Goal: Answer question/provide support: Share knowledge or assist other users

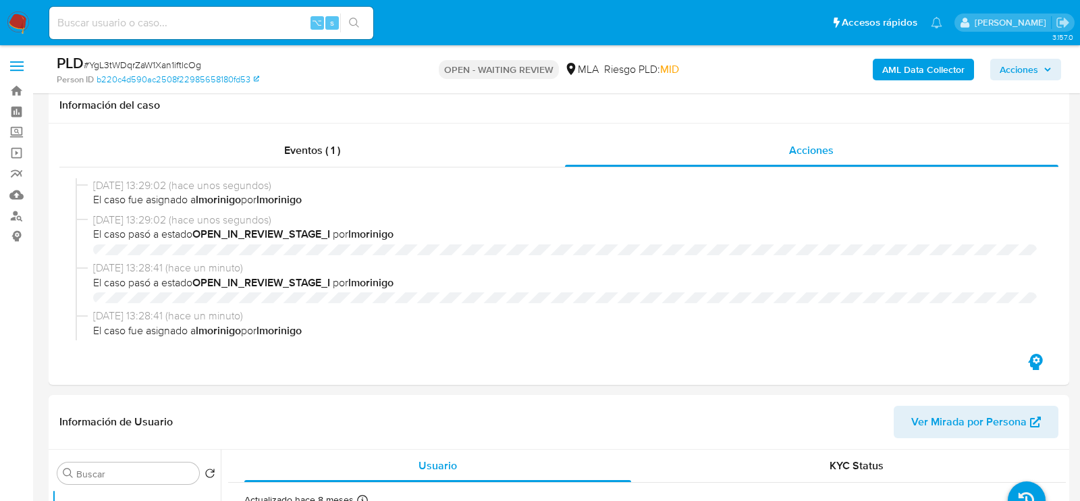
select select "10"
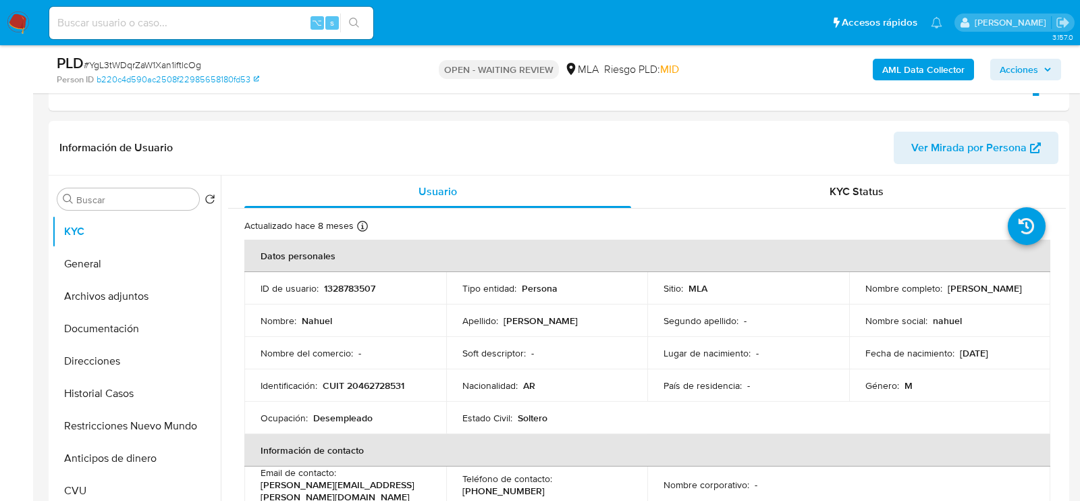
scroll to position [723, 0]
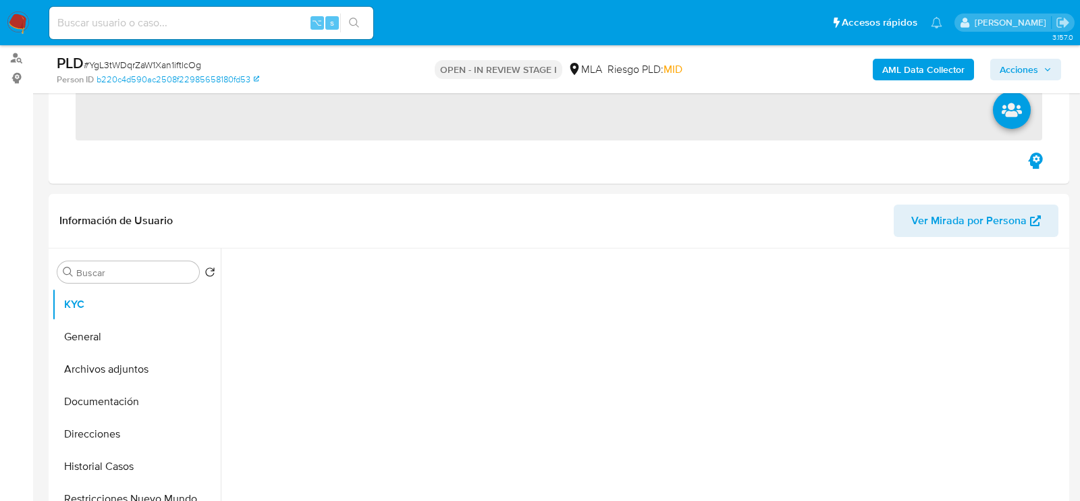
scroll to position [205, 0]
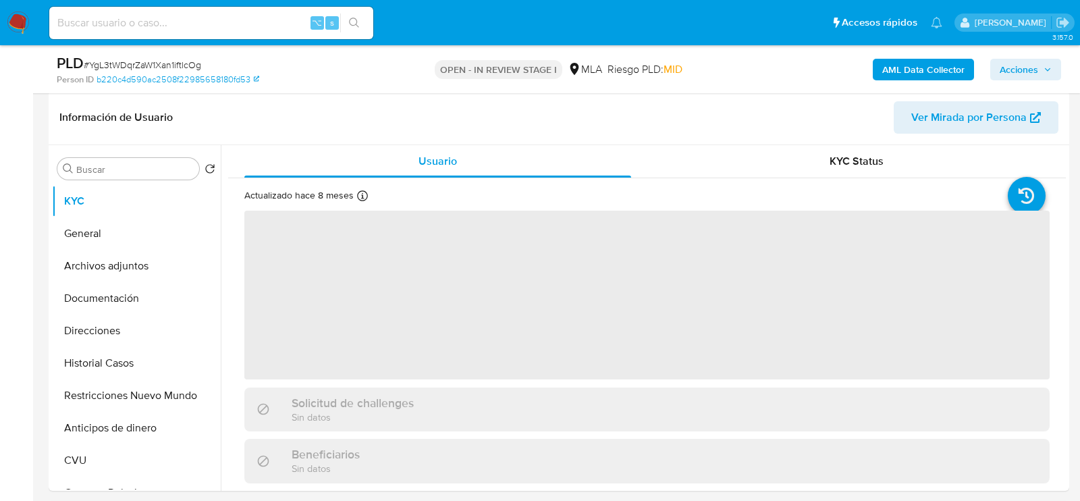
select select "10"
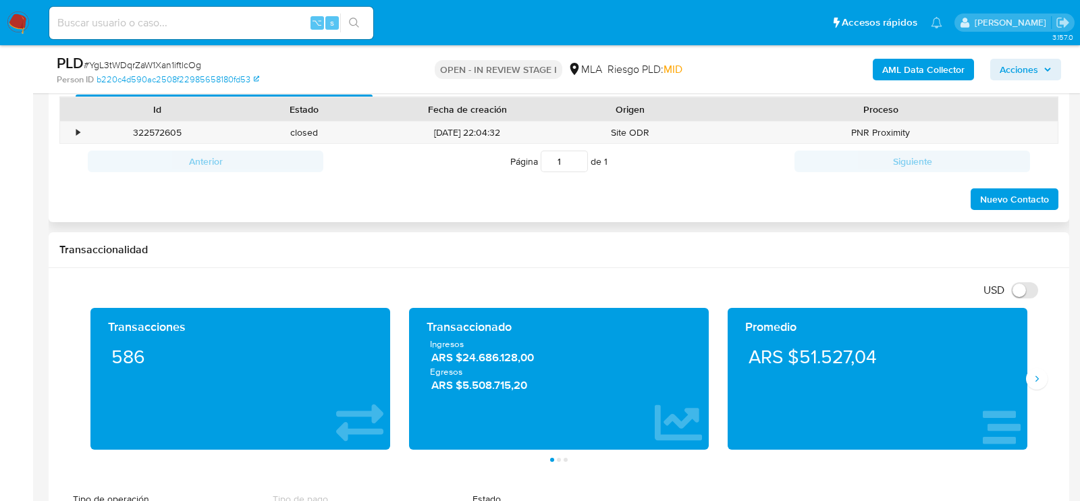
scroll to position [653, 0]
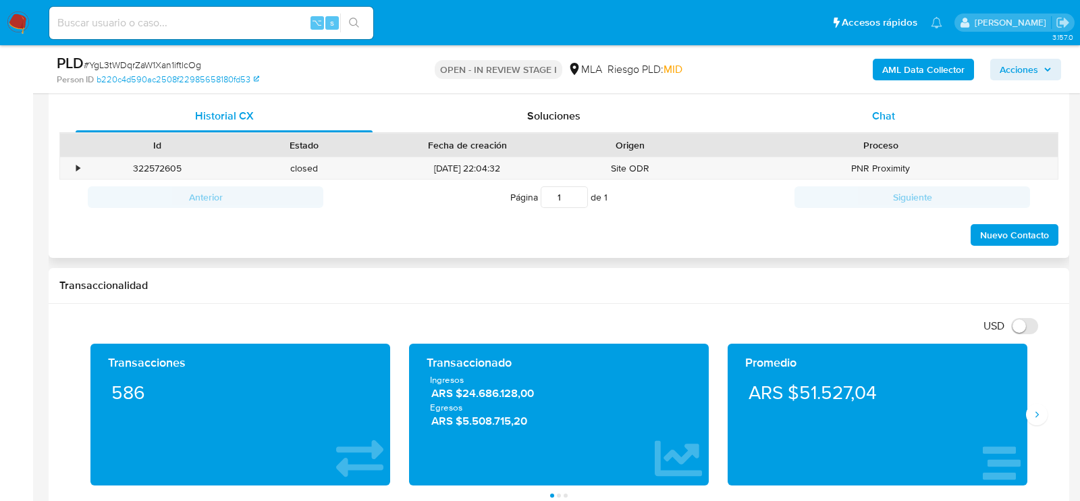
click at [868, 113] on div "Chat" at bounding box center [883, 116] width 297 height 32
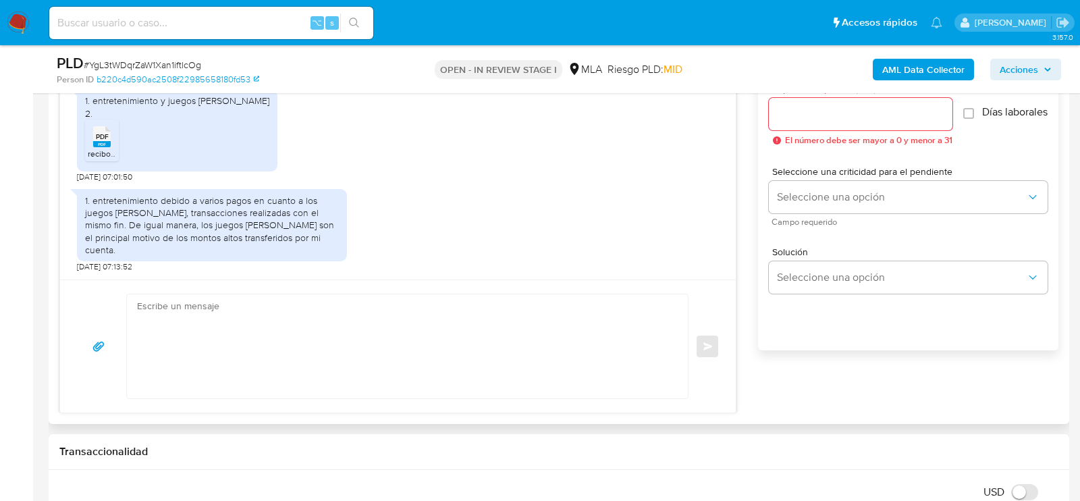
scroll to position [799, 0]
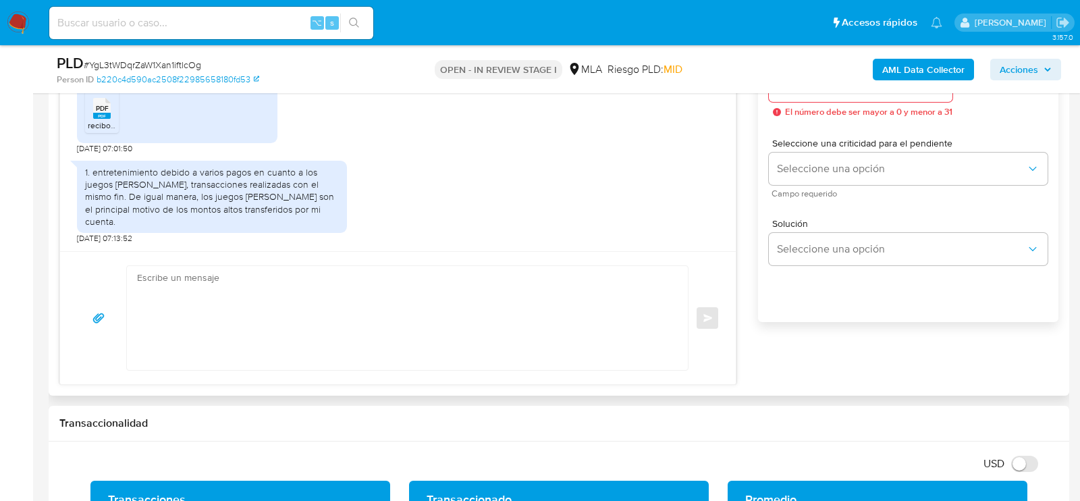
click at [417, 324] on textarea at bounding box center [404, 318] width 534 height 104
paste textarea "Hola. Muchas gracias por la documentación proporcionada. No obstante, es necesa…"
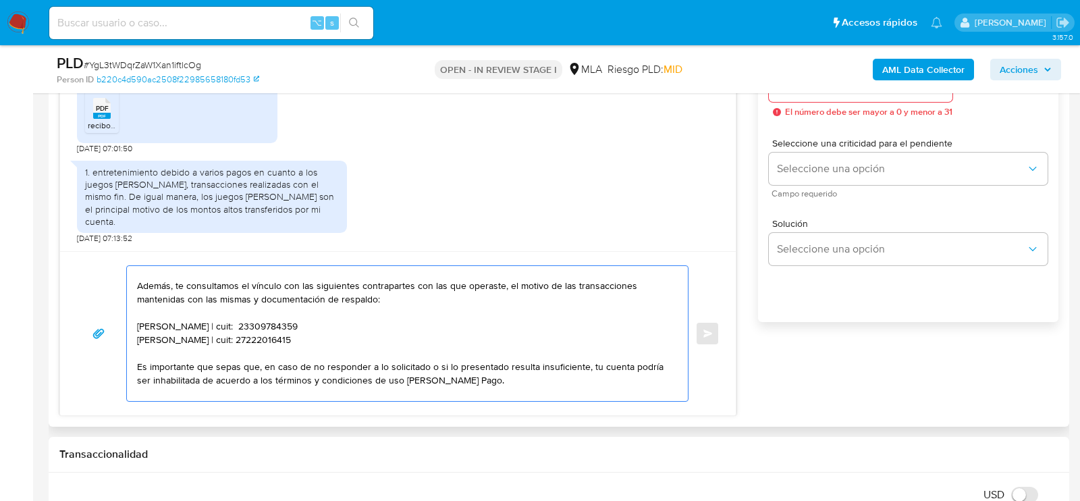
scroll to position [26, 0]
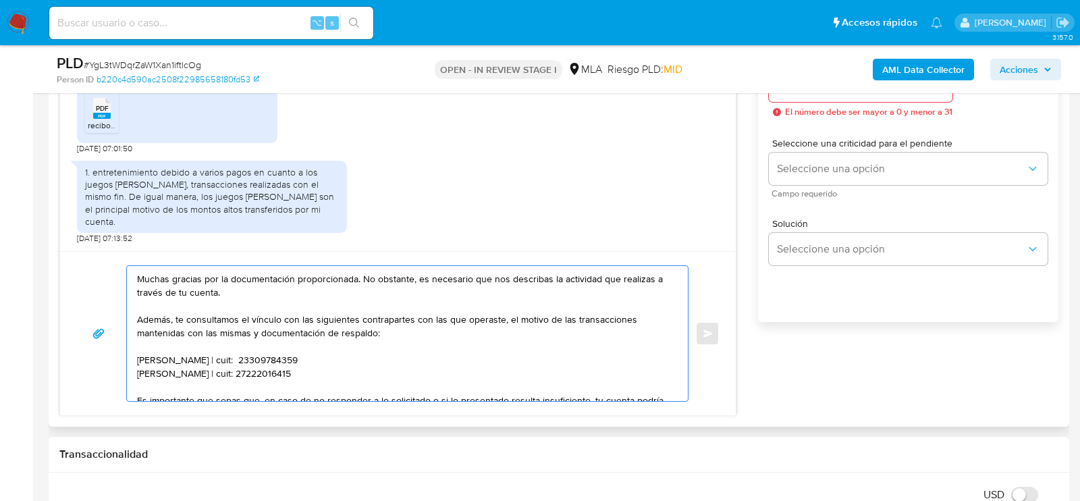
click at [208, 352] on textarea "Hola. Muchas gracias por la documentación proporcionada. No obstante, es necesa…" at bounding box center [404, 333] width 534 height 135
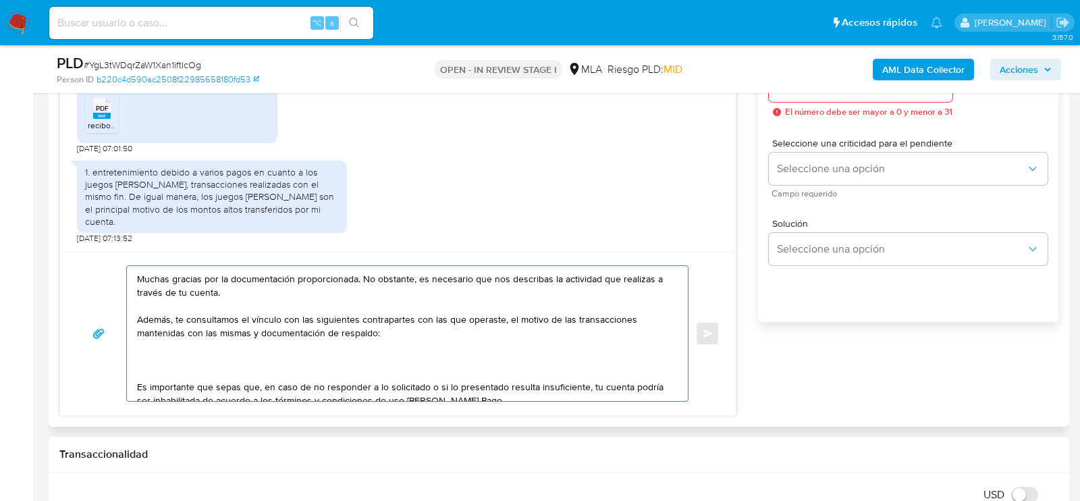
paste textarea "30717585921 name: FUPET SERVICIOS DE PAGO SA || alias:"
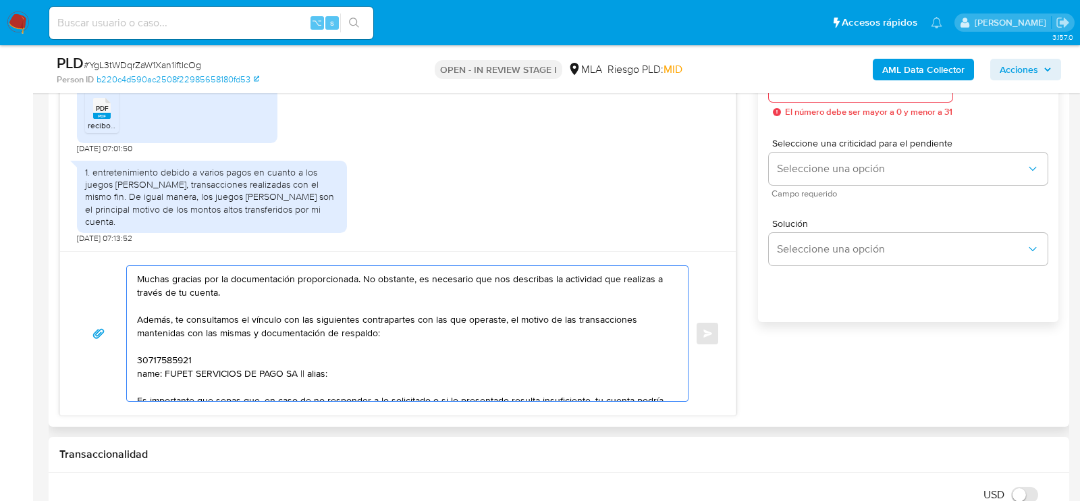
click at [156, 356] on textarea "Hola. Muchas gracias por la documentación proporcionada. No obstante, es necesa…" at bounding box center [404, 333] width 534 height 135
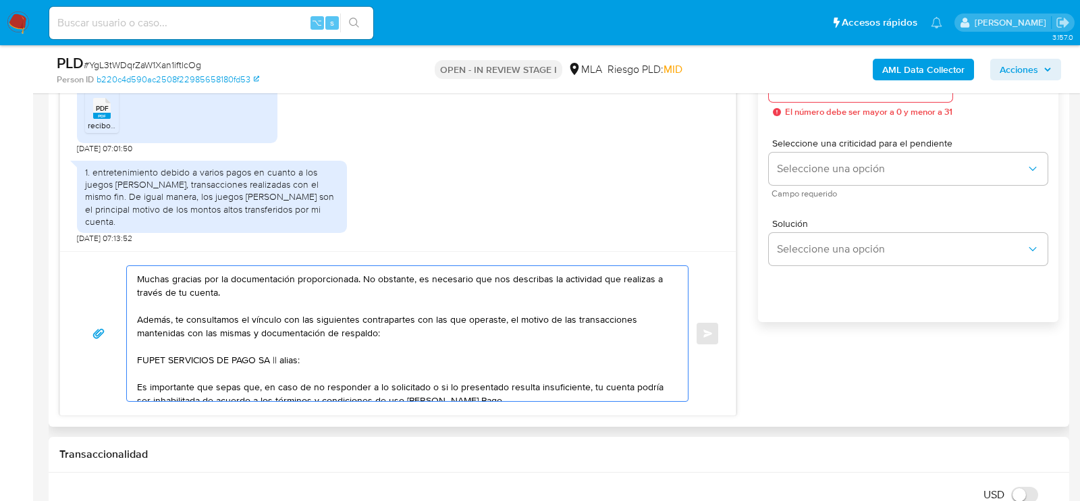
click at [282, 356] on textarea "Hola. Muchas gracias por la documentación proporcionada. No obstante, es necesa…" at bounding box center [404, 333] width 534 height 135
paste textarea "30717585921"
type textarea "Hola. Muchas gracias por la documentación proporcionada. No obstante, es necesa…"
click at [766, 186] on div "Esperar Respuesta (días) El número debe ser mayor a 0 y menor a 31 Días laboral…" at bounding box center [908, 196] width 300 height 324
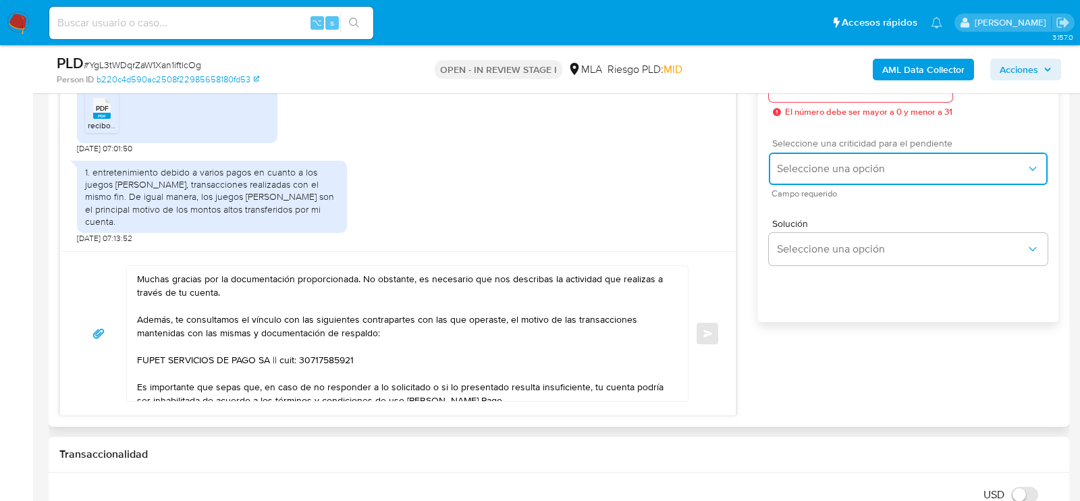
click at [790, 185] on button "Seleccione una opción" at bounding box center [908, 169] width 279 height 32
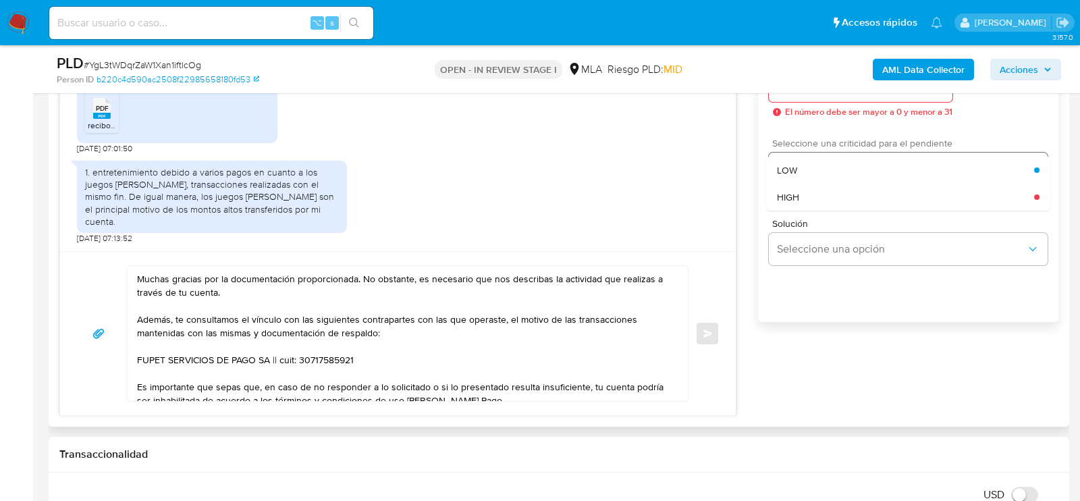
click at [790, 203] on span "HIGH" at bounding box center [788, 197] width 22 height 12
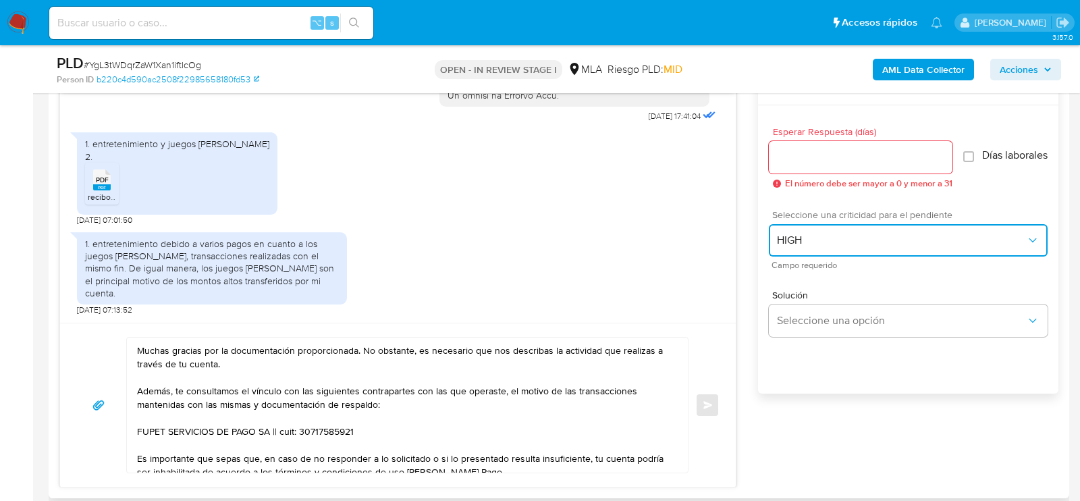
scroll to position [726, 0]
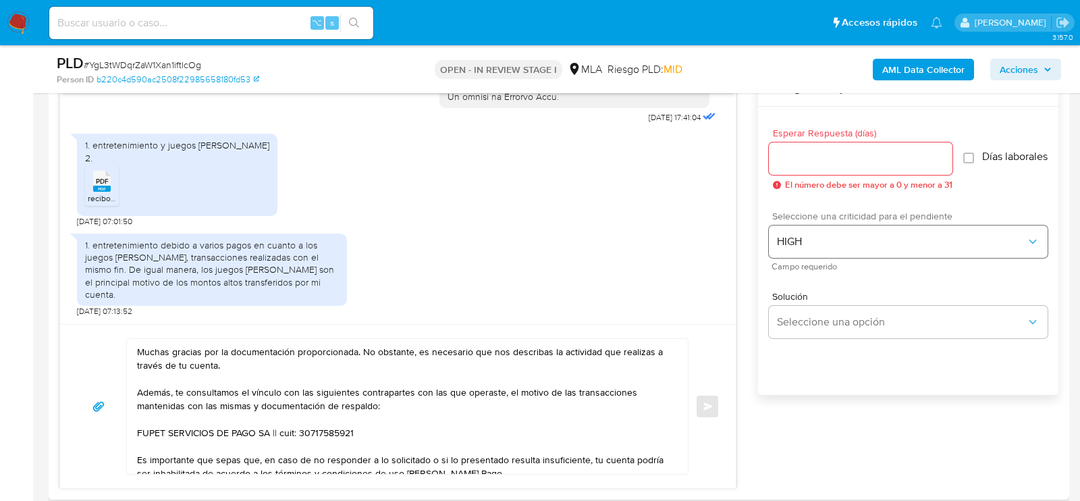
click at [790, 166] on div at bounding box center [861, 158] width 184 height 32
click at [790, 159] on input "Esperar Respuesta (días)" at bounding box center [861, 159] width 184 height 18
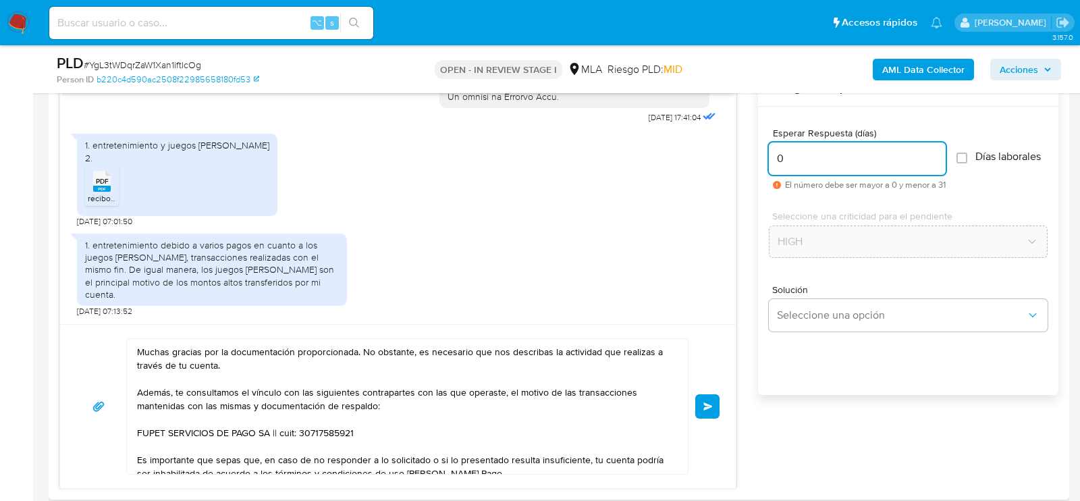
type input "0"
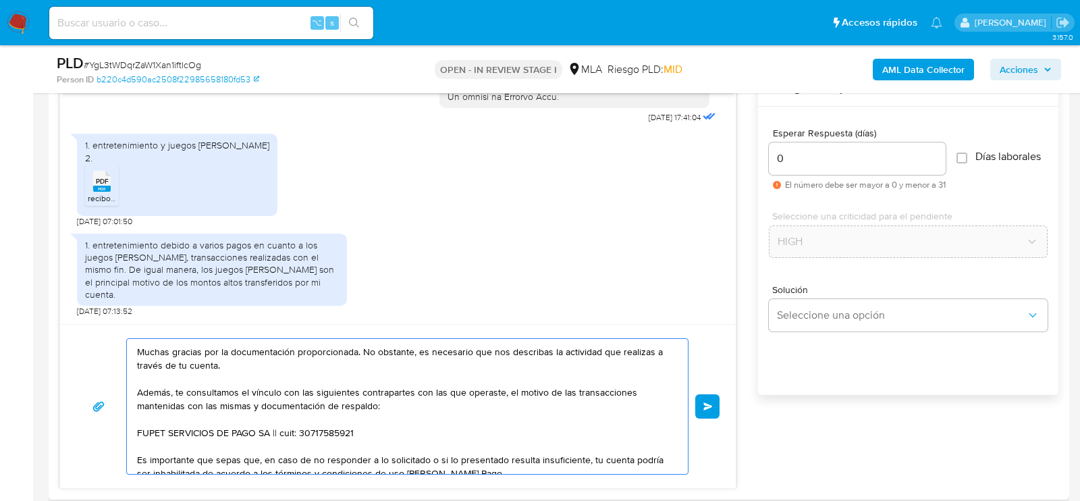
drag, startPoint x: 509, startPoint y: 350, endPoint x: 512, endPoint y: 357, distance: 8.2
click at [512, 357] on textarea "Hola. Muchas gracias por la documentación proporcionada. No obstante, es necesa…" at bounding box center [404, 406] width 534 height 135
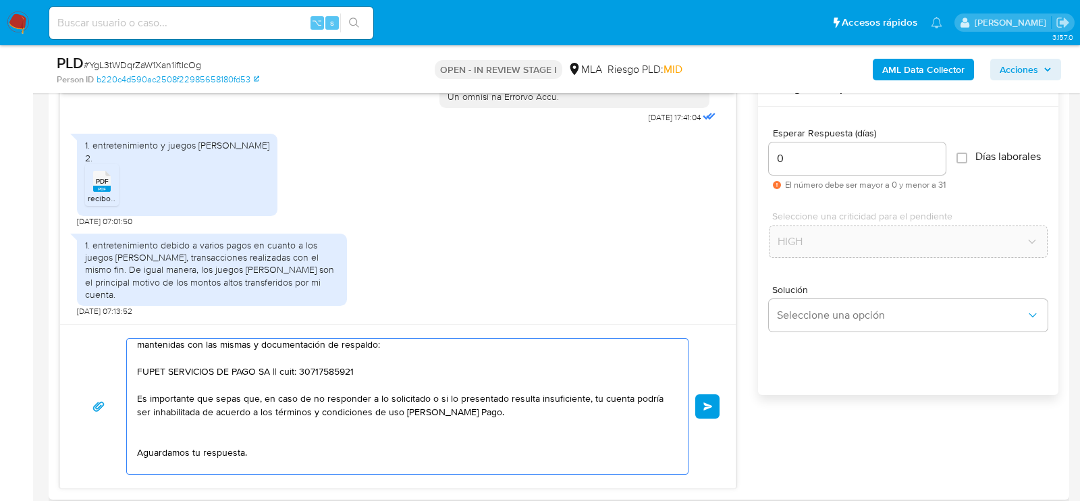
scroll to position [111, 0]
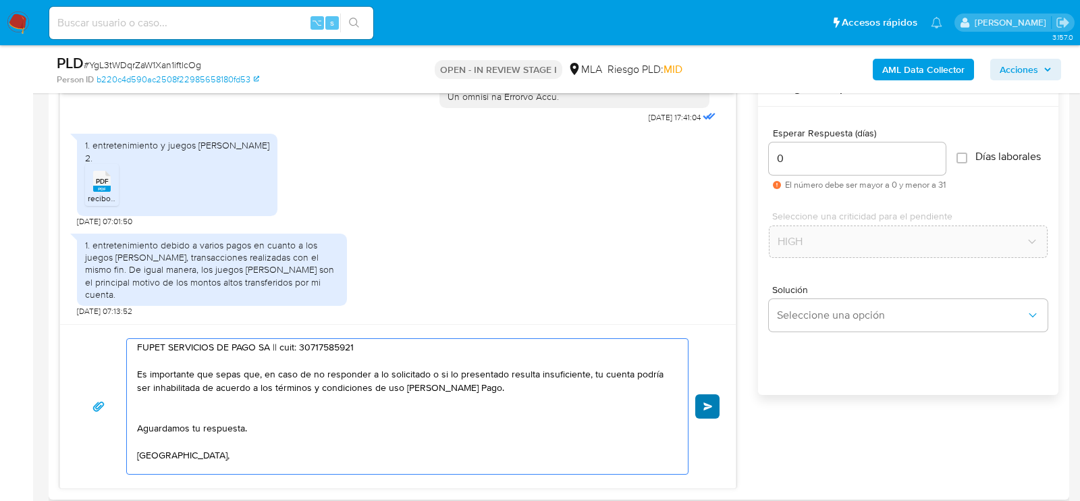
type textarea "Hola. Muchas gracias por la documentación proporcionada. No obstante, es necesa…"
click at [711, 402] on span "Enviar" at bounding box center [707, 406] width 9 height 8
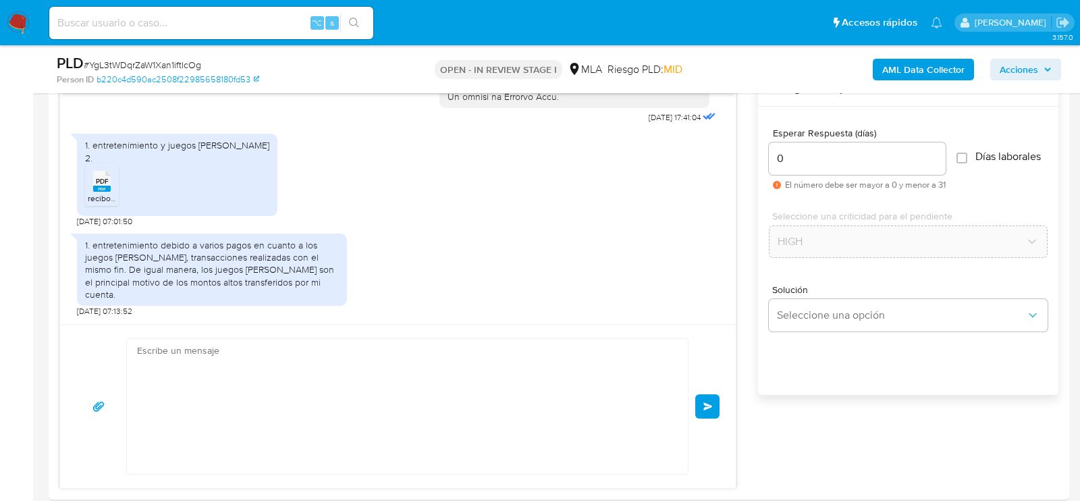
scroll to position [1106, 0]
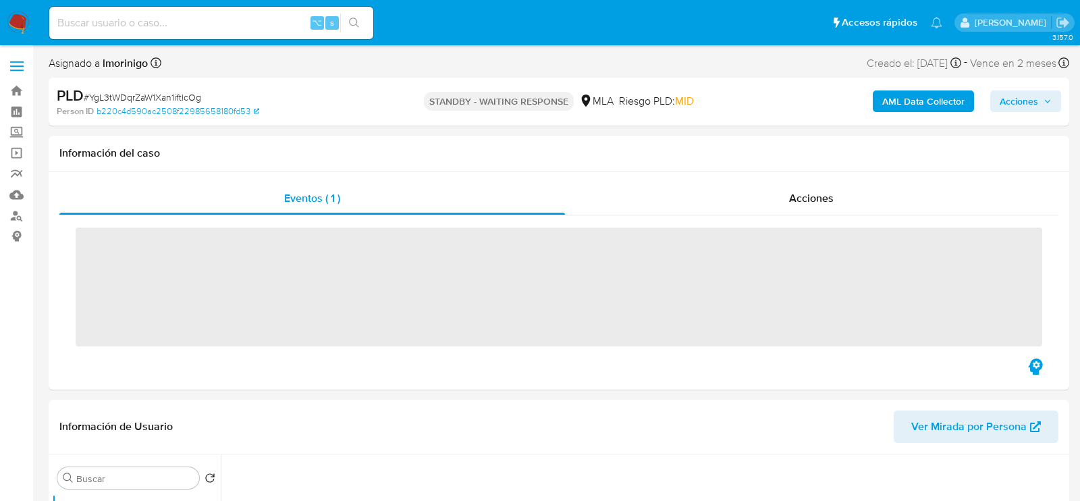
click at [230, 24] on input at bounding box center [211, 23] width 324 height 18
paste input "7S0qLRYjAqiVzaI0T8iww8Wo"
type input "7S0qLRYjAqiVzaI0T8iww8Wo"
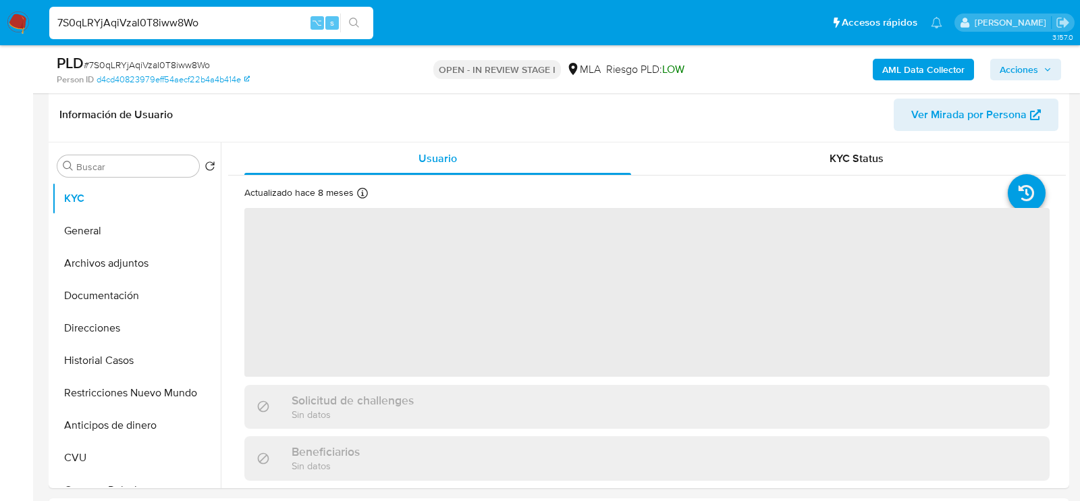
scroll to position [227, 0]
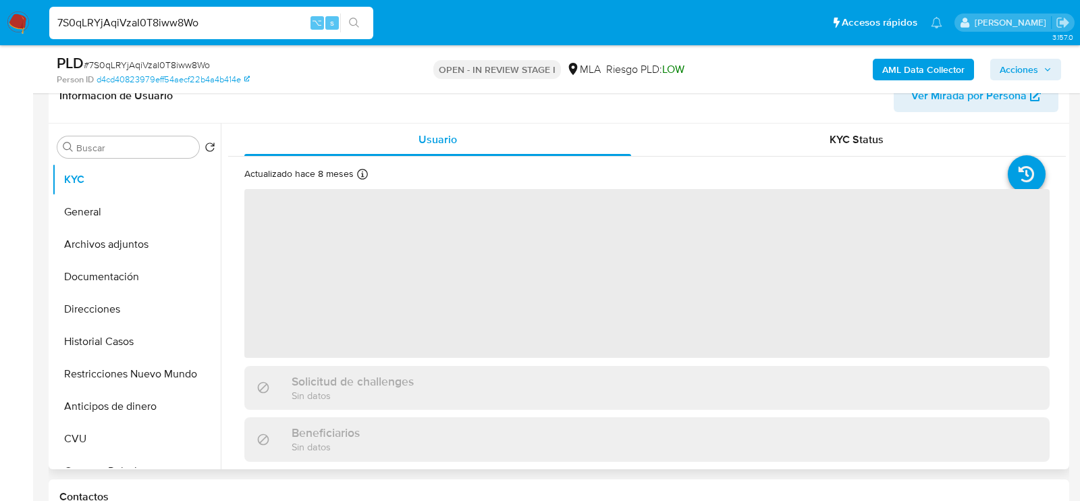
select select "10"
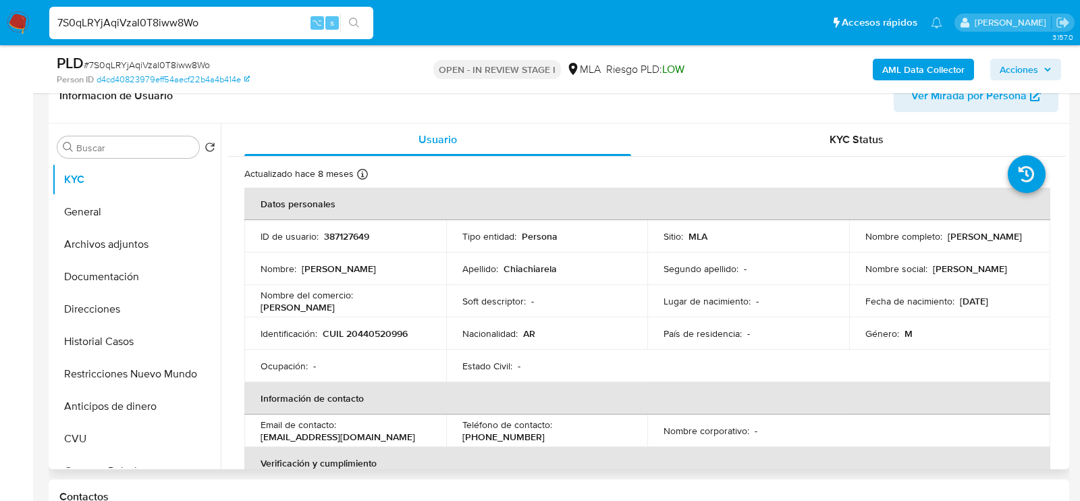
click at [359, 237] on p "387127649" at bounding box center [346, 236] width 45 height 12
copy p "387127649"
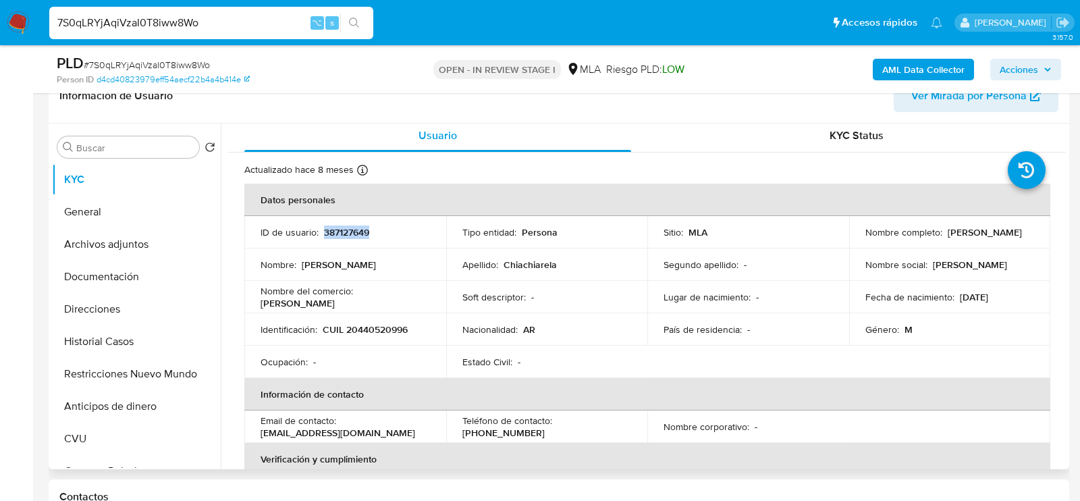
scroll to position [5, 0]
click at [392, 330] on p "CUIL 20440520996" at bounding box center [365, 329] width 85 height 12
copy p "20440520996"
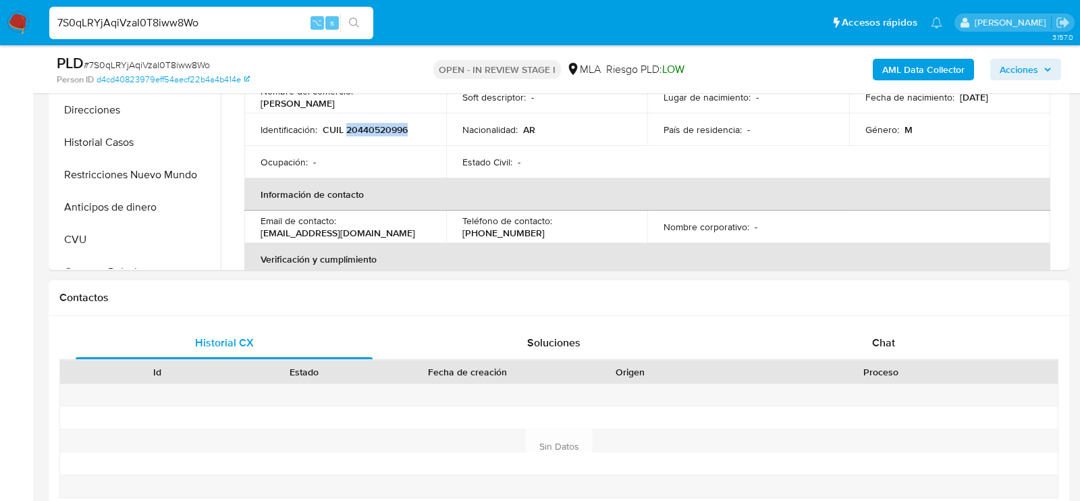
scroll to position [428, 0]
click at [903, 336] on div "Chat" at bounding box center [883, 341] width 297 height 32
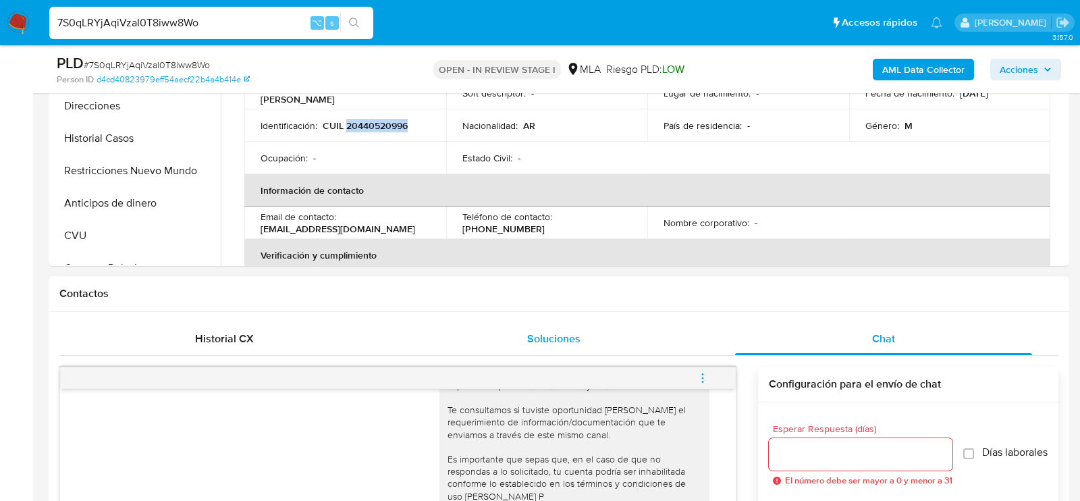
scroll to position [0, 0]
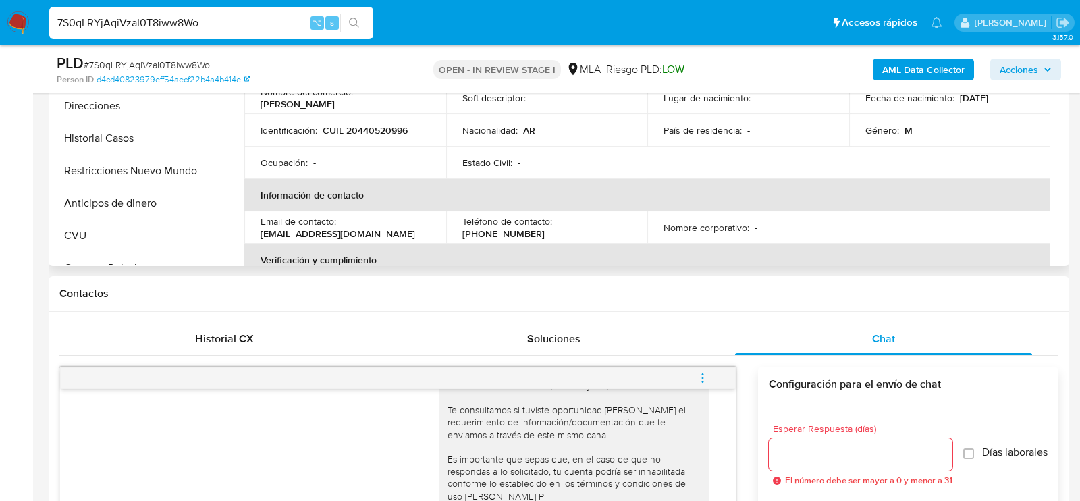
click at [384, 132] on p "CUIL 20440520996" at bounding box center [365, 130] width 85 height 12
copy p "20440520996"
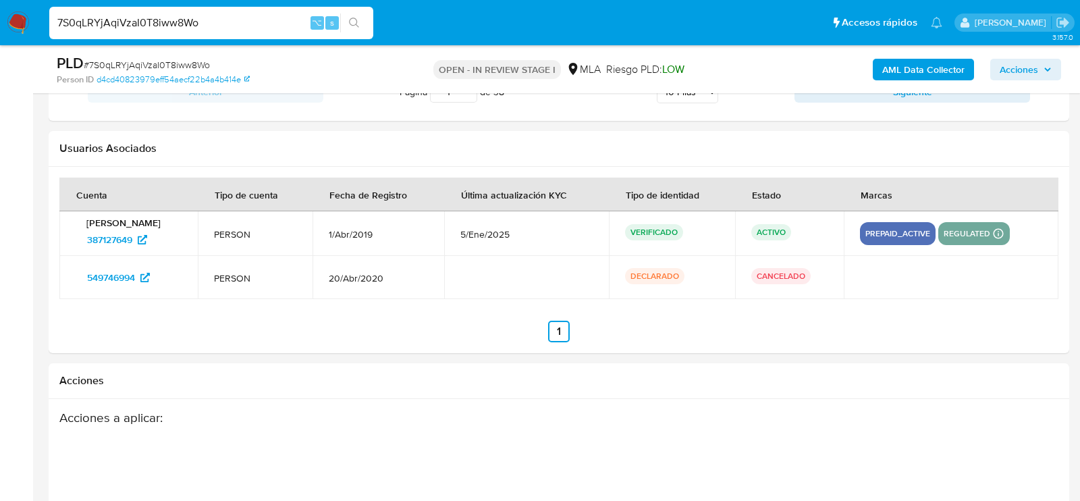
scroll to position [2409, 0]
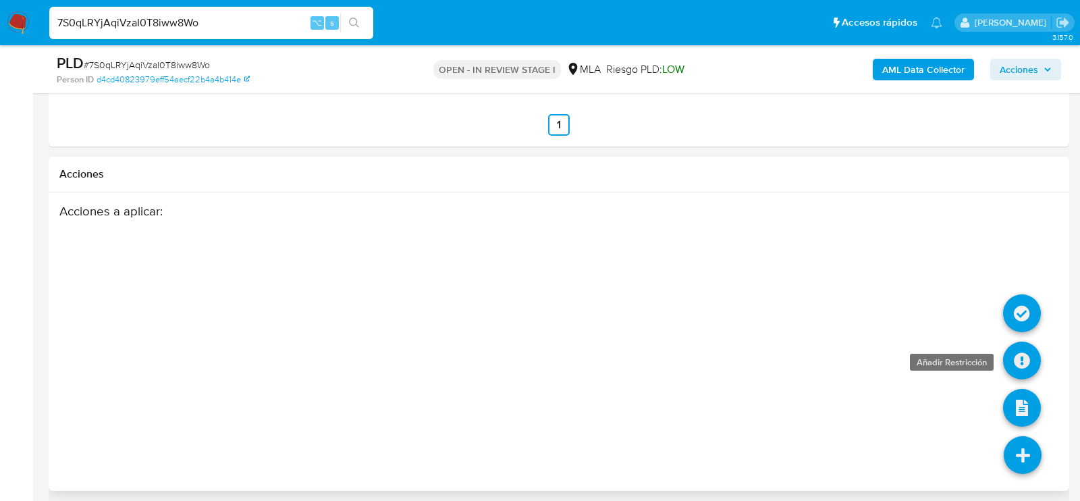
click at [1017, 371] on icon at bounding box center [1022, 361] width 38 height 38
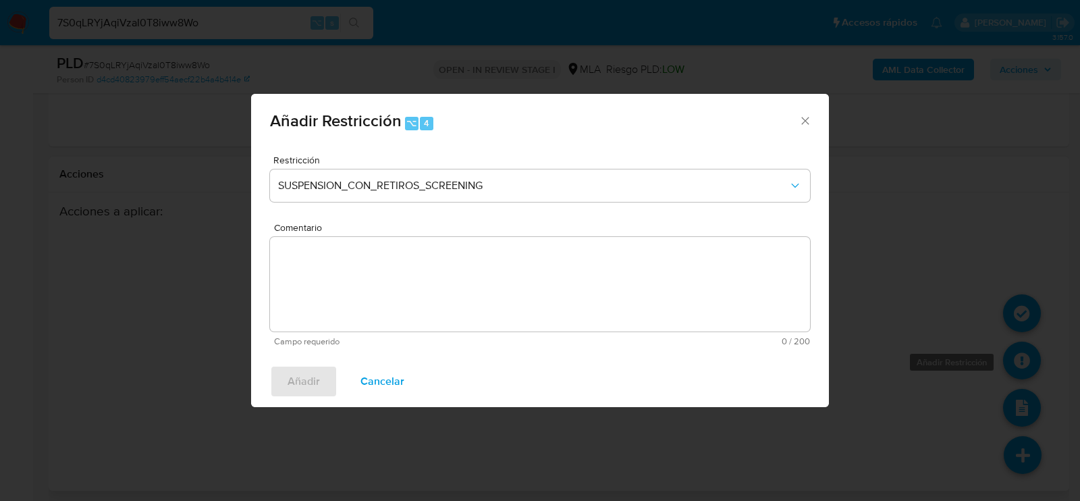
click at [1017, 363] on div "Añadir Restricción ⌥ 4 Restricción SUSPENSION_CON_RETIROS_SCREENING Comentario …" at bounding box center [540, 250] width 1080 height 501
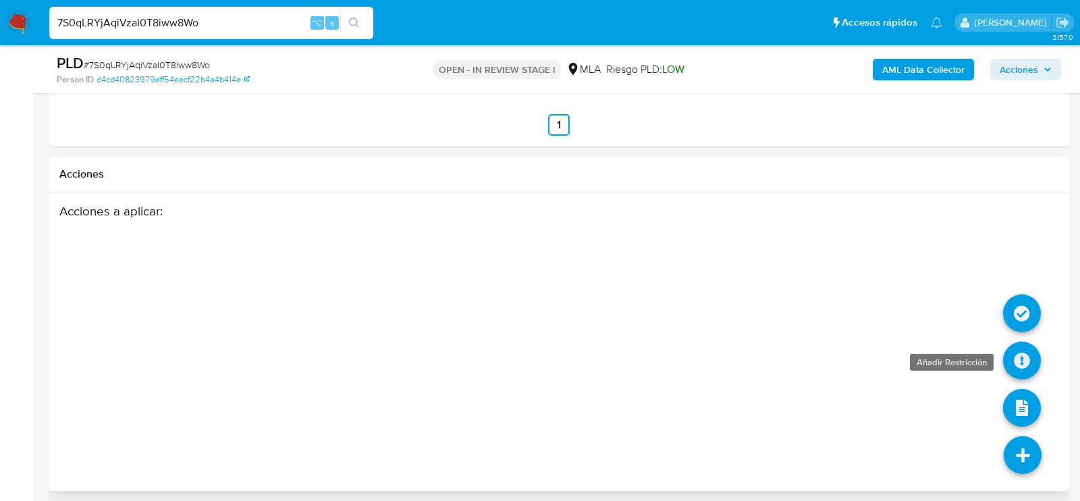
click at [1027, 353] on icon at bounding box center [1022, 361] width 38 height 38
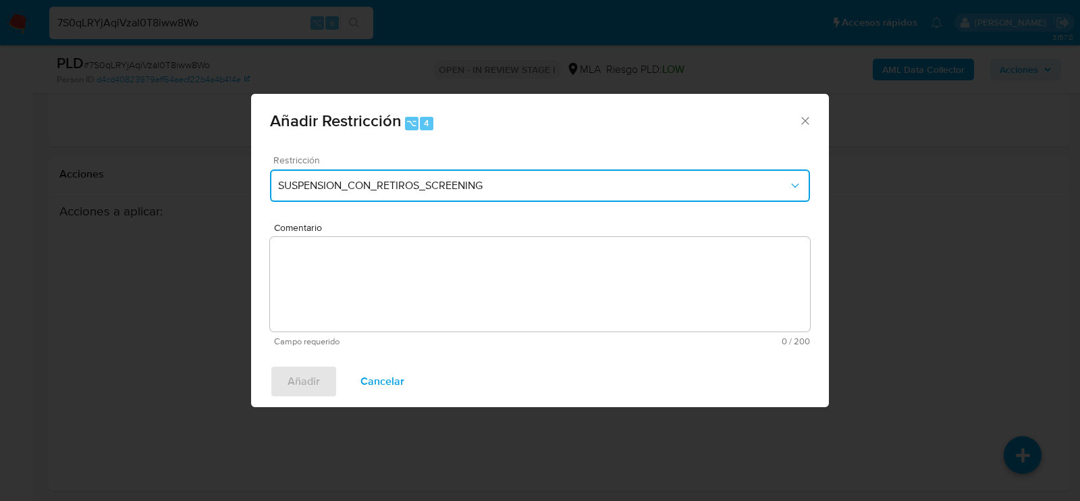
click at [321, 185] on span "SUSPENSION_CON_RETIROS_SCREENING" at bounding box center [533, 186] width 510 height 14
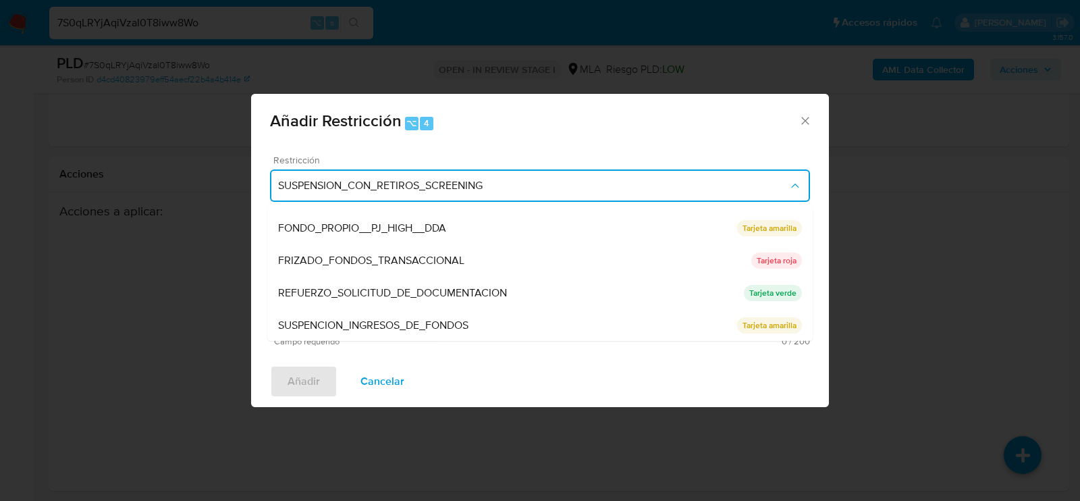
scroll to position [286, 0]
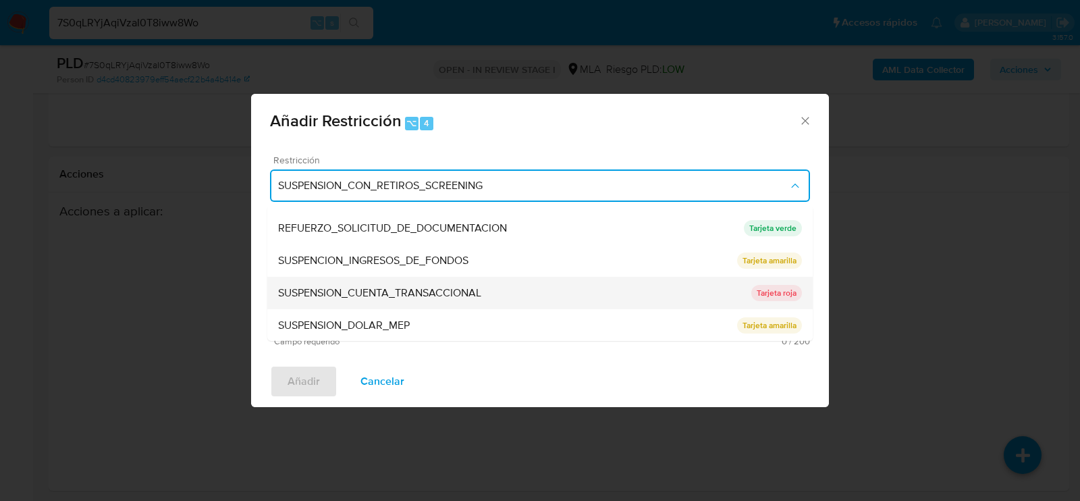
click at [325, 288] on span "SUSPENSION_CUENTA_TRANSACCIONAL" at bounding box center [379, 293] width 203 height 14
click at [325, 288] on textarea "Comentario" at bounding box center [540, 284] width 540 height 95
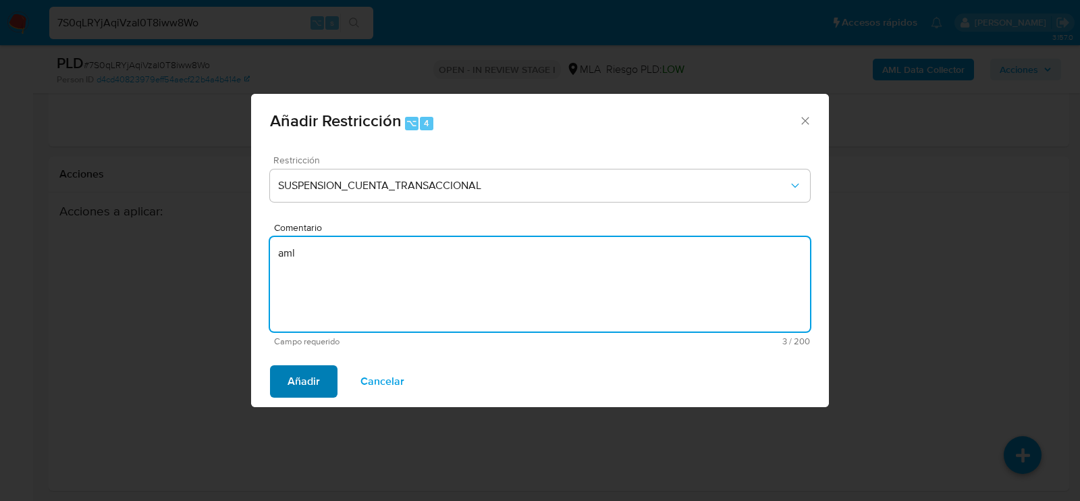
type textarea "aml"
click at [305, 374] on span "Añadir" at bounding box center [304, 382] width 32 height 30
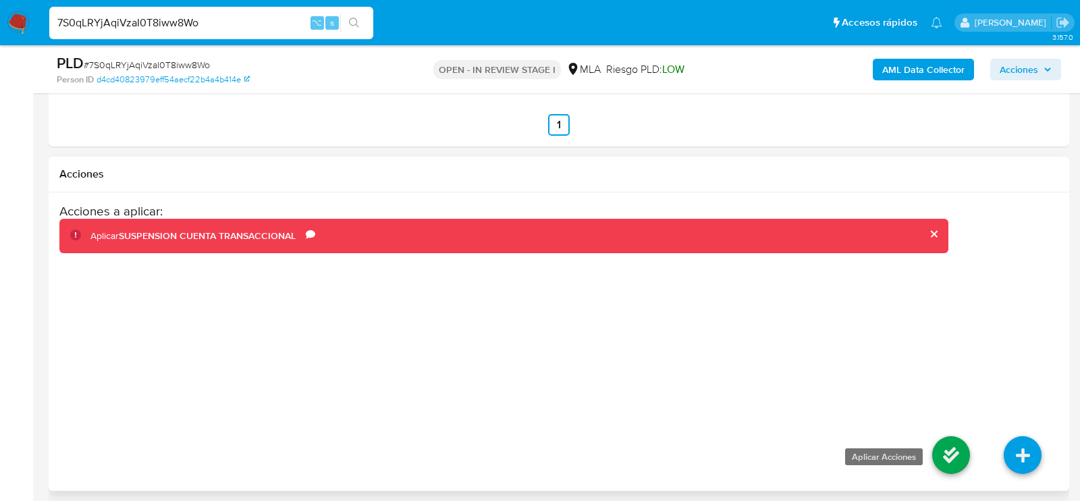
click at [959, 462] on icon at bounding box center [951, 455] width 38 height 38
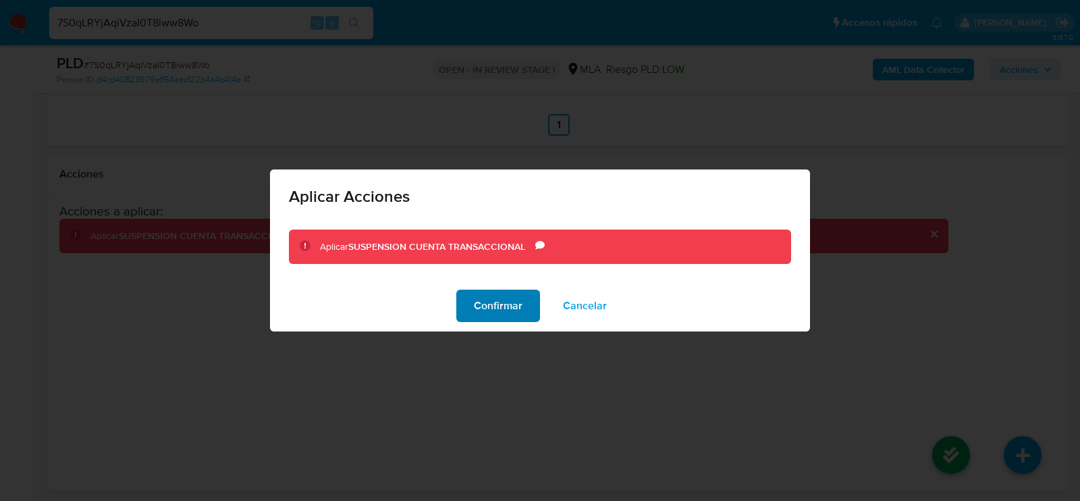
click at [510, 312] on span "Confirmar" at bounding box center [498, 306] width 49 height 30
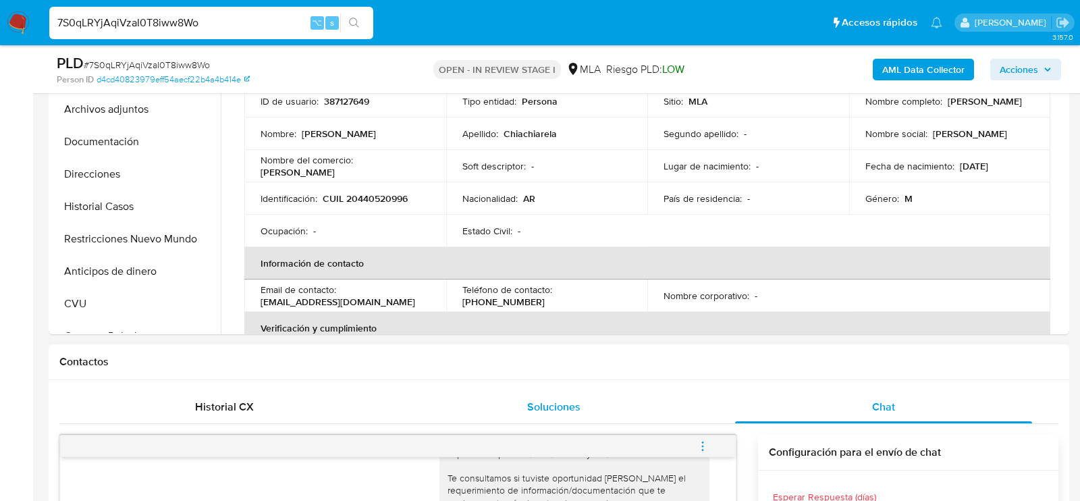
scroll to position [360, 0]
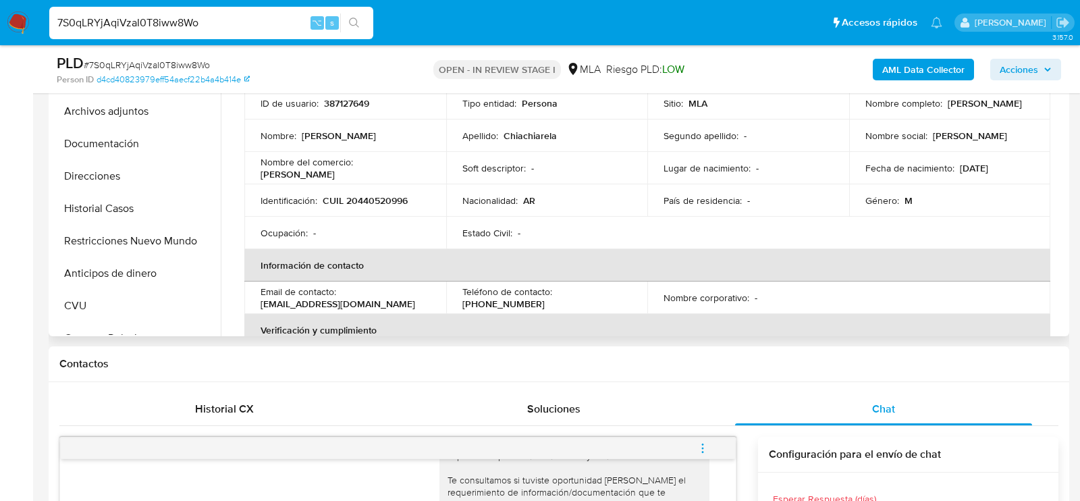
click at [373, 197] on p "CUIL 20440520996" at bounding box center [365, 200] width 85 height 12
copy p "20440520996"
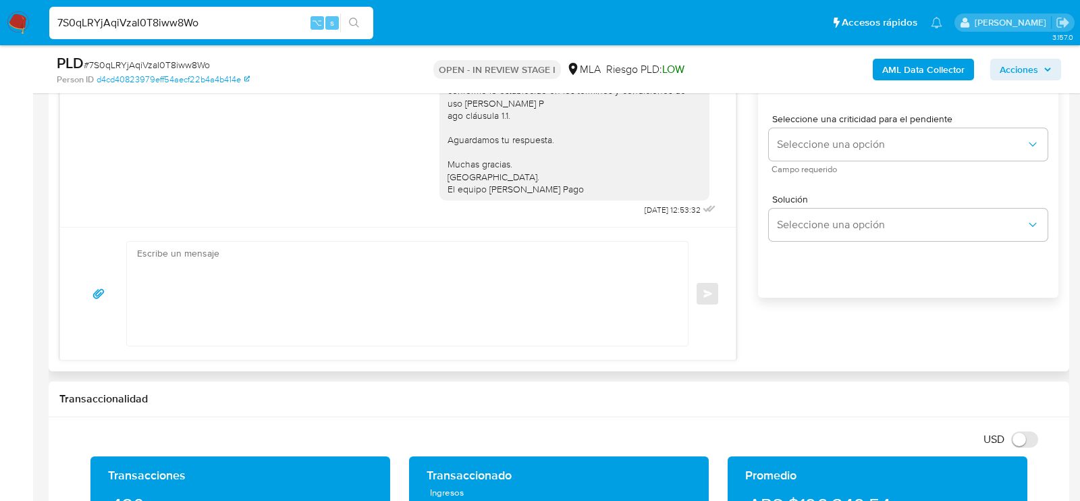
scroll to position [822, 0]
click at [264, 24] on input "7S0qLRYjAqiVzaI0T8iww8Wo" at bounding box center [211, 23] width 324 height 18
paste input "fD2OoM79ac0mqj3w93Ek1LSV"
type input "fD2OoM79ac0mqj3w93Ek1LSV"
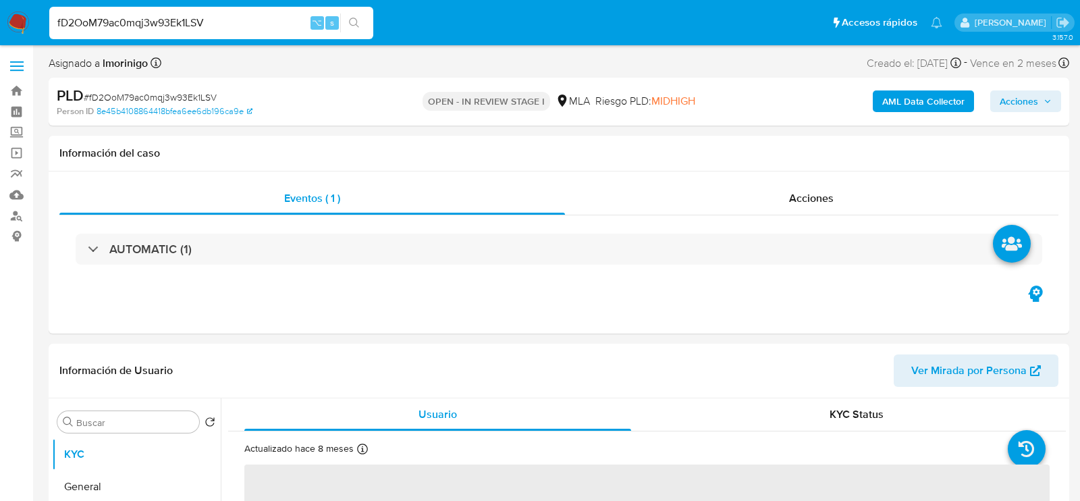
select select "10"
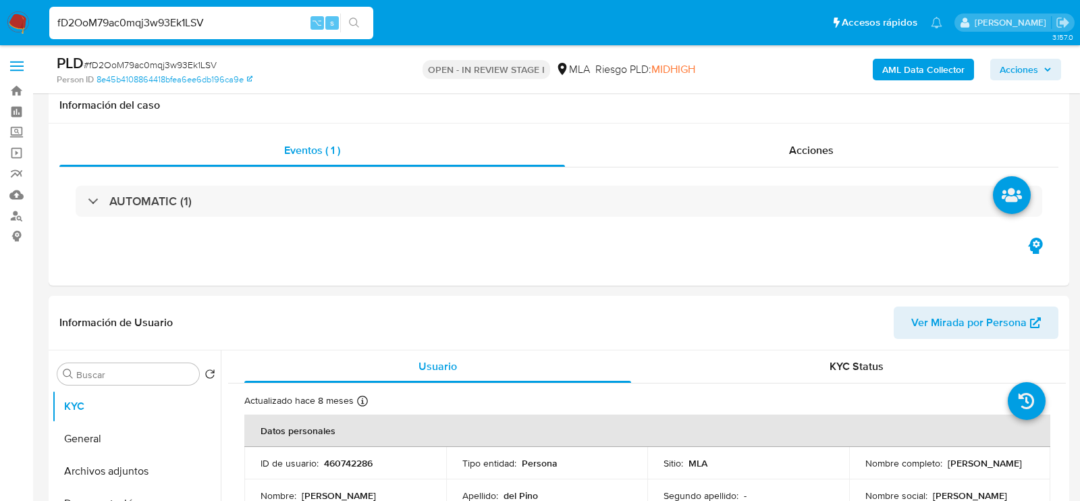
scroll to position [169, 0]
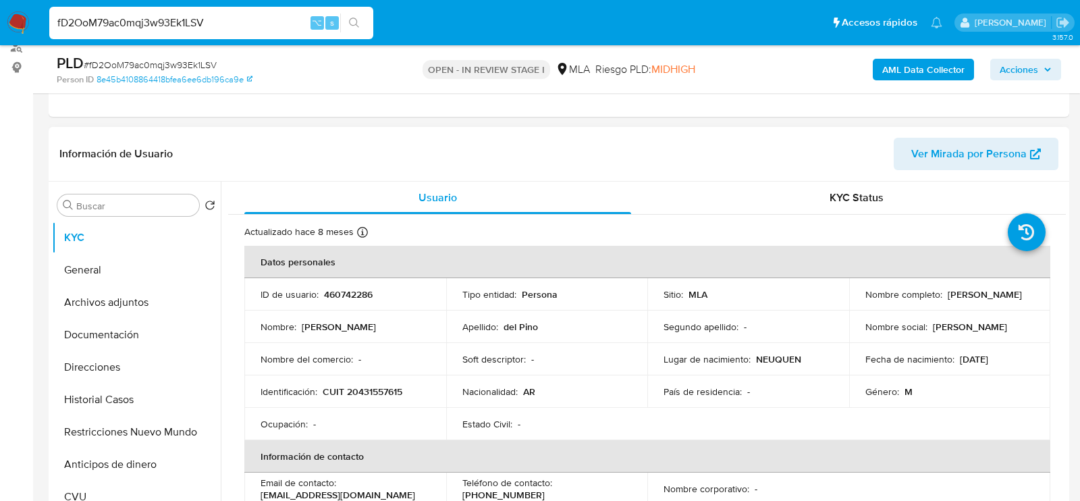
click at [344, 293] on p "460742286" at bounding box center [348, 294] width 49 height 12
copy p "460742286"
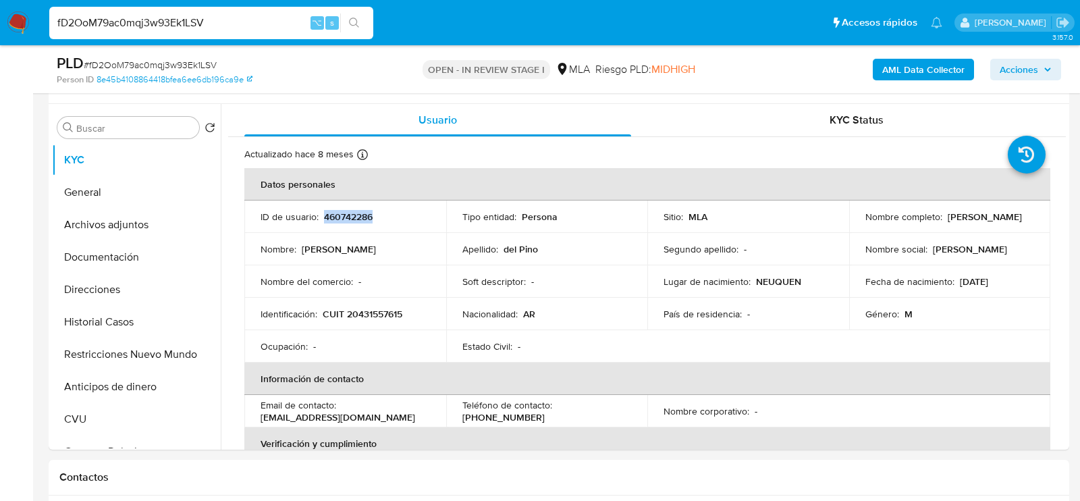
scroll to position [248, 0]
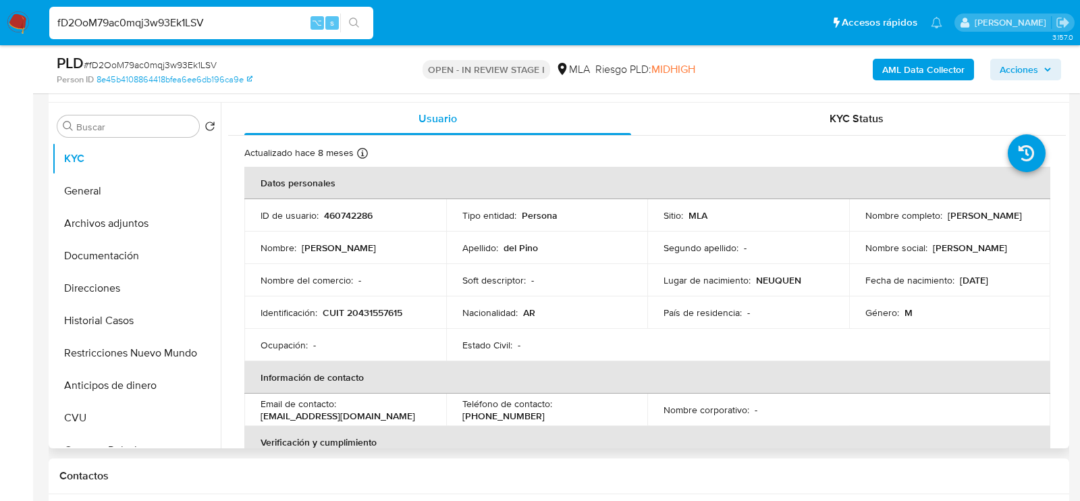
click at [372, 307] on p "CUIT 20431557615" at bounding box center [363, 313] width 80 height 12
copy p "20431557615"
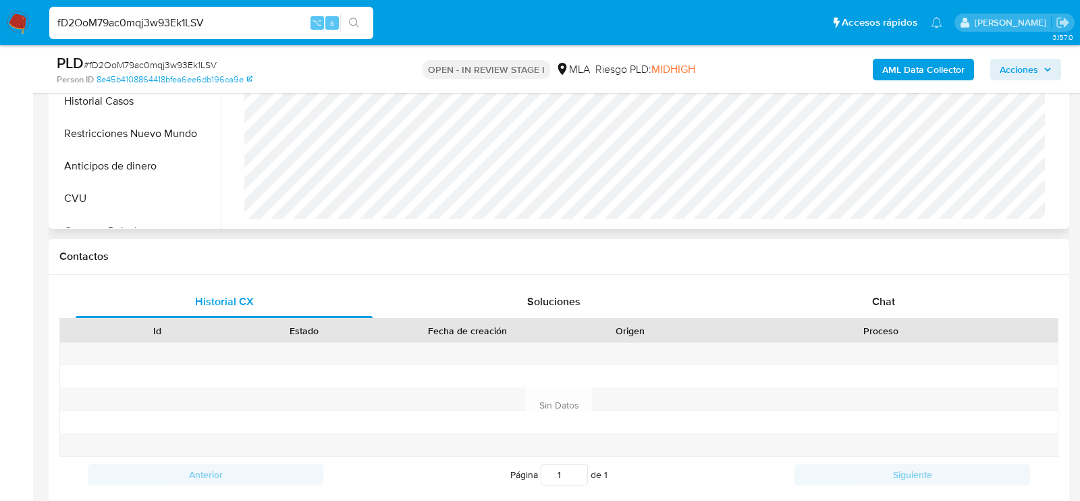
scroll to position [521, 0]
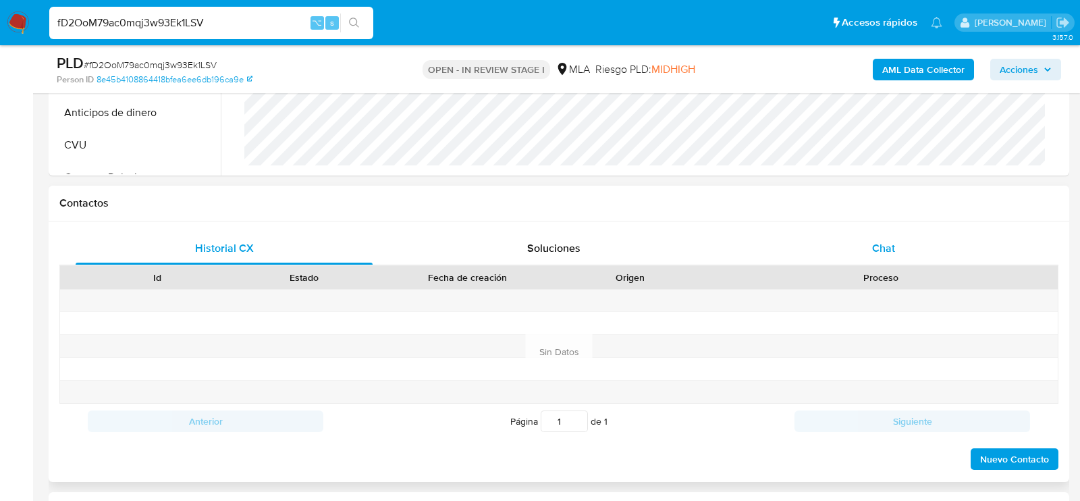
click at [809, 261] on div "Chat" at bounding box center [883, 248] width 297 height 32
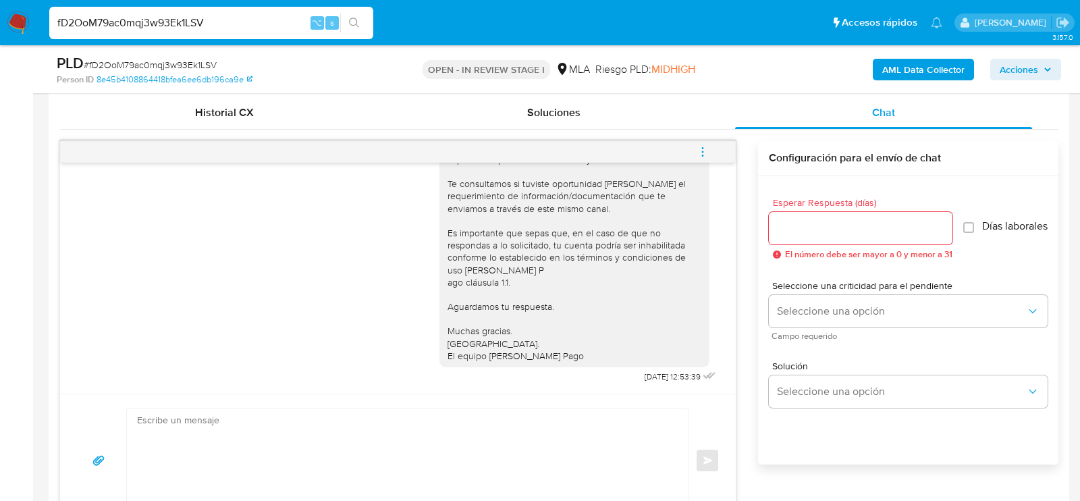
scroll to position [705, 0]
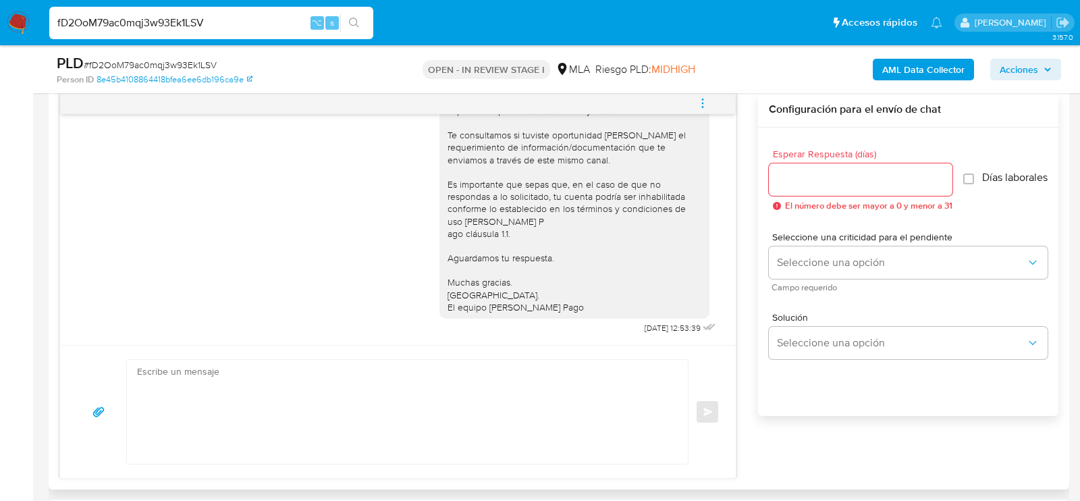
click at [529, 385] on textarea at bounding box center [404, 412] width 534 height 104
paste textarea "Hola , En función de las operaciones registradas en tu cuenta de Mercado Pago, …"
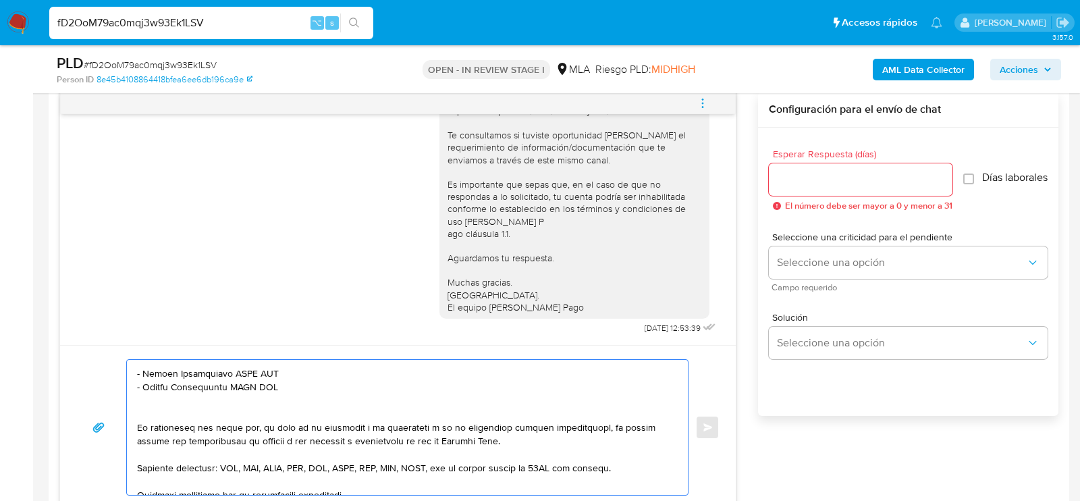
scroll to position [327, 0]
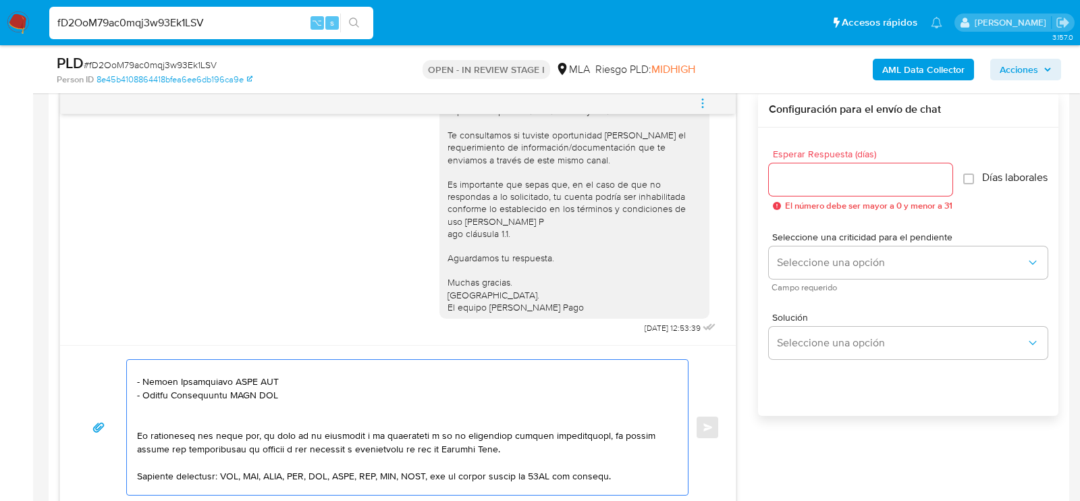
click at [348, 389] on textarea at bounding box center [404, 427] width 534 height 135
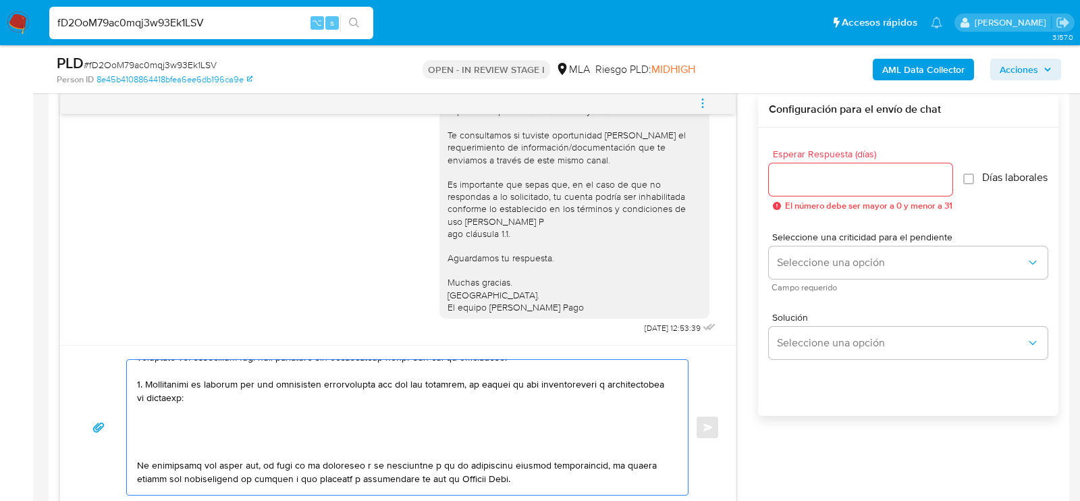
scroll to position [282, 0]
paste textarea "20440902104 Carlos Gastón Penchulef"
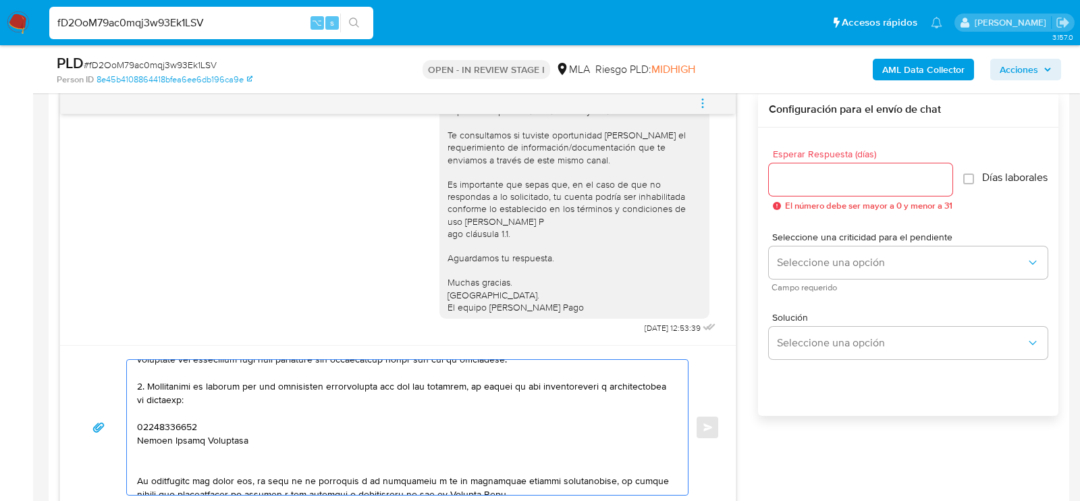
click at [174, 424] on textarea at bounding box center [404, 427] width 534 height 135
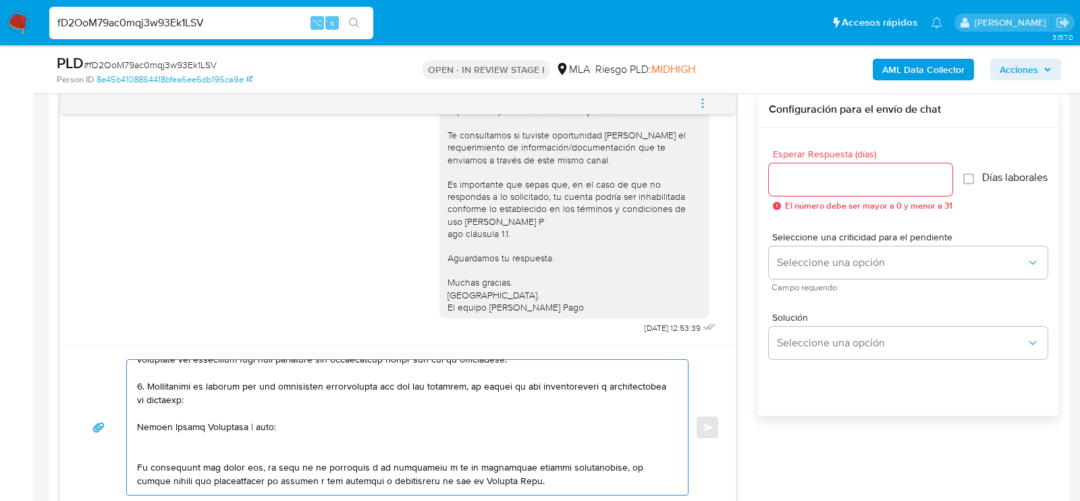
paste textarea "20440902104"
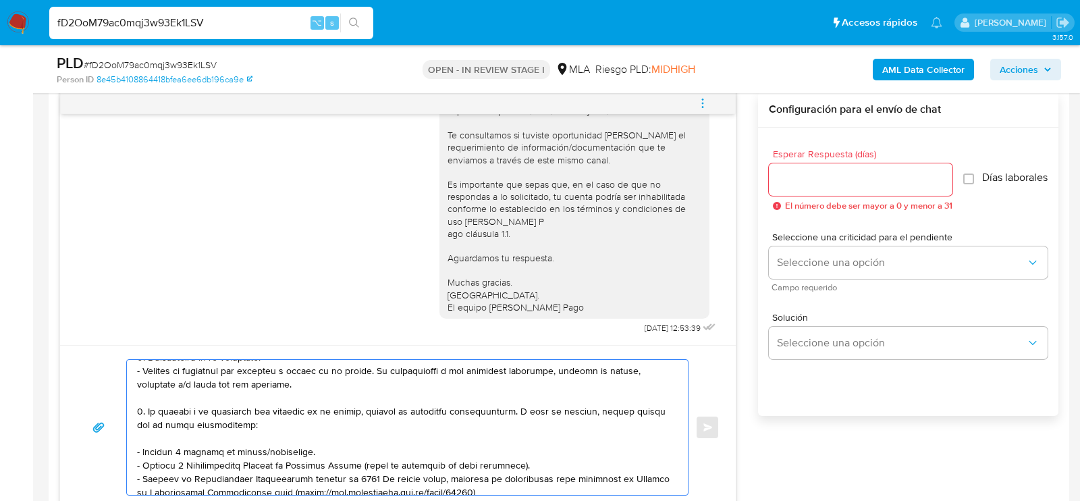
scroll to position [0, 0]
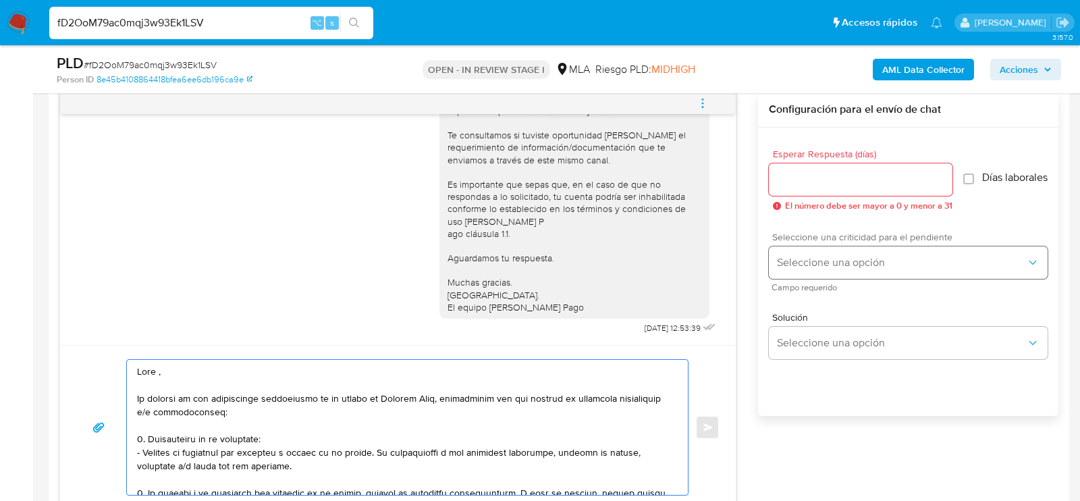
type textarea "Hola , En función de las operaciones registradas en tu cuenta de Mercado Pago, …"
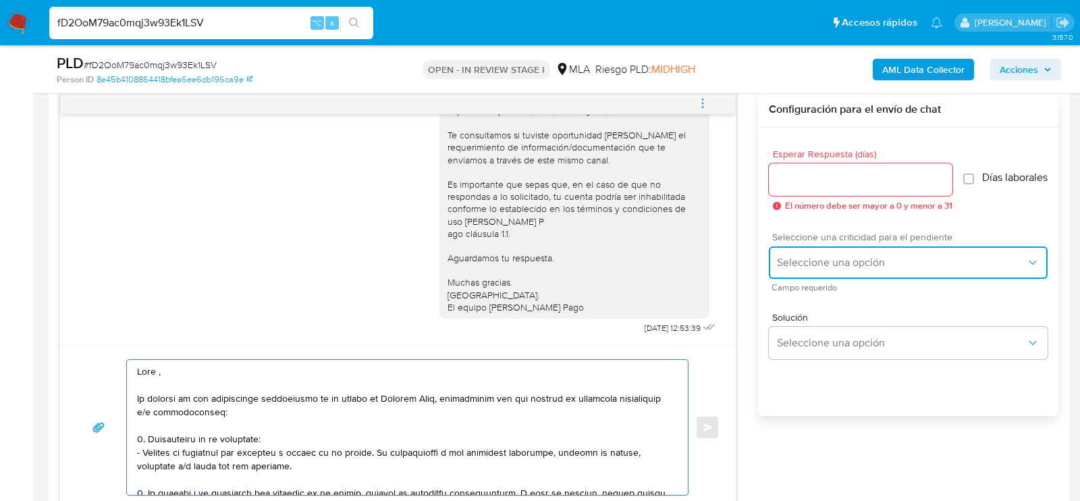
click at [872, 266] on span "Seleccione una opción" at bounding box center [901, 263] width 249 height 14
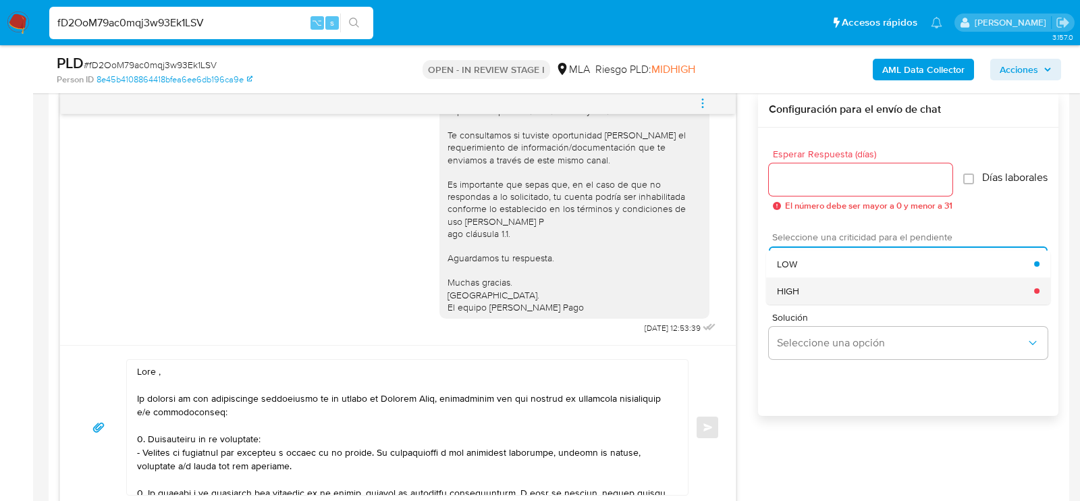
click at [826, 294] on div "HIGH" at bounding box center [905, 290] width 257 height 27
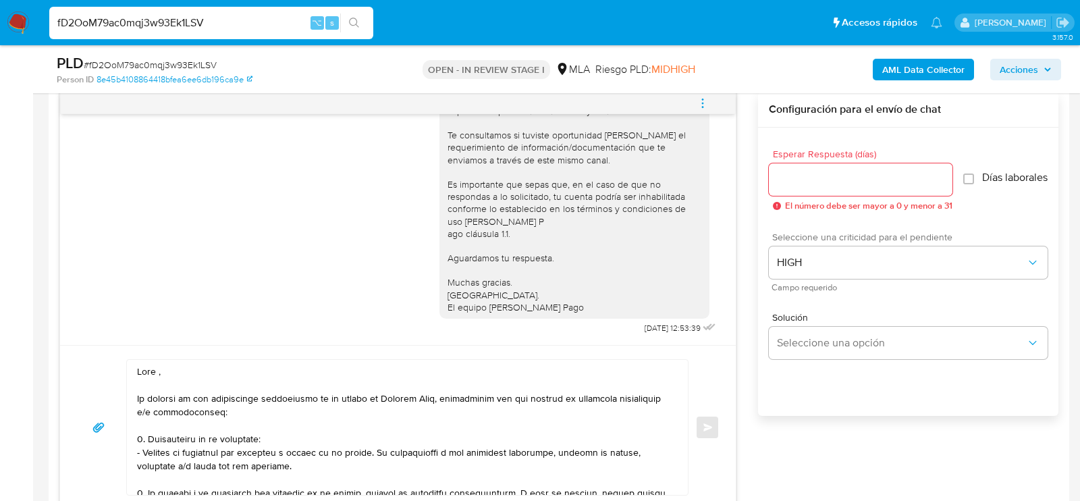
click at [828, 155] on span "Esperar Respuesta (días)" at bounding box center [865, 154] width 184 height 10
click at [828, 171] on input "Esperar Respuesta (días)" at bounding box center [861, 180] width 184 height 18
click at [828, 188] on div at bounding box center [861, 179] width 184 height 32
click at [820, 178] on input "Esperar Respuesta (días)" at bounding box center [861, 180] width 184 height 18
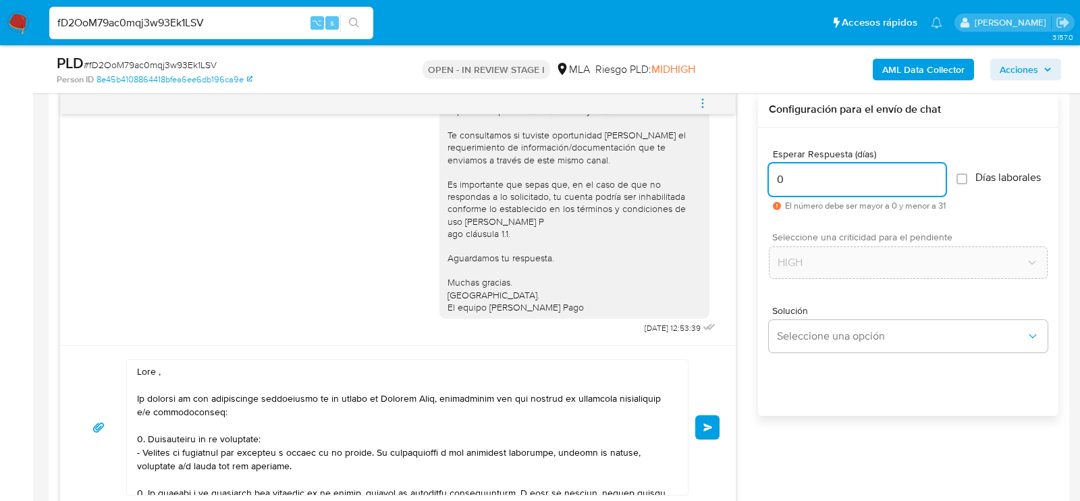
type input "0"
click at [720, 422] on div "Enviar" at bounding box center [398, 427] width 676 height 164
click at [708, 423] on span "Enviar" at bounding box center [707, 427] width 9 height 8
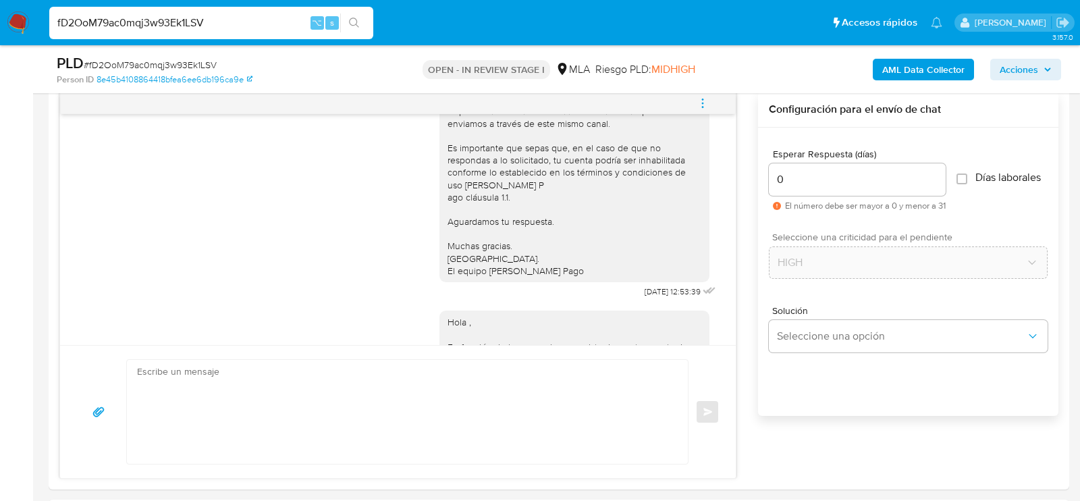
scroll to position [1509, 0]
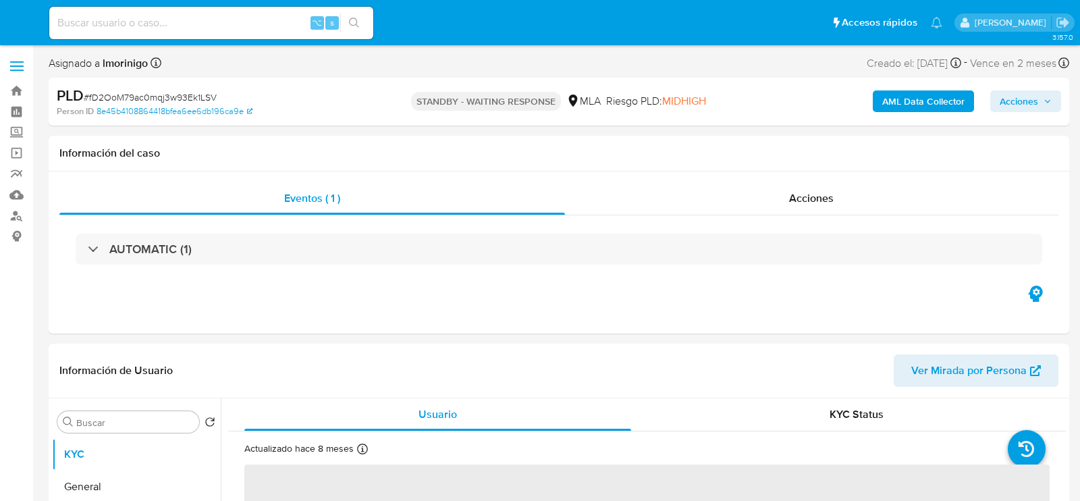
select select "10"
click at [196, 18] on input at bounding box center [211, 23] width 324 height 18
paste input "bHsK89YekVay9zhnFzO3iMnS"
type input "bHsK89YekVay9zhnFzO3iMnS"
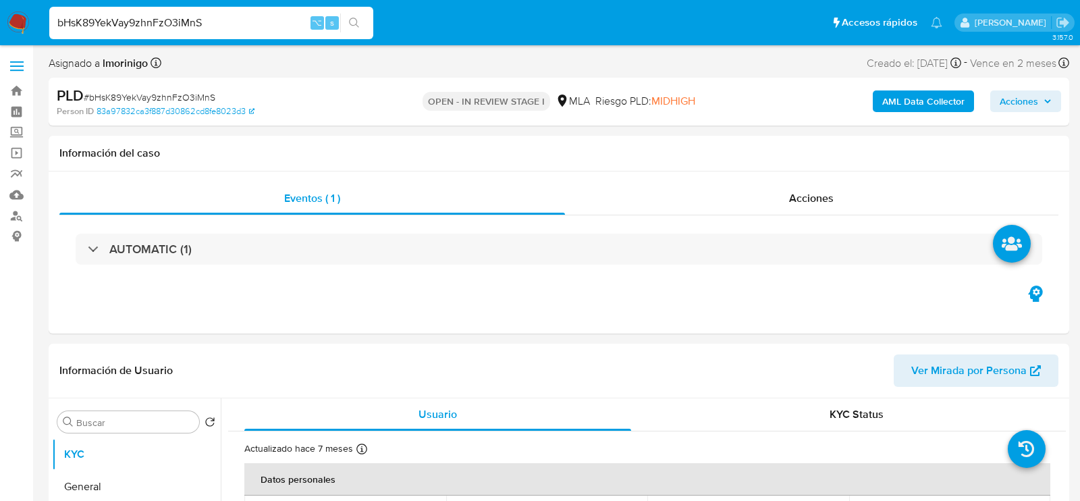
select select "10"
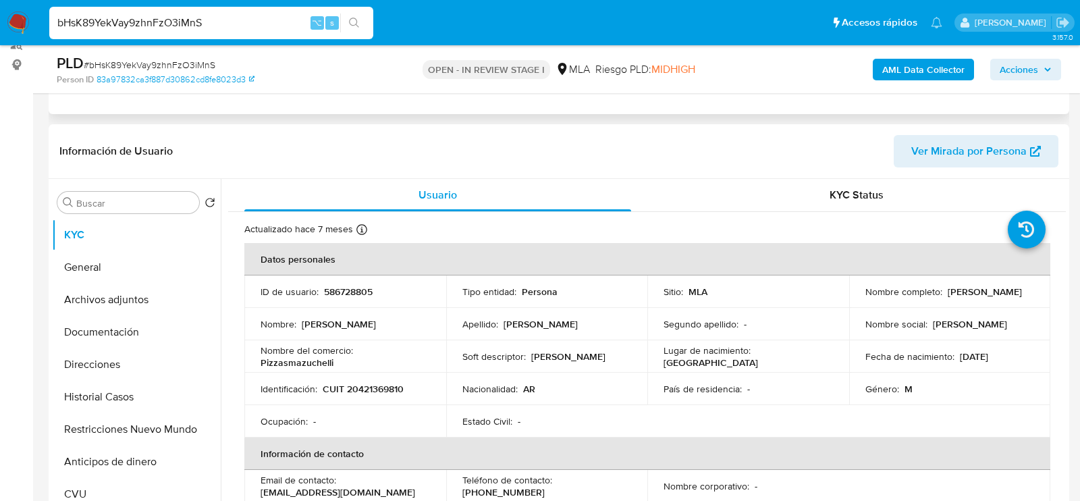
scroll to position [225, 0]
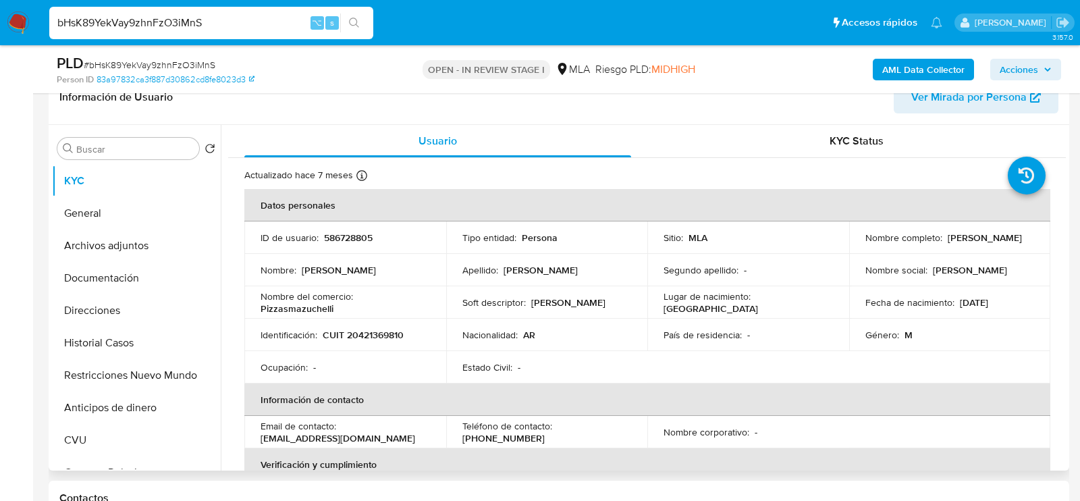
click at [326, 226] on td "ID de usuario : 586728805" at bounding box center [345, 237] width 202 height 32
click at [328, 232] on p "586728805" at bounding box center [348, 238] width 49 height 12
copy p "586728805"
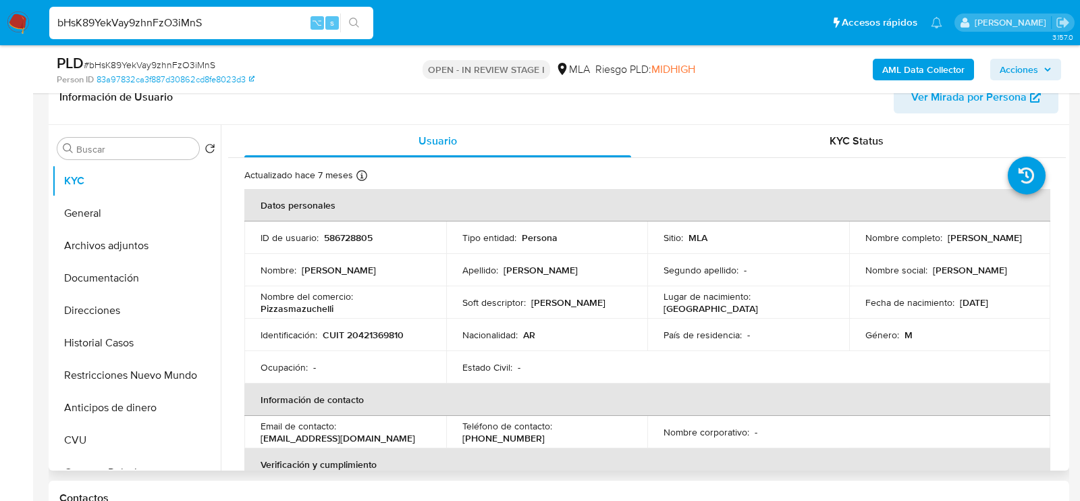
click at [349, 332] on p "CUIT 20421369810" at bounding box center [363, 335] width 81 height 12
copy p "20421369810"
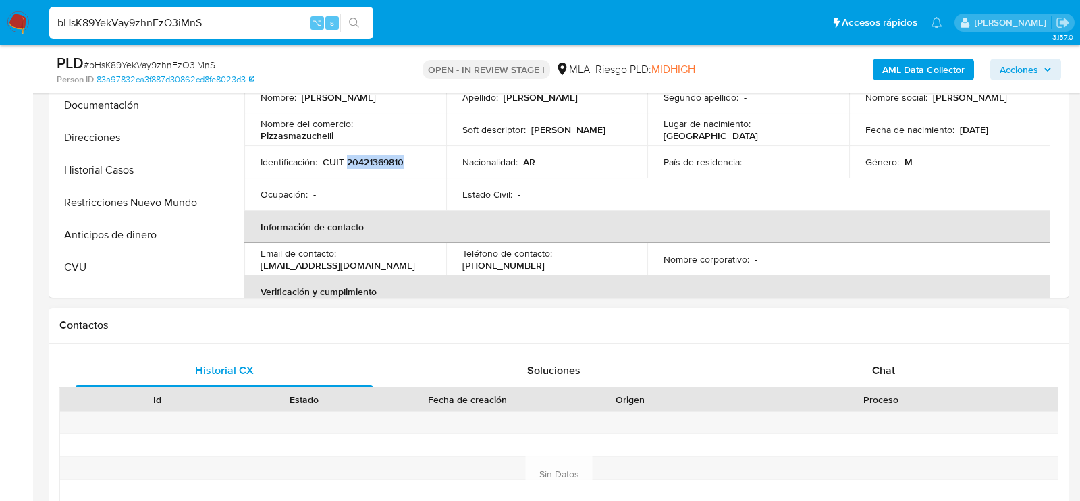
scroll to position [402, 0]
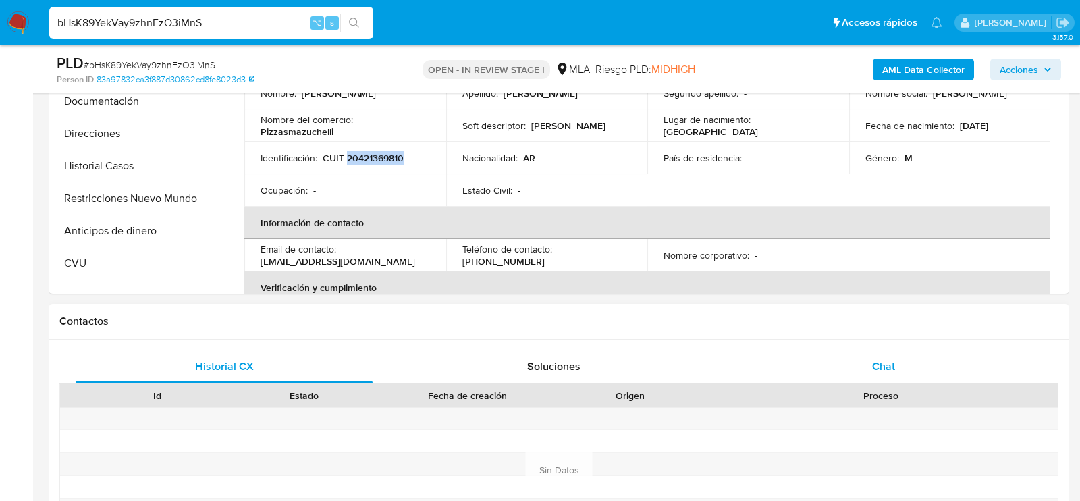
click at [831, 368] on div "Chat" at bounding box center [883, 366] width 297 height 32
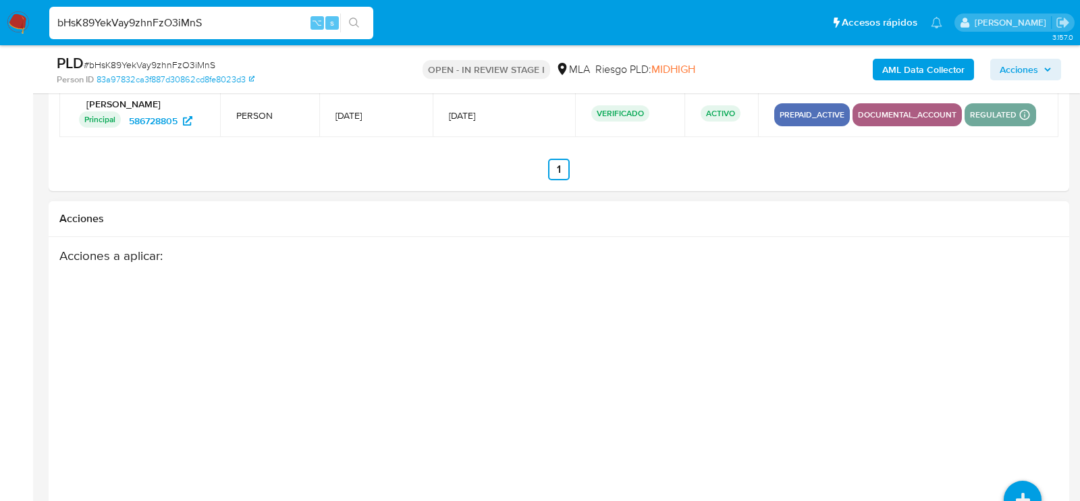
scroll to position [2366, 0]
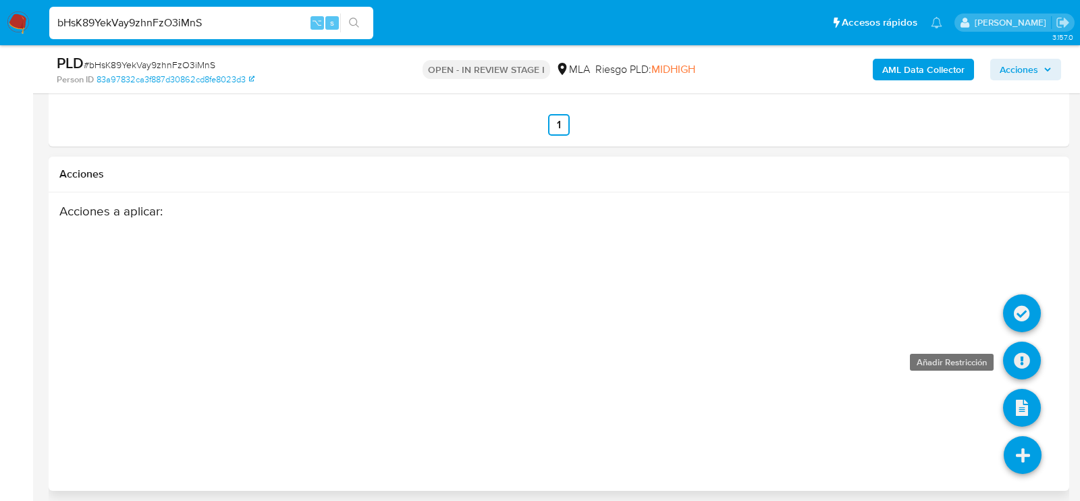
click at [1014, 365] on icon at bounding box center [1022, 361] width 38 height 38
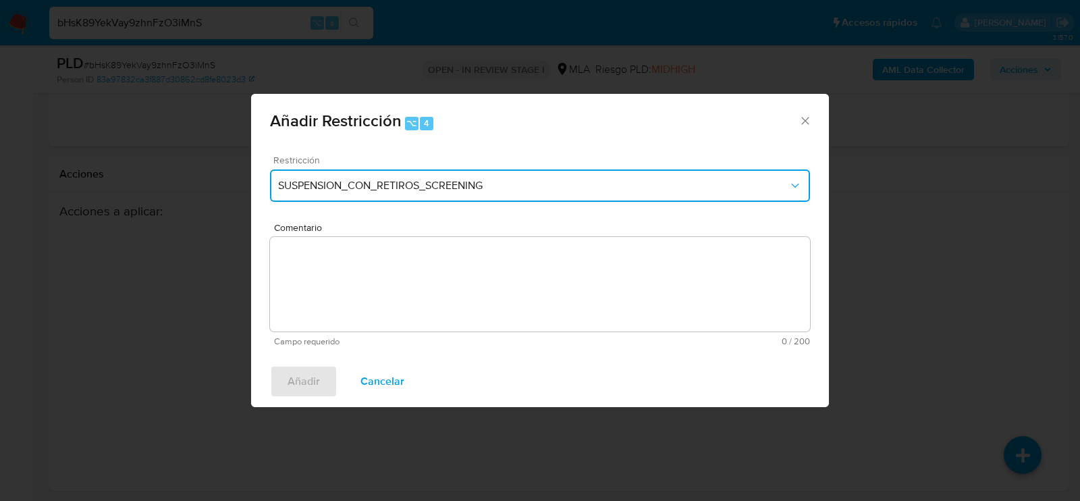
click at [354, 193] on button "SUSPENSION_CON_RETIROS_SCREENING" at bounding box center [540, 185] width 540 height 32
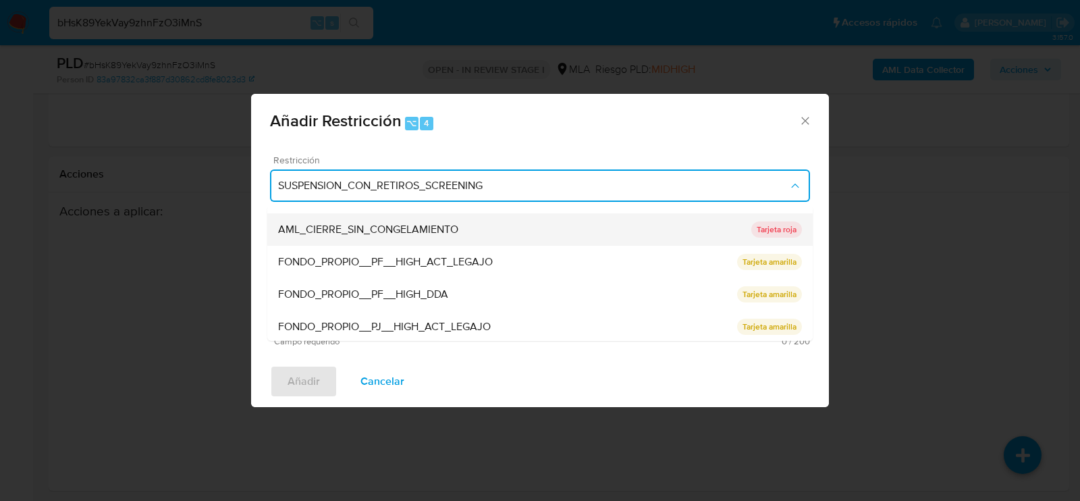
scroll to position [286, 0]
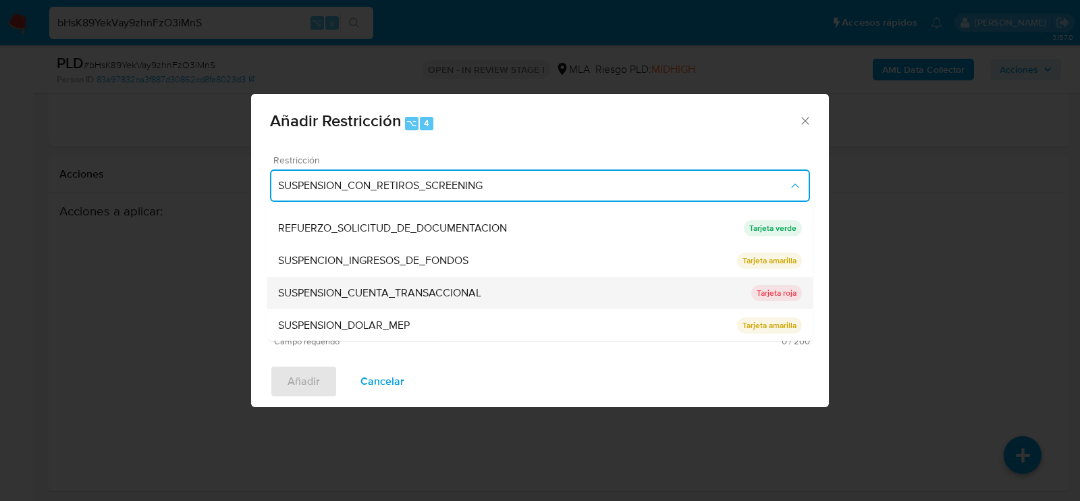
click at [377, 296] on span "SUSPENSION_CUENTA_TRANSACCIONAL" at bounding box center [379, 293] width 203 height 14
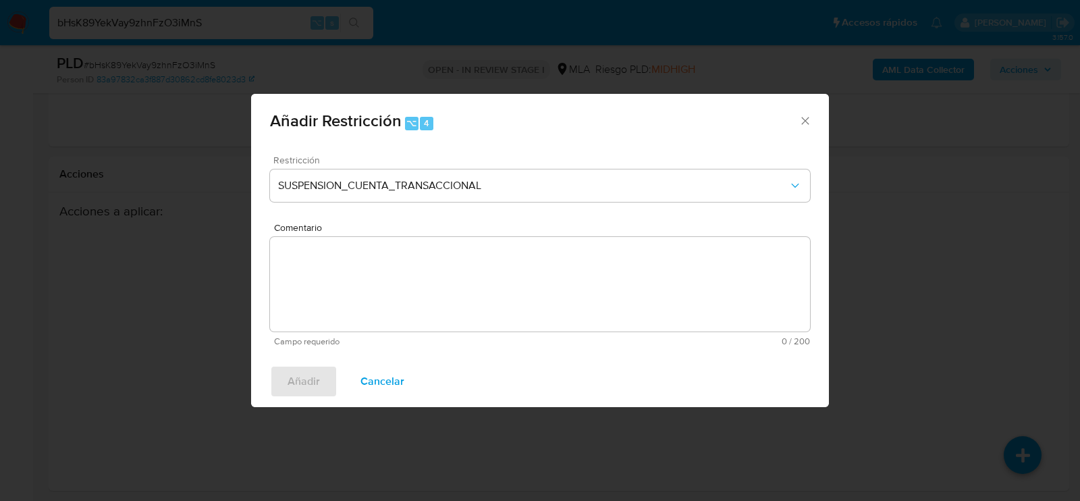
click at [377, 296] on textarea "Comentario" at bounding box center [540, 284] width 540 height 95
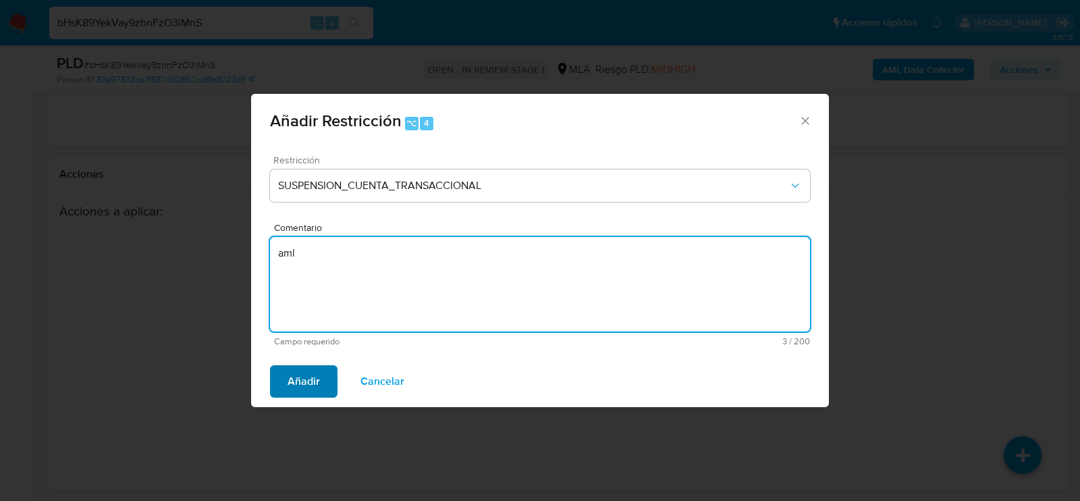
type textarea "aml"
click at [315, 388] on span "Añadir" at bounding box center [304, 382] width 32 height 30
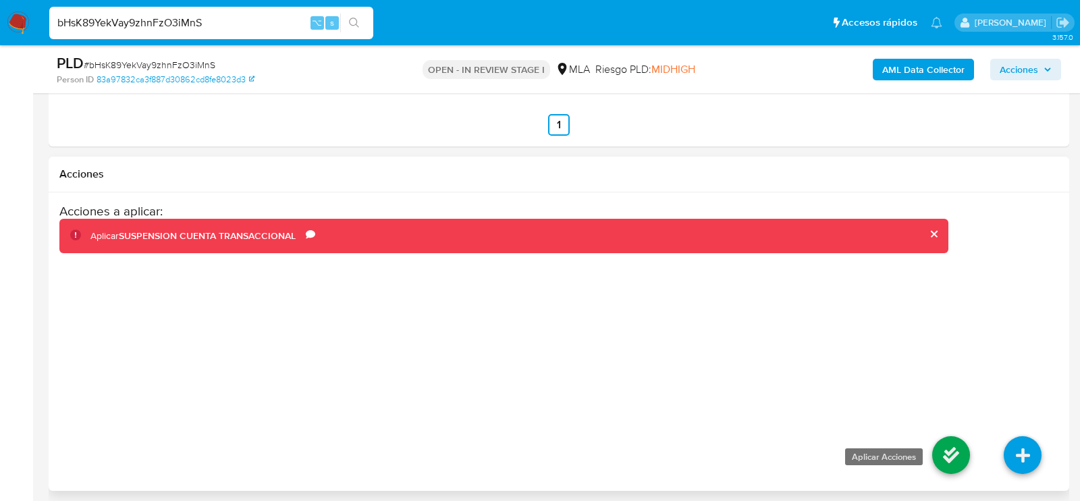
click at [944, 446] on icon at bounding box center [951, 455] width 38 height 38
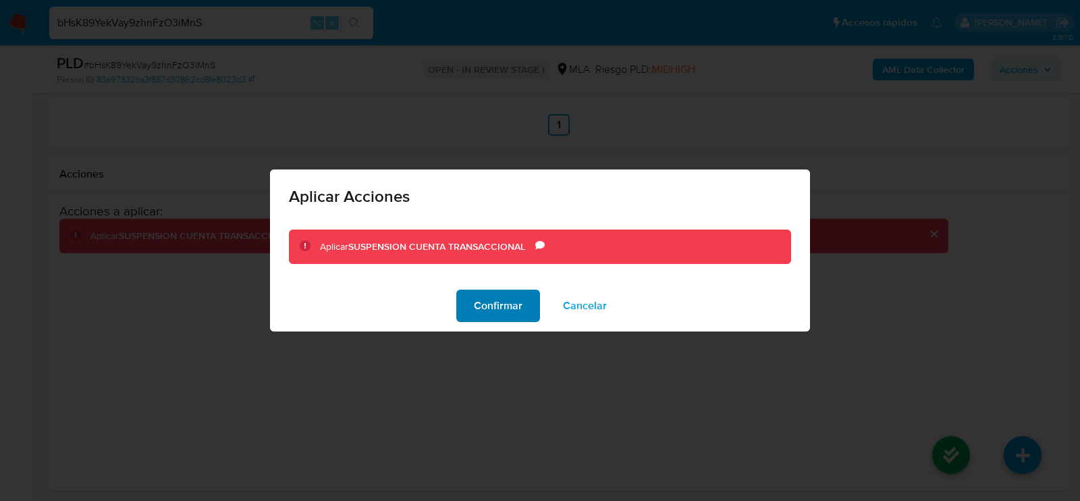
click at [506, 321] on span "Confirmar" at bounding box center [498, 306] width 49 height 30
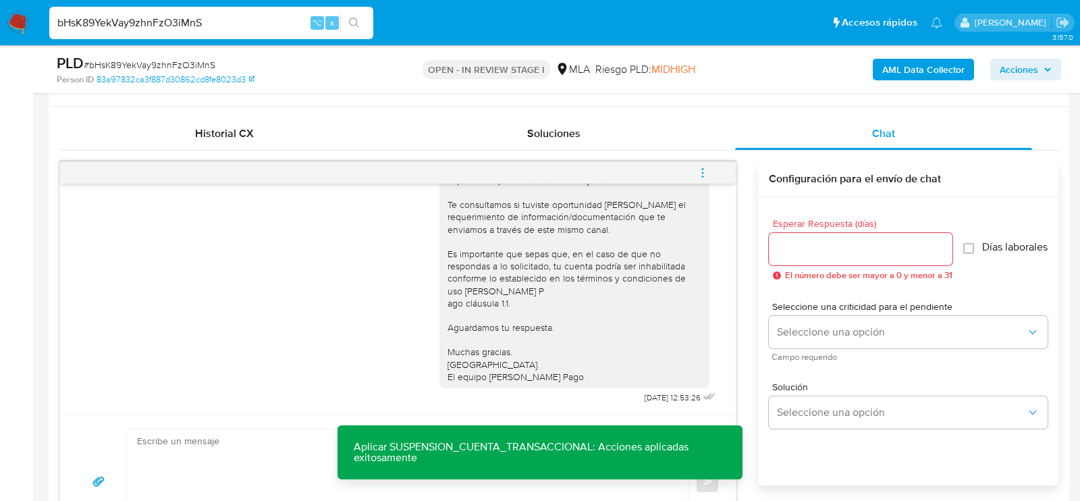
scroll to position [606, 0]
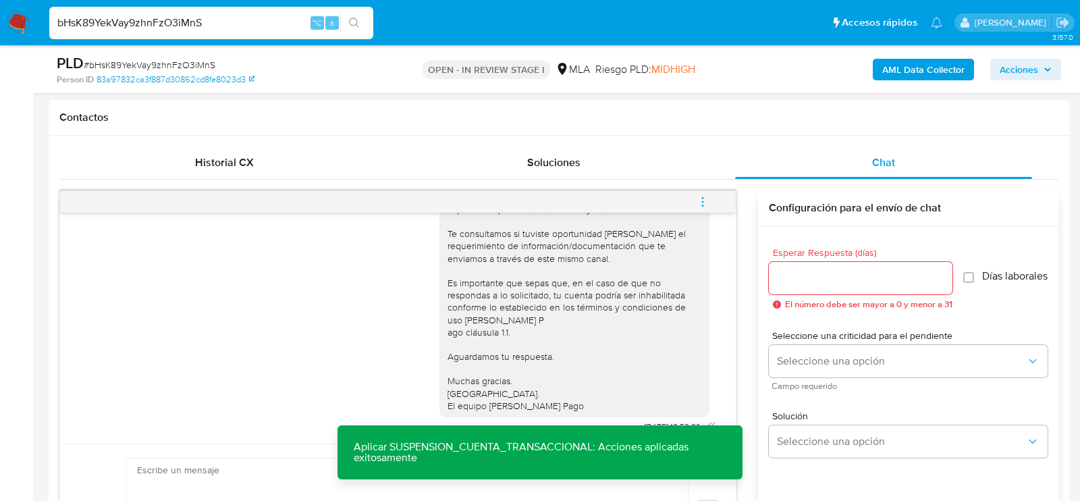
click at [706, 202] on icon "menu-action" at bounding box center [703, 202] width 12 height 12
click at [568, 165] on li "Cerrar conversación" at bounding box center [611, 173] width 138 height 24
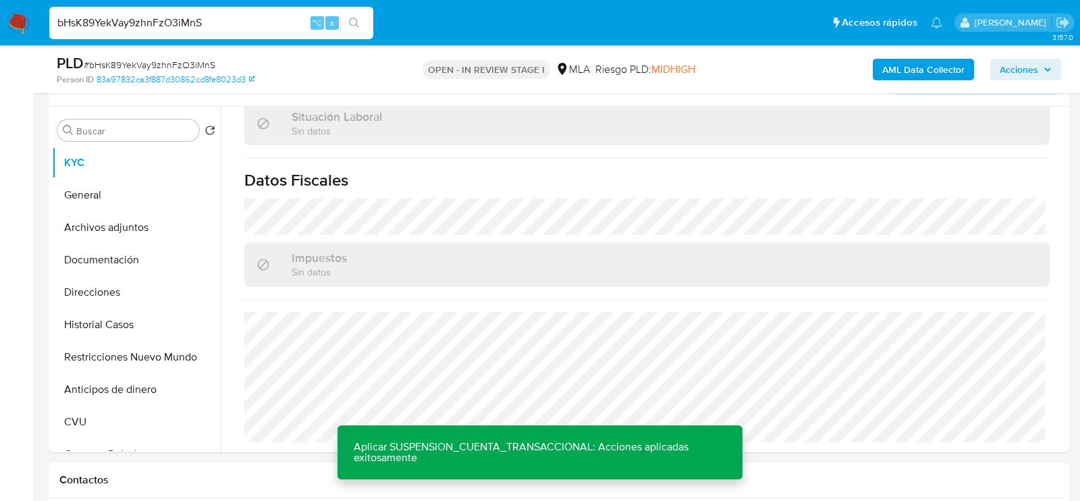
scroll to position [209, 0]
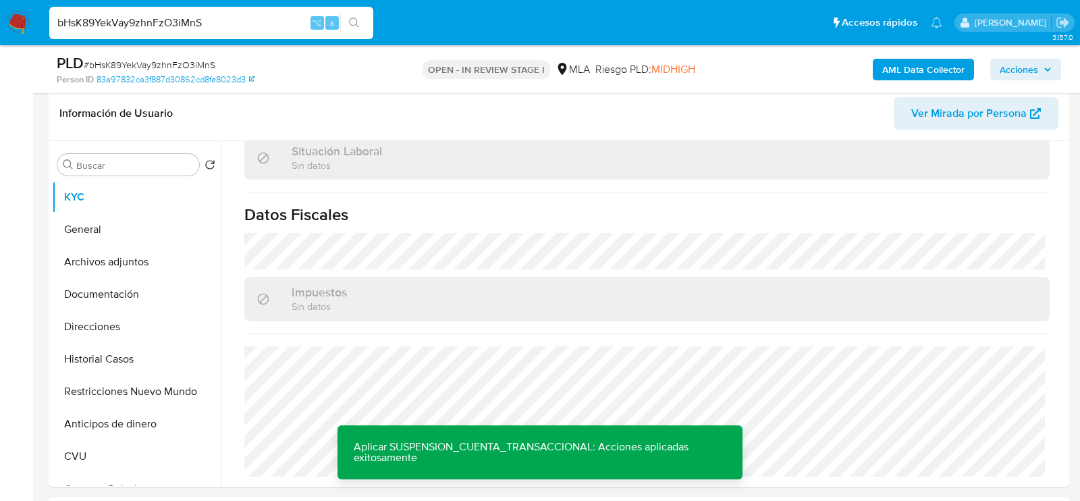
click at [205, 32] on div "bHsK89YekVay9zhnFzO3iMnS ⌥ s" at bounding box center [211, 23] width 324 height 32
click at [203, 26] on input "bHsK89YekVay9zhnFzO3iMnS" at bounding box center [211, 23] width 324 height 18
paste input "oCPuUDDWRUhcpdfLNcXkxXYM"
type input "oCPuUDDWRUhcpdfLNcXkxXYM"
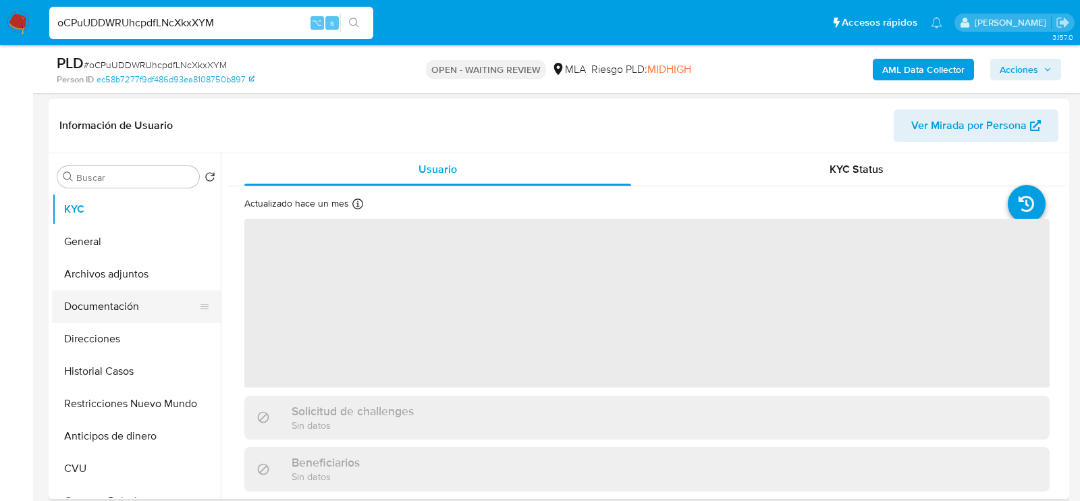
scroll to position [204, 0]
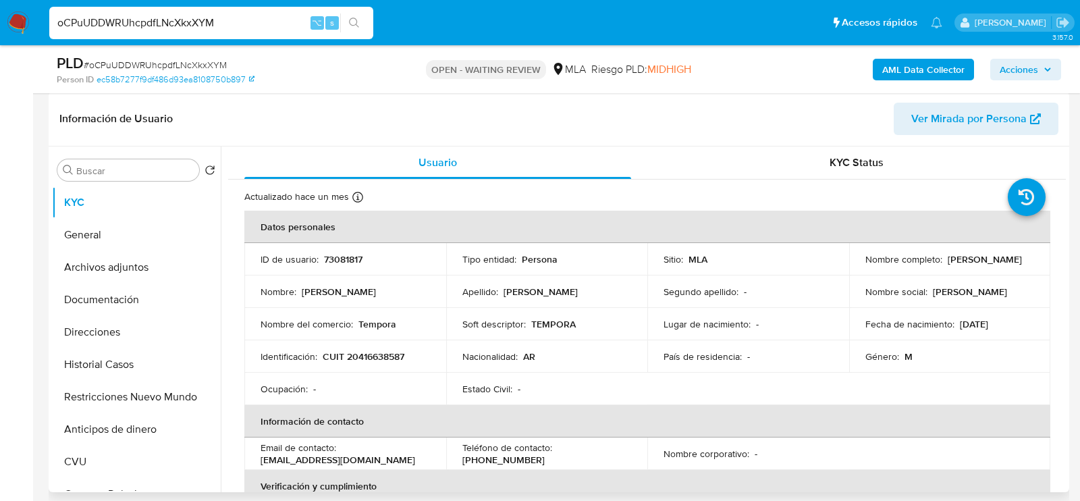
click at [357, 255] on p "73081817" at bounding box center [343, 259] width 38 height 12
select select "10"
click at [357, 255] on p "73081817" at bounding box center [343, 259] width 38 height 12
copy p "73081817"
click at [431, 118] on header "Información de Usuario Ver Mirada por Persona" at bounding box center [558, 119] width 999 height 32
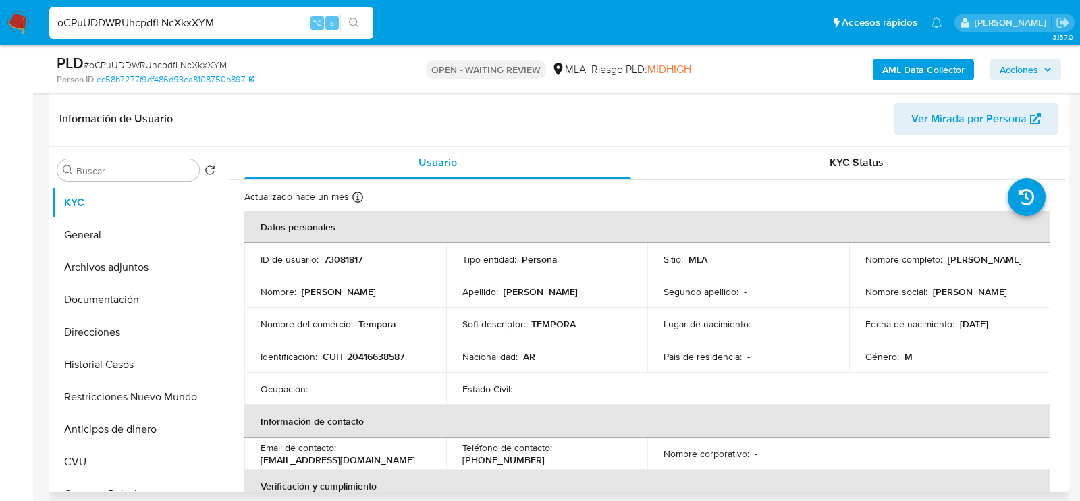
click at [384, 350] on p "CUIT 20416638587" at bounding box center [364, 356] width 82 height 12
copy p "20416638587"
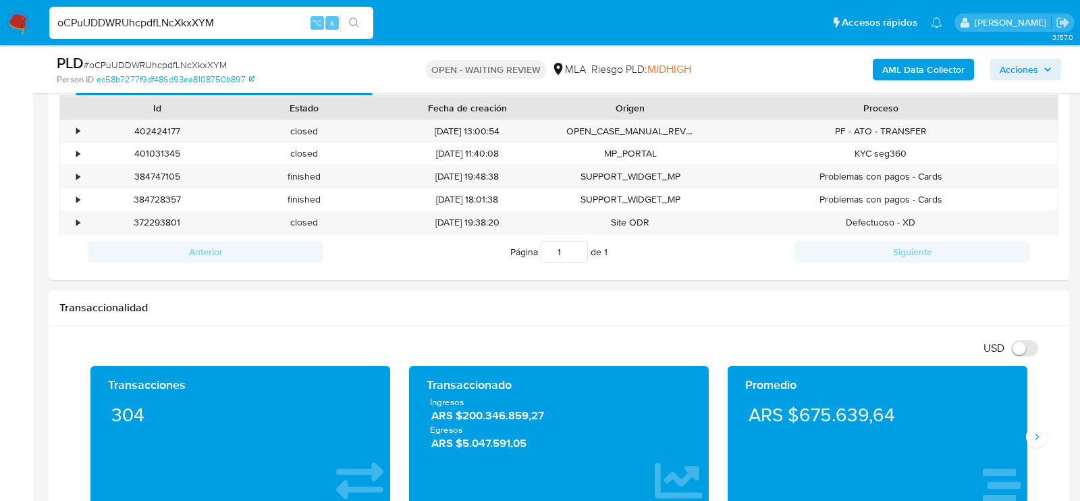
scroll to position [619, 0]
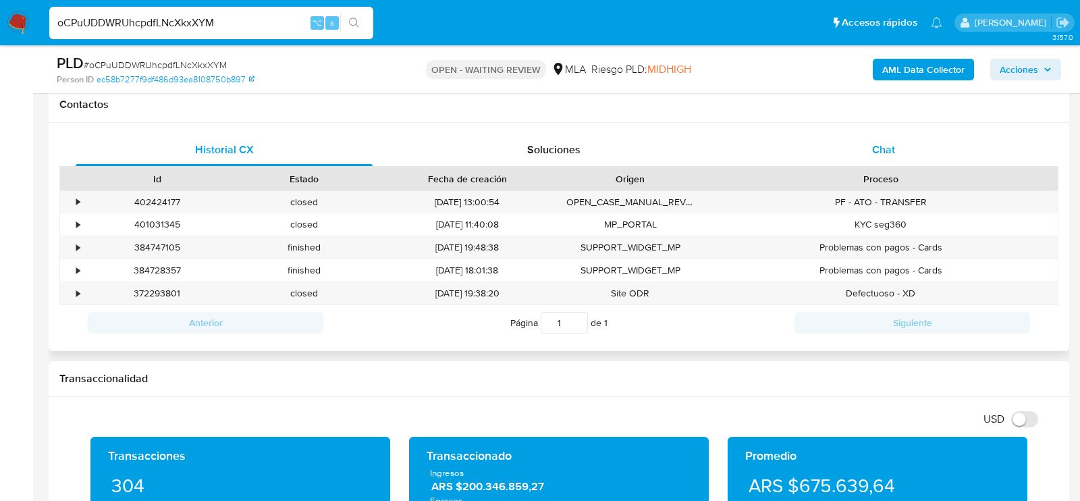
click at [845, 155] on div "Chat" at bounding box center [883, 150] width 297 height 32
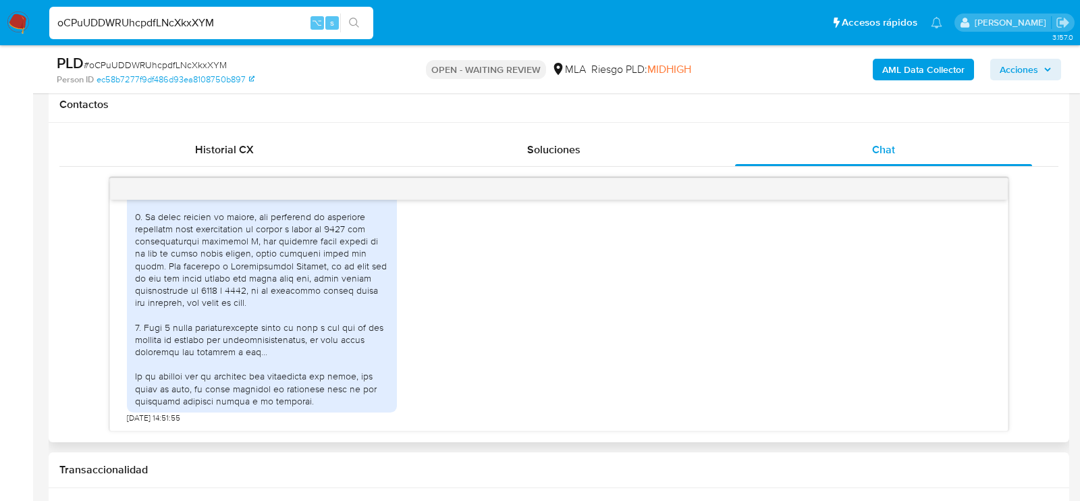
scroll to position [930, 0]
click at [179, 59] on span "# oCPuUDDWRUhcpdfLNcXkxXYM" at bounding box center [155, 65] width 143 height 14
copy span "oCPuUDDWRUhcpdfLNcXkxXYM"
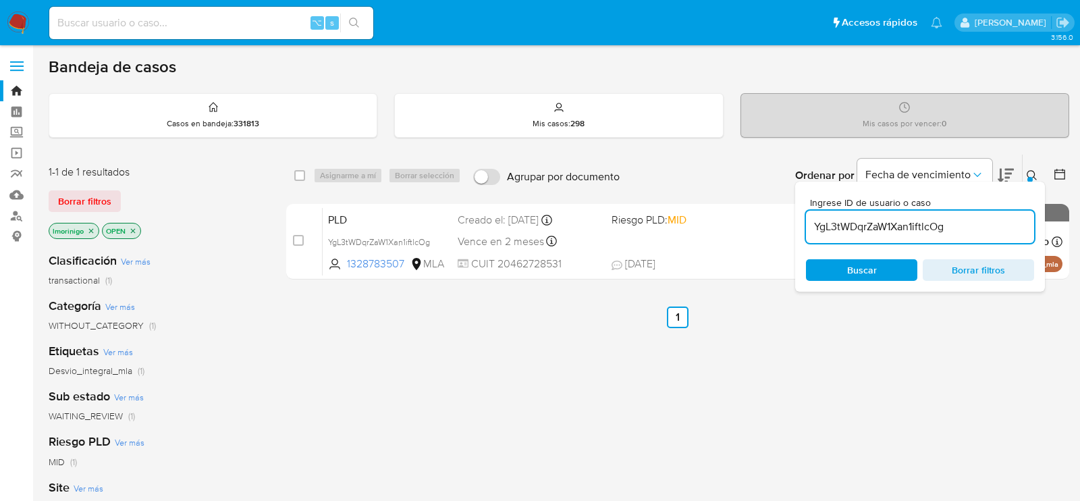
click at [913, 232] on input "YgL3tWDqrZaW1Xan1iftlcOg" at bounding box center [920, 227] width 228 height 18
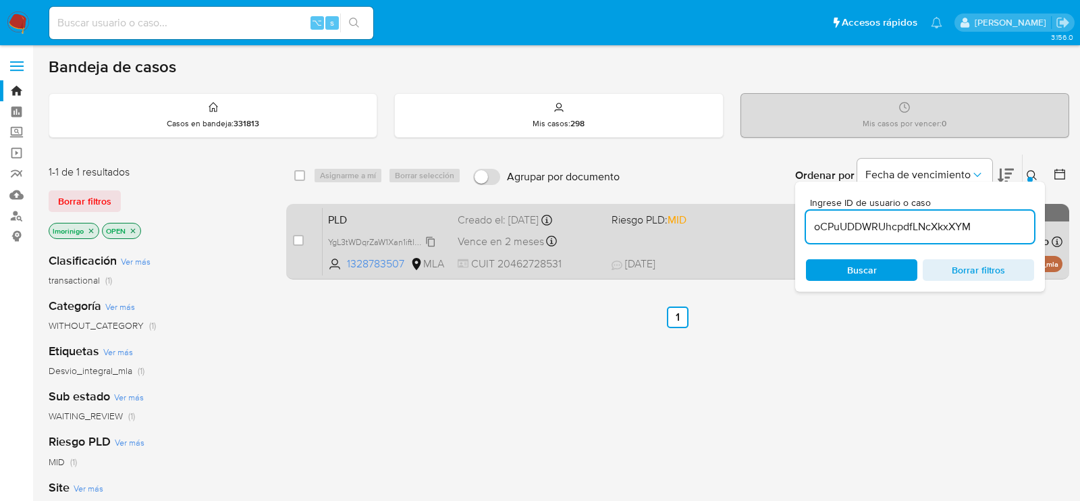
type input "oCPuUDDWRUhcpdfLNcXkxXYM"
click at [296, 238] on input "checkbox" at bounding box center [298, 240] width 11 height 11
checkbox input "true"
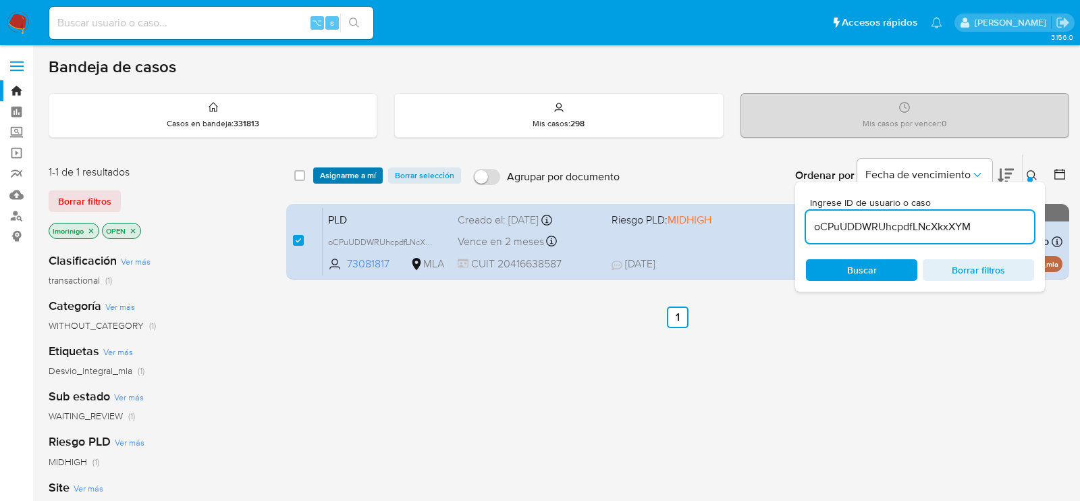
click at [345, 178] on span "Asignarme a mí" at bounding box center [348, 176] width 56 height 14
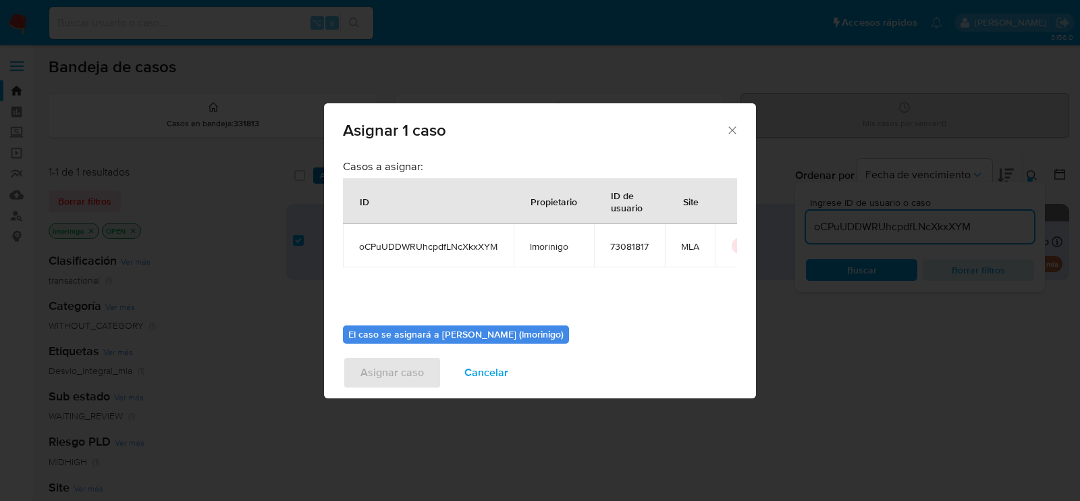
scroll to position [69, 0]
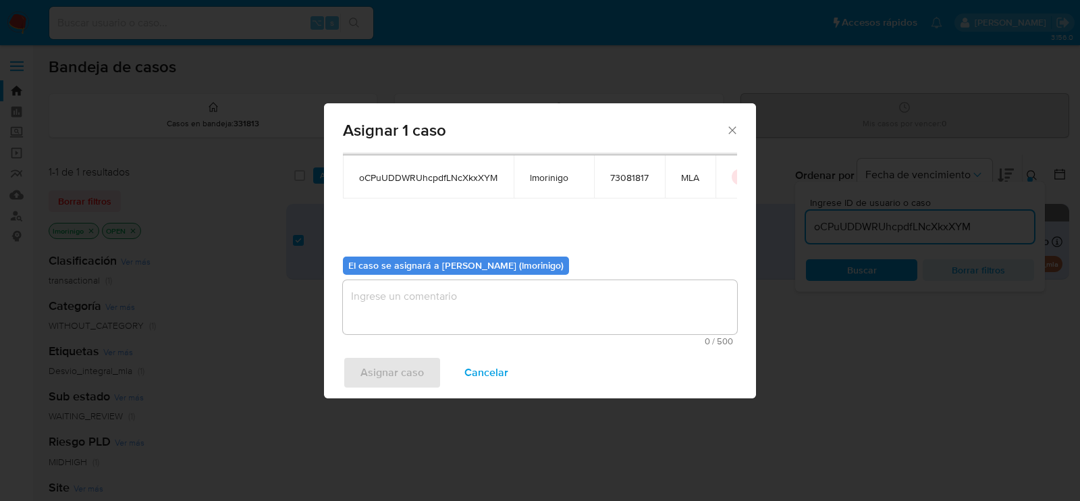
click at [441, 291] on textarea "assign-modal" at bounding box center [540, 307] width 394 height 54
click at [406, 358] on span "Asignar caso" at bounding box center [392, 373] width 63 height 30
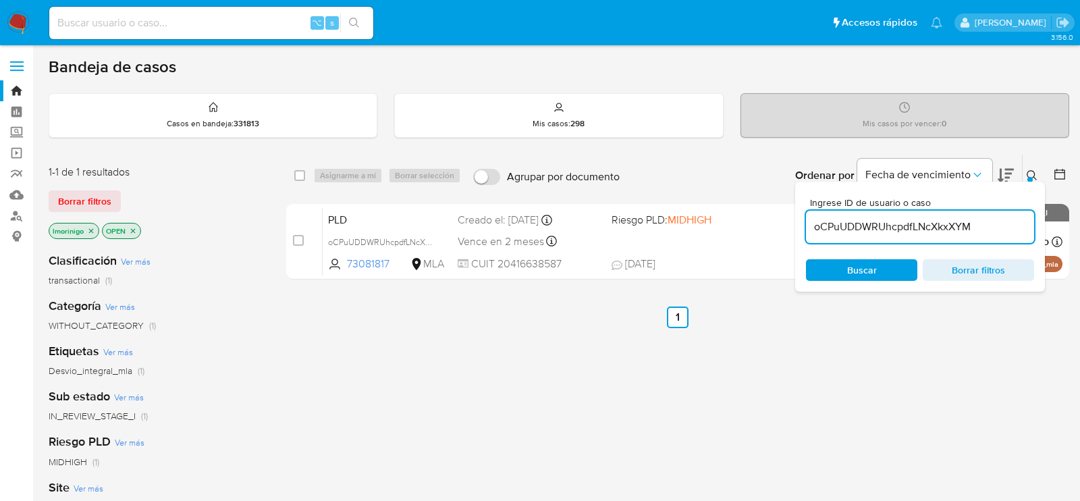
click at [847, 229] on input "oCPuUDDWRUhcpdfLNcXkxXYM" at bounding box center [920, 227] width 228 height 18
paste input "0DNCMlLSXHVAqFyvbefGJyBv"
type input "0DNCMlLSXHVAqFyvbefGJyBv"
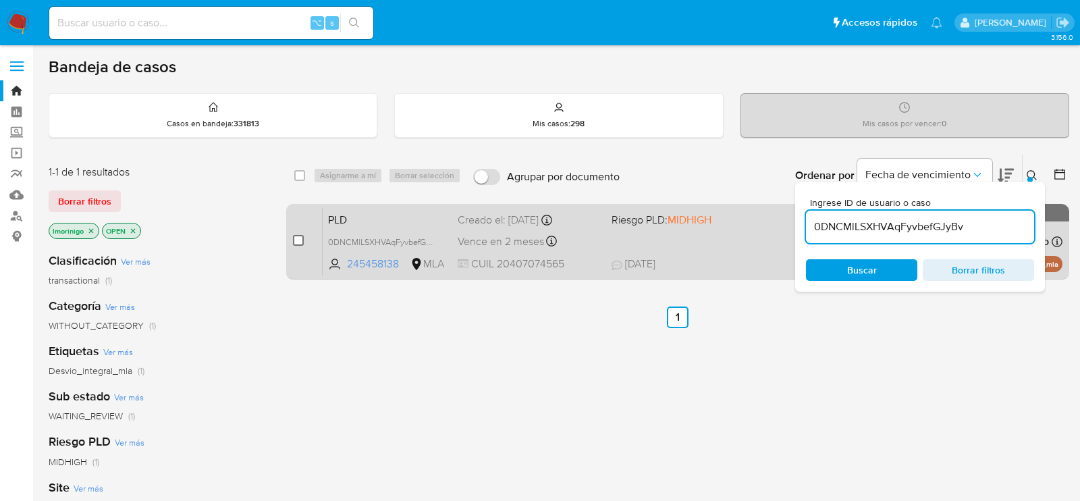
click at [299, 238] on input "checkbox" at bounding box center [298, 240] width 11 height 11
checkbox input "true"
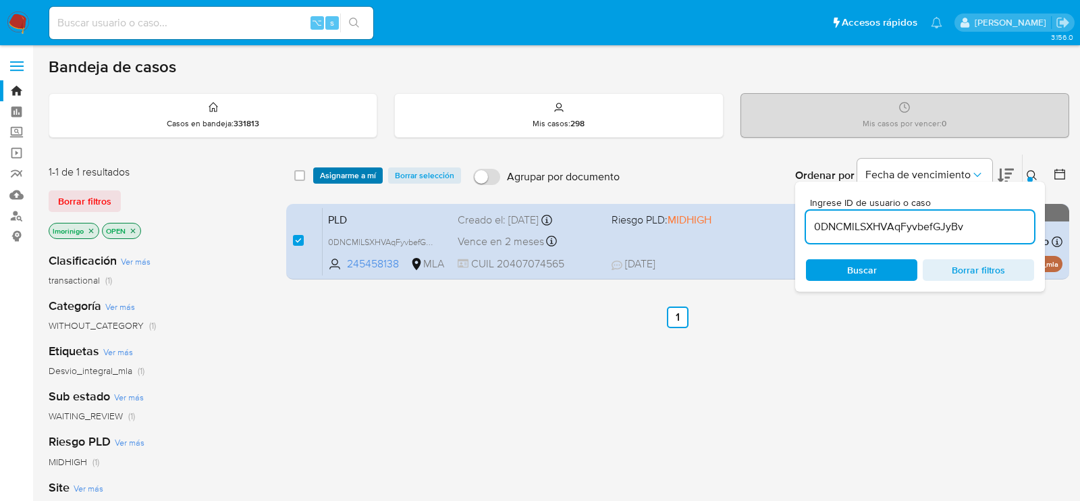
click at [352, 170] on span "Asignarme a mí" at bounding box center [348, 176] width 56 height 14
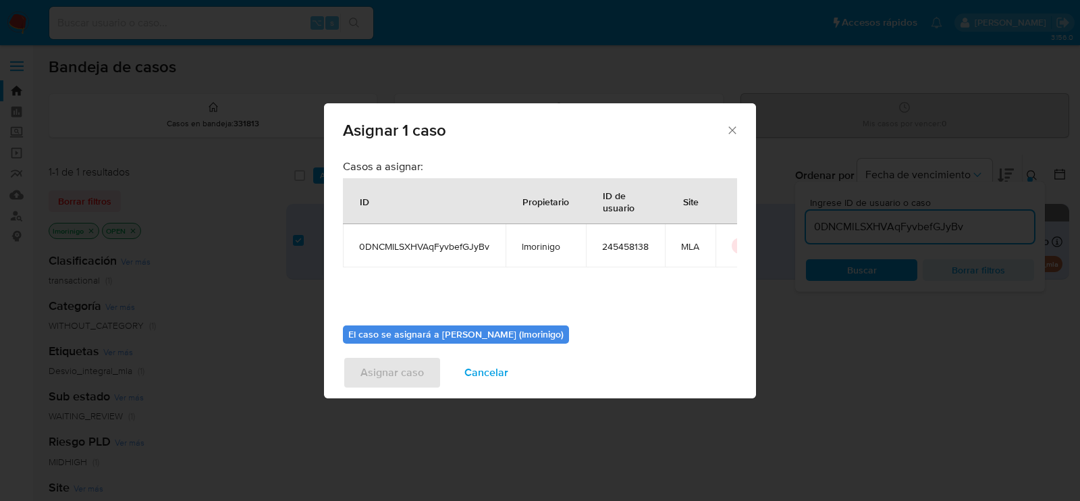
scroll to position [69, 0]
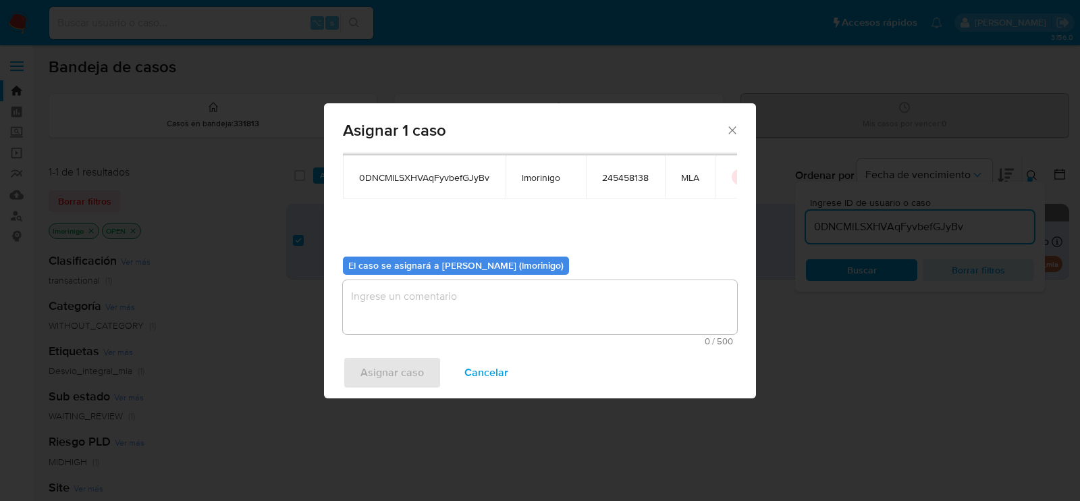
click at [458, 298] on textarea "assign-modal" at bounding box center [540, 307] width 394 height 54
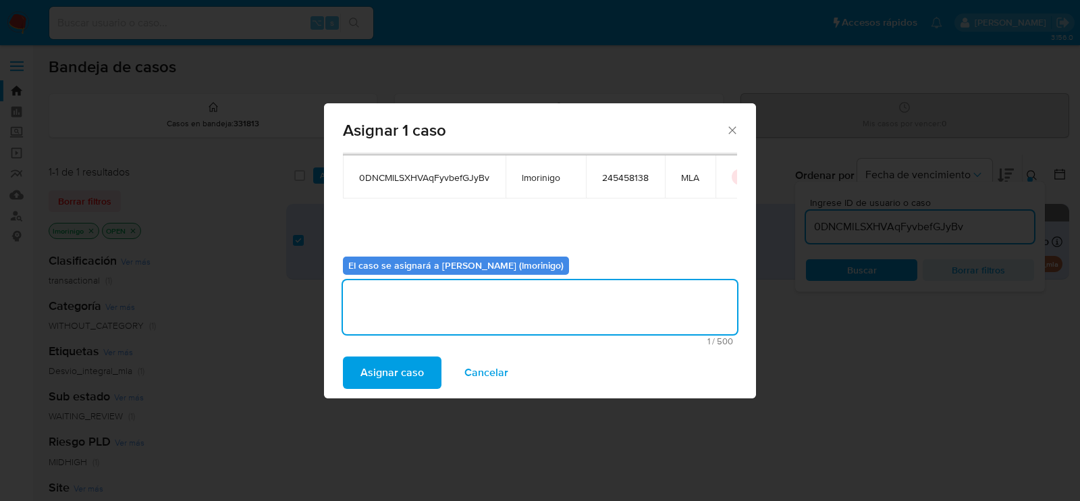
click at [383, 371] on span "Asignar caso" at bounding box center [392, 373] width 63 height 30
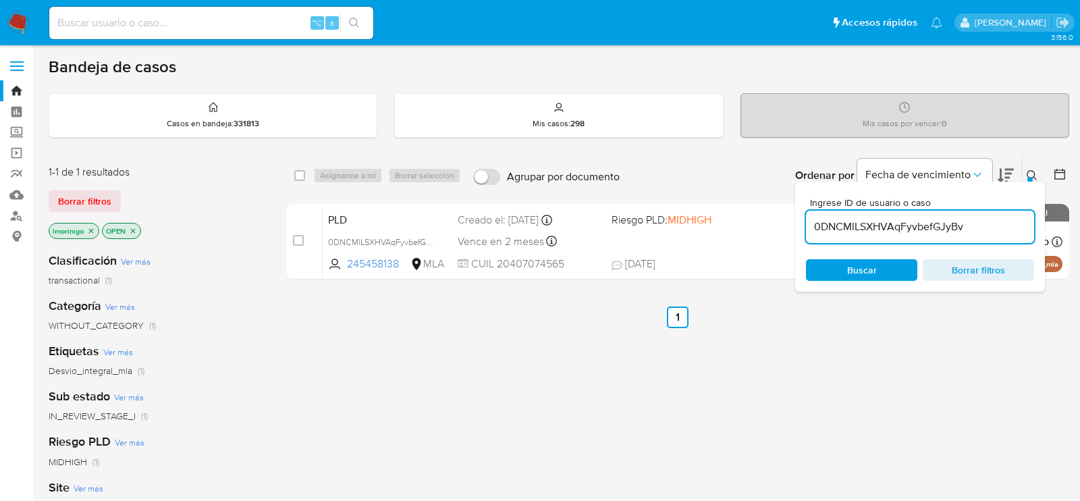
click at [851, 223] on input "0DNCMlLSXHVAqFyvbefGJyBv" at bounding box center [920, 227] width 228 height 18
paste input "YxlvGM3NhWS8WkPu19NuXftz"
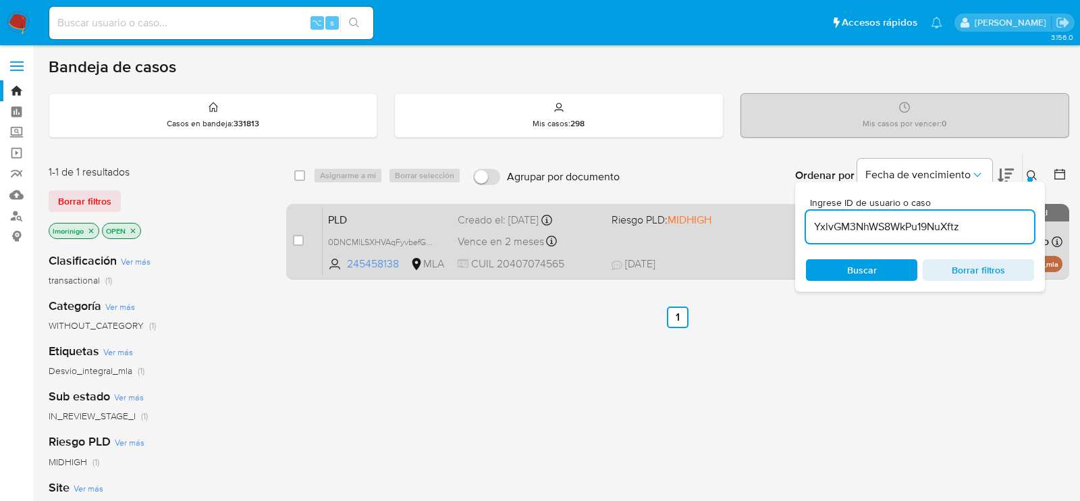
type input "YxlvGM3NhWS8WkPu19NuXftz"
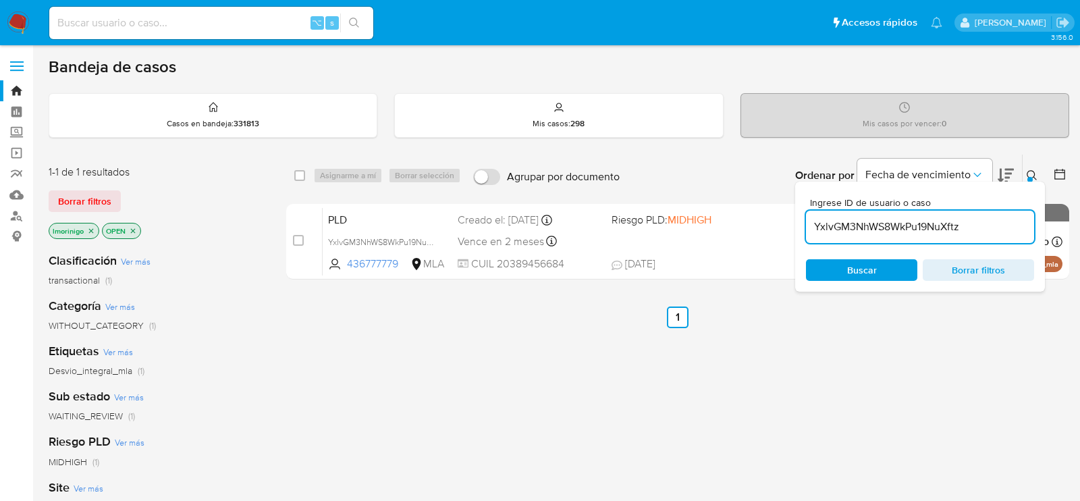
click at [298, 237] on input "checkbox" at bounding box center [298, 240] width 11 height 11
checkbox input "true"
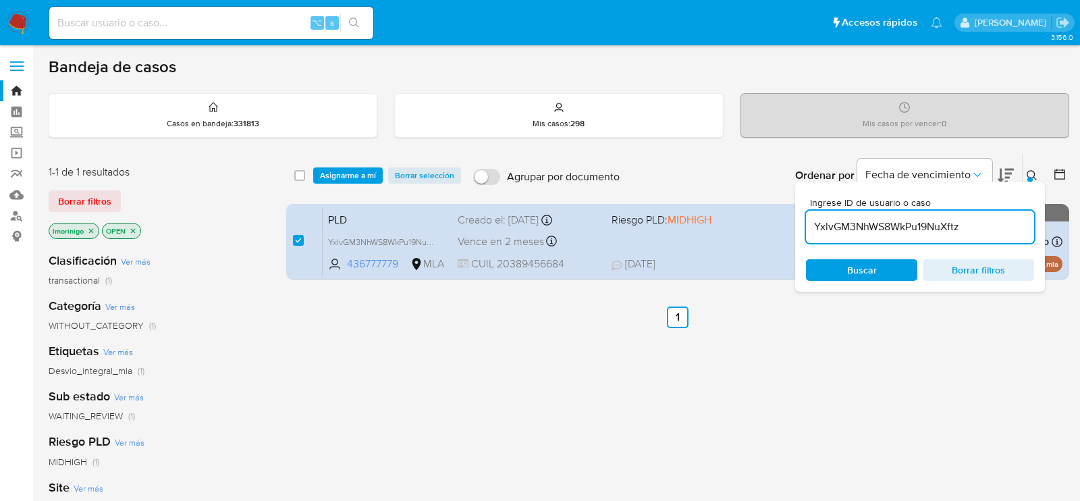
click at [342, 188] on div "select-all-cases-checkbox Asignarme a mí Borrar selección Agrupar por documento…" at bounding box center [677, 176] width 783 height 42
click at [352, 174] on span "Asignarme a mí" at bounding box center [348, 176] width 56 height 14
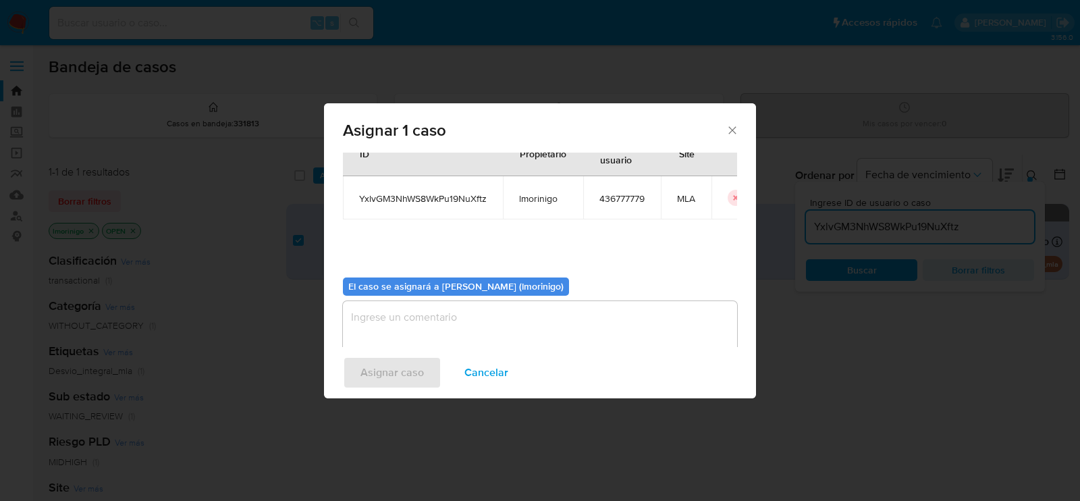
scroll to position [69, 0]
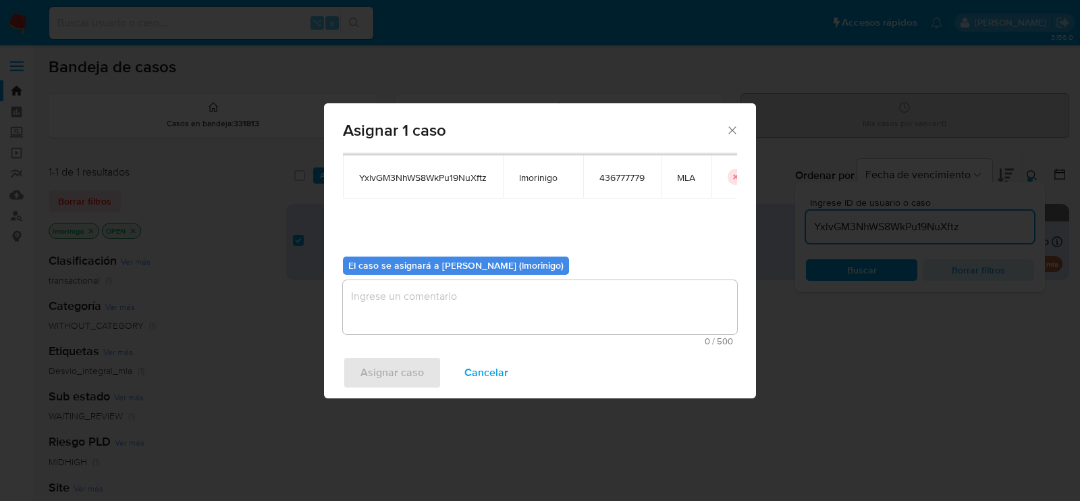
click at [375, 292] on textarea "assign-modal" at bounding box center [540, 307] width 394 height 54
click at [385, 383] on span "Asignar caso" at bounding box center [392, 373] width 63 height 30
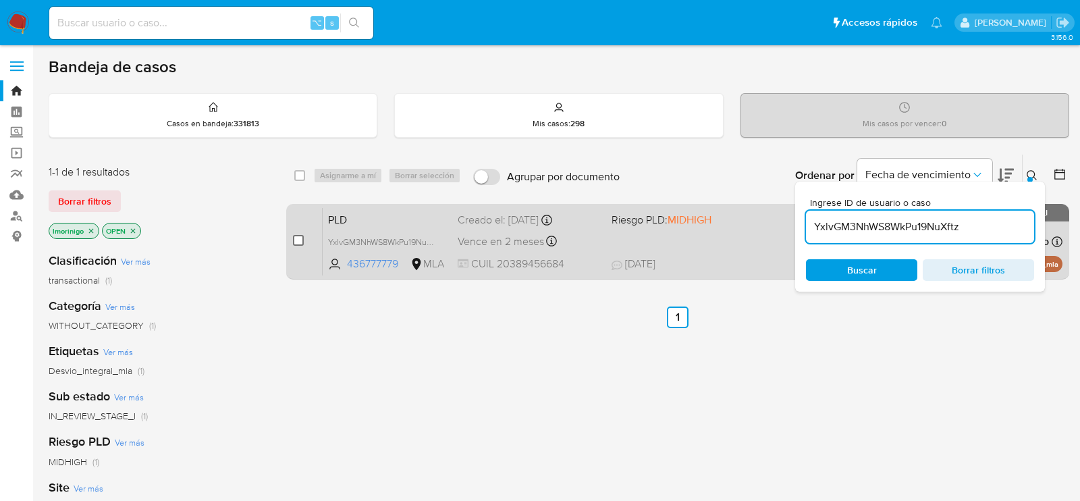
click at [296, 243] on input "checkbox" at bounding box center [298, 240] width 11 height 11
checkbox input "true"
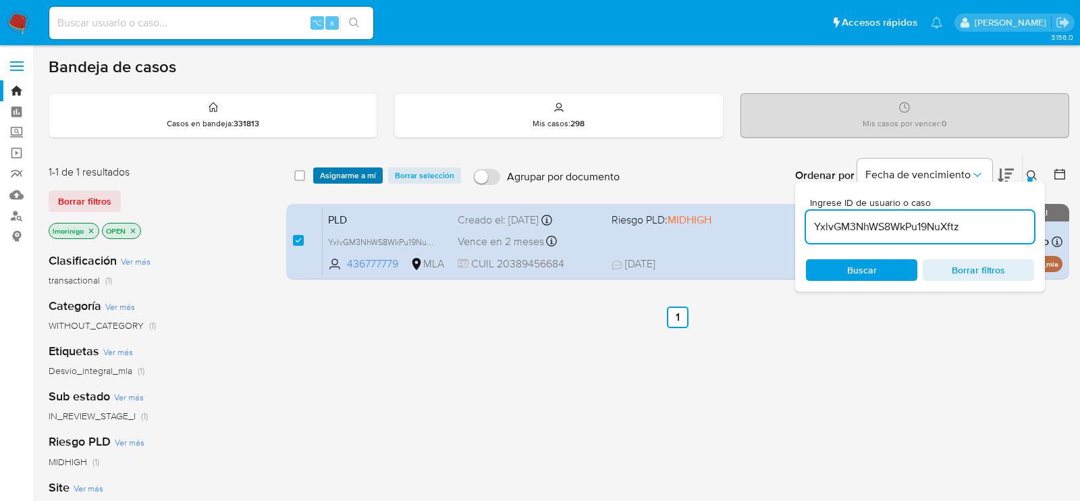
click at [336, 172] on span "Asignarme a mí" at bounding box center [348, 176] width 56 height 14
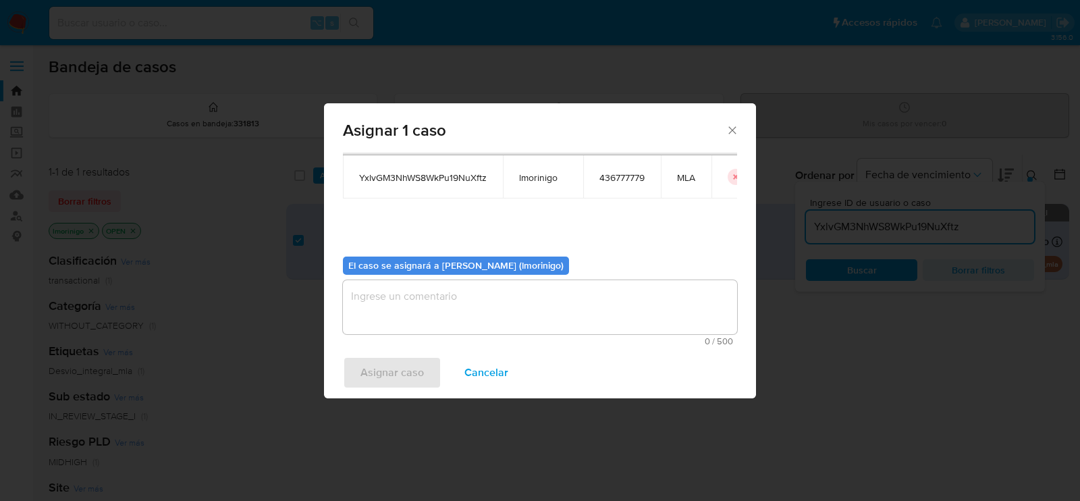
click at [415, 300] on textarea "assign-modal" at bounding box center [540, 307] width 394 height 54
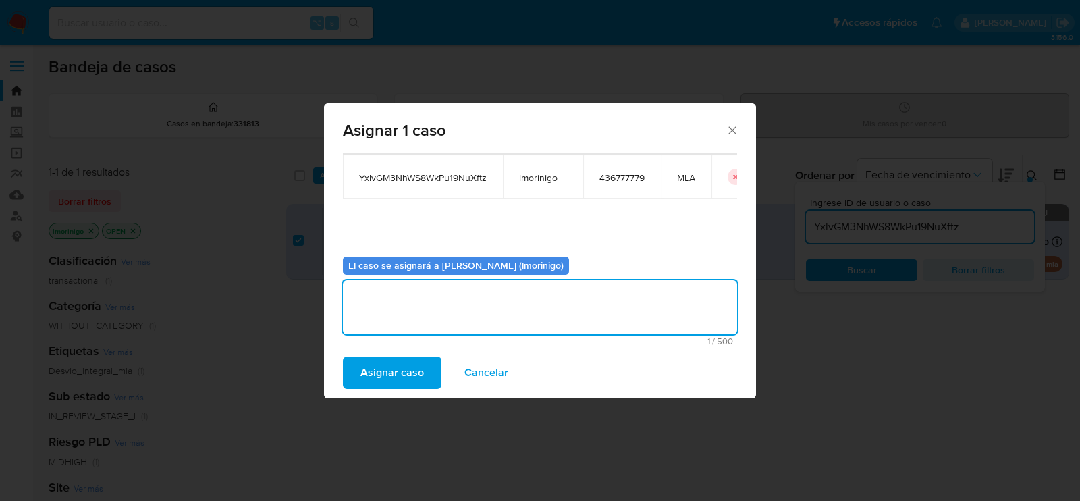
click at [398, 379] on span "Asignar caso" at bounding box center [392, 373] width 63 height 30
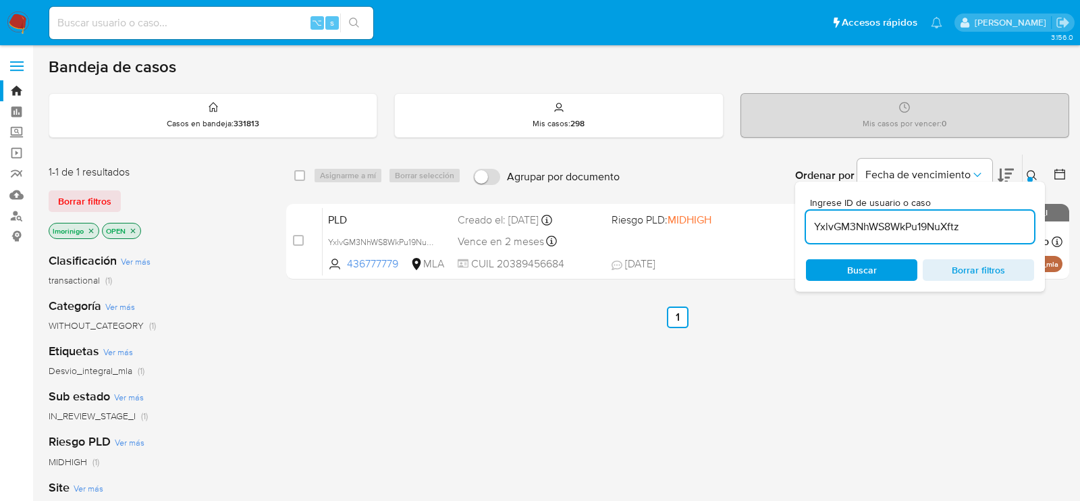
click at [845, 221] on input "YxlvGM3NhWS8WkPu19NuXftz" at bounding box center [920, 227] width 228 height 18
paste input "gOSOXxHF0sX2ZOh2TMwsSUFr"
type input "gOSOXxHF0sX2ZOh2TMwsSUFr"
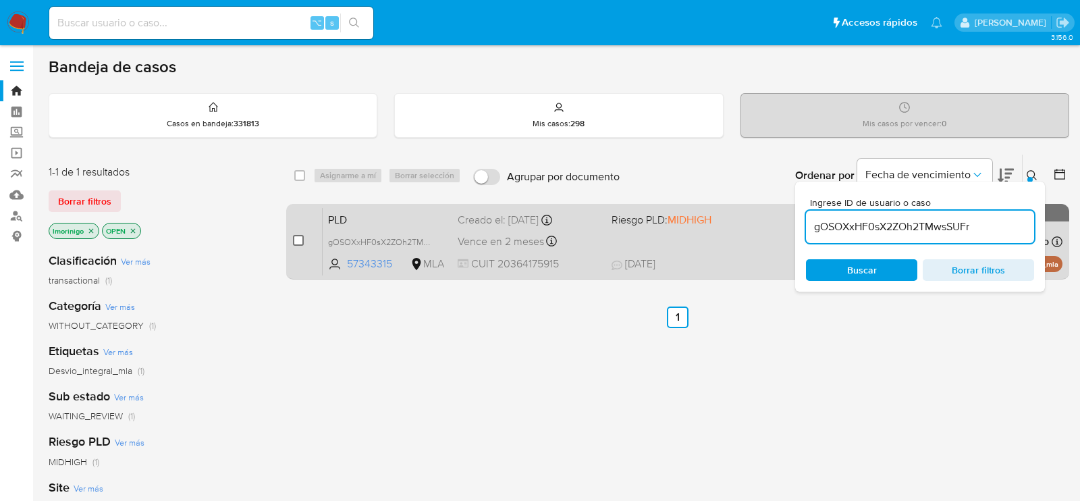
click at [302, 236] on input "checkbox" at bounding box center [298, 240] width 11 height 11
checkbox input "true"
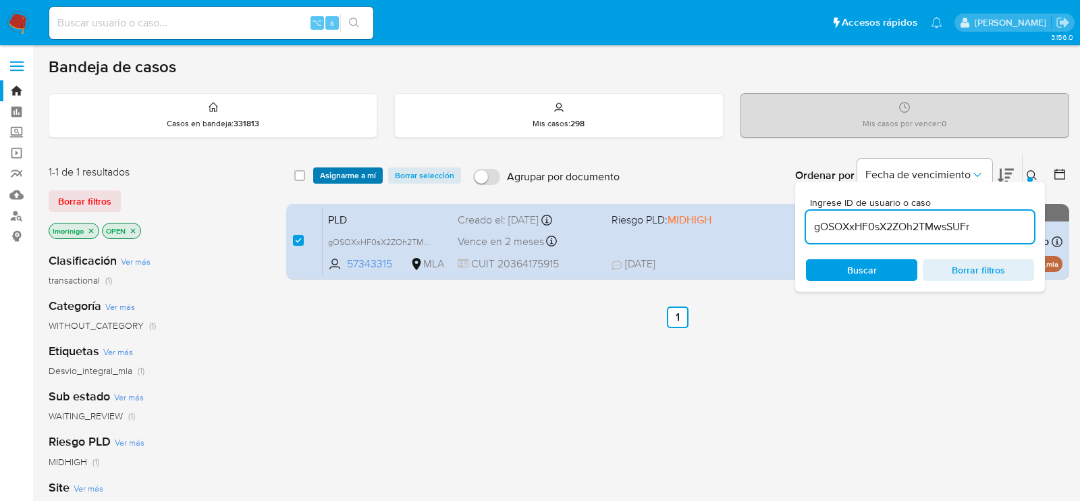
click at [362, 169] on span "Asignarme a mí" at bounding box center [348, 176] width 56 height 14
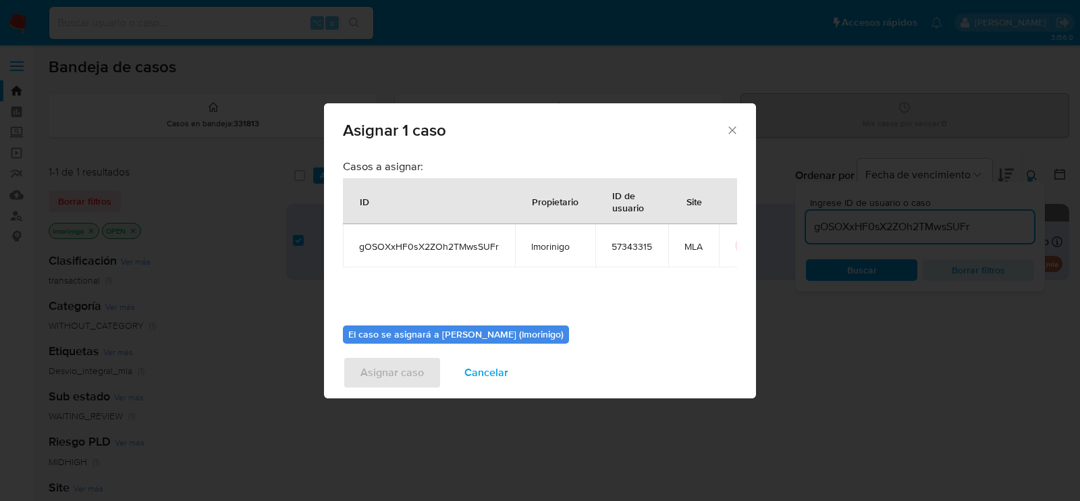
scroll to position [69, 0]
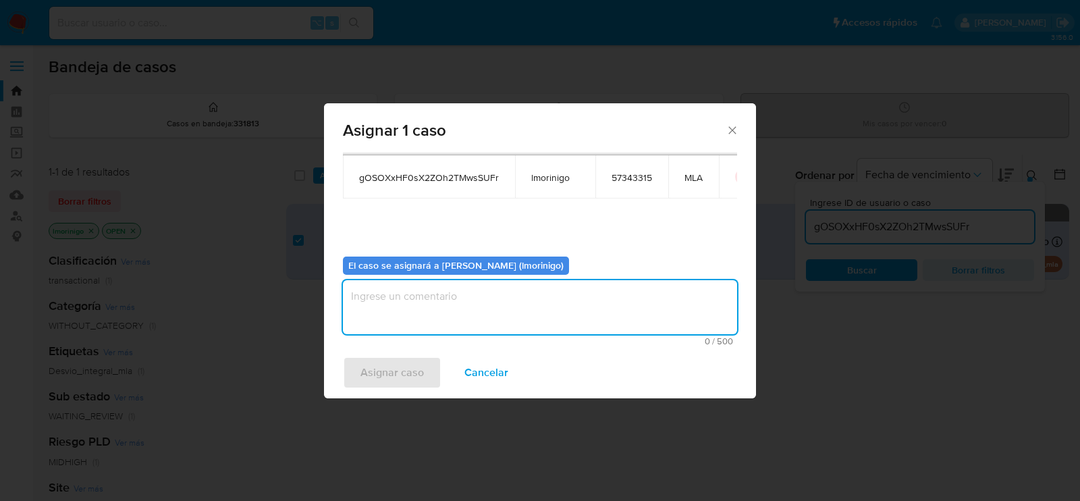
click at [454, 302] on textarea "assign-modal" at bounding box center [540, 307] width 394 height 54
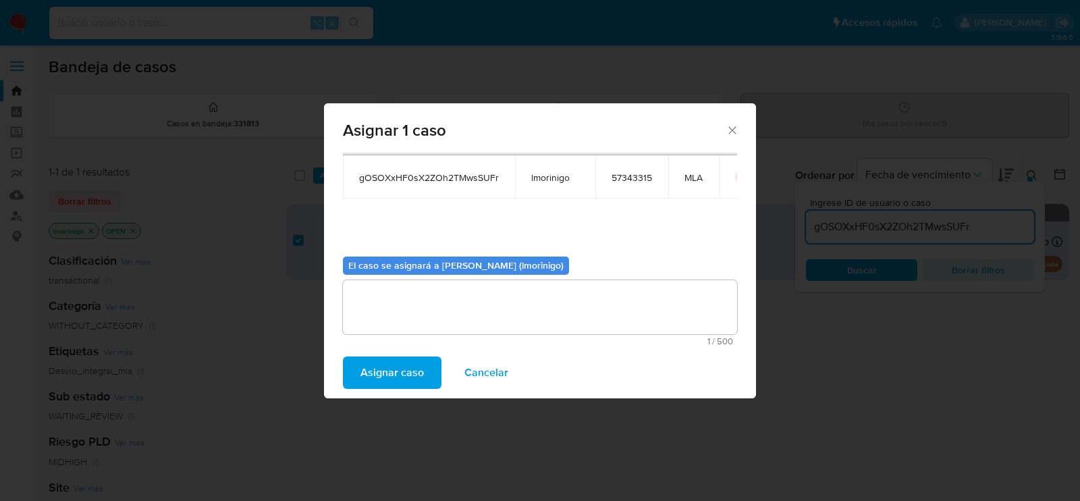
click at [385, 375] on span "Asignar caso" at bounding box center [392, 373] width 63 height 30
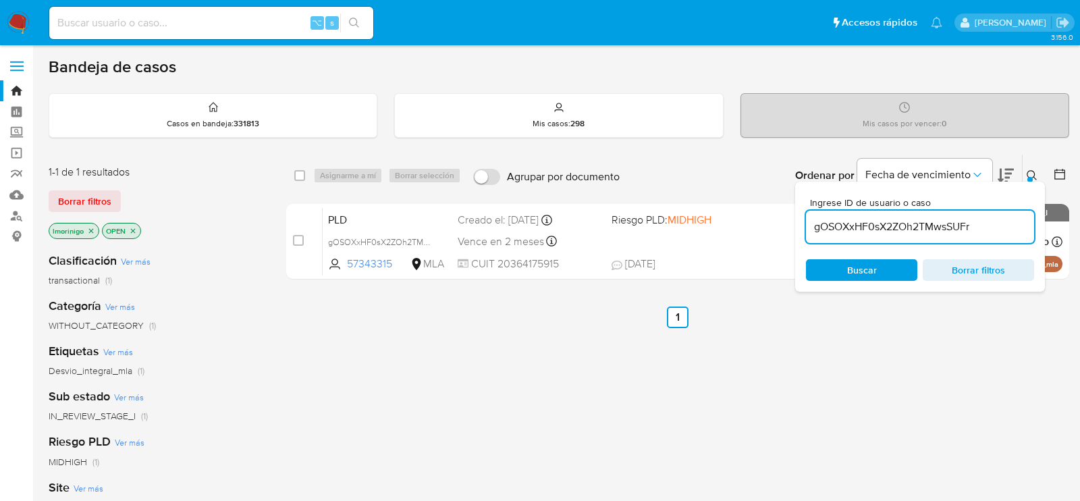
click at [895, 225] on input "gOSOXxHF0sX2ZOh2TMwsSUFr" at bounding box center [920, 227] width 228 height 18
paste input "2OY2dM3Uxmp4EDxdBXrVi5Sq"
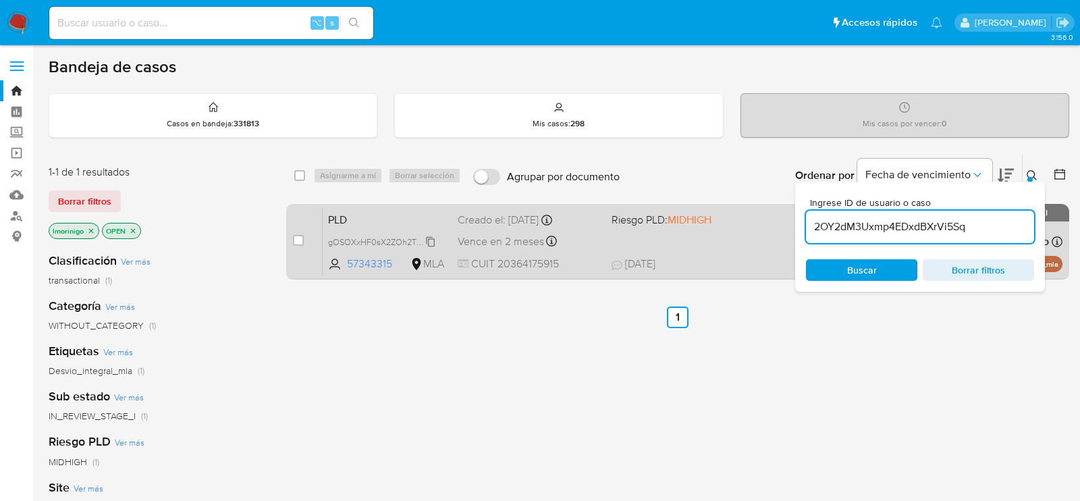
type input "2OY2dM3Uxmp4EDxdBXrVi5Sq"
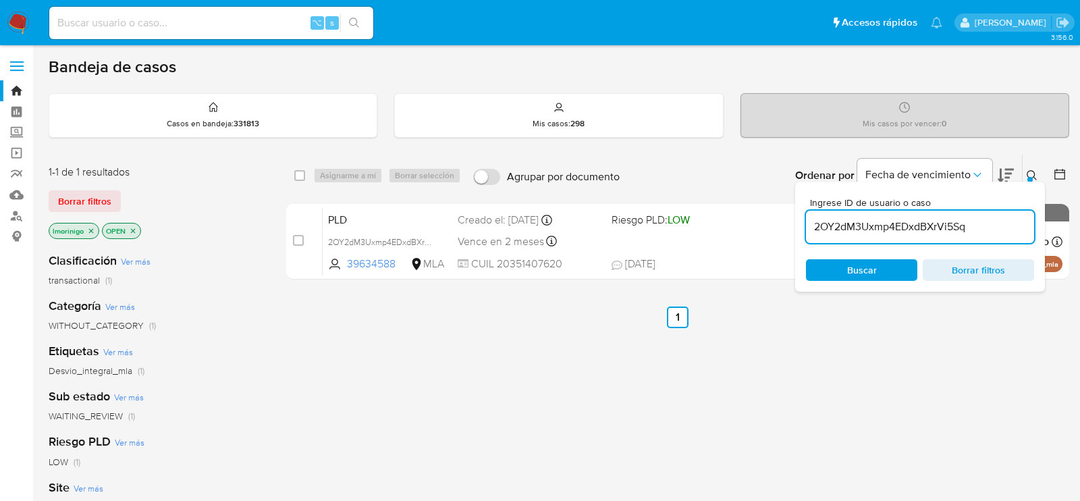
click at [296, 234] on div "case-item-checkbox" at bounding box center [298, 241] width 11 height 14
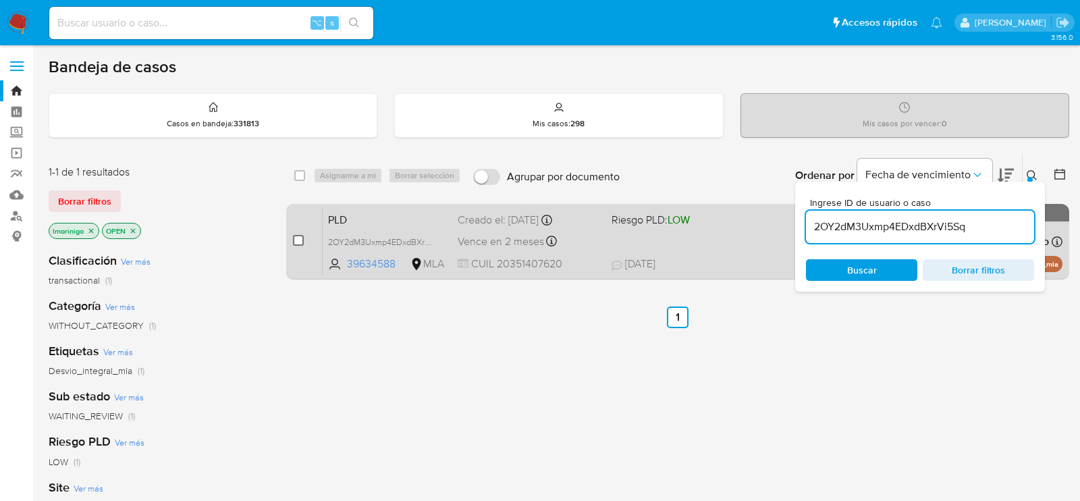
click at [302, 242] on input "checkbox" at bounding box center [298, 240] width 11 height 11
checkbox input "true"
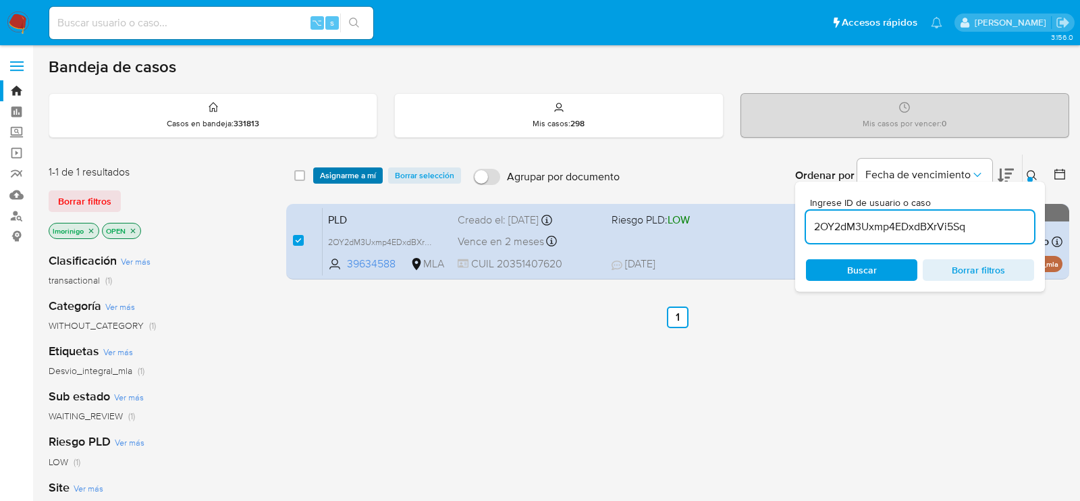
click at [348, 174] on span "Asignarme a mí" at bounding box center [348, 176] width 56 height 14
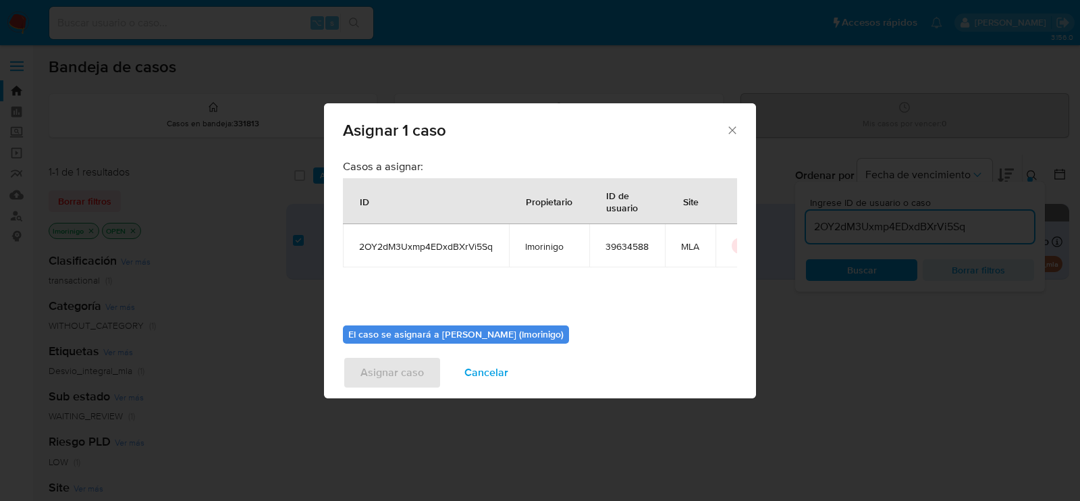
scroll to position [69, 0]
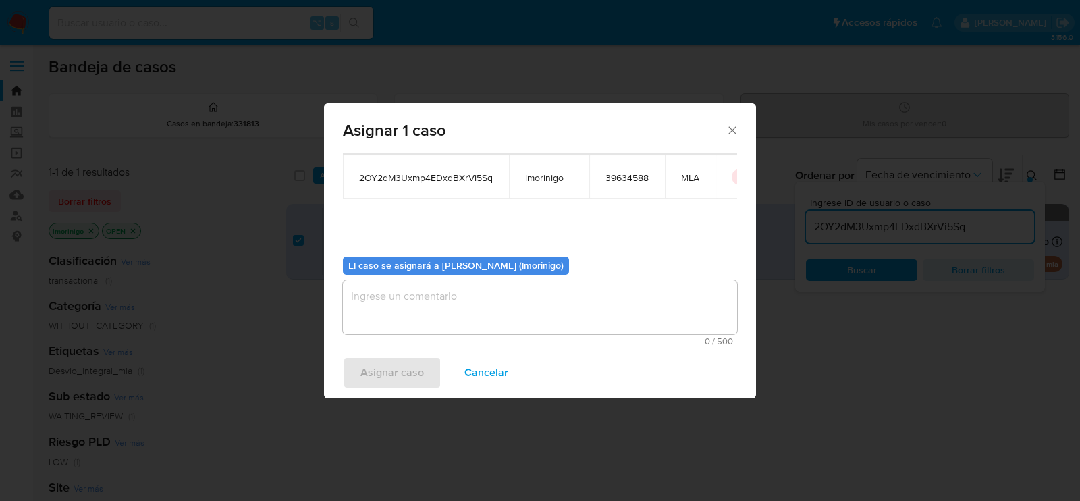
click at [444, 313] on textarea "assign-modal" at bounding box center [540, 307] width 394 height 54
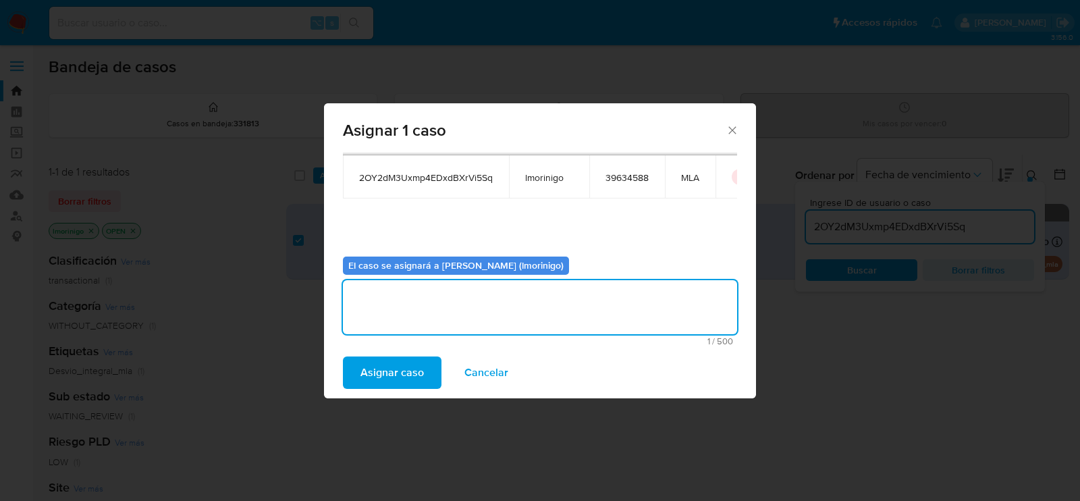
click at [410, 367] on span "Asignar caso" at bounding box center [392, 373] width 63 height 30
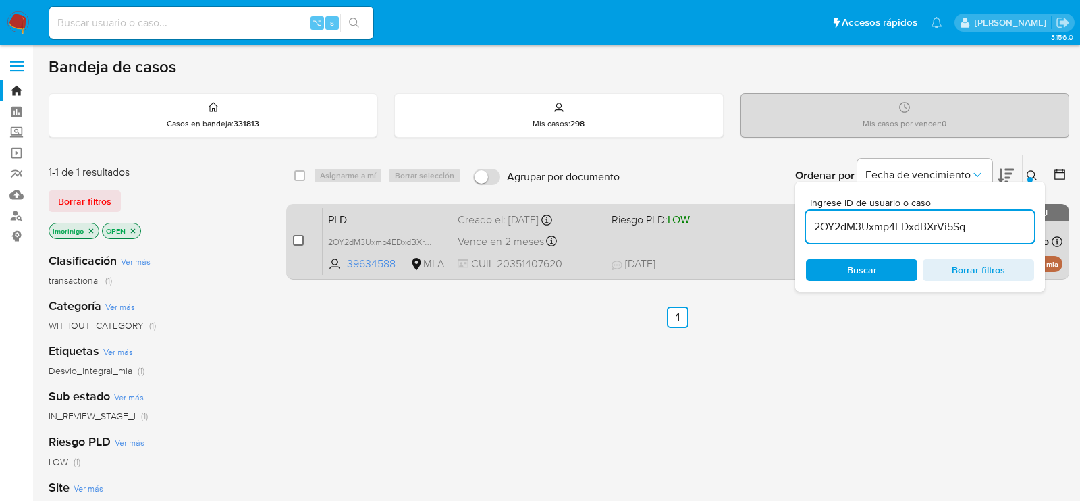
click at [300, 240] on input "checkbox" at bounding box center [298, 240] width 11 height 11
checkbox input "true"
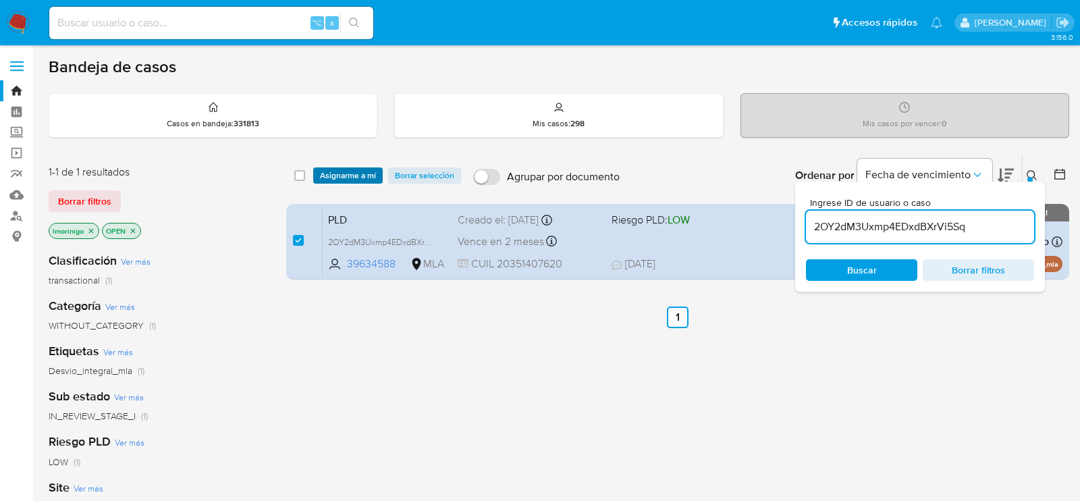
click at [348, 180] on span "Asignarme a mí" at bounding box center [348, 176] width 56 height 14
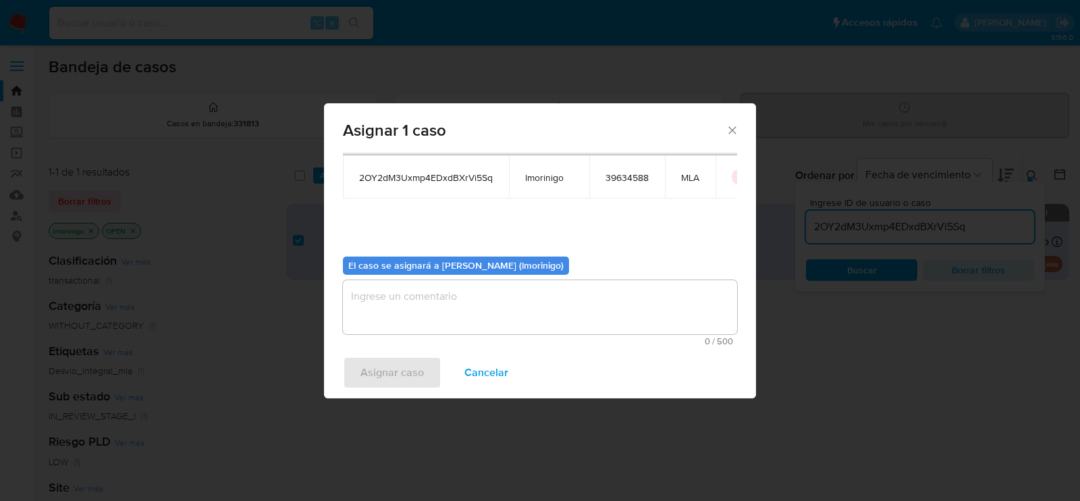
click at [372, 278] on div "El caso se asignará a Lourdes Magali Morinigo (lmorinigo) 0 / 500 500 caractere…" at bounding box center [540, 296] width 394 height 101
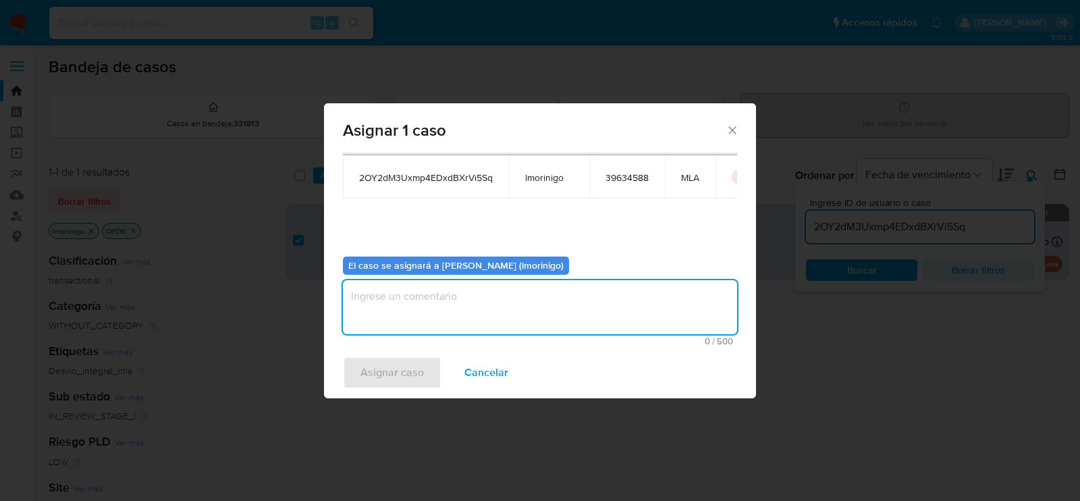
click at [379, 309] on textarea "assign-modal" at bounding box center [540, 307] width 394 height 54
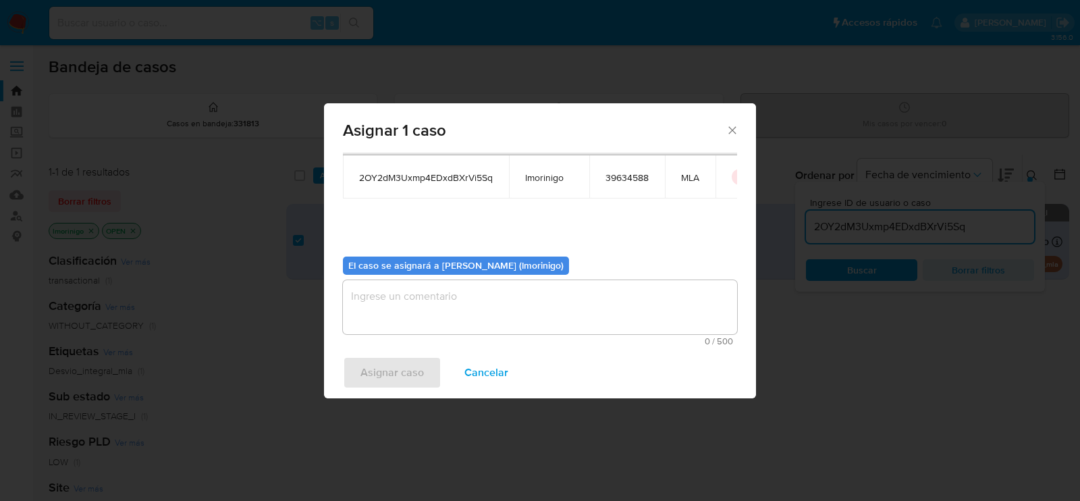
click at [490, 367] on span "Cancelar" at bounding box center [486, 373] width 44 height 30
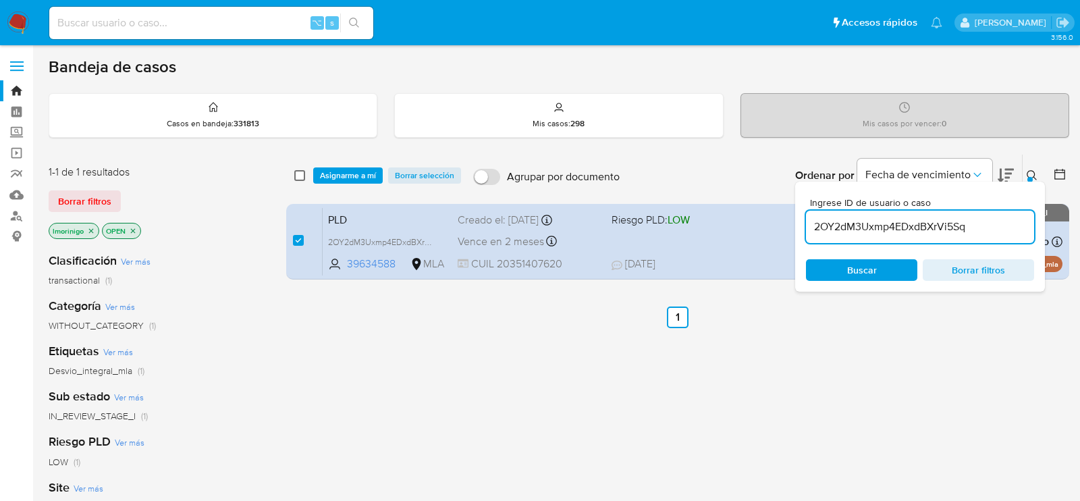
click at [296, 175] on input "checkbox" at bounding box center [299, 175] width 11 height 11
checkbox input "false"
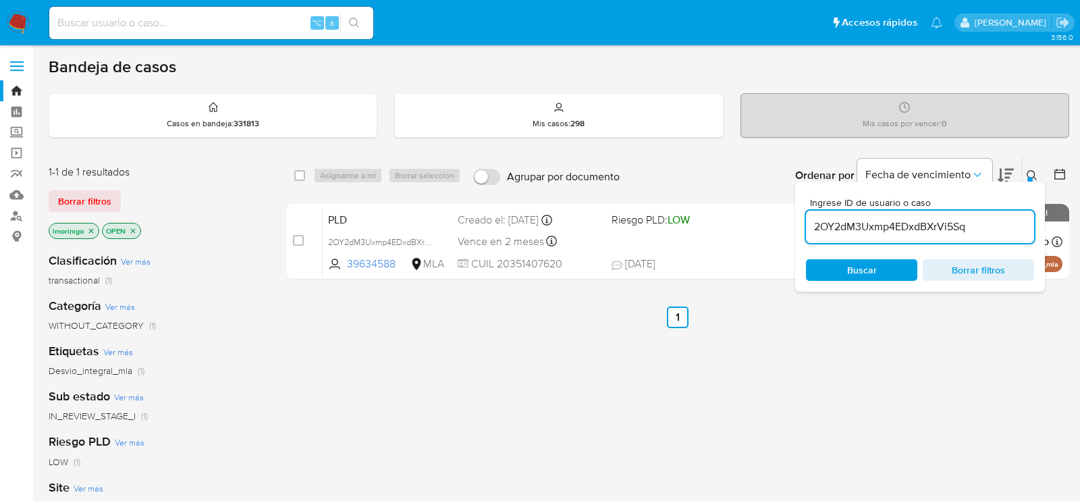
click at [898, 225] on input "2OY2dM3Uxmp4EDxdBXrVi5Sq" at bounding box center [920, 227] width 228 height 18
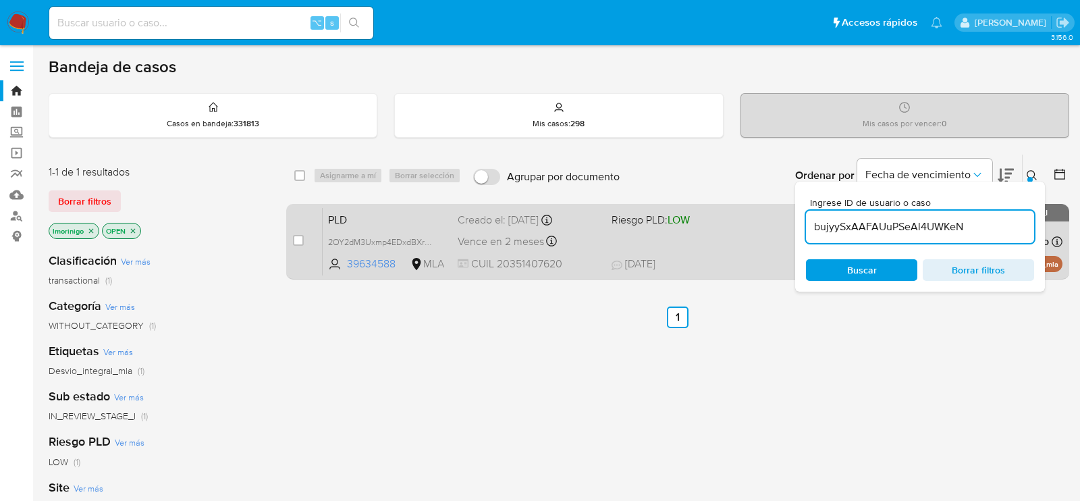
type input "bujyySxAAFAUuPSeAl4UWKeN"
click at [294, 236] on input "checkbox" at bounding box center [298, 240] width 11 height 11
checkbox input "true"
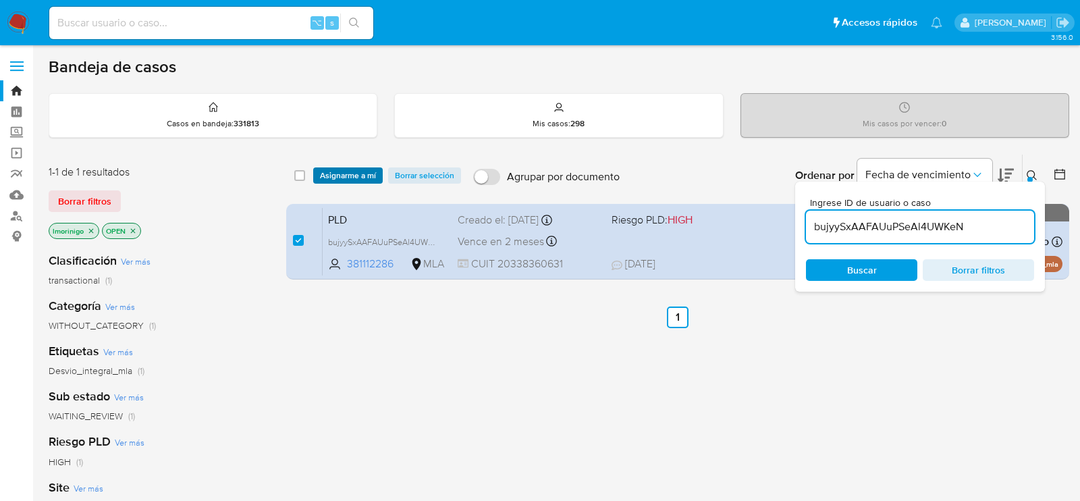
click at [331, 180] on span "Asignarme a mí" at bounding box center [348, 176] width 56 height 14
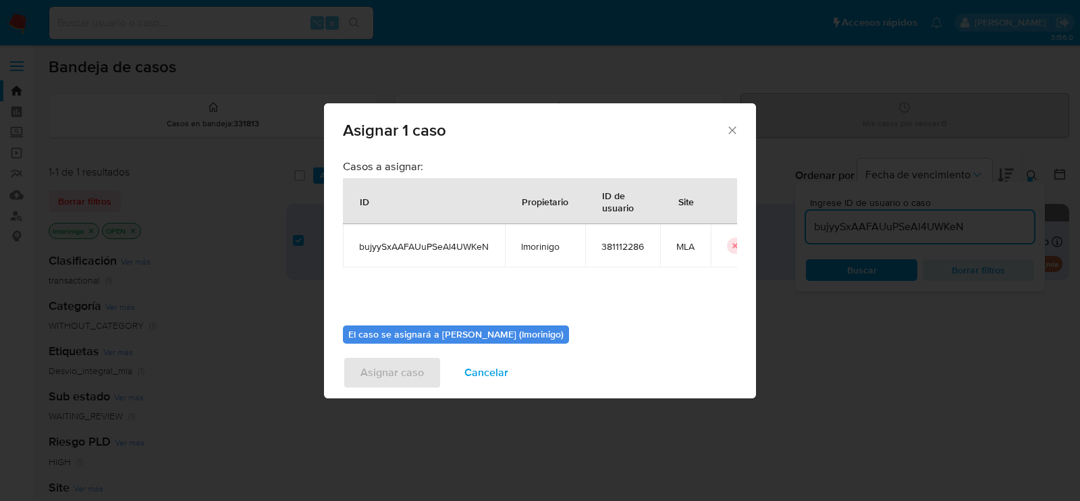
scroll to position [69, 0]
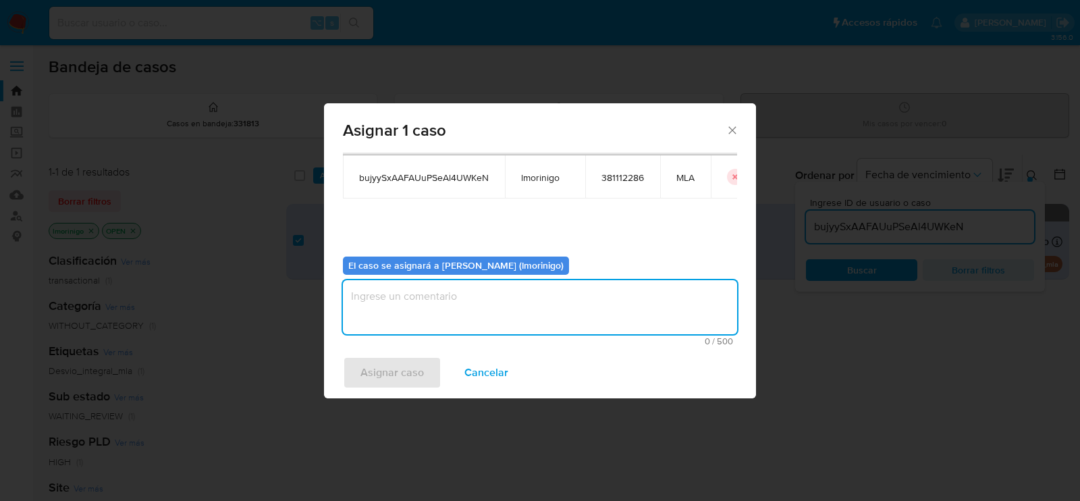
click at [457, 298] on textarea "assign-modal" at bounding box center [540, 307] width 394 height 54
click at [406, 365] on span "Asignar caso" at bounding box center [392, 373] width 63 height 30
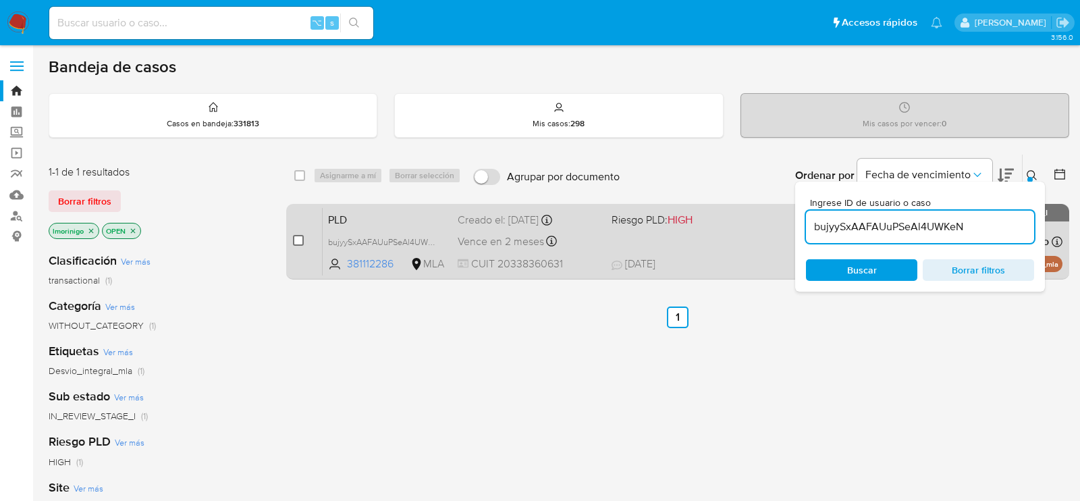
click at [294, 236] on input "checkbox" at bounding box center [298, 240] width 11 height 11
checkbox input "true"
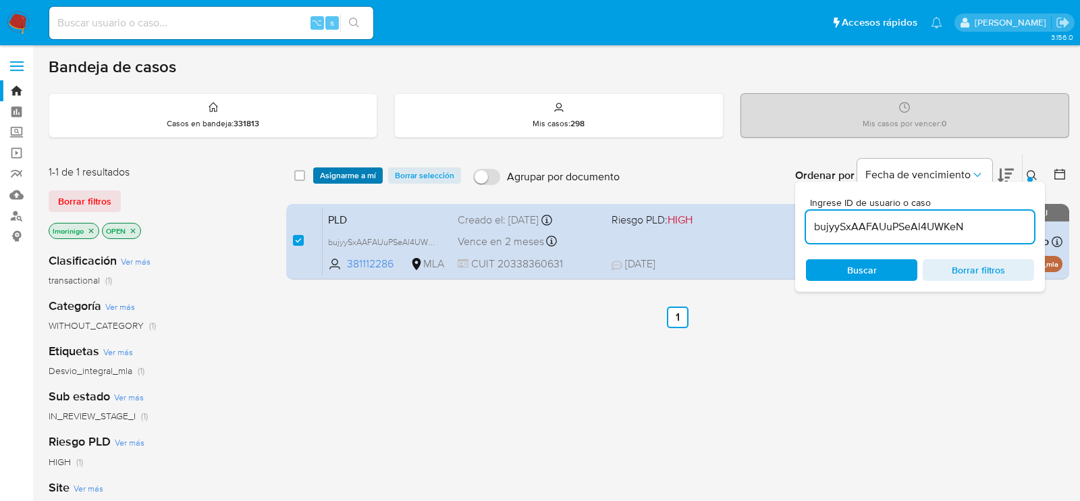
click at [356, 176] on span "Asignarme a mí" at bounding box center [348, 176] width 56 height 14
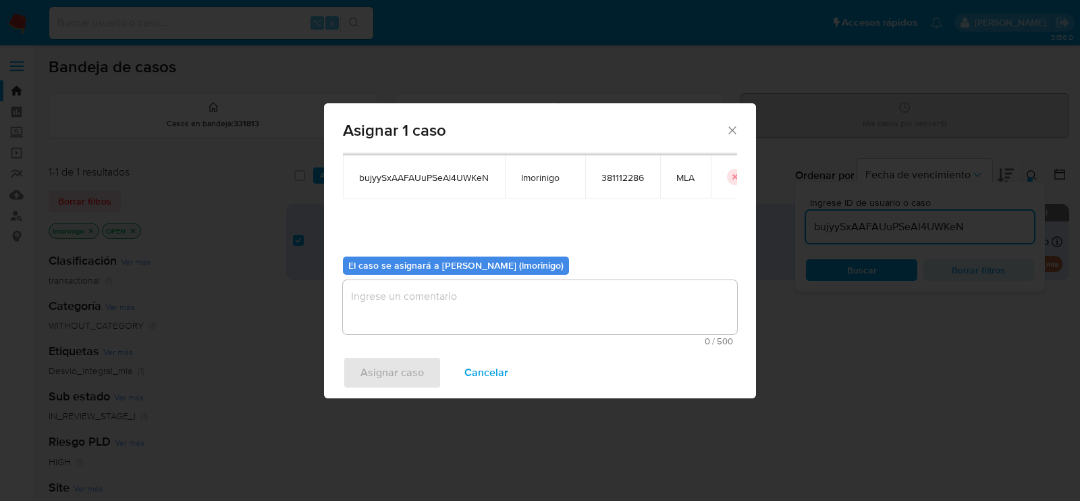
click at [380, 268] on b "El caso se asignará a Lourdes Magali Morinigo (lmorinigo)" at bounding box center [455, 266] width 215 height 14
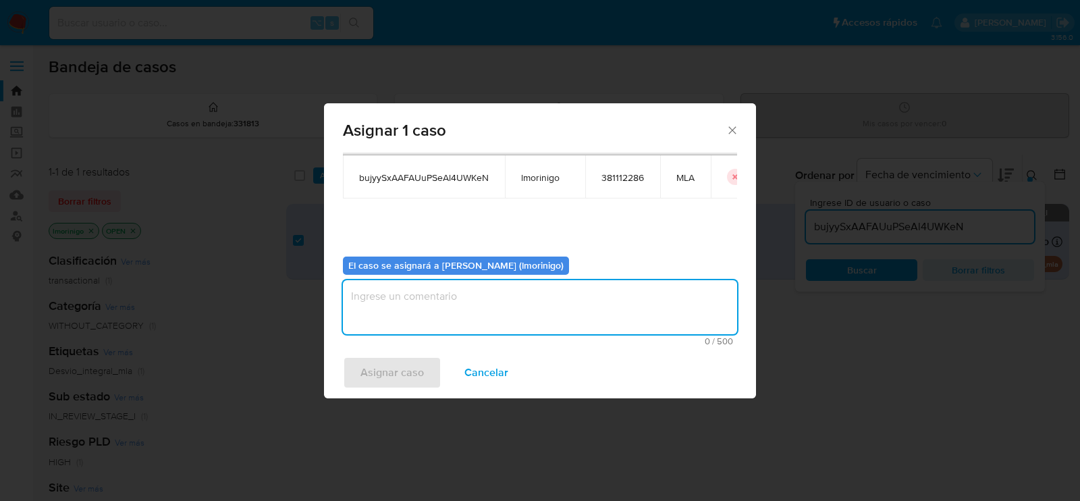
click at [380, 291] on textarea "assign-modal" at bounding box center [540, 307] width 394 height 54
click at [375, 398] on div "Asignar caso Cancelar" at bounding box center [540, 372] width 432 height 51
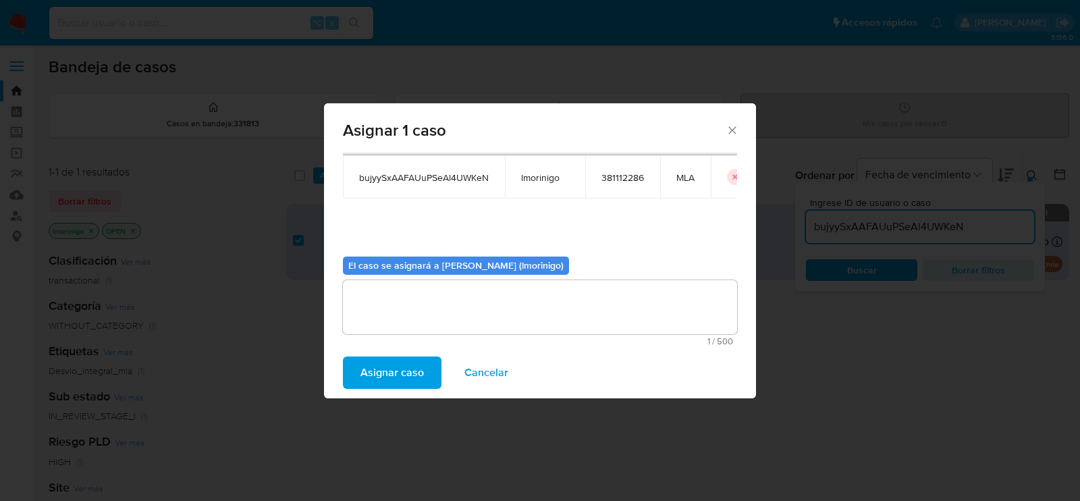
click at [375, 374] on span "Asignar caso" at bounding box center [392, 373] width 63 height 30
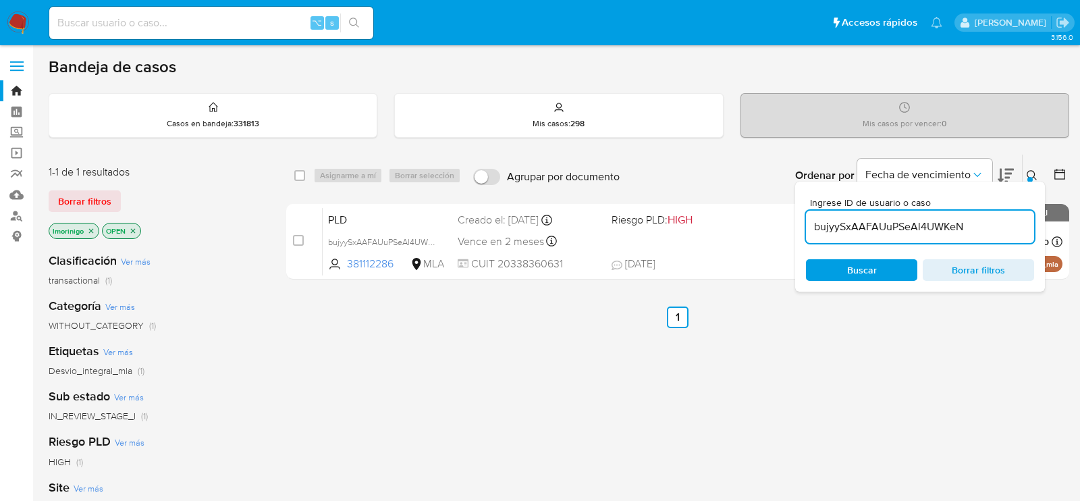
click at [834, 236] on div "bujyySxAAFAUuPSeAl4UWKeN" at bounding box center [920, 227] width 228 height 32
click at [834, 234] on div "bujyySxAAFAUuPSeAl4UWKeN" at bounding box center [920, 227] width 228 height 32
click at [834, 232] on input "bujyySxAAFAUuPSeAl4UWKeN" at bounding box center [920, 227] width 228 height 18
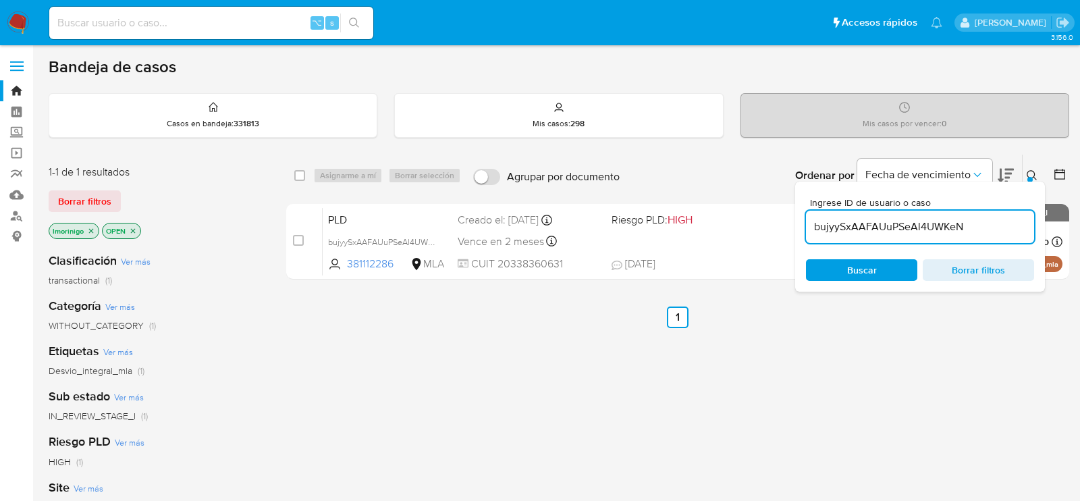
paste input "IXQVmuBn4497ypuRNdQaVG5X"
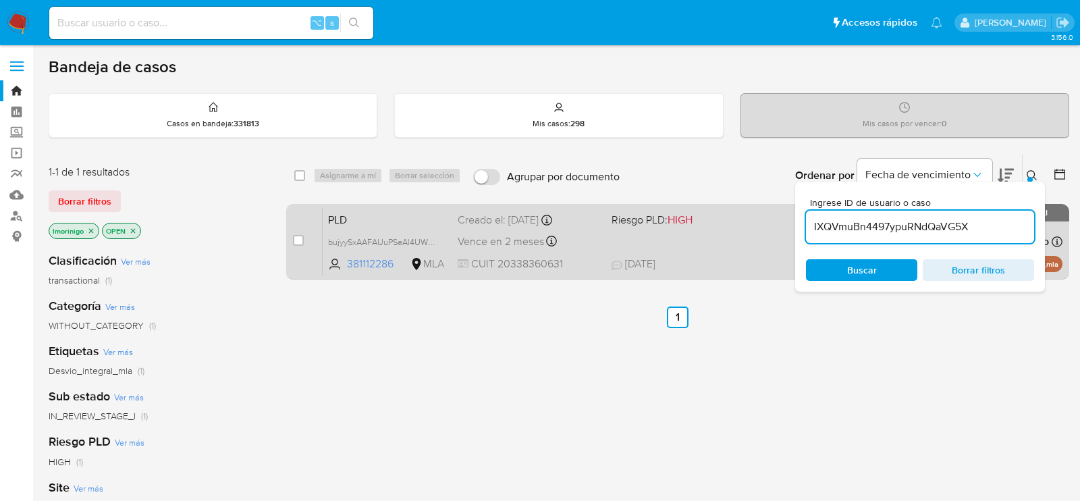
type input "IXQVmuBn4497ypuRNdQaVG5X"
click at [302, 241] on input "checkbox" at bounding box center [298, 240] width 11 height 11
checkbox input "true"
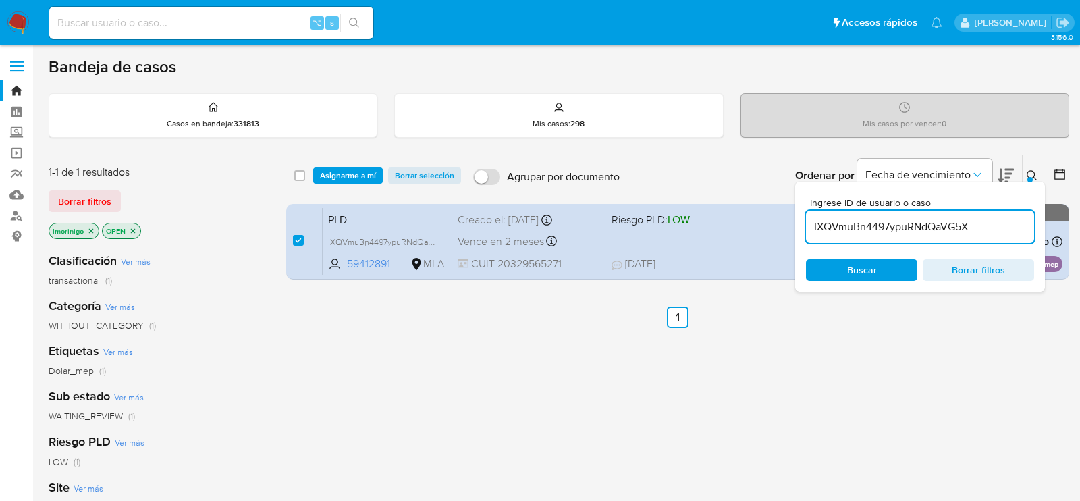
click at [310, 191] on div "select-all-cases-checkbox Asignarme a mí Borrar selección Agrupar por documento…" at bounding box center [677, 176] width 783 height 42
click at [318, 183] on div "select-all-cases-checkbox Asignarme a mí Borrar selección Agrupar por documento…" at bounding box center [677, 176] width 783 height 42
click at [319, 183] on div "select-all-cases-checkbox Asignarme a mí Borrar selección Agrupar por documento…" at bounding box center [677, 176] width 783 height 42
click at [331, 162] on div "select-all-cases-checkbox Asignarme a mí Borrar selección Agrupar por documento…" at bounding box center [677, 176] width 783 height 42
click at [333, 171] on span "Asignarme a mí" at bounding box center [348, 176] width 56 height 14
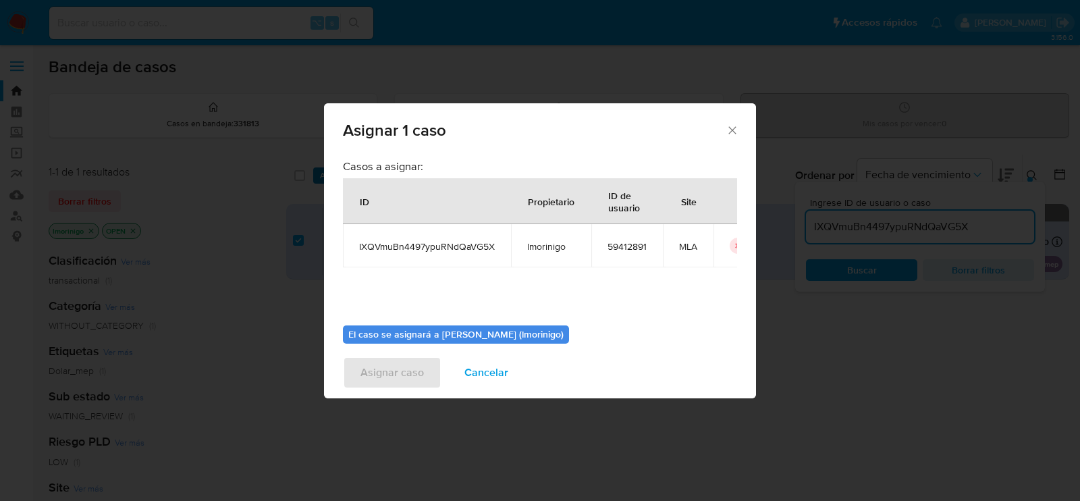
scroll to position [69, 0]
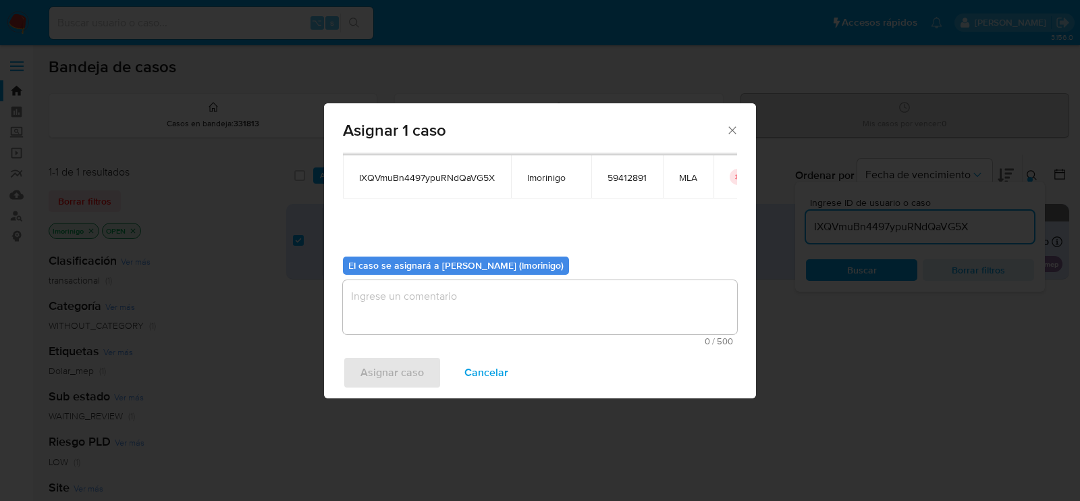
click at [384, 314] on textarea "assign-modal" at bounding box center [540, 307] width 394 height 54
click at [384, 385] on span "Asignar caso" at bounding box center [392, 373] width 63 height 30
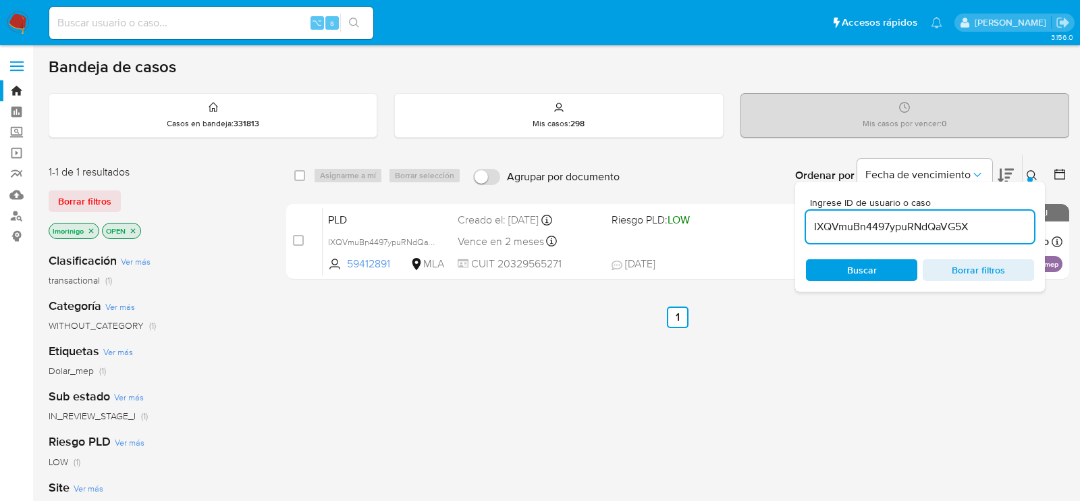
click at [858, 228] on input "IXQVmuBn4497ypuRNdQaVG5X" at bounding box center [920, 227] width 228 height 18
paste input "HO7eUrtg3tRIl6Uj48ly0P3W"
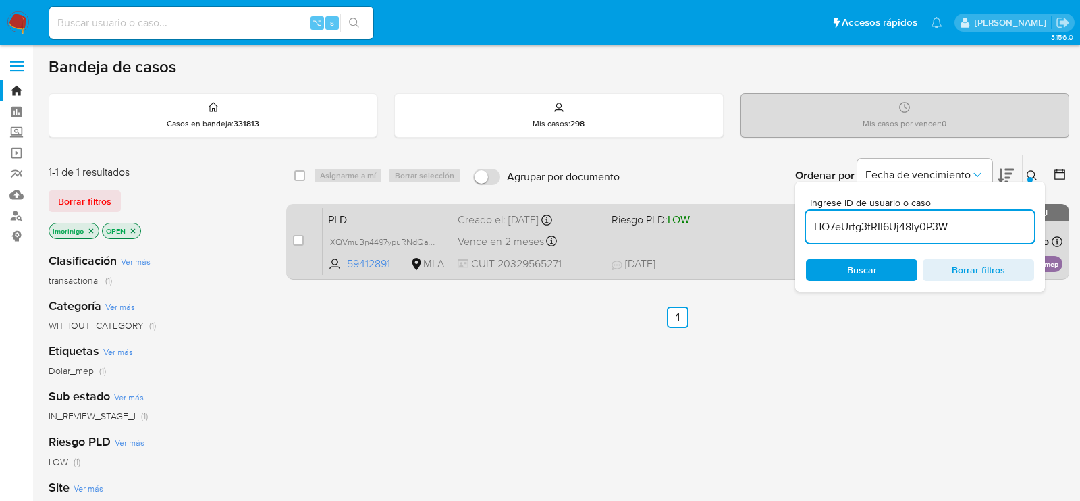
type input "HO7eUrtg3tRIl6Uj48ly0P3W"
click at [288, 241] on div "case-item-checkbox No es posible asignar el caso PLD HO7eUrtg3tRIl6Uj48ly0P3W 8…" at bounding box center [677, 242] width 783 height 76
click at [298, 241] on input "checkbox" at bounding box center [298, 240] width 11 height 11
checkbox input "true"
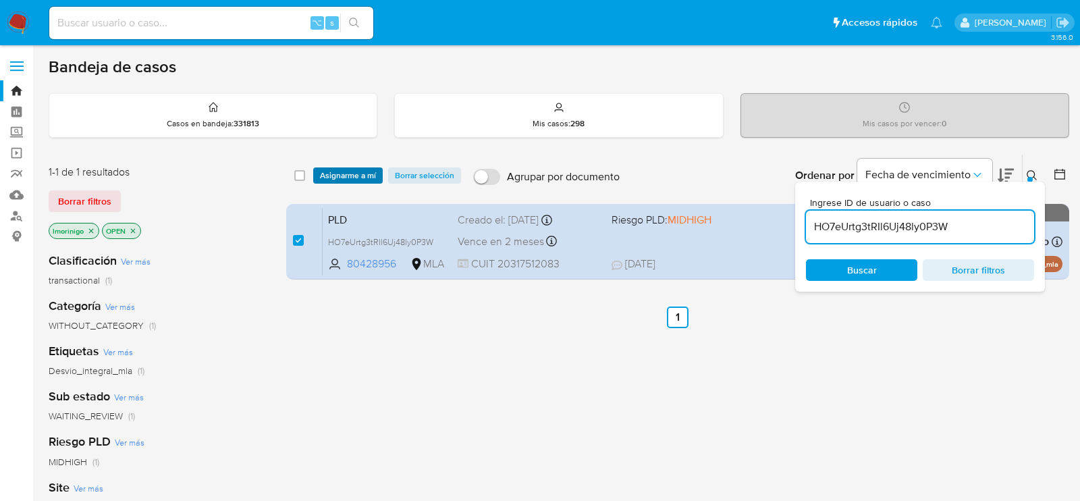
click at [338, 177] on span "Asignarme a mí" at bounding box center [348, 176] width 56 height 14
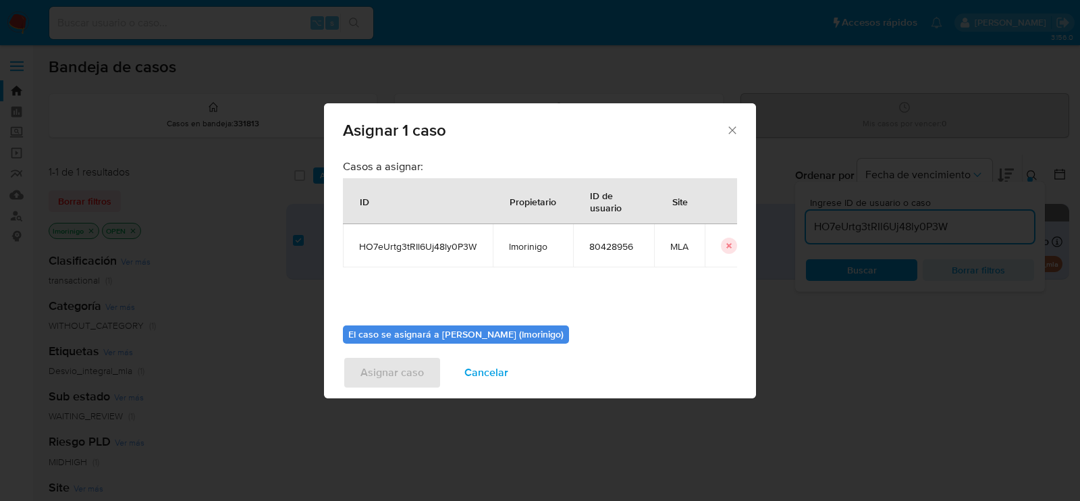
scroll to position [69, 0]
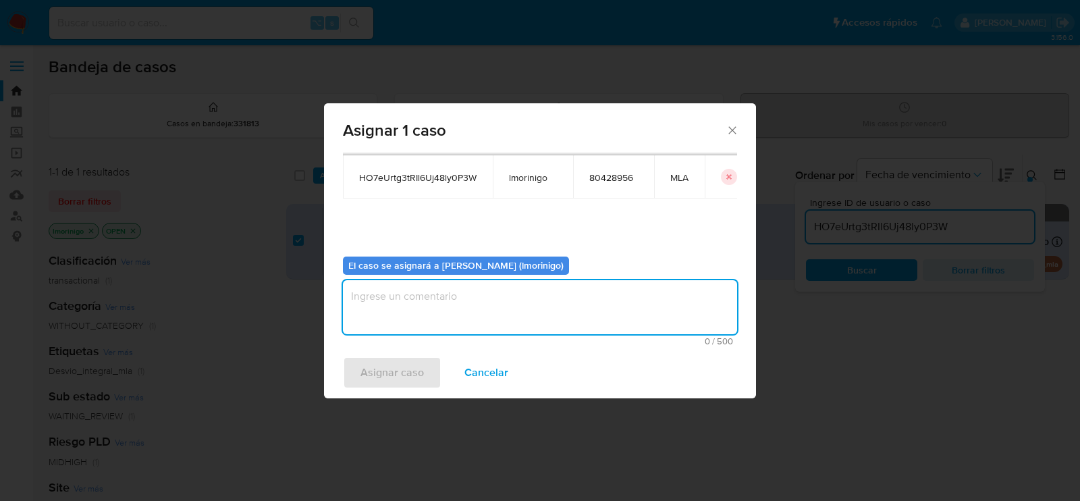
click at [468, 329] on textarea "assign-modal" at bounding box center [540, 307] width 394 height 54
click at [401, 388] on span "Asignar caso" at bounding box center [392, 373] width 63 height 30
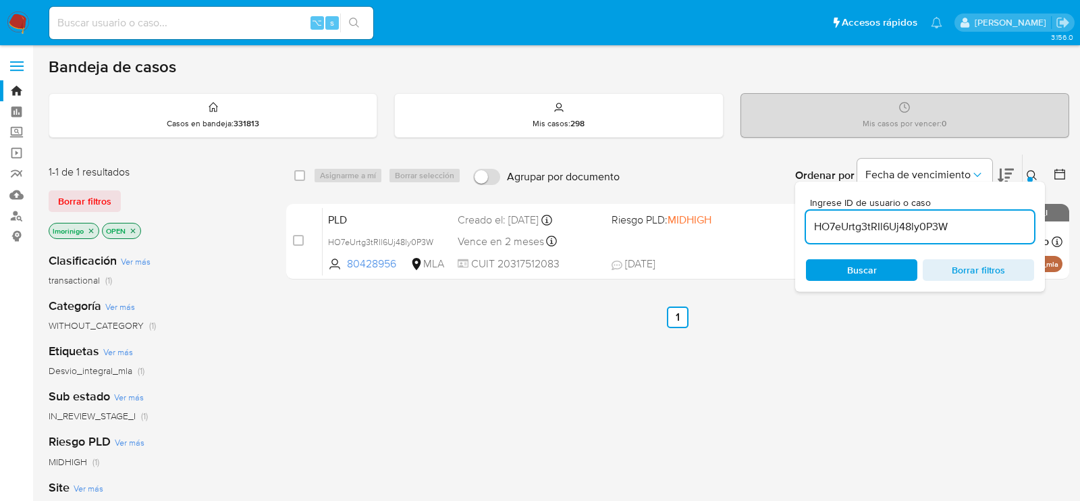
click at [863, 230] on input "HO7eUrtg3tRIl6Uj48ly0P3W" at bounding box center [920, 227] width 228 height 18
paste input "KaB0gUDloDcZl6QUzXoBaunD"
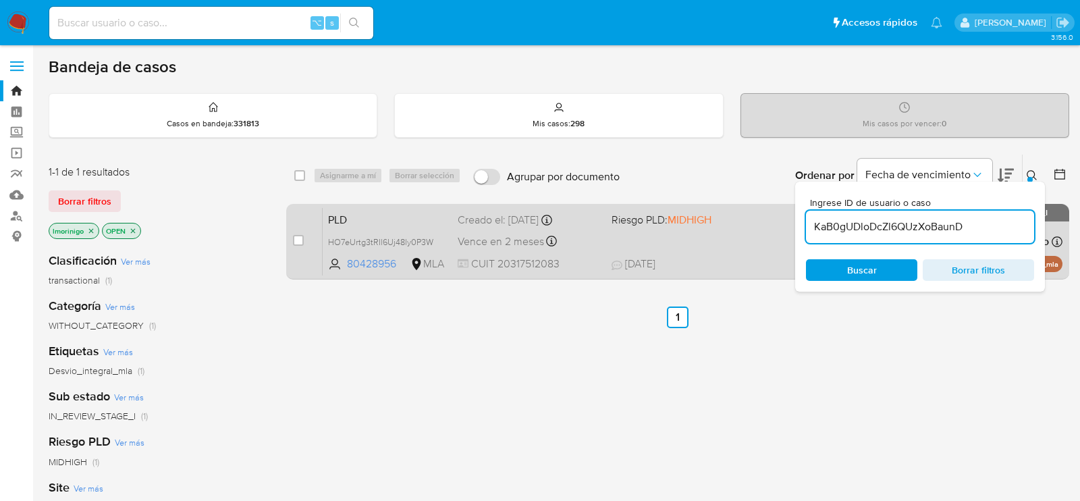
type input "KaB0gUDloDcZl6QUzXoBaunD"
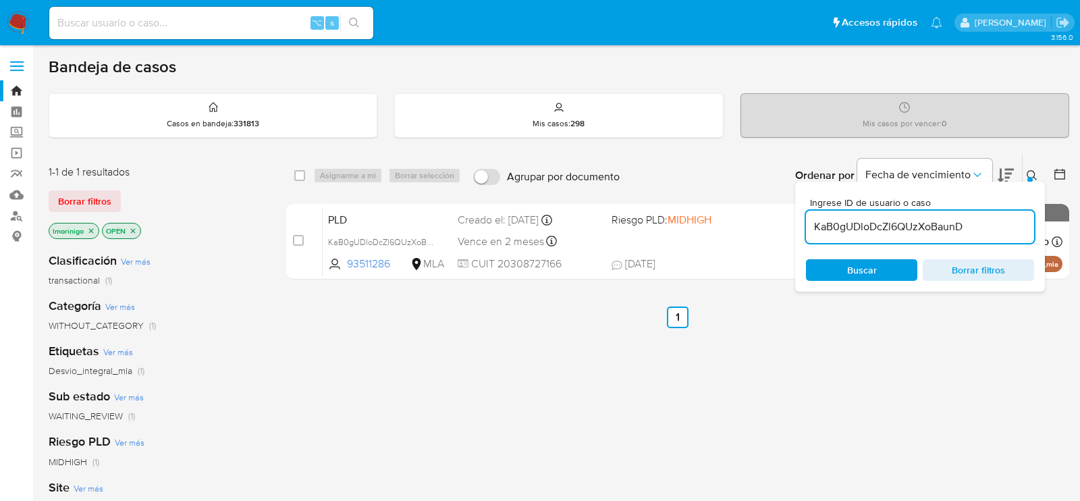
click at [298, 235] on input "checkbox" at bounding box center [298, 240] width 11 height 11
checkbox input "true"
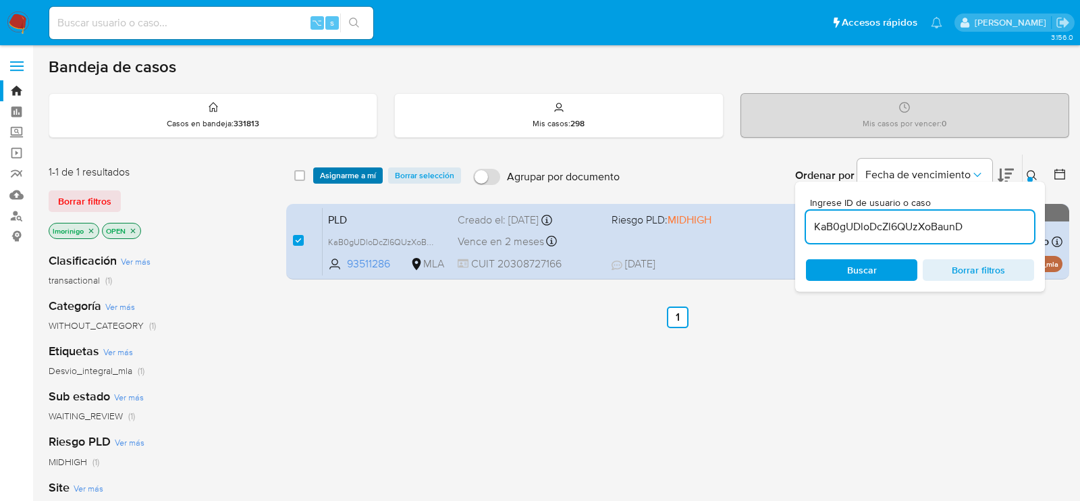
click at [352, 169] on span "Asignarme a mí" at bounding box center [348, 176] width 56 height 14
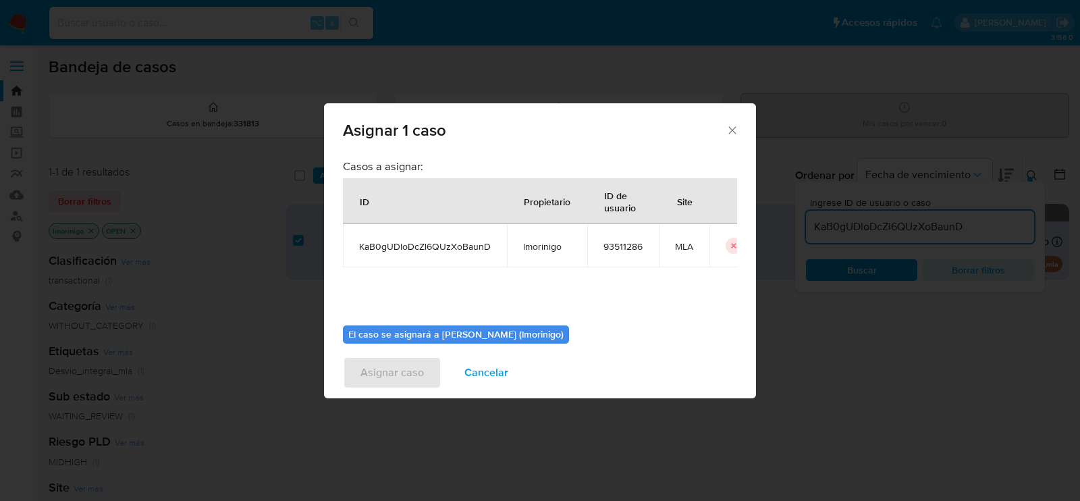
scroll to position [69, 0]
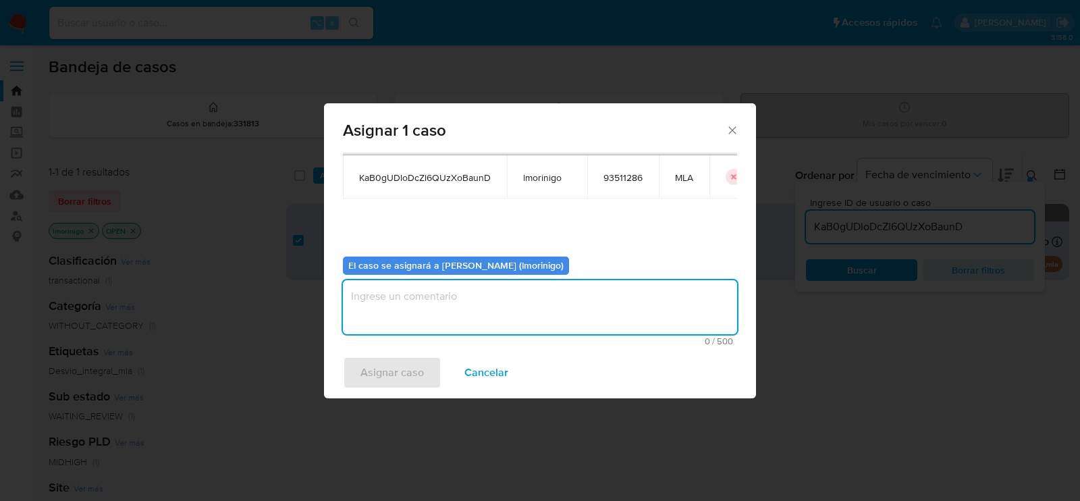
click at [457, 296] on textarea "assign-modal" at bounding box center [540, 307] width 394 height 54
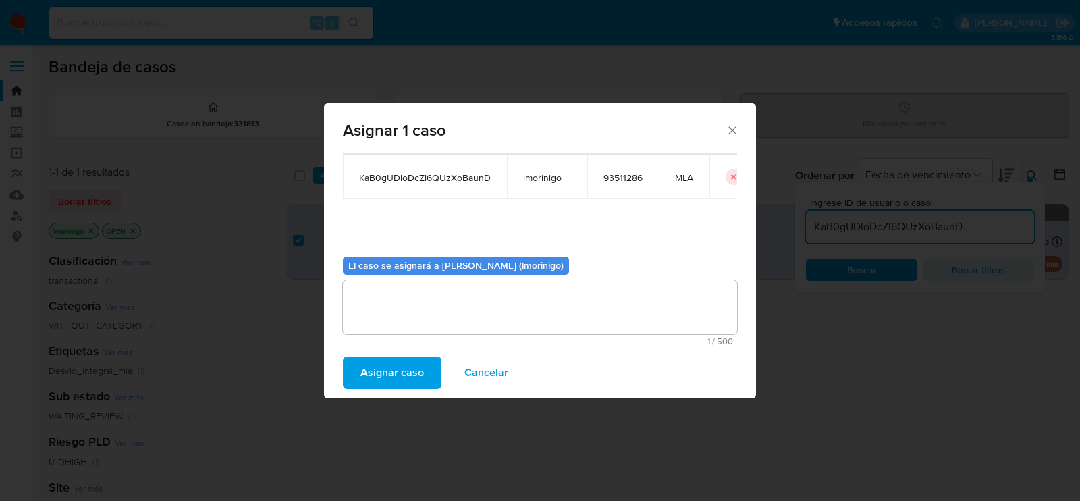
click at [404, 379] on span "Asignar caso" at bounding box center [392, 373] width 63 height 30
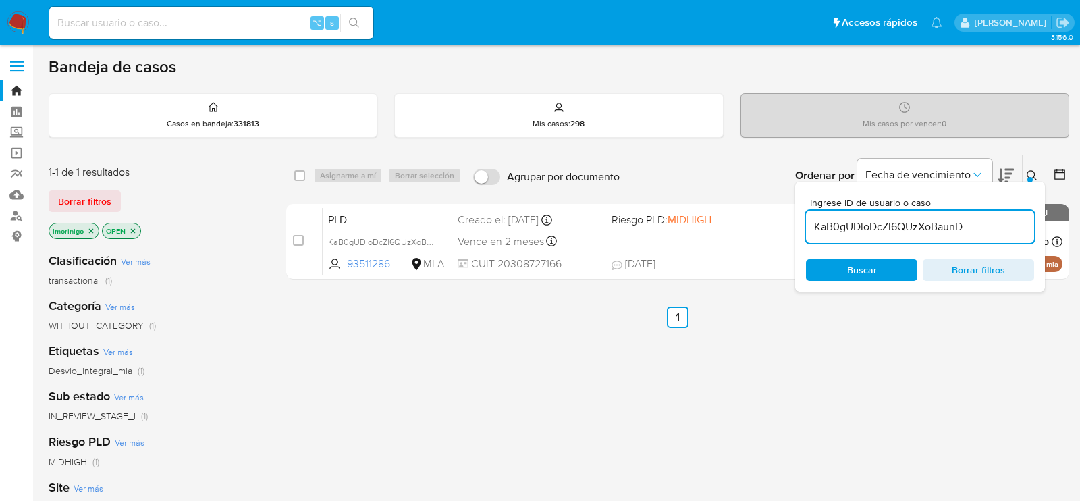
click at [846, 223] on input "KaB0gUDloDcZl6QUzXoBaunD" at bounding box center [920, 227] width 228 height 18
paste input "qDdrHWGWVPWc5Uk8GXjAHbyW"
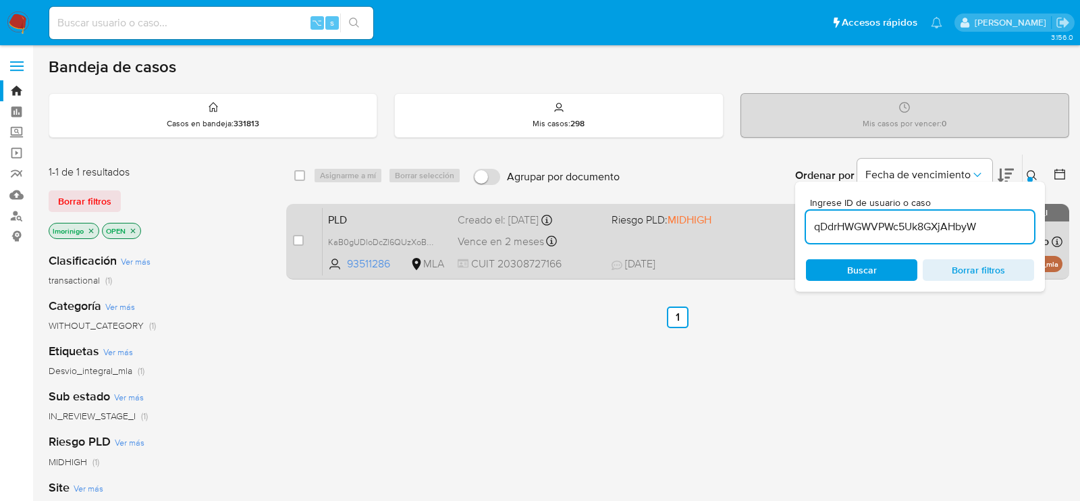
type input "qDdrHWGWVPWc5Uk8GXjAHbyW"
click at [302, 243] on input "checkbox" at bounding box center [298, 240] width 11 height 11
checkbox input "true"
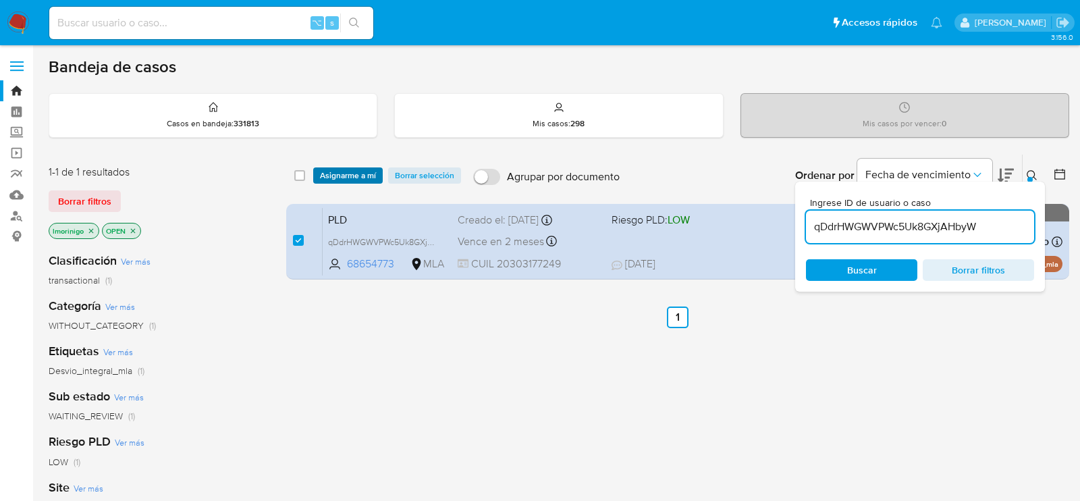
click at [329, 175] on span "Asignarme a mí" at bounding box center [348, 176] width 56 height 14
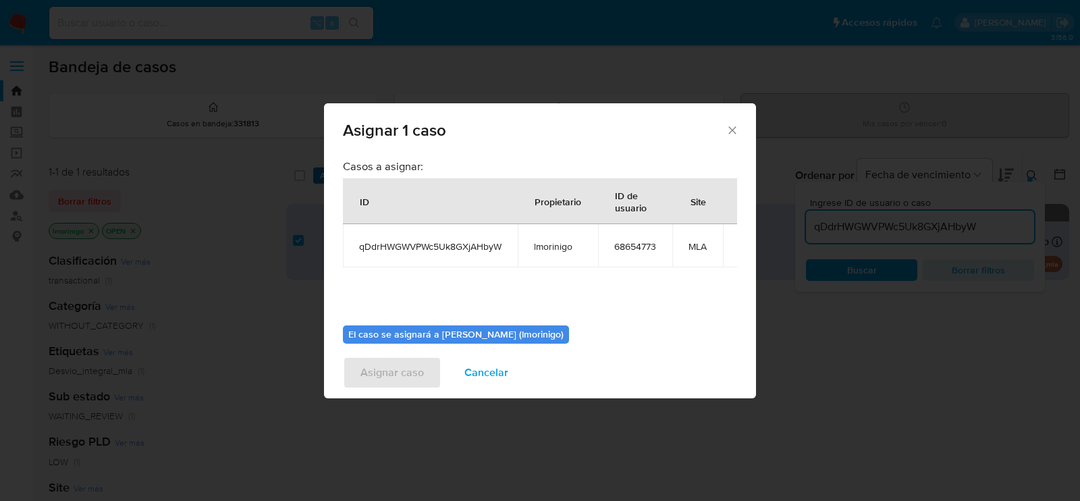
scroll to position [69, 0]
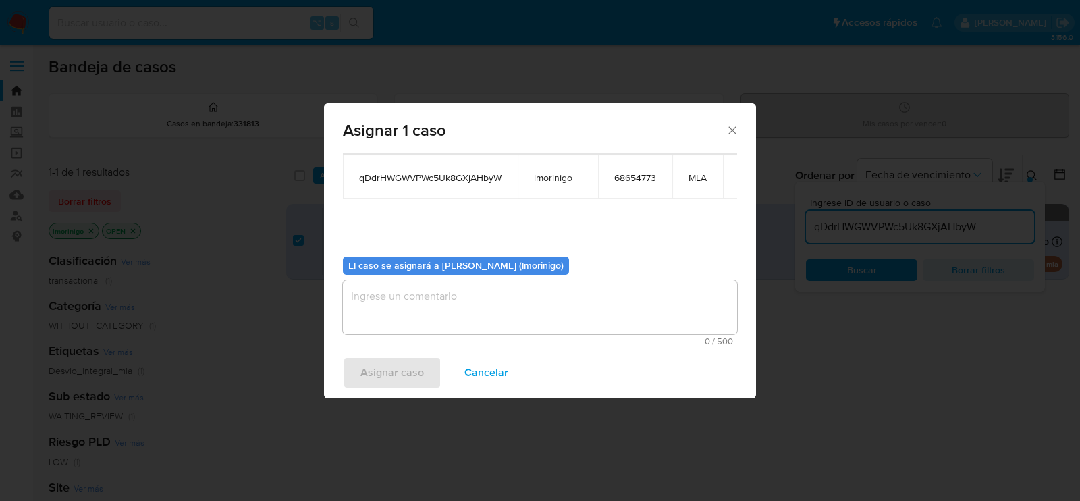
click at [419, 312] on textarea "assign-modal" at bounding box center [540, 307] width 394 height 54
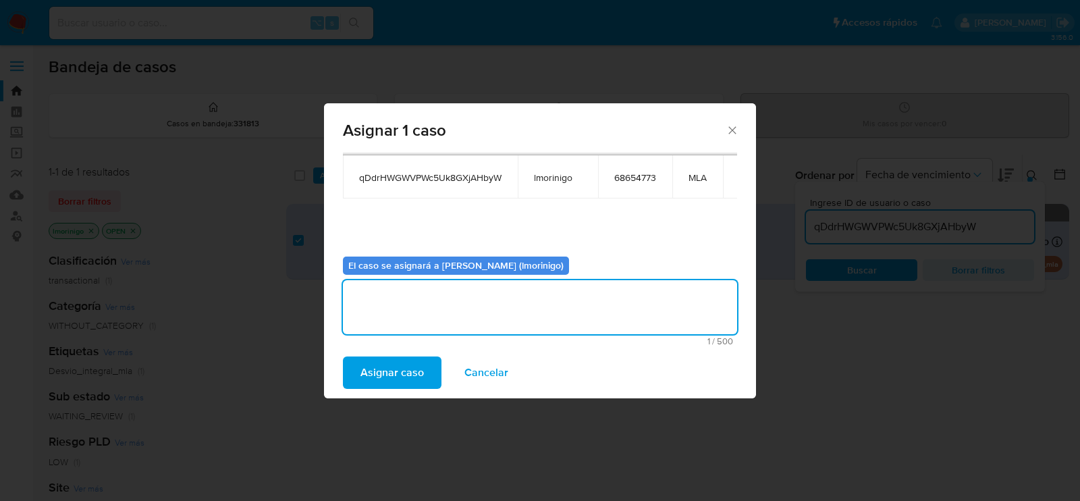
click at [397, 370] on span "Asignar caso" at bounding box center [392, 373] width 63 height 30
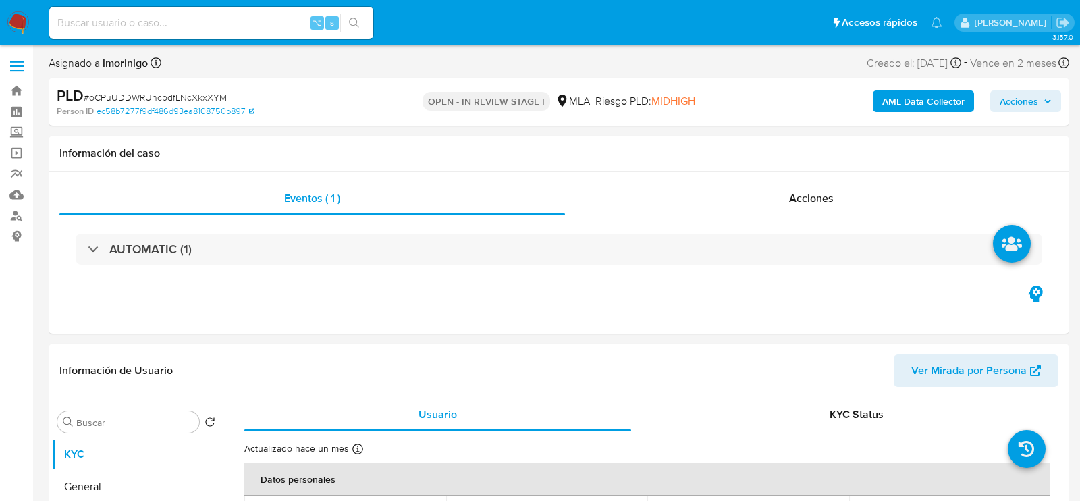
select select "10"
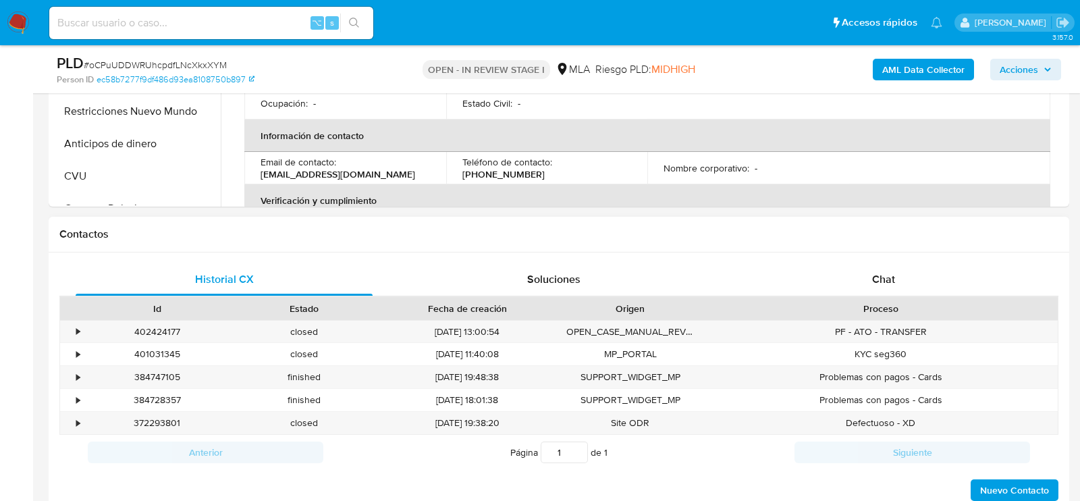
scroll to position [638, 0]
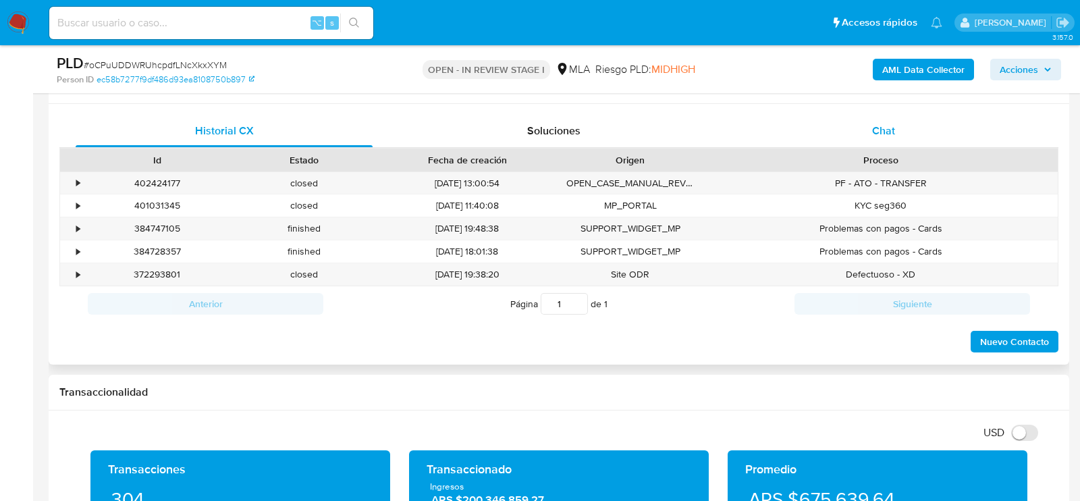
click at [880, 143] on div "Chat" at bounding box center [883, 131] width 297 height 32
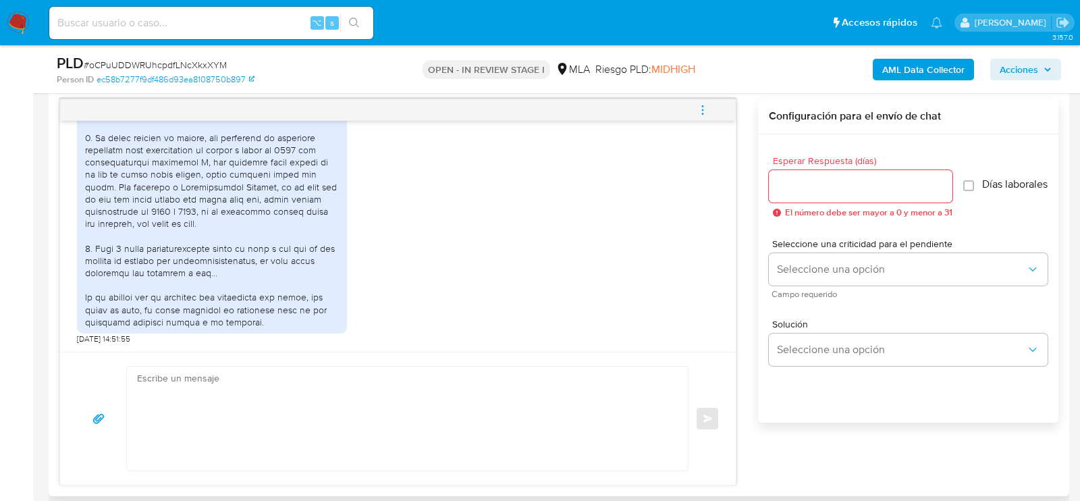
scroll to position [701, 0]
click at [303, 399] on textarea at bounding box center [404, 416] width 534 height 104
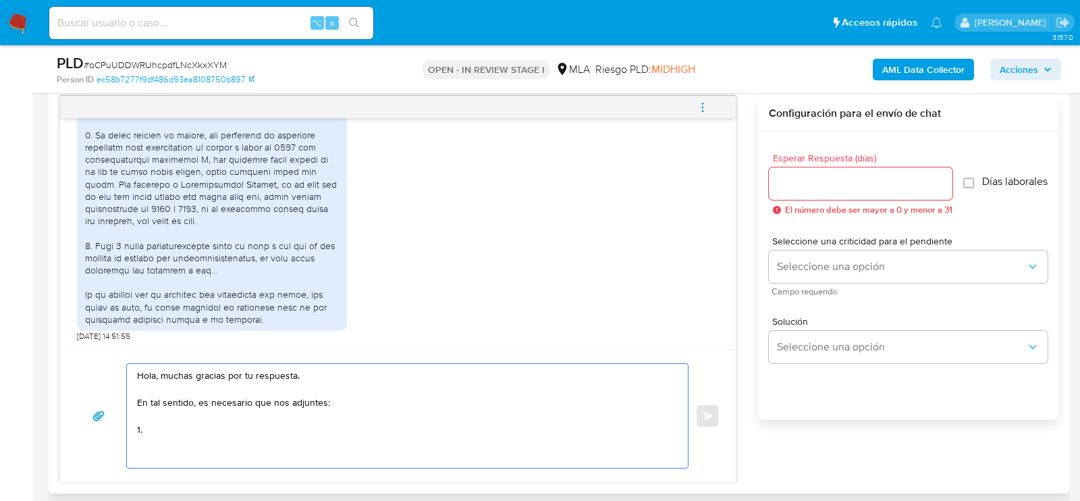
paste textarea "Resumen de Comprobantes Electrónicos emitido en 2025 Si tienes dudas, consulta …"
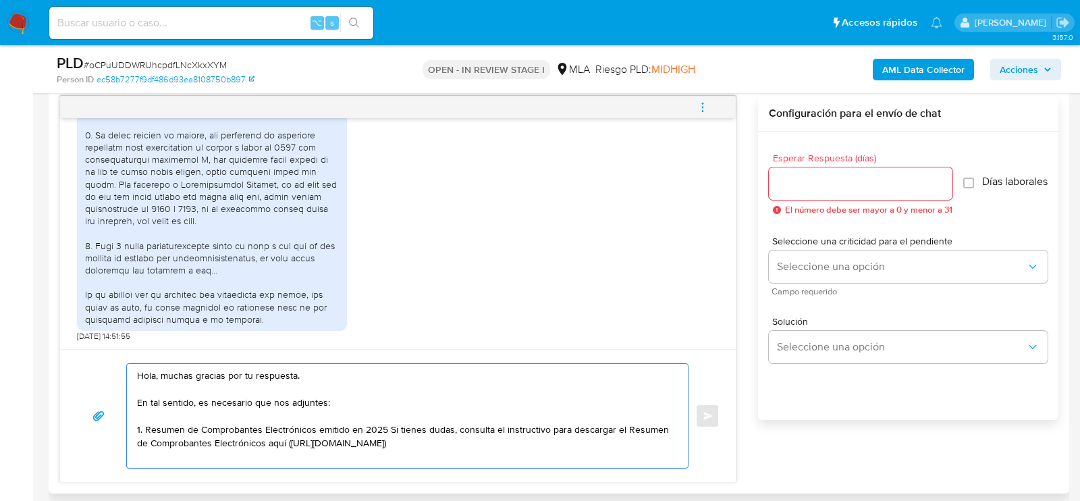
click at [390, 424] on textarea "Hola, muchas gracias por tu respuesta. En tal sentido, es necesario que nos adj…" at bounding box center [404, 416] width 534 height 104
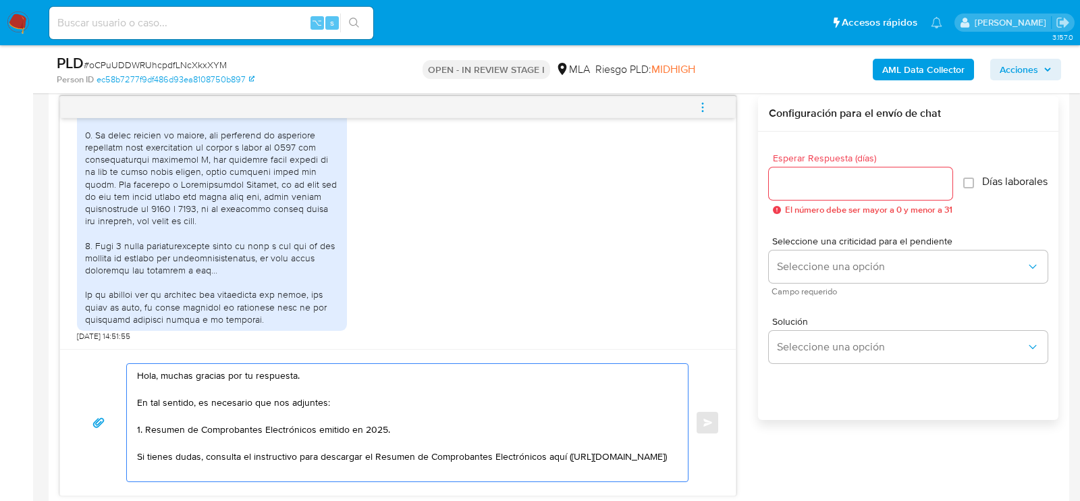
click at [545, 461] on textarea "Hola, muchas gracias por tu respuesta. En tal sentido, es necesario que nos adj…" at bounding box center [404, 422] width 534 height 117
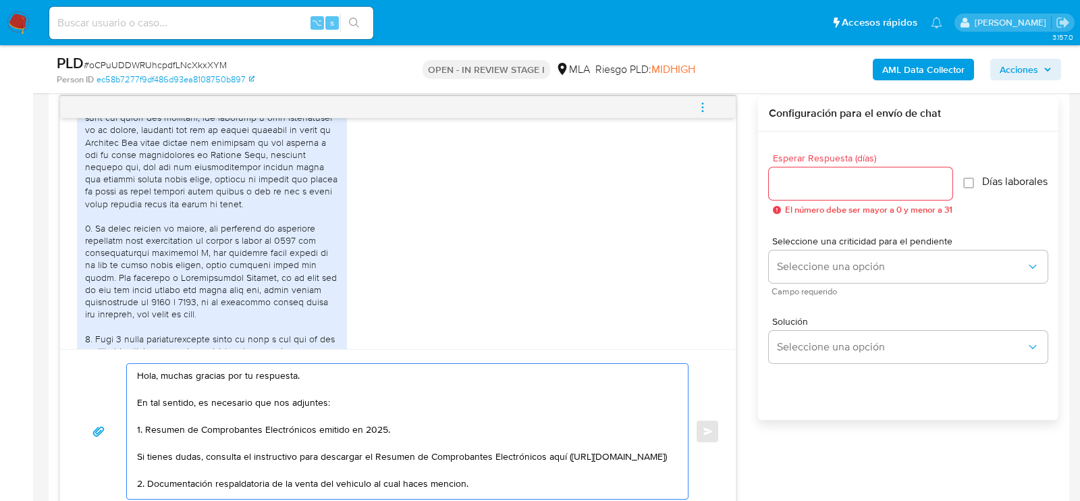
scroll to position [18, 0]
click at [155, 417] on textarea "Hola, muchas gracias por tu respuesta. En tal sentido, es necesario que nos adj…" at bounding box center [404, 431] width 534 height 135
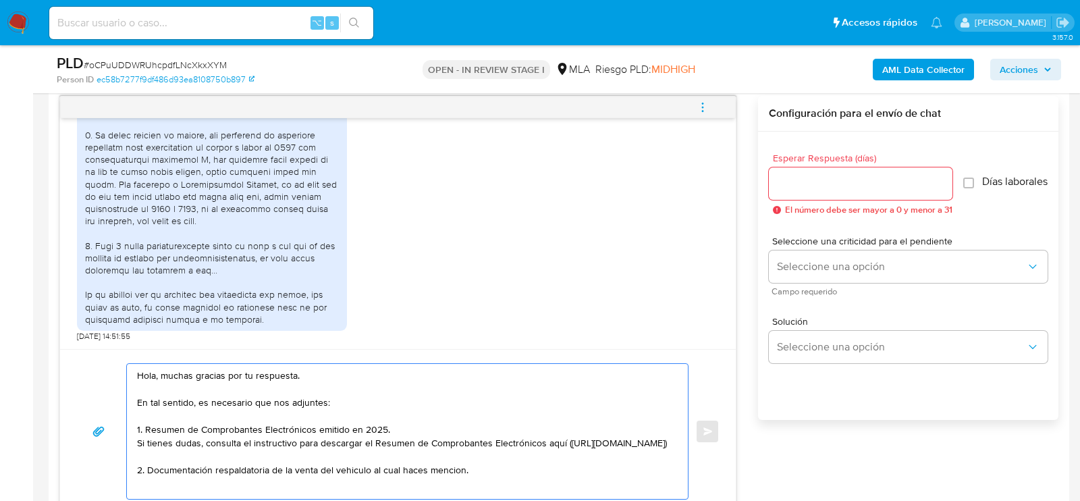
scroll to position [930, 0]
click at [498, 480] on textarea "Hola, muchas gracias por tu respuesta. En tal sentido, es necesario que nos adj…" at bounding box center [404, 431] width 534 height 135
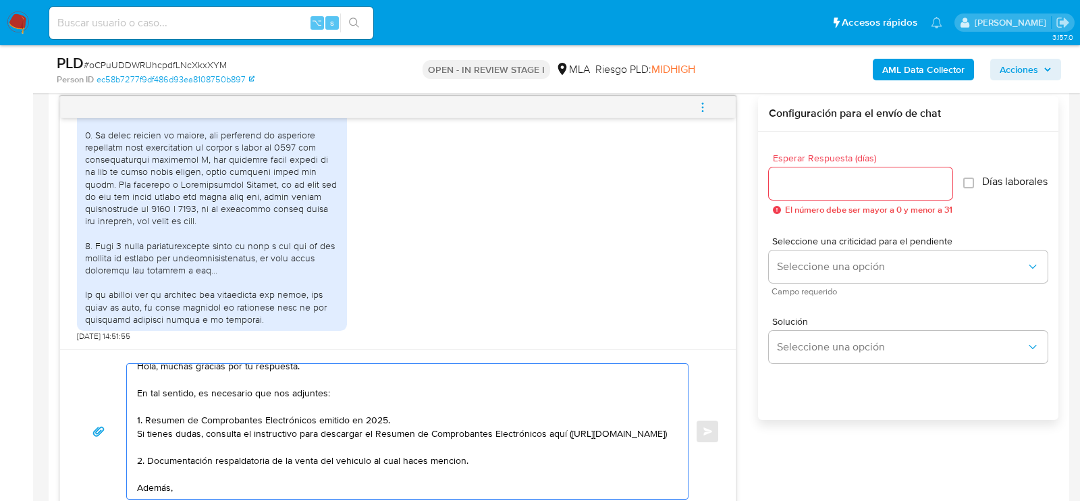
paste textarea "Proporciona el vínculo con las siguientes contrapartes con las que operaste, el…"
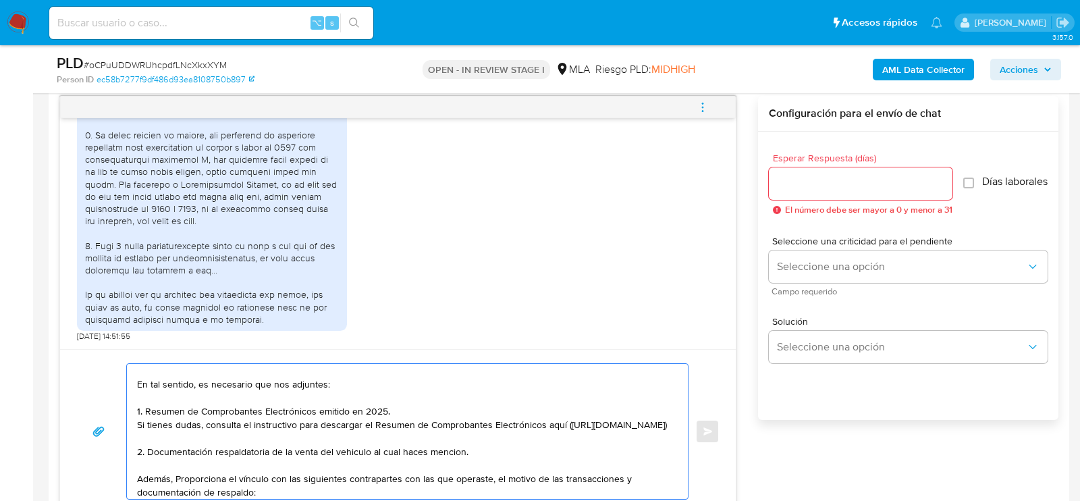
scroll to position [32, 0]
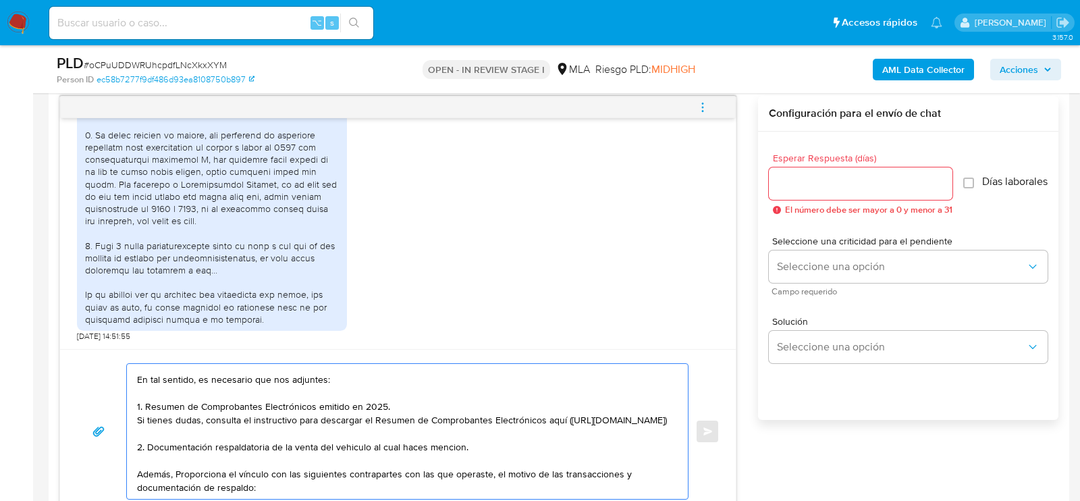
click at [179, 477] on textarea "Hola, muchas gracias por tu respuesta. En tal sentido, es necesario que nos adj…" at bounding box center [404, 431] width 534 height 135
click at [283, 487] on textarea "Hola, muchas gracias por tu respuesta. En tal sentido, es necesario que nos adj…" at bounding box center [404, 431] width 534 height 135
paste textarea "20456971068 name: Misael Elias LENCINA || alias:"
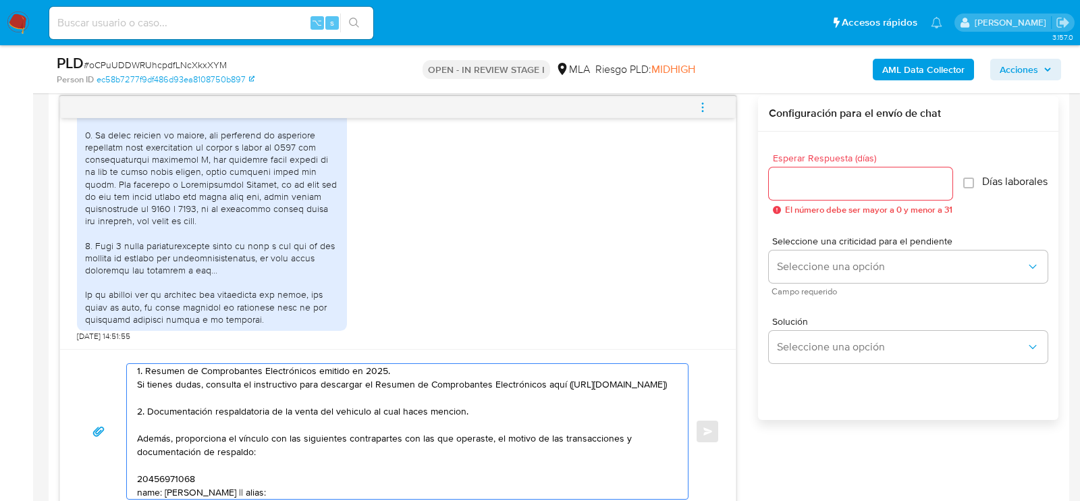
scroll to position [72, 0]
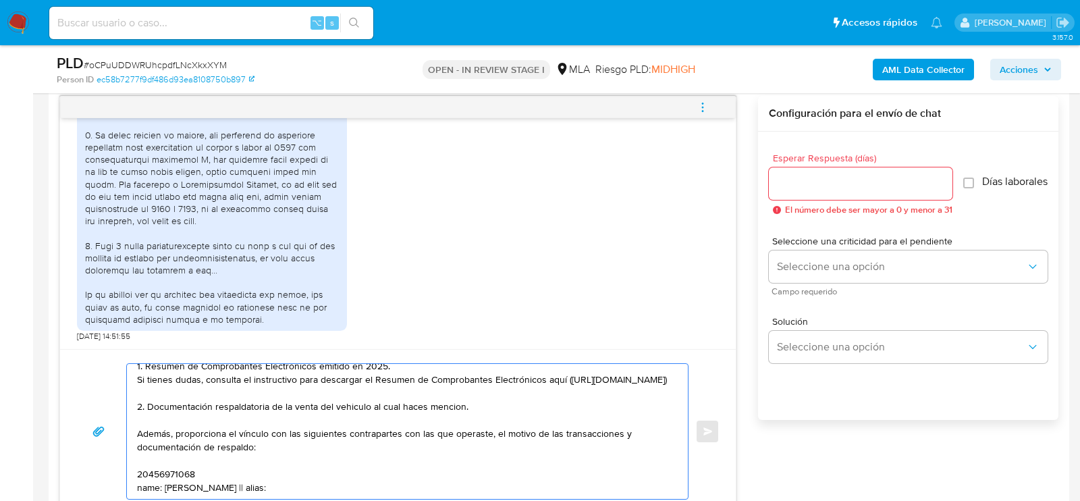
click at [166, 473] on textarea "Hola, muchas gracias por tu respuesta. En tal sentido, es necesario que nos adj…" at bounding box center [404, 431] width 534 height 135
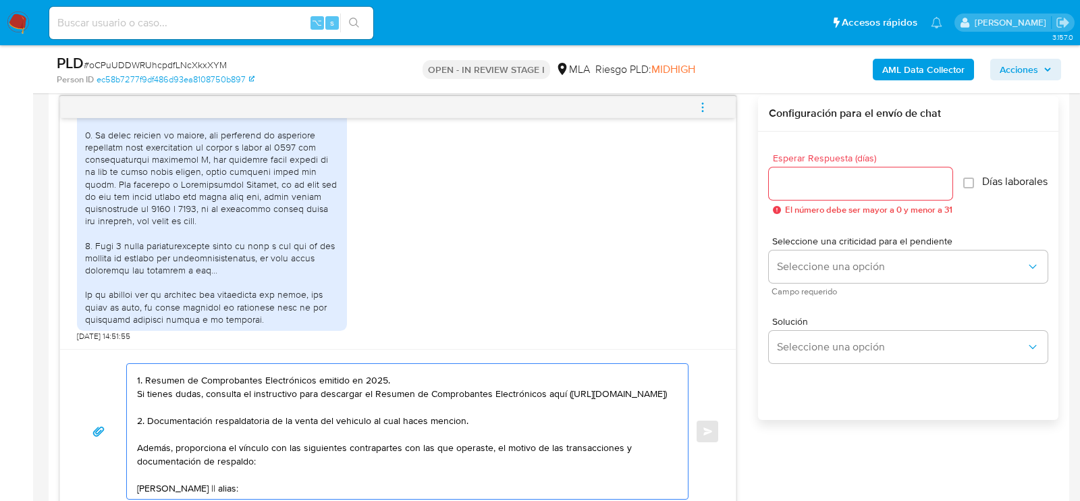
scroll to position [59, 0]
click at [240, 489] on textarea "Hola, muchas gracias por tu respuesta. En tal sentido, es necesario que nos adj…" at bounding box center [404, 431] width 534 height 135
paste textarea "20456971068"
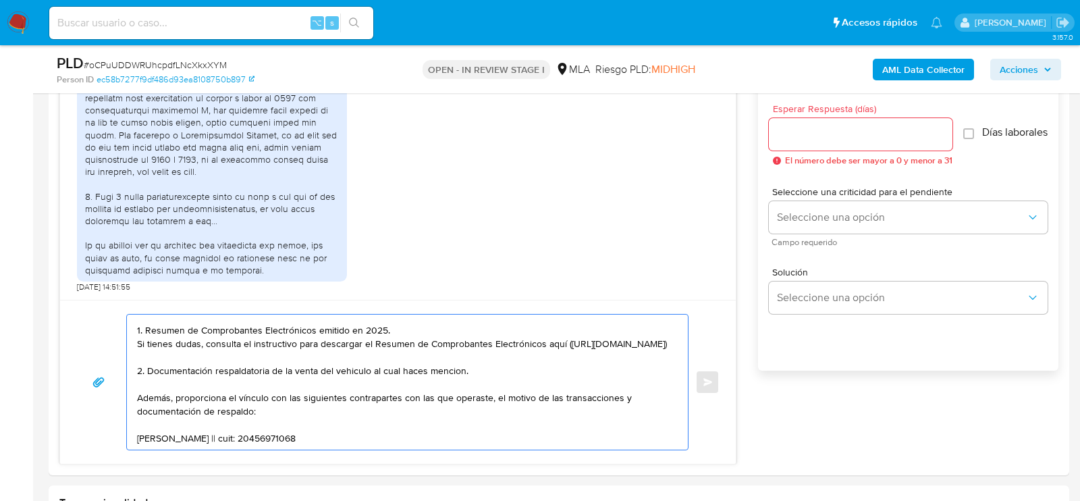
scroll to position [86, 0]
paste textarea "Es importante que sepas que, en caso de no responder a lo solicitado o si lo pr…"
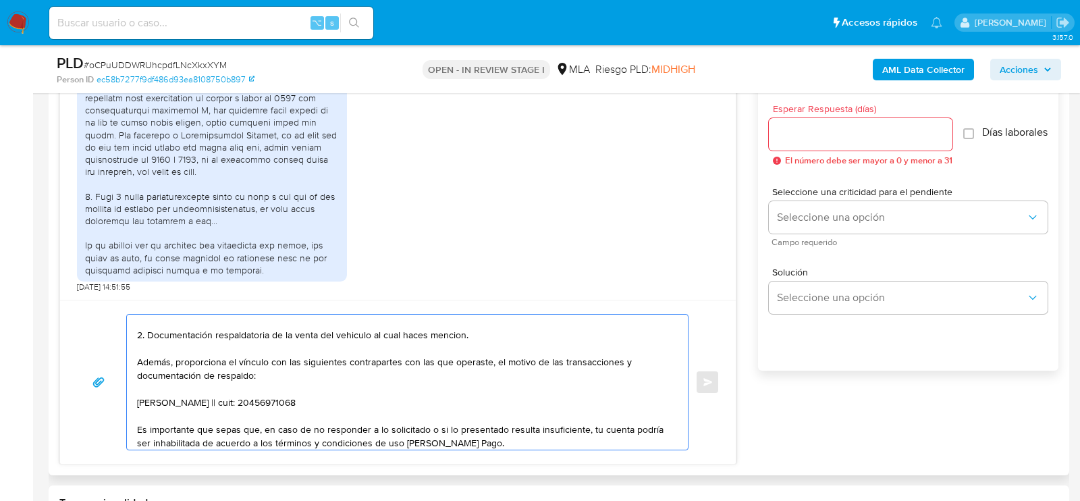
scroll to position [248, 0]
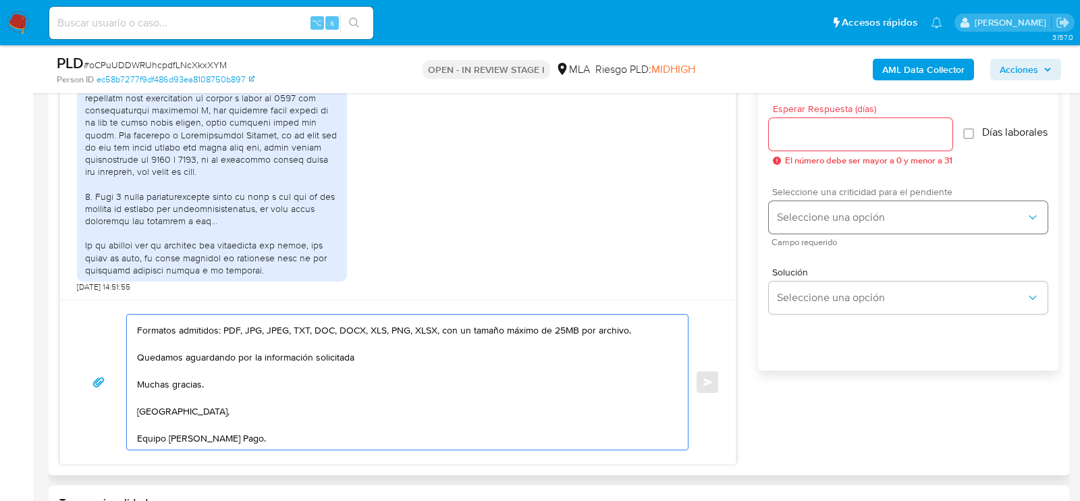
type textarea "Hola, muchas gracias por tu respuesta. En tal sentido, es necesario que nos adj…"
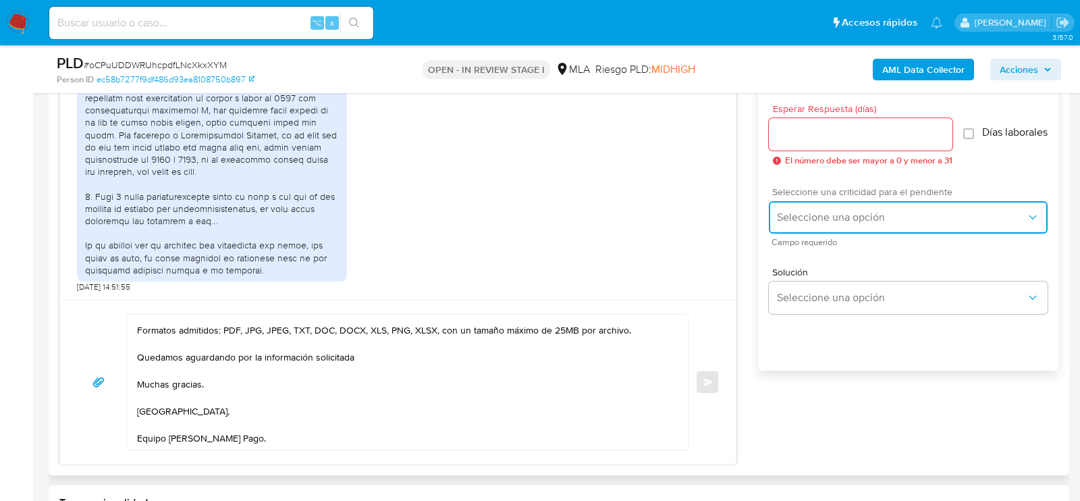
click at [791, 231] on button "Seleccione una opción" at bounding box center [908, 217] width 279 height 32
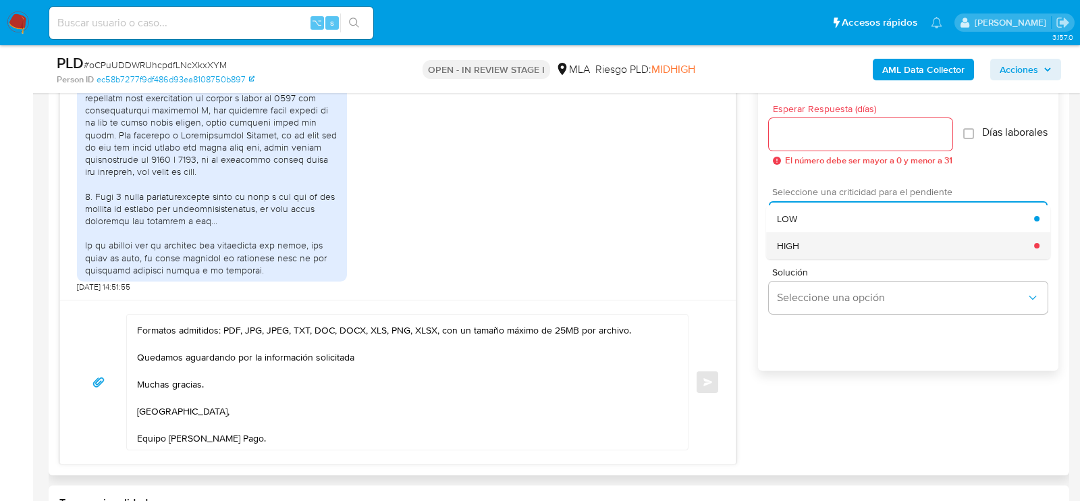
click at [791, 259] on div "HIGH" at bounding box center [905, 245] width 257 height 27
click at [784, 132] on input "Esperar Respuesta (días)" at bounding box center [861, 135] width 184 height 18
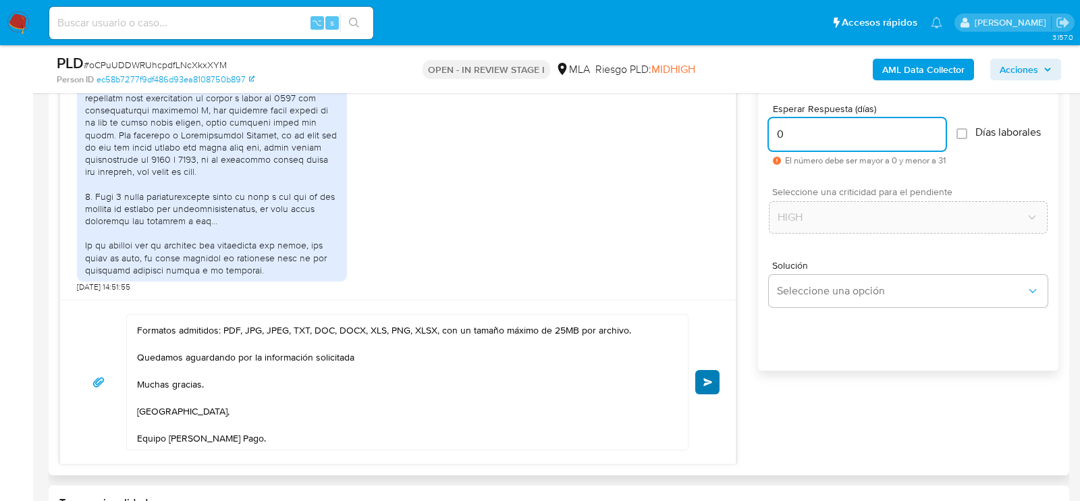
type input "0"
click at [712, 378] on span "Enviar" at bounding box center [707, 382] width 9 height 8
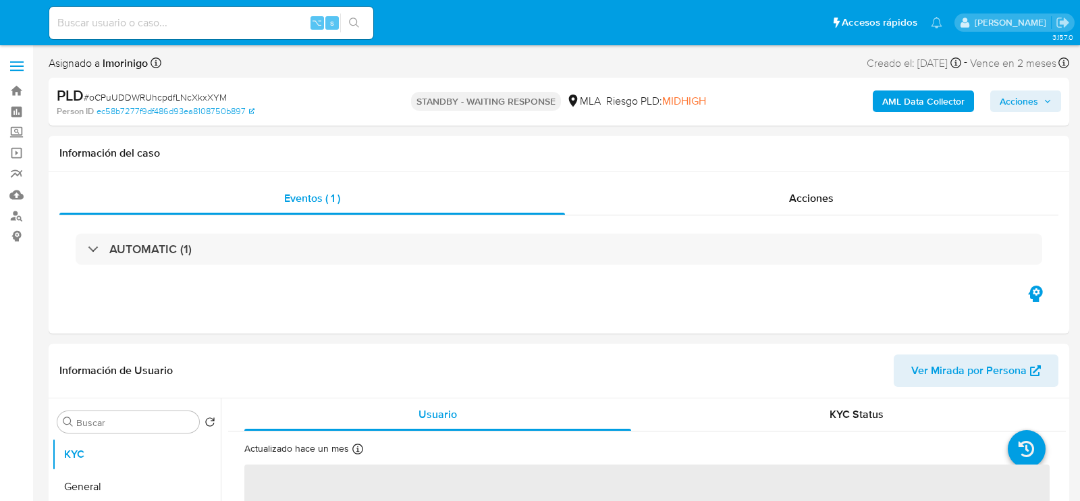
select select "10"
click at [219, 25] on input at bounding box center [211, 23] width 324 height 18
paste input "0DNCMlLSXHVAqFyvbefGJyBv"
type input "0DNCMlLSXHVAqFyvbefGJyBv"
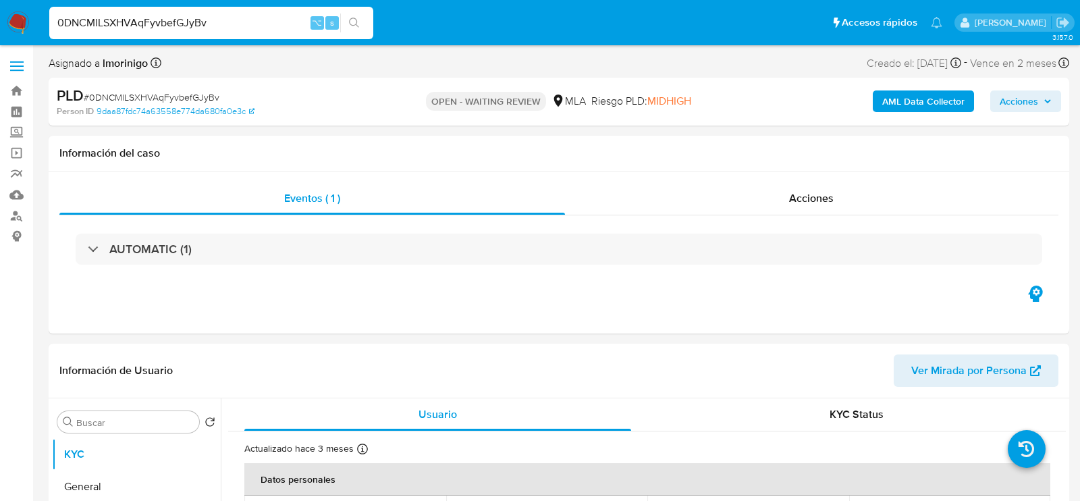
select select "10"
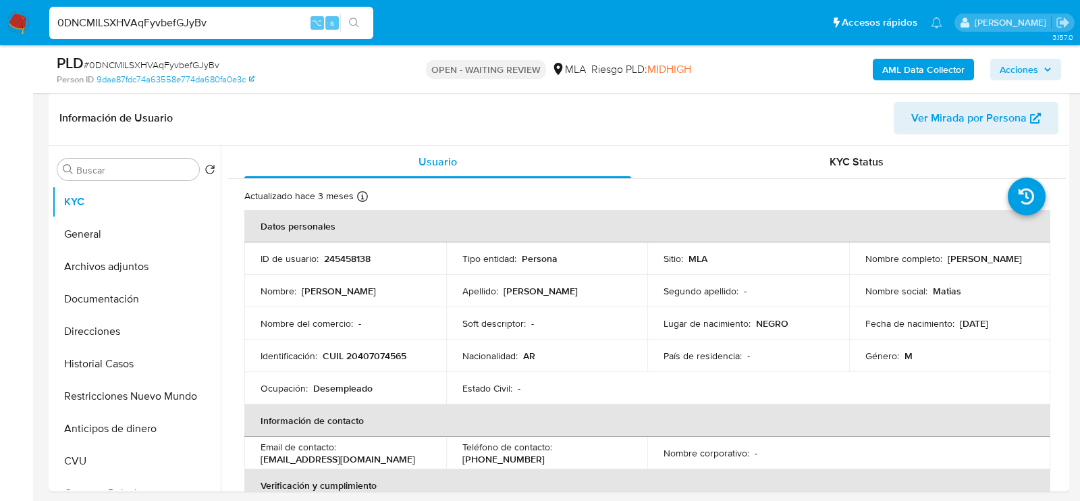
scroll to position [237, 0]
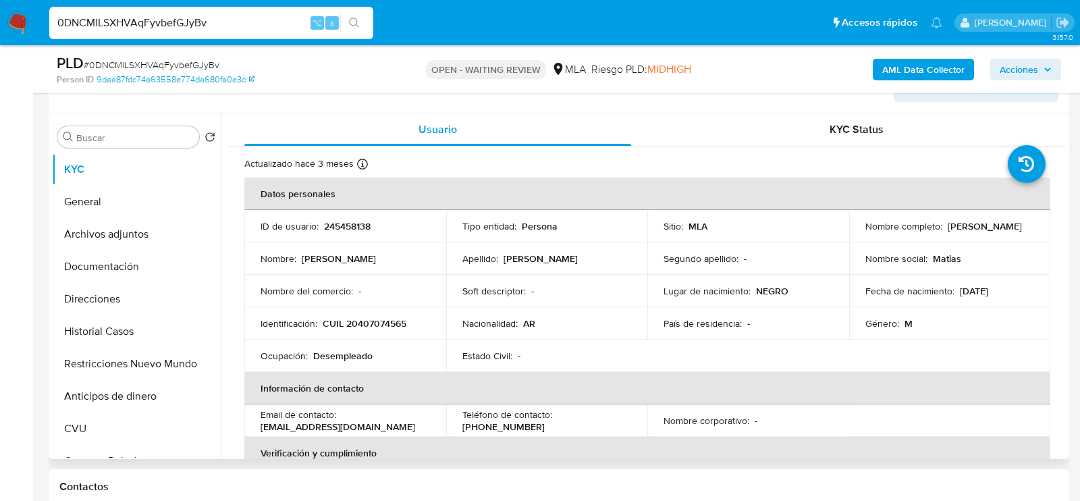
click at [356, 220] on p "245458138" at bounding box center [347, 226] width 47 height 12
copy p "245458138"
click at [371, 315] on td "Identificación : CUIL 20407074565" at bounding box center [345, 323] width 202 height 32
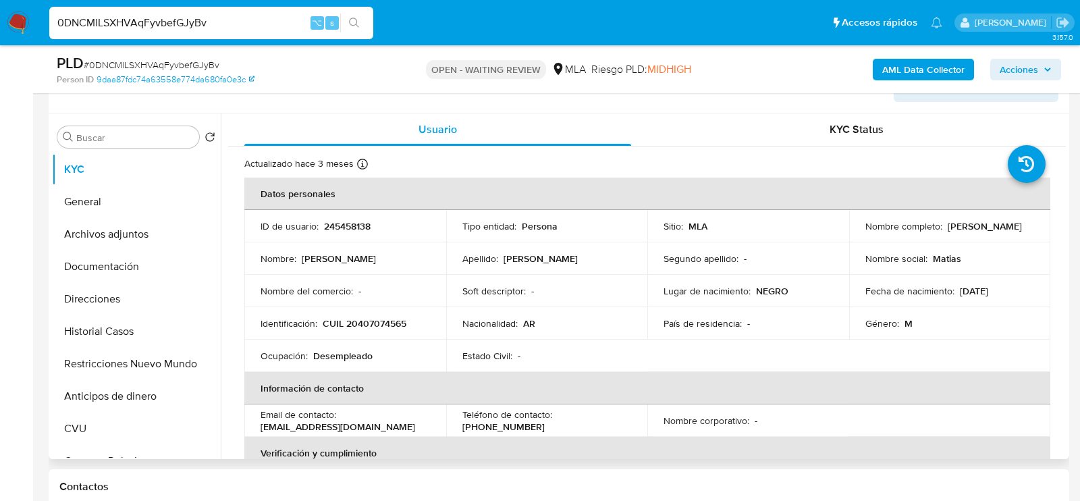
click at [371, 323] on p "CUIL 20407074565" at bounding box center [365, 323] width 84 height 12
copy p "20407074565"
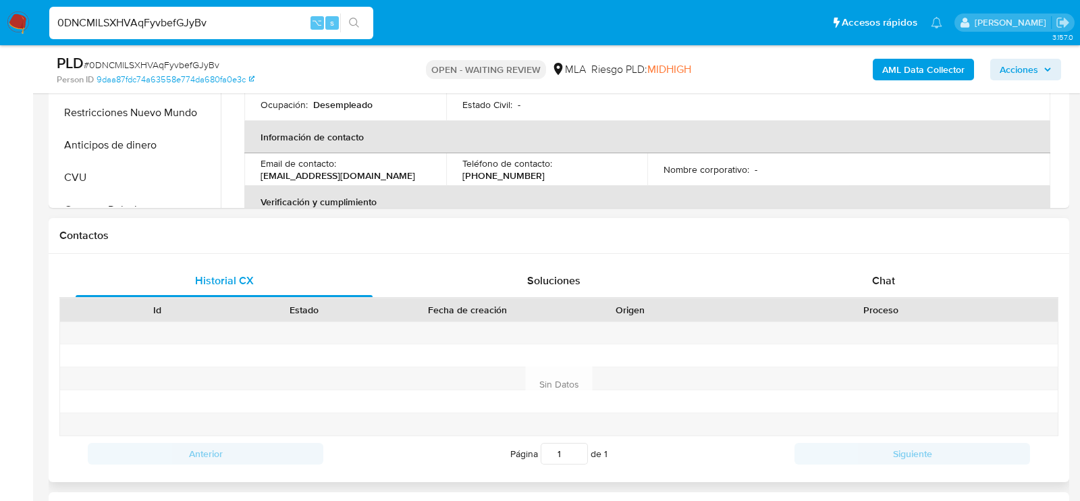
scroll to position [502, 0]
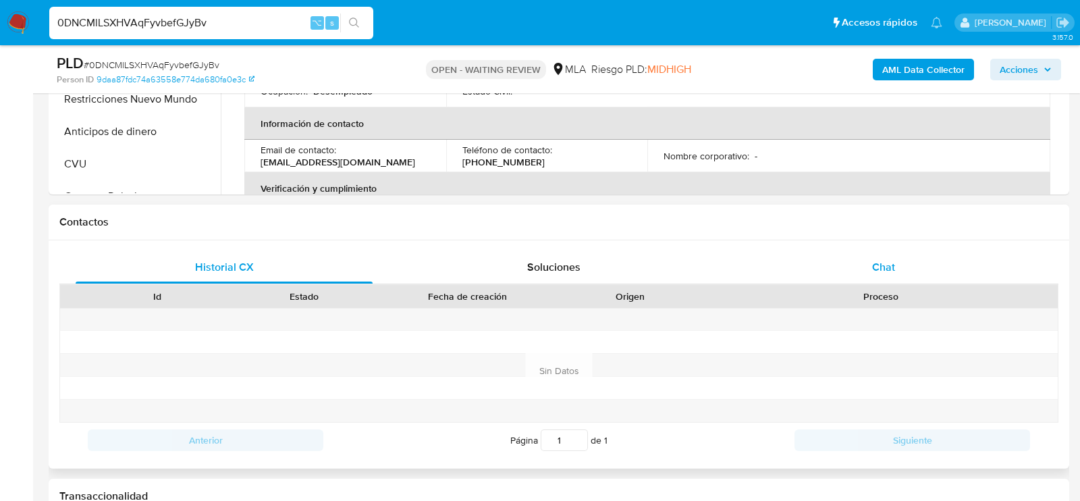
click at [896, 273] on div "Chat" at bounding box center [883, 267] width 297 height 32
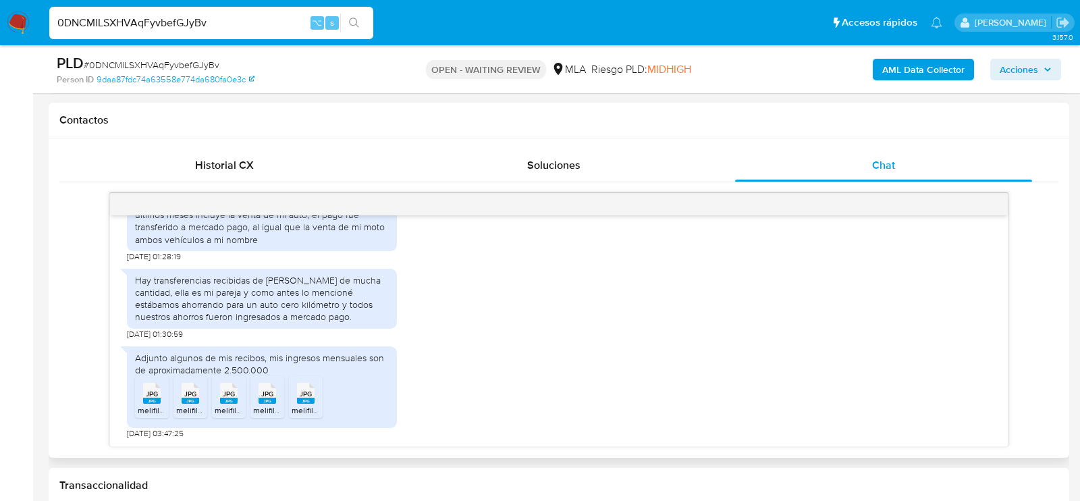
scroll to position [915, 0]
click at [155, 390] on span "JPG" at bounding box center [152, 394] width 12 height 9
click at [207, 392] on ul "JPG JPG melifile1947093183343517542.jpg JPG JPG melifile2766743351067214523.jpg…" at bounding box center [262, 399] width 254 height 47
click at [201, 393] on div "JPG JPG" at bounding box center [190, 392] width 28 height 26
click at [223, 394] on span "JPG" at bounding box center [229, 394] width 12 height 9
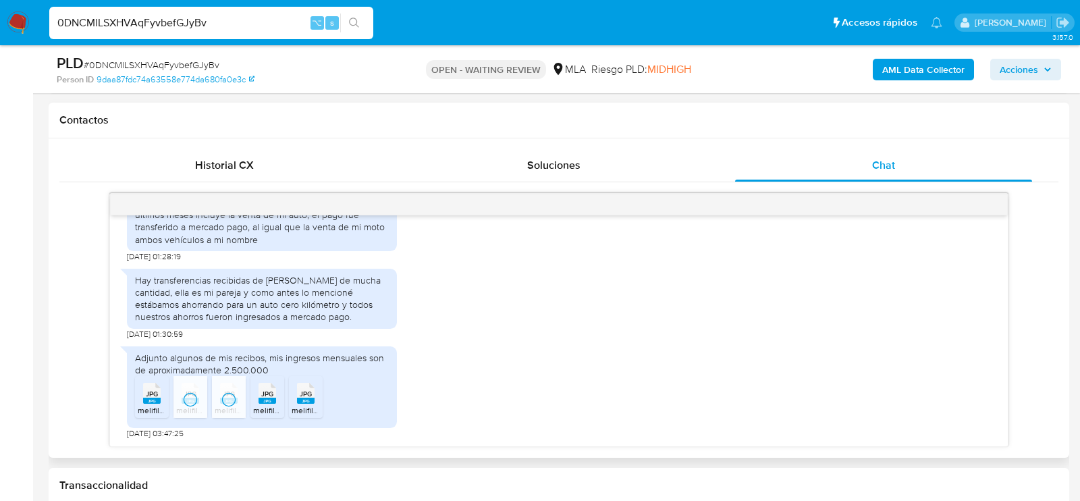
click at [265, 398] on rect at bounding box center [268, 401] width 18 height 6
click at [298, 398] on rect at bounding box center [306, 401] width 18 height 6
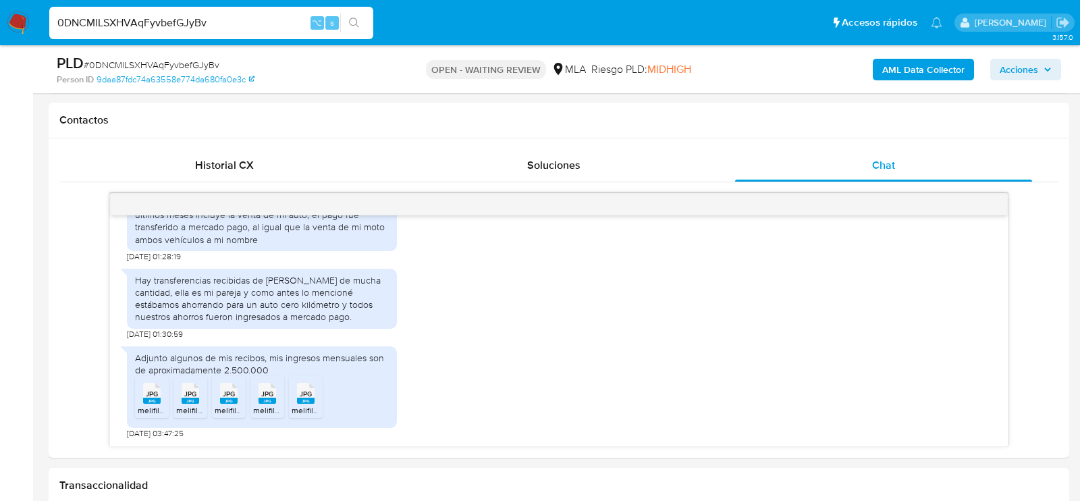
click at [202, 61] on span "# 0DNCMlLSXHVAqFyvbefGJyBv" at bounding box center [152, 65] width 136 height 14
copy span "0DNCMlLSXHVAqFyvbefGJyBv"
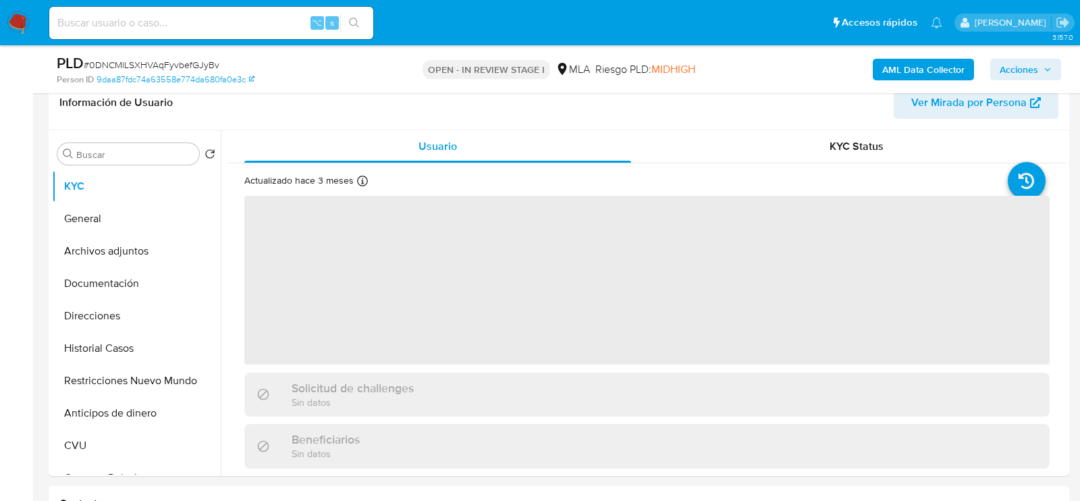
scroll to position [413, 0]
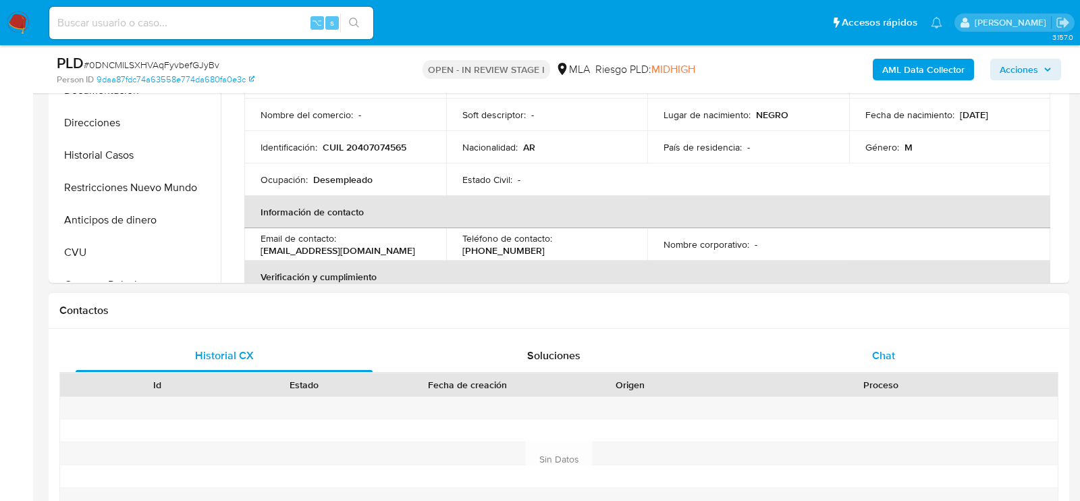
click at [836, 368] on div "Chat" at bounding box center [883, 356] width 297 height 32
select select "10"
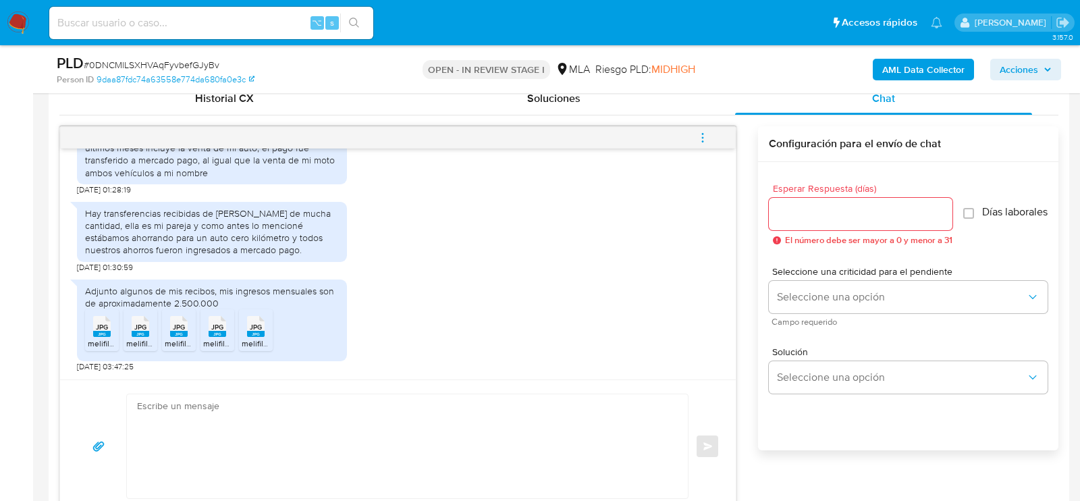
scroll to position [915, 0]
click at [426, 436] on textarea at bounding box center [404, 446] width 534 height 104
click at [295, 431] on textarea at bounding box center [404, 446] width 534 height 104
paste textarea "Hola. Muchas gracias por la documentación proporcionada. No obstante, es necesa…"
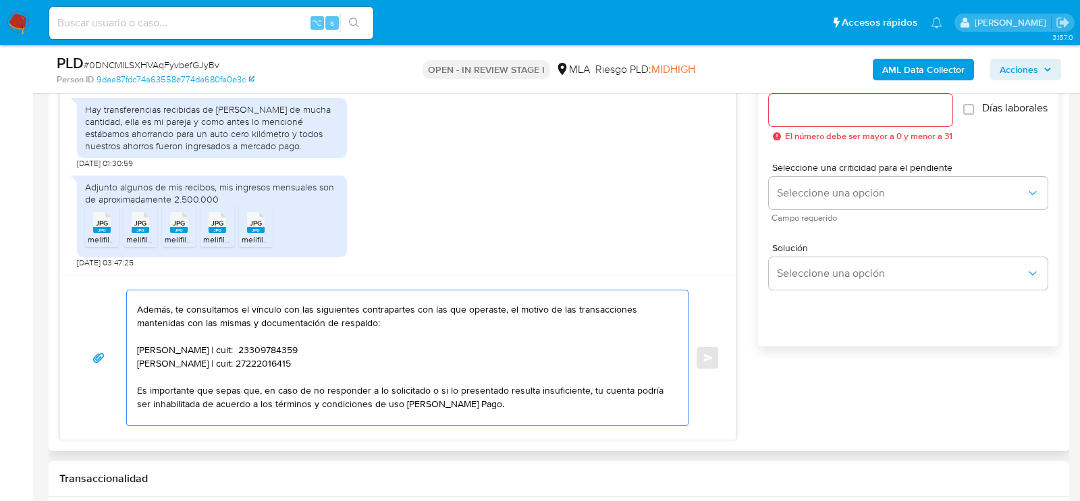
scroll to position [59, 0]
click at [383, 353] on textarea "Hola. Muchas gracias por la documentación proporcionada. No obstante, es necesa…" at bounding box center [404, 357] width 534 height 135
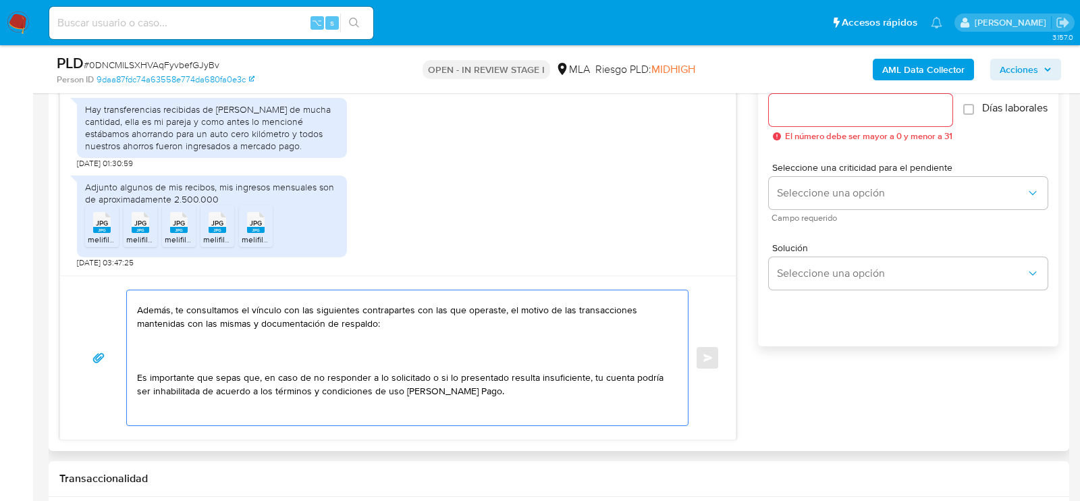
paste textarea "20348649184 name: [PERSON_NAME] [PERSON_NAME] || alias:"
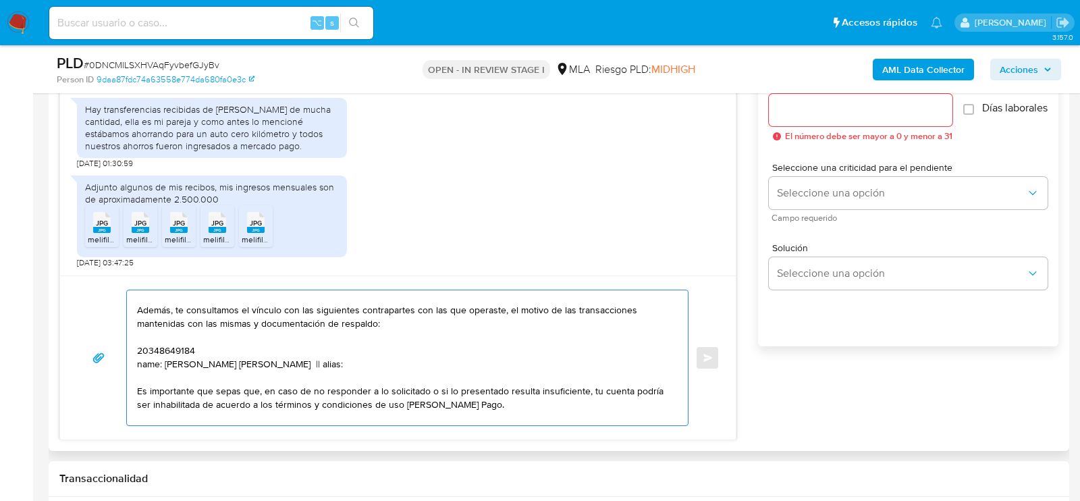
click at [149, 356] on textarea "Hola. Muchas gracias por la documentación proporcionada. No obstante, es necesa…" at bounding box center [404, 357] width 534 height 135
click at [147, 350] on textarea "Hola. Muchas gracias por la documentación proporcionada. No obstante, es necesa…" at bounding box center [404, 357] width 534 height 135
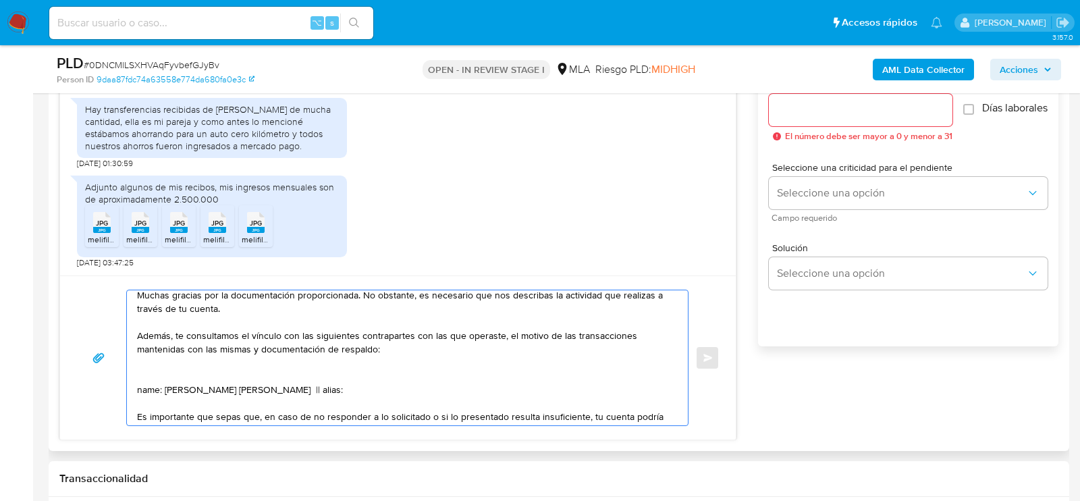
scroll to position [25, 0]
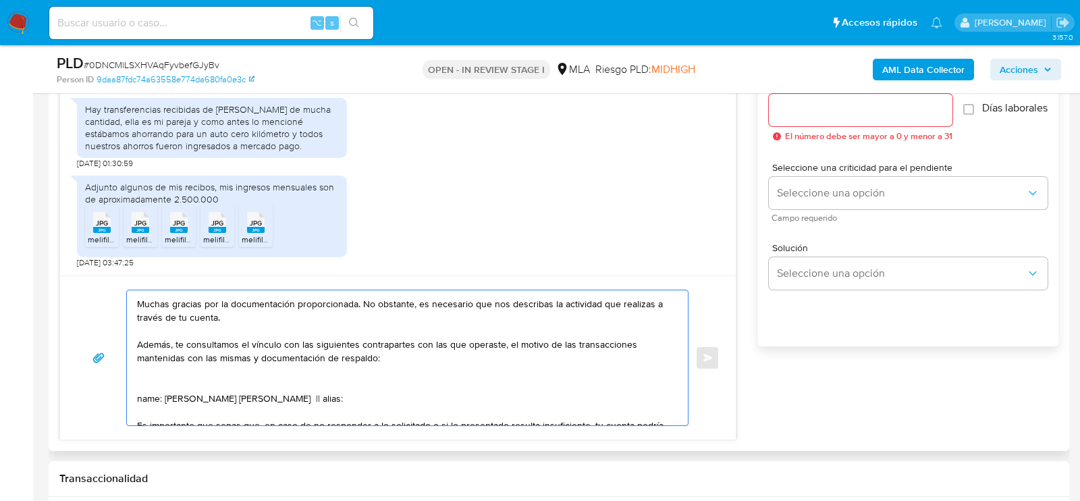
drag, startPoint x: 418, startPoint y: 299, endPoint x: 171, endPoint y: 339, distance: 250.3
click at [171, 339] on textarea "Hola. Muchas gracias por la documentación proporcionada. No obstante, es necesa…" at bounding box center [404, 357] width 534 height 135
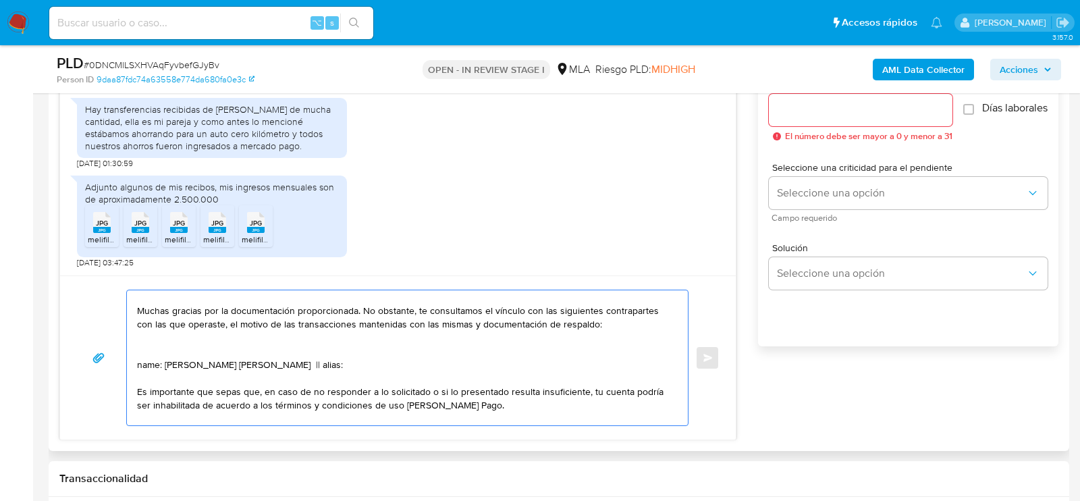
scroll to position [24, 0]
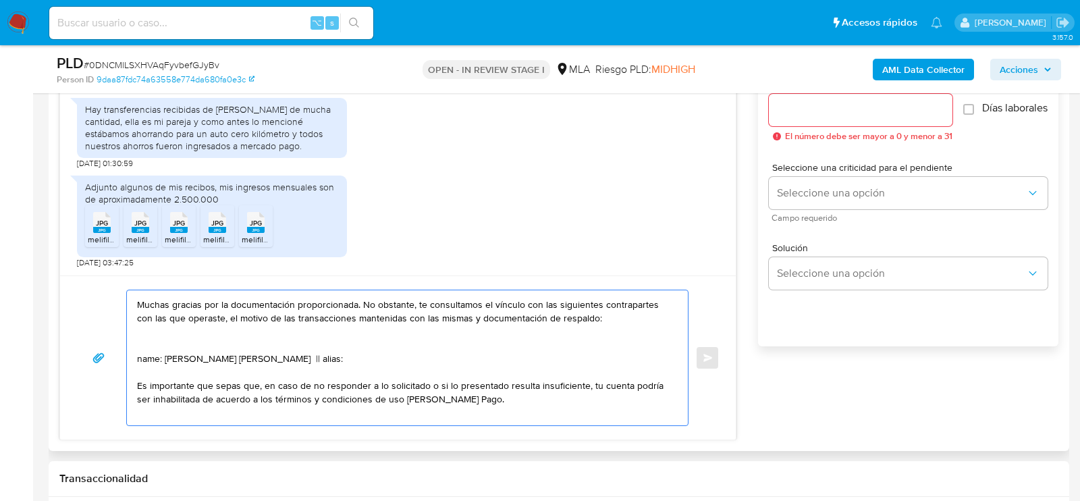
click at [140, 354] on textarea "Hola. Muchas gracias por la documentación proporcionada. No obstante, te consul…" at bounding box center [404, 357] width 534 height 135
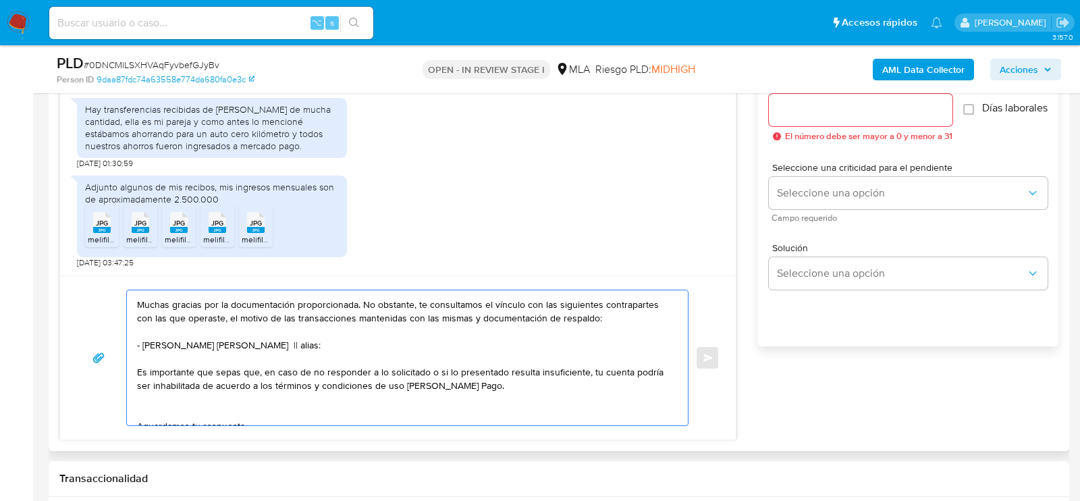
click at [303, 342] on textarea "Hola. Muchas gracias por la documentación proporcionada. No obstante, te consul…" at bounding box center [404, 357] width 534 height 135
paste textarea "20348649184"
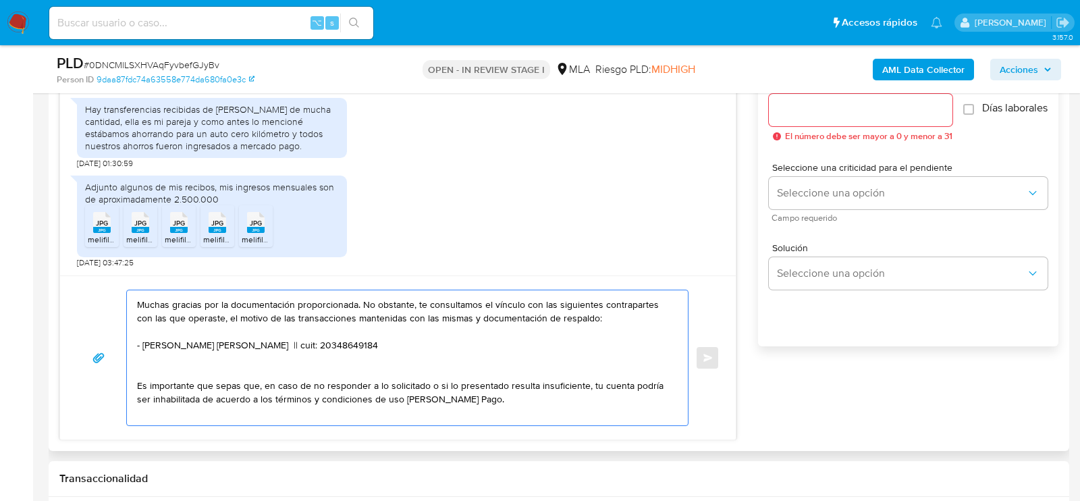
paste textarea "30684504610 name: Iru#a Sa || alias:"
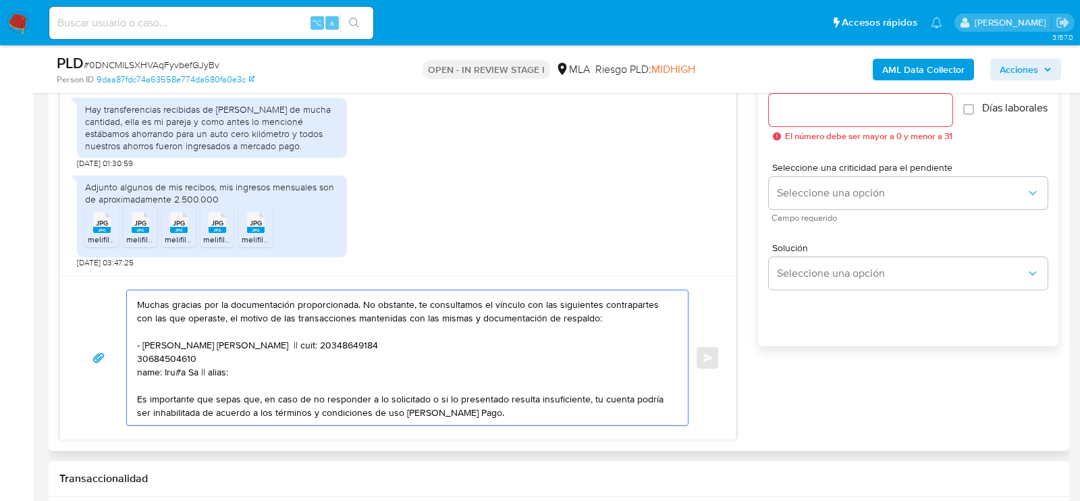
click at [163, 358] on textarea "Hola. Muchas gracias por la documentación proporcionada. No obstante, te consul…" at bounding box center [404, 357] width 534 height 135
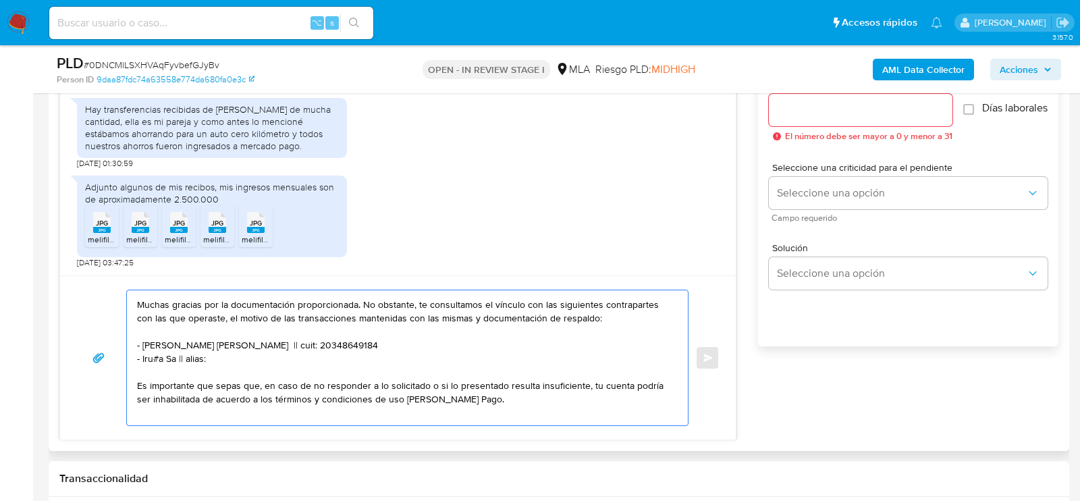
click at [193, 356] on textarea "Hola. Muchas gracias por la documentación proporcionada. No obstante, te consul…" at bounding box center [404, 357] width 534 height 135
paste textarea "30684504610"
click at [159, 354] on textarea "Hola. Muchas gracias por la documentación proporcionada. No obstante, te consul…" at bounding box center [404, 357] width 534 height 135
type textarea "Hola. Muchas gracias por la documentación proporcionada. No obstante, te consul…"
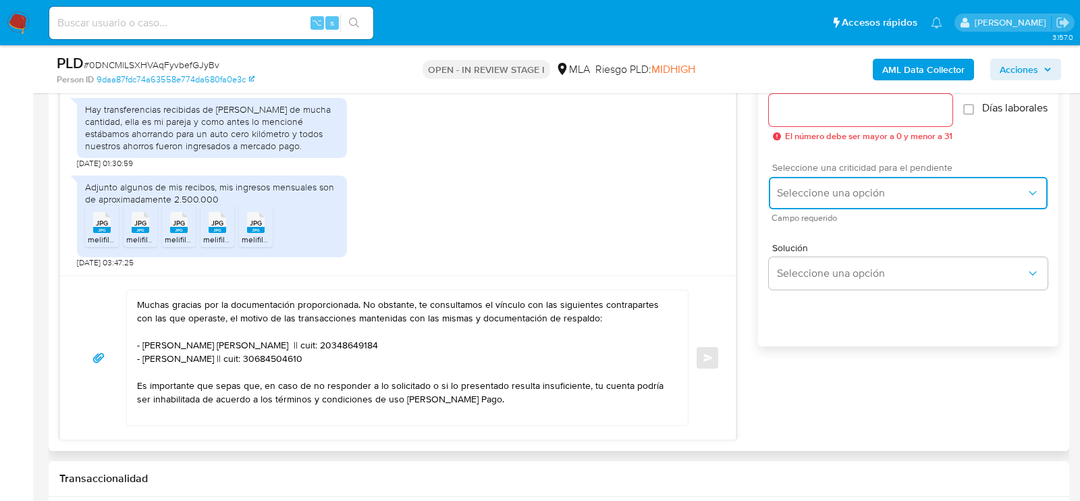
click at [805, 200] on span "Seleccione una opción" at bounding box center [901, 193] width 249 height 14
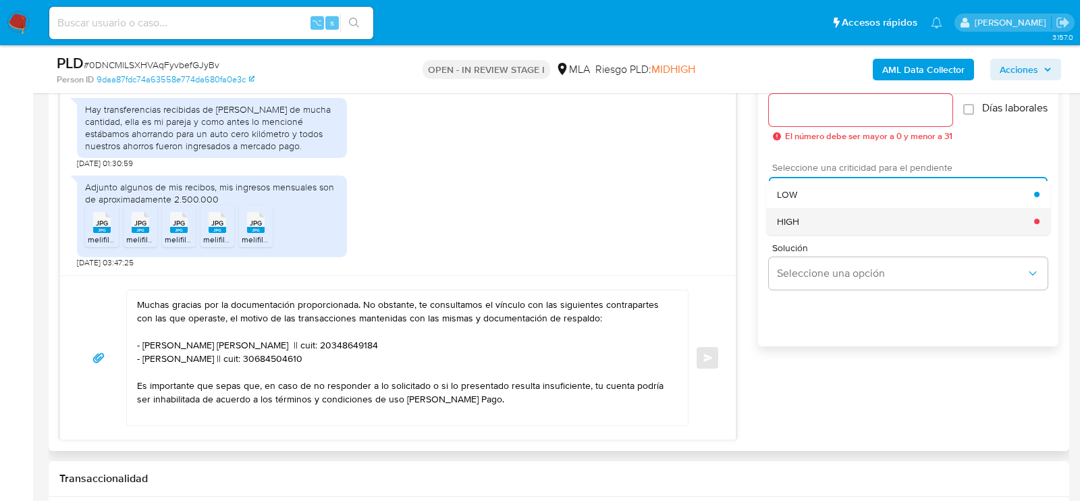
click at [804, 221] on div "HIGH" at bounding box center [905, 221] width 257 height 27
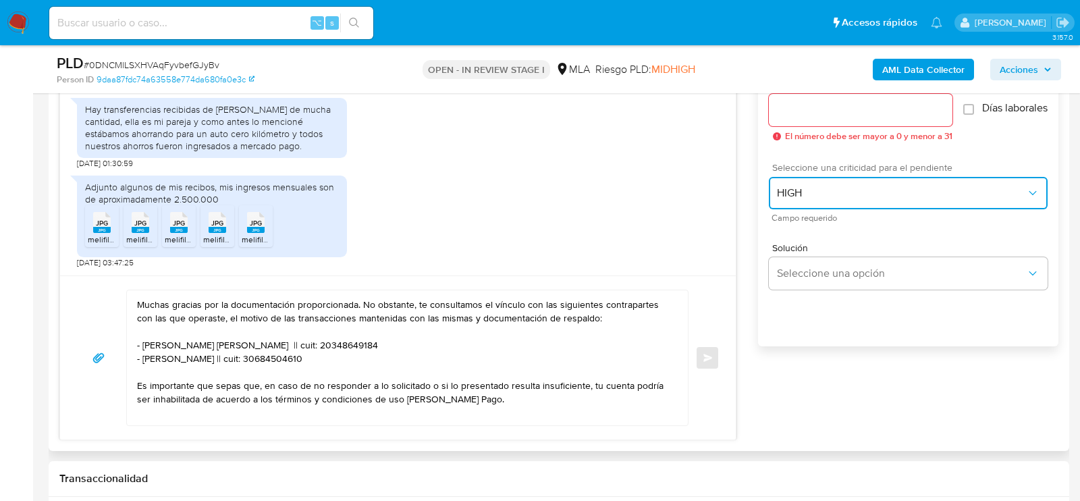
scroll to position [727, 0]
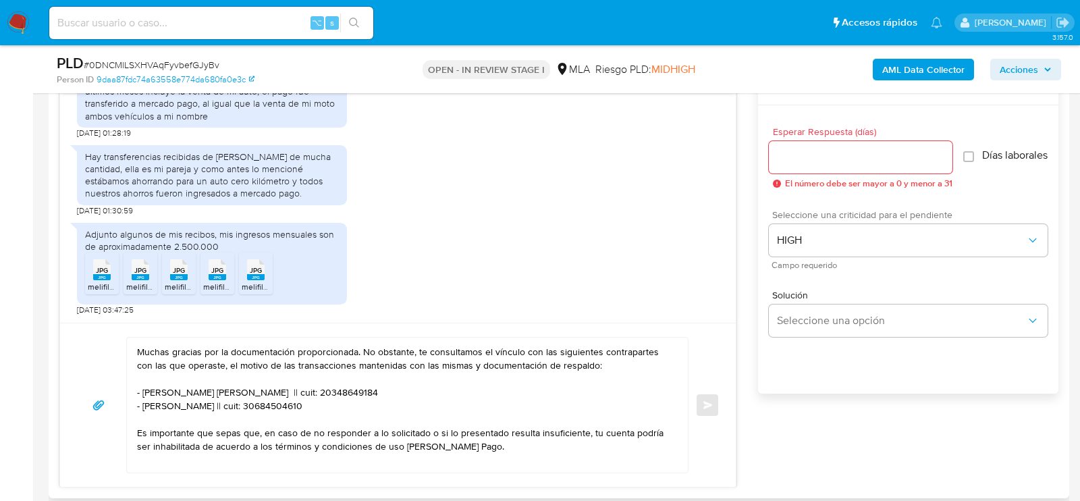
click at [800, 171] on div at bounding box center [861, 157] width 184 height 32
click at [799, 165] on div at bounding box center [861, 157] width 184 height 32
click at [793, 163] on input "Esperar Respuesta (días)" at bounding box center [861, 158] width 184 height 18
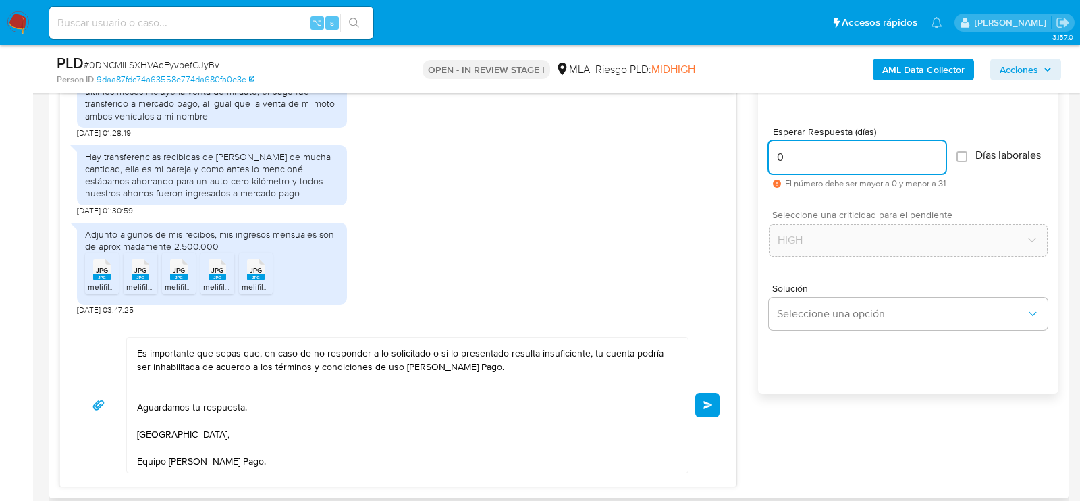
scroll to position [0, 0]
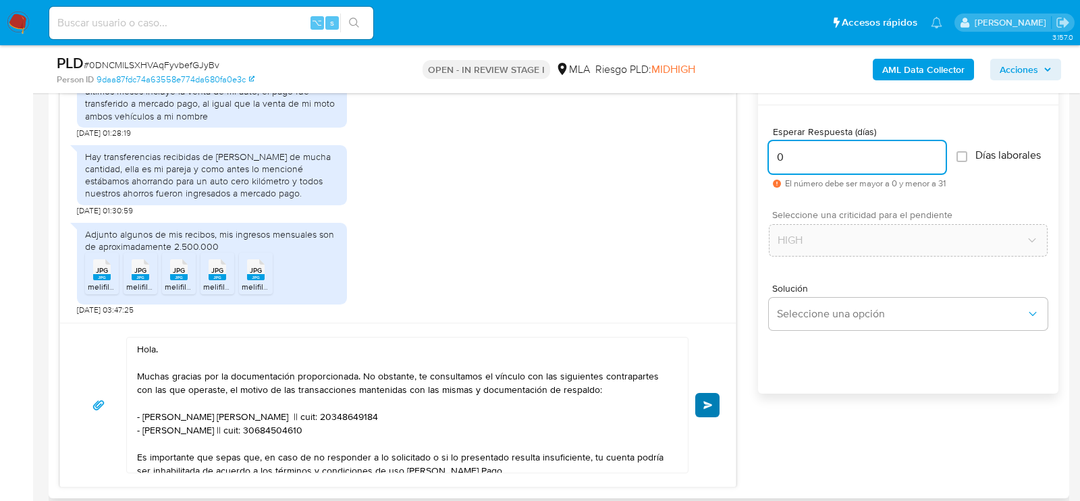
type input "0"
click at [708, 406] on span "Enviar" at bounding box center [707, 405] width 9 height 8
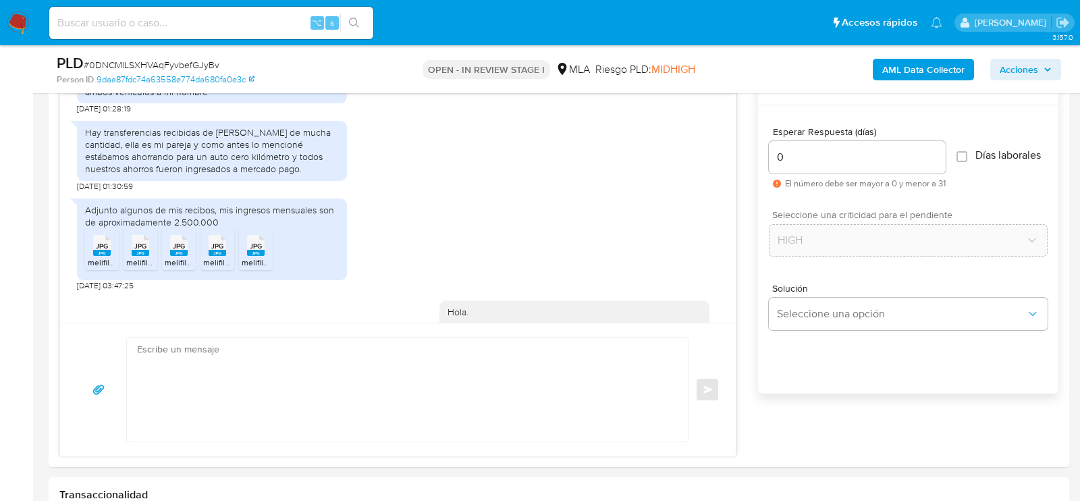
scroll to position [1237, 0]
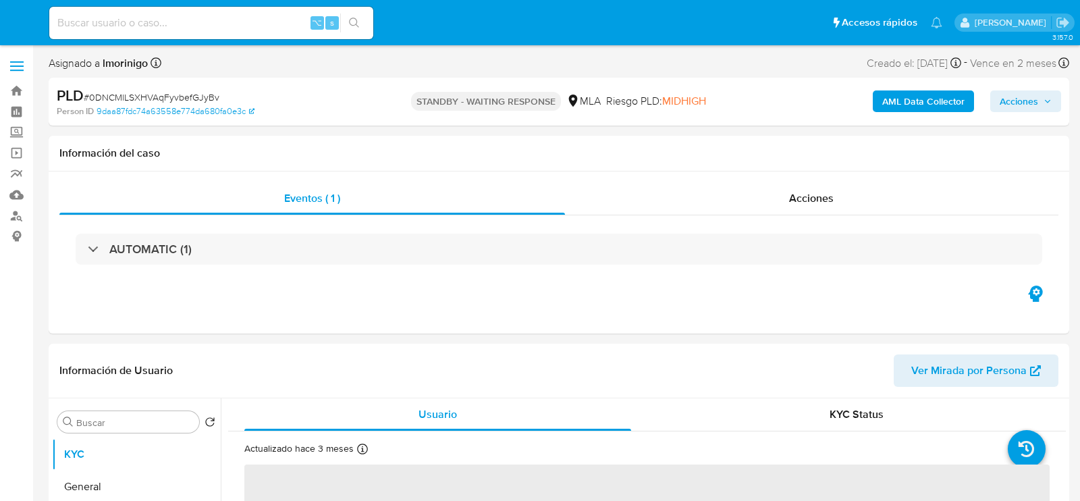
select select "10"
click at [232, 20] on input at bounding box center [211, 23] width 324 height 18
paste input "YxlvGM3NhWS8WkPu19NuXftz"
type input "YxlvGM3NhWS8WkPu19NuXftz"
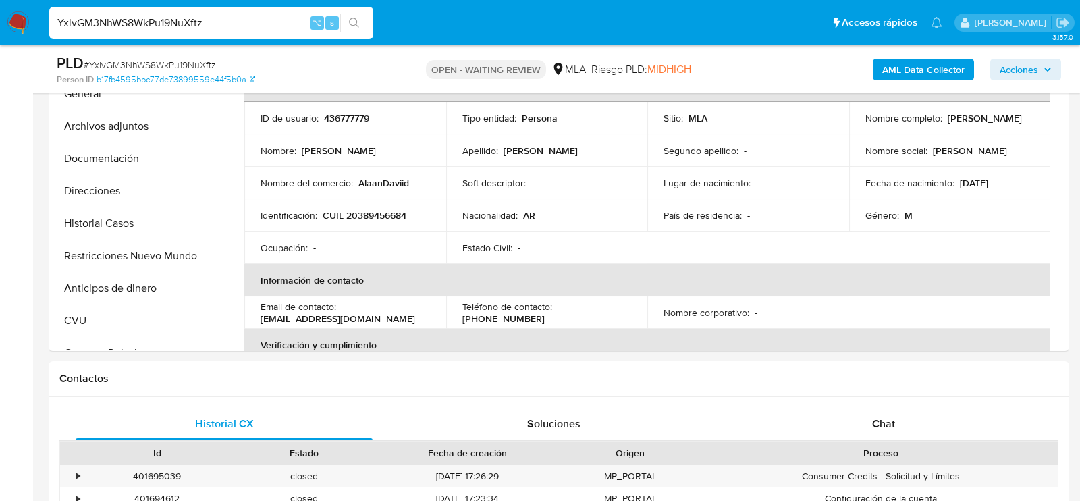
select select "10"
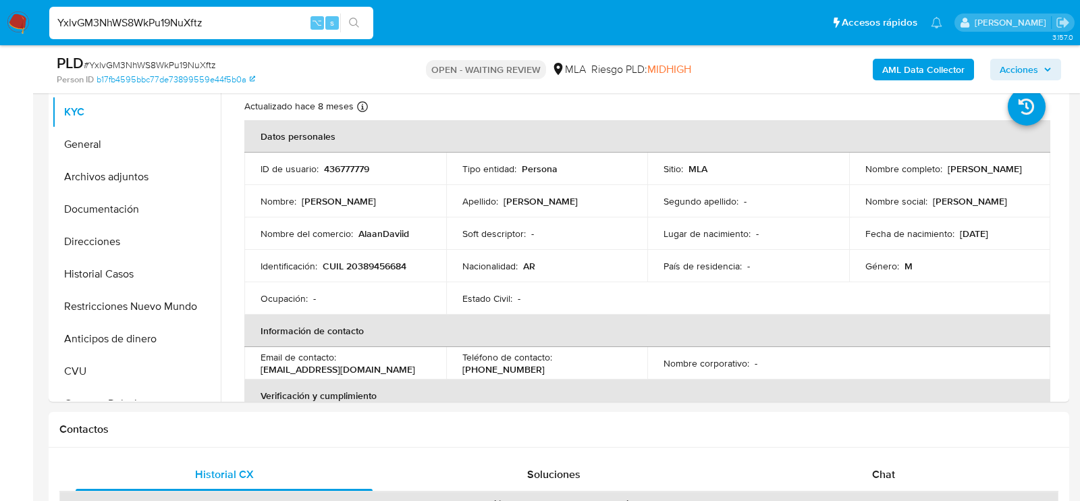
scroll to position [293, 0]
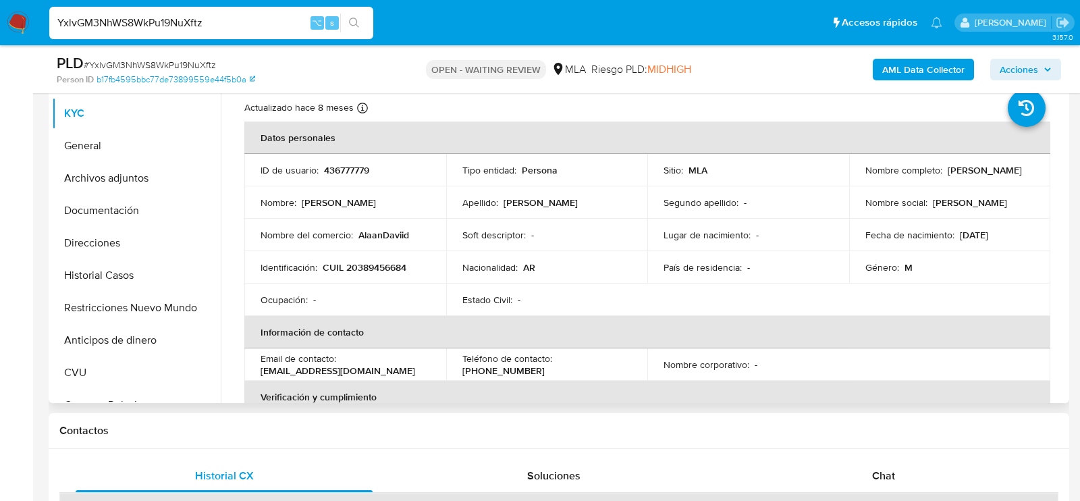
click at [354, 169] on p "436777779" at bounding box center [346, 170] width 45 height 12
copy p "436777779"
click at [371, 269] on p "CUIL 20389456684" at bounding box center [365, 267] width 84 height 12
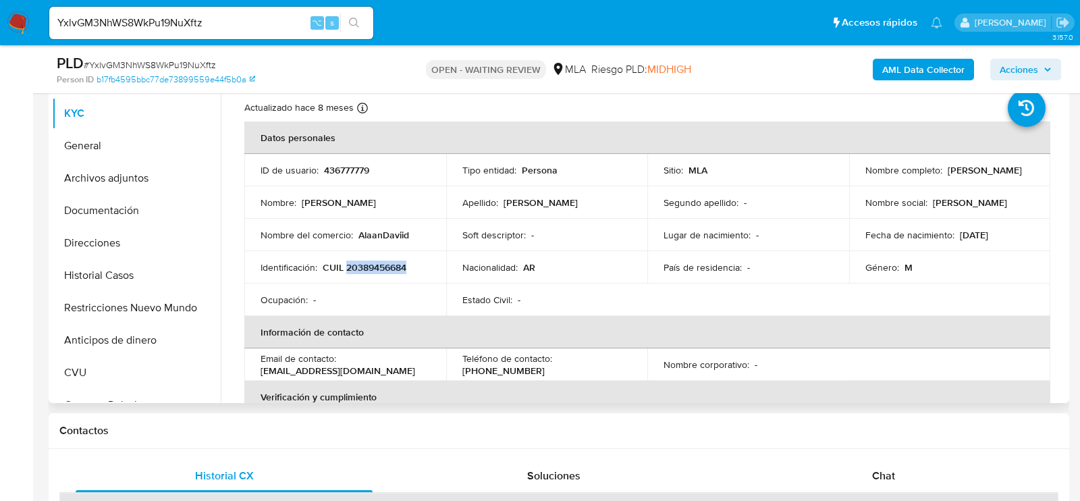
copy p "20389456684"
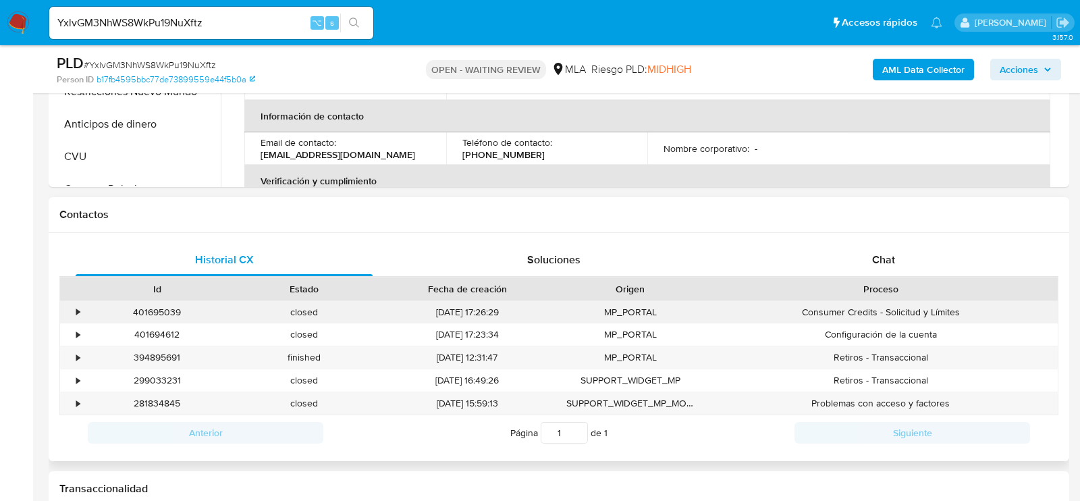
scroll to position [564, 0]
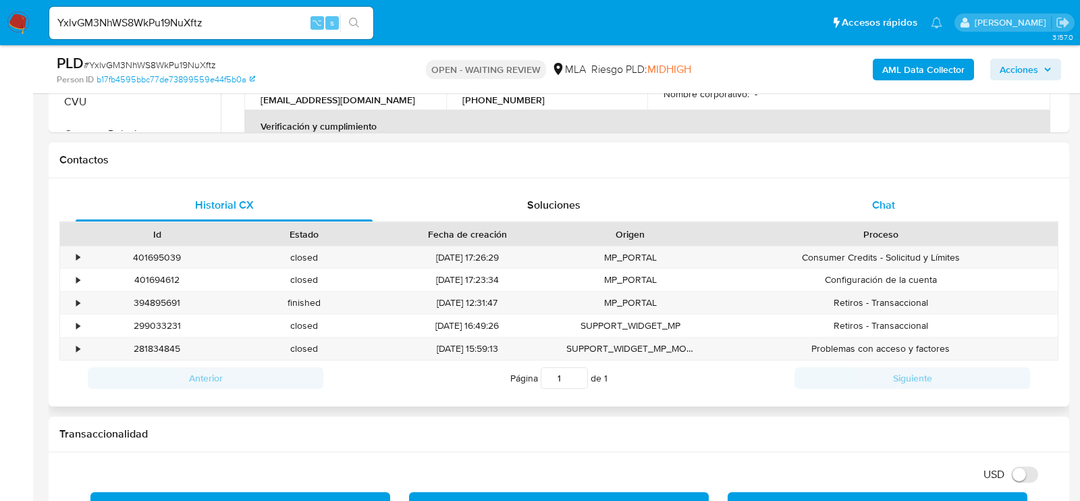
click at [946, 201] on div "Chat" at bounding box center [883, 205] width 297 height 32
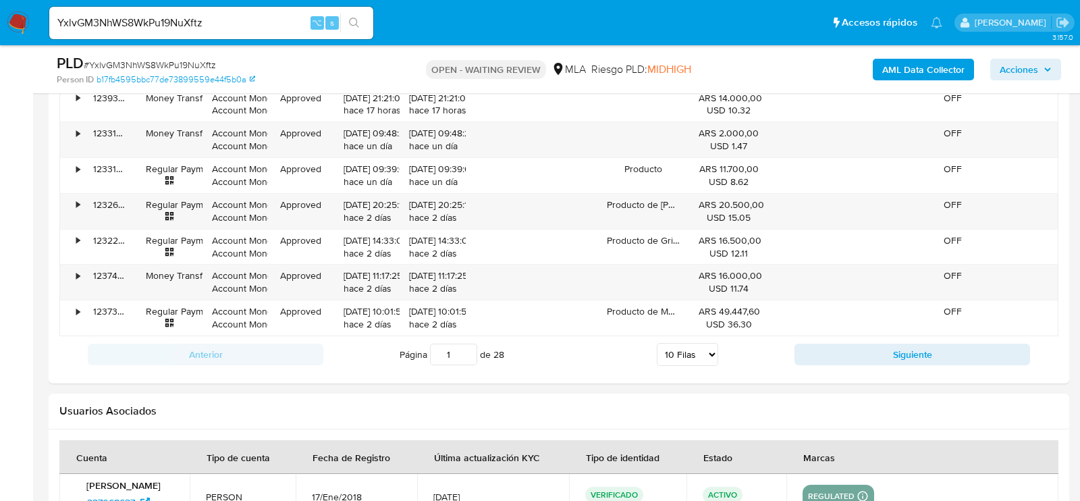
scroll to position [1965, 0]
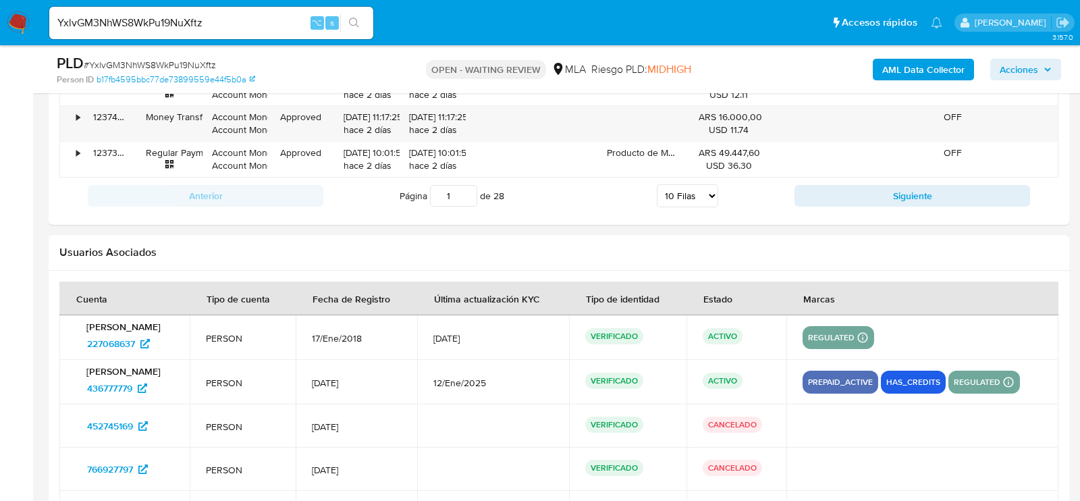
click at [196, 63] on span "# YxlvGM3NhWS8WkPu19NuXftz" at bounding box center [150, 65] width 132 height 14
copy span "YxlvGM3NhWS8WkPu19NuXftz"
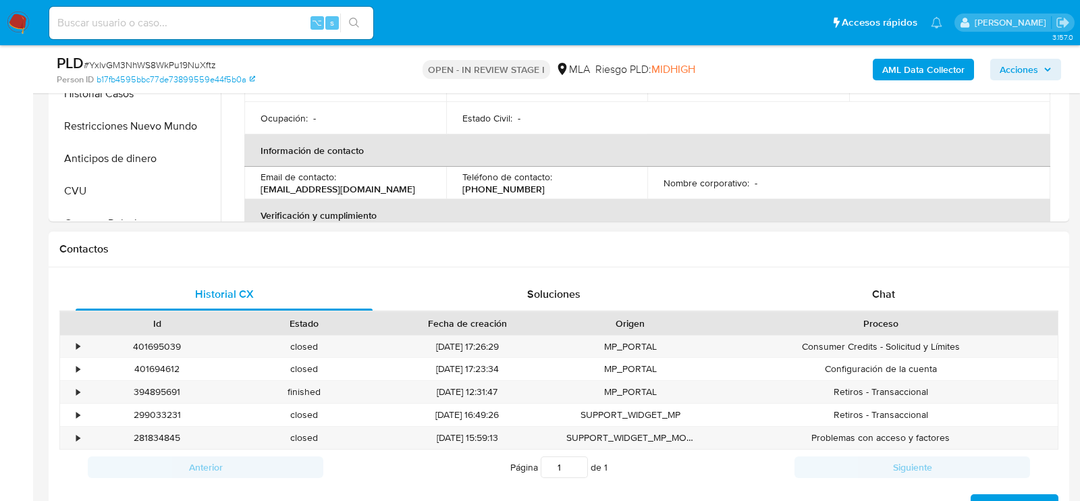
select select "10"
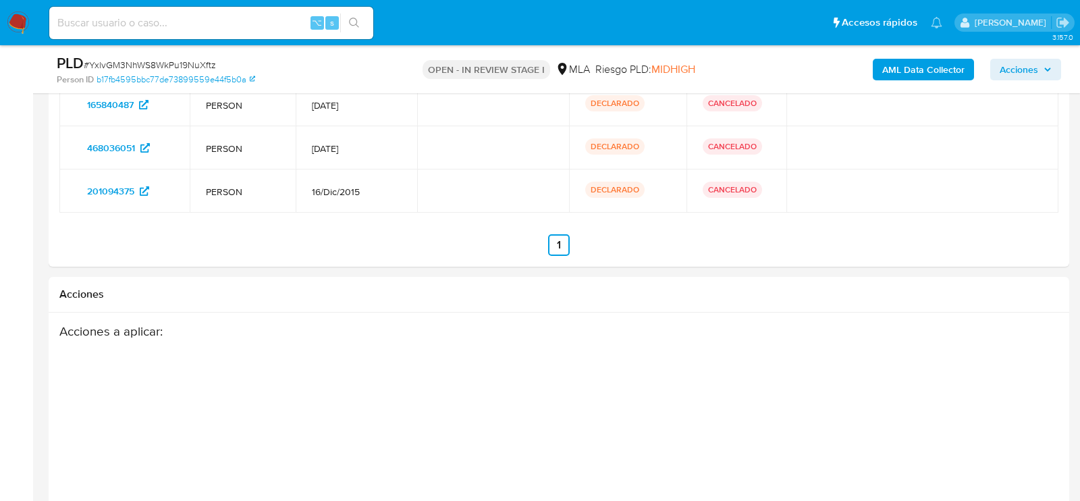
scroll to position [2563, 0]
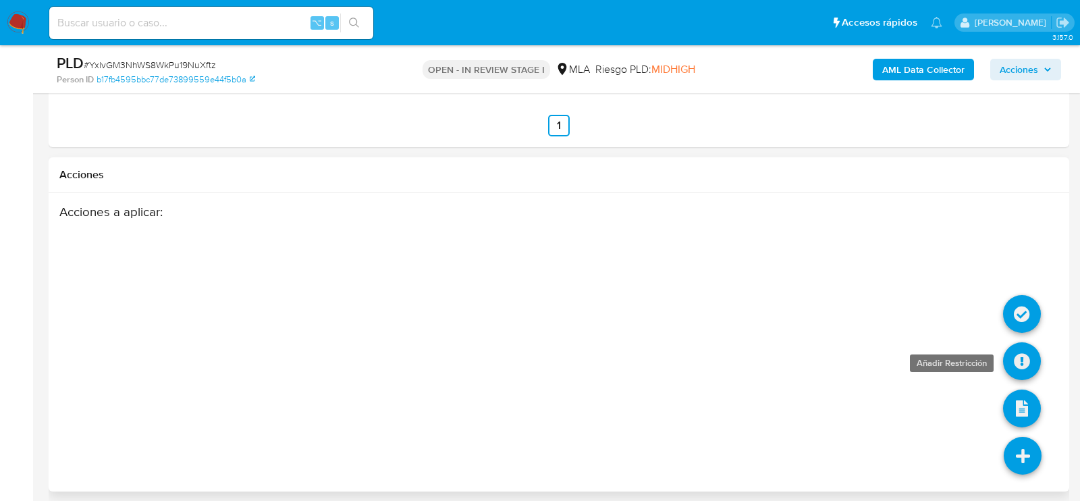
click at [1027, 345] on icon at bounding box center [1022, 361] width 38 height 38
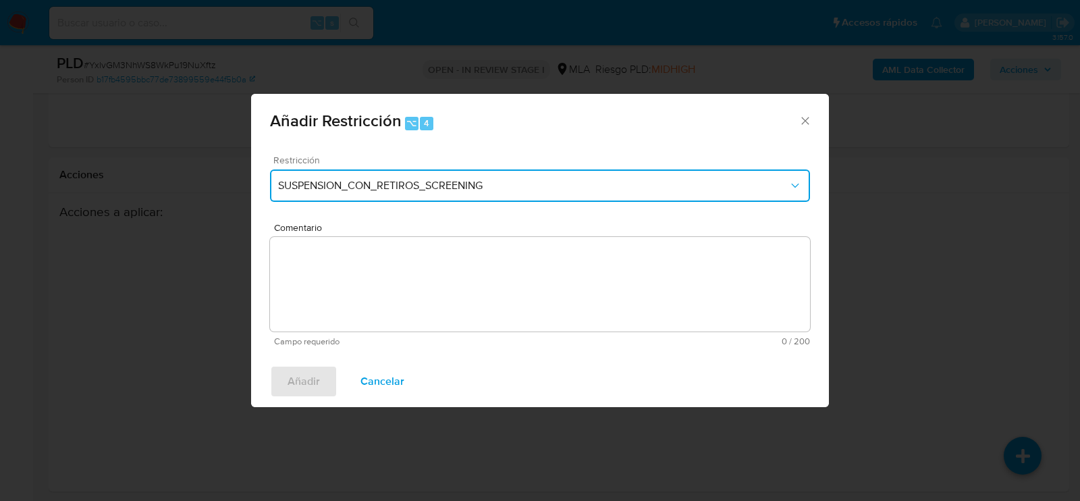
click at [440, 192] on span "SUSPENSION_CON_RETIROS_SCREENING" at bounding box center [533, 186] width 510 height 14
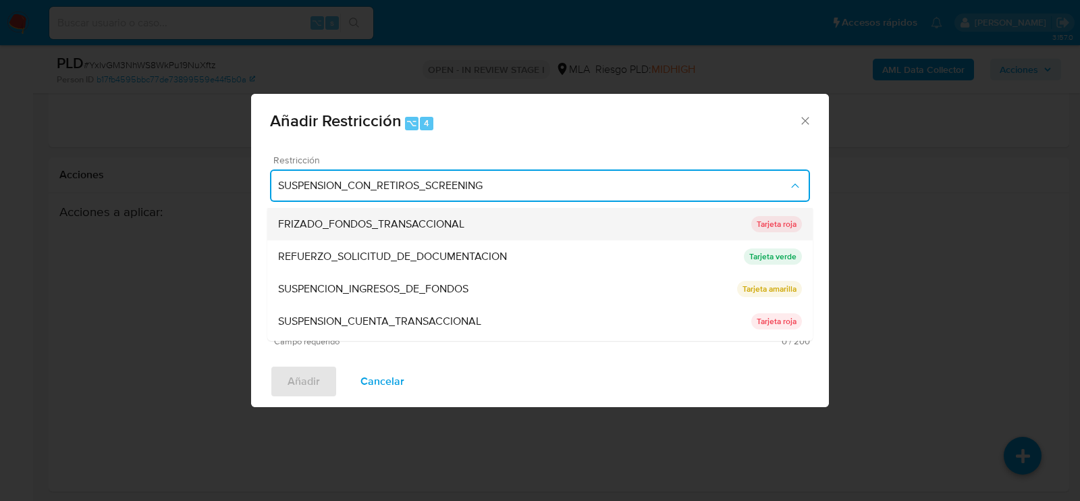
scroll to position [286, 0]
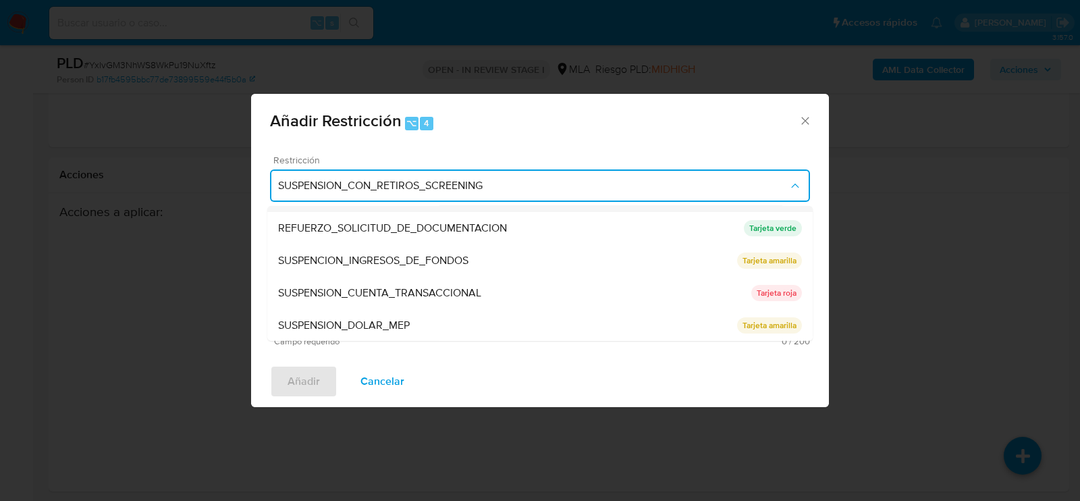
click at [433, 305] on div "SUSPENSION_CUENTA_TRANSACCIONAL" at bounding box center [514, 293] width 473 height 32
click at [433, 305] on textarea "Comentario" at bounding box center [540, 284] width 540 height 95
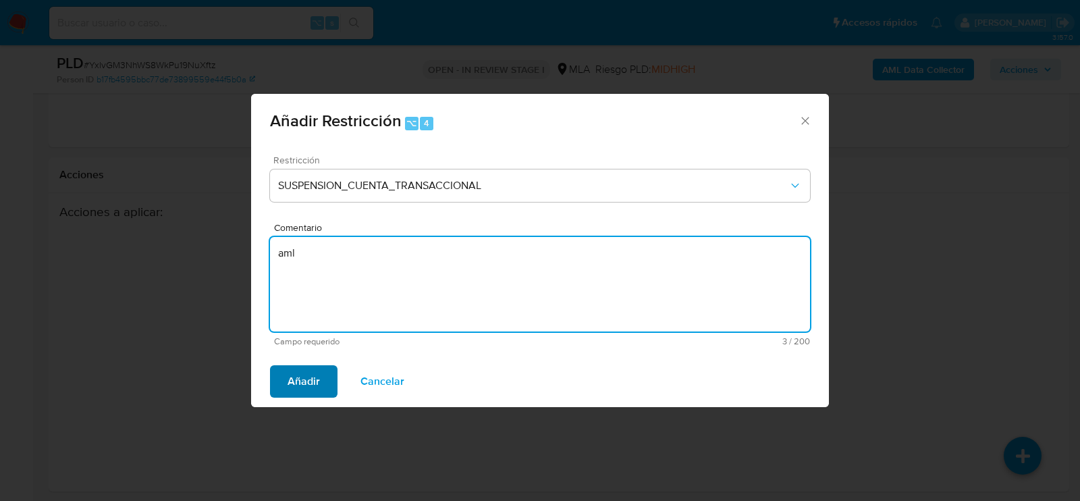
type textarea "aml"
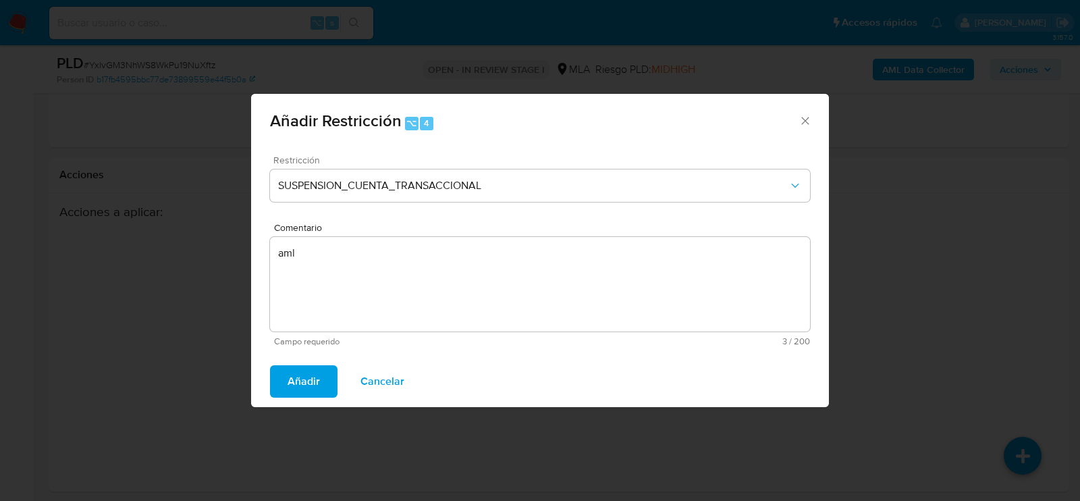
click at [308, 373] on span "Añadir" at bounding box center [304, 382] width 32 height 30
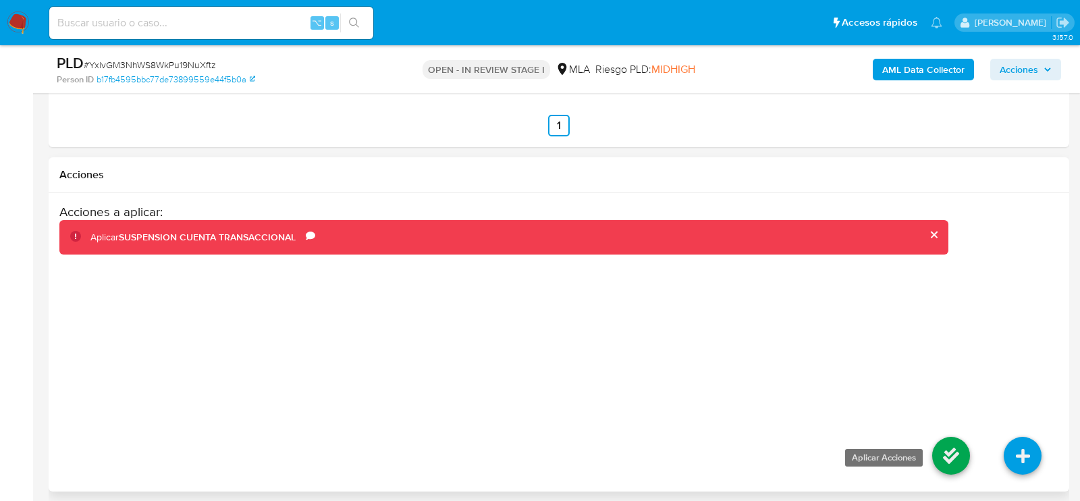
click at [957, 448] on icon at bounding box center [951, 456] width 38 height 38
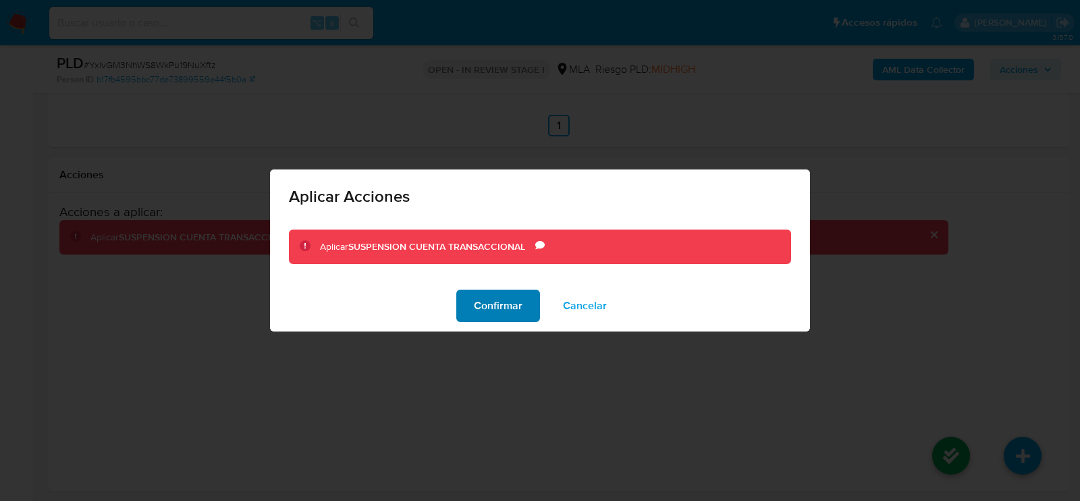
click at [475, 303] on span "Confirmar" at bounding box center [498, 306] width 49 height 30
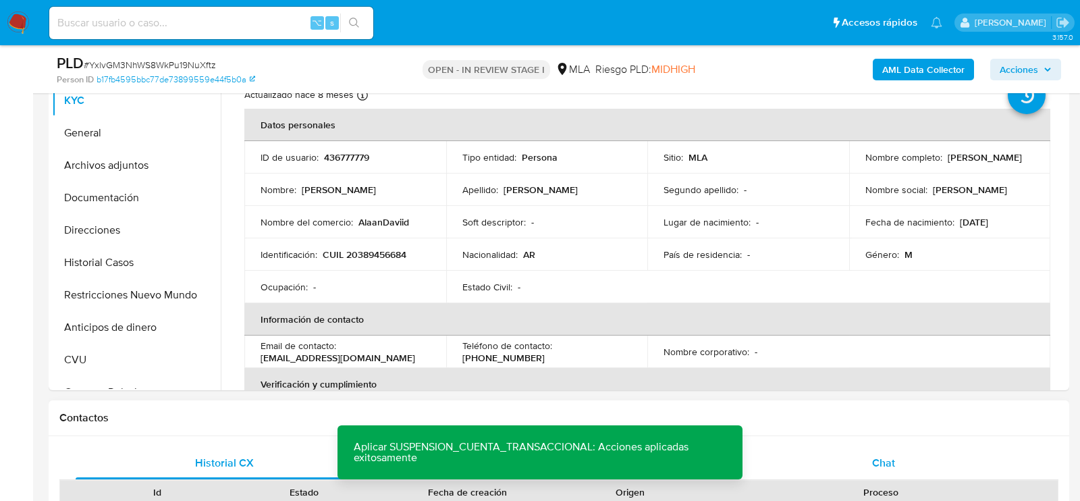
scroll to position [304, 0]
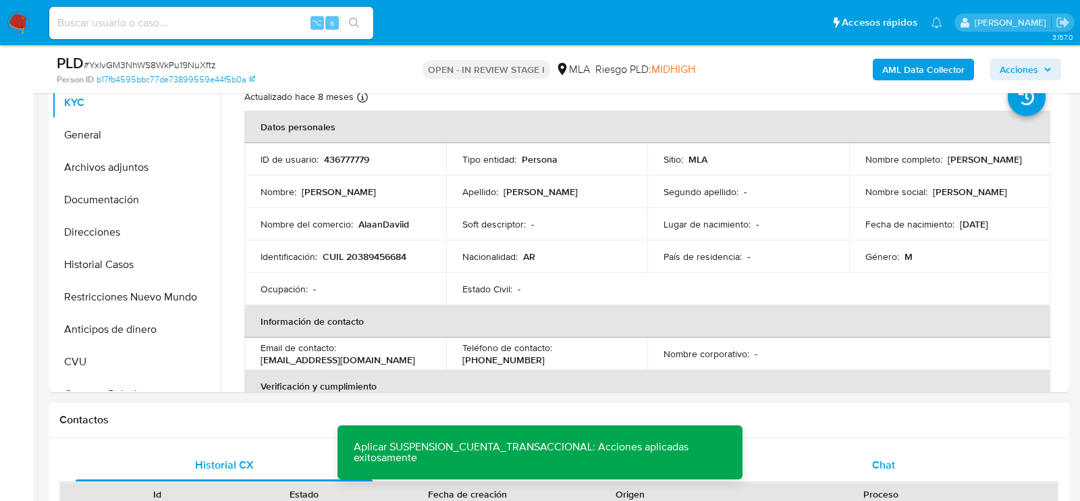
click at [872, 454] on div "Chat" at bounding box center [883, 465] width 297 height 32
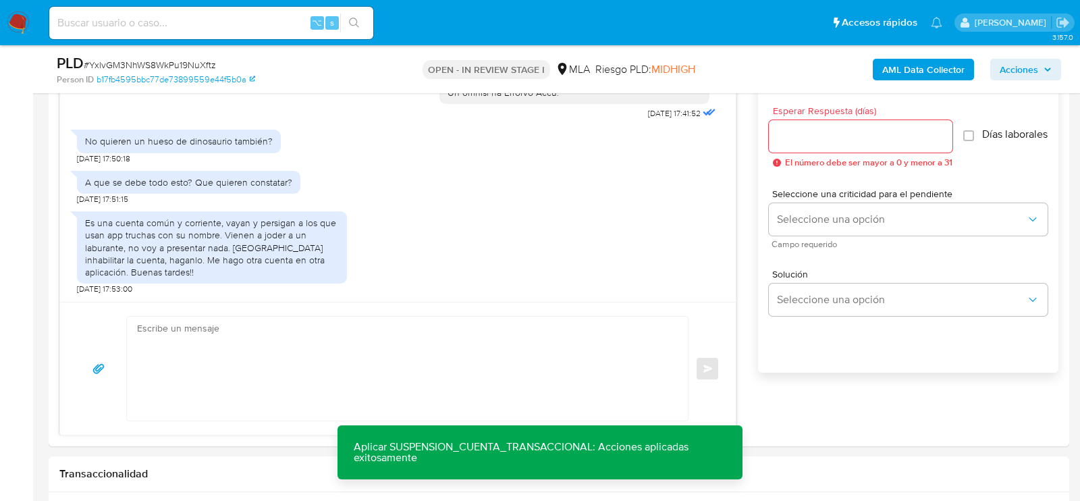
scroll to position [819, 0]
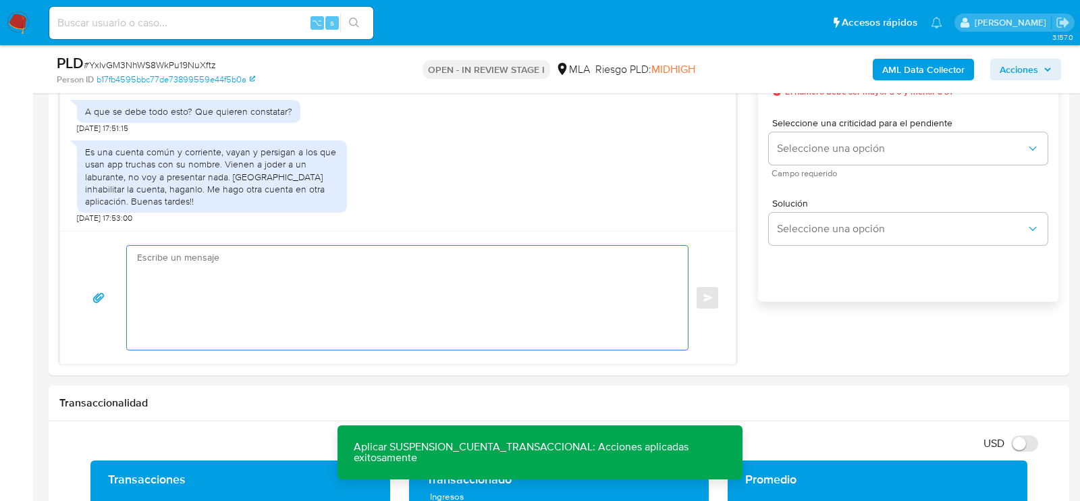
click at [540, 334] on textarea at bounding box center [404, 298] width 534 height 104
paste textarea "Hola XXX, Muchas gracias por tu respuesta. Analizamos tu caso y verificamos que…"
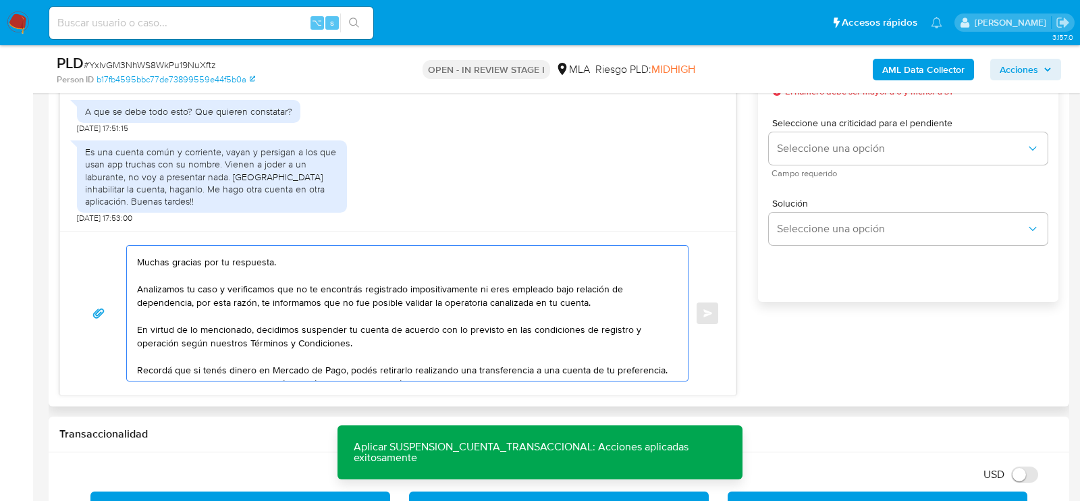
scroll to position [0, 0]
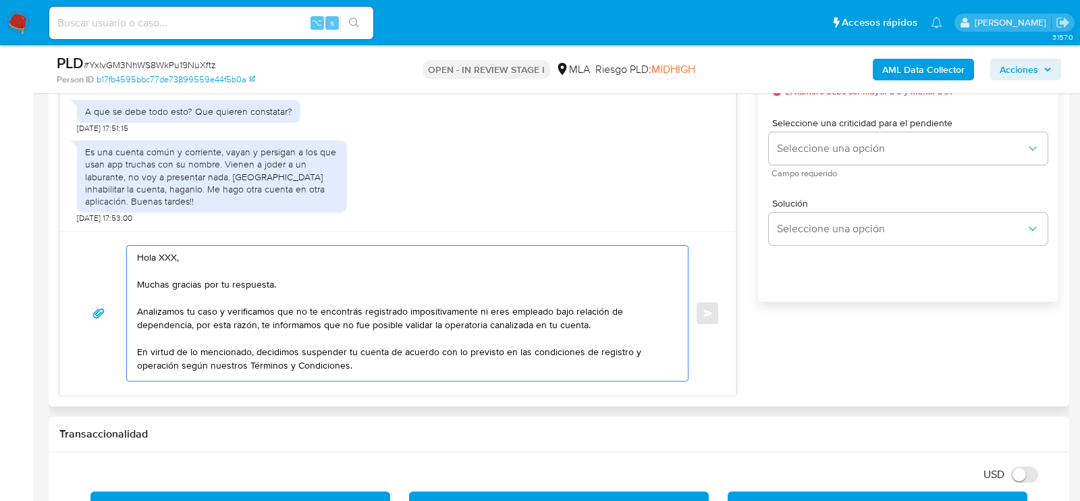
click at [175, 249] on textarea "Hola XXX, Muchas gracias por tu respuesta. Analizamos tu caso y verificamos que…" at bounding box center [404, 313] width 534 height 135
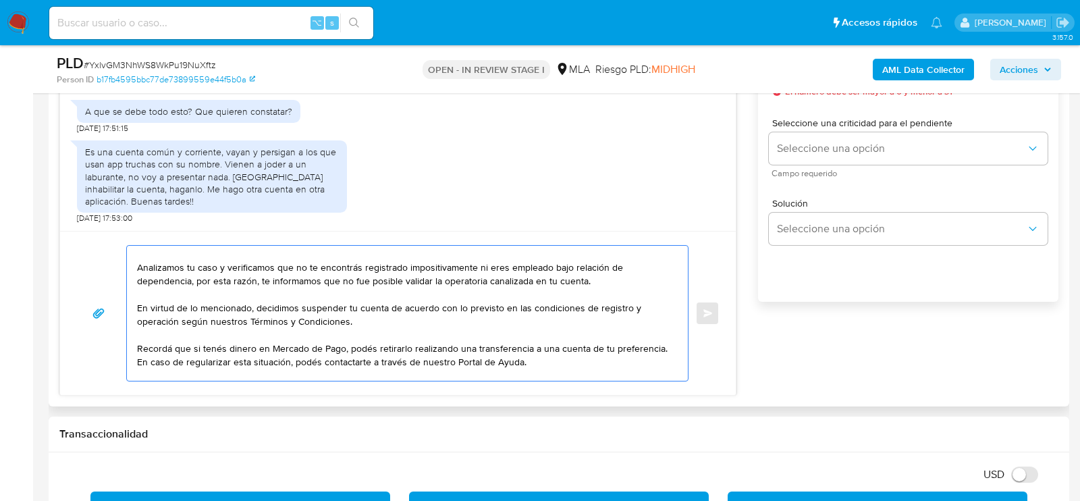
scroll to position [45, 0]
type textarea "Hola, Muchas gracias por tu respuesta. Analizamos tu caso y verificamos que no …"
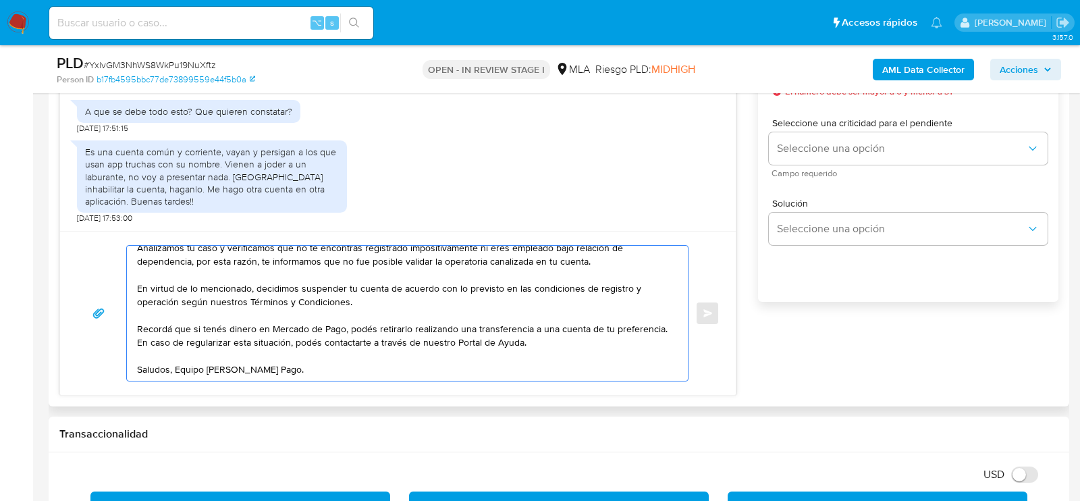
scroll to position [76, 0]
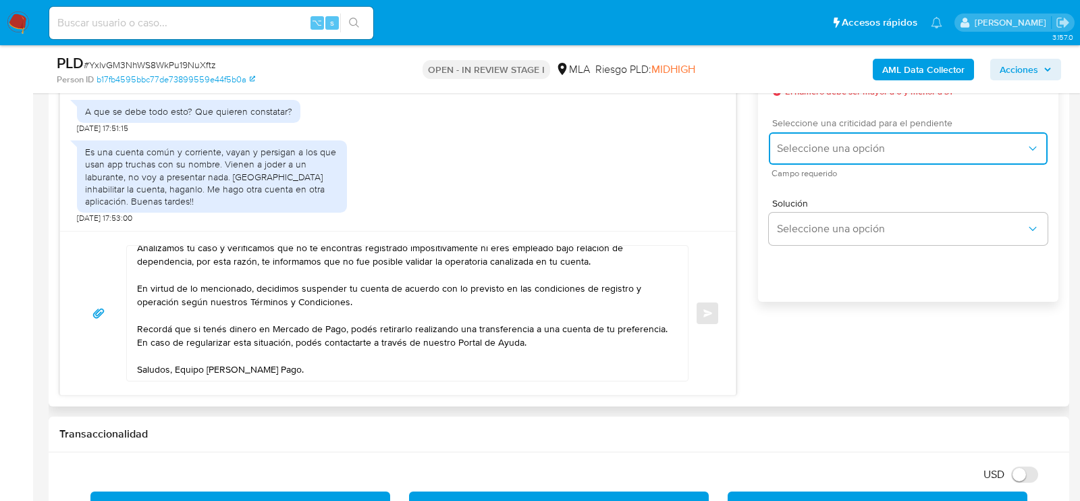
click at [836, 163] on button "Seleccione una opción" at bounding box center [908, 148] width 279 height 32
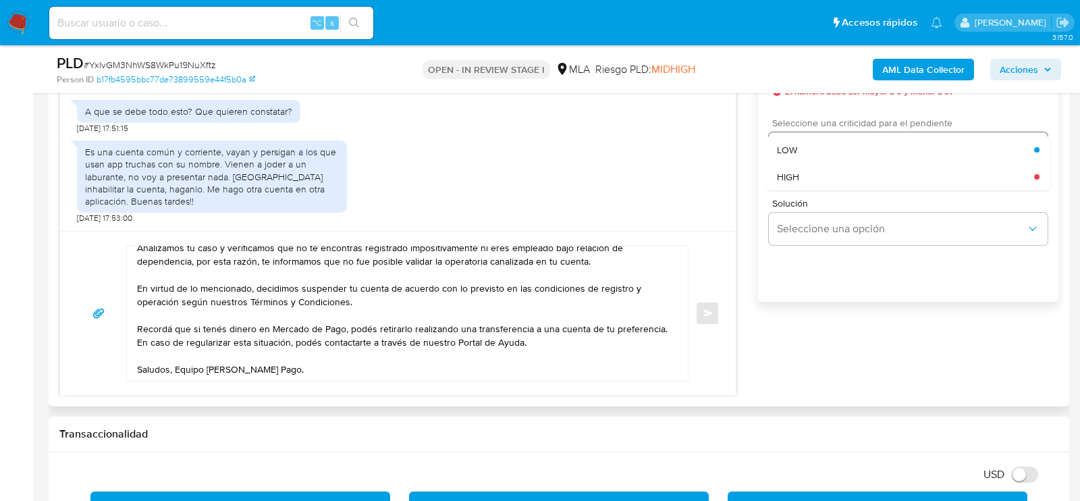
click at [833, 178] on div "HIGH" at bounding box center [905, 176] width 257 height 27
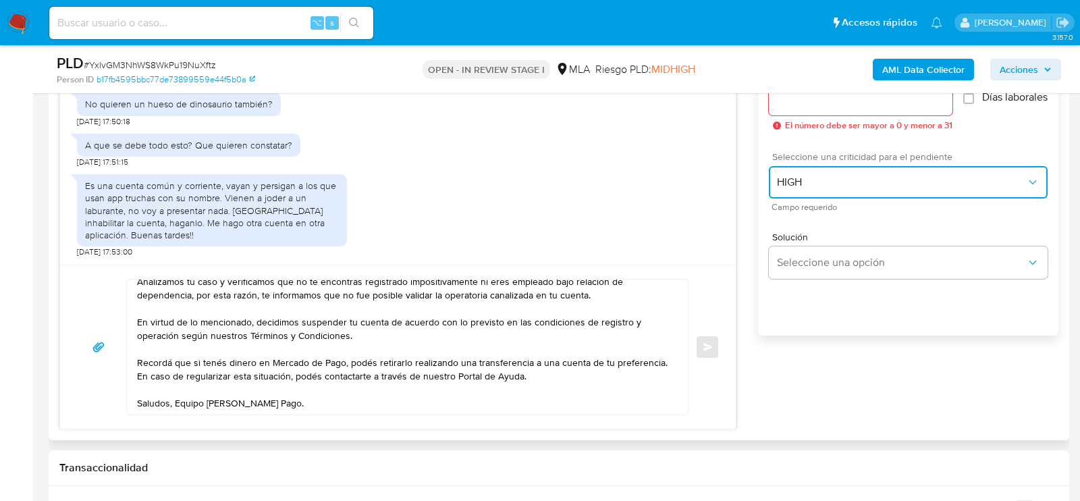
scroll to position [778, 0]
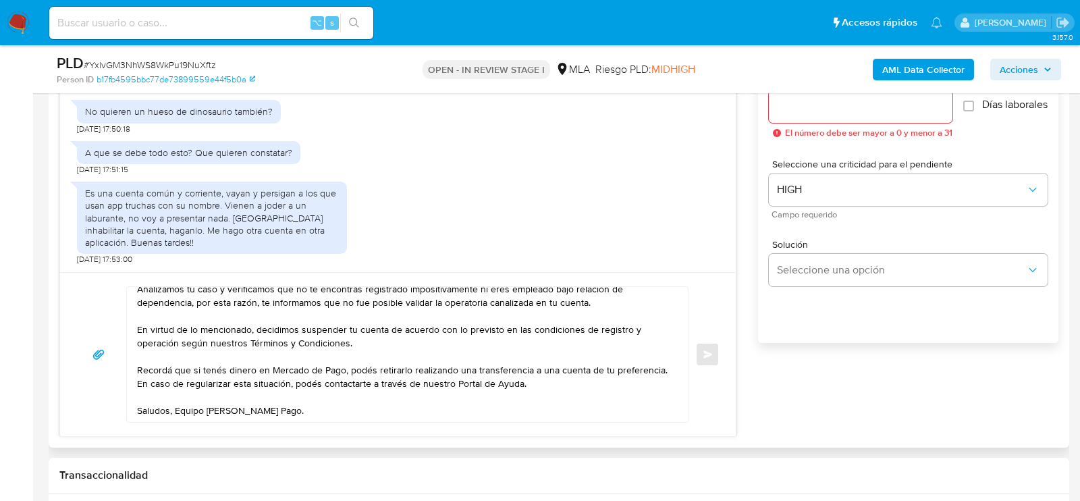
click at [820, 113] on input "Esperar Respuesta (días)" at bounding box center [861, 107] width 184 height 18
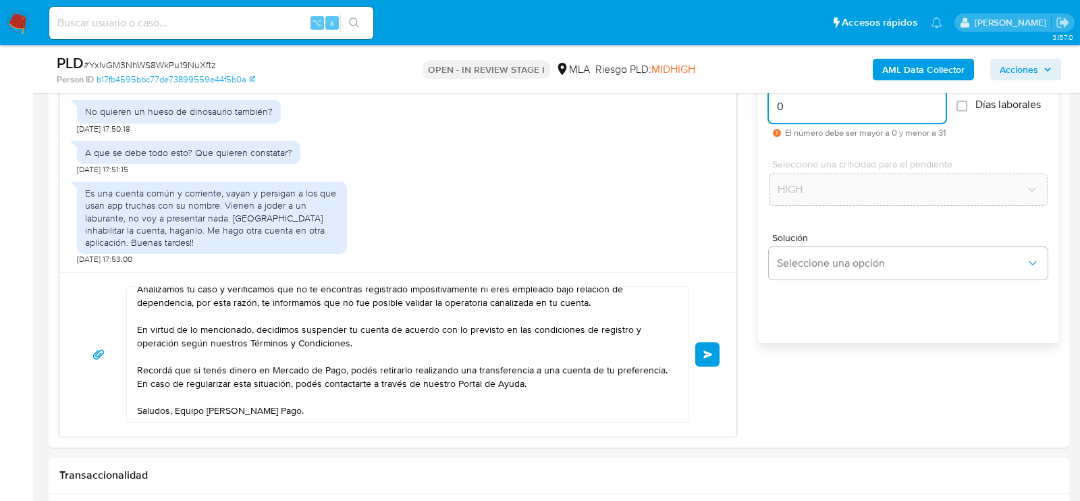
type input "0"
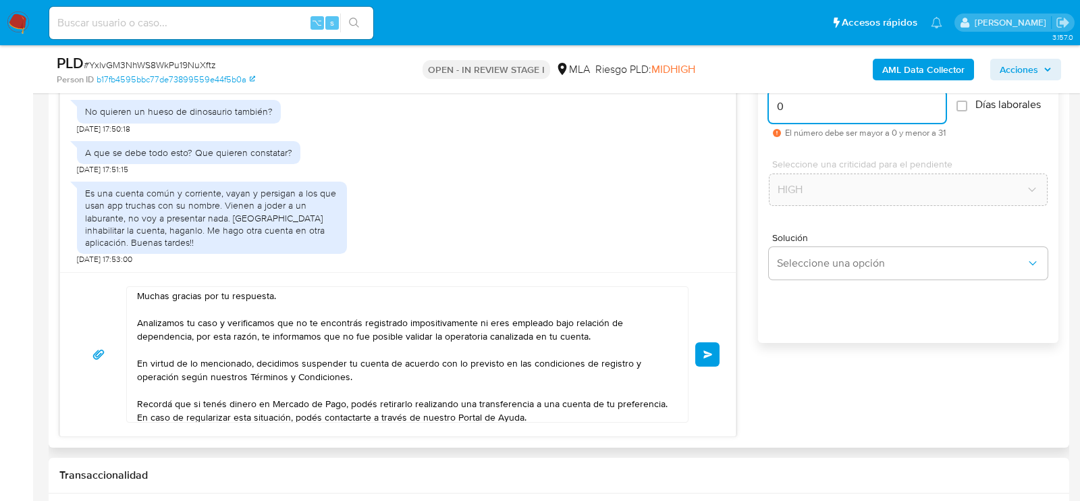
scroll to position [76, 0]
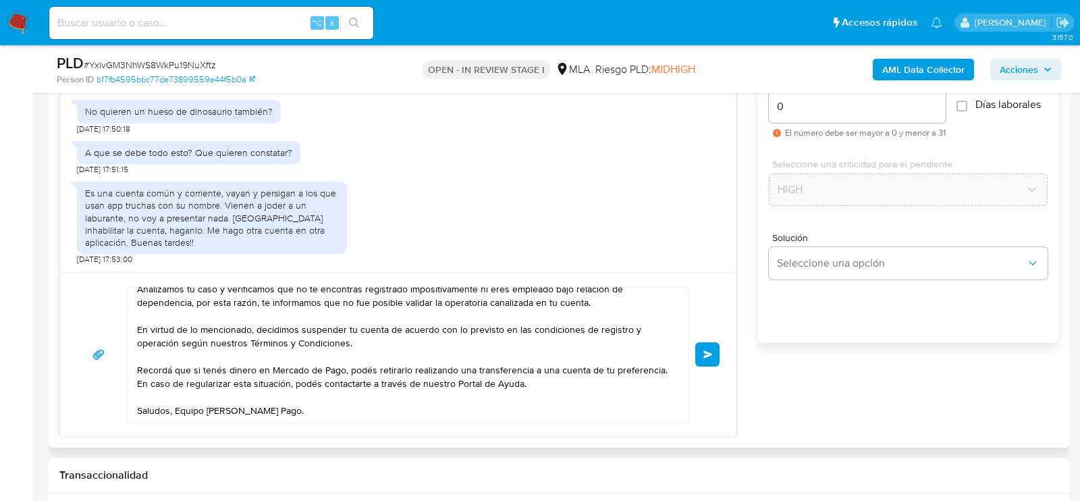
click at [716, 350] on button "Enviar" at bounding box center [707, 354] width 24 height 24
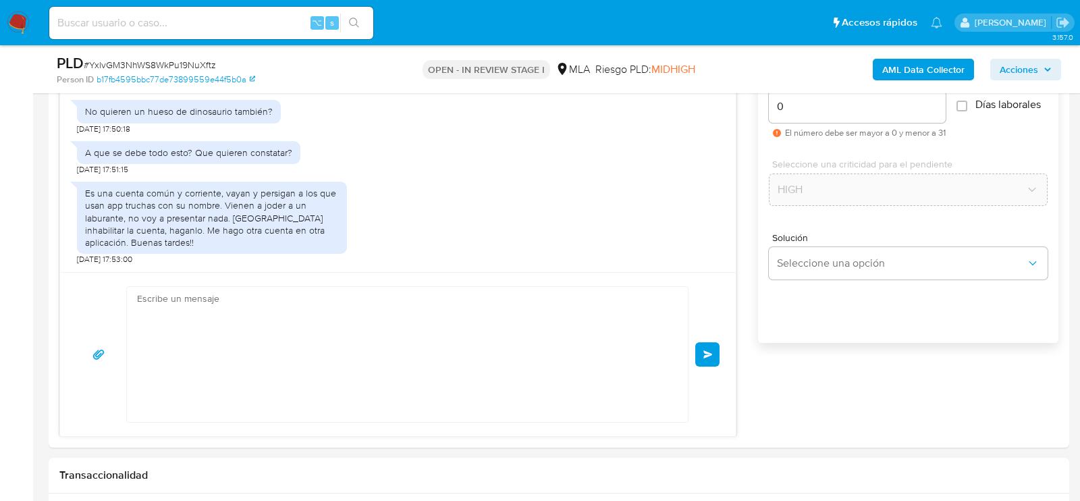
scroll to position [0, 0]
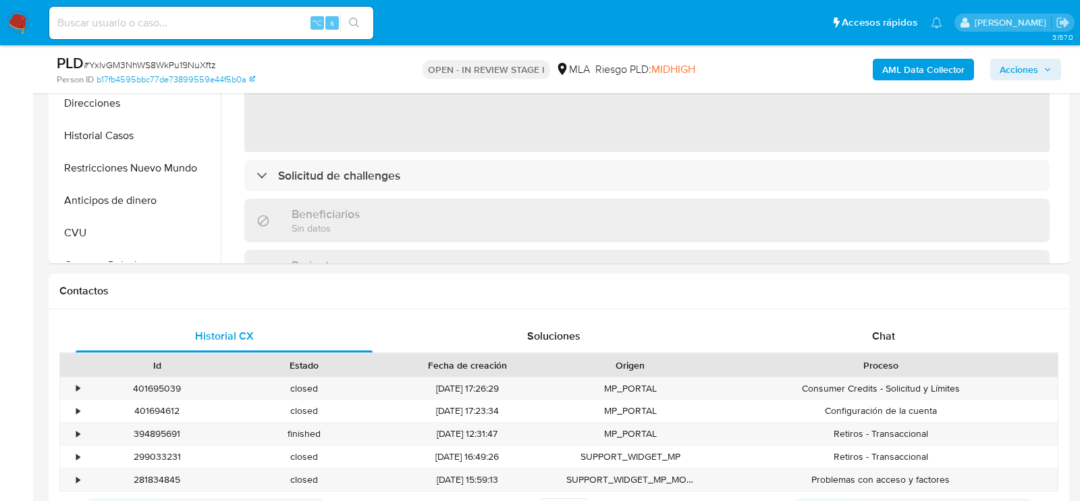
scroll to position [571, 0]
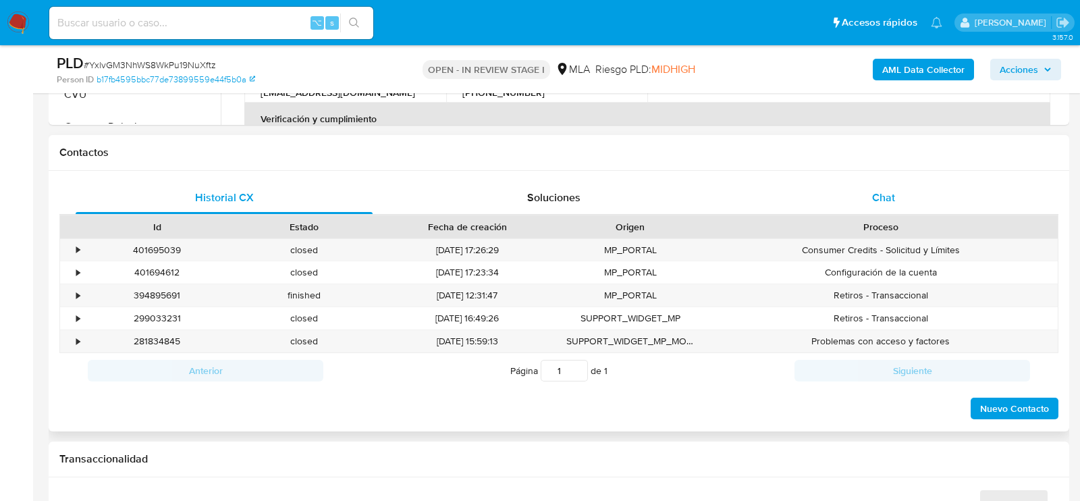
click at [847, 201] on div "Chat" at bounding box center [883, 198] width 297 height 32
select select "10"
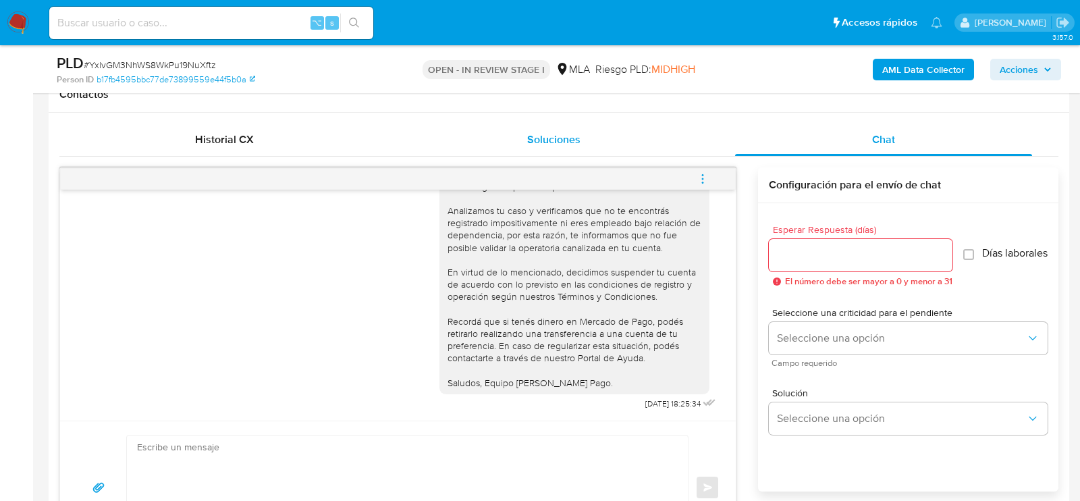
scroll to position [629, 0]
click at [704, 182] on icon "menu-action" at bounding box center [703, 180] width 12 height 12
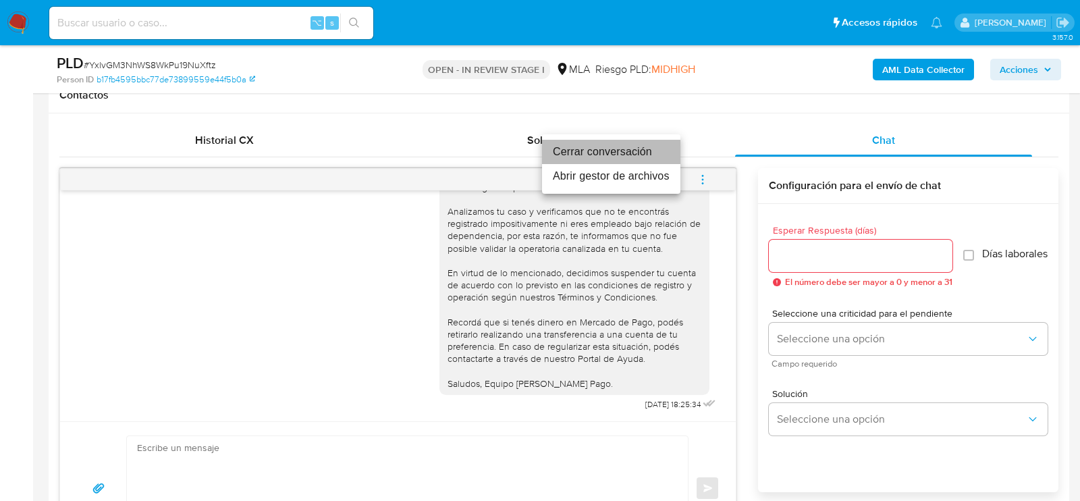
click at [576, 153] on li "Cerrar conversación" at bounding box center [611, 152] width 138 height 24
click at [190, 22] on input at bounding box center [211, 23] width 324 height 18
paste input "LavEqr14cKZrXgLTLLUyvOsw"
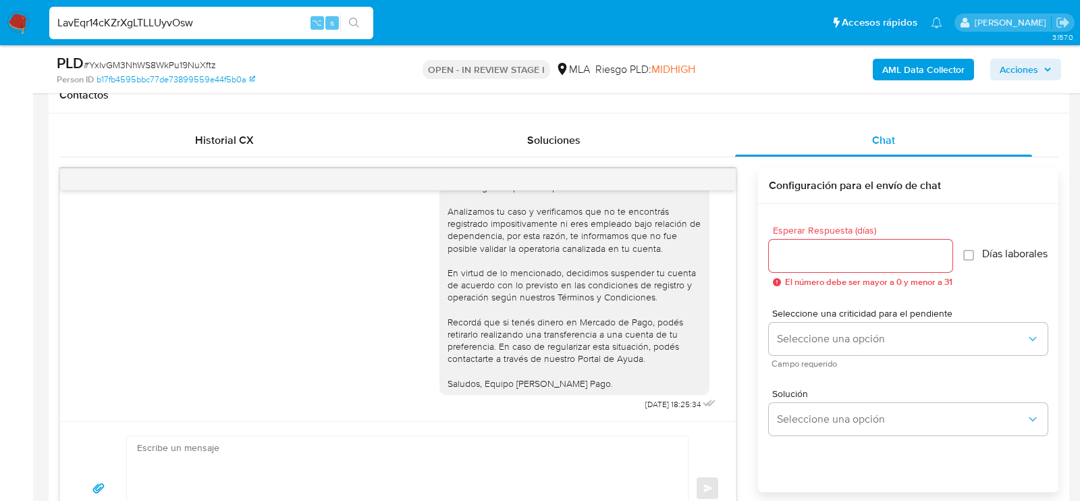
type input "LavEqr14cKZrXgLTLLUyvOsw"
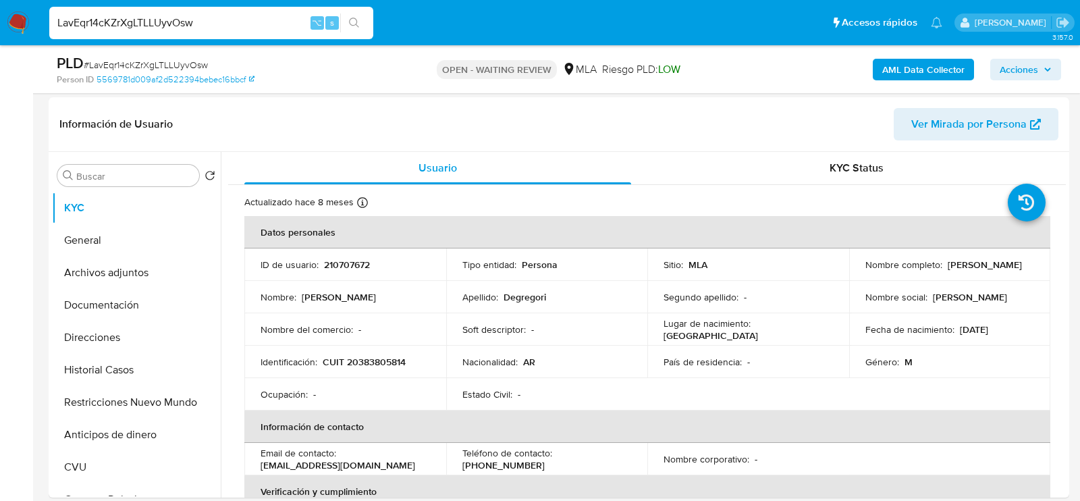
scroll to position [212, 0]
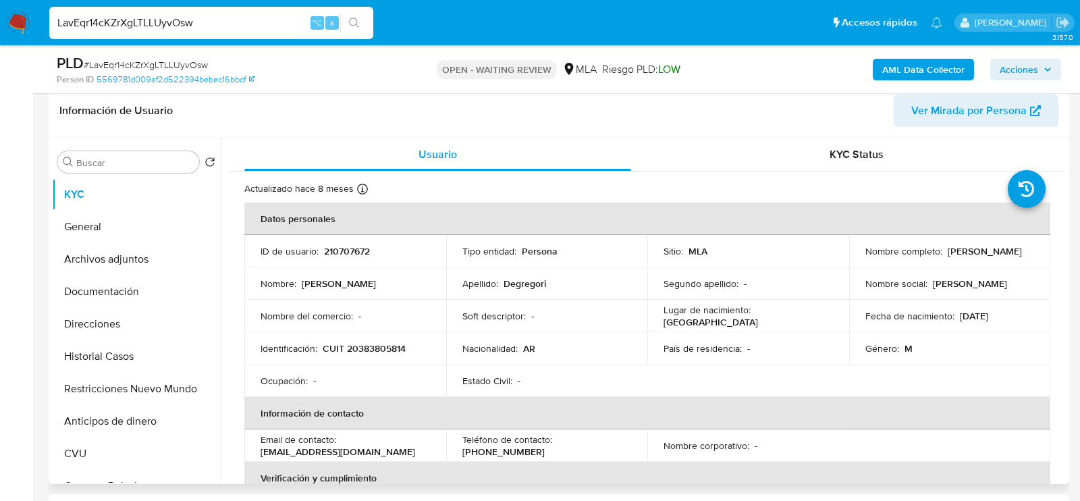
select select "10"
click at [384, 350] on p "CUIT 20383805814" at bounding box center [364, 348] width 83 height 12
click at [349, 232] on th "Datos personales" at bounding box center [647, 219] width 806 height 32
click at [349, 258] on td "ID de usuario : 210707672" at bounding box center [345, 251] width 202 height 32
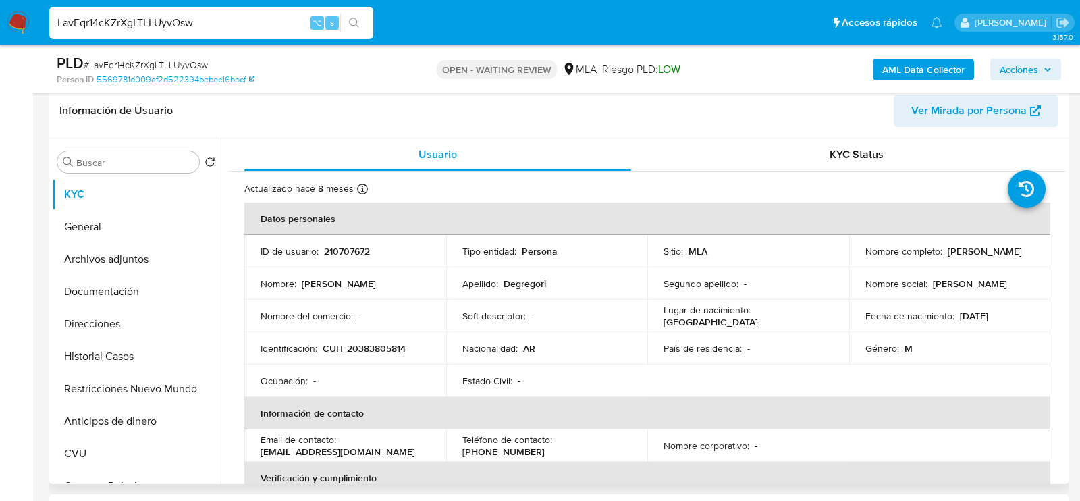
click at [349, 258] on td "ID de usuario : 210707672" at bounding box center [345, 251] width 202 height 32
click at [349, 255] on p "210707672" at bounding box center [347, 251] width 46 height 12
copy p "210707672"
click at [370, 342] on p "CUIT 20383805814" at bounding box center [364, 348] width 83 height 12
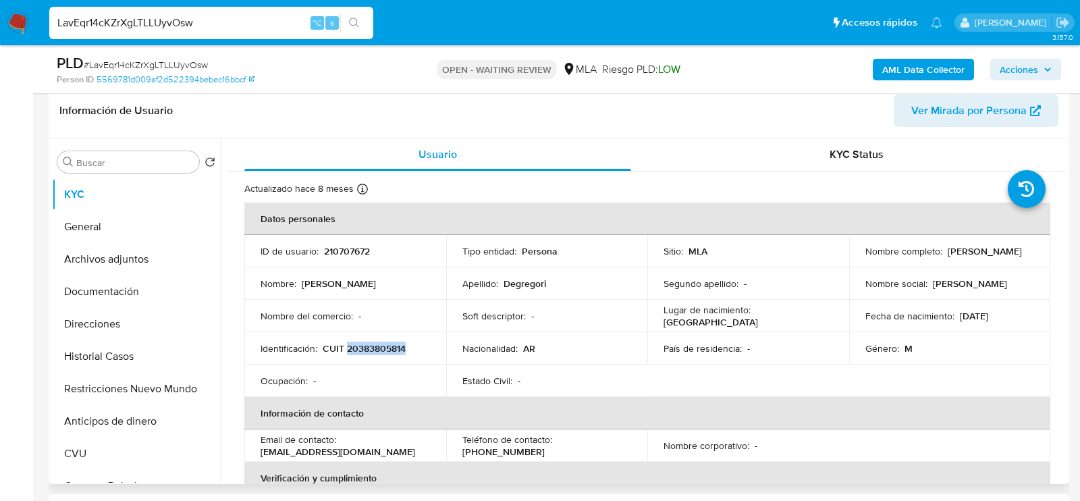
click at [370, 342] on p "CUIT 20383805814" at bounding box center [364, 348] width 83 height 12
copy p "20383805814"
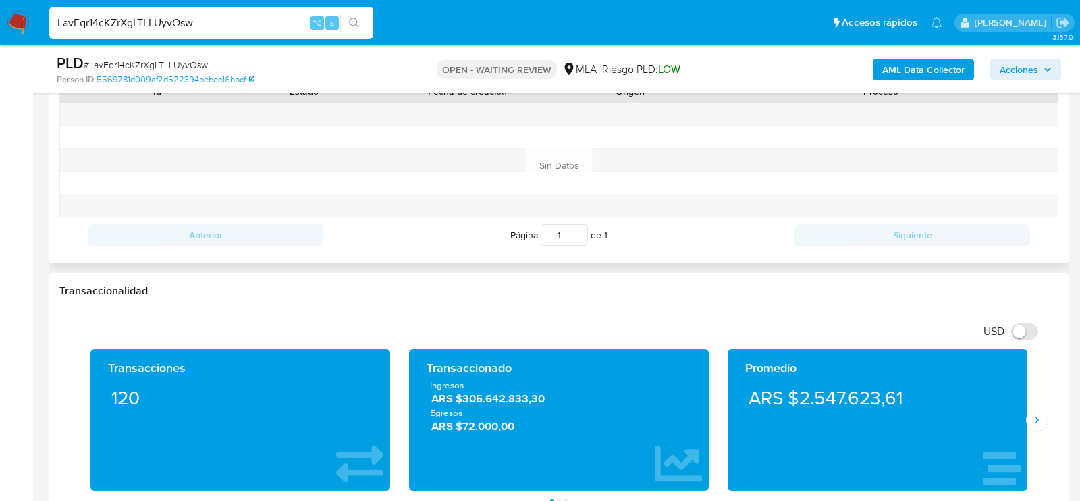
scroll to position [656, 0]
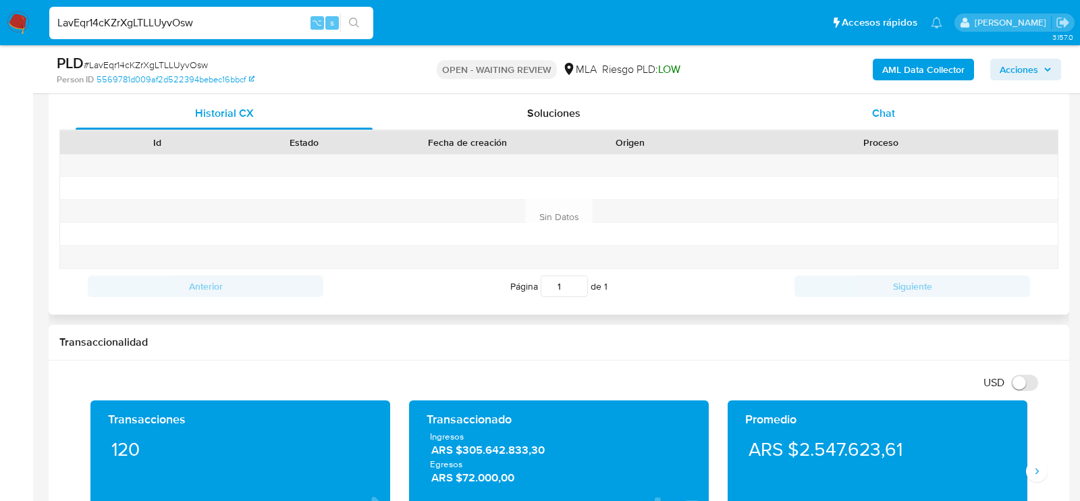
click at [863, 115] on div "Chat" at bounding box center [883, 113] width 297 height 32
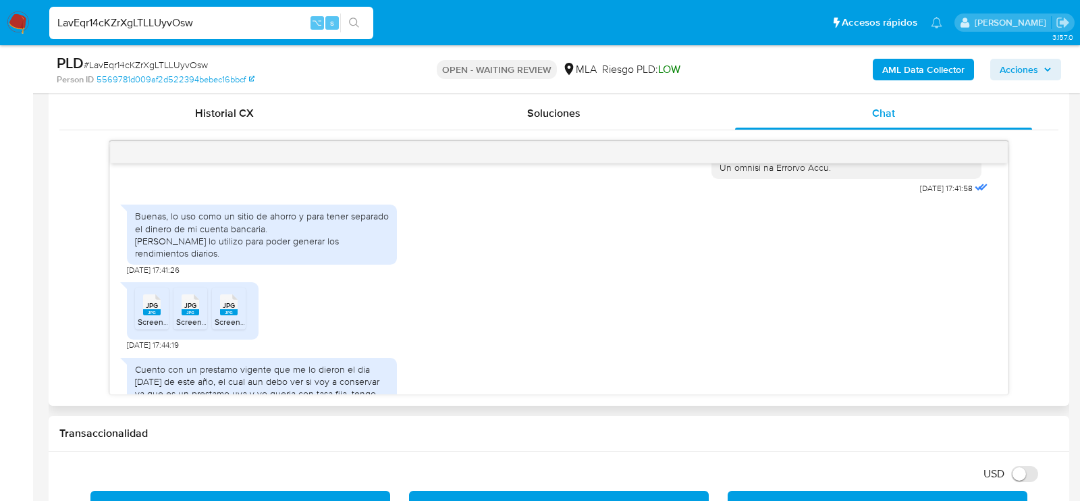
scroll to position [724, 0]
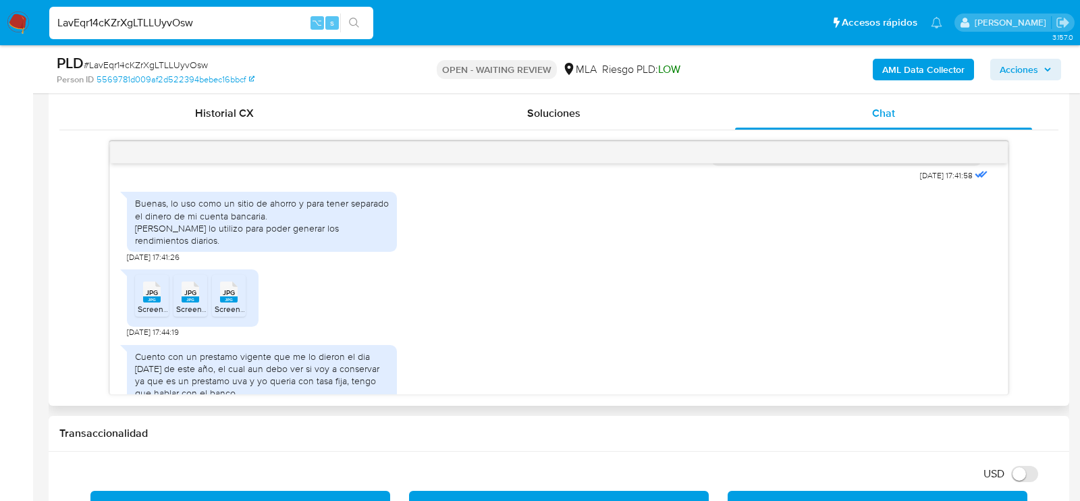
click at [143, 302] on icon at bounding box center [152, 292] width 18 height 21
click at [196, 302] on rect at bounding box center [191, 299] width 18 height 6
click at [232, 302] on rect at bounding box center [229, 299] width 18 height 6
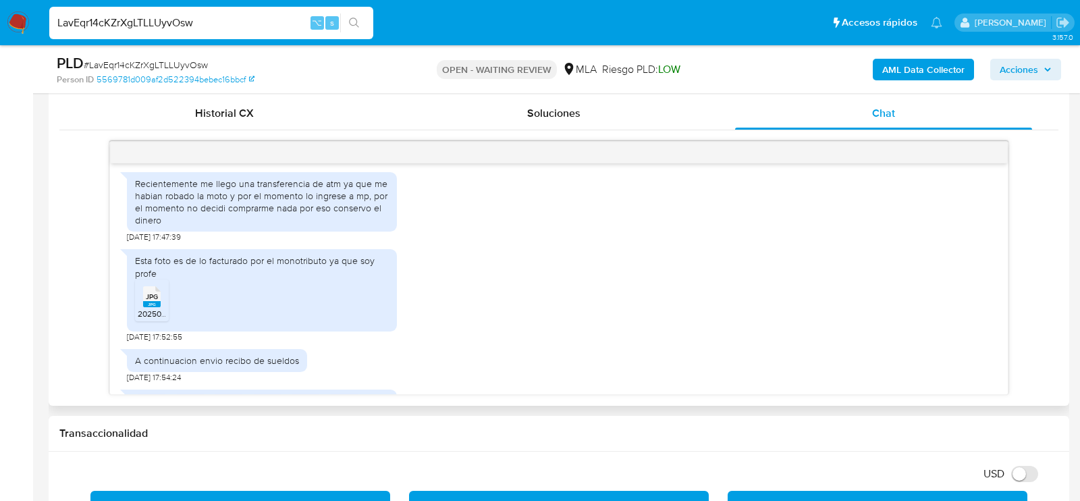
scroll to position [978, 0]
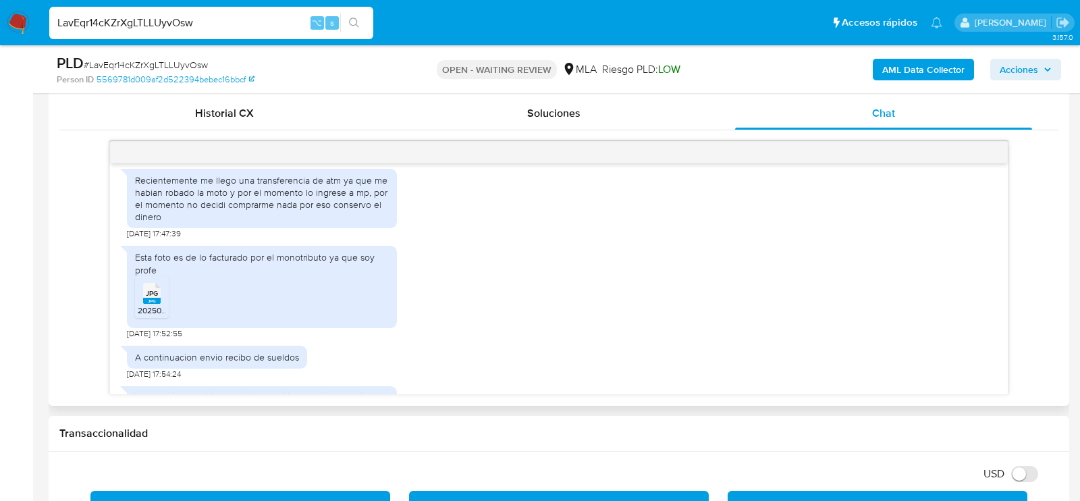
click at [155, 304] on rect at bounding box center [152, 301] width 18 height 6
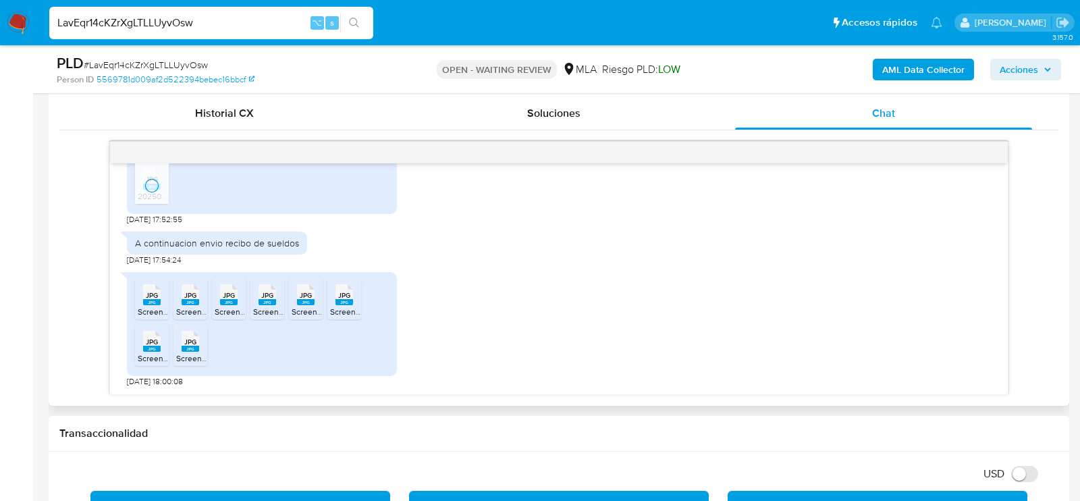
scroll to position [1112, 0]
click at [151, 307] on icon "JPG" at bounding box center [152, 295] width 18 height 24
click at [178, 307] on div "JPG JPG" at bounding box center [190, 293] width 28 height 26
click at [226, 313] on span "Screenshot_20250820-145719_Drive.jpg" at bounding box center [289, 311] width 148 height 11
click at [270, 314] on span "Screenshot_20250820-145635_Drive.jpg" at bounding box center [328, 311] width 151 height 11
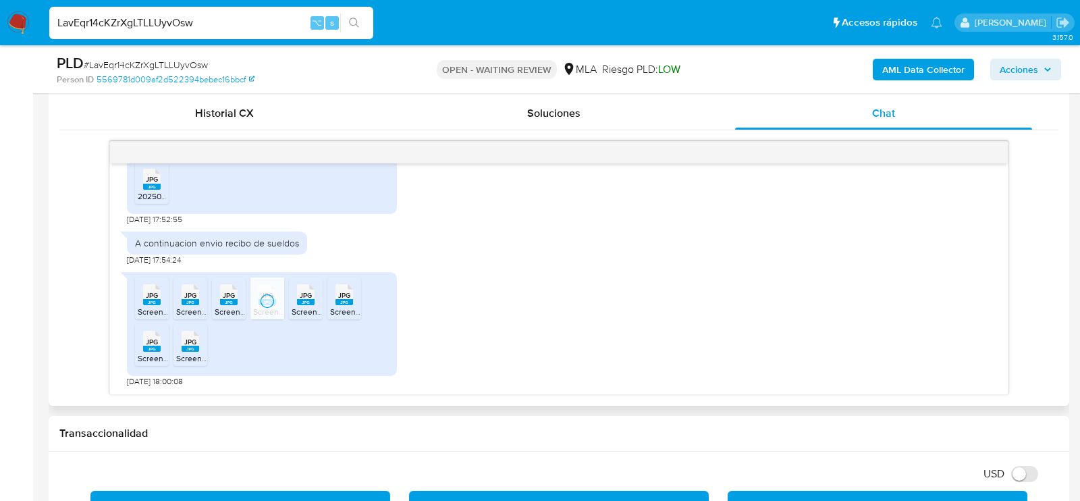
click at [301, 314] on span "Screenshot_20250820-145711_Drive.jpg" at bounding box center [365, 311] width 146 height 11
click at [345, 314] on span "Screenshot_20250820-145515_Drive.jpg" at bounding box center [404, 311] width 149 height 11
drag, startPoint x: 149, startPoint y: 344, endPoint x: 169, endPoint y: 344, distance: 19.6
click at [149, 344] on span "JPG" at bounding box center [152, 342] width 12 height 9
click at [194, 346] on span "JPG" at bounding box center [190, 342] width 12 height 9
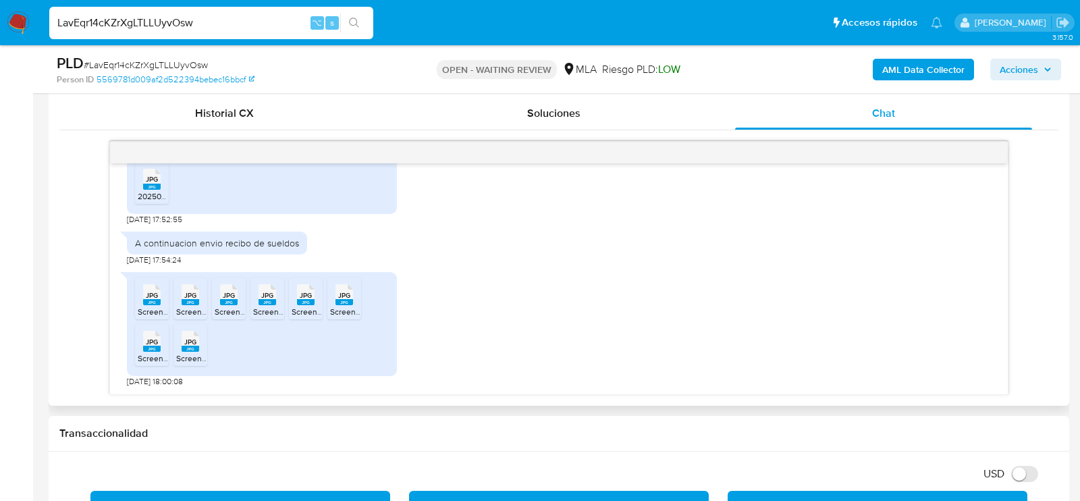
click at [98, 188] on div "[DATE] 17:41:58 Buenas, lo uso como un sitio de ahorro y para tener separado el…" at bounding box center [558, 268] width 999 height 254
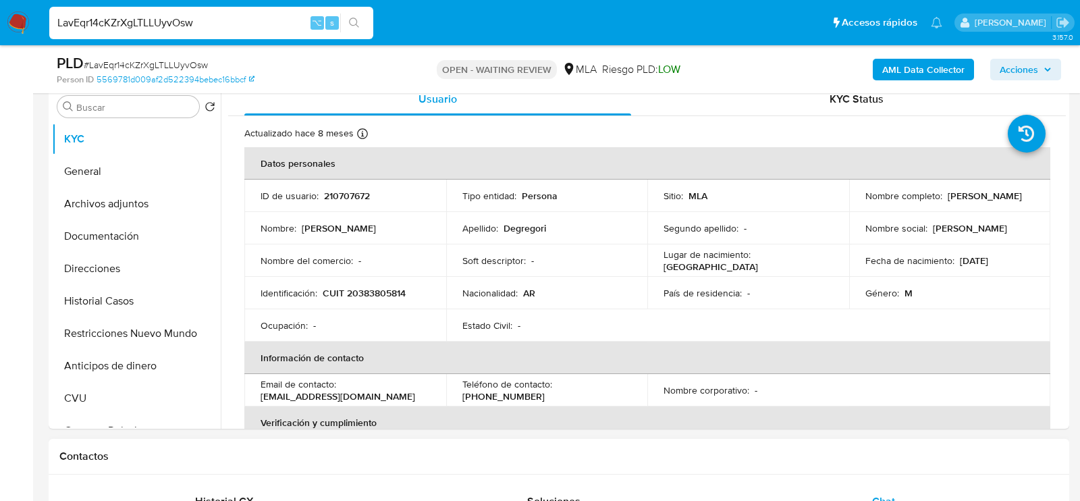
scroll to position [267, 0]
click at [217, 22] on input "LavEqr14cKZrXgLTLLUyvOsw" at bounding box center [211, 23] width 324 height 18
paste input "xgVKz3f1Beu7rj5RWUnGTVVq"
type input "xgVKz3f1Beu7rj5RWUnGTVVq"
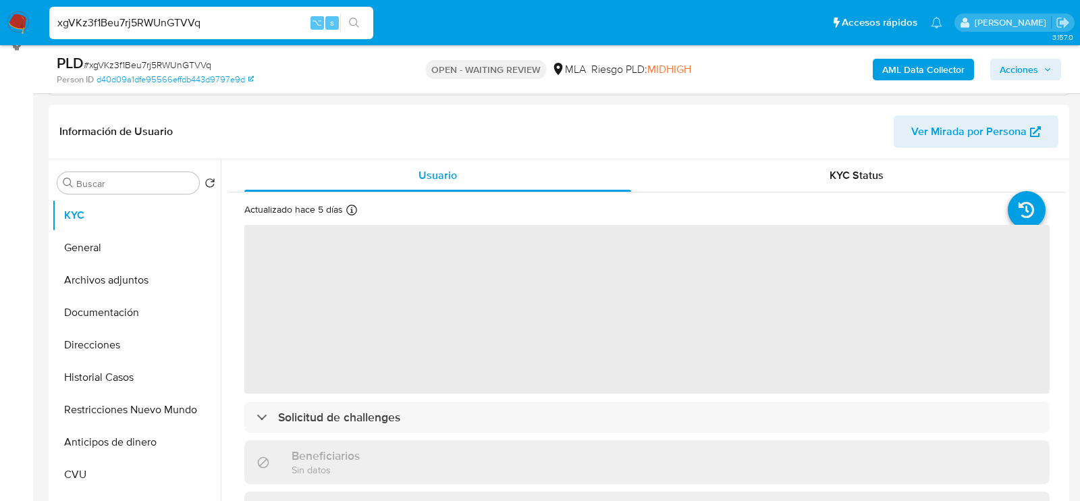
scroll to position [190, 0]
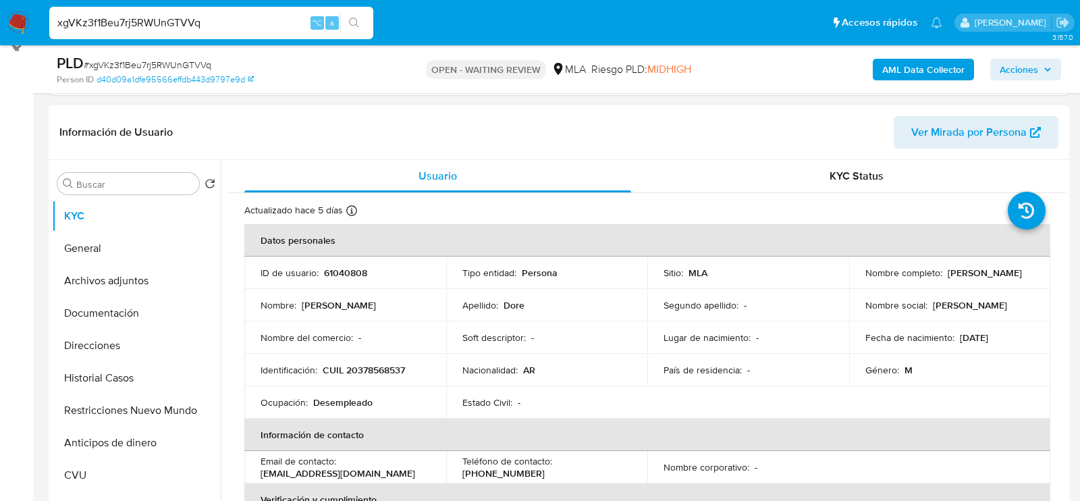
select select "10"
click at [375, 370] on p "CUIL 20378568537" at bounding box center [364, 370] width 82 height 12
copy p "20378568537"
click at [351, 267] on p "61040808" at bounding box center [345, 273] width 43 height 12
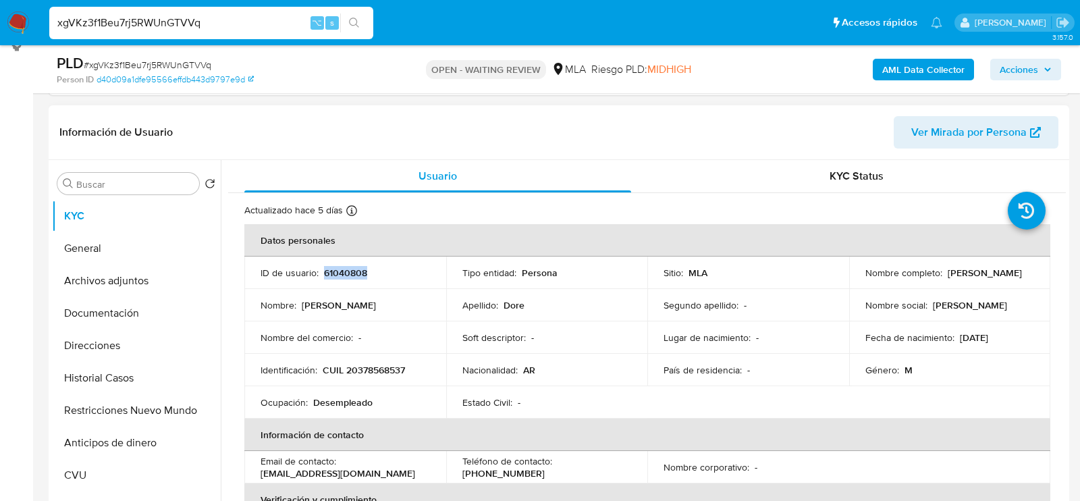
click at [351, 267] on p "61040808" at bounding box center [345, 273] width 43 height 12
copy p "61040808"
click at [298, 171] on div "Usuario" at bounding box center [437, 176] width 387 height 32
click at [378, 367] on p "CUIL 20378568537" at bounding box center [364, 370] width 82 height 12
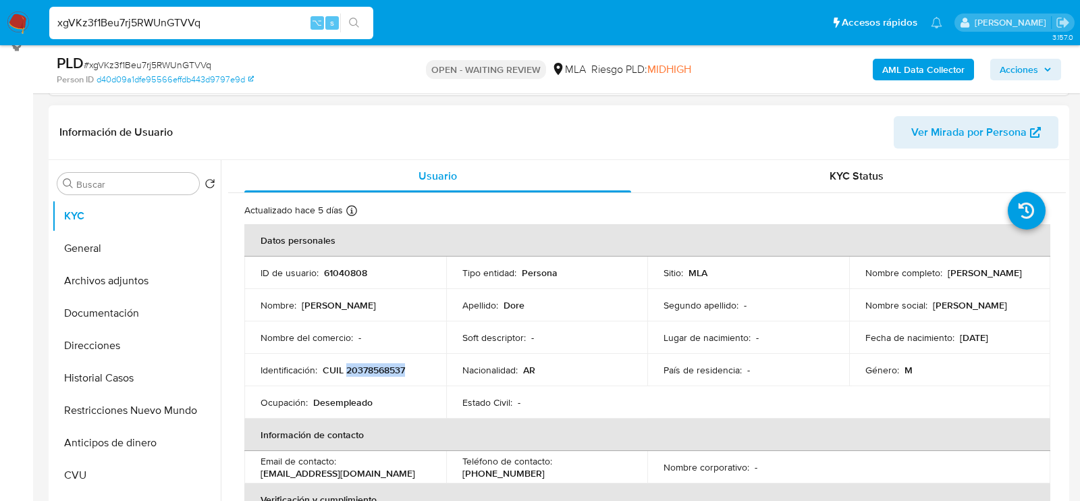
copy p "20378568537"
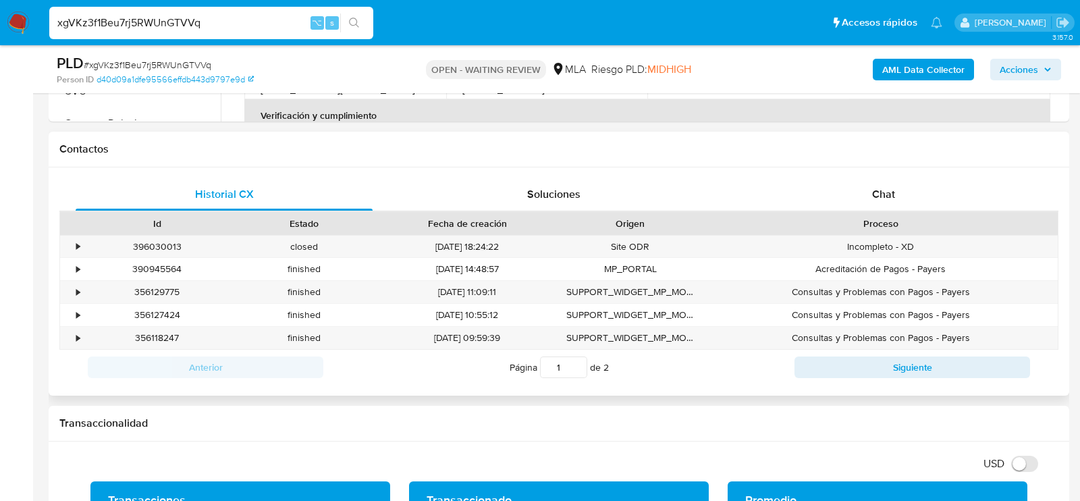
scroll to position [620, 0]
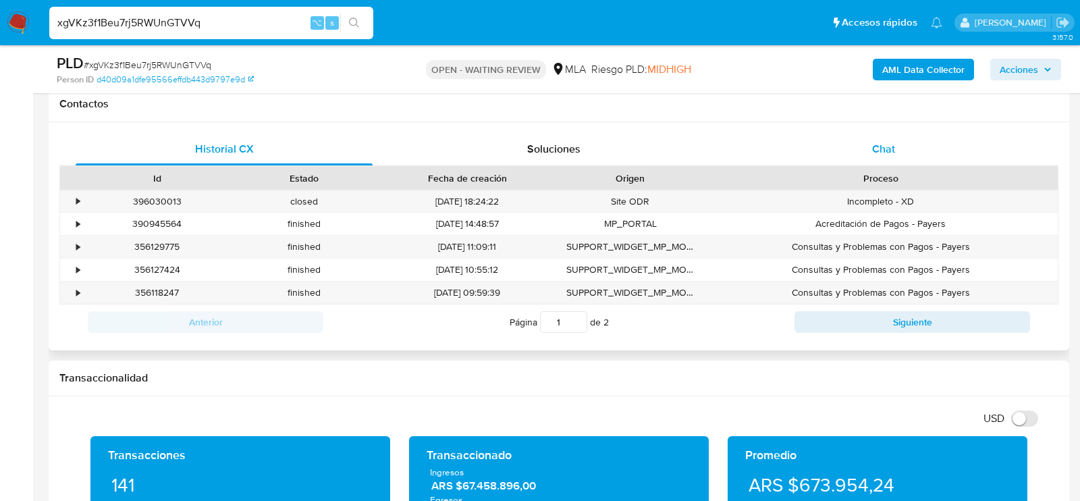
click at [861, 146] on div "Chat" at bounding box center [883, 149] width 297 height 32
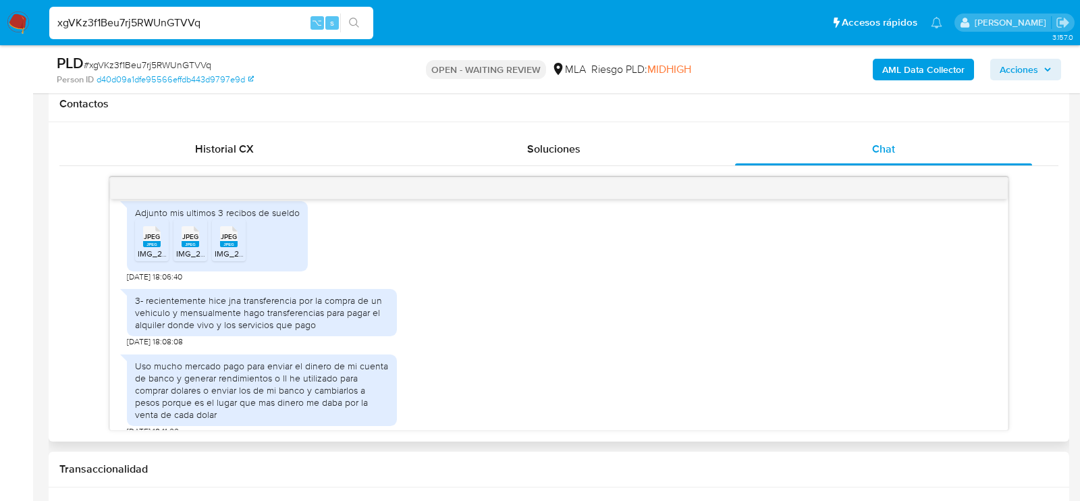
scroll to position [828, 0]
click at [144, 259] on span "IMG_2364.jpeg" at bounding box center [166, 252] width 57 height 11
click at [201, 259] on span "IMG_2363.jpeg" at bounding box center [204, 252] width 57 height 11
click at [228, 259] on span "IMG_2365.jpeg" at bounding box center [243, 252] width 57 height 11
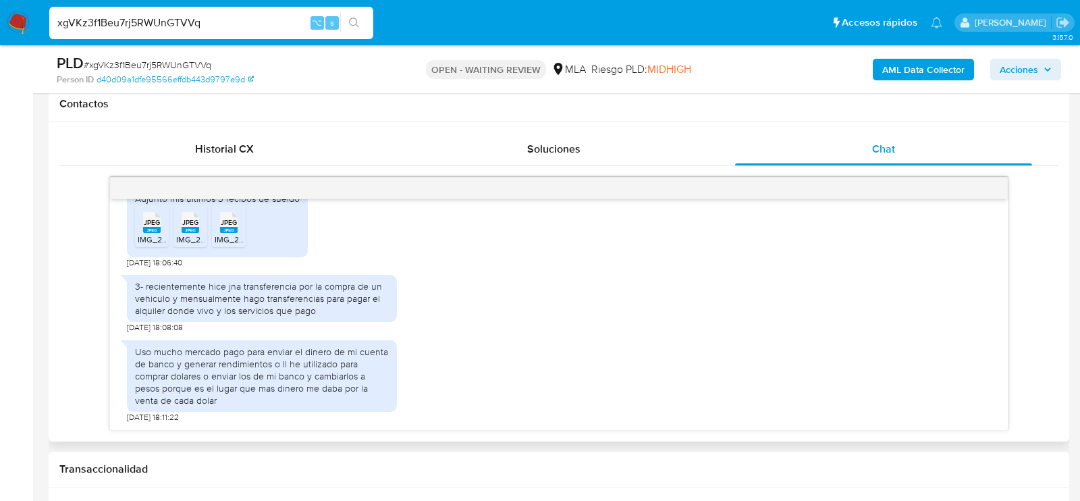
scroll to position [866, 0]
click at [212, 26] on input "xgVKz3f1Beu7rj5RWUnGTVVq" at bounding box center [211, 23] width 324 height 18
paste input "gOSOXxHF0sX2ZOh2TMwsSUFr"
type input "gOSOXxHF0sX2ZOh2TMwsSUFr"
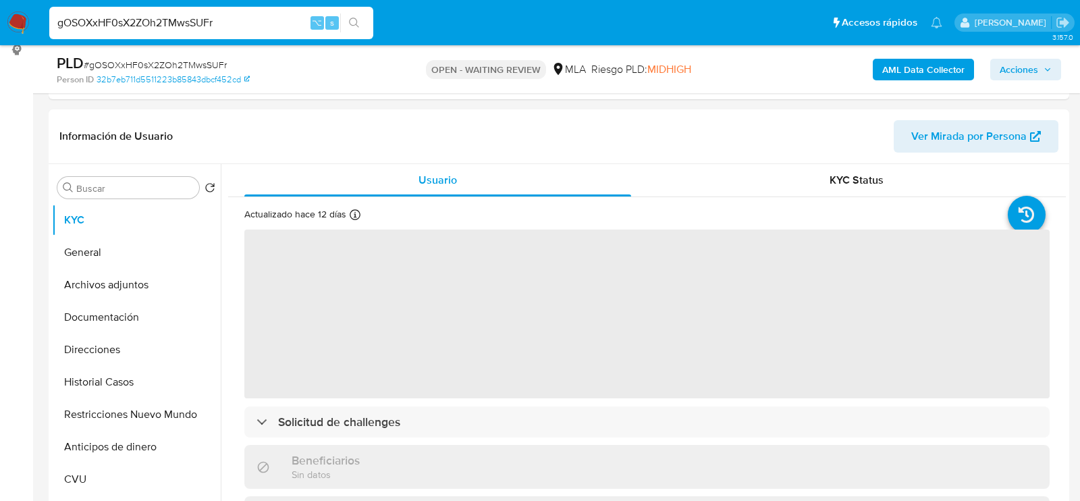
scroll to position [187, 0]
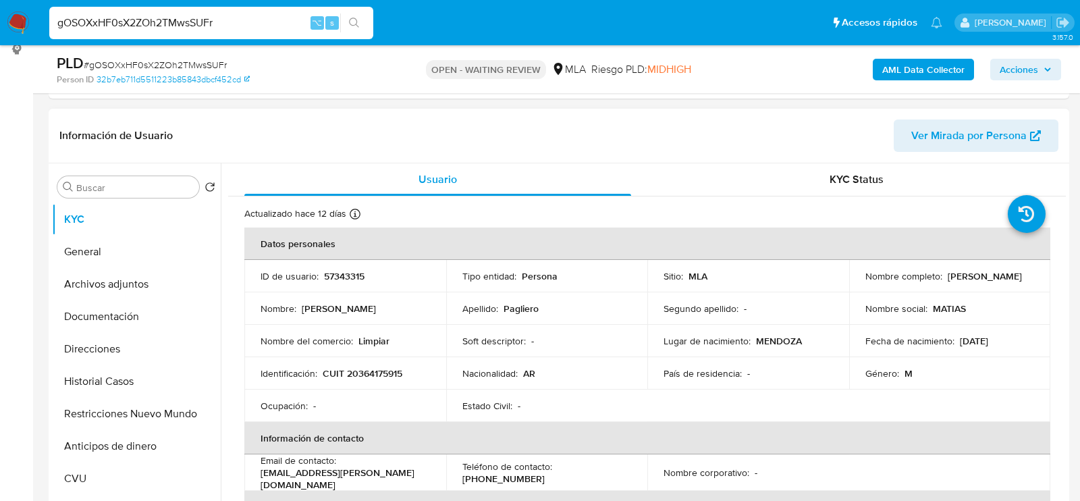
click at [348, 265] on td "ID de usuario : 57343315" at bounding box center [345, 276] width 202 height 32
select select "10"
click at [348, 271] on p "57343315" at bounding box center [344, 276] width 41 height 12
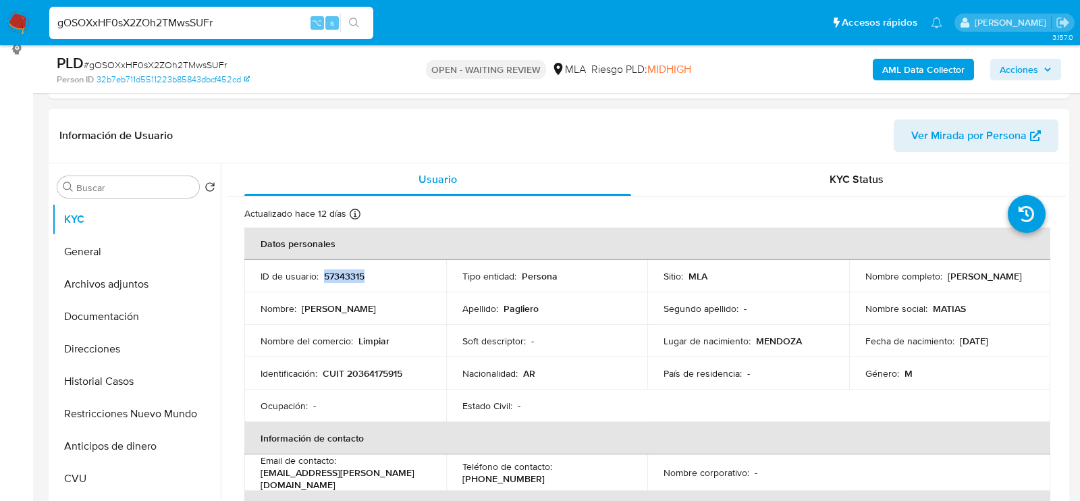
copy p "57343315"
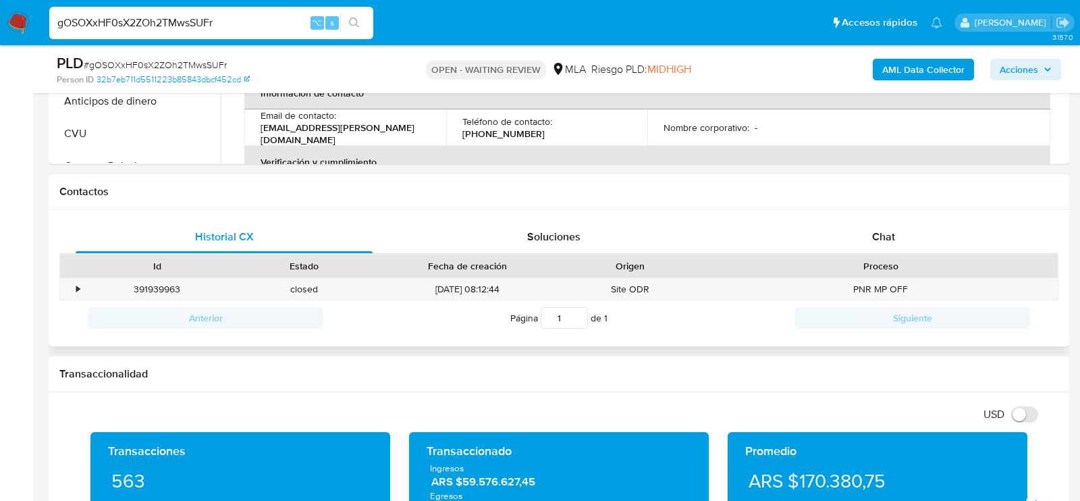
scroll to position [544, 0]
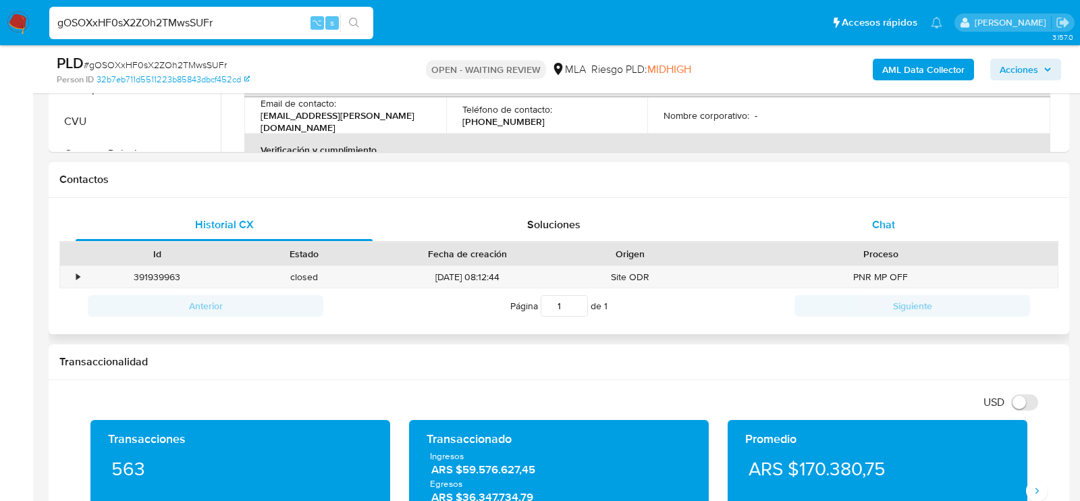
click at [900, 209] on div "Chat" at bounding box center [883, 225] width 297 height 32
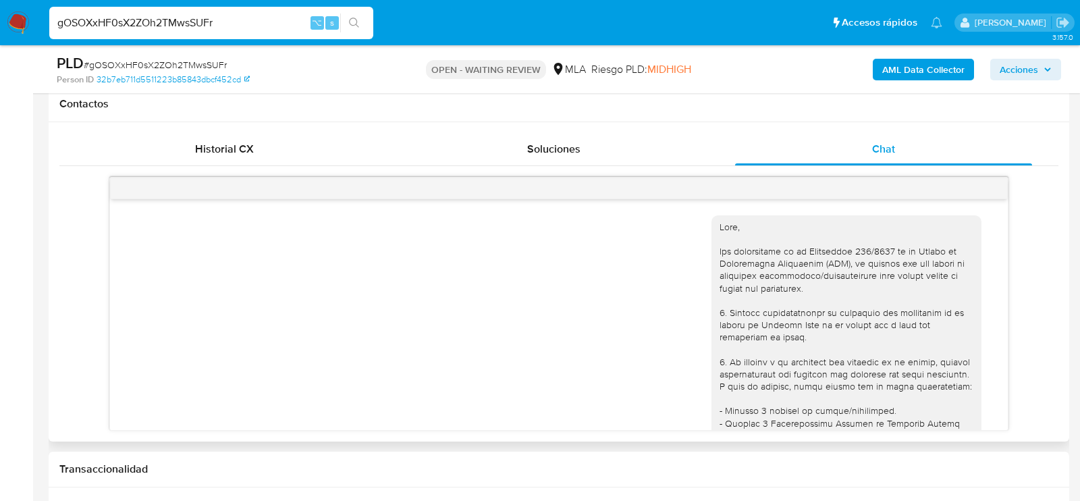
scroll to position [587, 0]
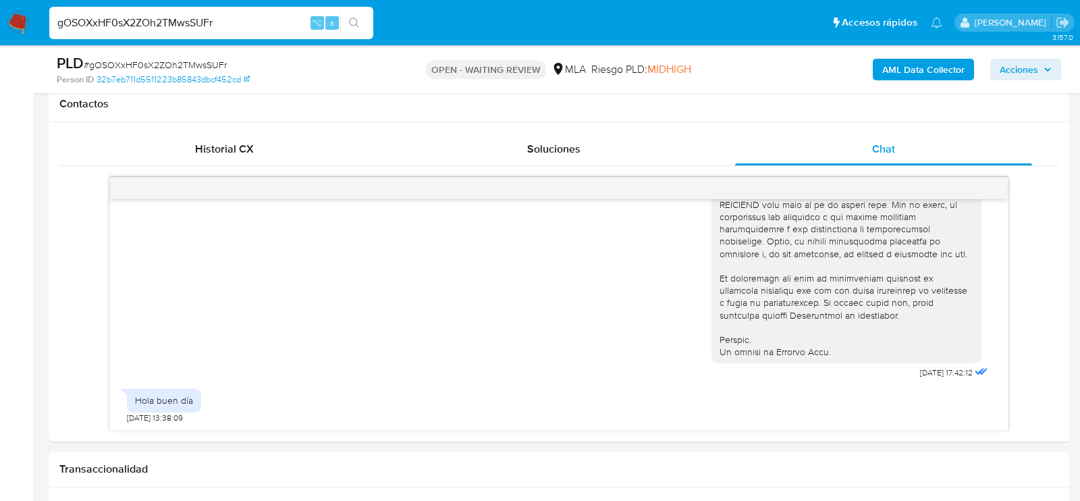
click at [203, 65] on span "# gOSOXxHF0sX2ZOh2TMwsSUFr" at bounding box center [155, 65] width 143 height 14
copy span "gOSOXxHF0sX2ZOh2TMwsSUFr"
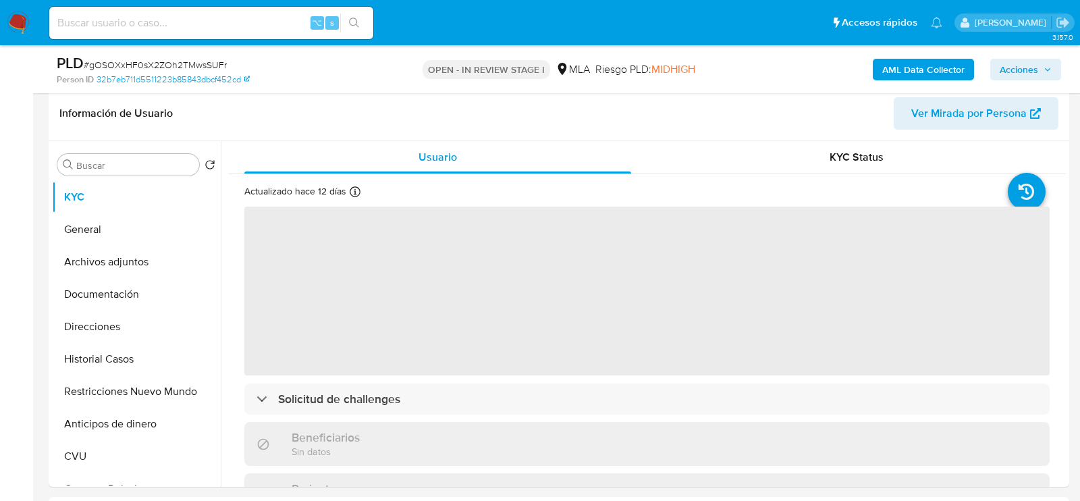
scroll to position [297, 0]
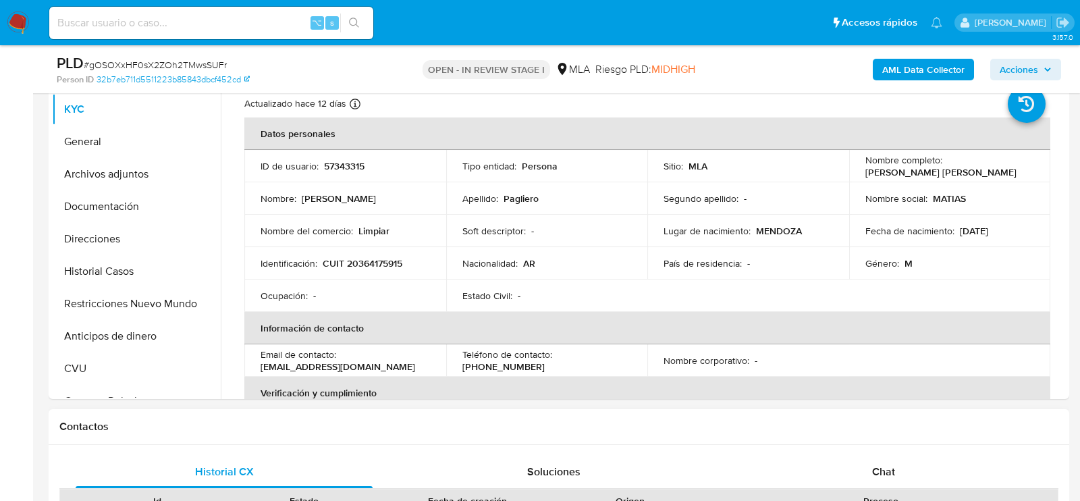
select select "10"
click at [917, 475] on div "Chat" at bounding box center [883, 472] width 297 height 32
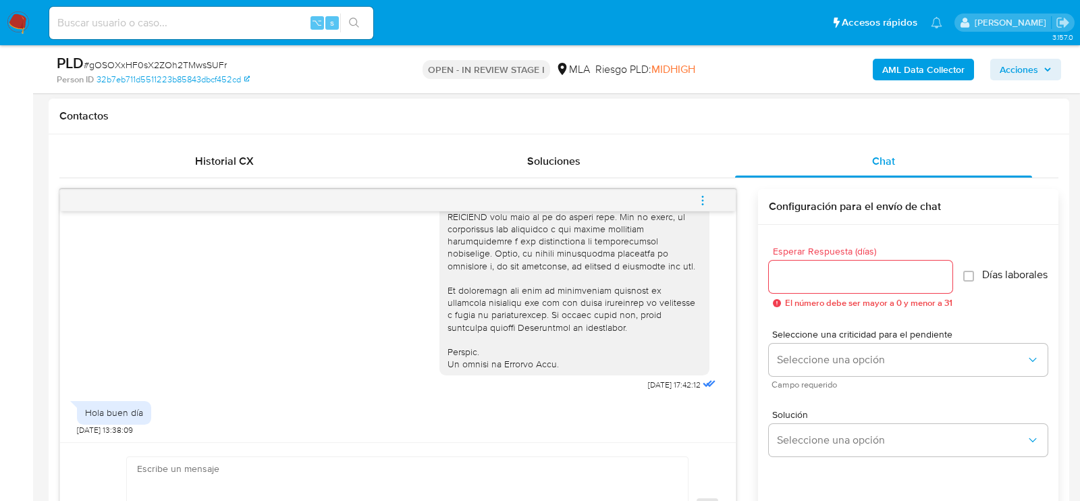
scroll to position [622, 0]
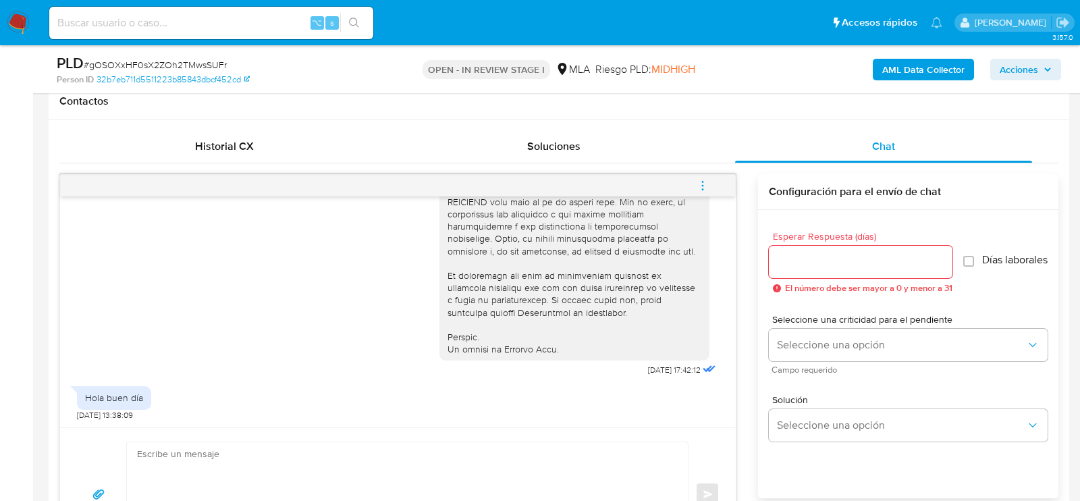
click at [581, 468] on textarea at bounding box center [404, 494] width 534 height 104
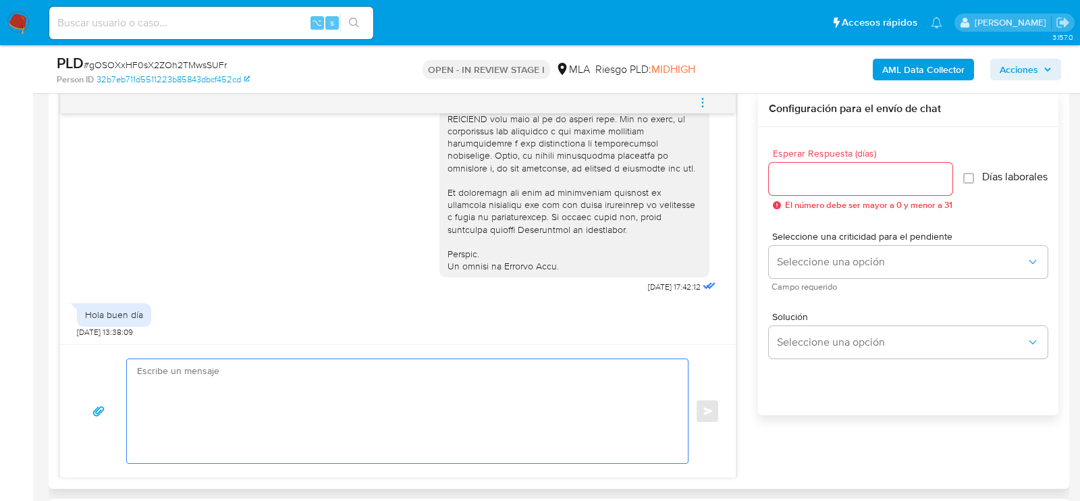
scroll to position [717, 0]
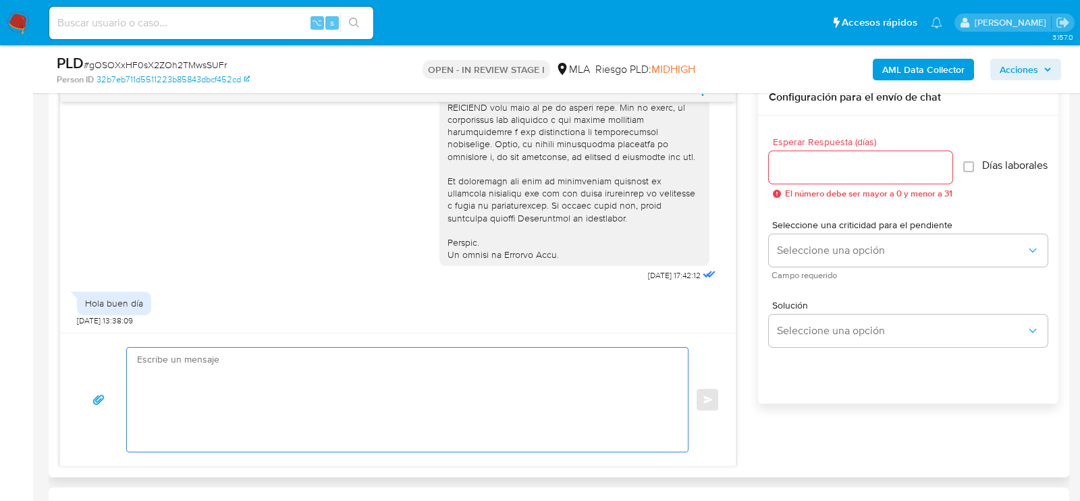
paste textarea "Lore , Ip dolorsi am con adipiscinge seddoeiusmo te in utlabo et Dolorem Aliq, …"
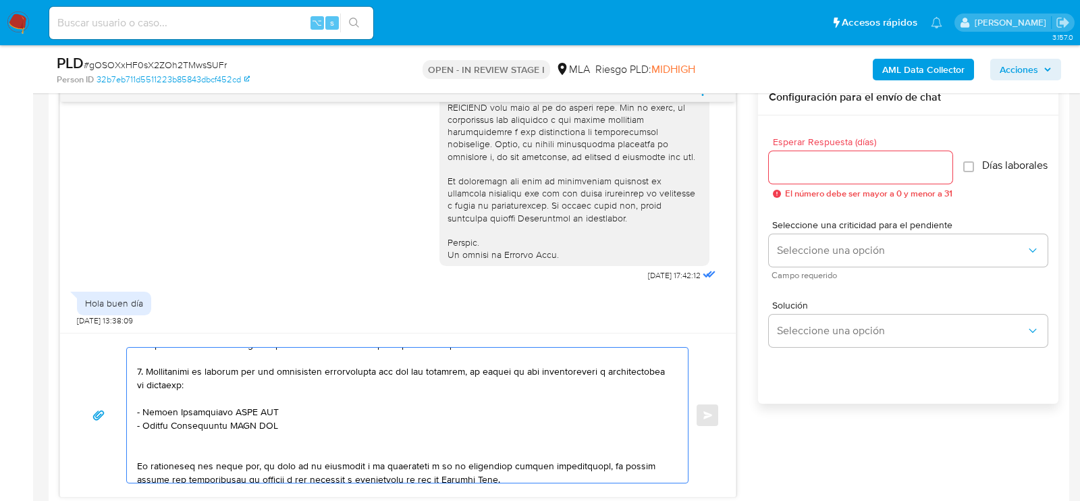
scroll to position [288, 0]
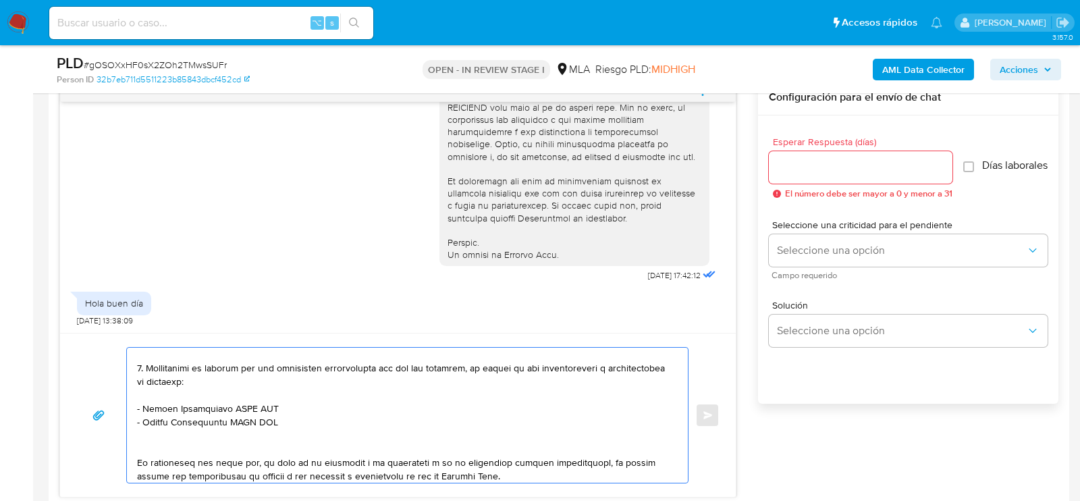
drag, startPoint x: 271, startPoint y: 435, endPoint x: 120, endPoint y: 406, distance: 153.5
click at [120, 406] on div "Enviar" at bounding box center [397, 415] width 643 height 136
paste textarea "30715139312 name: BELGRANO GROUP S.A. || alias:"
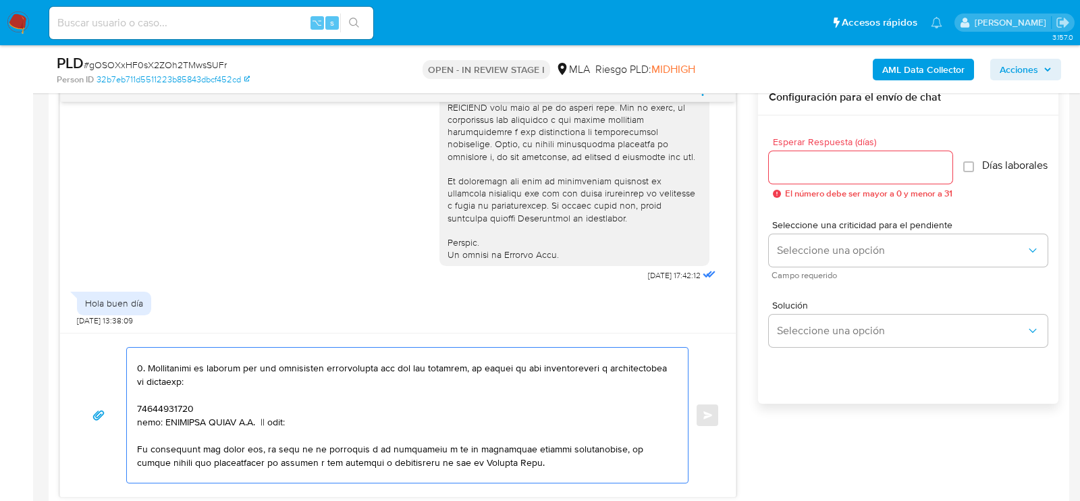
click at [169, 402] on textarea at bounding box center [404, 415] width 534 height 135
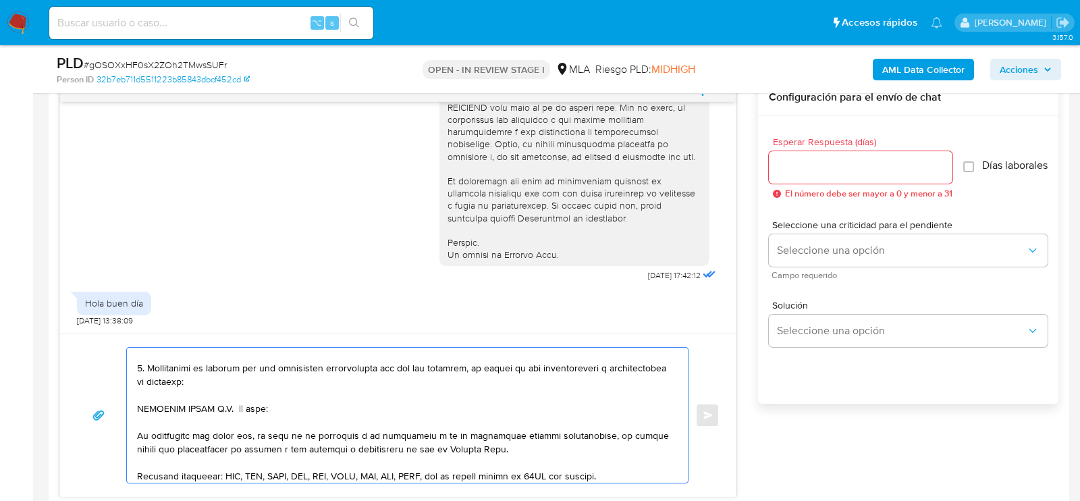
click at [392, 413] on textarea at bounding box center [404, 415] width 534 height 135
click at [375, 401] on textarea at bounding box center [404, 415] width 534 height 135
paste textarea "30715139312"
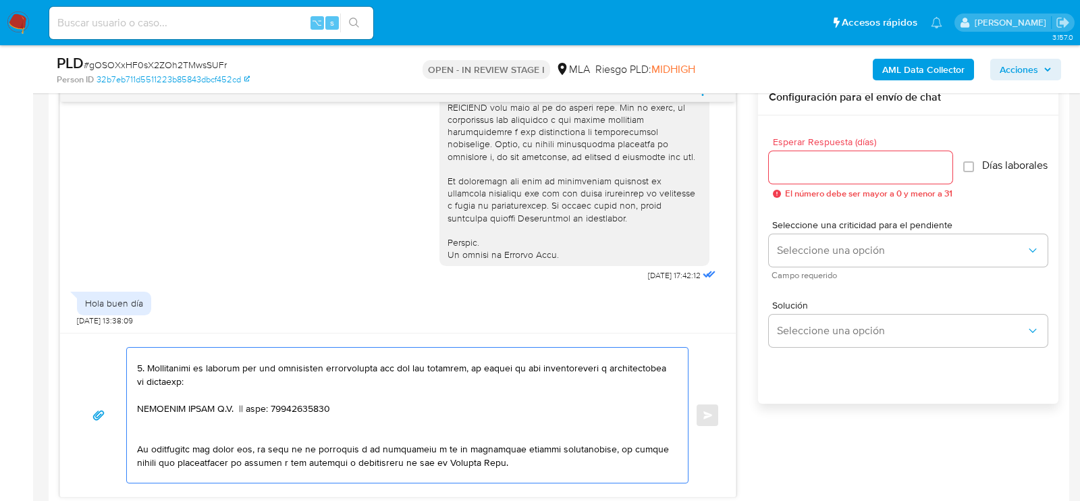
paste textarea "[PERSON_NAME]"
paste textarea "SHOSCA S. A. S"
paste textarea "30718719255"
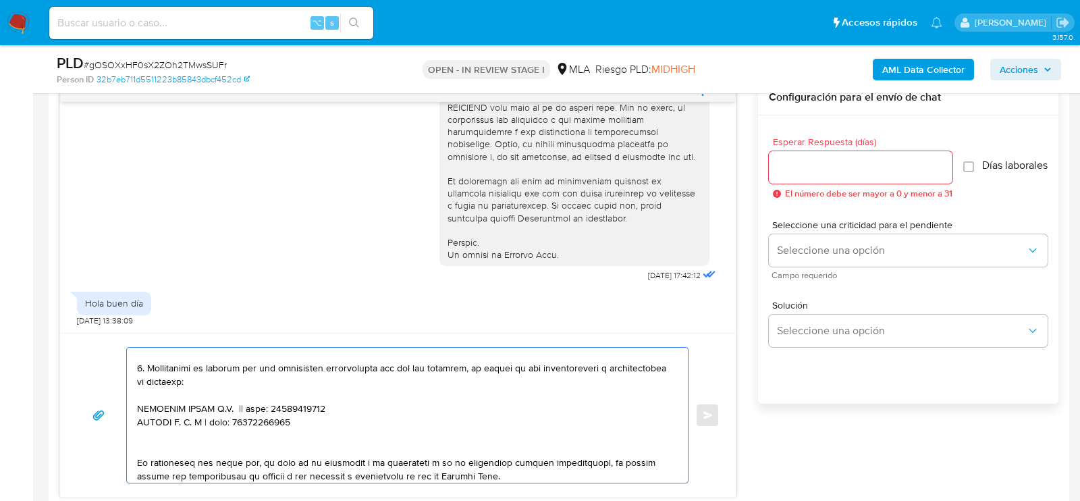
paste textarea "Fabricio Hernan Arcos Esquivel"
paste textarea "20356153899"
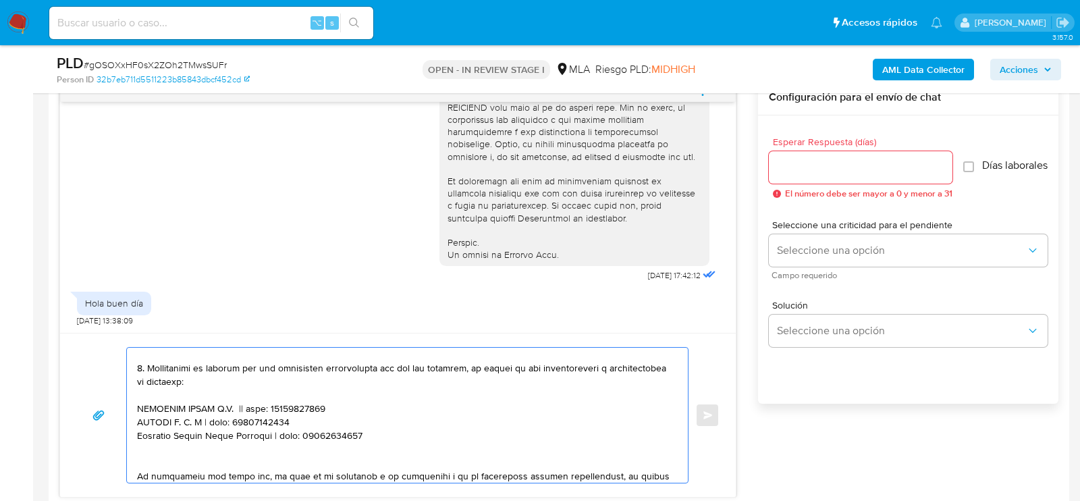
paste textarea "Fernando Martin Sinibaldi"
paste textarea "20316243356"
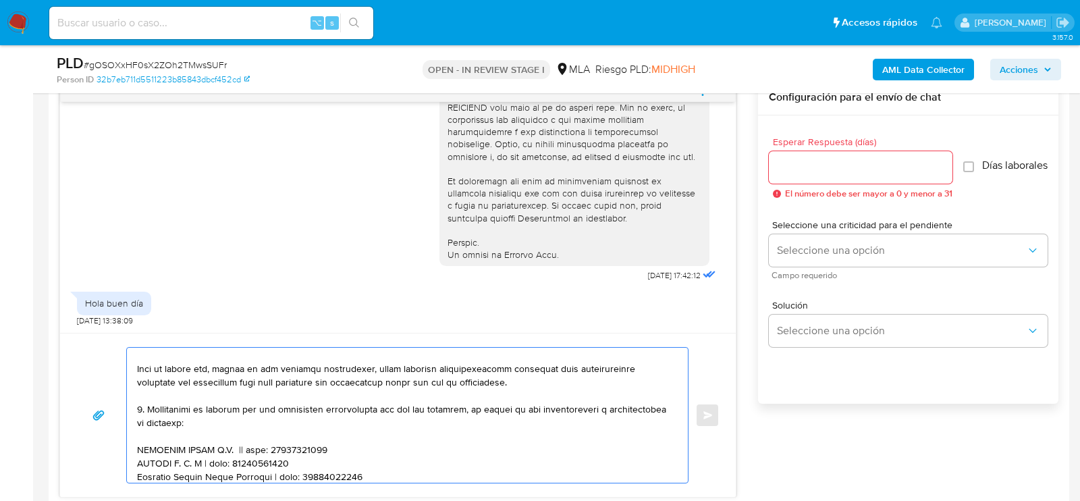
scroll to position [0, 0]
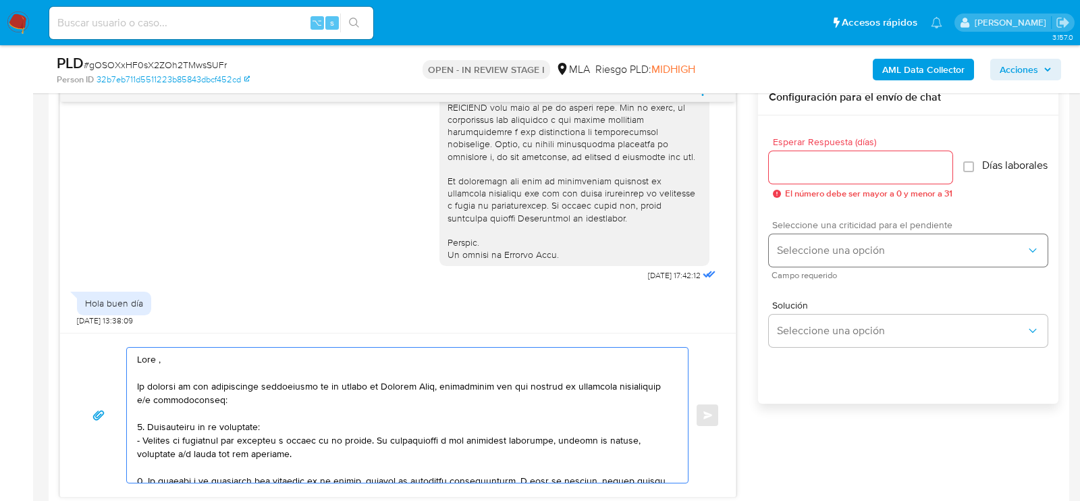
type textarea "Hola , En función de las operaciones registradas en tu cuenta de Mercado Pago, …"
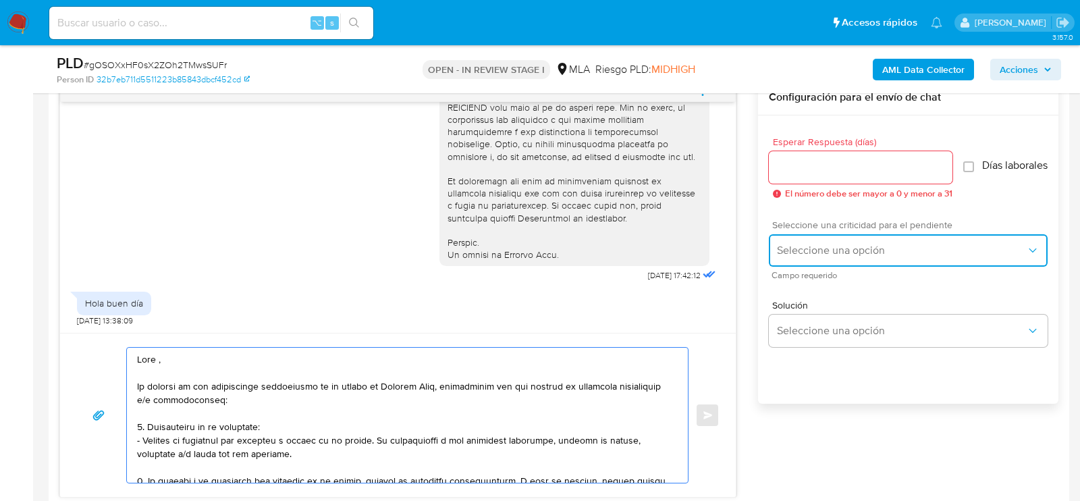
click at [888, 267] on button "Seleccione una opción" at bounding box center [908, 250] width 279 height 32
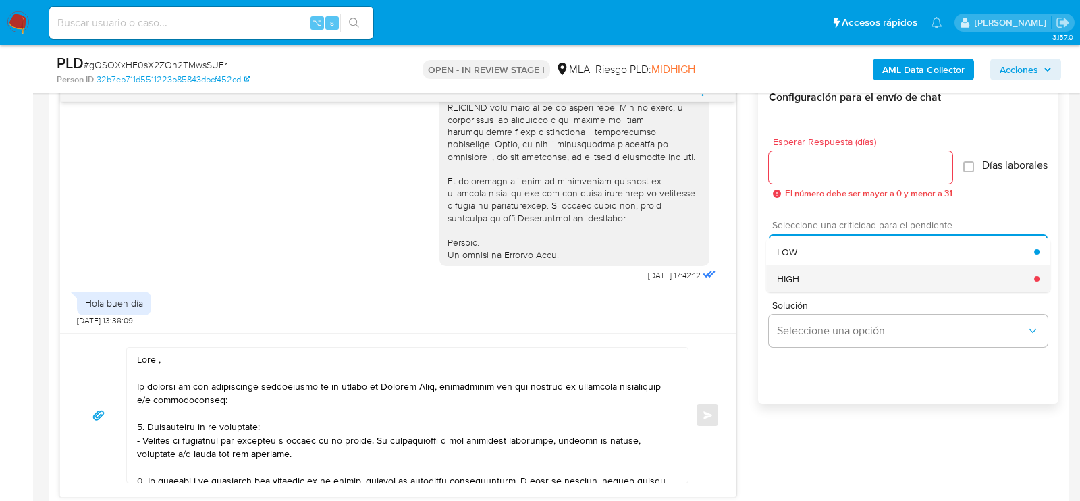
click at [843, 288] on div "HIGH" at bounding box center [905, 278] width 257 height 27
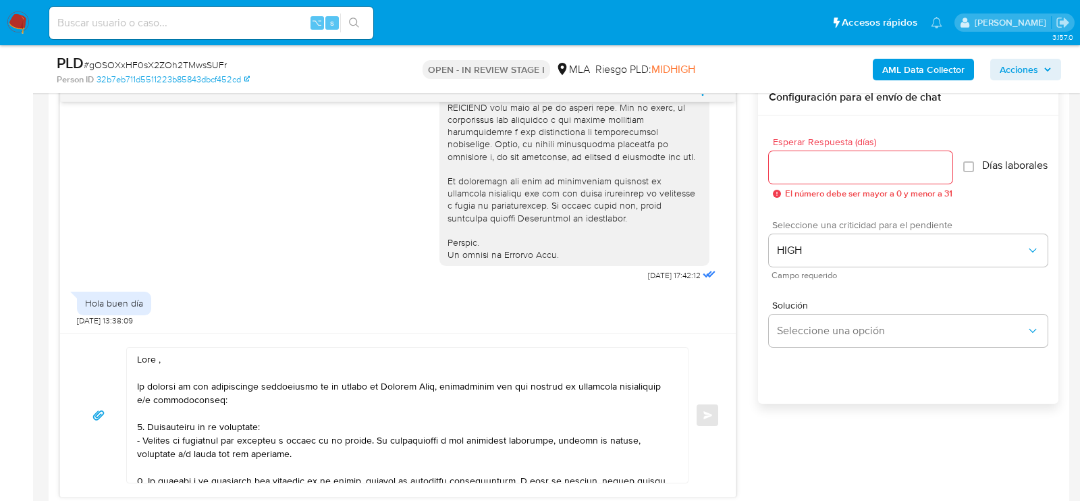
click at [834, 152] on div at bounding box center [861, 167] width 184 height 32
click at [834, 162] on input "Esperar Respuesta (días)" at bounding box center [861, 168] width 184 height 18
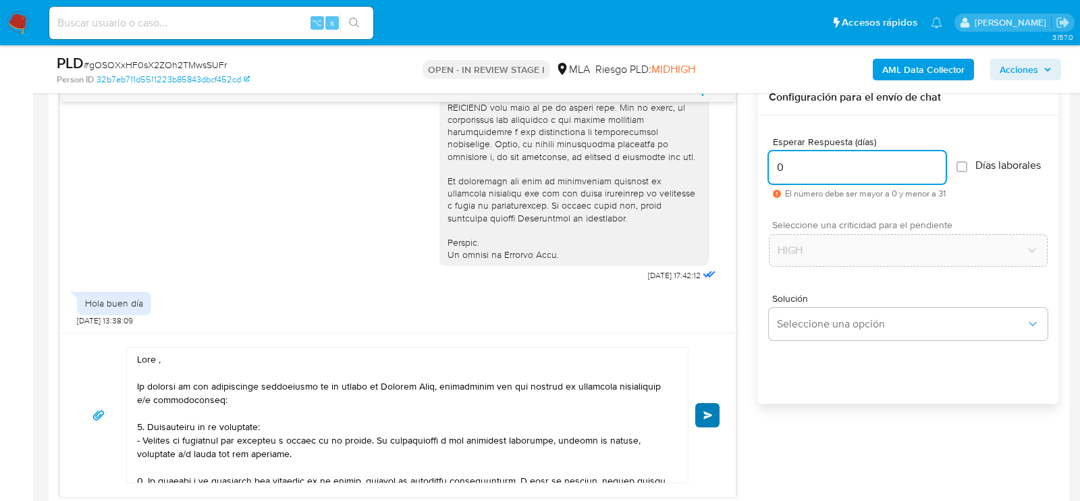
type input "0"
click at [714, 409] on button "Enviar" at bounding box center [707, 415] width 24 height 24
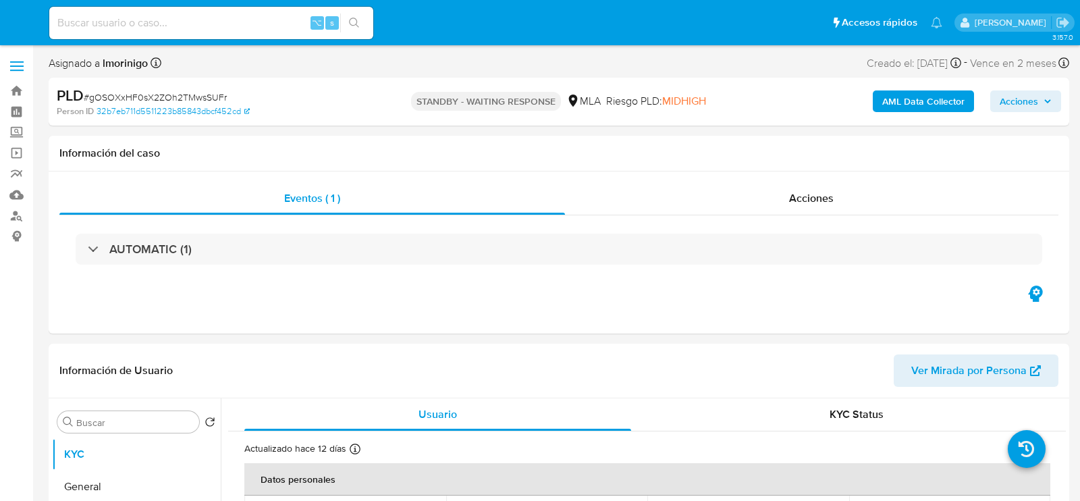
select select "10"
click at [161, 21] on input at bounding box center [211, 23] width 324 height 18
paste input "RMZblBTcjAION5Nt6lqPU5am"
type input "RMZblBTcjAION5Nt6lqPU5am"
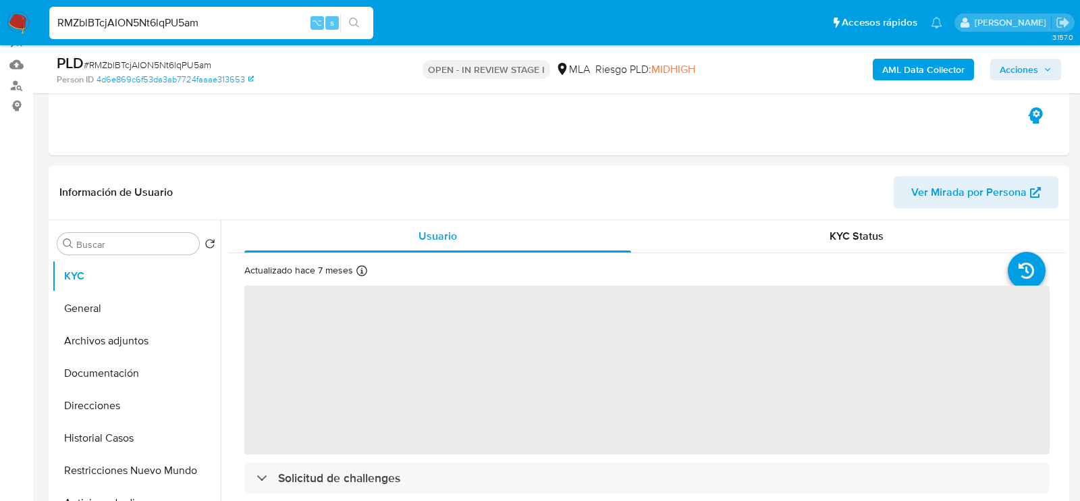
scroll to position [138, 0]
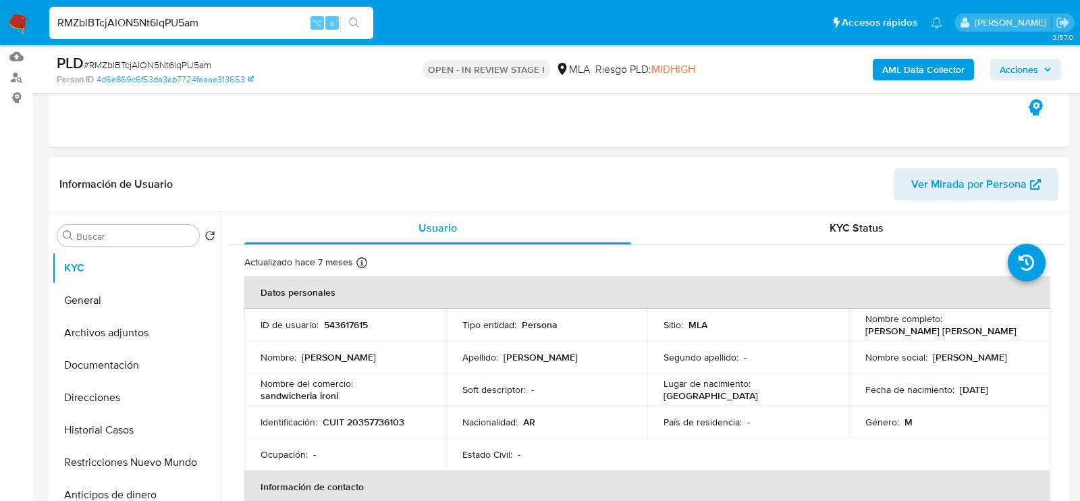
select select "10"
click at [348, 321] on p "543617615" at bounding box center [346, 325] width 44 height 12
copy p "543617615"
click at [381, 417] on p "CUIT 20357736103" at bounding box center [364, 422] width 82 height 12
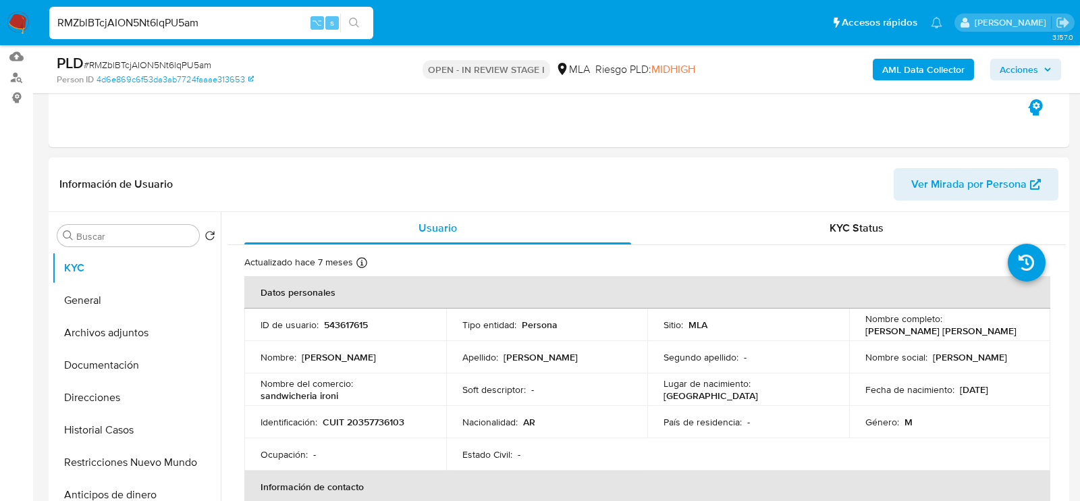
click at [381, 417] on p "CUIT 20357736103" at bounding box center [364, 422] width 82 height 12
copy p "20357736103"
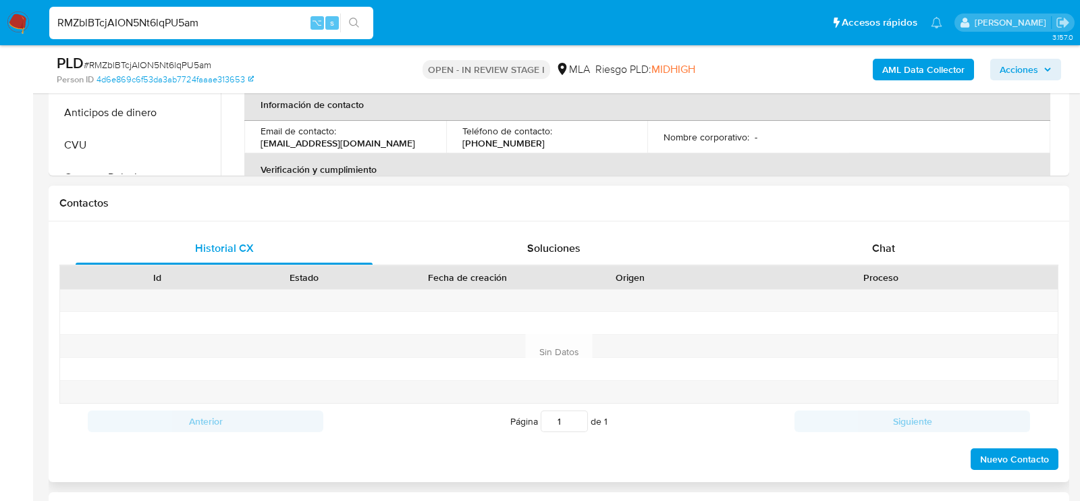
scroll to position [527, 0]
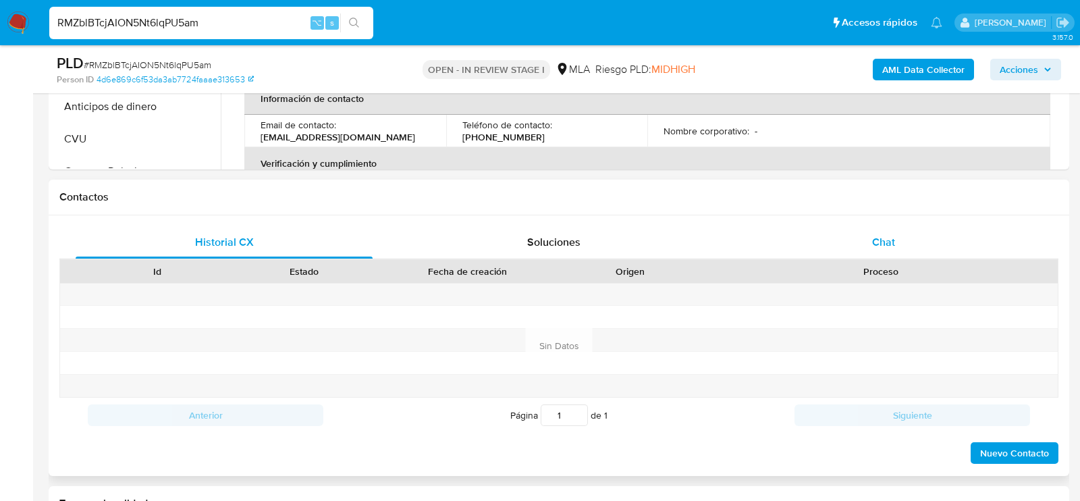
click at [868, 252] on div "Chat" at bounding box center [883, 242] width 297 height 32
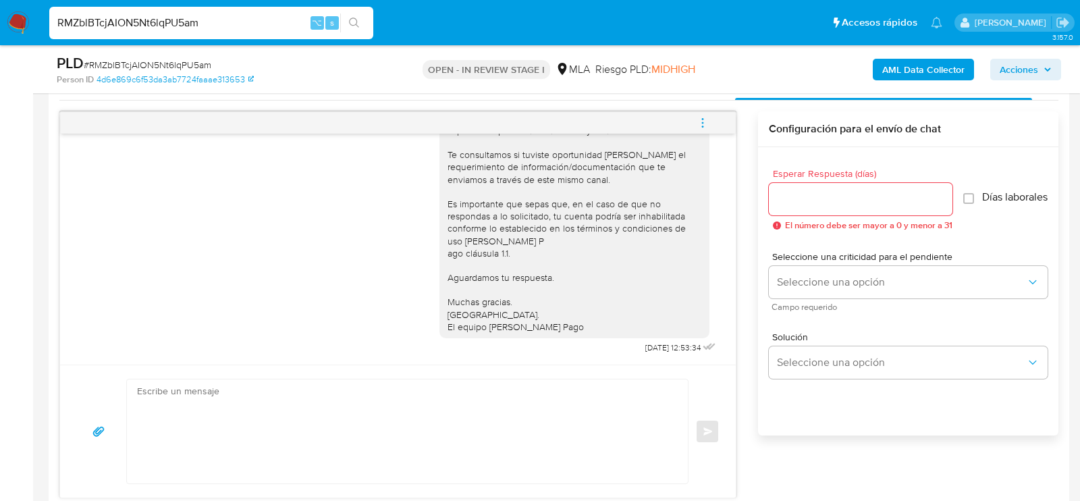
scroll to position [689, 0]
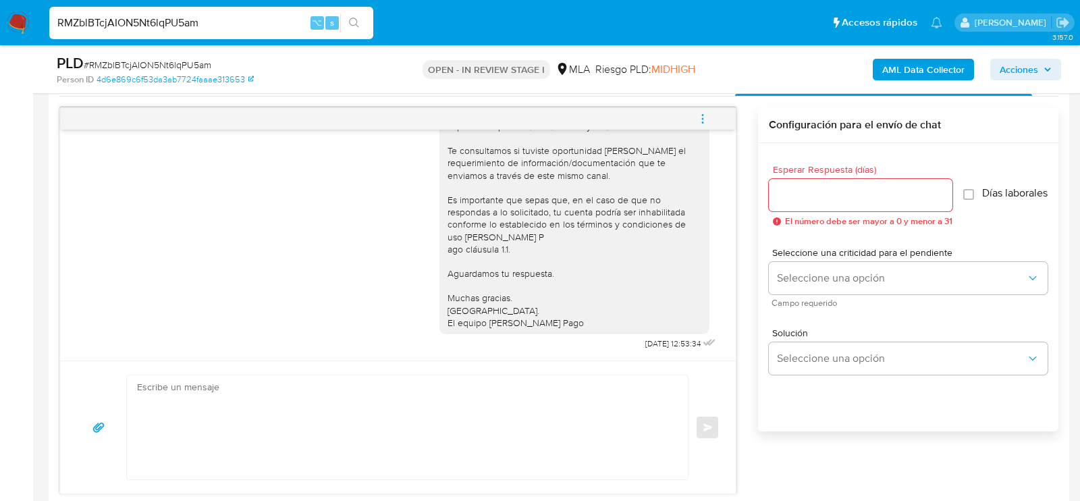
click at [560, 375] on div at bounding box center [407, 427] width 562 height 105
click at [551, 408] on textarea at bounding box center [404, 427] width 534 height 104
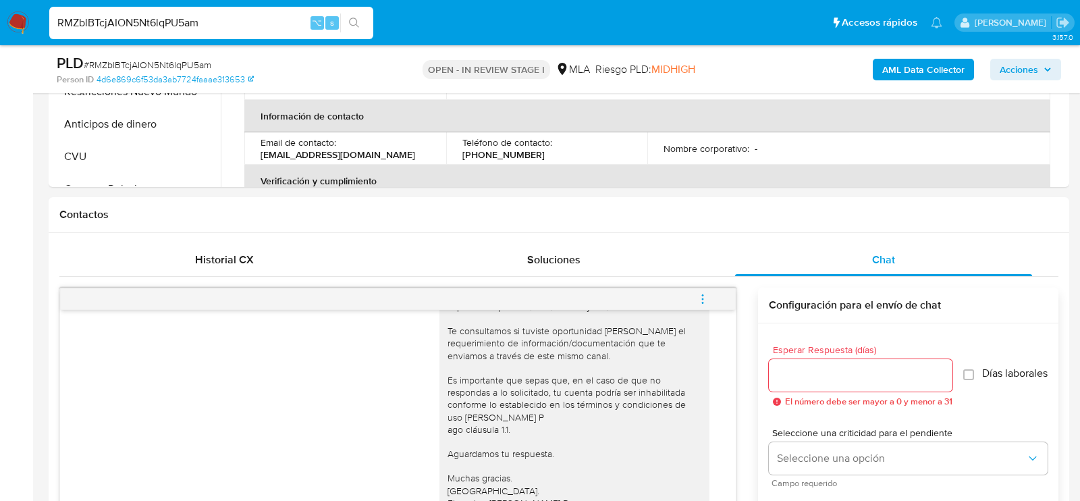
scroll to position [248, 0]
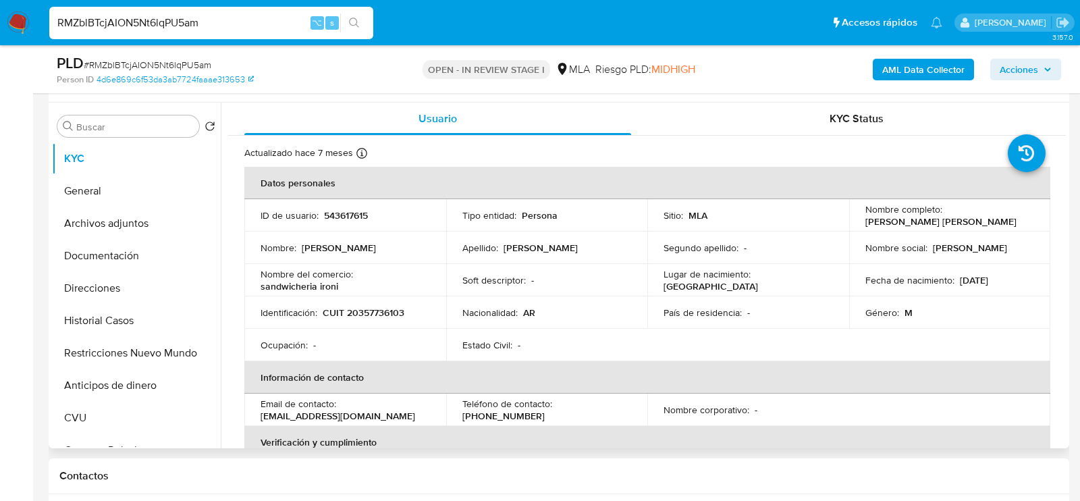
click at [367, 307] on p "CUIT 20357736103" at bounding box center [364, 313] width 82 height 12
copy p "20357736103"
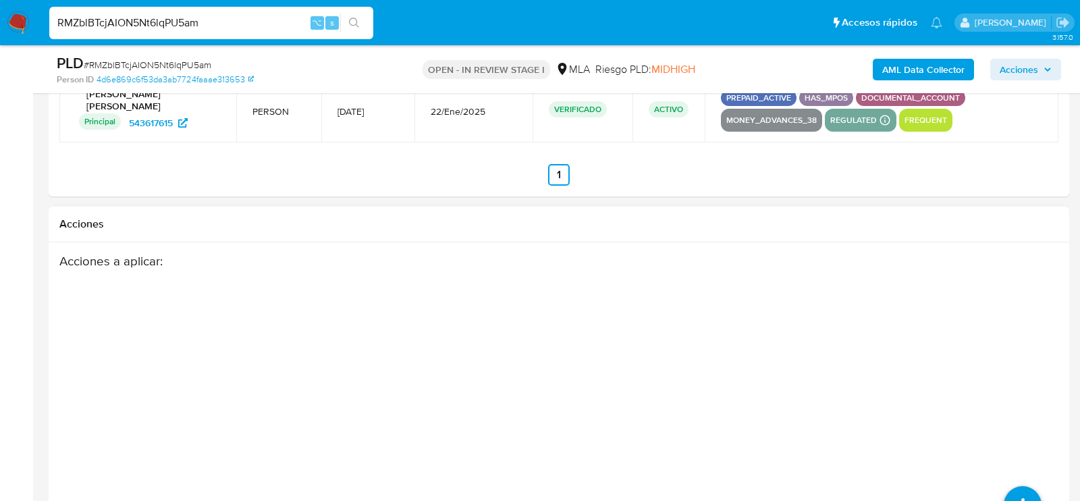
scroll to position [2397, 0]
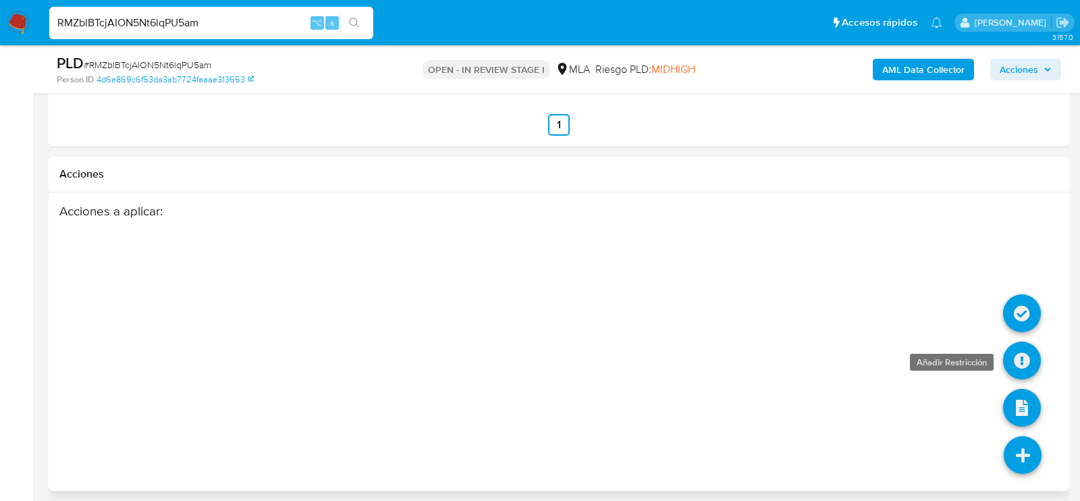
click at [1030, 361] on icon at bounding box center [1022, 361] width 38 height 38
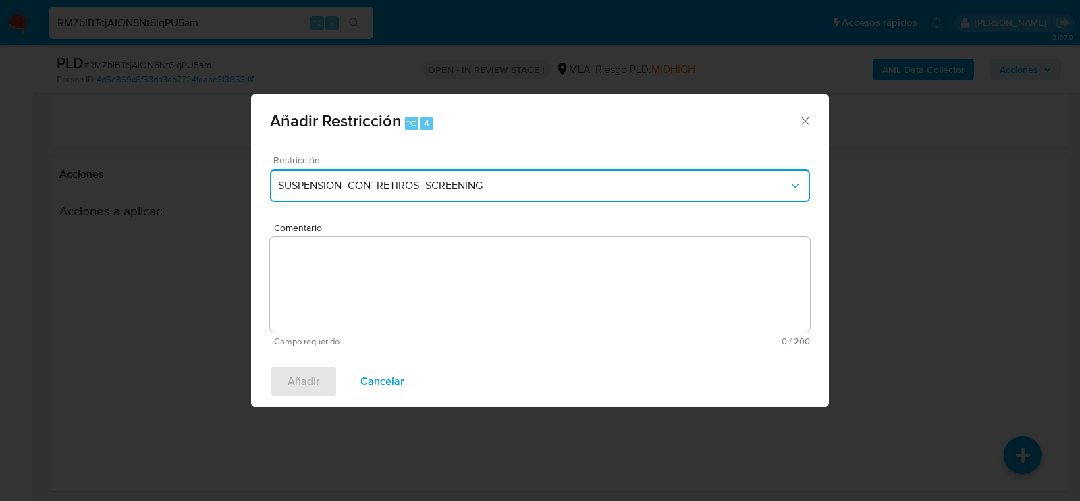
click at [508, 176] on button "SUSPENSION_CON_RETIROS_SCREENING" at bounding box center [540, 185] width 540 height 32
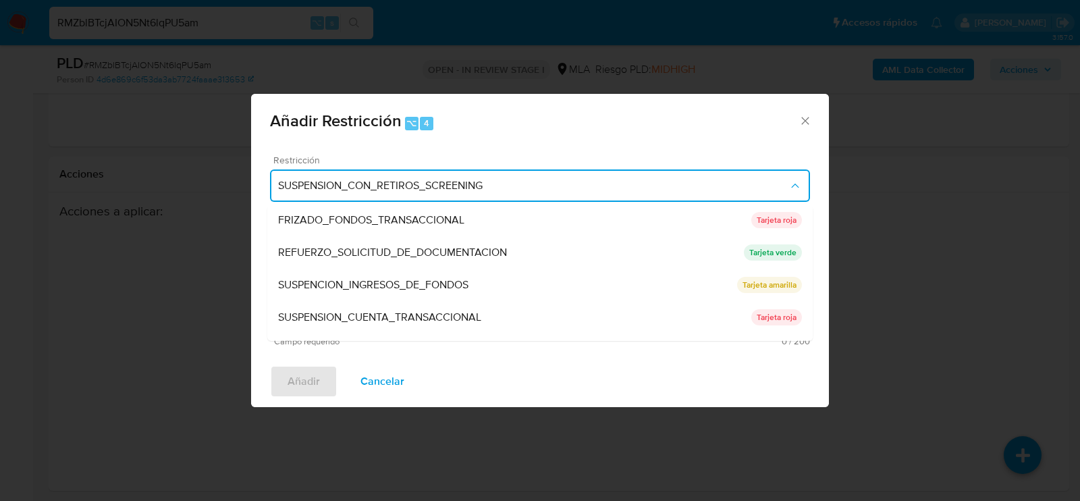
scroll to position [286, 0]
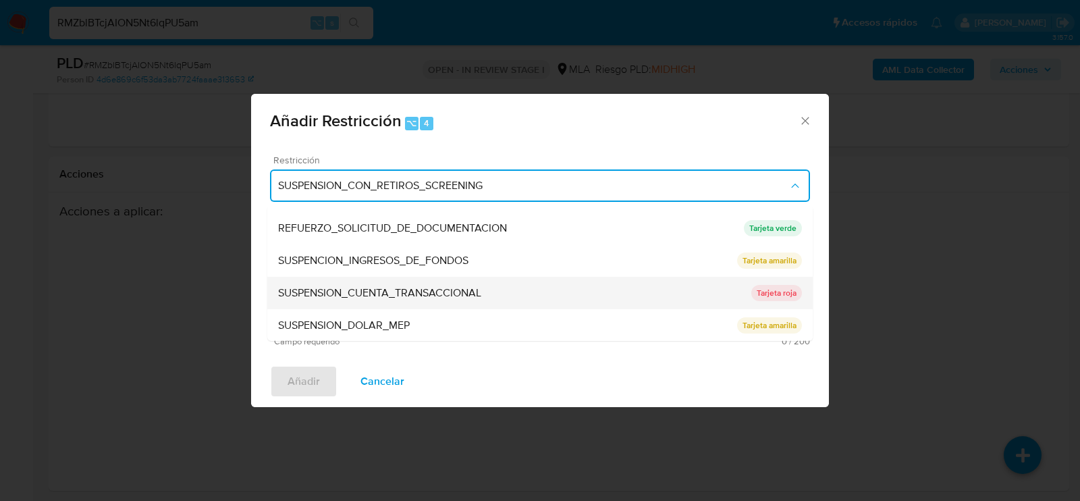
click at [365, 279] on div "SUSPENSION_CUENTA_TRANSACCIONAL" at bounding box center [514, 293] width 473 height 32
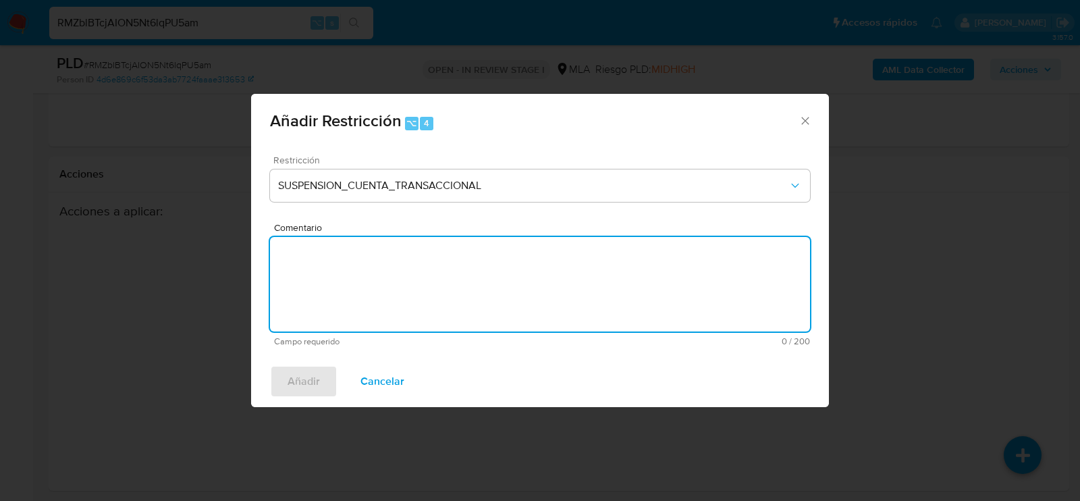
click at [365, 279] on textarea "Comentario" at bounding box center [540, 284] width 540 height 95
type textarea "aml"
click at [319, 370] on span "Añadir" at bounding box center [304, 382] width 32 height 30
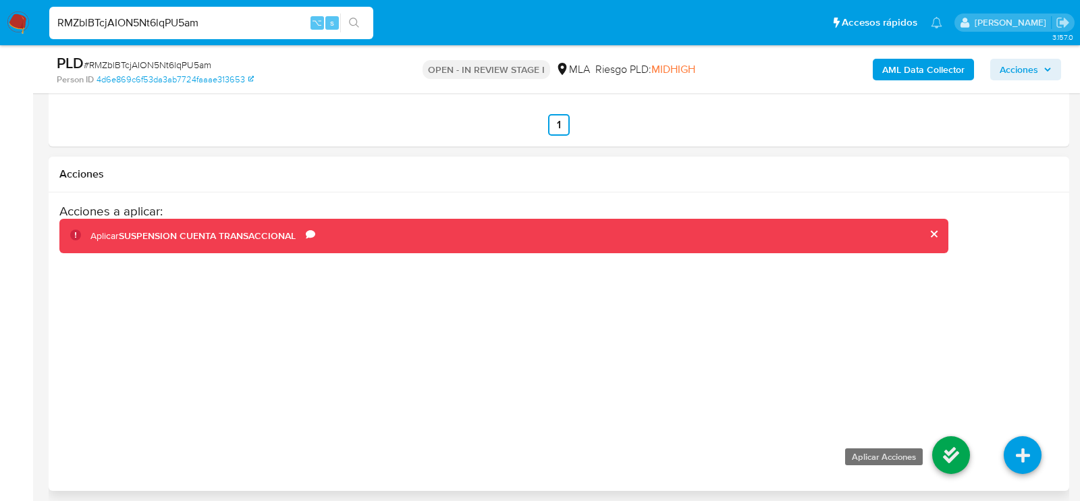
click at [944, 441] on icon at bounding box center [951, 455] width 38 height 38
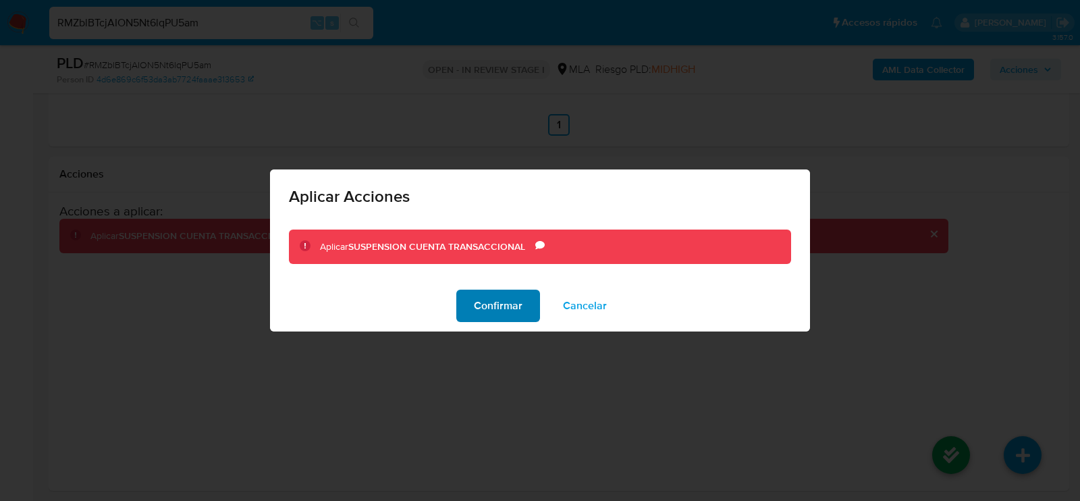
click at [506, 305] on span "Confirmar" at bounding box center [498, 306] width 49 height 30
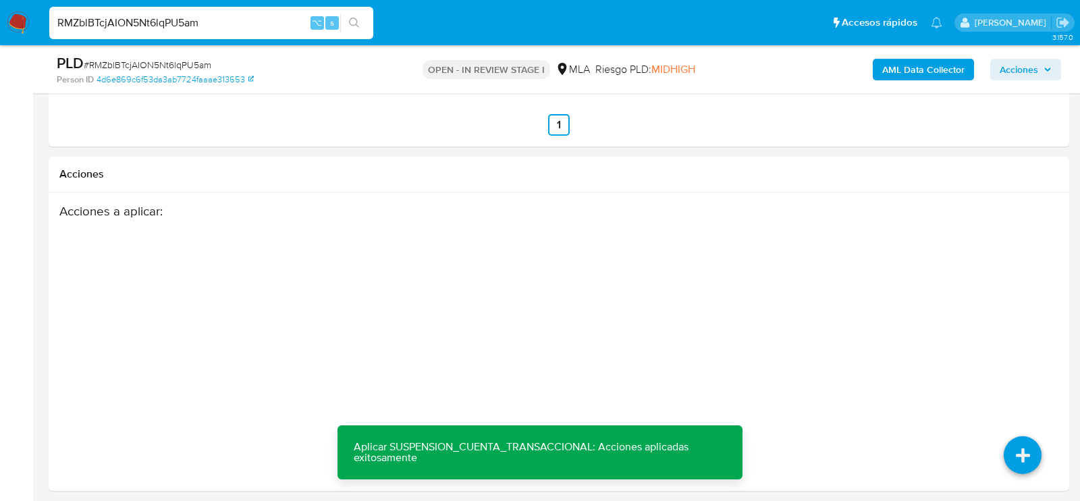
click at [234, 36] on div "RMZblBTcjAION5Nt6lqPU5am ⌥ s" at bounding box center [211, 23] width 324 height 32
click at [234, 26] on input "RMZblBTcjAION5Nt6lqPU5am" at bounding box center [211, 23] width 324 height 18
paste input "2OY2dM3Uxmp4EDxdBXrVi5Sq"
type input "RMZblBTcjAION5Nt6lqPU5am2OY2dM3Uxmp4EDxdBXrVi5Sq"
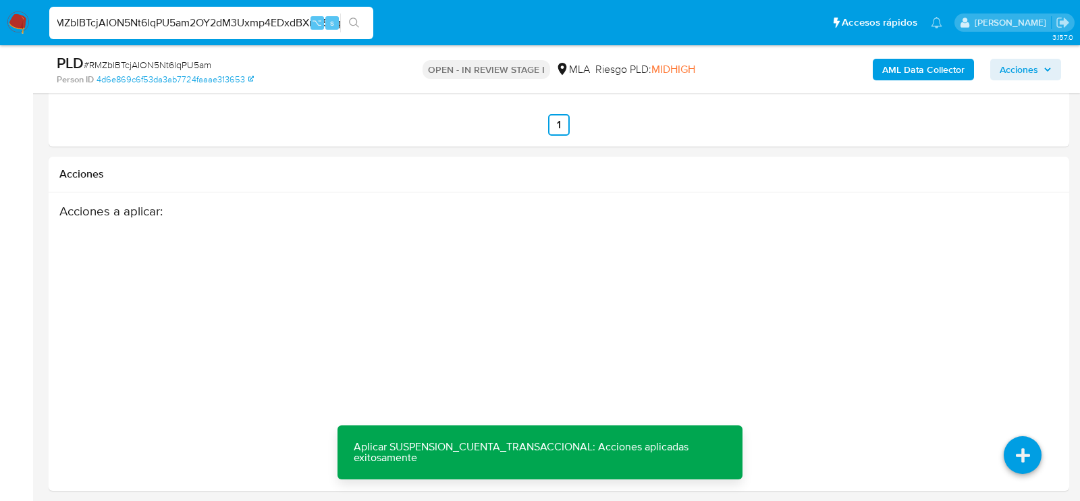
scroll to position [0, 0]
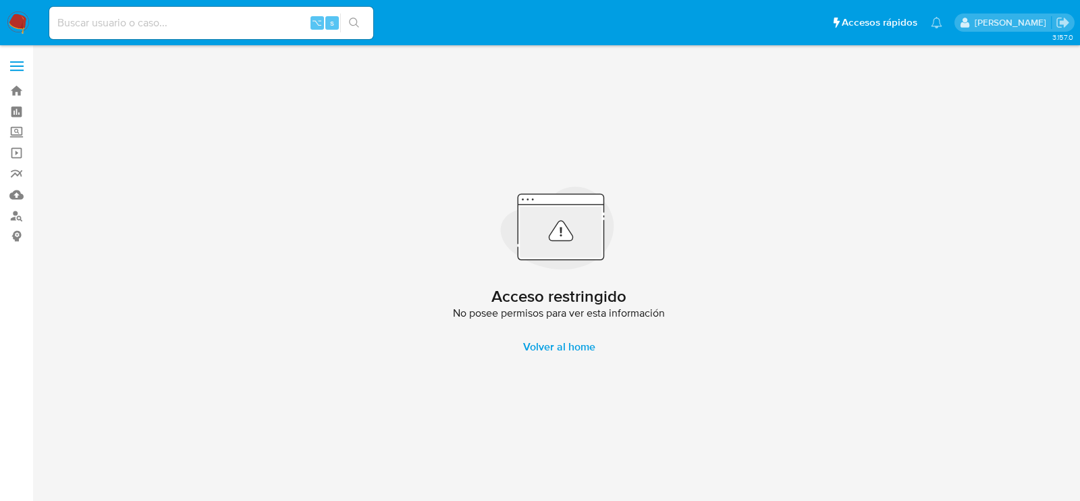
click at [234, 26] on input at bounding box center [211, 23] width 324 height 18
paste input "2OY2dM3Uxmp4EDxdBXrVi5Sq"
type input "2OY2dM3Uxmp4EDxdBXrVi5Sq"
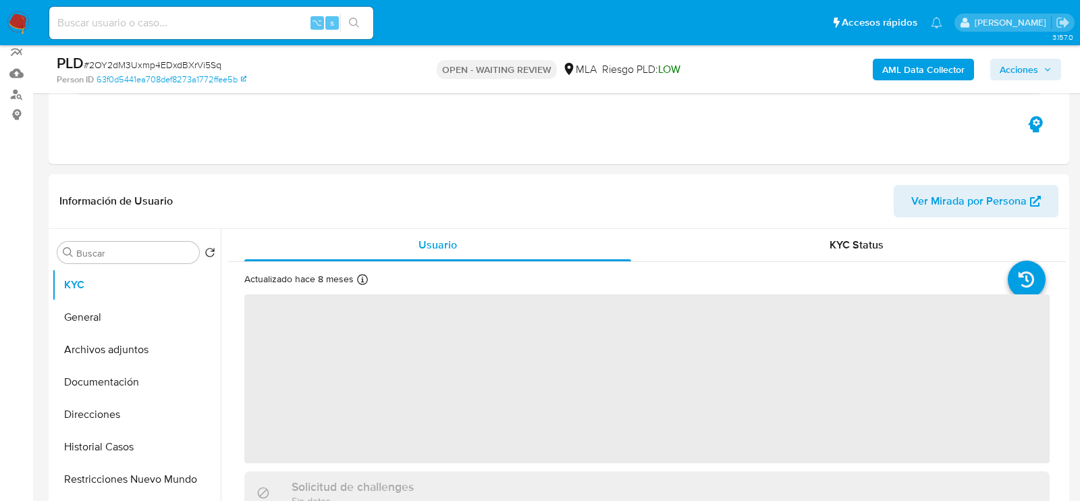
scroll to position [159, 0]
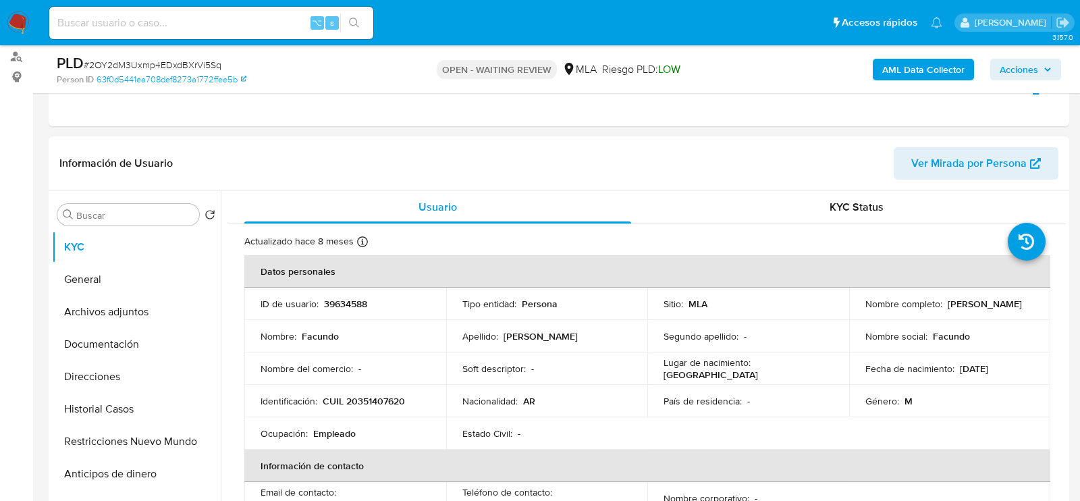
select select "10"
click at [331, 300] on p "39634588" at bounding box center [345, 304] width 43 height 12
copy p "39634588"
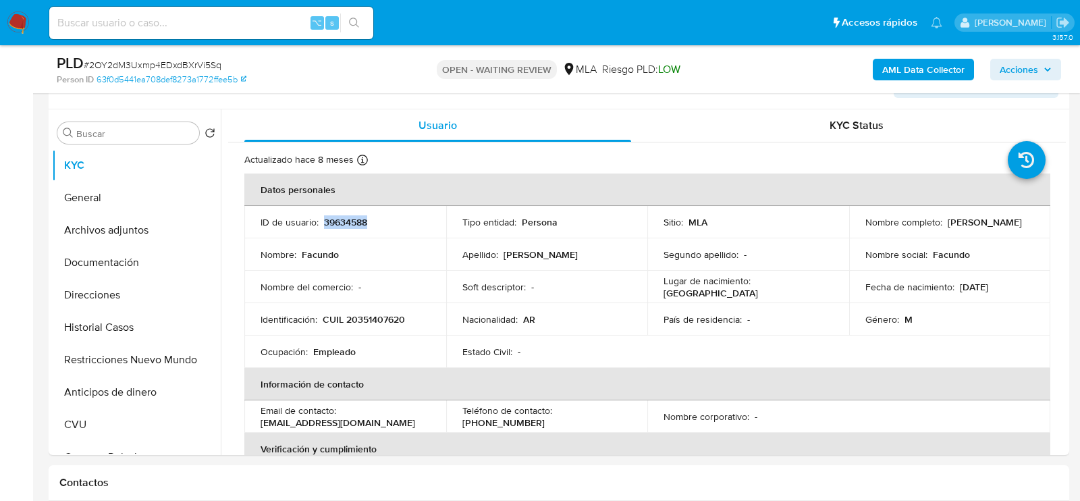
scroll to position [243, 0]
click at [394, 336] on td "Ocupación : Empleado" at bounding box center [345, 350] width 202 height 32
click at [394, 323] on p "CUIL 20351407620" at bounding box center [364, 317] width 82 height 12
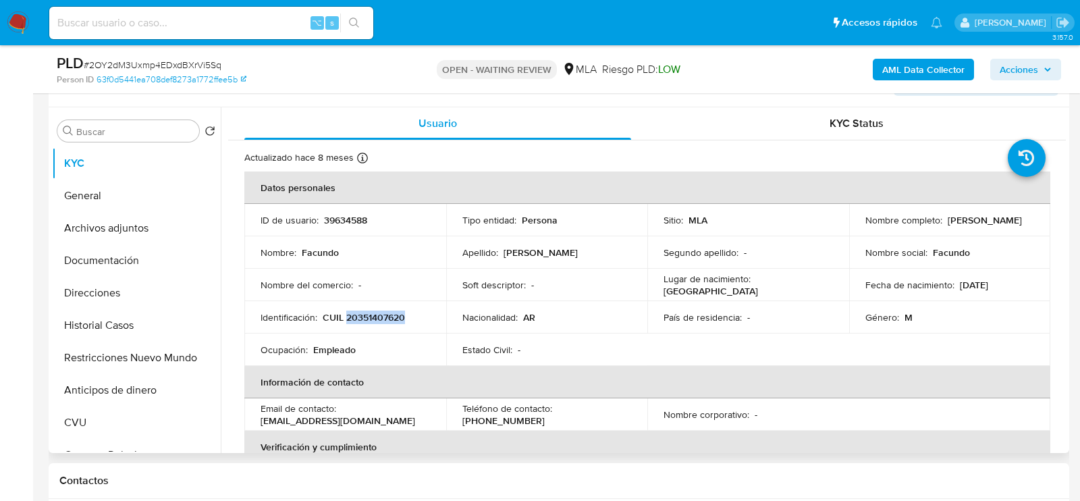
copy p "20351407620"
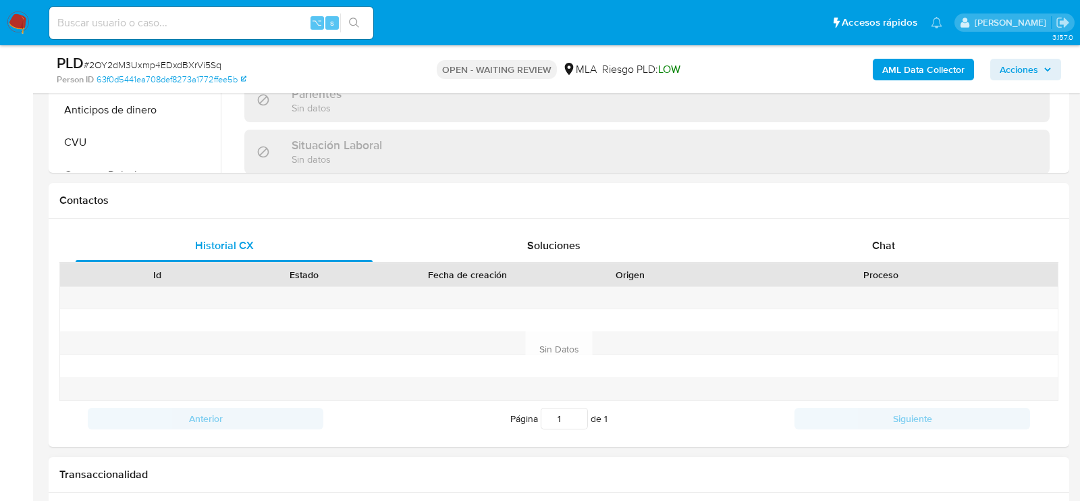
scroll to position [568, 0]
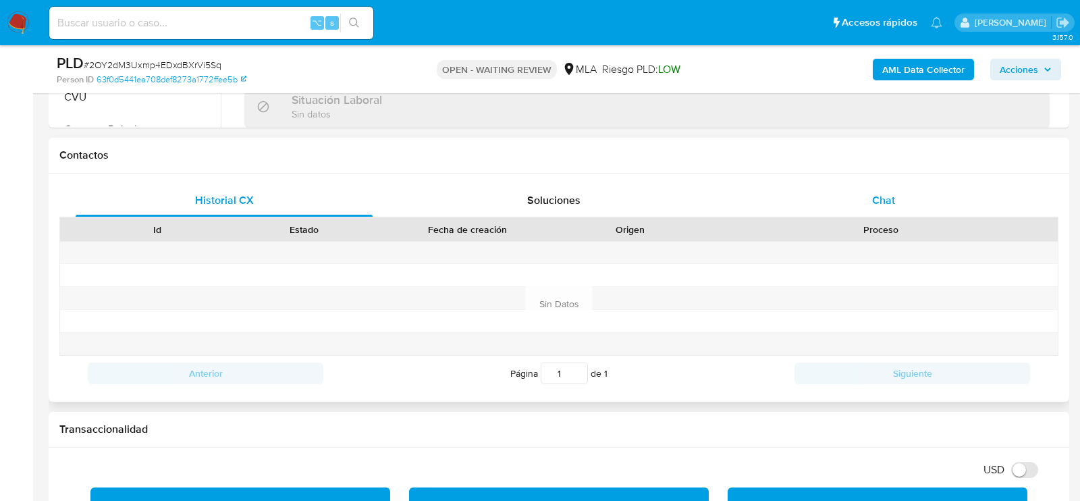
click at [861, 207] on div "Chat" at bounding box center [883, 200] width 297 height 32
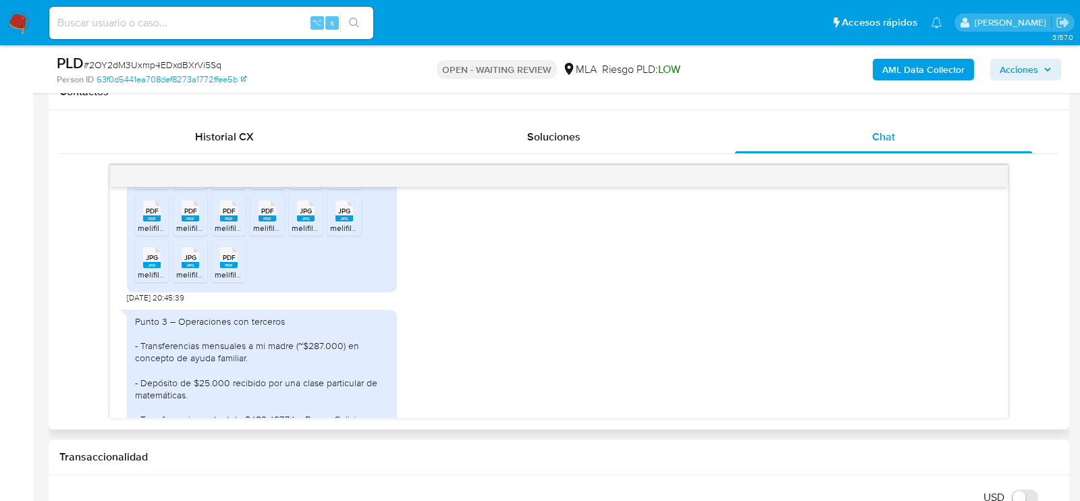
scroll to position [1509, 0]
click at [149, 169] on span "PDF" at bounding box center [152, 165] width 13 height 9
click at [184, 176] on rect at bounding box center [191, 172] width 18 height 6
click at [225, 188] on span "melifile8020117476795784075.pdf" at bounding box center [276, 181] width 122 height 11
click at [257, 188] on span "melifile5323798313697034825.pdf" at bounding box center [316, 181] width 126 height 11
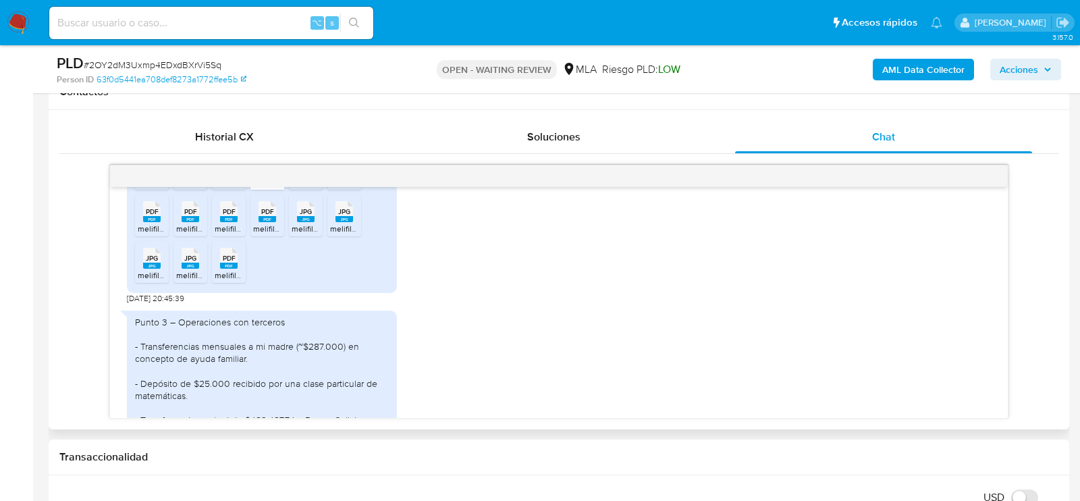
click at [299, 188] on span "melifile3292280239972578432.pdf" at bounding box center [356, 181] width 128 height 11
click at [352, 188] on span "melifile5005928471129661551.pdf" at bounding box center [390, 181] width 121 height 11
click at [352, 223] on div "JPG JPG" at bounding box center [344, 210] width 28 height 26
click at [313, 221] on icon at bounding box center [306, 211] width 18 height 21
click at [263, 222] on rect at bounding box center [268, 219] width 18 height 6
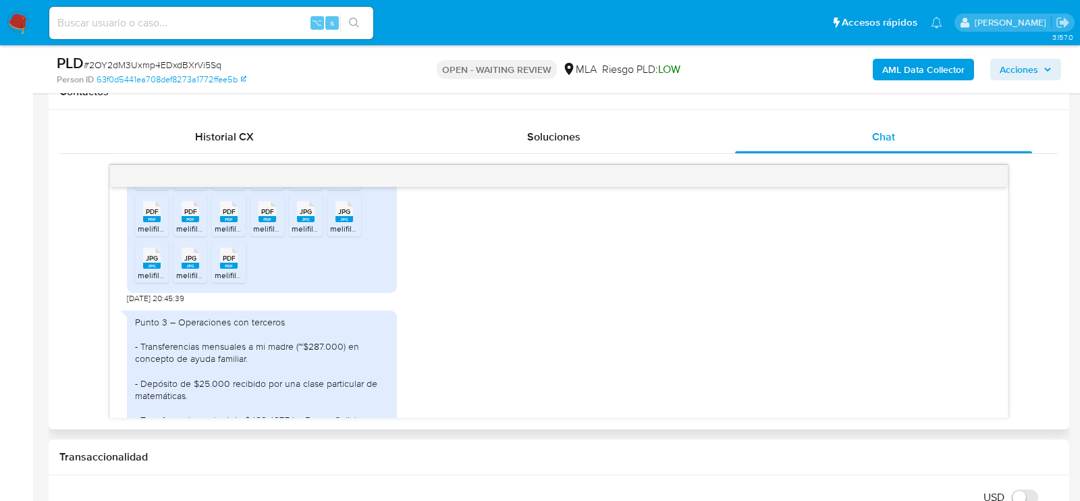
click at [225, 222] on rect at bounding box center [229, 219] width 18 height 6
click at [198, 223] on div "PDF PDF" at bounding box center [190, 210] width 28 height 26
click at [153, 222] on rect at bounding box center [152, 219] width 18 height 6
click at [156, 281] on span "melifile6387431073475247925.jpg" at bounding box center [200, 274] width 125 height 11
click at [193, 281] on span "melifile7814850986080198425.jpg" at bounding box center [238, 274] width 125 height 11
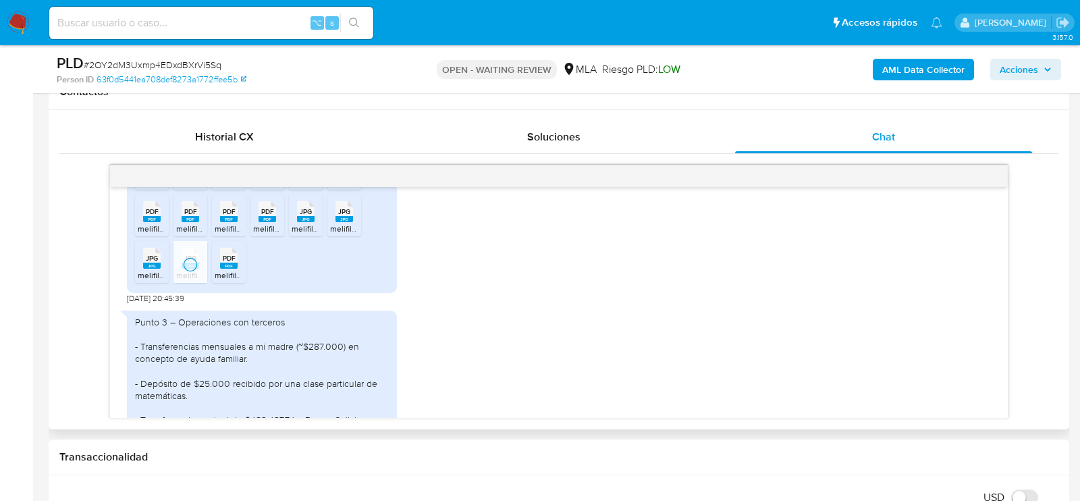
click at [234, 281] on span "melifile7028685395742363431.pdf" at bounding box center [278, 274] width 126 height 11
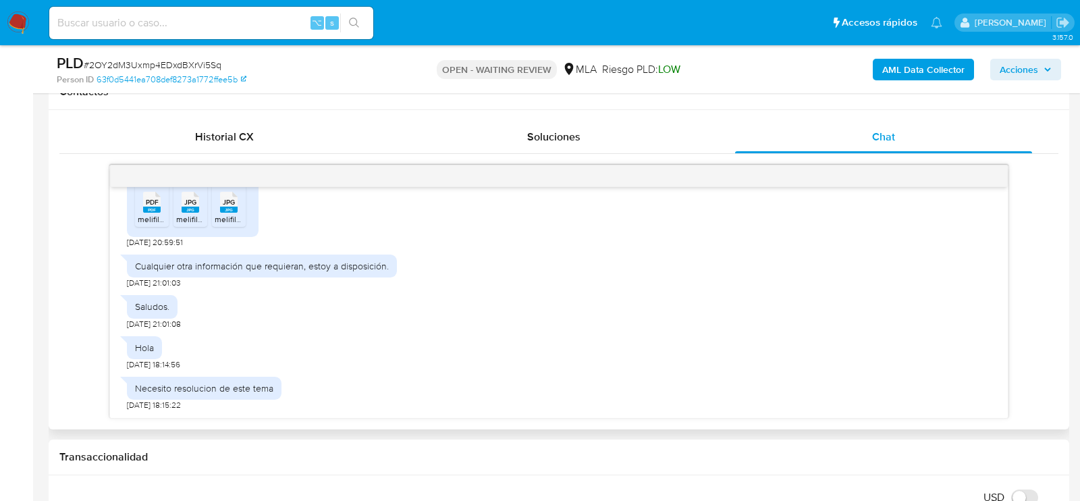
scroll to position [1840, 0]
click at [153, 223] on li "PDF PDF melifile8383231233843345042.pdf" at bounding box center [152, 206] width 34 height 42
click at [201, 215] on span "melifile7410289161731822749.jpg" at bounding box center [235, 218] width 119 height 11
click at [223, 217] on span "melifile2934443073742880407.jpg" at bounding box center [278, 218] width 127 height 11
click at [201, 13] on div "⌥ s" at bounding box center [211, 23] width 324 height 32
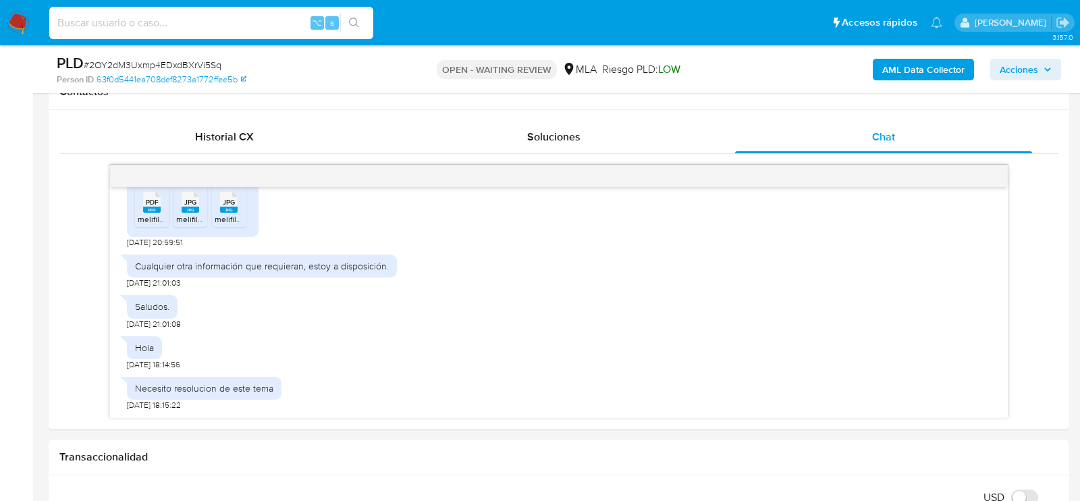
click at [201, 18] on input at bounding box center [211, 23] width 324 height 18
paste input "dcux8J5TIqDiHDys5I5pHrVH"
type input "dcux8J5TIqDiHDys5I5pHrVH"
click at [215, 49] on div "PLD # 2OY2dM3Uxmp4EDxdBXrVi5Sq Person ID 63f0d5441ea708def8273a1772ffee5b OPEN …" at bounding box center [559, 69] width 1021 height 48
click at [214, 59] on span "# 2OY2dM3Uxmp4EDxdBXrVi5Sq" at bounding box center [153, 65] width 138 height 14
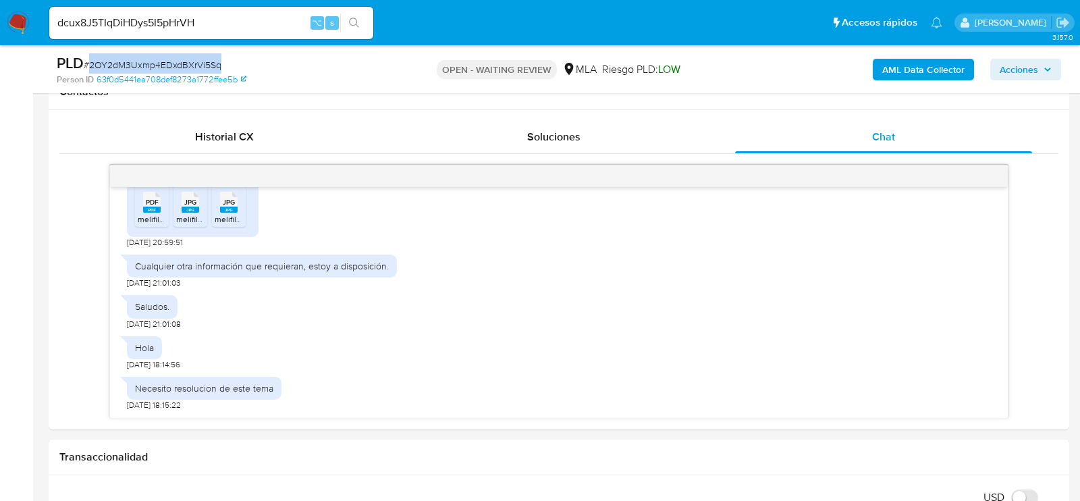
click at [214, 59] on span "# 2OY2dM3Uxmp4EDxdBXrVi5Sq" at bounding box center [153, 65] width 138 height 14
copy span "2OY2dM3Uxmp4EDxdBXrVi5Sq"
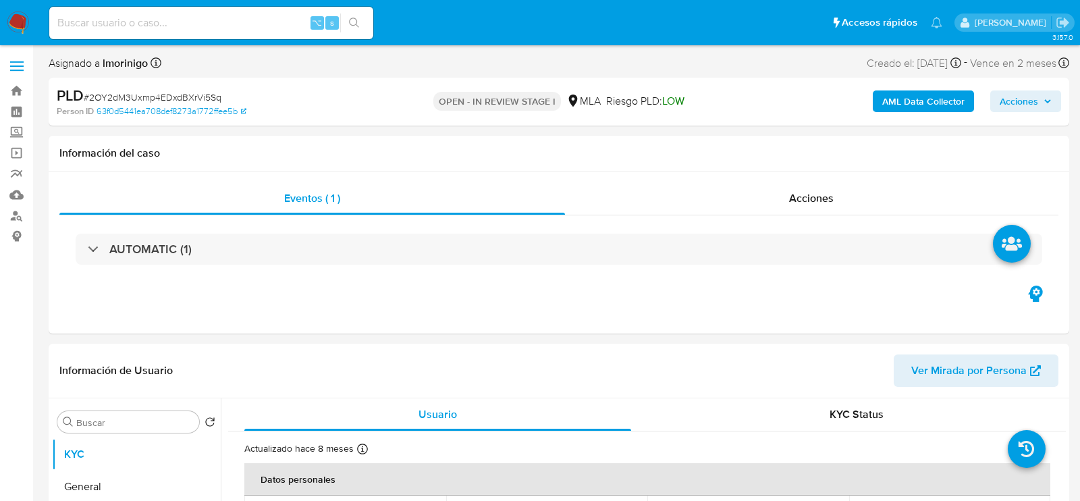
select select "10"
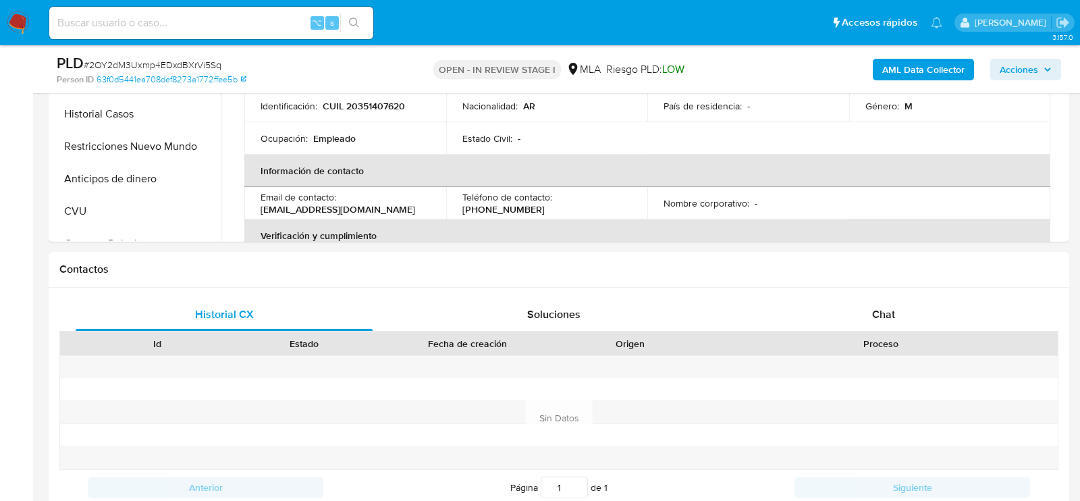
scroll to position [512, 0]
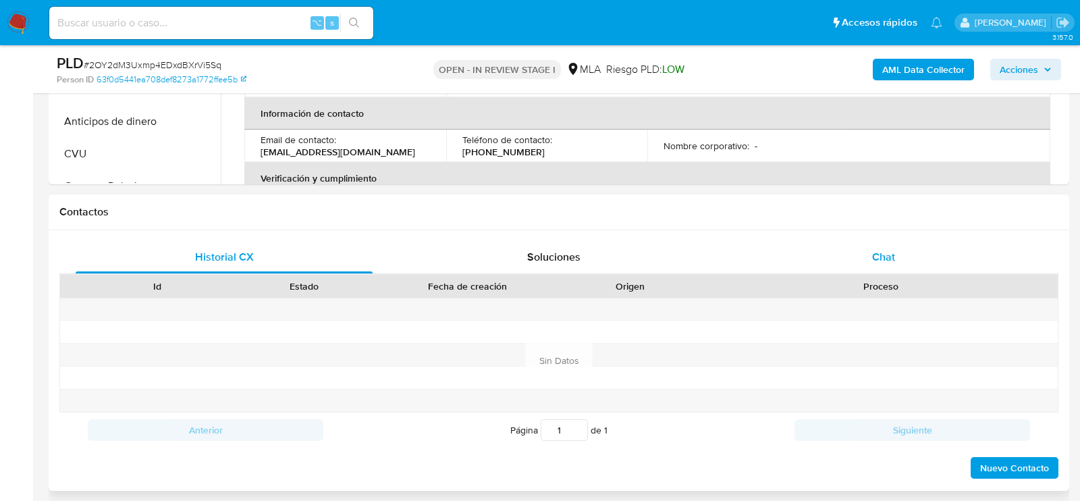
click at [817, 265] on div "Chat" at bounding box center [883, 257] width 297 height 32
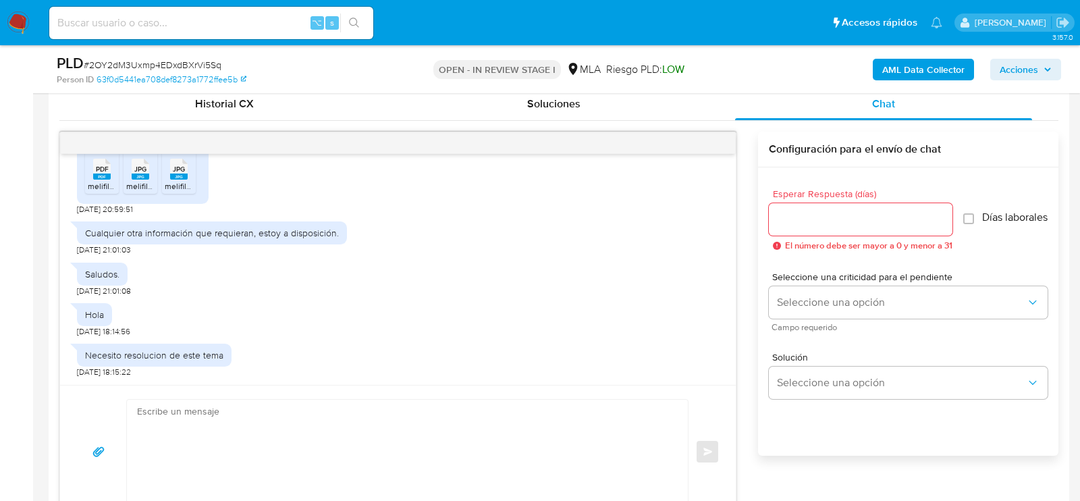
scroll to position [670, 0]
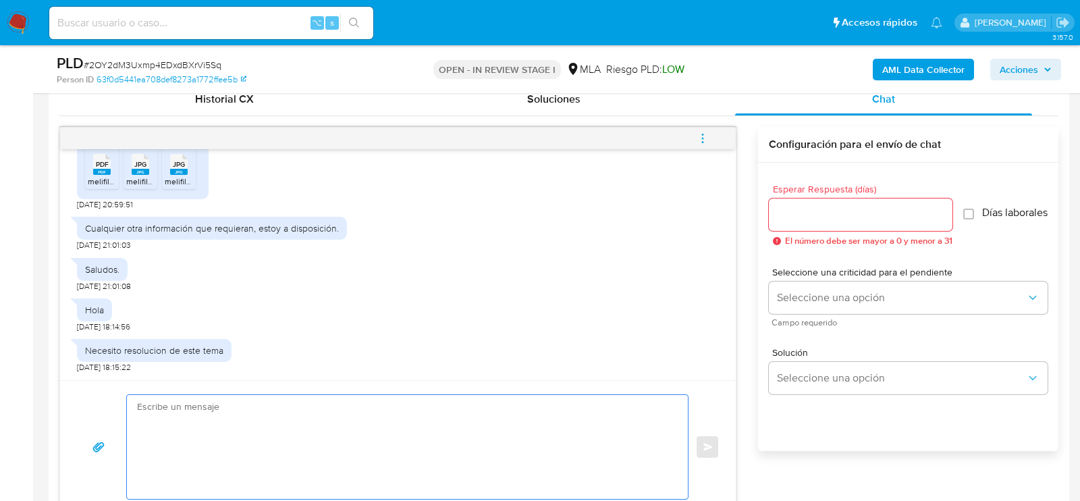
click at [329, 440] on textarea at bounding box center [404, 447] width 534 height 104
paste textarea "Hola, ¡Muchas gracias por tu respuesta! Confirmamos la recepción de la document…"
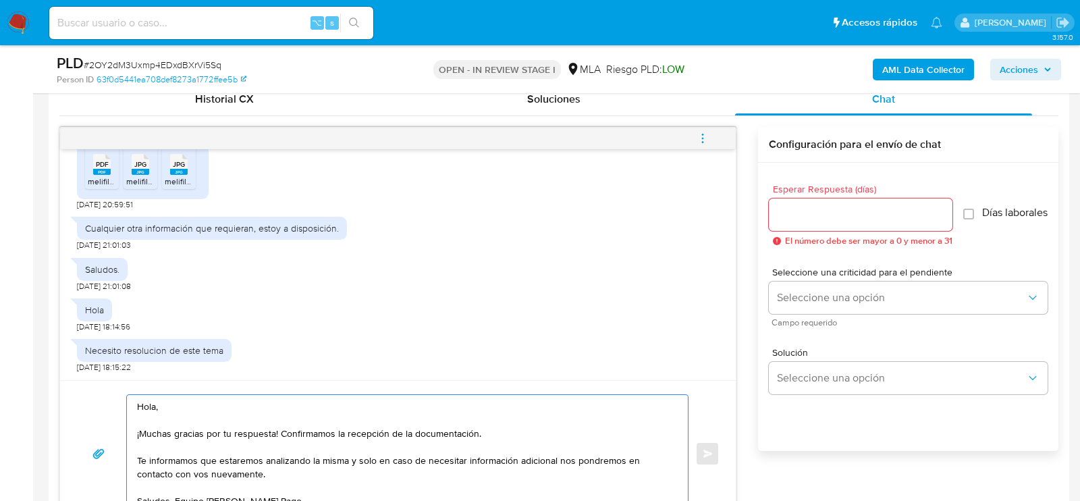
scroll to position [674, 0]
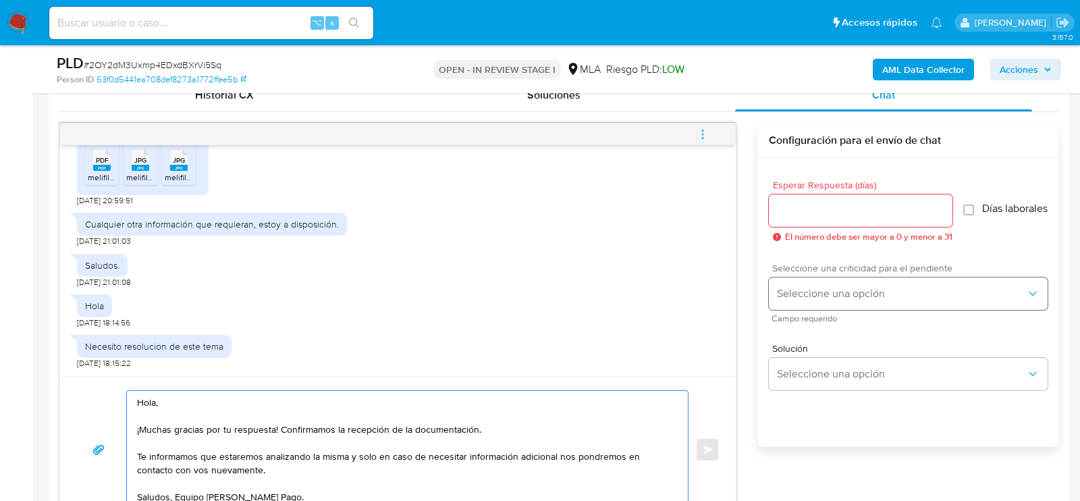
type textarea "Hola, ¡Muchas gracias por tu respuesta! Confirmamos la recepción de la document…"
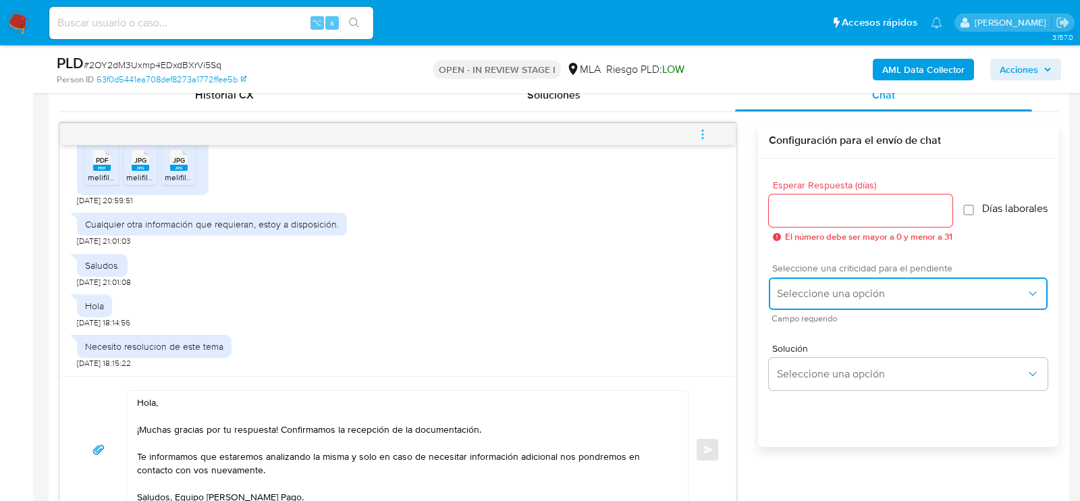
click at [905, 284] on button "Seleccione una opción" at bounding box center [908, 293] width 279 height 32
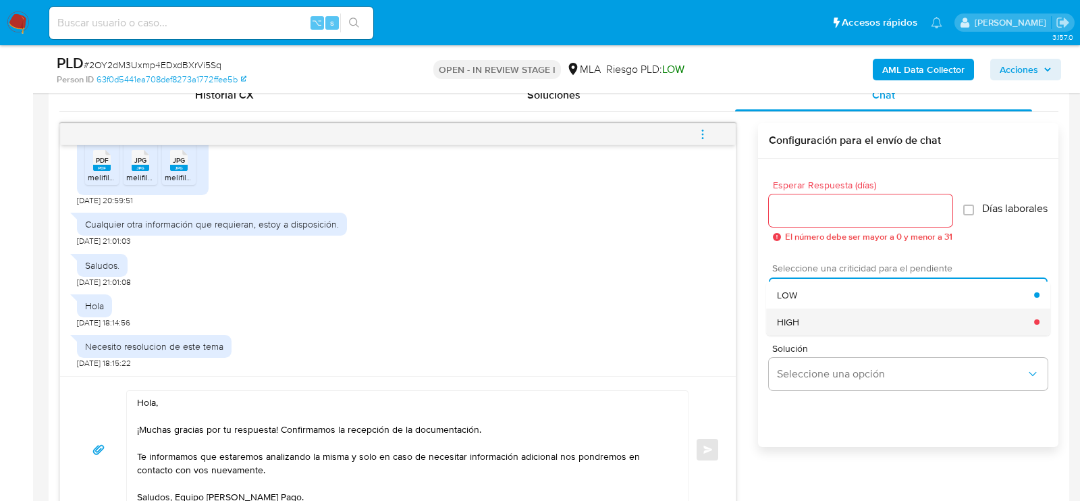
click at [810, 336] on div "HIGH" at bounding box center [905, 322] width 257 height 27
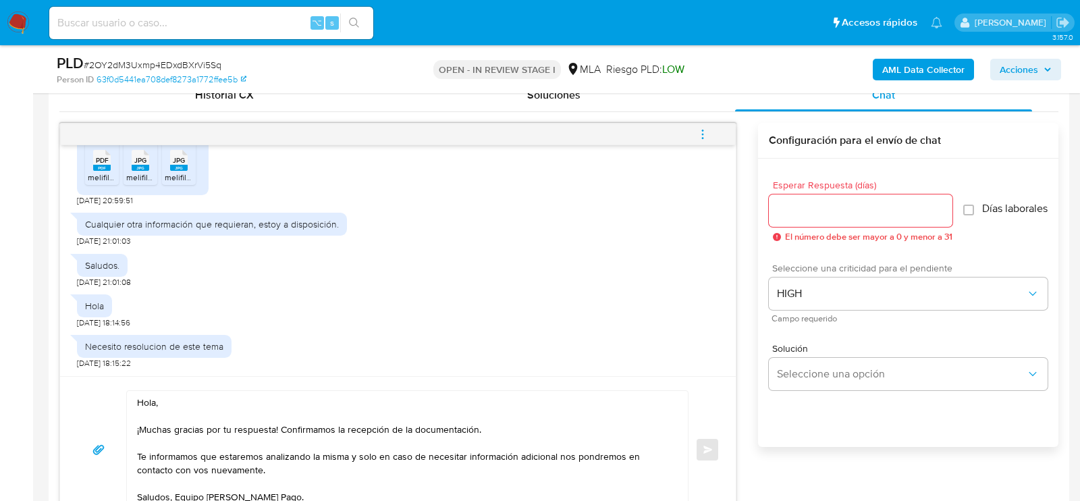
click at [815, 213] on input "Esperar Respuesta (días)" at bounding box center [861, 211] width 184 height 18
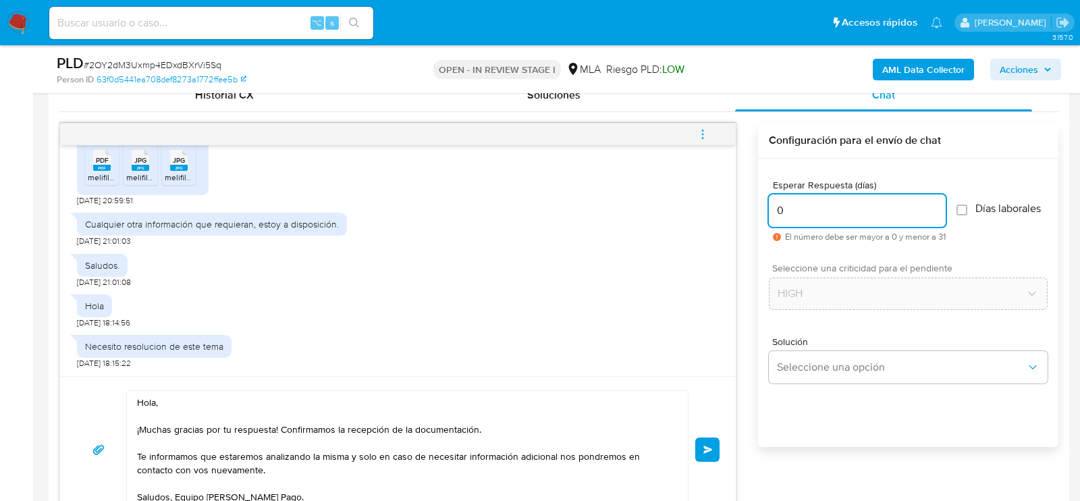
type input "0"
click at [707, 449] on span "Enviar" at bounding box center [707, 450] width 9 height 8
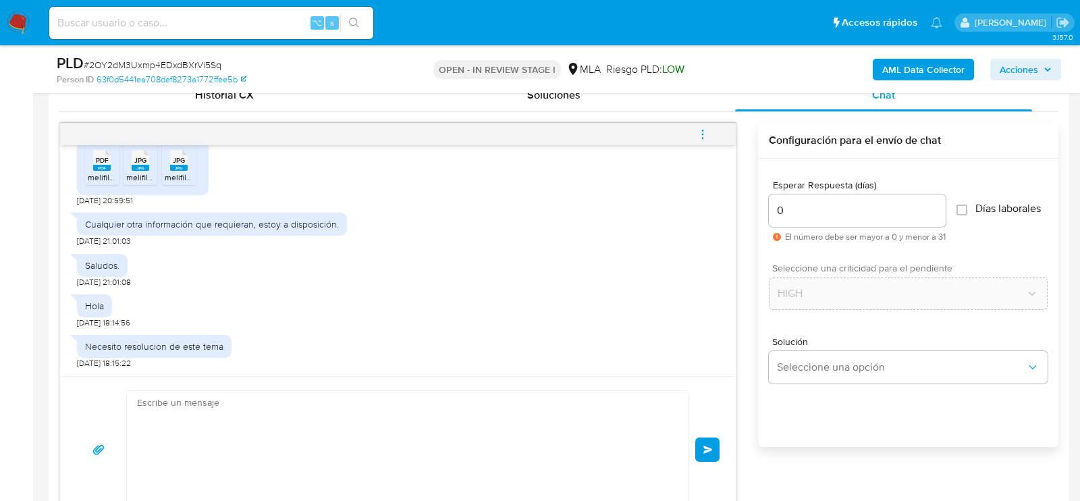
scroll to position [1238, 0]
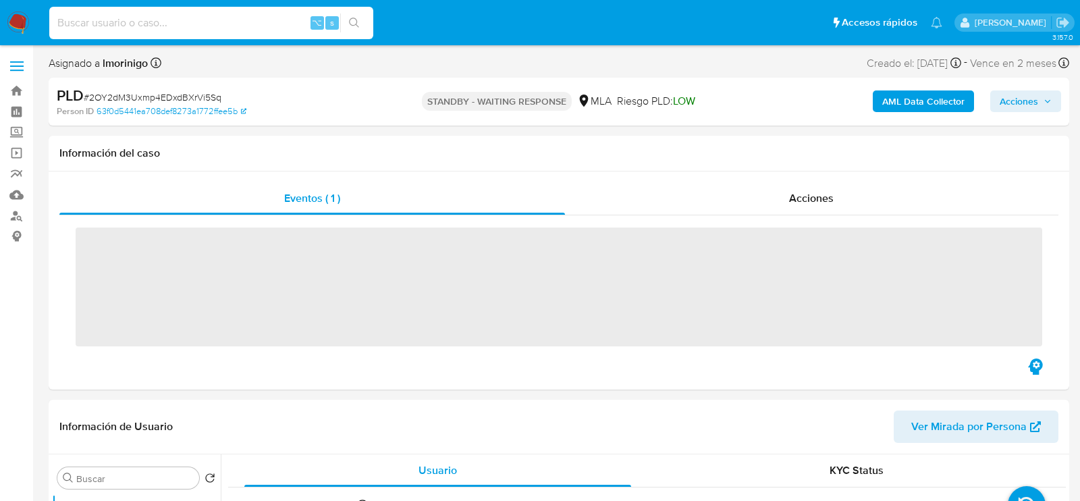
click at [155, 30] on input at bounding box center [211, 23] width 324 height 18
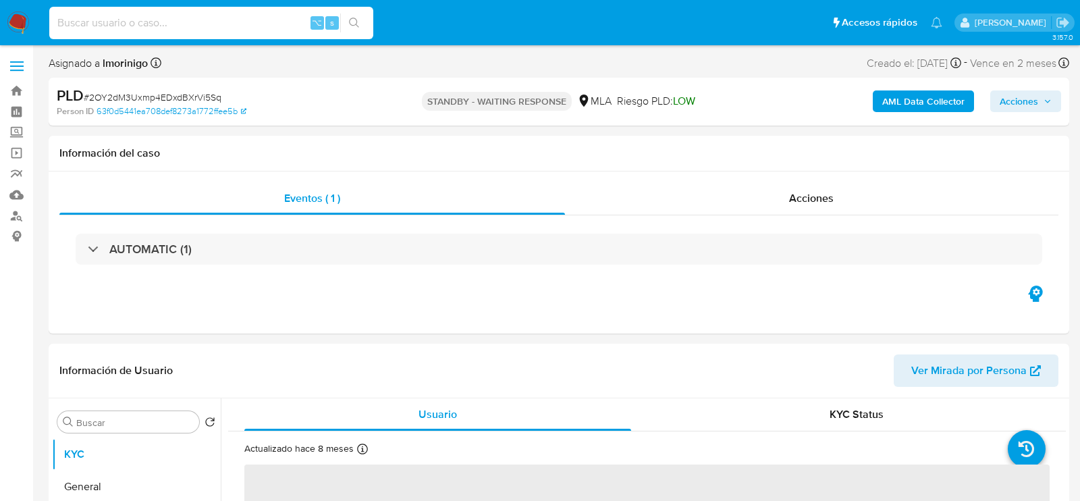
paste input "dcux8J5TIqDiHDys5I5pHrVH"
type input "dcux8J5TIqDiHDys5I5pHrVH"
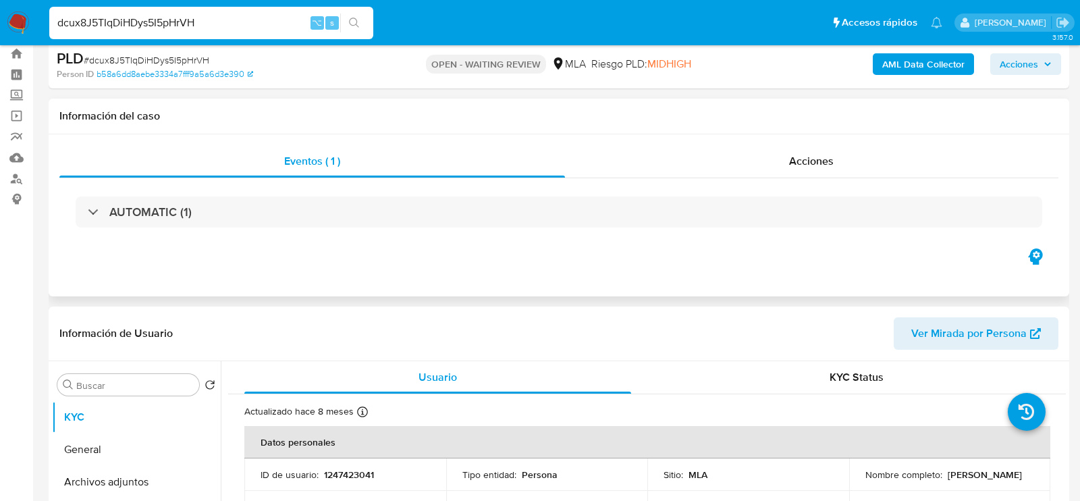
scroll to position [38, 0]
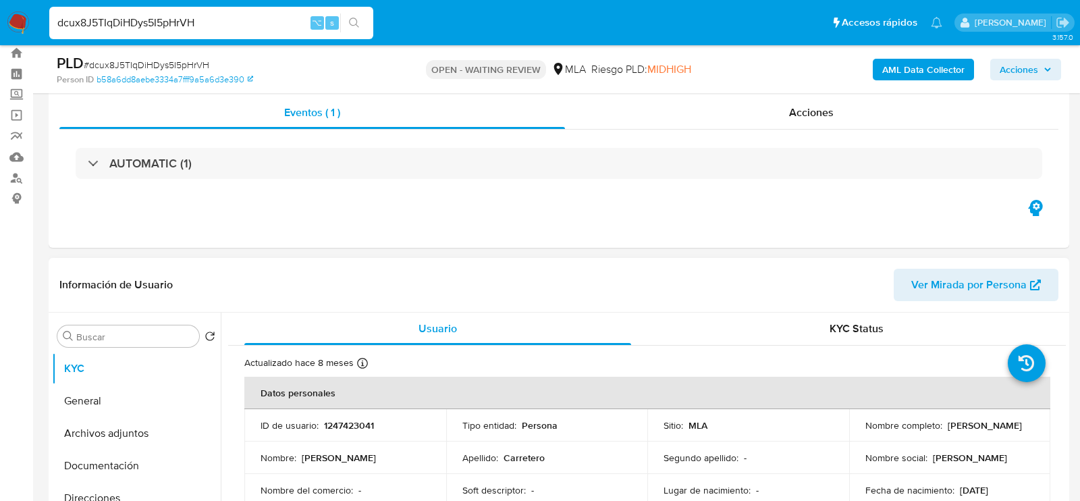
select select "10"
click at [339, 423] on p "1247423041" at bounding box center [349, 425] width 50 height 12
copy p "1247423041"
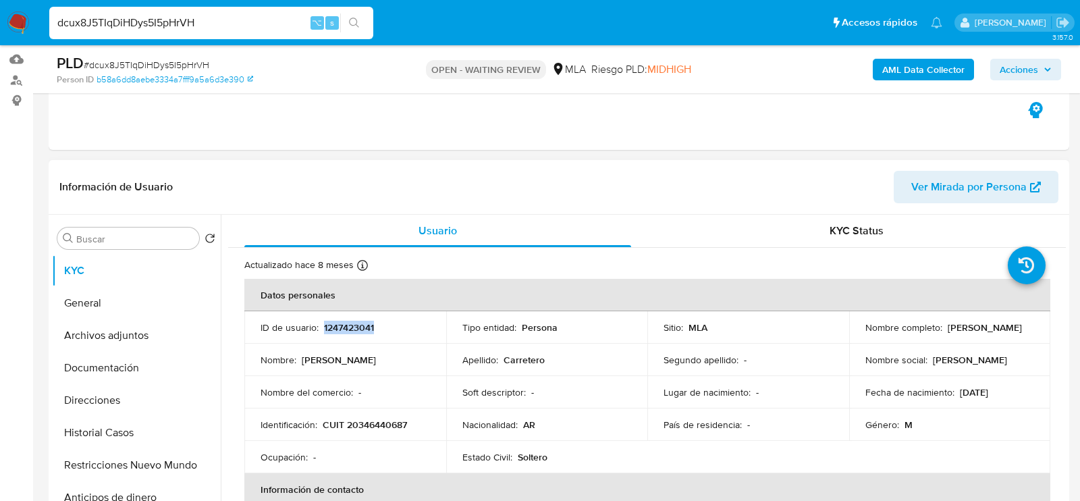
scroll to position [264, 0]
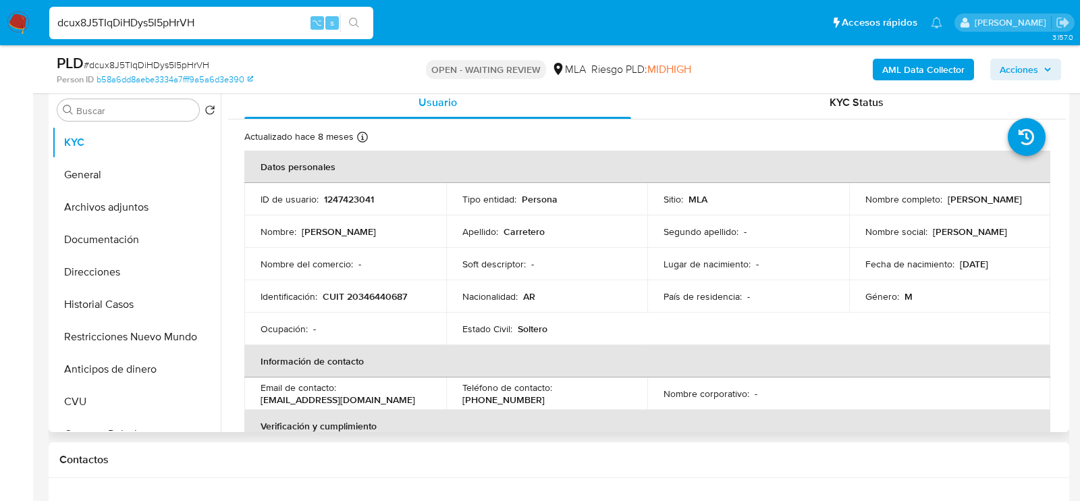
click at [383, 286] on td "Identificación : CUIT 20346440687" at bounding box center [345, 296] width 202 height 32
click at [383, 290] on p "CUIT 20346440687" at bounding box center [365, 296] width 84 height 12
copy p "20346440687"
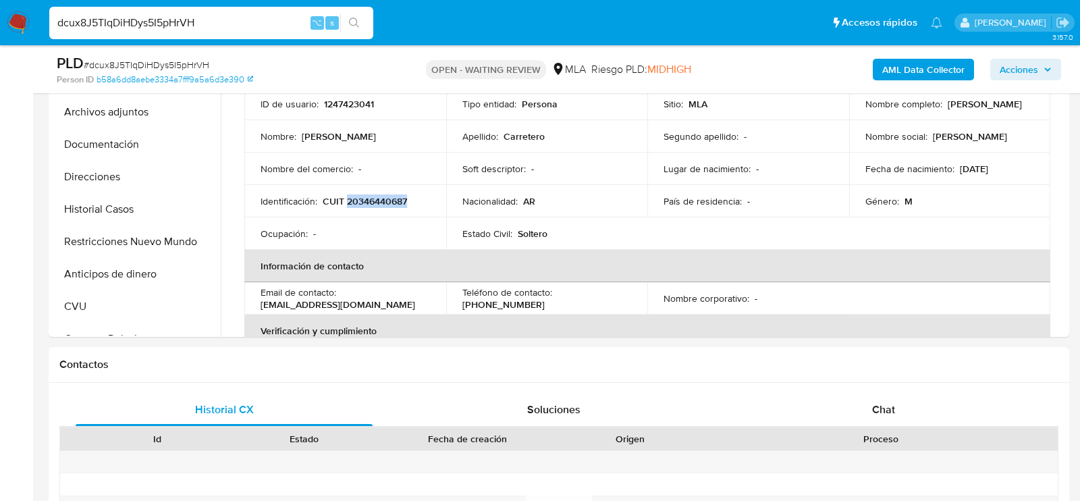
scroll to position [412, 0]
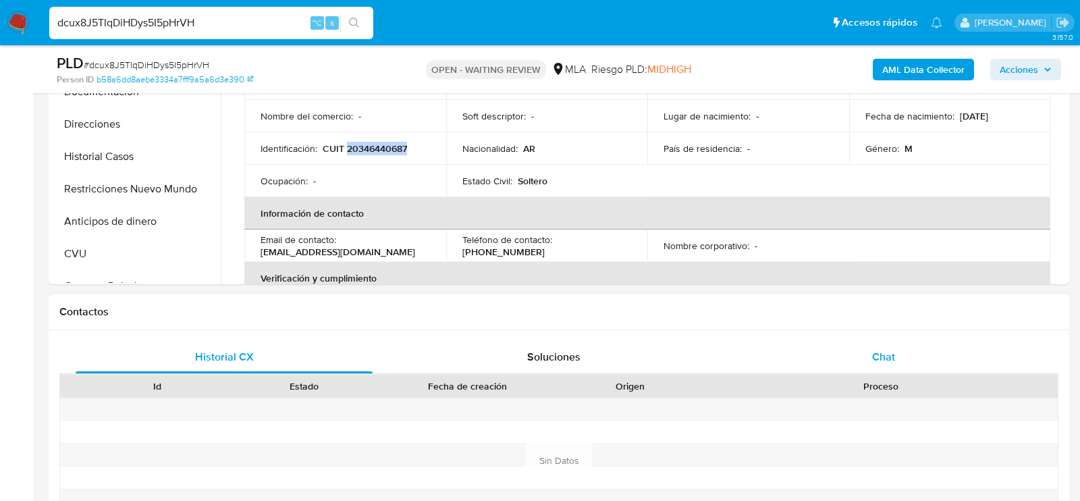
click at [800, 357] on div "Chat" at bounding box center [883, 357] width 297 height 32
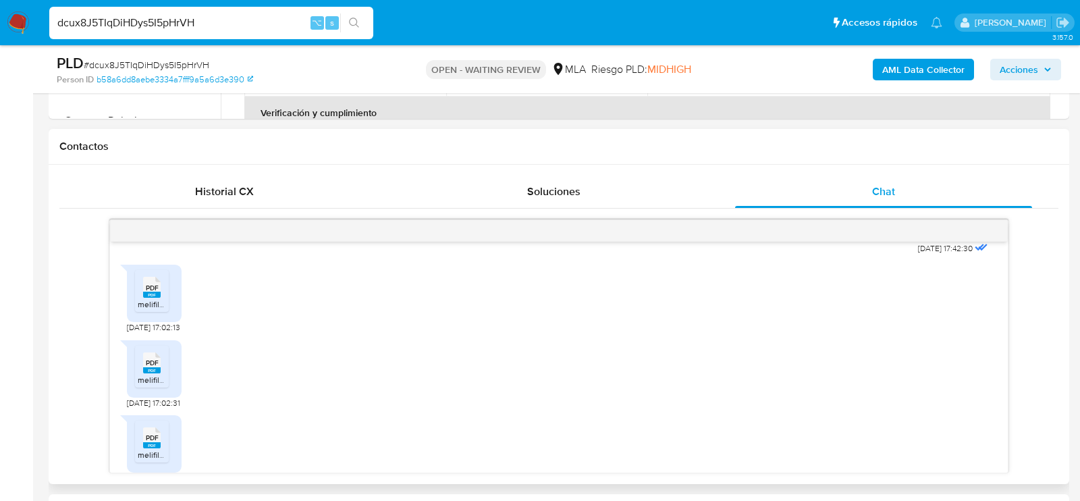
scroll to position [708, 0]
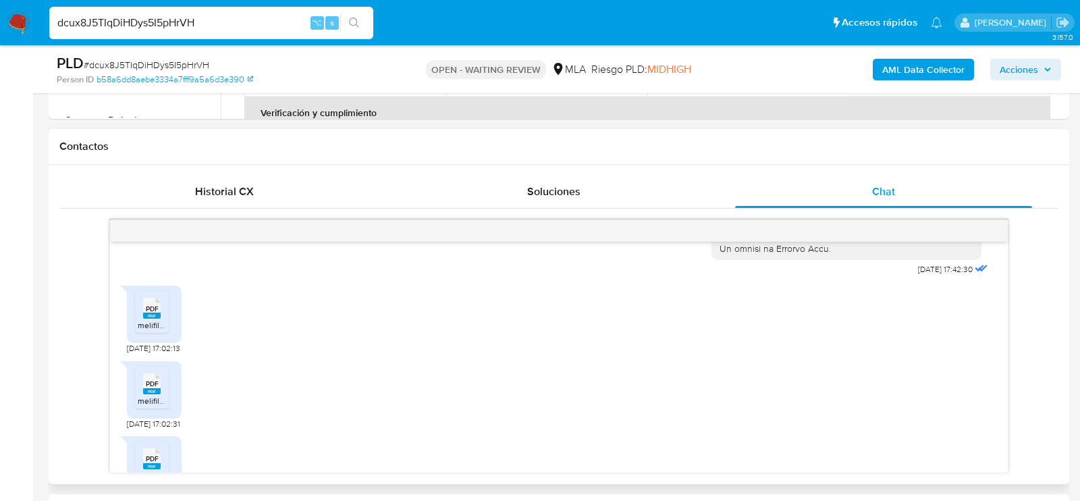
click at [159, 331] on span "melifile4930185656458329314.pdf" at bounding box center [201, 324] width 126 height 11
click at [158, 396] on icon "PDF" at bounding box center [152, 384] width 18 height 24
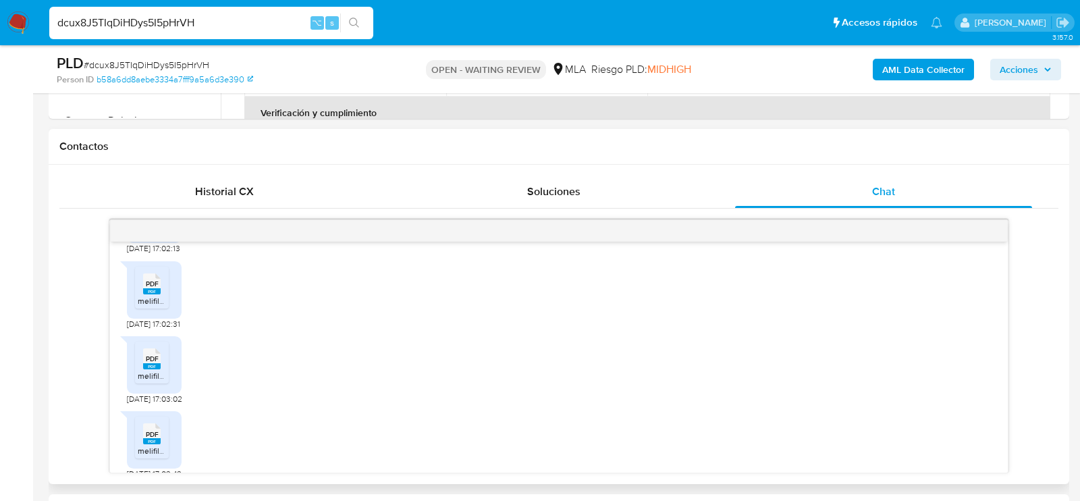
click at [158, 381] on span "melifile7182149271833198990.pdf" at bounding box center [198, 375] width 120 height 11
click at [158, 378] on rect at bounding box center [152, 375] width 18 height 6
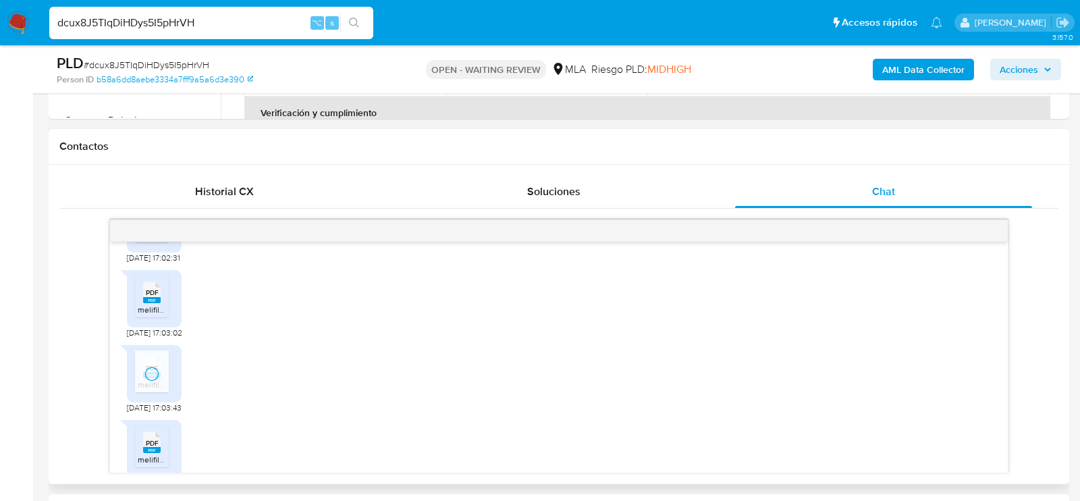
scroll to position [922, 0]
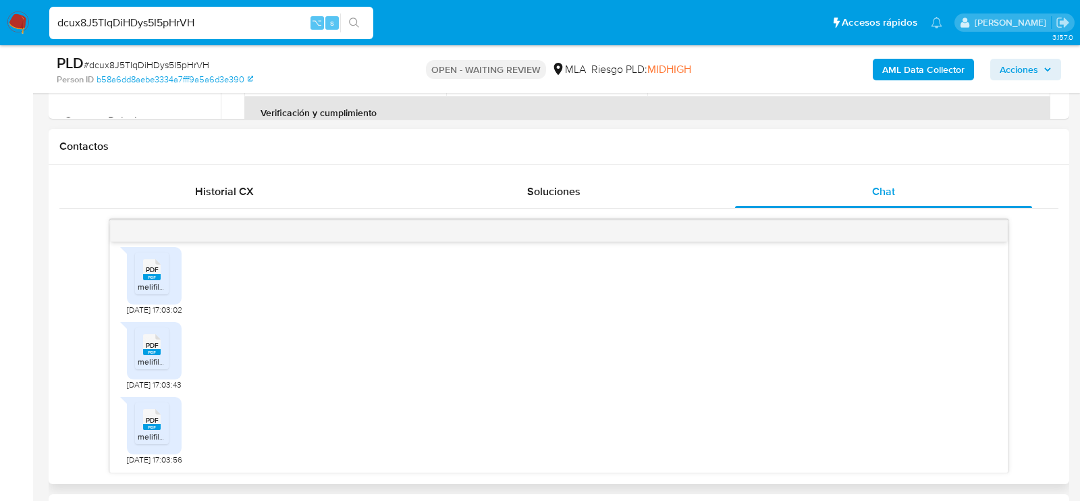
click at [155, 416] on span "PDF" at bounding box center [152, 420] width 13 height 9
click at [184, 36] on div "dcux8J5TIqDiHDys5I5pHrVH ⌥ s" at bounding box center [211, 23] width 324 height 32
click at [179, 26] on input "dcux8J5TIqDiHDys5I5pHrVH" at bounding box center [211, 23] width 324 height 18
paste input "bujyySxAAFAUuPSeAl4UWKeN"
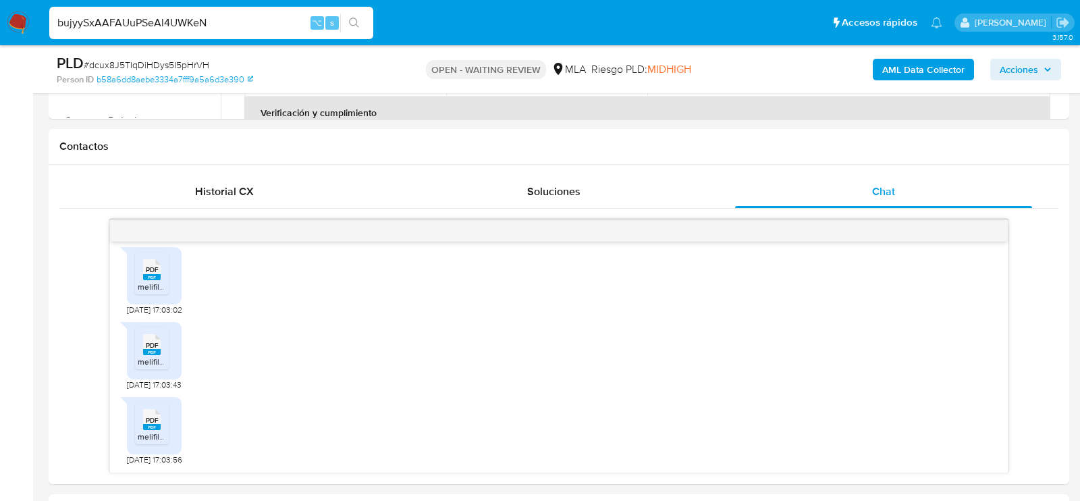
type input "bujyySxAAFAUuPSeAl4UWKeN"
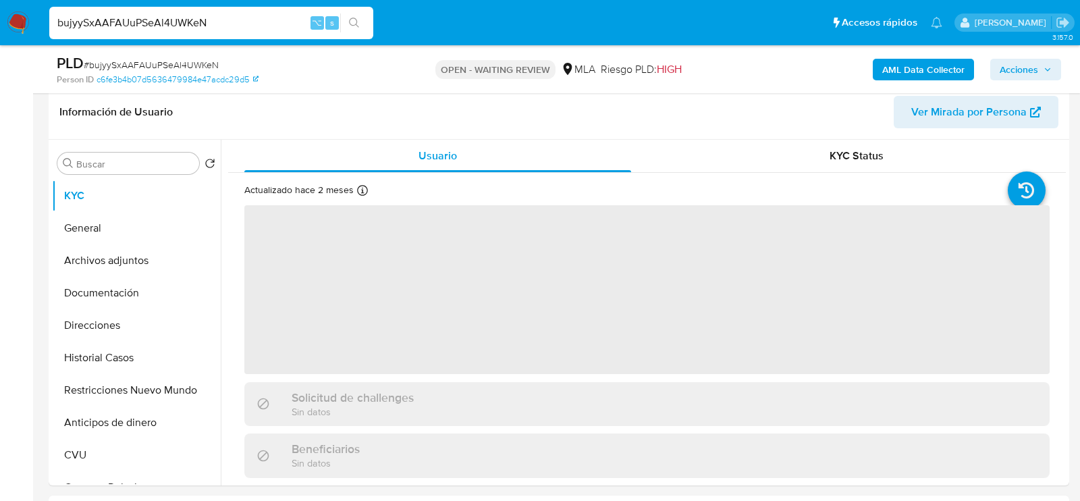
scroll to position [213, 0]
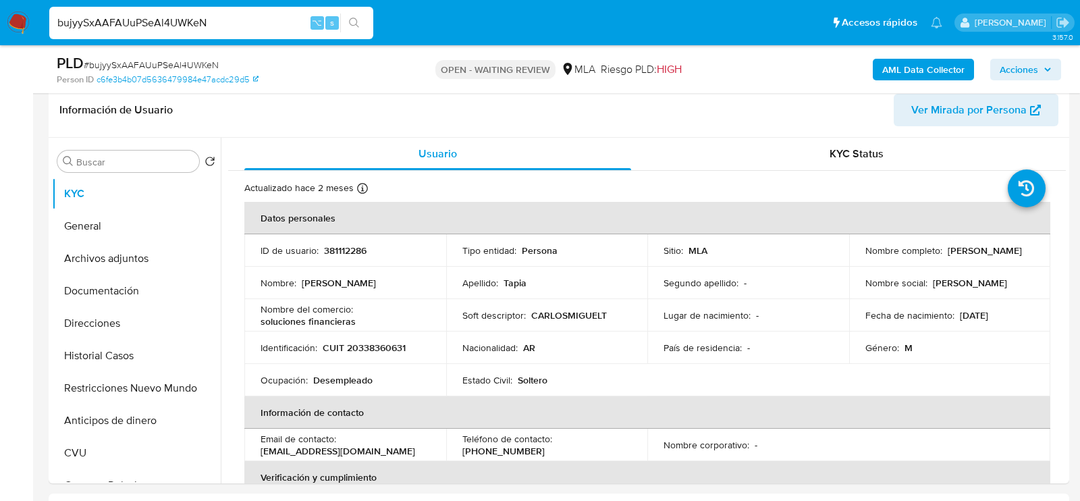
click at [354, 232] on th "Datos personales" at bounding box center [647, 218] width 806 height 32
select select "10"
click at [354, 248] on p "381112286" at bounding box center [345, 250] width 43 height 12
copy p "381112286"
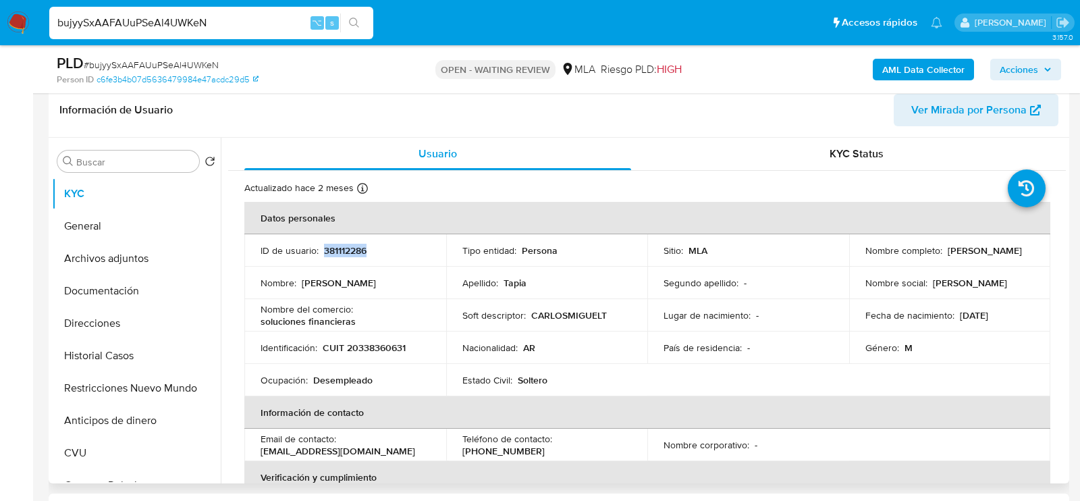
click at [377, 348] on p "CUIT 20338360631" at bounding box center [364, 348] width 83 height 12
copy p "20338360631"
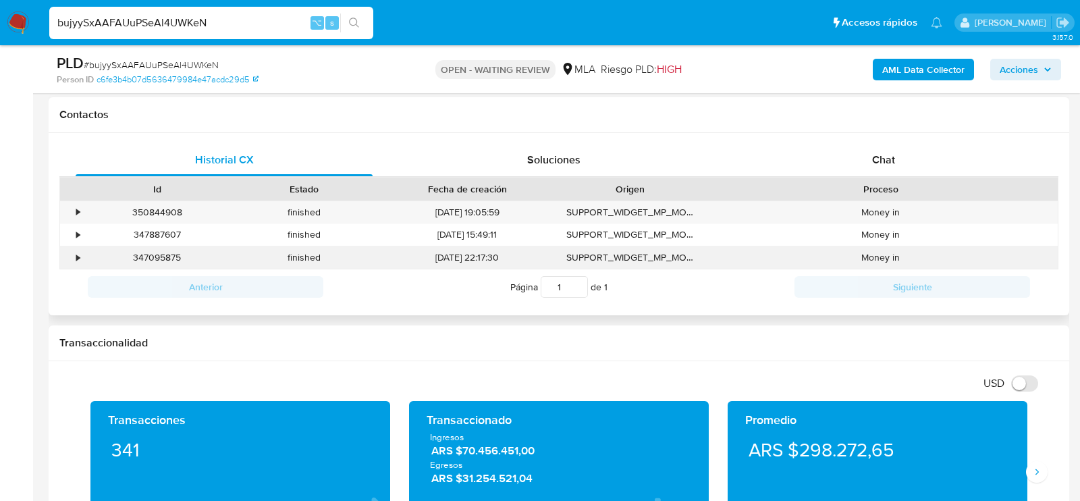
scroll to position [625, 0]
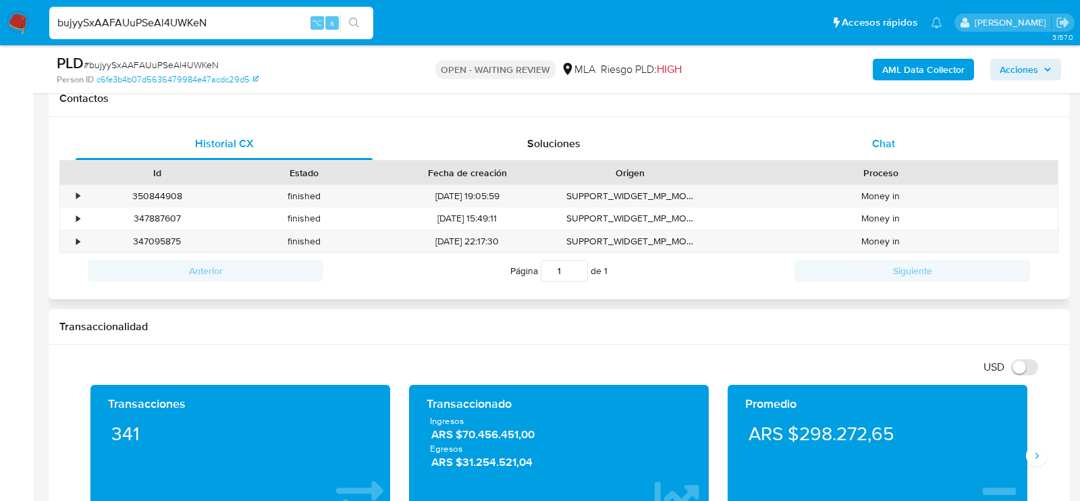
click at [894, 142] on span "Chat" at bounding box center [883, 144] width 23 height 16
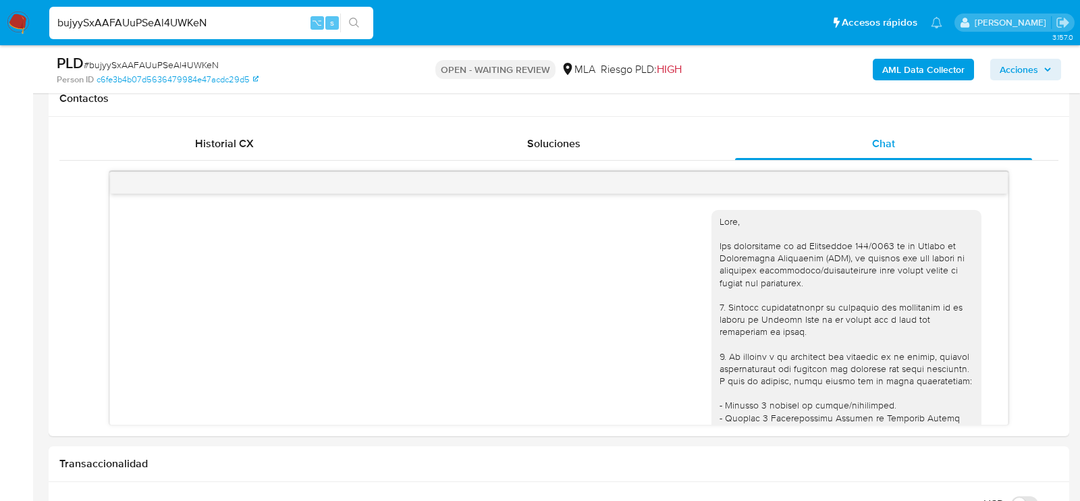
scroll to position [587, 0]
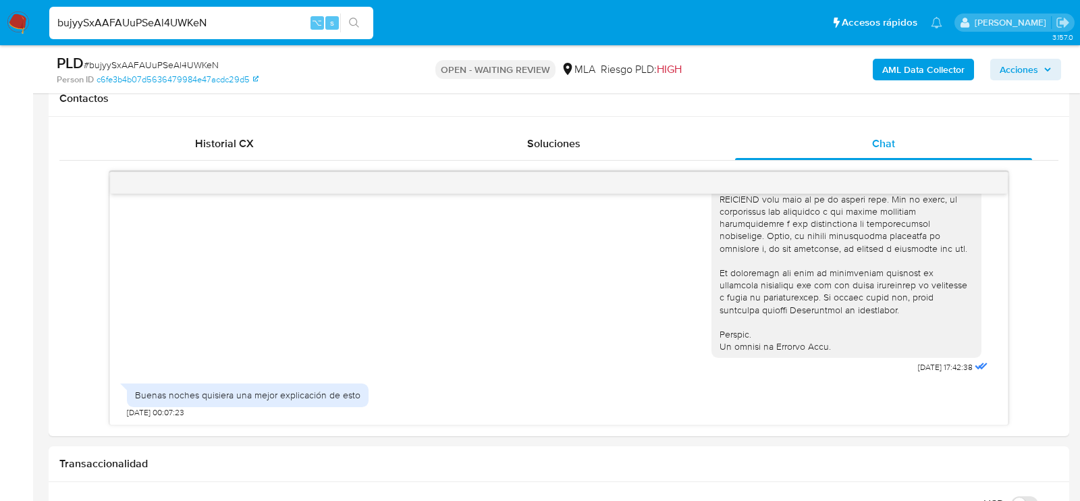
click at [173, 61] on span "# bujyySxAAFAUuPSeAl4UWKeN" at bounding box center [151, 65] width 135 height 14
copy span "bujyySxAAFAUuPSeAl4UWKeN"
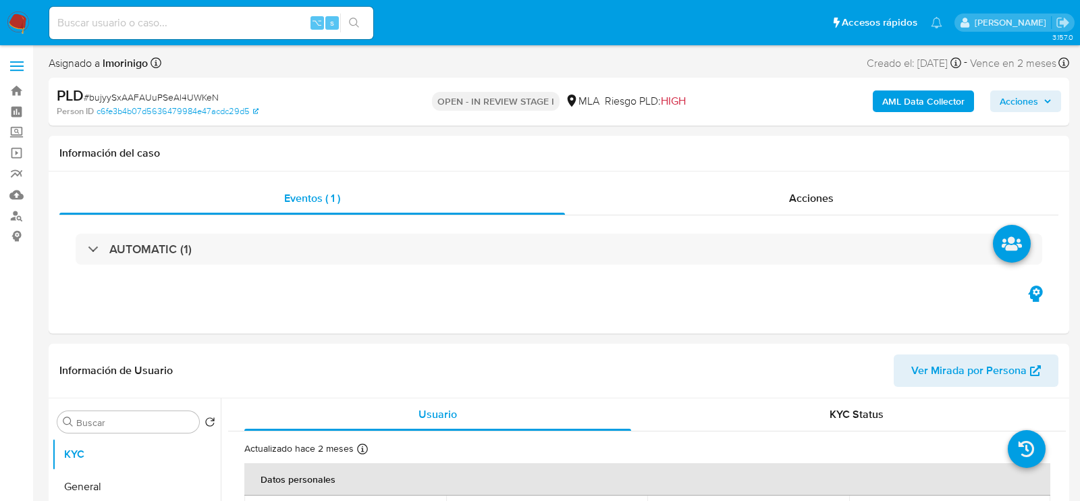
select select "10"
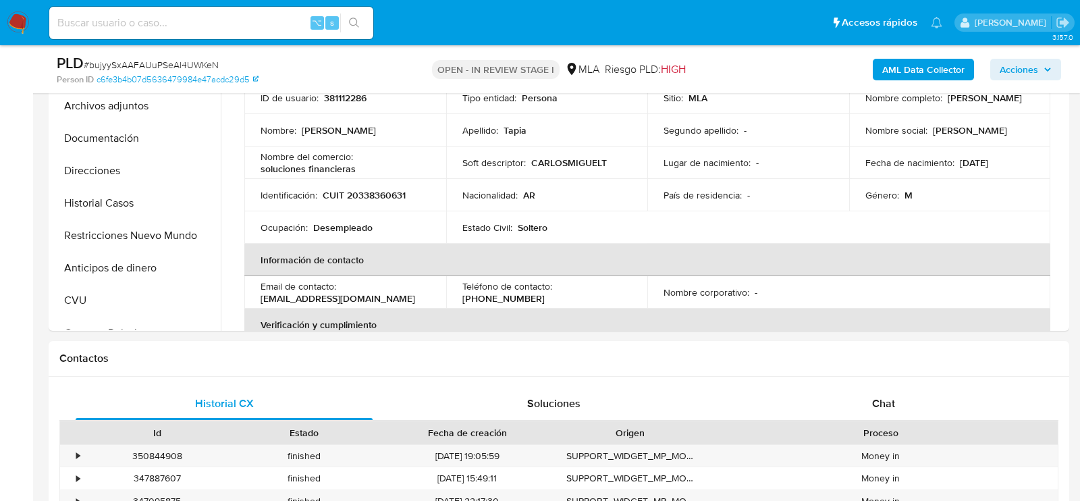
scroll to position [365, 0]
click at [911, 417] on div "Chat" at bounding box center [883, 404] width 297 height 32
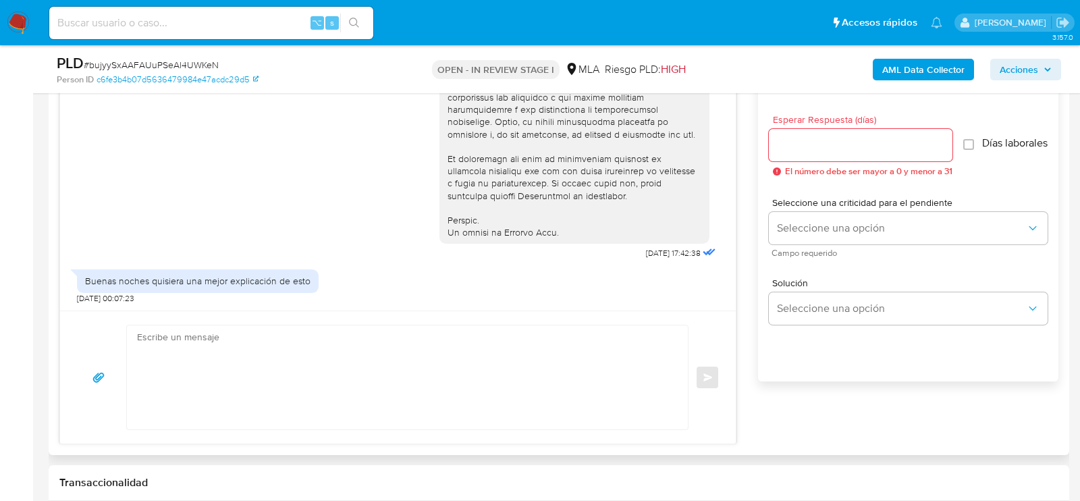
scroll to position [747, 0]
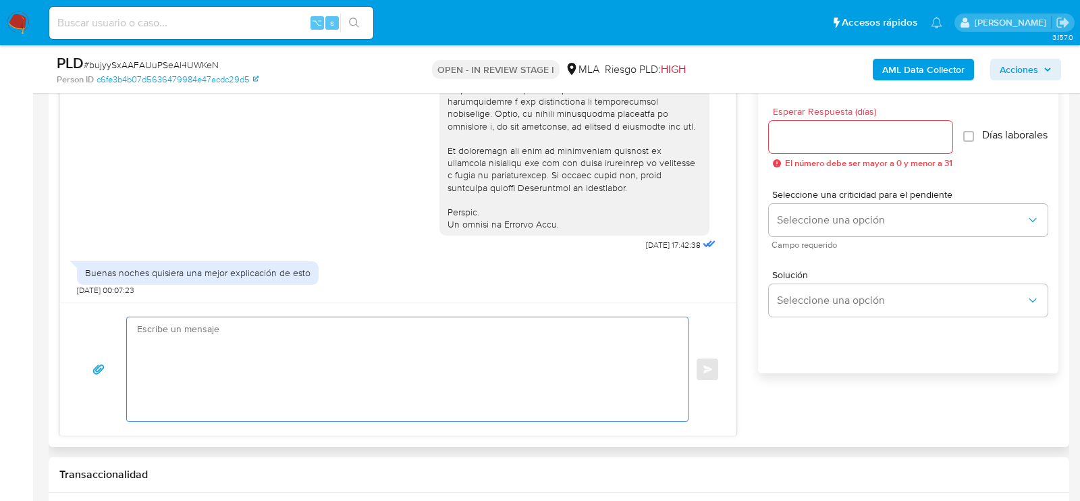
click at [337, 374] on textarea at bounding box center [404, 369] width 534 height 104
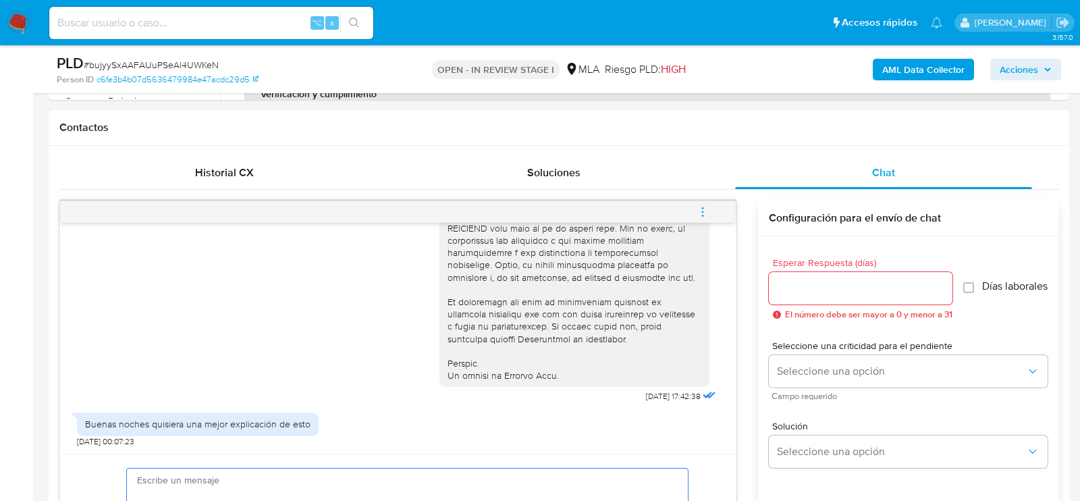
scroll to position [363, 0]
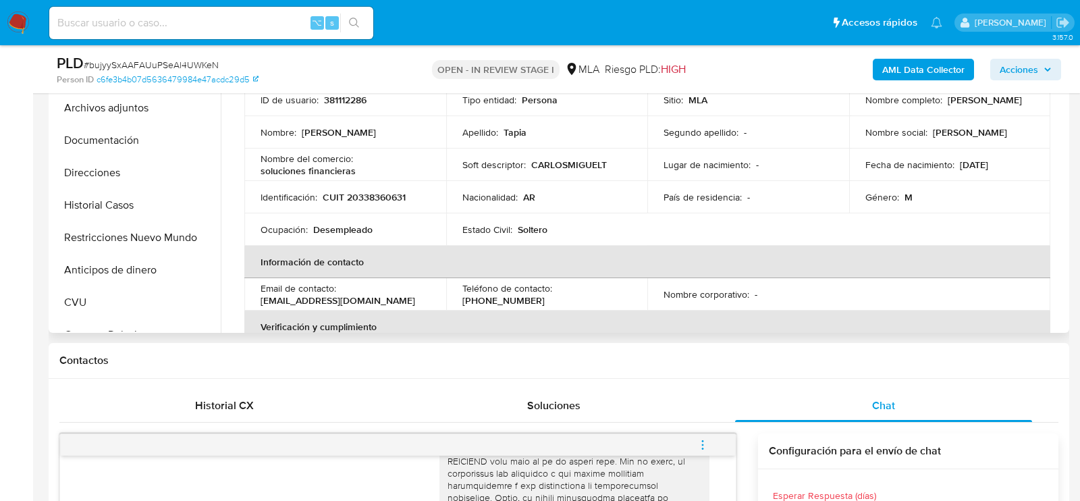
click at [336, 202] on p "CUIT 20338360631" at bounding box center [364, 197] width 83 height 12
click at [350, 202] on p "CUIT 20338360631" at bounding box center [364, 197] width 83 height 12
copy p "20338360631"
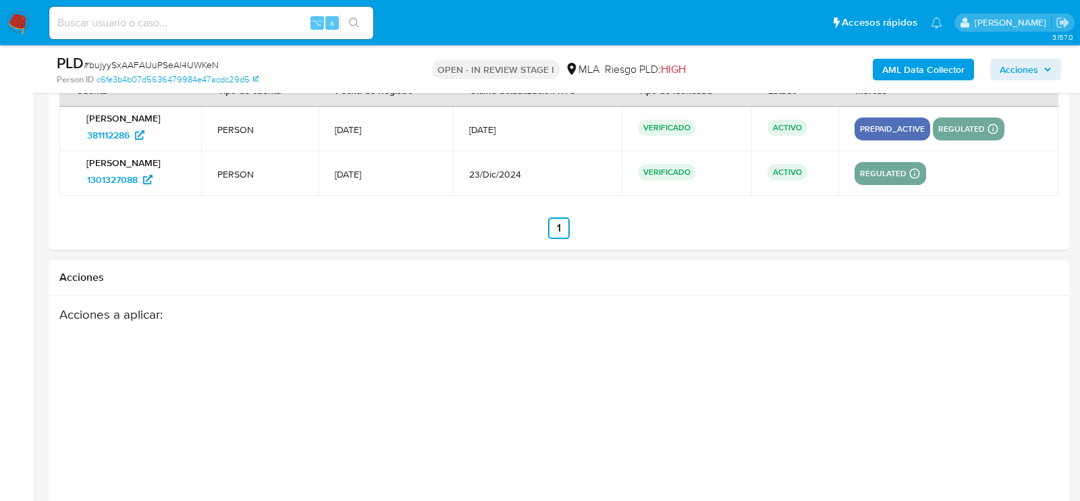
scroll to position [2410, 0]
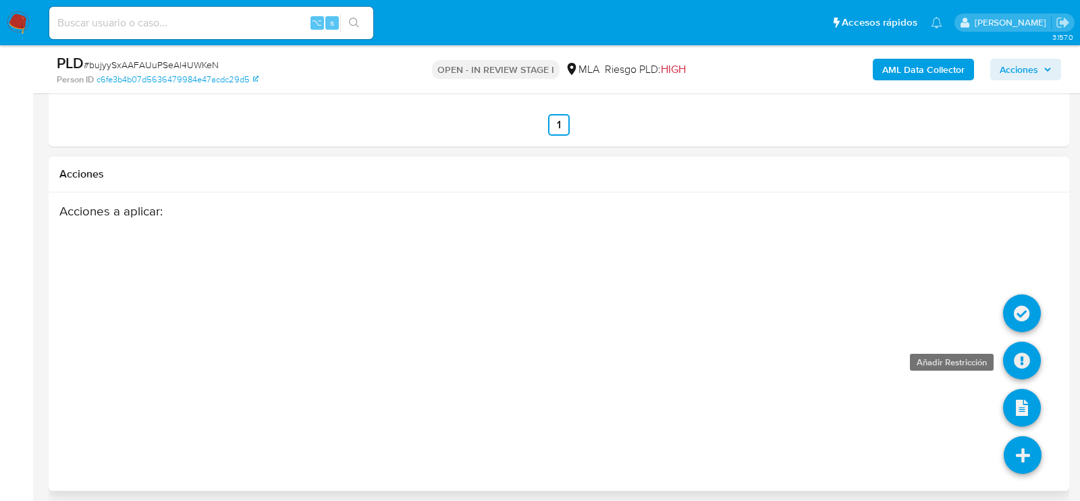
click at [1032, 359] on icon at bounding box center [1022, 361] width 38 height 38
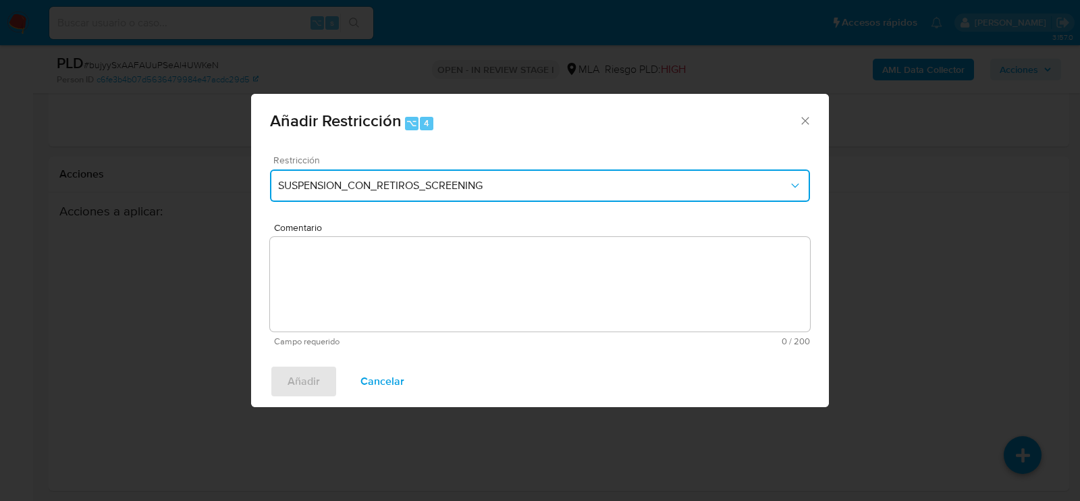
click at [314, 185] on span "SUSPENSION_CON_RETIROS_SCREENING" at bounding box center [533, 186] width 510 height 14
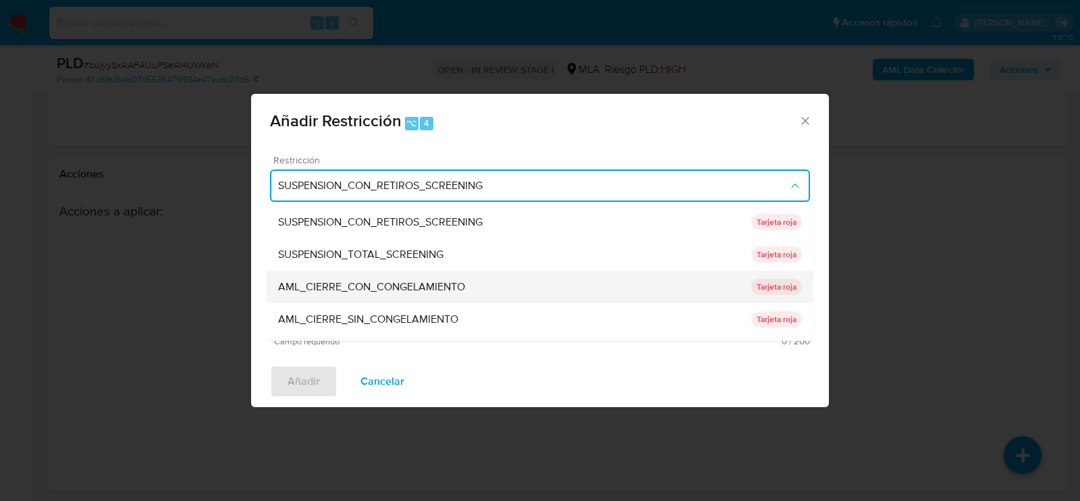
scroll to position [286, 0]
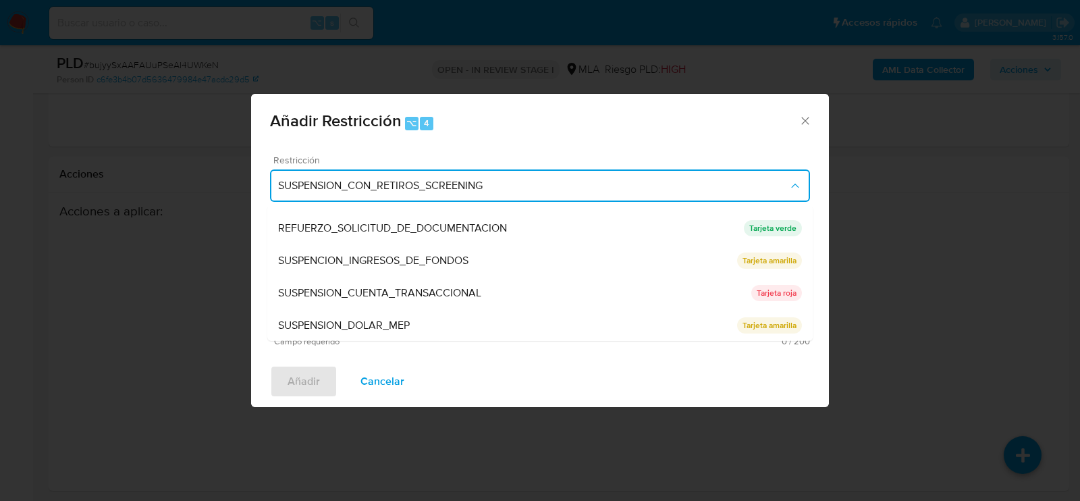
click at [314, 298] on span "SUSPENSION_CUENTA_TRANSACCIONAL" at bounding box center [379, 293] width 203 height 14
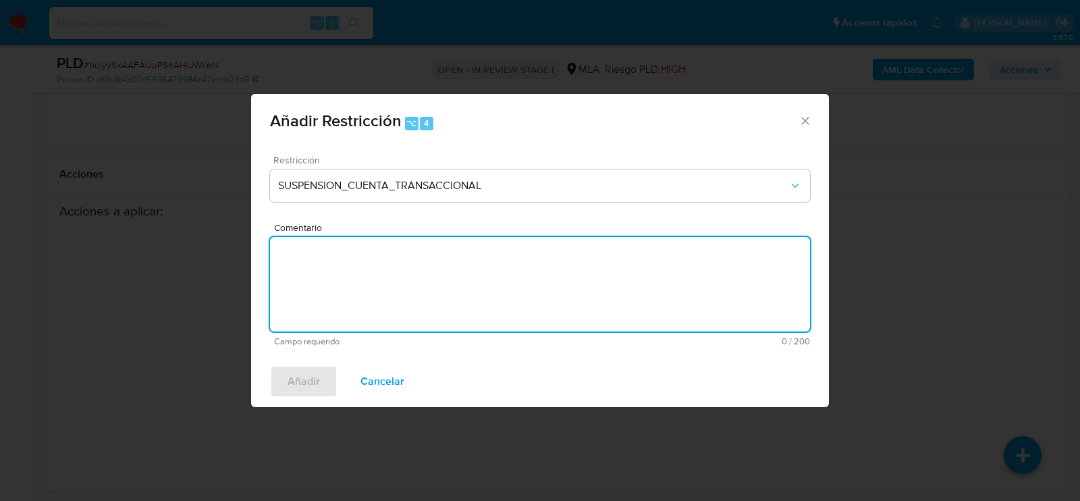
click at [314, 298] on textarea "Comentario" at bounding box center [540, 284] width 540 height 95
type textarea "aml"
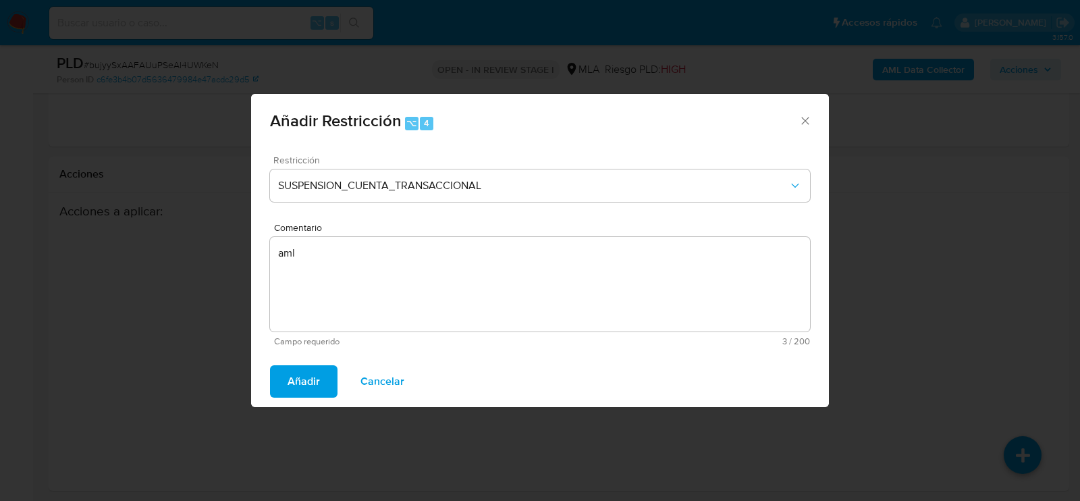
click at [292, 383] on span "Añadir" at bounding box center [304, 382] width 32 height 30
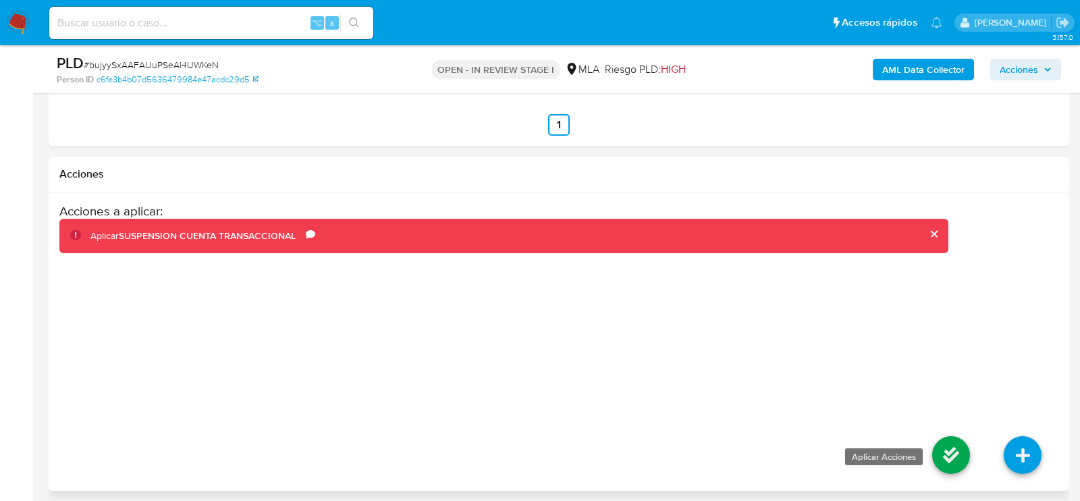
click at [955, 438] on icon at bounding box center [951, 455] width 38 height 38
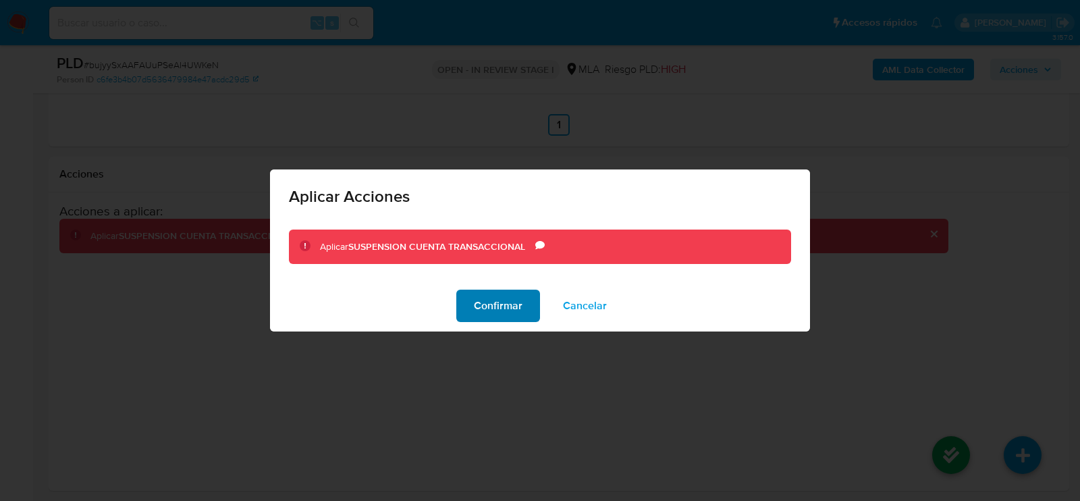
click at [469, 300] on button "Confirmar" at bounding box center [498, 306] width 84 height 32
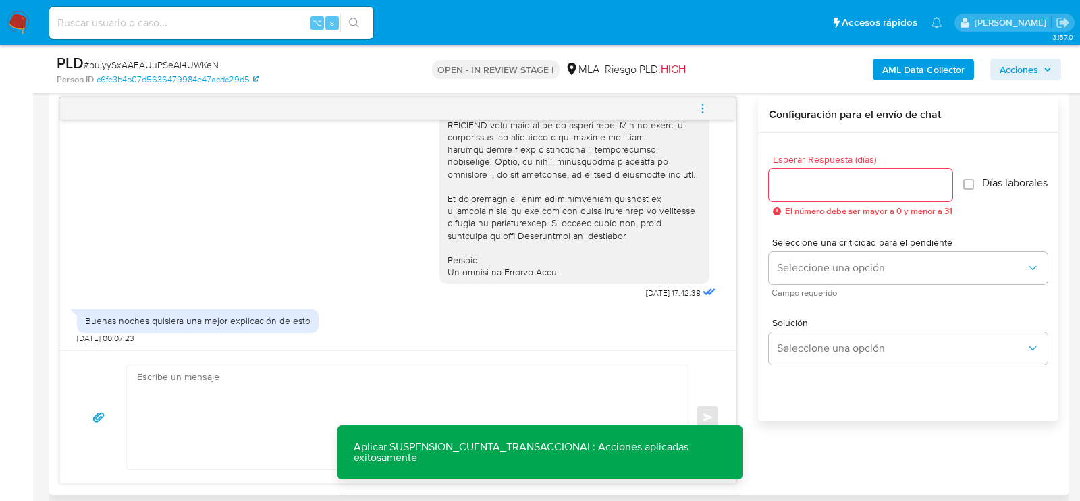
scroll to position [689, 0]
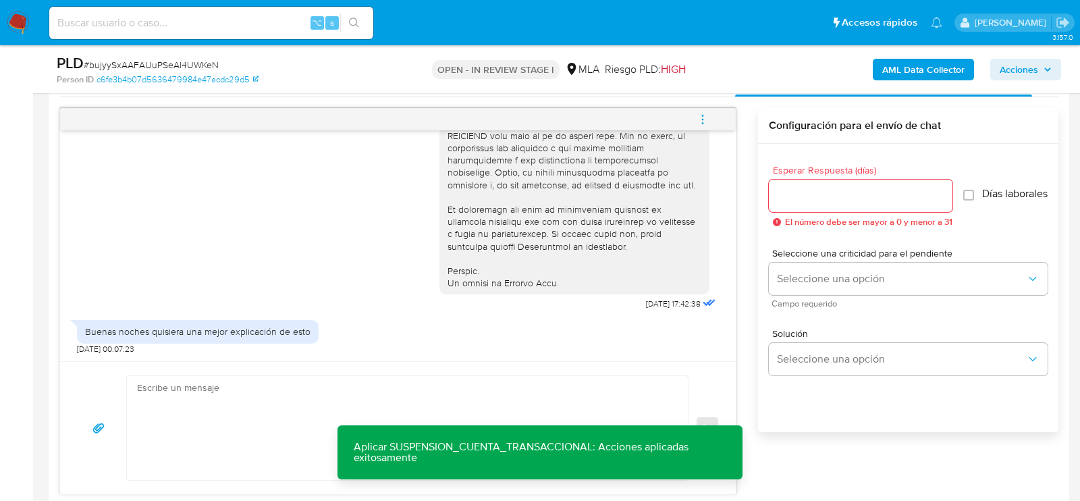
click at [253, 356] on div "[DATE] 17:42:38 Buenas noches quisiera una mejor explicación de esto [DATE] 00:…" at bounding box center [398, 245] width 676 height 231
click at [253, 406] on textarea at bounding box center [404, 428] width 534 height 104
paste textarea "Hola XXX, Muchas gracias por tu respuesta. Analizamos tu caso y verificamos que…"
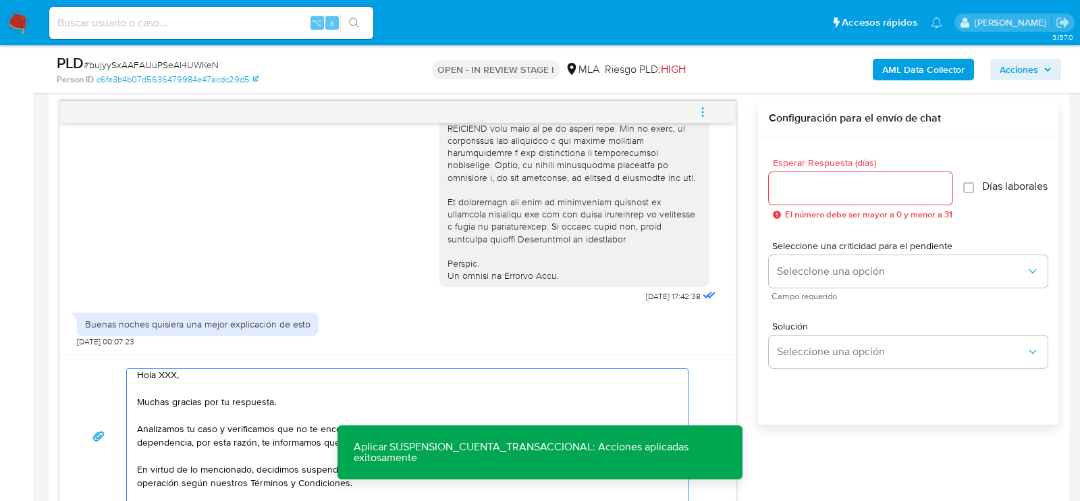
scroll to position [0, 0]
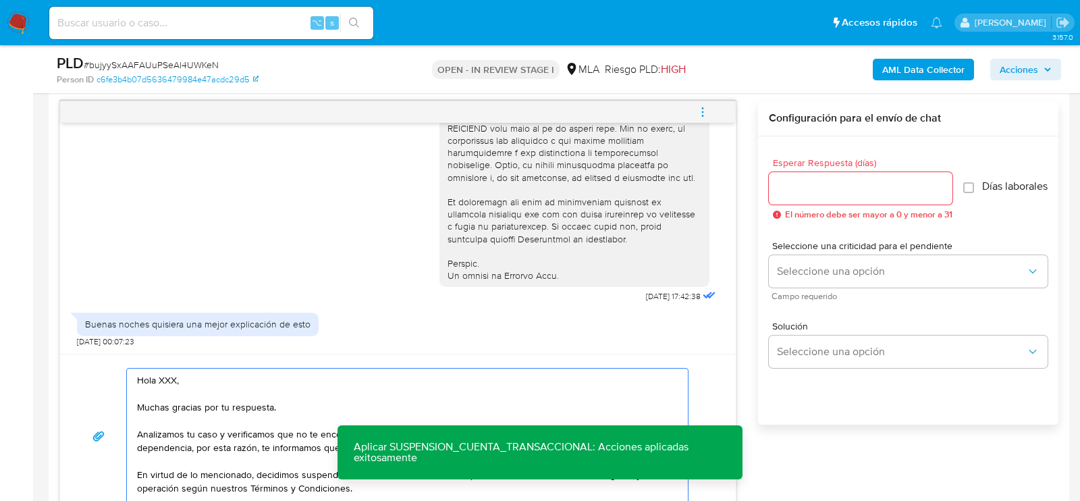
click at [161, 376] on textarea "Hola XXX, Muchas gracias por tu respuesta. Analizamos tu caso y verificamos que…" at bounding box center [404, 436] width 534 height 135
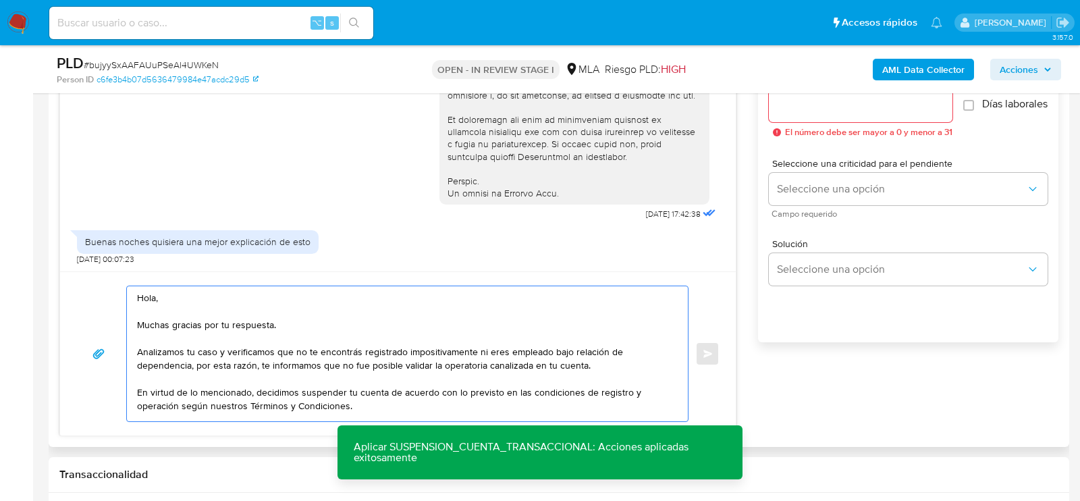
scroll to position [840, 0]
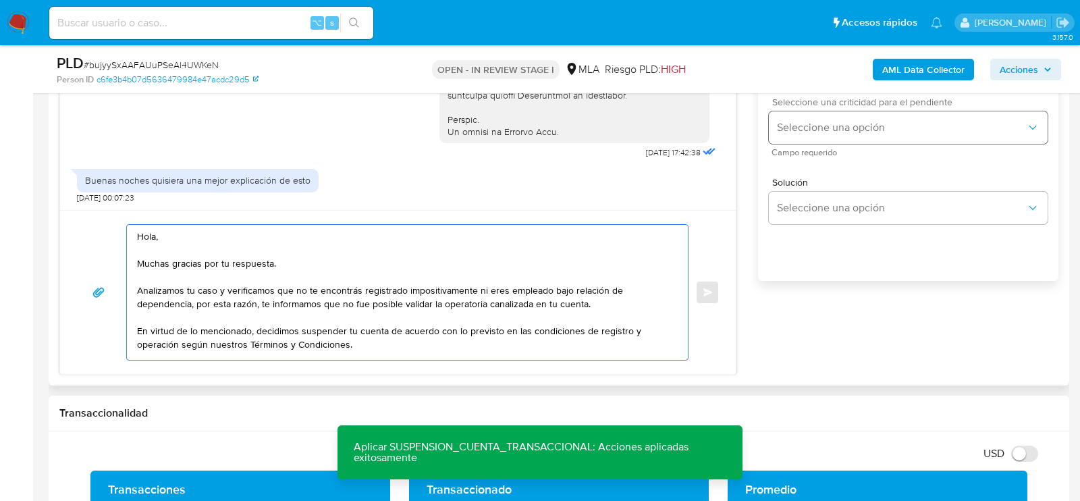
type textarea "Hola, Muchas gracias por tu respuesta. Analizamos tu caso y verificamos que no …"
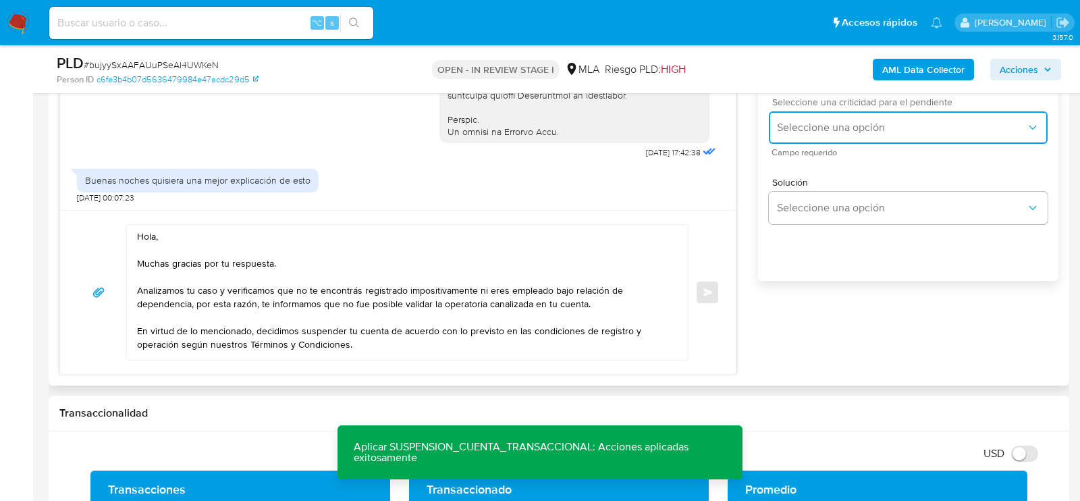
click at [930, 134] on span "Seleccione una opción" at bounding box center [901, 128] width 249 height 14
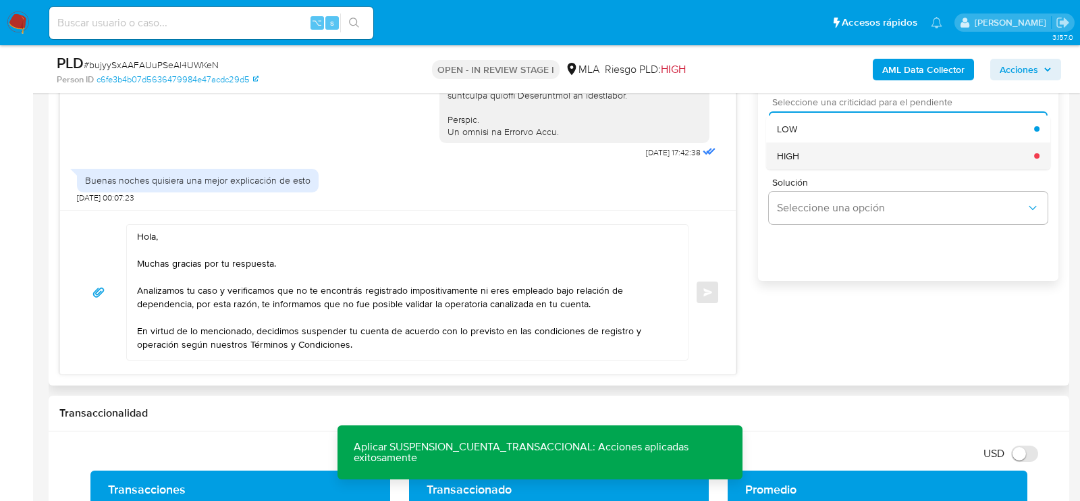
click at [818, 165] on div "HIGH" at bounding box center [905, 155] width 257 height 27
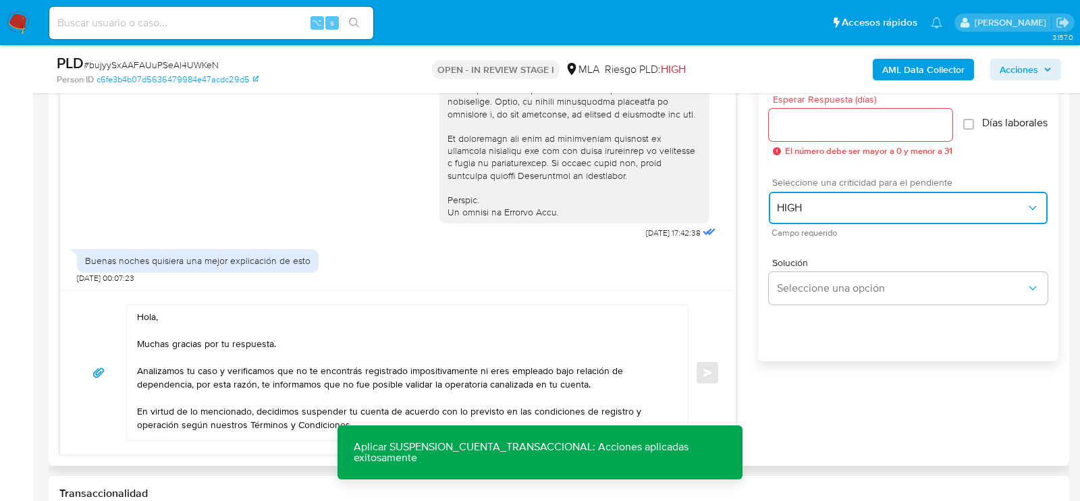
scroll to position [750, 0]
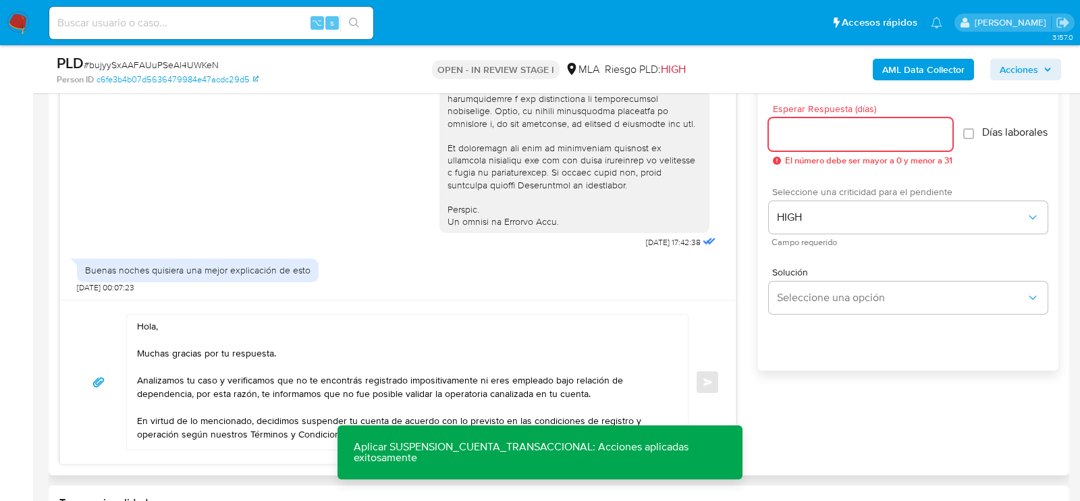
click at [814, 132] on input "Esperar Respuesta (días)" at bounding box center [861, 135] width 184 height 18
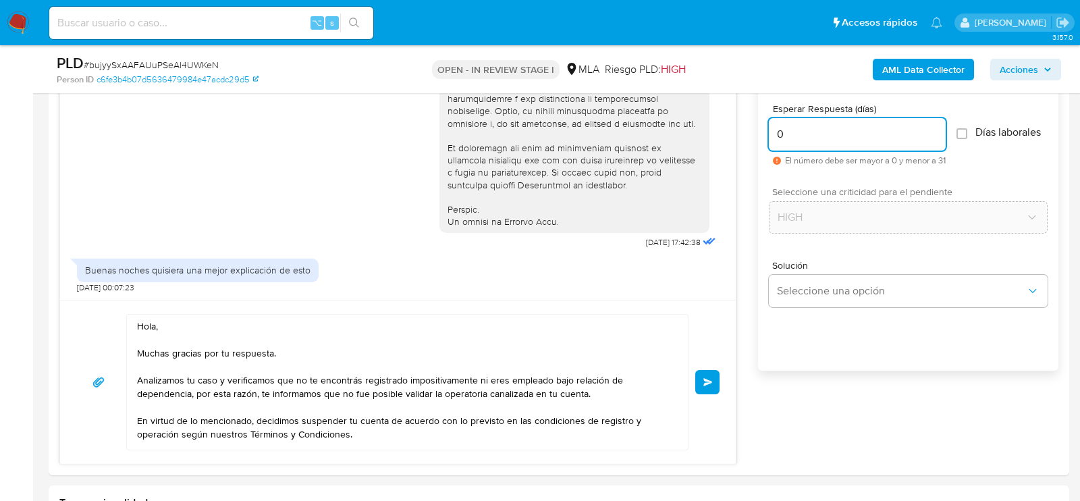
type input "0"
click at [705, 378] on span "Enviar" at bounding box center [707, 382] width 9 height 8
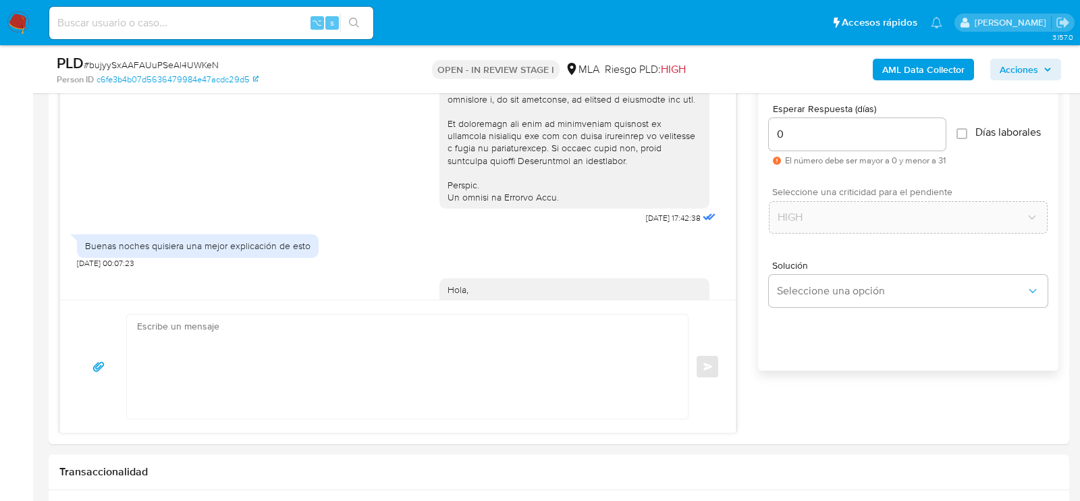
scroll to position [859, 0]
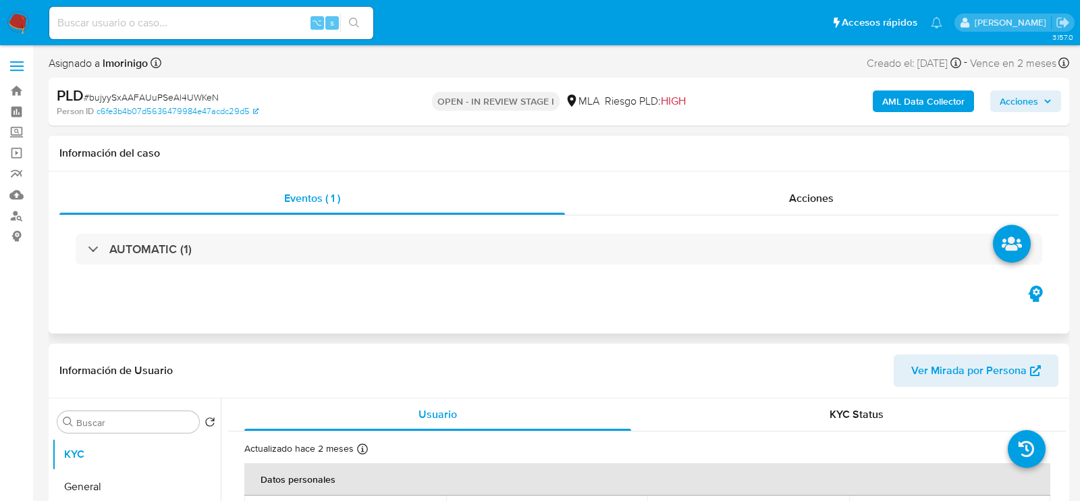
select select "10"
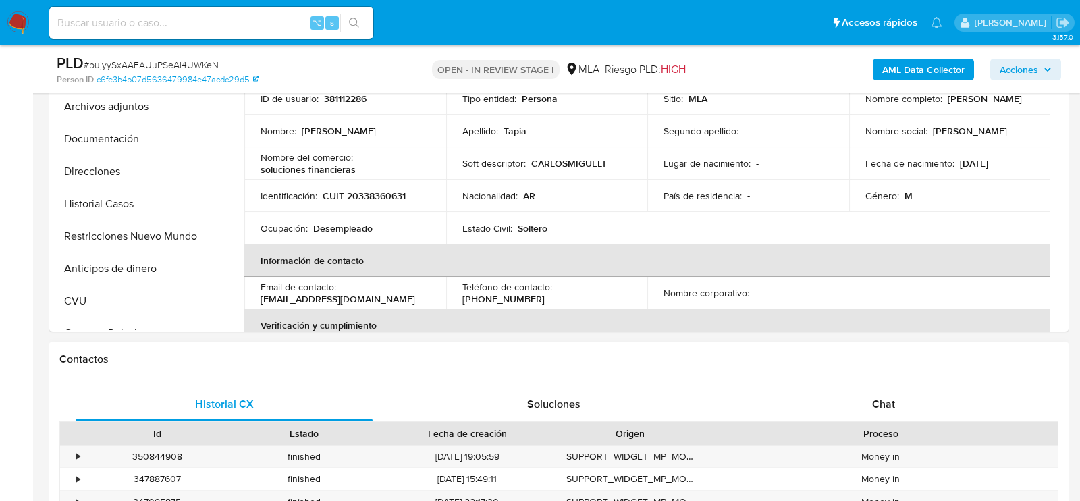
scroll to position [433, 0]
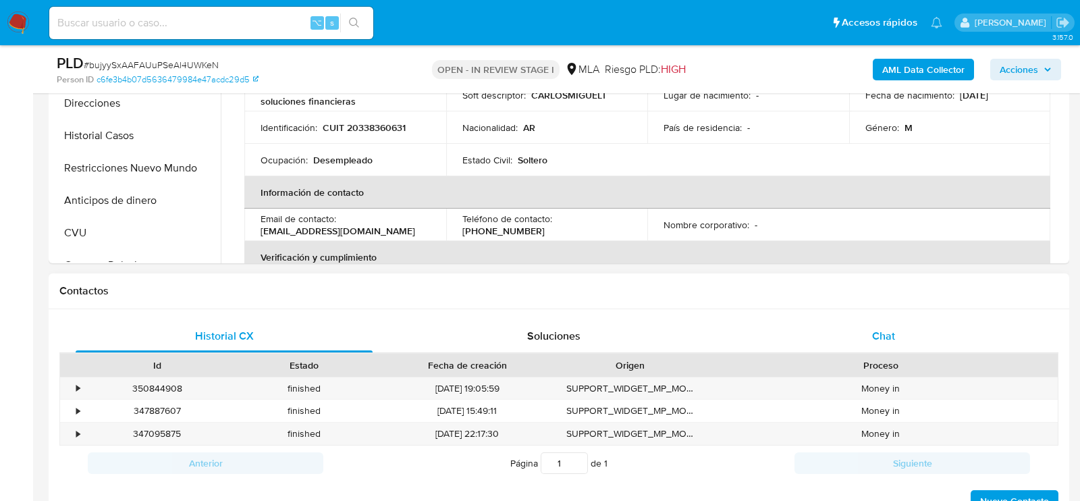
click at [851, 339] on div "Chat" at bounding box center [883, 336] width 297 height 32
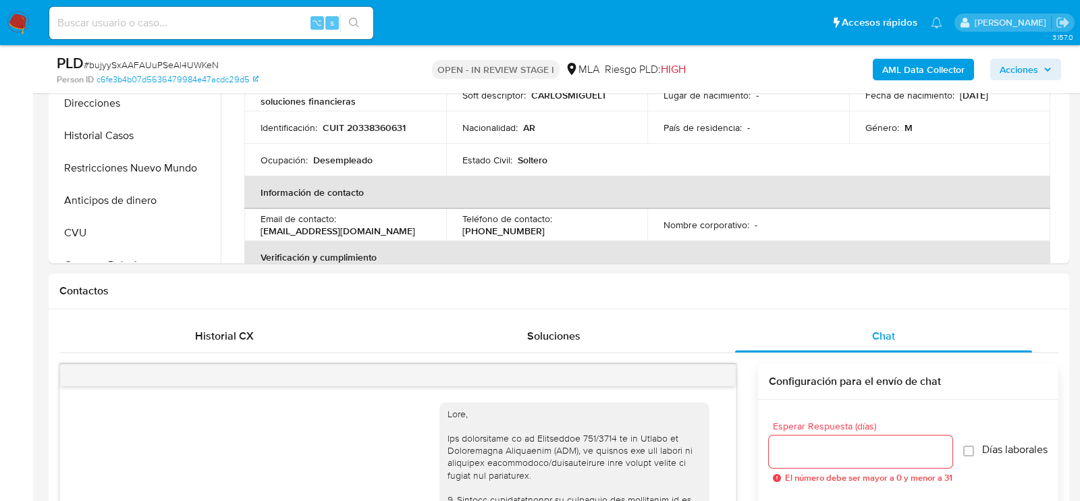
scroll to position [859, 0]
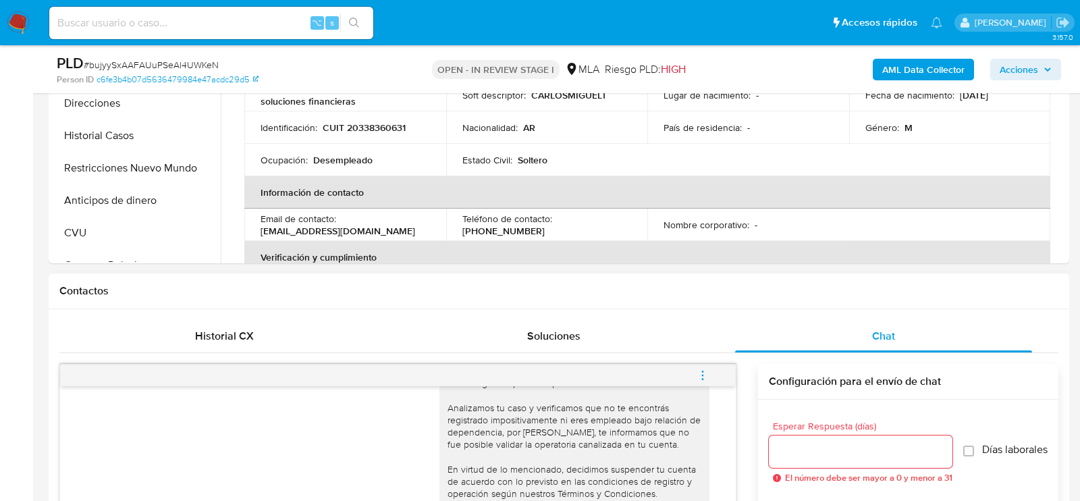
click at [714, 371] on button "menu-action" at bounding box center [703, 375] width 45 height 32
click at [637, 344] on li "Cerrar conversación" at bounding box center [611, 348] width 138 height 24
click at [216, 16] on input at bounding box center [211, 23] width 324 height 18
paste input "IXQVmuBn4497ypuRNdQaVG5X"
type input "IXQVmuBn4497ypuRNdQaVG5X"
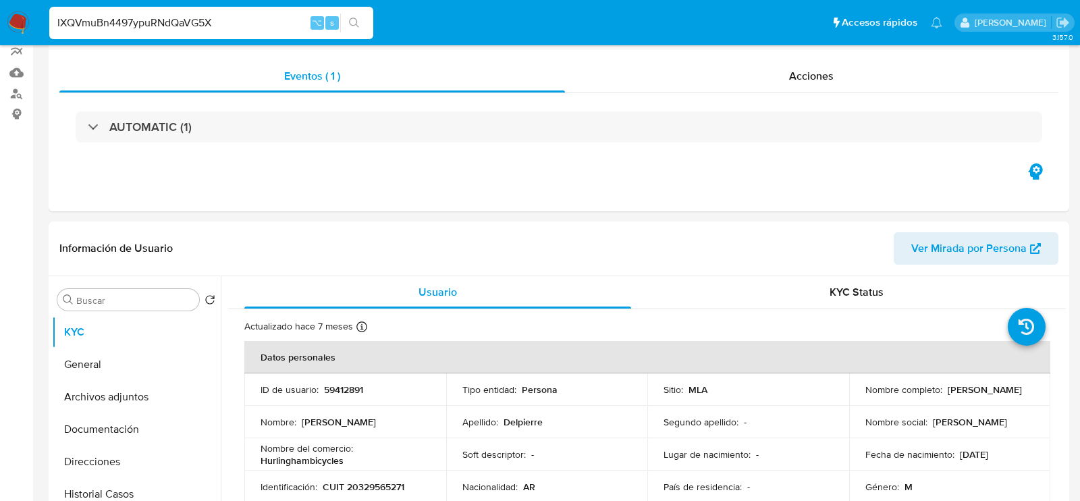
select select "10"
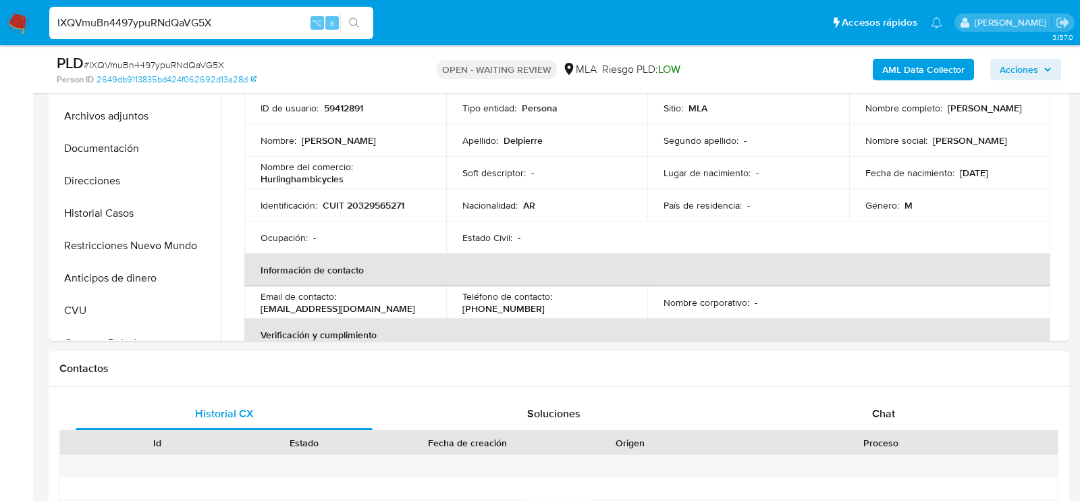
scroll to position [397, 0]
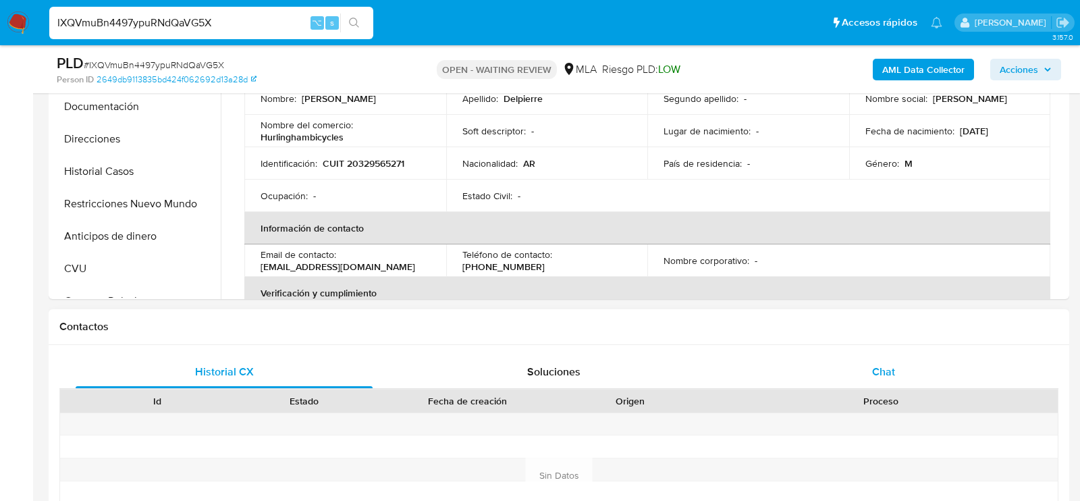
click at [929, 385] on div "Chat" at bounding box center [883, 372] width 297 height 32
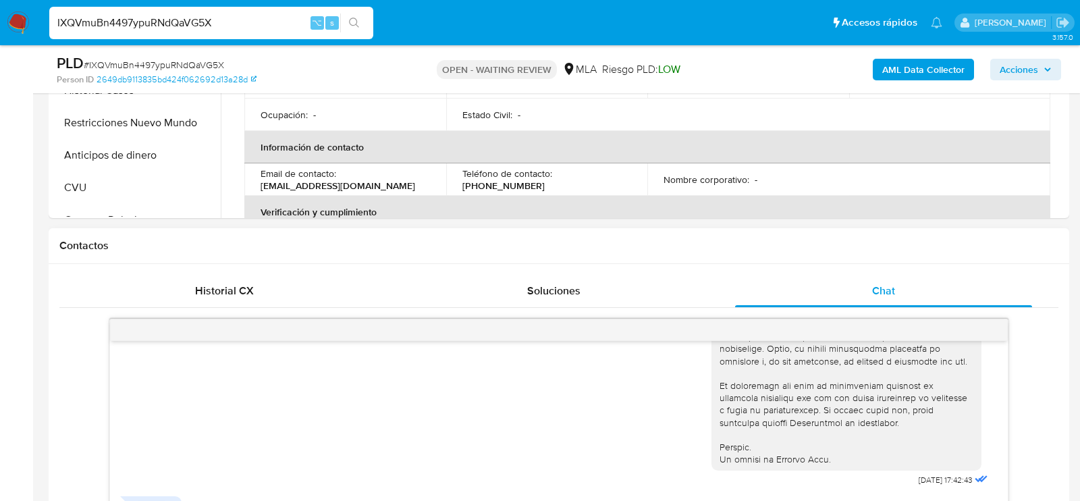
scroll to position [329, 0]
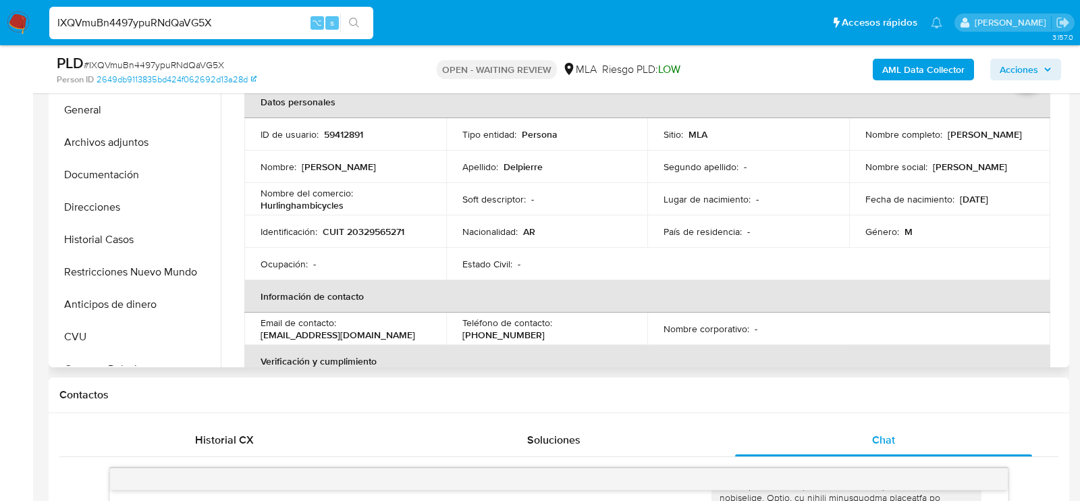
click at [344, 131] on p "59412891" at bounding box center [343, 134] width 39 height 12
copy p "59412891"
click at [366, 219] on td "Identificación : CUIT 20329565271" at bounding box center [345, 231] width 202 height 32
click at [366, 225] on p "CUIT 20329565271" at bounding box center [364, 231] width 82 height 12
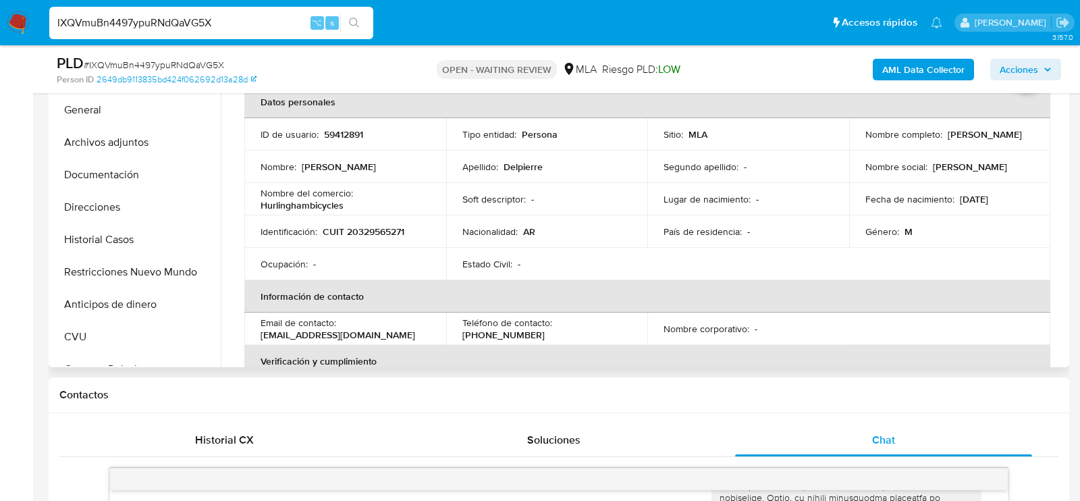
click at [366, 225] on p "CUIT 20329565271" at bounding box center [364, 231] width 82 height 12
copy p "20329565271"
click at [216, 61] on span "# IXQVmuBn4497ypuRNdQaVG5X" at bounding box center [154, 65] width 140 height 14
copy span "IXQVmuBn4497ypuRNdQaVG5X"
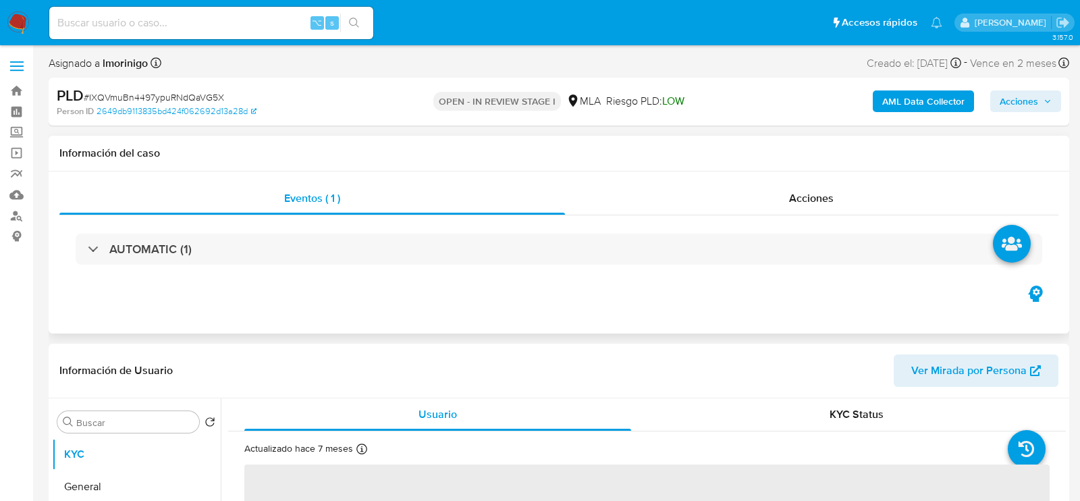
select select "10"
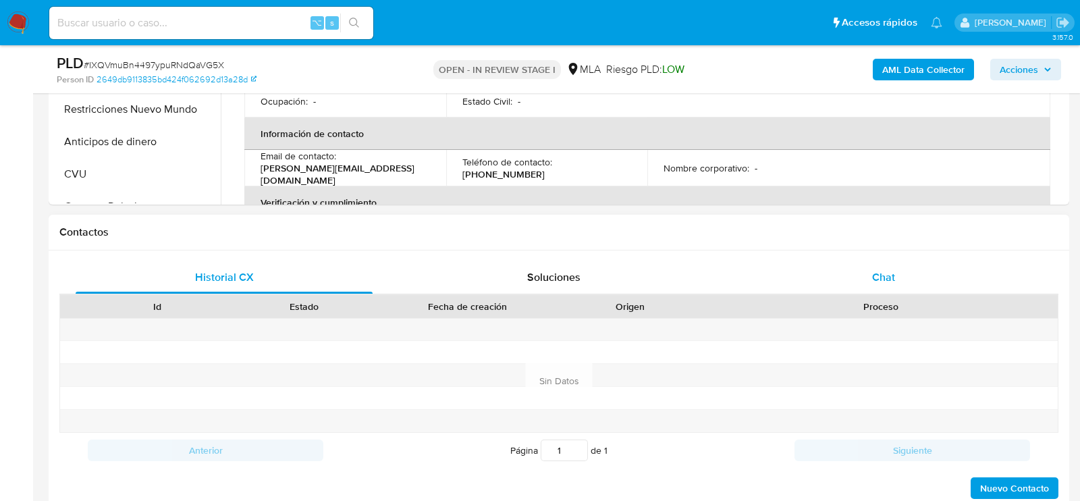
click at [841, 281] on div "Chat" at bounding box center [883, 277] width 297 height 32
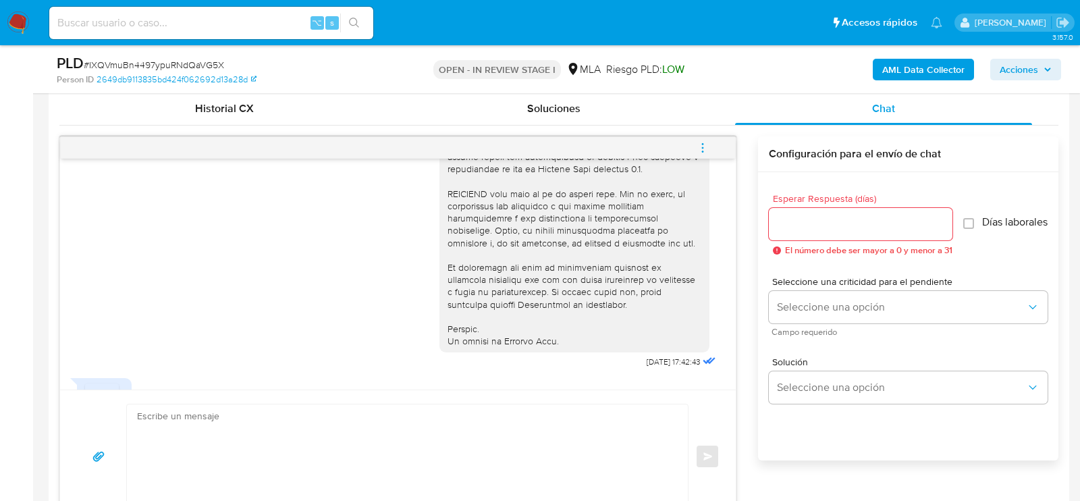
scroll to position [621, 0]
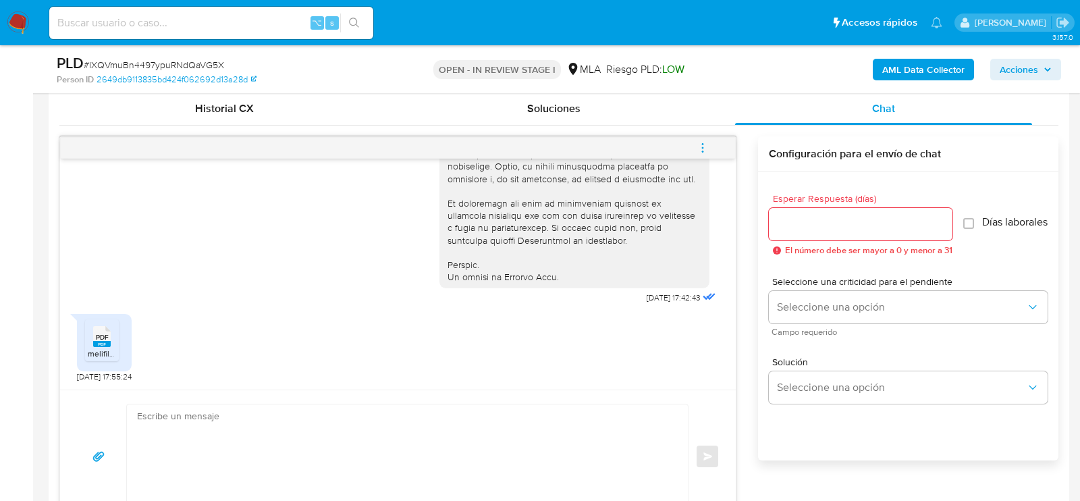
click at [103, 340] on span "PDF" at bounding box center [102, 337] width 13 height 9
click at [290, 435] on textarea at bounding box center [404, 456] width 534 height 104
paste textarea "Hola. Muchas gracias por la documentación proporcionada. No obstante, es necesa…"
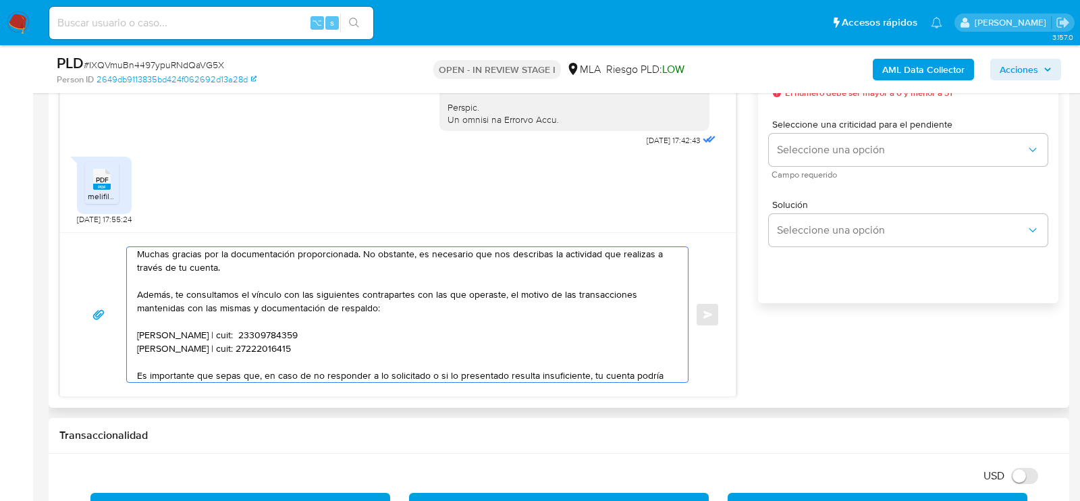
scroll to position [29, 0]
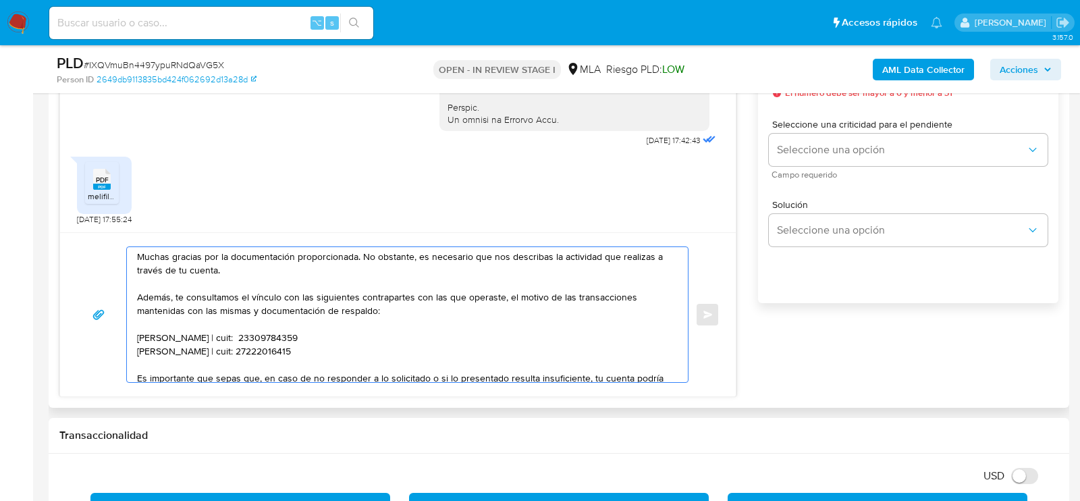
click at [390, 330] on textarea "Hola. Muchas gracias por la documentación proporcionada. No obstante, es necesa…" at bounding box center [404, 314] width 534 height 135
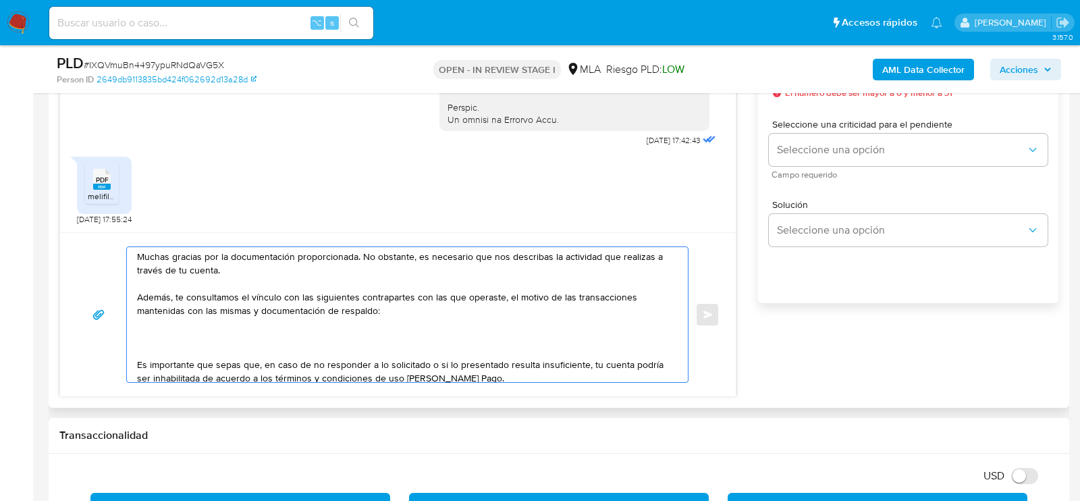
paste textarea "20373622460 name: CAMPERO BRAIAN NAHUEL || alias: 20131635088 name: EDGARDO A D…"
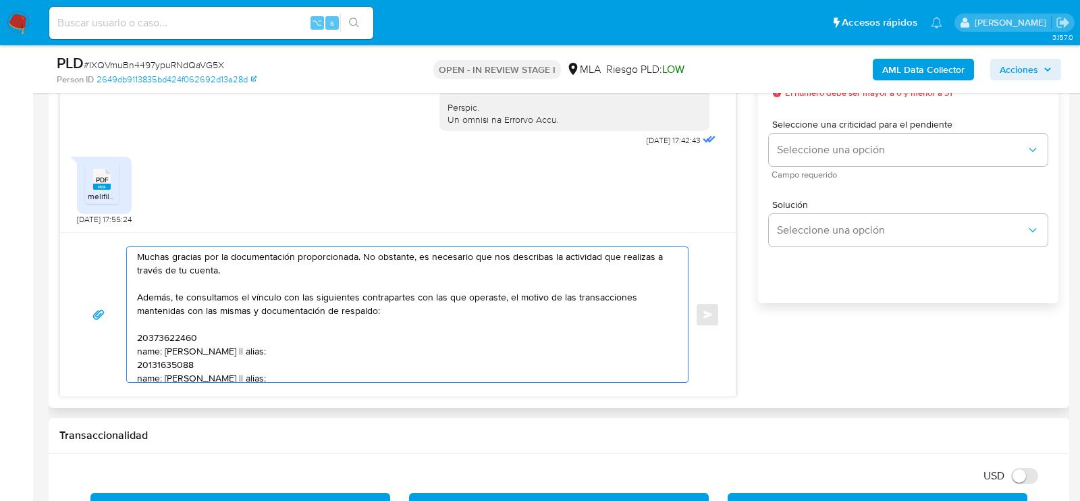
scroll to position [32, 0]
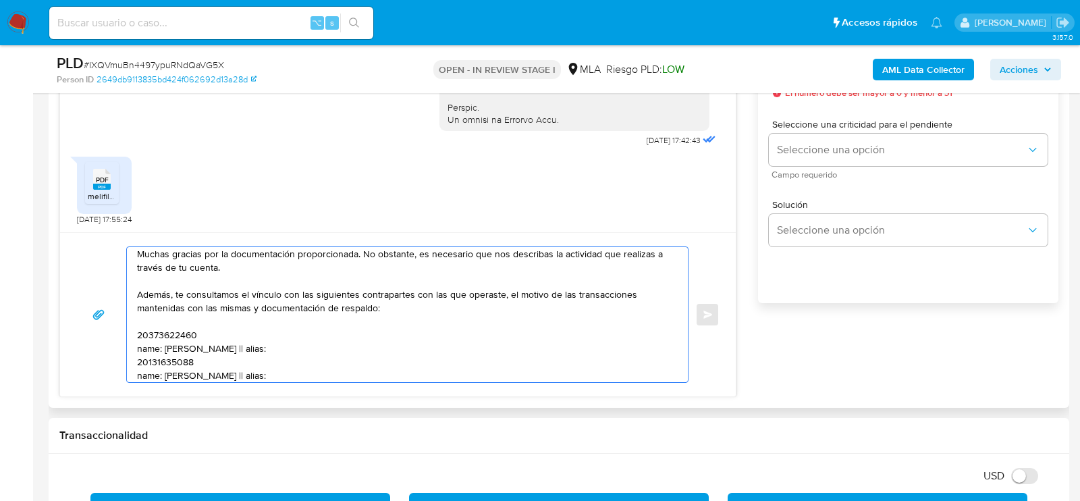
click at [178, 339] on textarea "Hola. Muchas gracias por la documentación proporcionada. No obstante, es necesa…" at bounding box center [404, 314] width 534 height 135
click at [172, 335] on textarea "Hola. Muchas gracias por la documentación proporcionada. No obstante, es necesa…" at bounding box center [404, 314] width 534 height 135
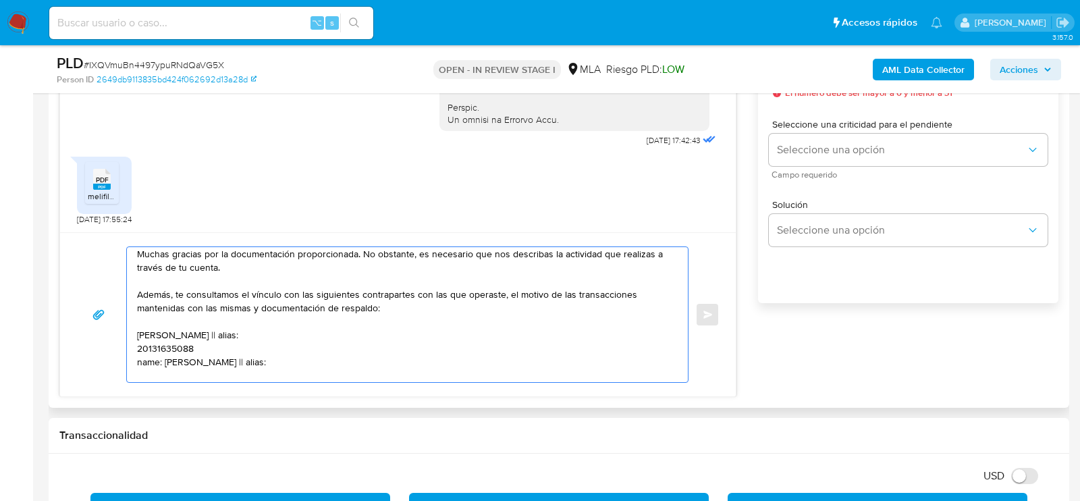
click at [273, 335] on textarea "Hola. Muchas gracias por la documentación proporcionada. No obstante, es necesa…" at bounding box center [404, 314] width 534 height 135
paste textarea "20373622460"
click at [184, 358] on textarea "Hola. Muchas gracias por la documentación proporcionada. No obstante, es necesa…" at bounding box center [404, 314] width 534 height 135
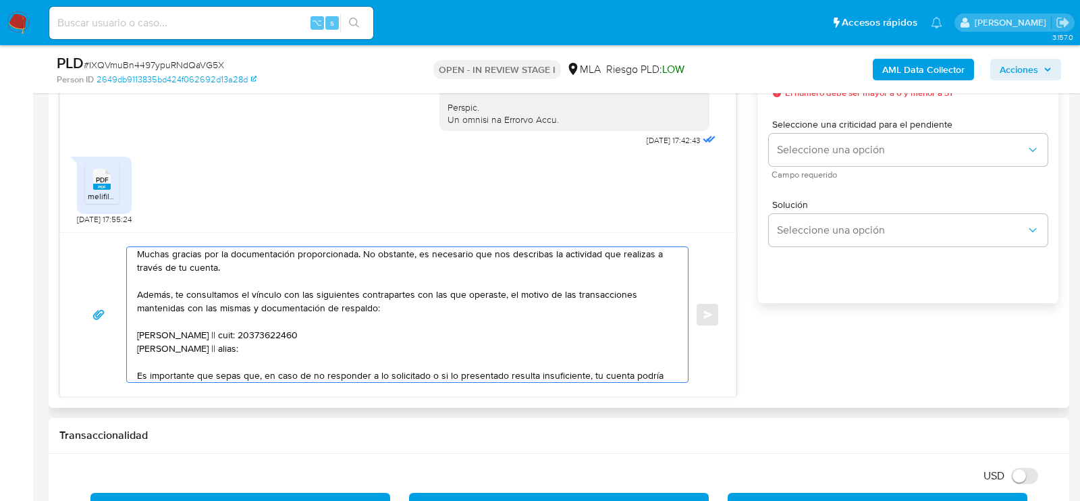
click at [296, 346] on textarea "Hola. Muchas gracias por la documentación proporcionada. No obstante, es necesa…" at bounding box center [404, 314] width 534 height 135
paste textarea "20131635088"
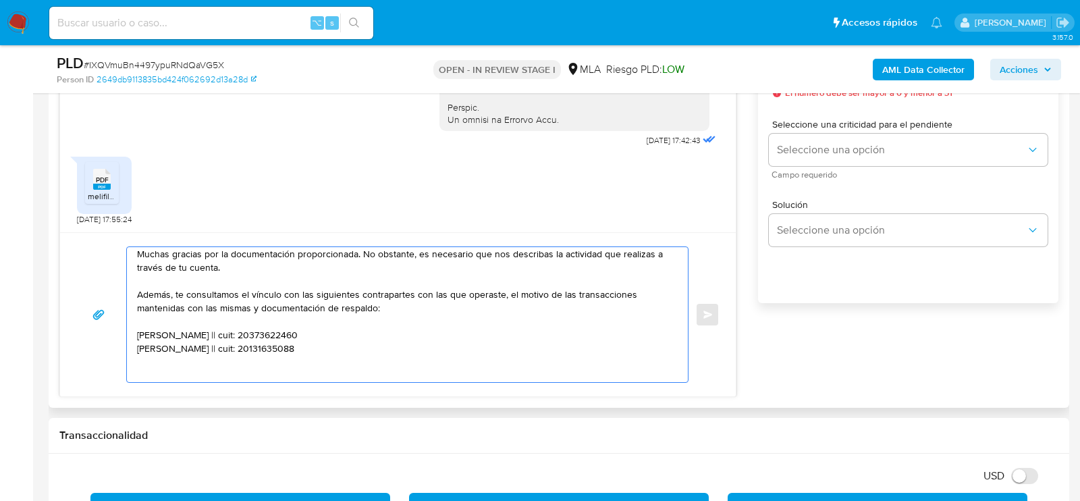
paste textarea "20333424453 name: ORTIZ LEANDRO GONZALO || alias:"
click at [175, 362] on textarea "Hola. Muchas gracias por la documentación proporcionada. No obstante, es necesa…" at bounding box center [404, 314] width 534 height 135
click at [275, 363] on textarea "Hola. Muchas gracias por la documentación proporcionada. No obstante, es necesa…" at bounding box center [404, 314] width 534 height 135
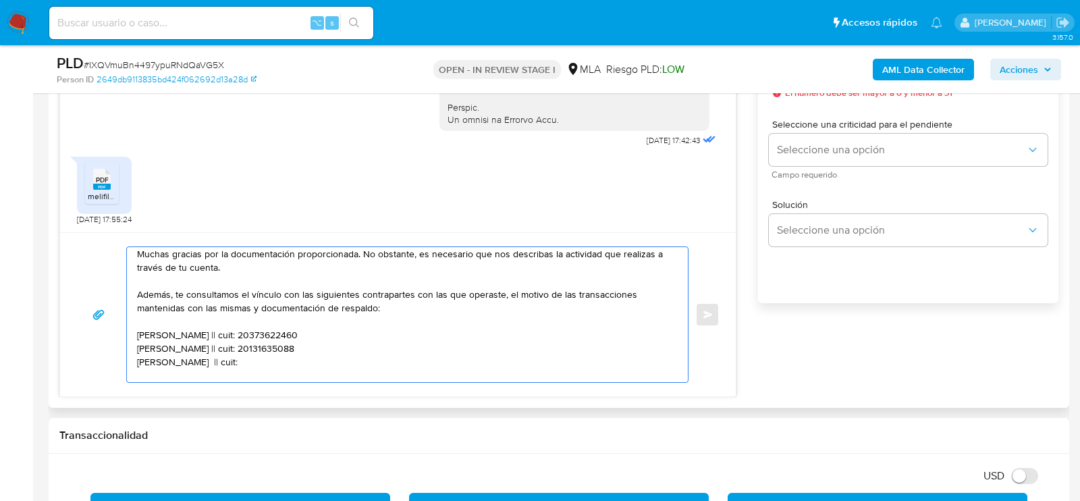
paste textarea "20333424453"
paste textarea "20350765140 Guillermo Francisco Delpierre"
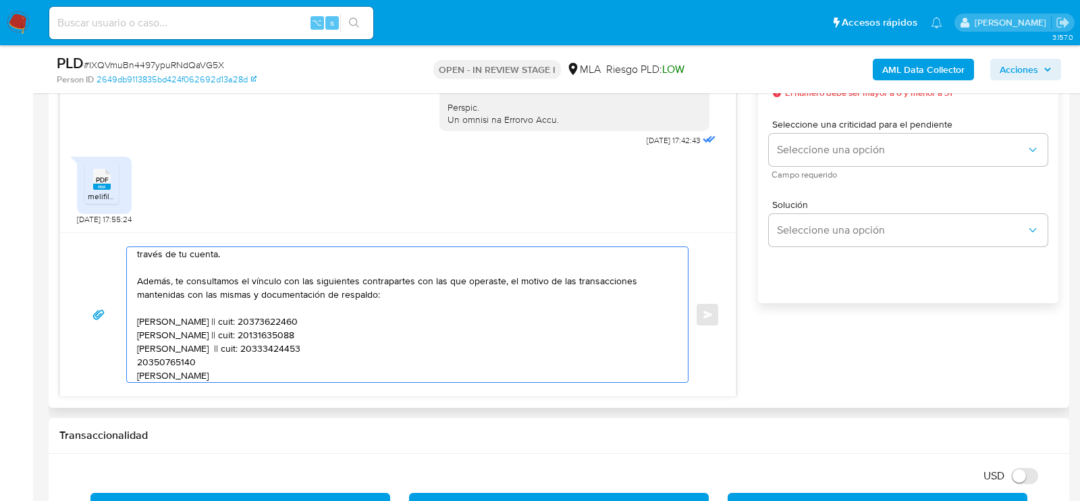
click at [178, 358] on textarea "Hola. Muchas gracias por la documentación proporcionada. No obstante, es necesa…" at bounding box center [404, 314] width 534 height 135
paste textarea "20350765140"
type textarea "Hola. Muchas gracias por la documentación proporcionada. No obstante, es necesa…"
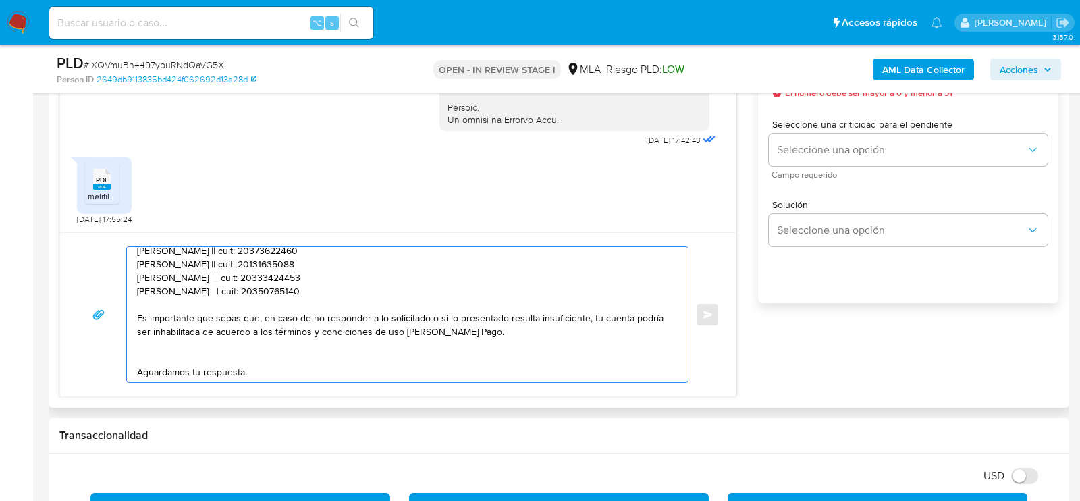
scroll to position [130, 0]
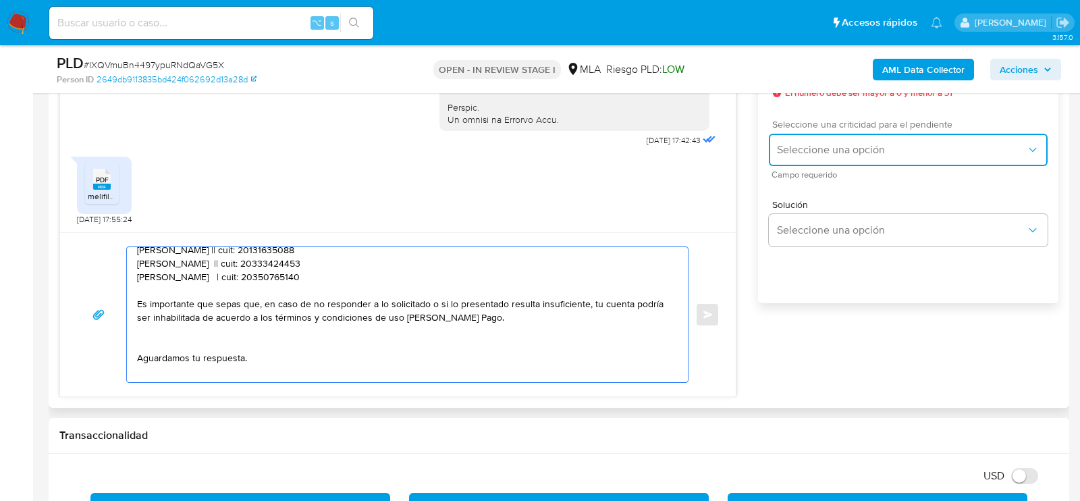
click at [806, 154] on span "Seleccione una opción" at bounding box center [901, 150] width 249 height 14
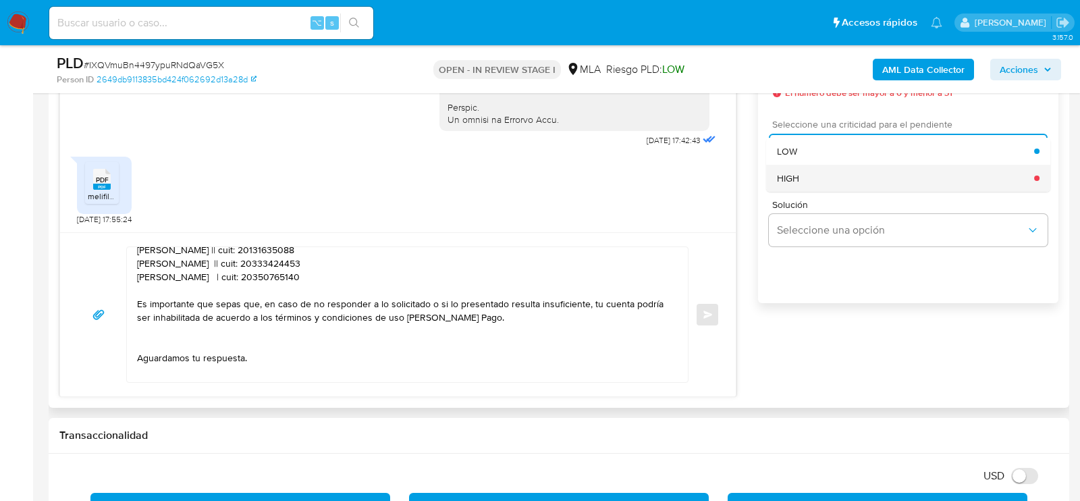
click at [806, 181] on div "HIGH" at bounding box center [905, 178] width 257 height 27
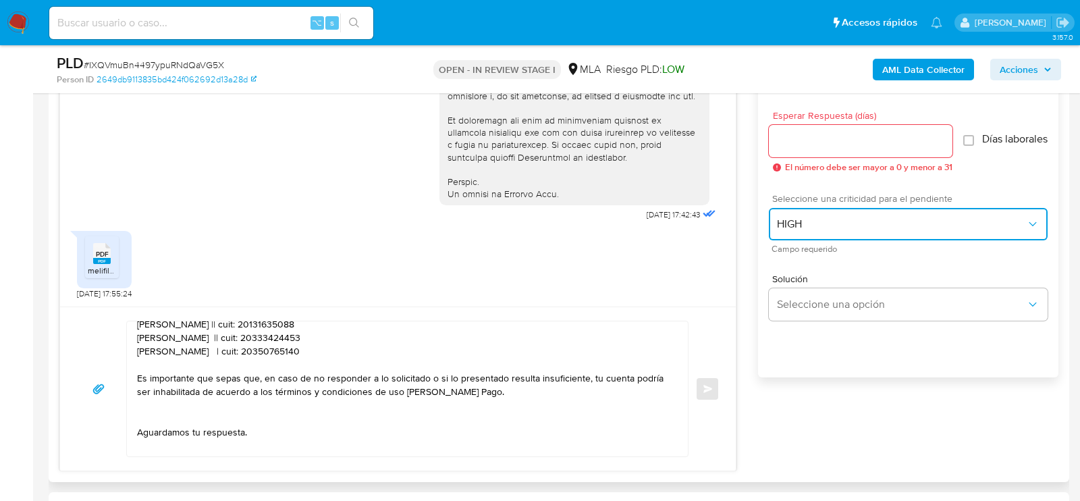
scroll to position [741, 0]
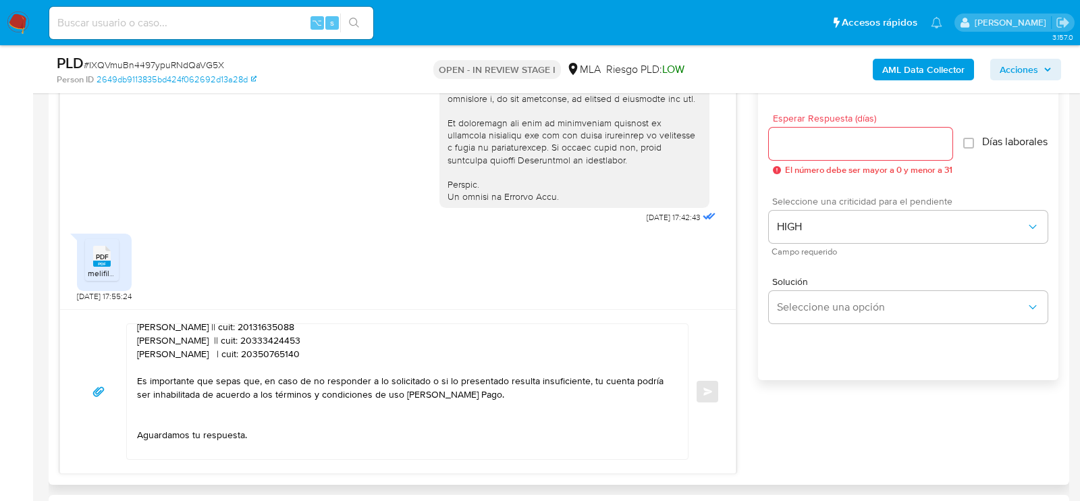
click at [798, 152] on div at bounding box center [861, 144] width 184 height 32
click at [794, 143] on input "Esperar Respuesta (días)" at bounding box center [861, 144] width 184 height 18
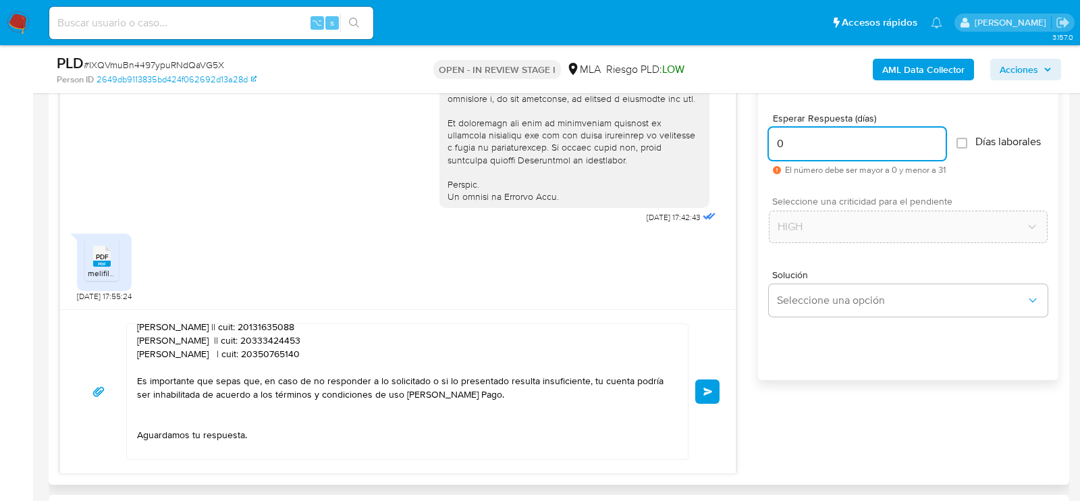
type input "0"
click at [694, 396] on div "Hola. Muchas gracias por la documentación proporcionada. No obstante, es necesa…" at bounding box center [397, 391] width 643 height 136
click at [700, 396] on button "Enviar" at bounding box center [707, 391] width 24 height 24
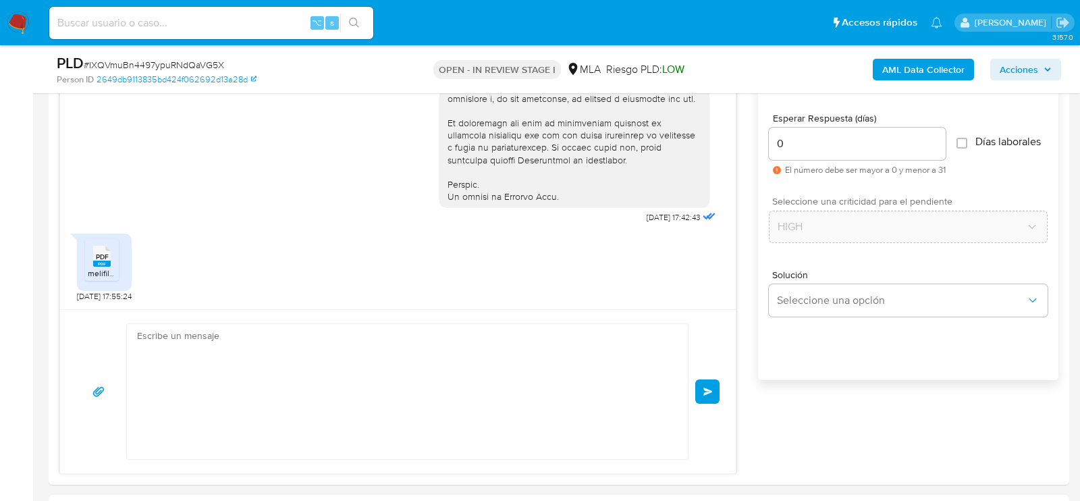
scroll to position [992, 0]
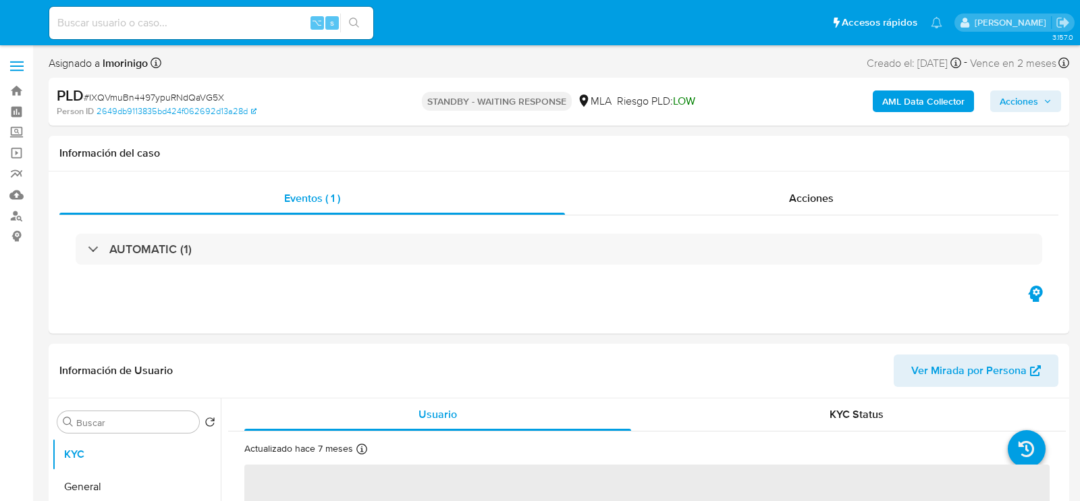
select select "10"
click at [164, 28] on input at bounding box center [211, 23] width 324 height 18
paste input "HO7eUrtg3tRIl6Uj48ly0P3W"
type input "HO7eUrtg3tRIl6Uj48ly0P3W"
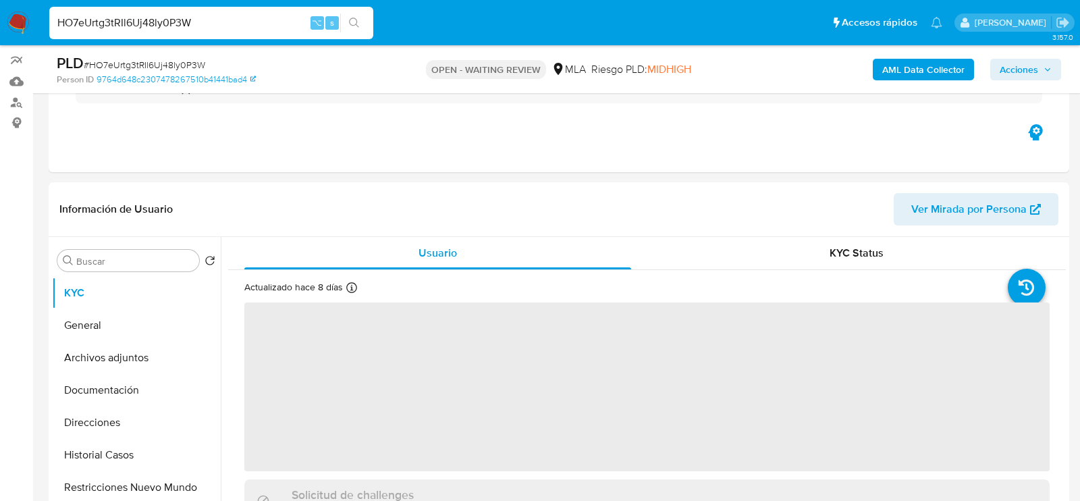
scroll to position [176, 0]
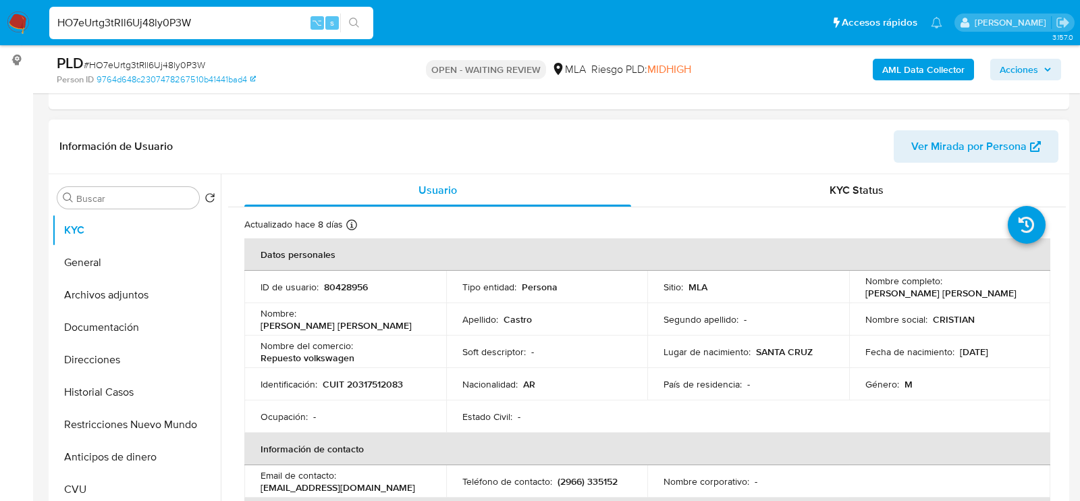
select select "10"
click at [356, 286] on p "80428956" at bounding box center [346, 287] width 44 height 12
copy p "80428956"
click at [246, 163] on div "Información de Usuario Ver Mirada por Persona" at bounding box center [559, 146] width 1021 height 55
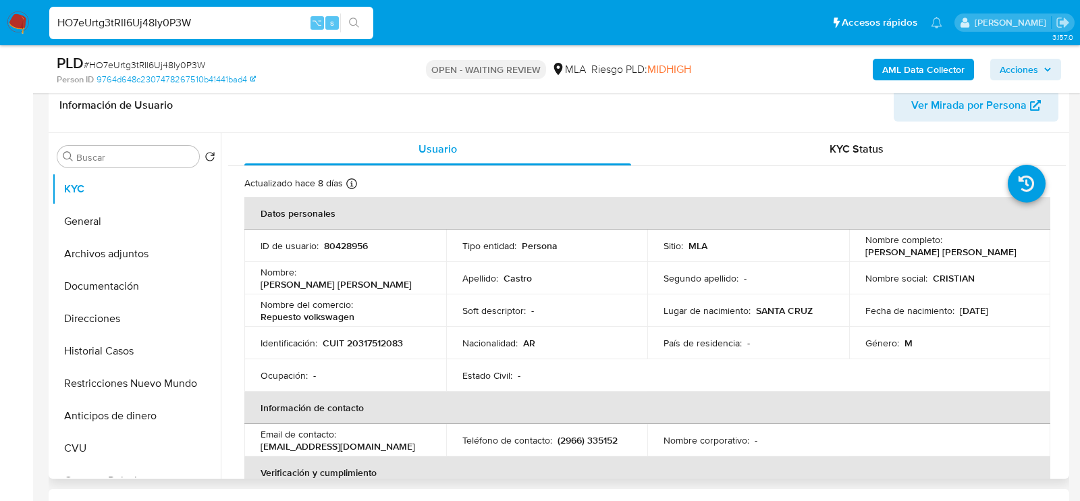
scroll to position [219, 0]
click at [392, 333] on td "Identificación : CUIT 20317512083" at bounding box center [345, 341] width 202 height 32
click at [392, 339] on p "CUIT 20317512083" at bounding box center [363, 342] width 80 height 12
copy p "20317512083"
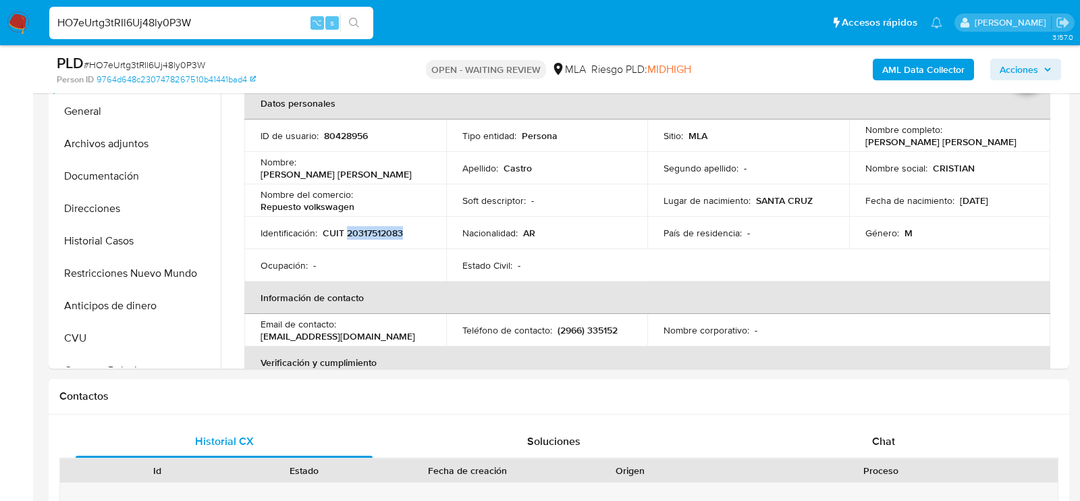
scroll to position [535, 0]
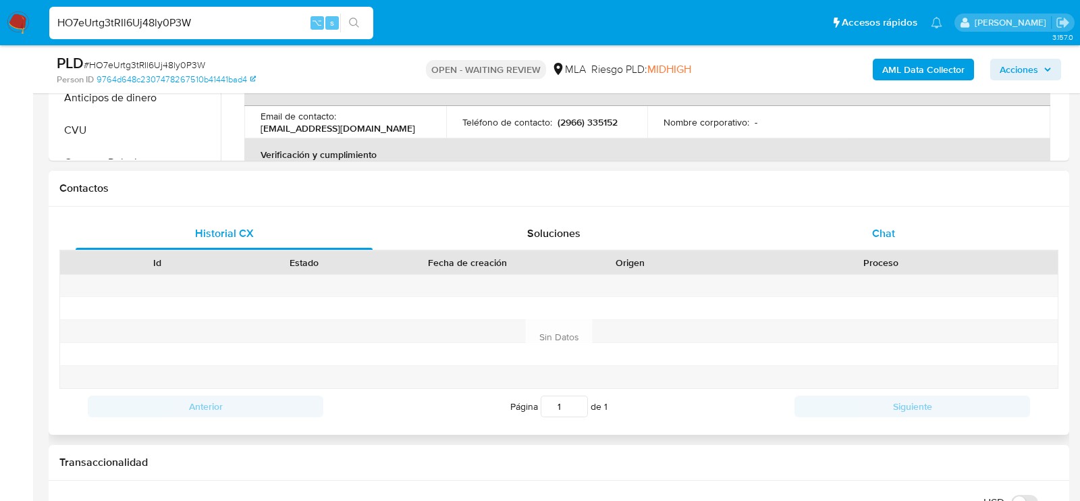
click at [808, 232] on div "Chat" at bounding box center [883, 233] width 297 height 32
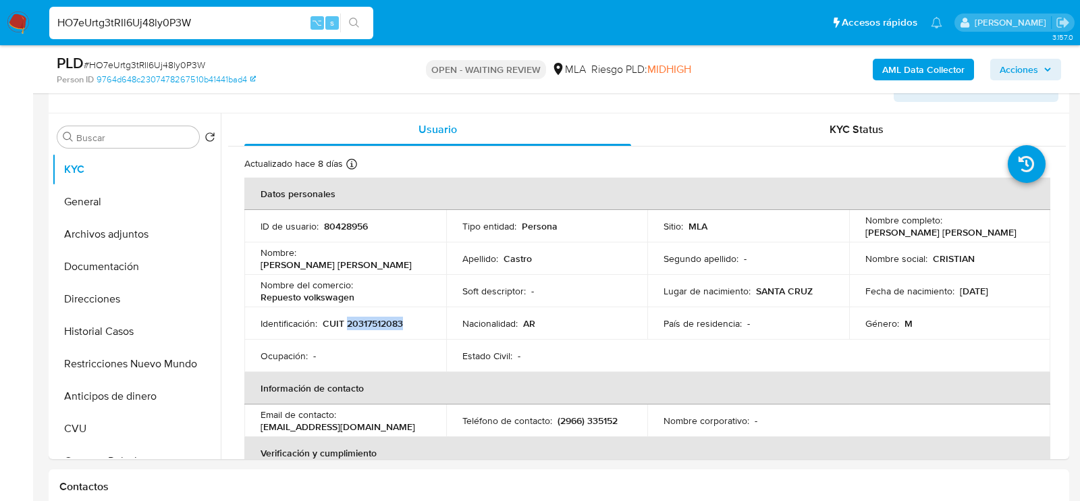
scroll to position [236, 0]
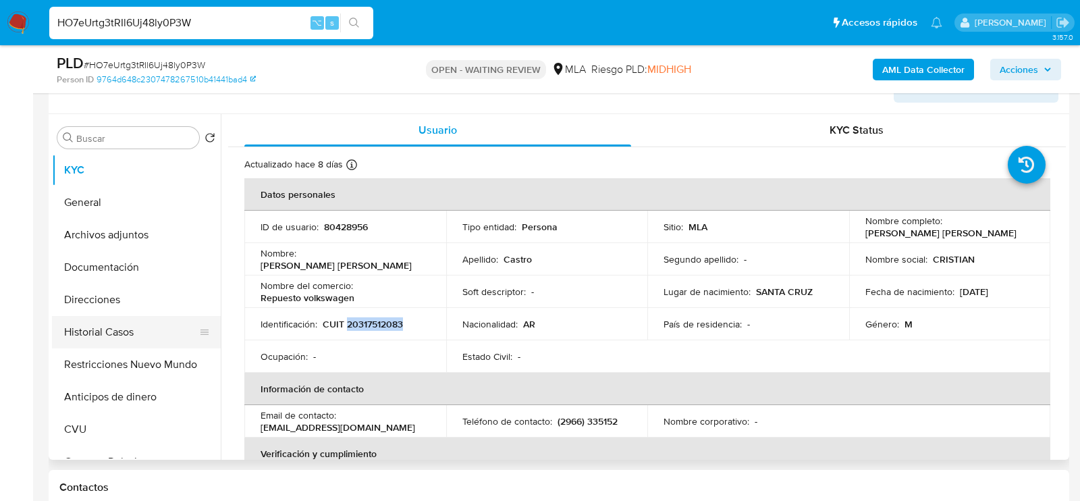
click at [90, 338] on button "Historial Casos" at bounding box center [131, 332] width 158 height 32
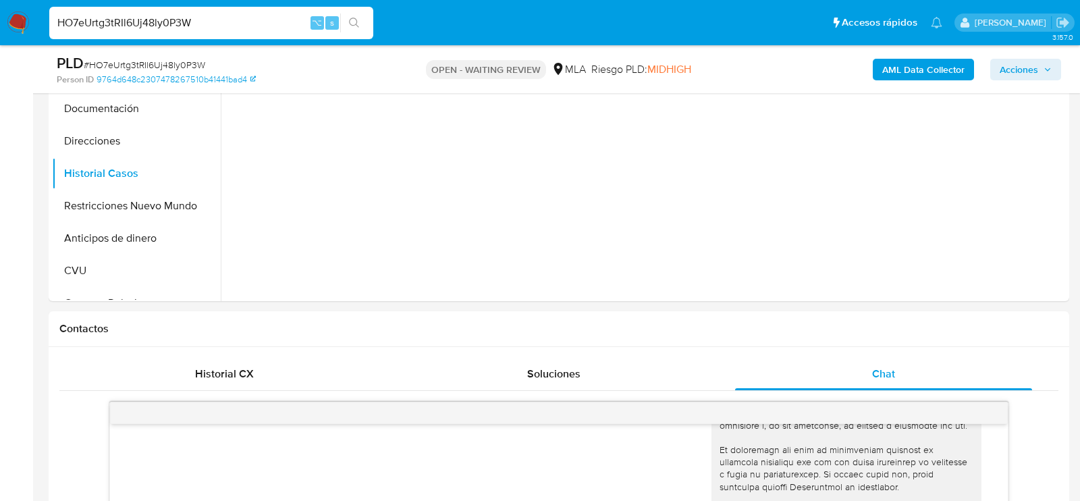
scroll to position [528, 0]
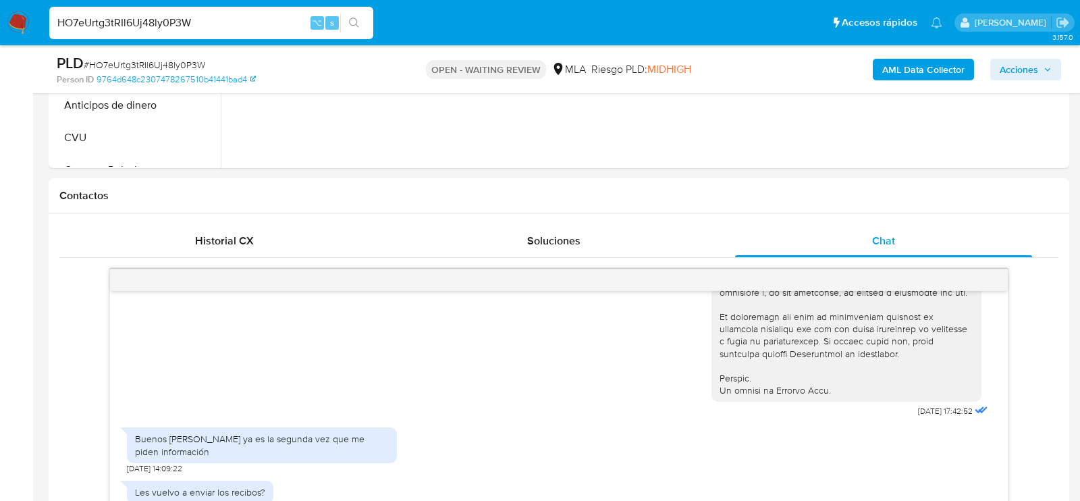
click at [190, 68] on span "# HO7eUrtg3tRIl6Uj48ly0P3W" at bounding box center [145, 65] width 122 height 14
copy span "HO7eUrtg3tRIl6Uj48ly0P3W"
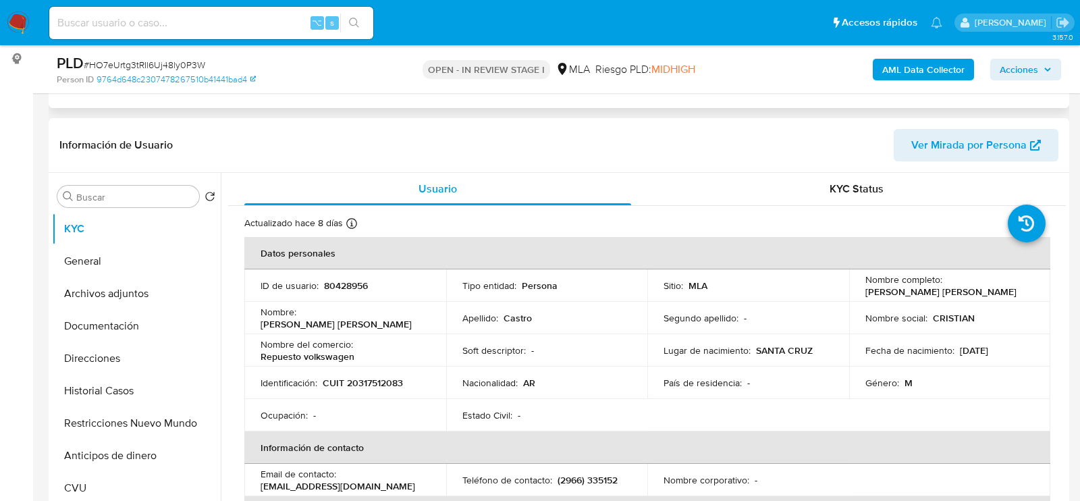
scroll to position [516, 0]
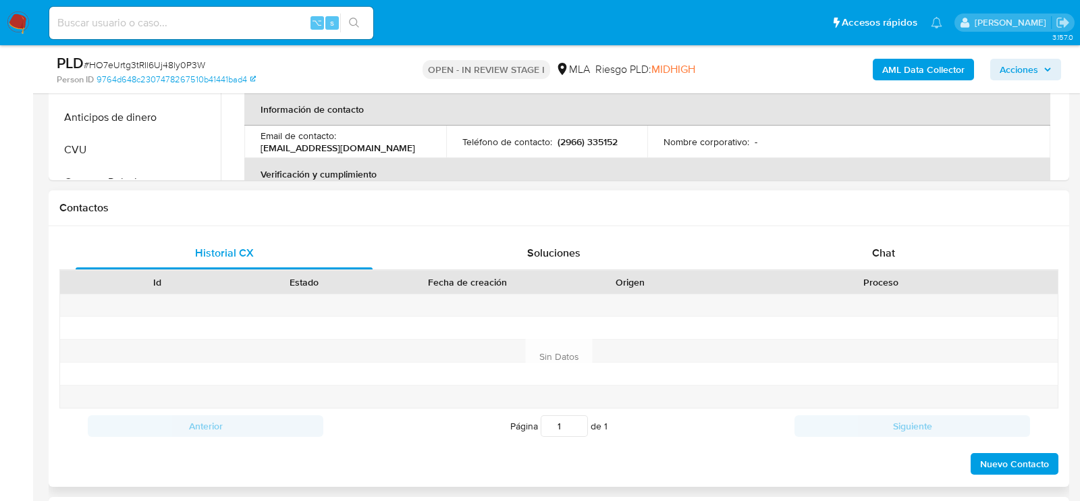
select select "10"
click at [840, 234] on div "Historial CX Soluciones Chat Id Estado Fecha de creación Origen Proceso Anterio…" at bounding box center [559, 356] width 1021 height 261
click at [840, 240] on div "Chat" at bounding box center [883, 253] width 297 height 32
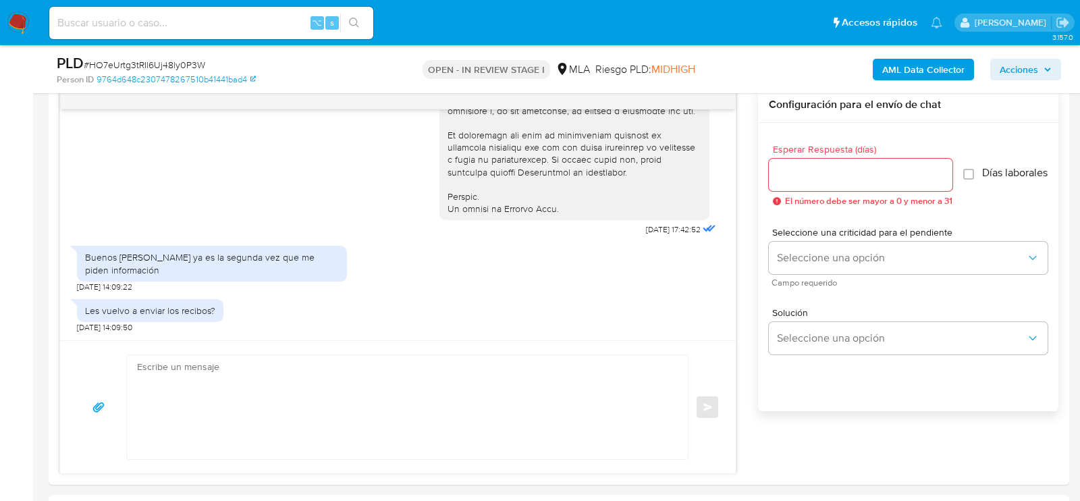
scroll to position [714, 0]
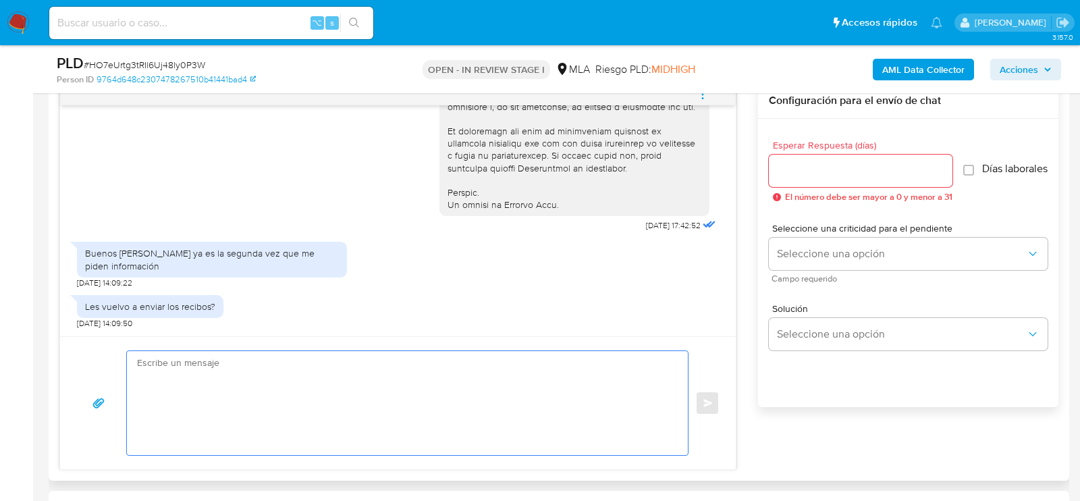
click at [448, 388] on textarea at bounding box center [404, 403] width 534 height 104
type textarea "H"
paste textarea "Lore , Ip dolorsi am con adipiscinge seddoeiusmo te in utlabo et Dolorem Aliq, …"
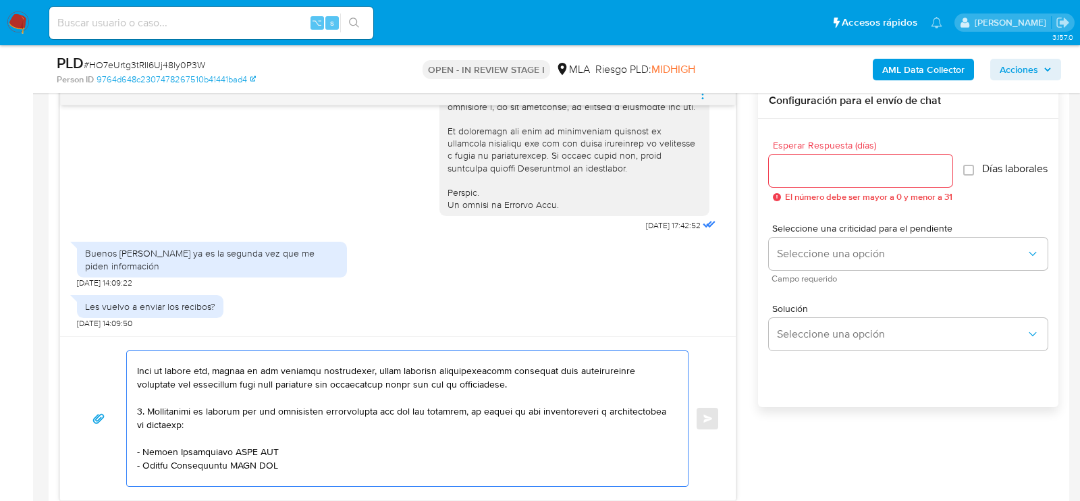
scroll to position [248, 0]
click at [389, 379] on textarea at bounding box center [404, 418] width 534 height 135
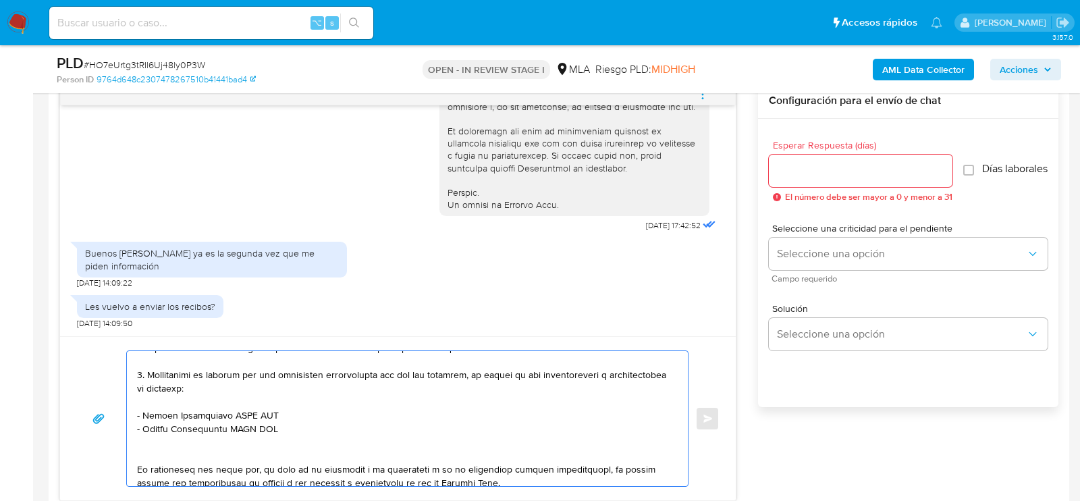
drag, startPoint x: 136, startPoint y: 403, endPoint x: 317, endPoint y: 482, distance: 196.8
click at [317, 482] on textarea at bounding box center [404, 418] width 534 height 135
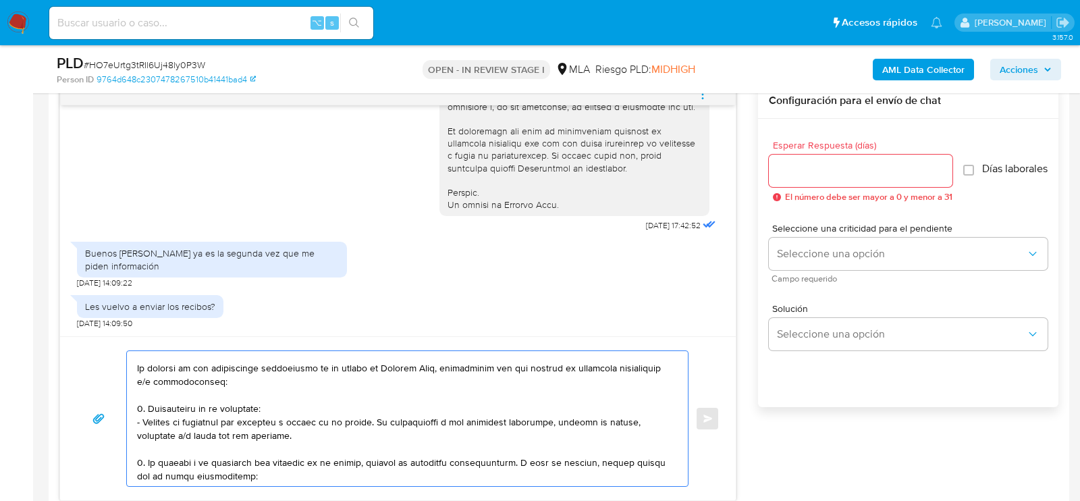
scroll to position [0, 0]
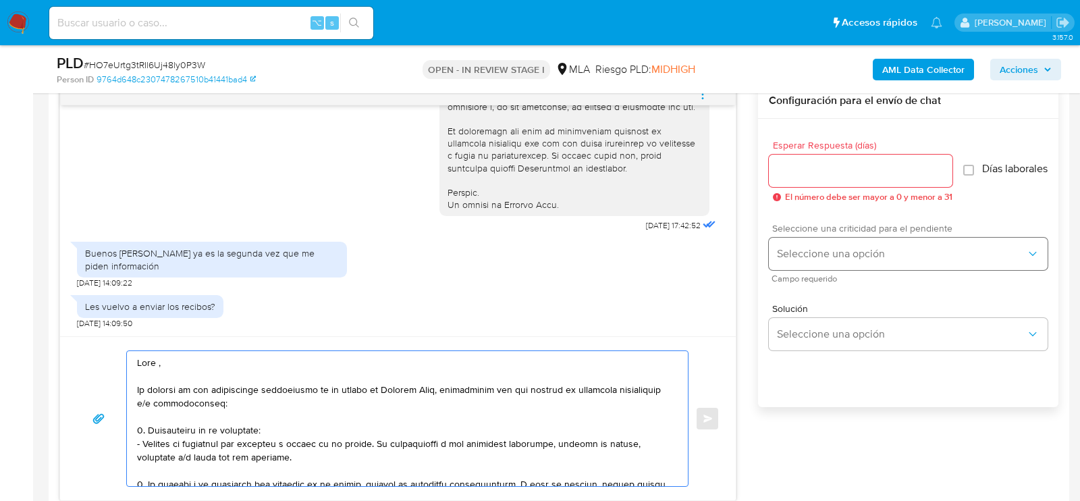
type textarea "Lore , Ip dolorsi am con adipiscinge seddoeiusmo te in utlabo et Dolorem Aliq, …"
click at [817, 250] on button "Seleccione una opción" at bounding box center [908, 254] width 279 height 32
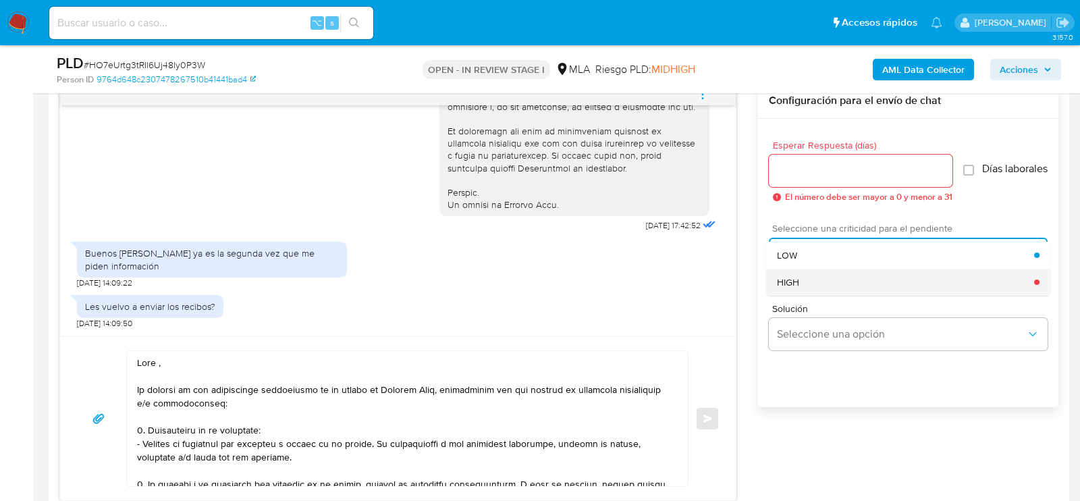
click at [813, 285] on div "HIGH" at bounding box center [905, 282] width 257 height 27
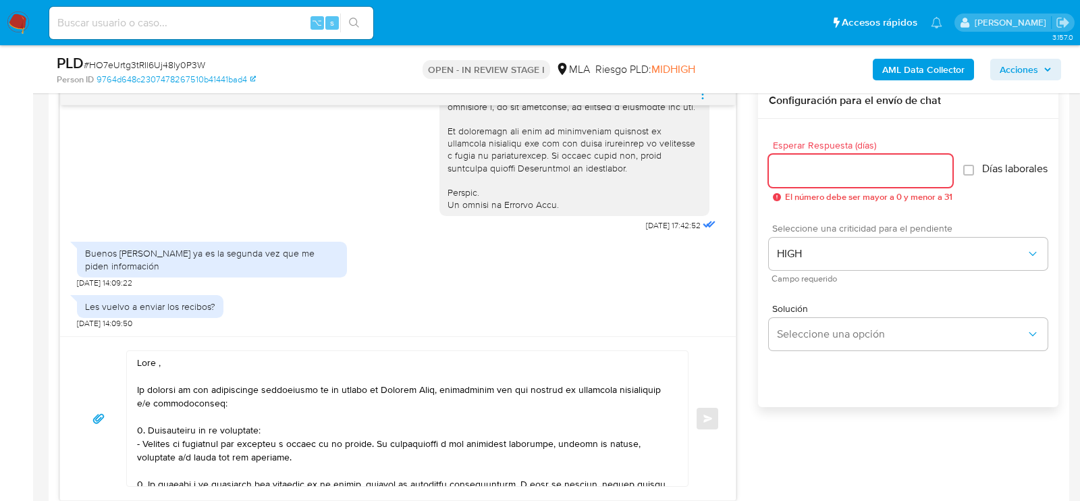
click at [811, 163] on input "Esperar Respuesta (días)" at bounding box center [861, 171] width 184 height 18
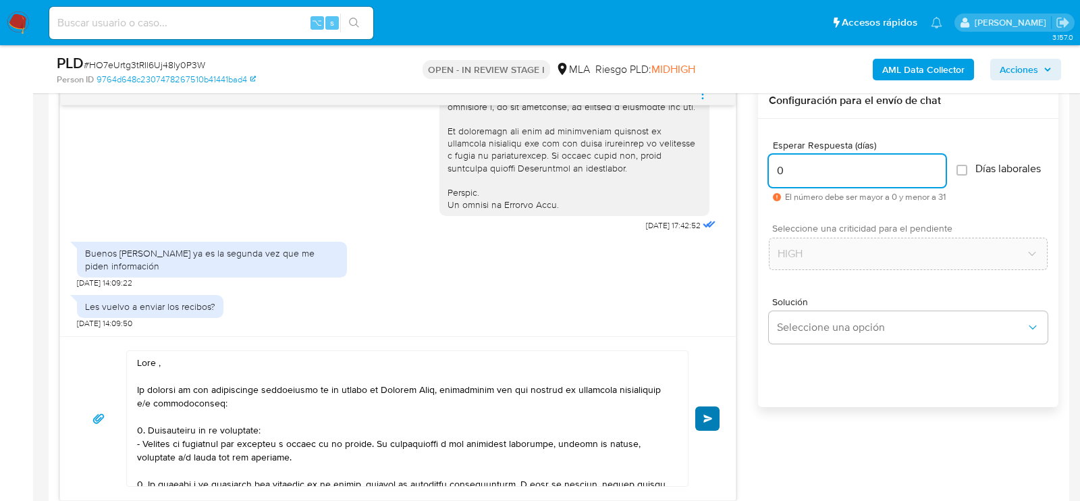
type input "0"
click at [712, 418] on span "Enviar" at bounding box center [707, 419] width 9 height 8
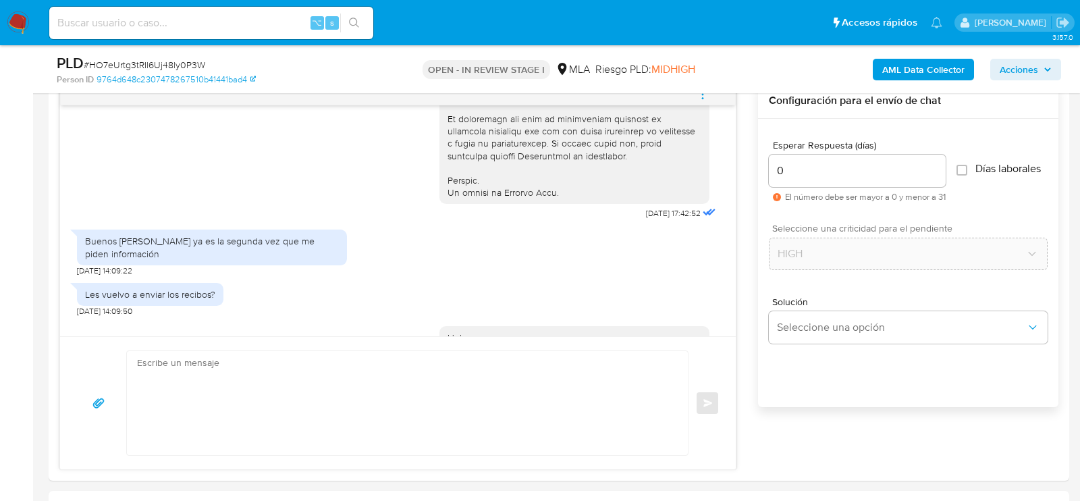
scroll to position [1232, 0]
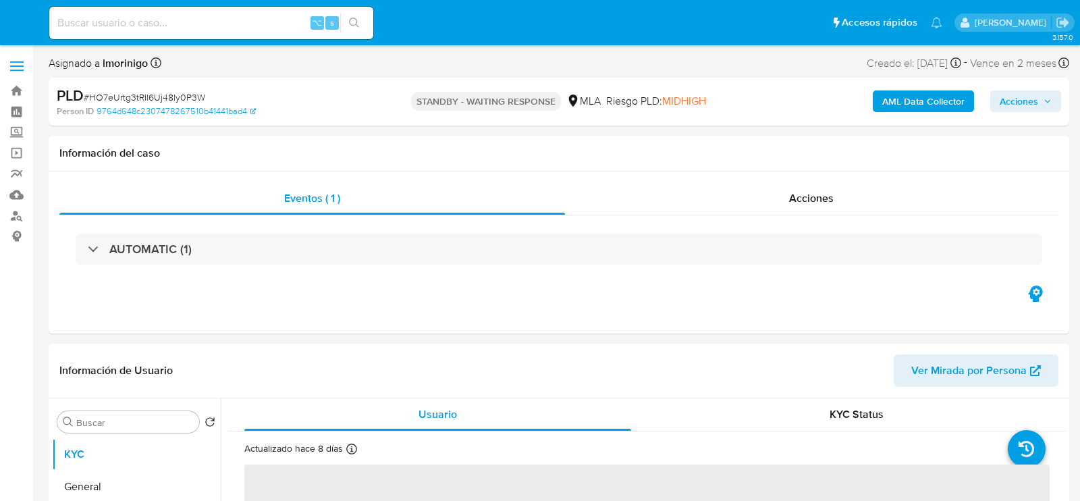
select select "10"
click at [194, 18] on input at bounding box center [211, 23] width 324 height 18
paste input "KaB0gUDloDcZl6QUzXoBaunD"
type input "KaB0gUDloDcZl6QUzXoBaunD"
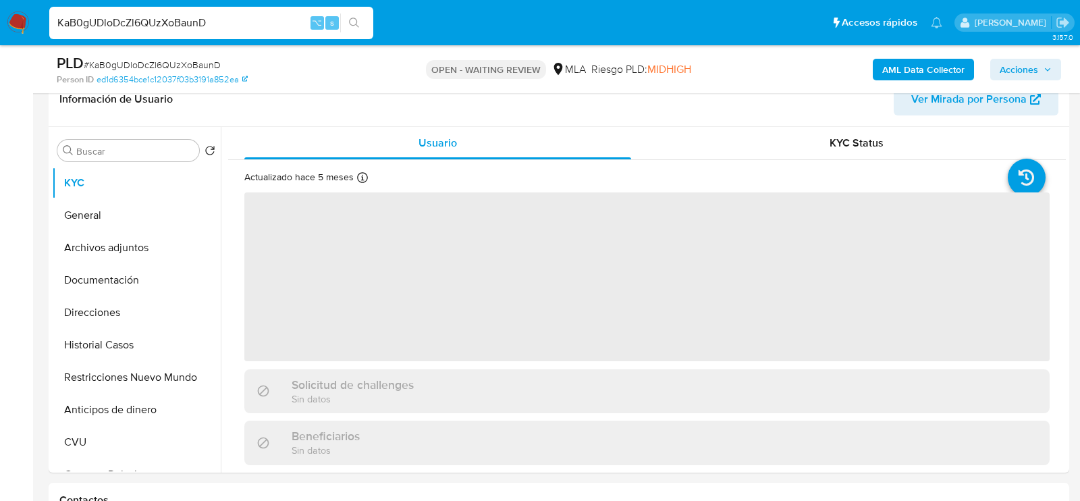
scroll to position [223, 0]
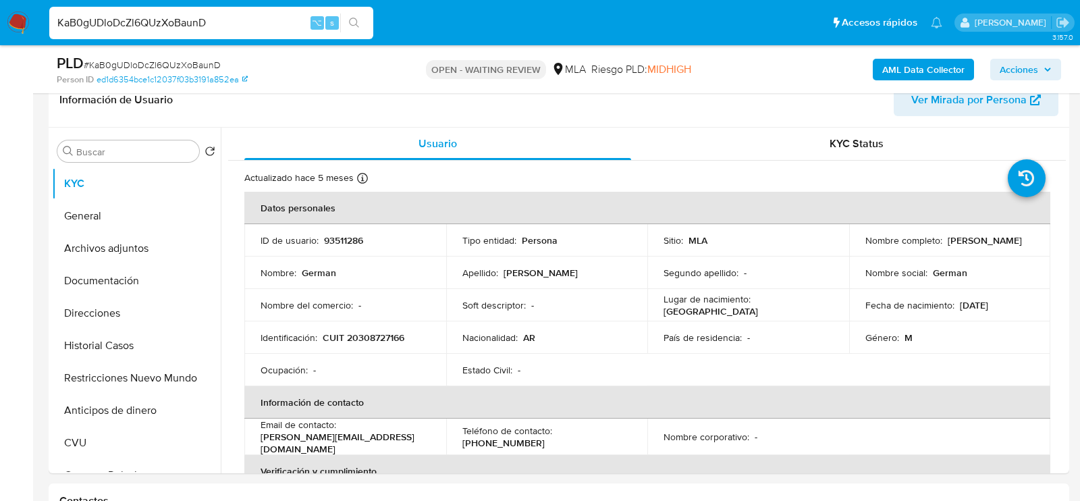
click at [336, 230] on td "ID de usuario : 93511286" at bounding box center [345, 240] width 202 height 32
select select "10"
click at [337, 238] on p "93511286" at bounding box center [343, 240] width 39 height 12
copy p "93511286"
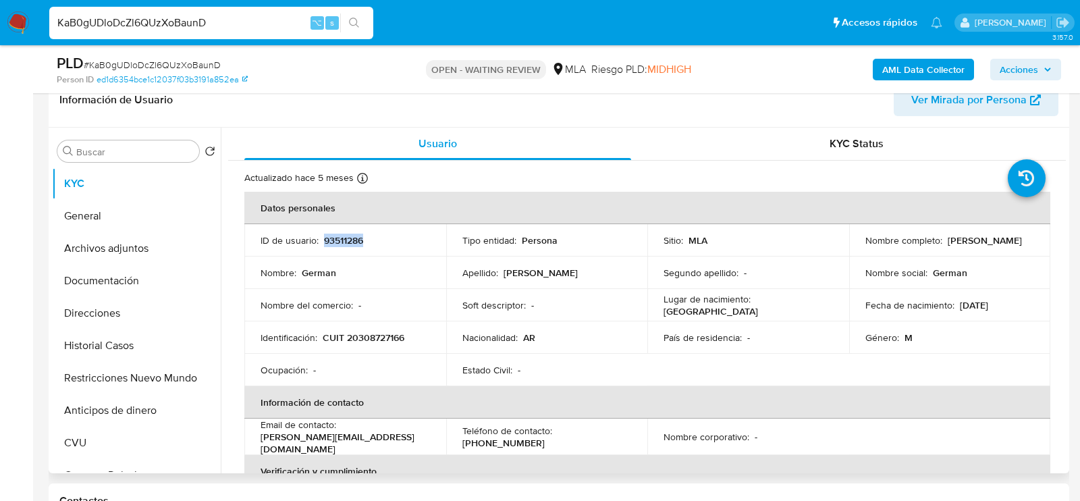
copy p "93511286"
click at [373, 348] on td "Identificación : CUIT 20308727166" at bounding box center [345, 337] width 202 height 32
click at [373, 342] on p "CUIT 20308727166" at bounding box center [364, 337] width 82 height 12
copy p "20308727166"
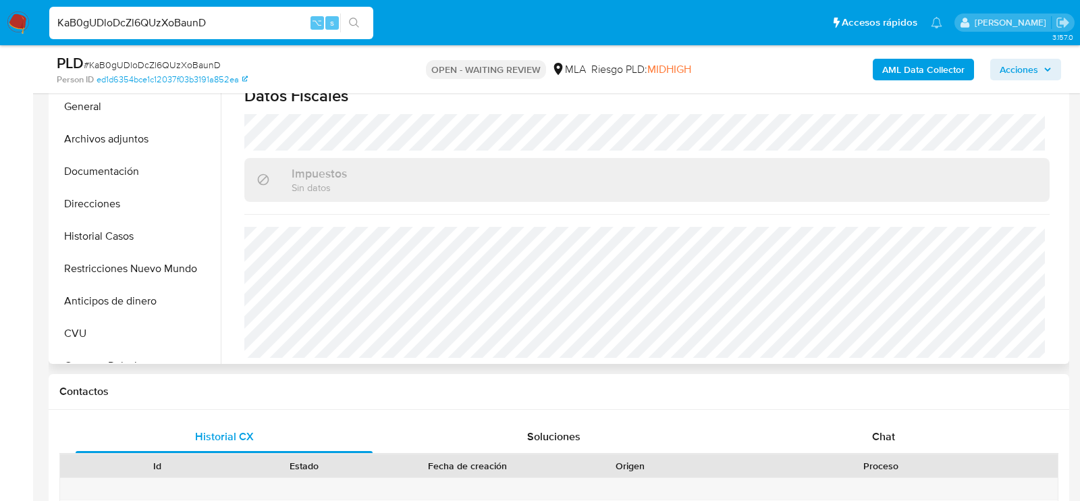
scroll to position [539, 0]
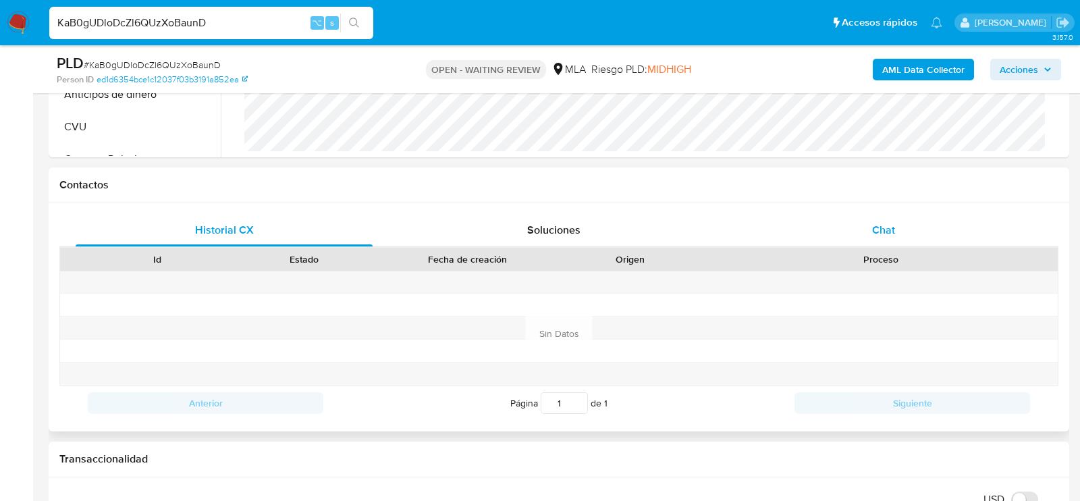
click at [868, 244] on div "Chat" at bounding box center [883, 230] width 297 height 32
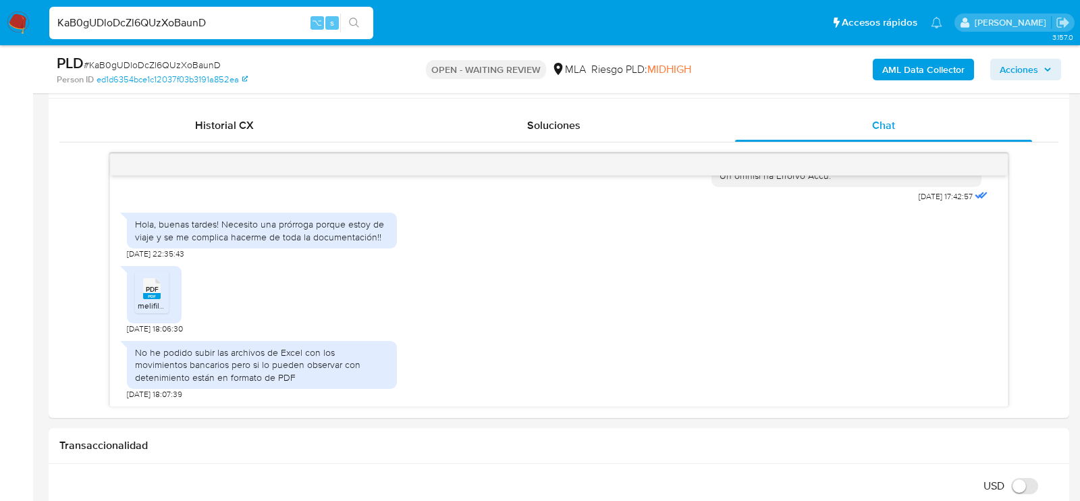
scroll to position [649, 0]
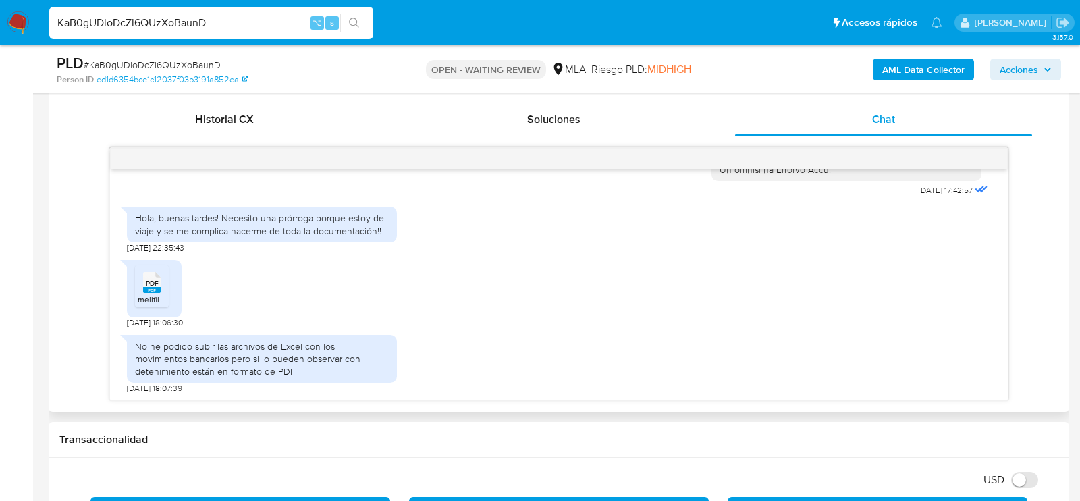
click at [158, 283] on icon at bounding box center [152, 282] width 18 height 21
click at [201, 68] on span "# KaB0gUDloDcZl6QUzXoBaunD" at bounding box center [152, 65] width 137 height 14
copy span "KaB0gUDloDcZl6QUzXoBaunD"
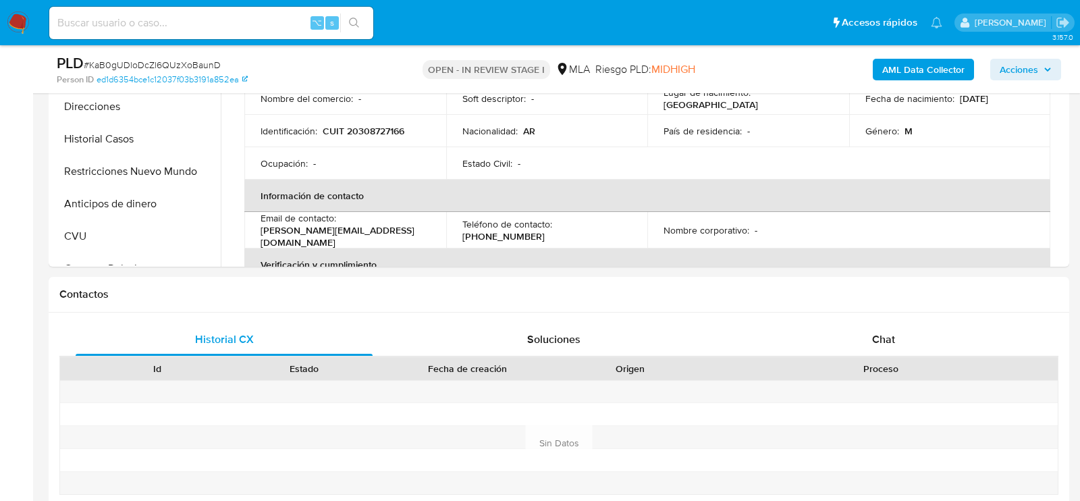
scroll to position [478, 0]
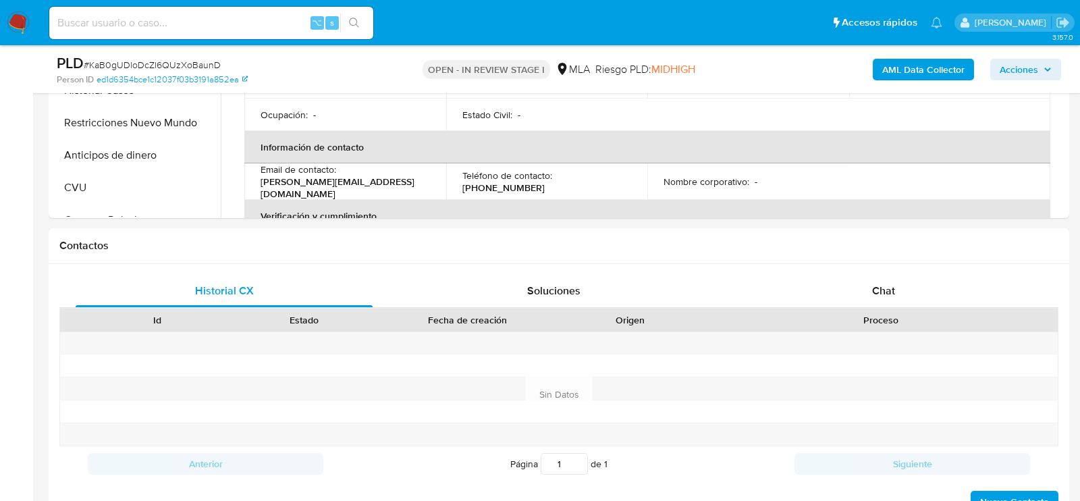
select select "10"
click at [823, 265] on div "Historial CX Soluciones Chat Id Estado Fecha de creación Origen Proceso Anterio…" at bounding box center [559, 394] width 1021 height 261
click at [823, 286] on div "Chat" at bounding box center [883, 291] width 297 height 32
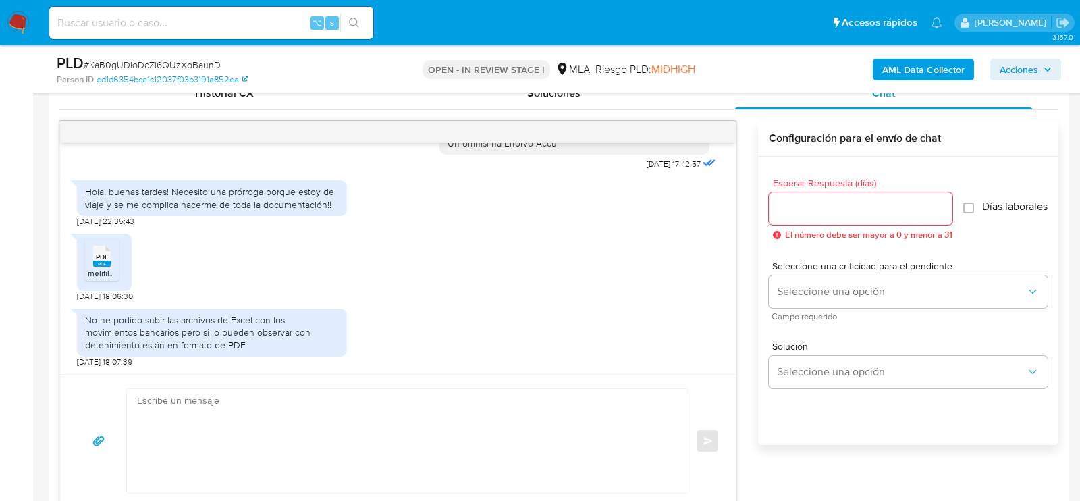
scroll to position [675, 0]
click at [368, 421] on textarea at bounding box center [404, 442] width 534 height 104
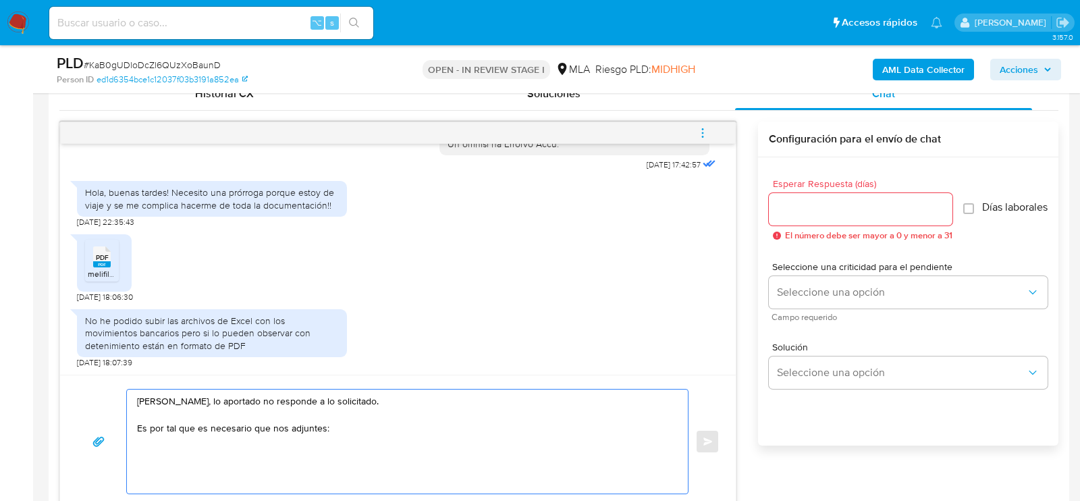
paste textarea "- Últimos 3 recibos de sueldo/jubilación."
click at [280, 451] on textarea "Hola, lo aportado no responde a lo solicitado. Es por tal que es necesario que …" at bounding box center [404, 442] width 534 height 104
paste textarea "- Resumen de Comprobantes Electrónicos emitido en 2025 Si tienes dudas, consult…"
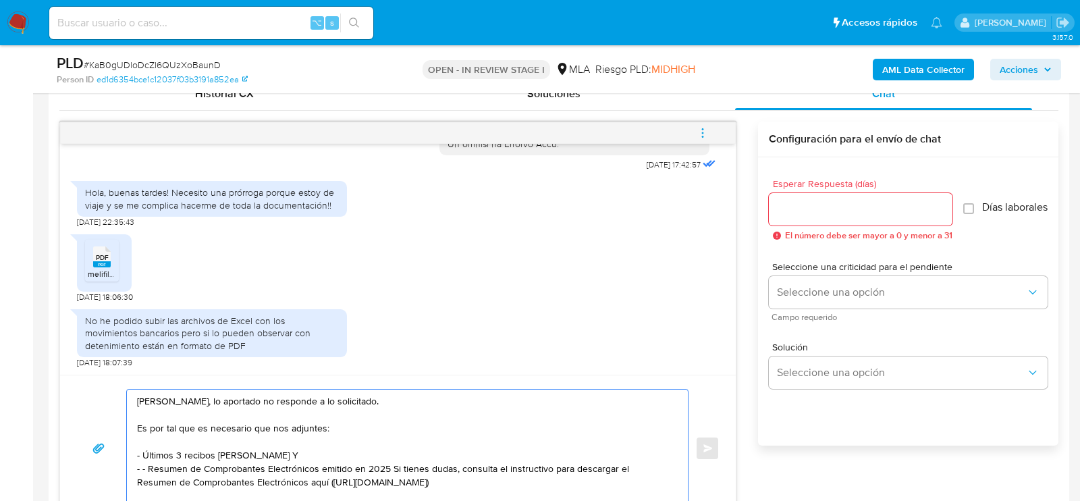
click at [146, 468] on textarea "Hola, lo aportado no responde a lo solicitado. Es por tal que es necesario que …" at bounding box center [404, 448] width 534 height 117
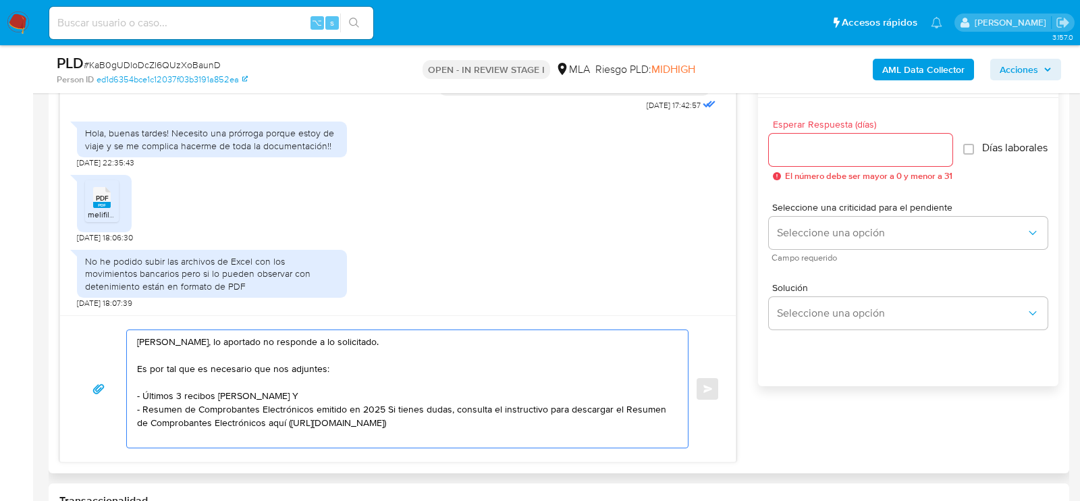
scroll to position [737, 0]
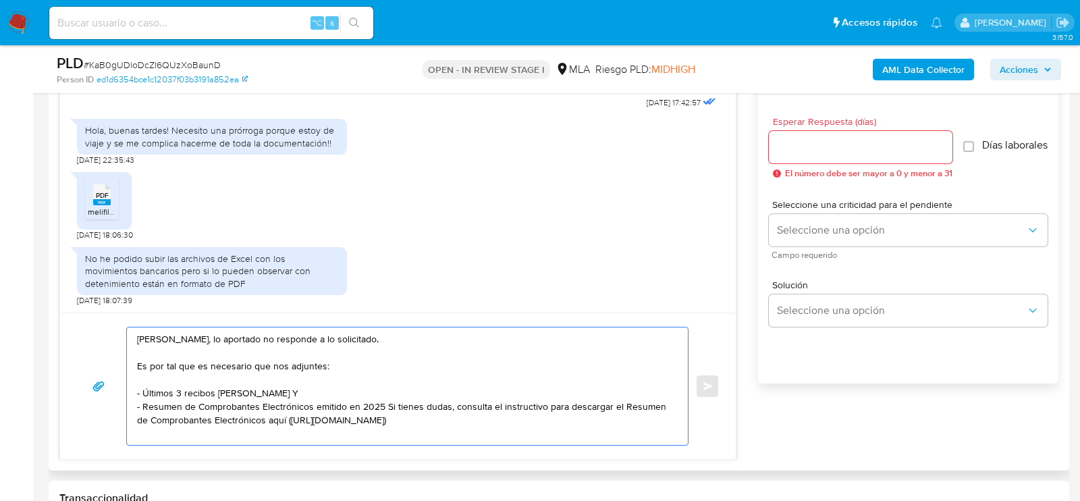
click at [516, 413] on textarea "Hola, lo aportado no responde a lo solicitado. Es por tal que es necesario que …" at bounding box center [404, 385] width 534 height 117
click at [385, 405] on textarea "Hola, lo aportado no responde a lo solicitado. Es por tal que es necesario que …" at bounding box center [404, 385] width 534 height 117
click at [539, 423] on textarea "Hola, lo aportado no responde a lo solicitado. Es por tal que es necesario que …" at bounding box center [404, 385] width 534 height 117
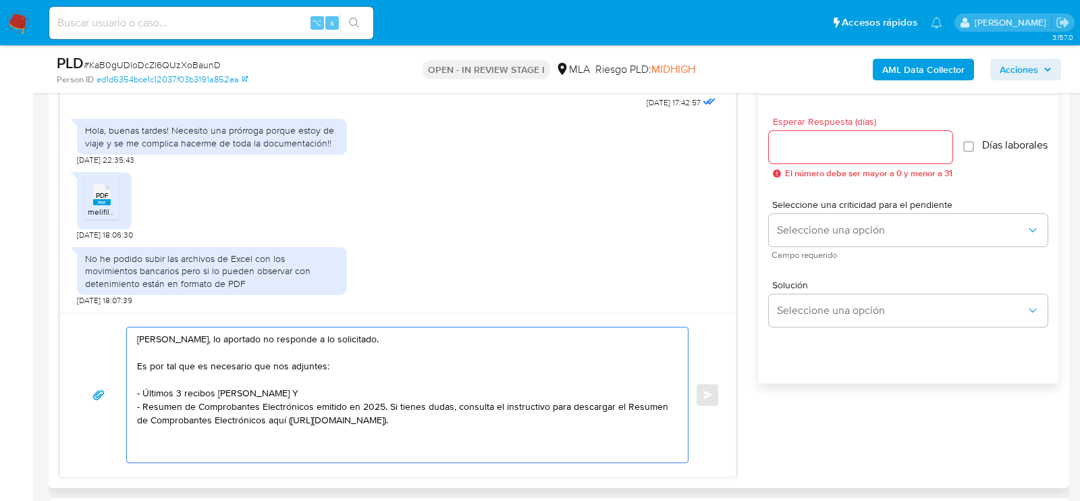
paste textarea "Es importante que sepas que, en caso de no responder a lo solicitado o si lo pr…"
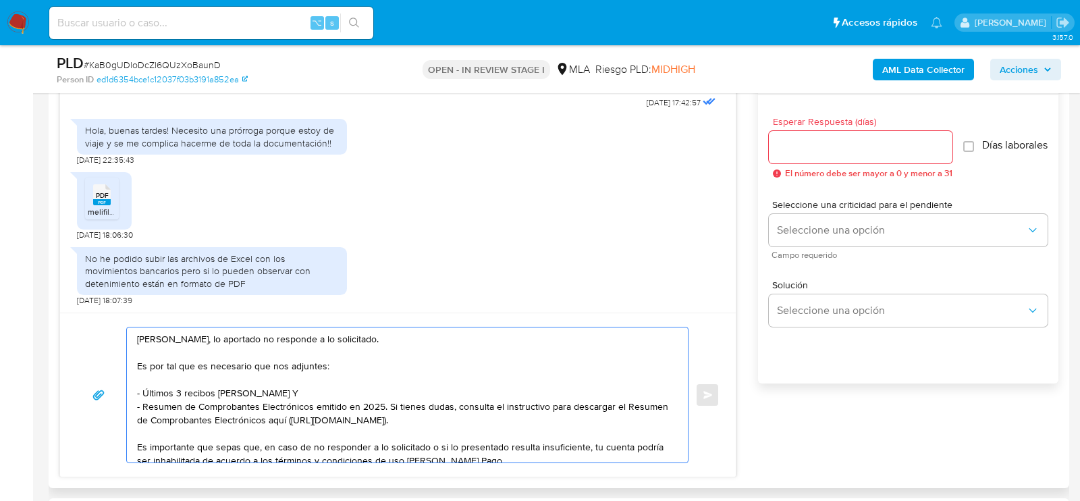
scroll to position [153, 0]
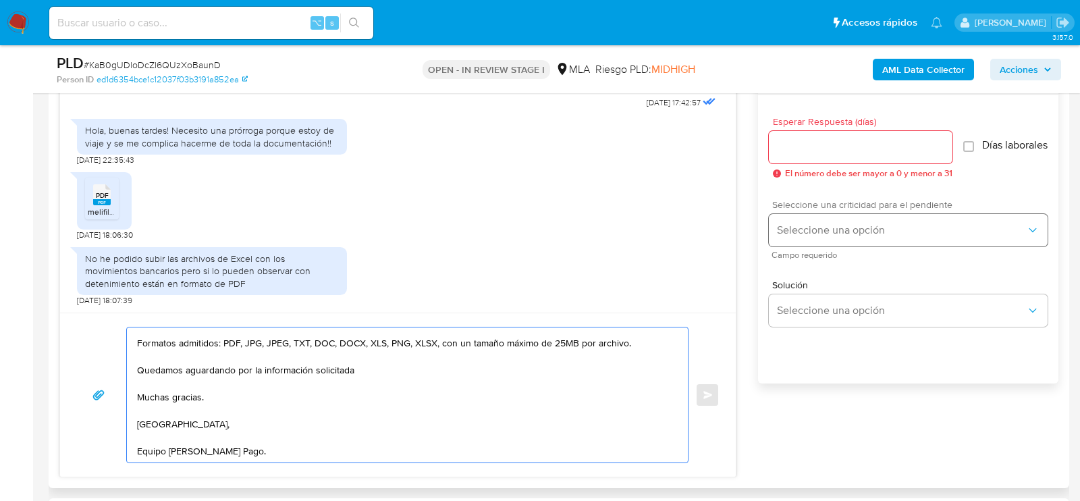
type textarea "Hola, lo aportado no responde a lo solicitado. Es por tal que es necesario que …"
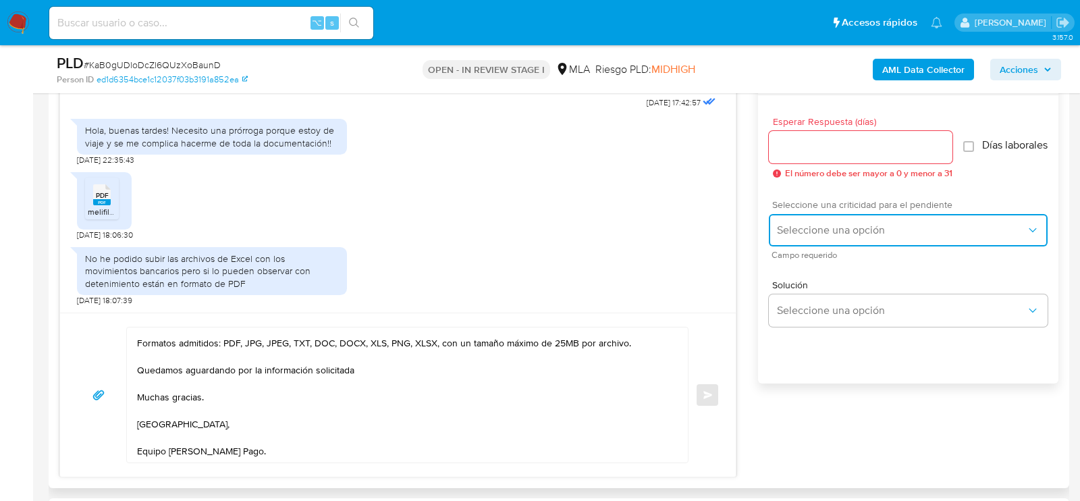
click at [843, 228] on button "Seleccione una opción" at bounding box center [908, 230] width 279 height 32
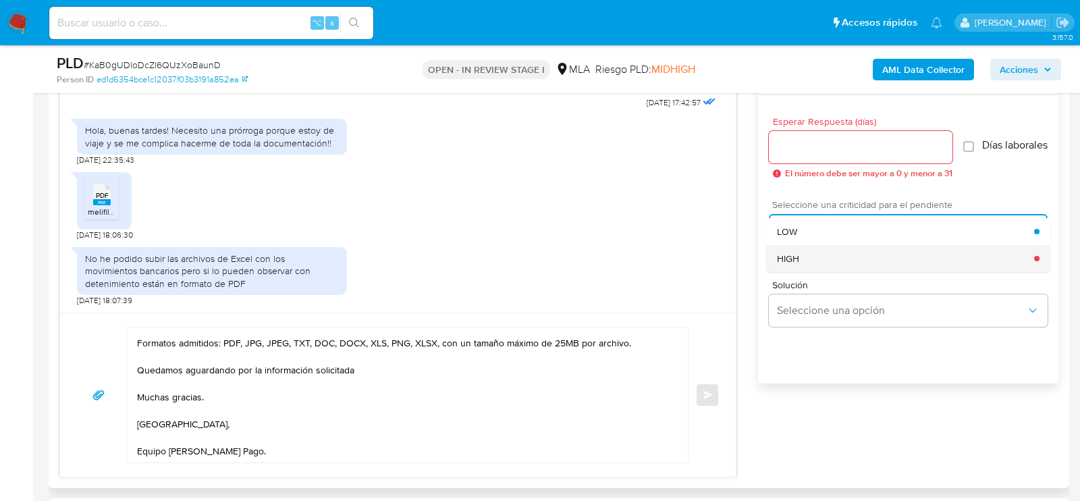
click at [806, 263] on div "HIGH" at bounding box center [905, 258] width 257 height 27
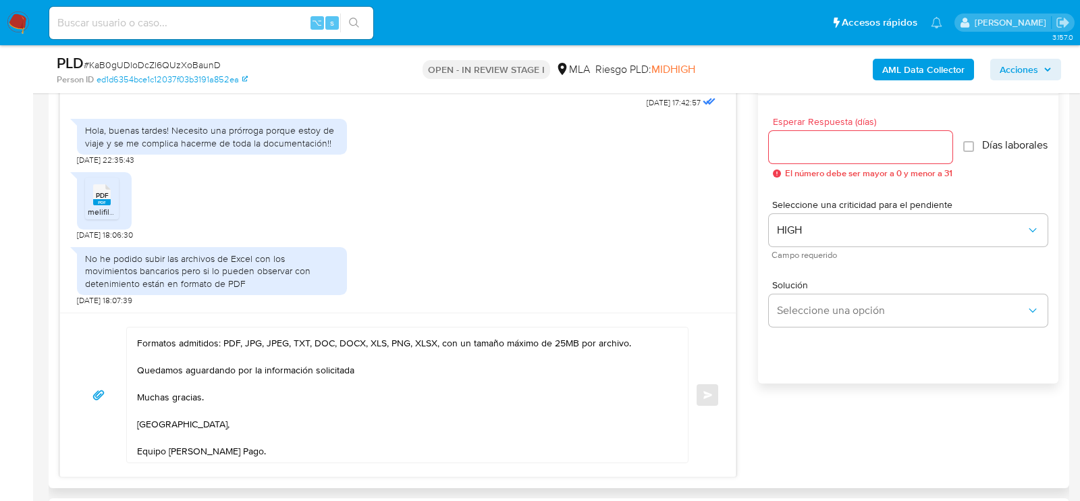
click at [806, 146] on input "Esperar Respuesta (días)" at bounding box center [861, 147] width 184 height 18
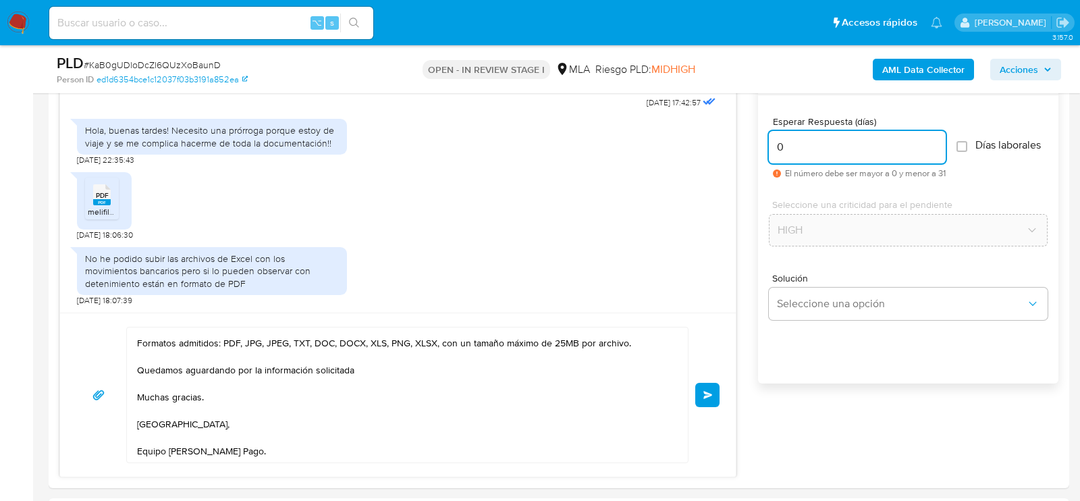
type input "0"
click at [155, 55] on div "PLD # KaB0gUDloDcZl6QUzXoBaunD" at bounding box center [222, 63] width 330 height 20
click at [155, 62] on span "# KaB0gUDloDcZl6QUzXoBaunD" at bounding box center [152, 65] width 137 height 14
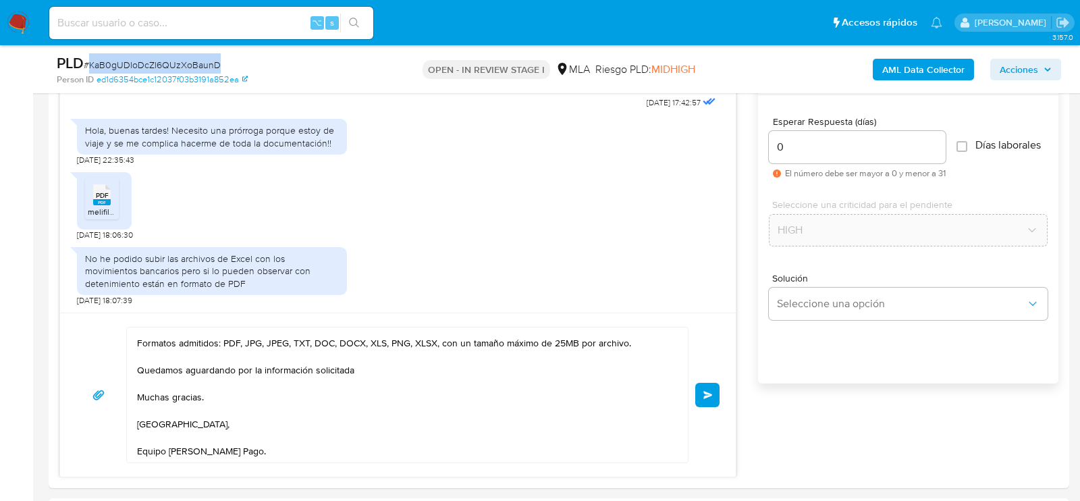
copy span "KaB0gUDloDcZl6QUzXoBaunD"
click at [710, 396] on button "Enviar" at bounding box center [707, 395] width 24 height 24
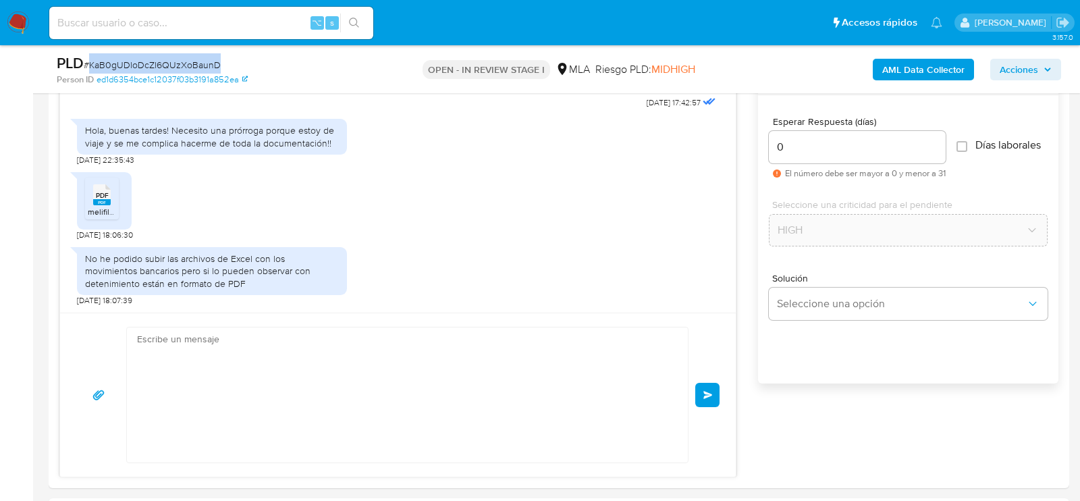
scroll to position [1098, 0]
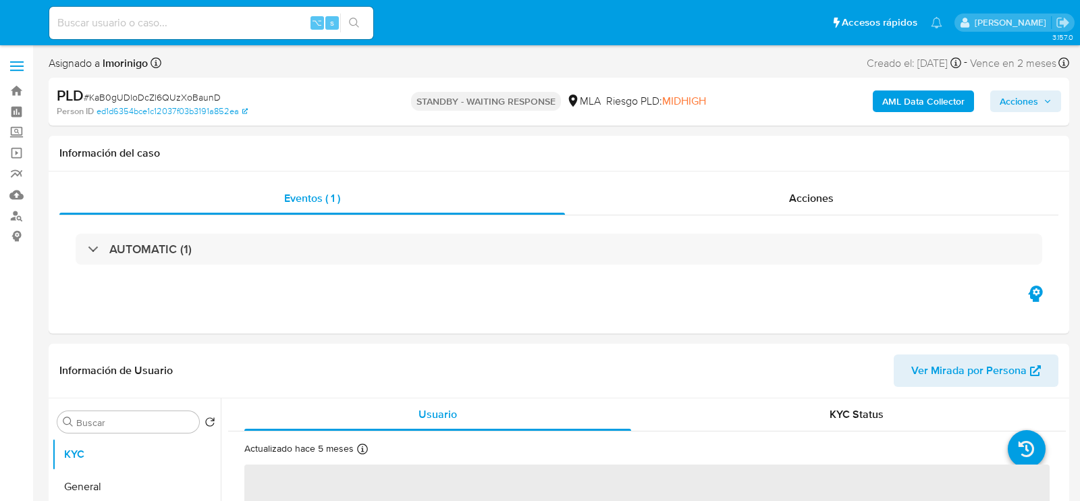
select select "10"
click at [234, 28] on input at bounding box center [211, 23] width 324 height 18
paste input "qDdrHWGWVPWc5Uk8GXjAHbyW"
type input "qDdrHWGWVPWc5Uk8GXjAHbyW"
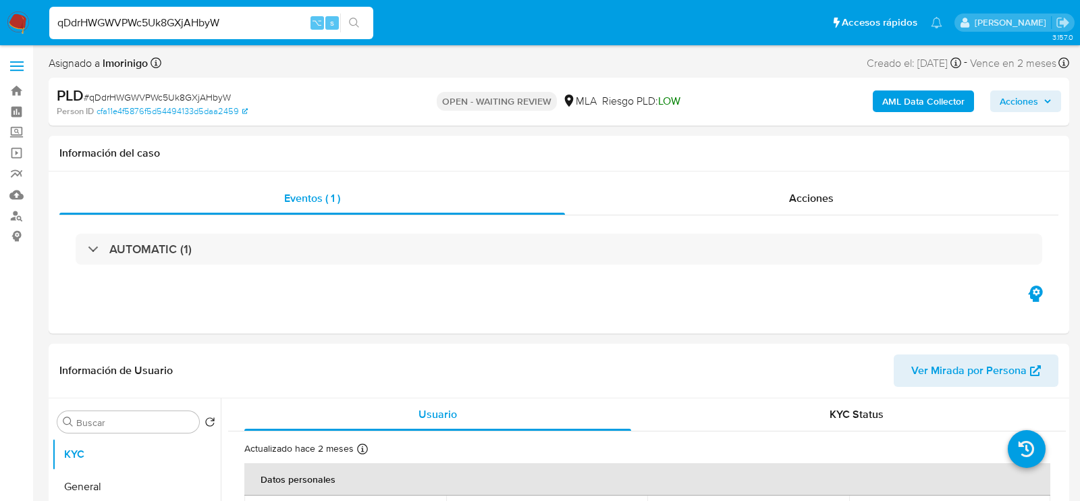
select select "10"
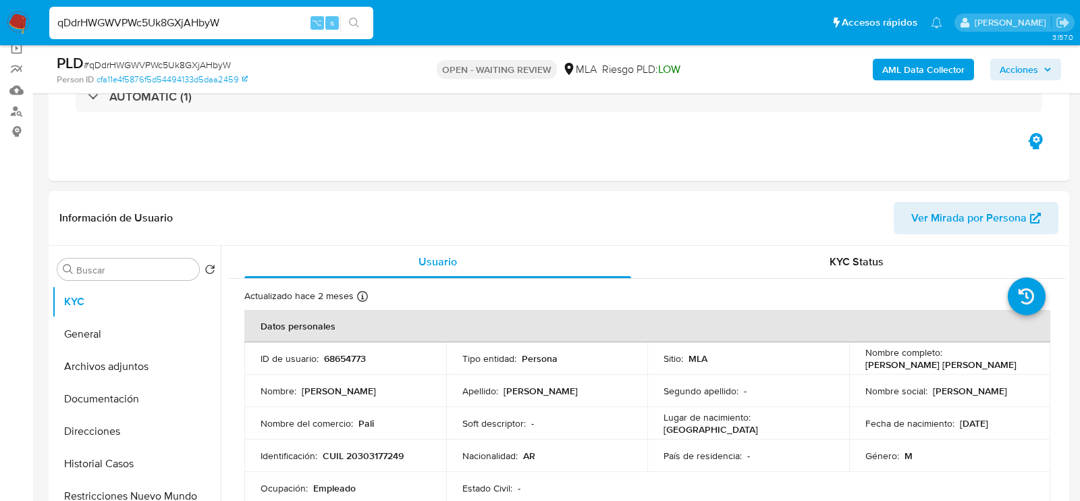
scroll to position [136, 0]
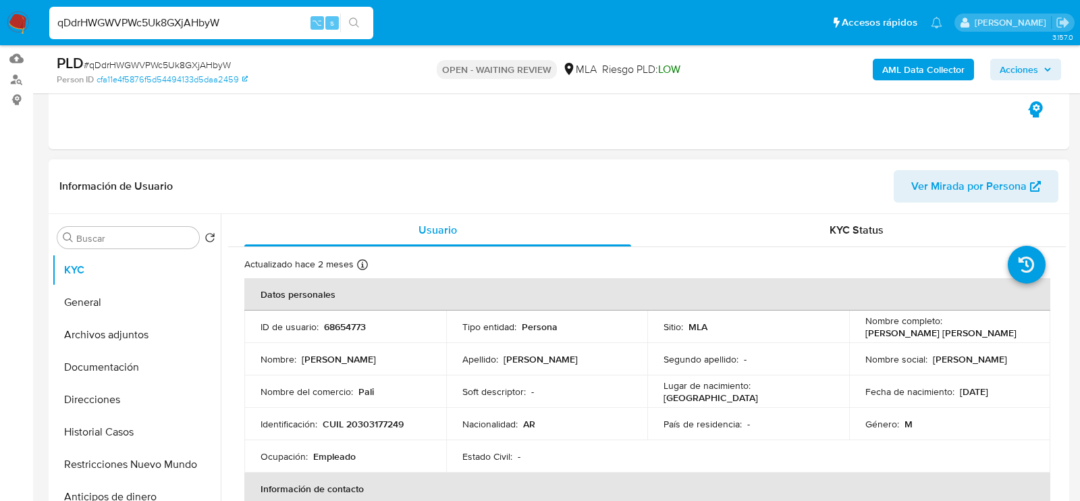
click at [348, 329] on p "68654773" at bounding box center [345, 327] width 42 height 12
copy p "68654773"
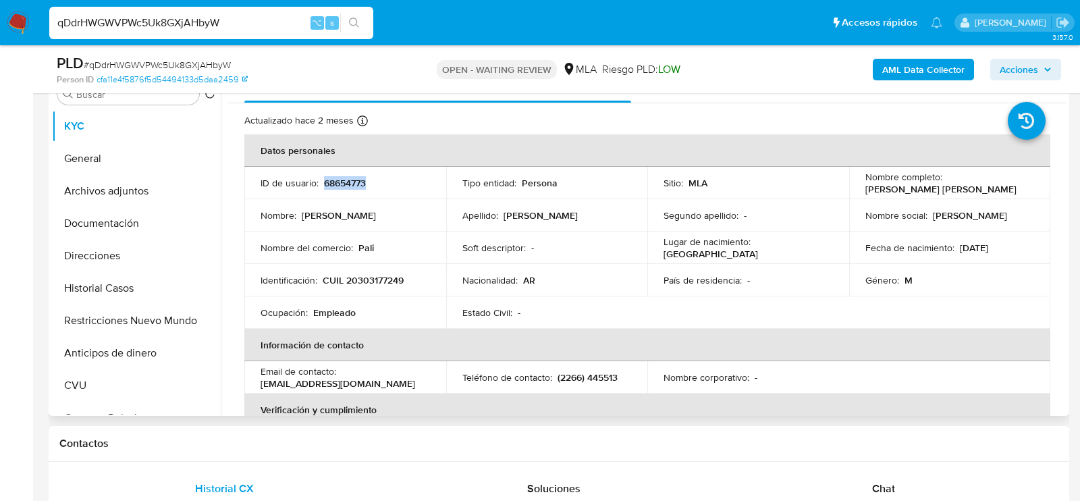
scroll to position [296, 0]
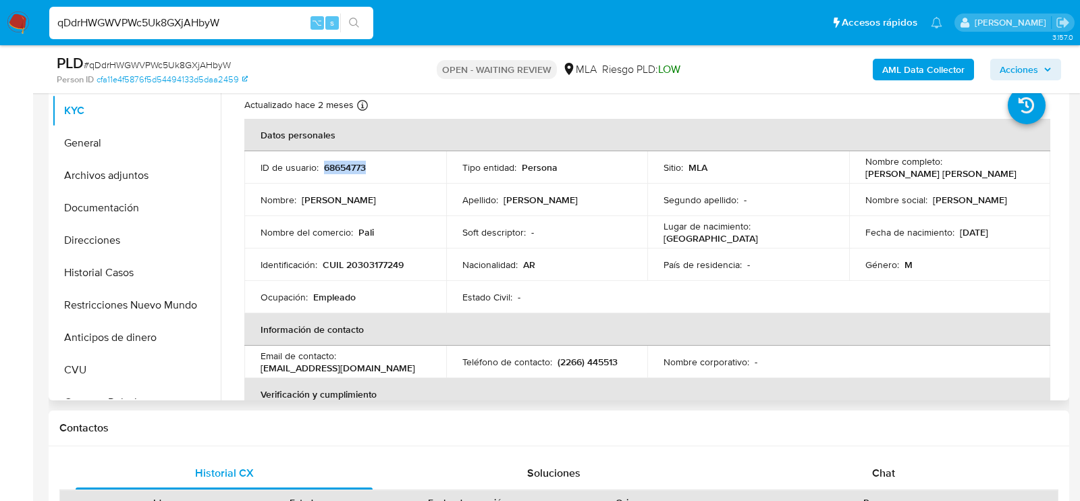
copy p "68654773"
click at [376, 266] on p "CUIL 20303177249" at bounding box center [363, 265] width 81 height 12
copy p "20303177249"
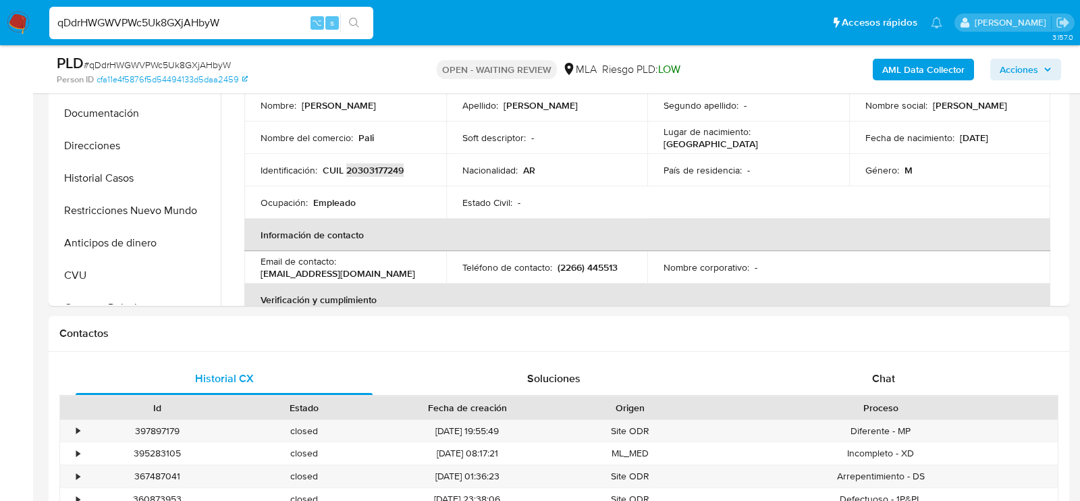
scroll to position [550, 0]
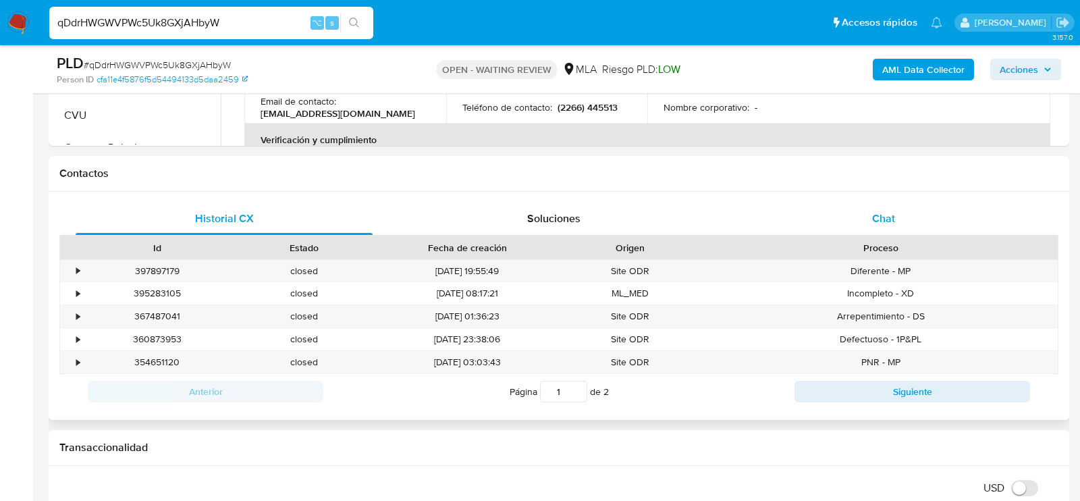
click at [824, 209] on div "Chat" at bounding box center [883, 219] width 297 height 32
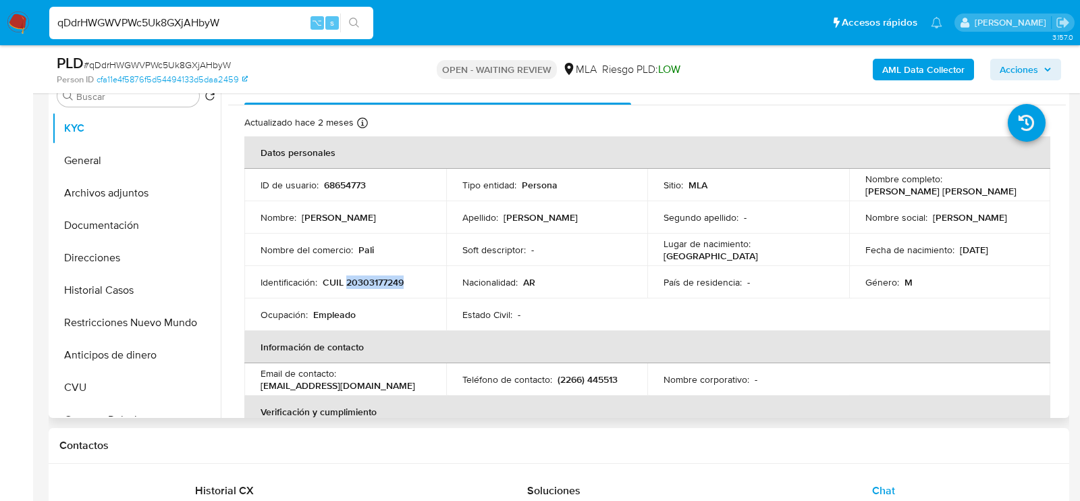
scroll to position [248, 0]
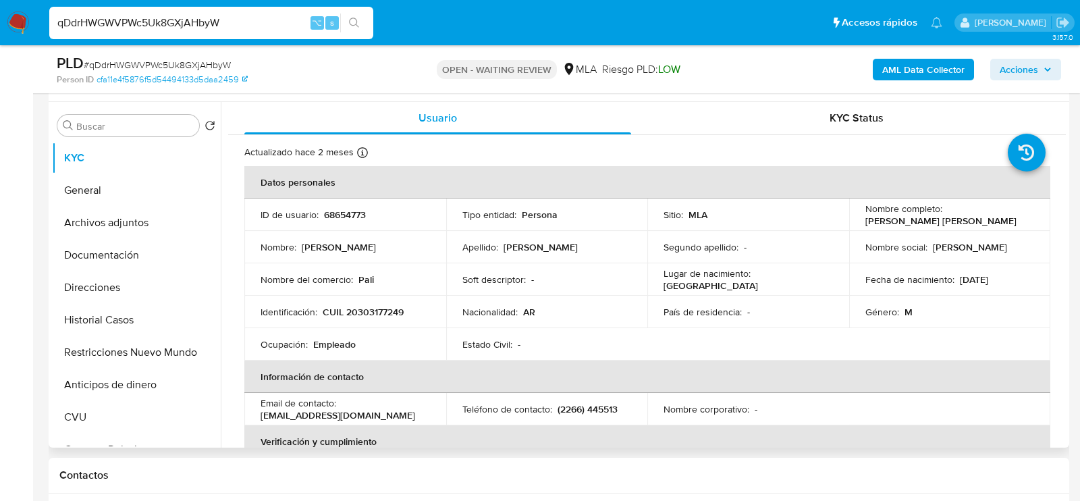
click at [386, 310] on p "CUIL 20303177249" at bounding box center [363, 312] width 81 height 12
copy p "20303177249"
click at [201, 74] on link "cfa11e4f5876f5d54494133d5daa2459" at bounding box center [172, 80] width 151 height 12
click at [193, 62] on span "# qDdrHWGWVPWc5Uk8GXjAHbyW" at bounding box center [157, 65] width 147 height 14
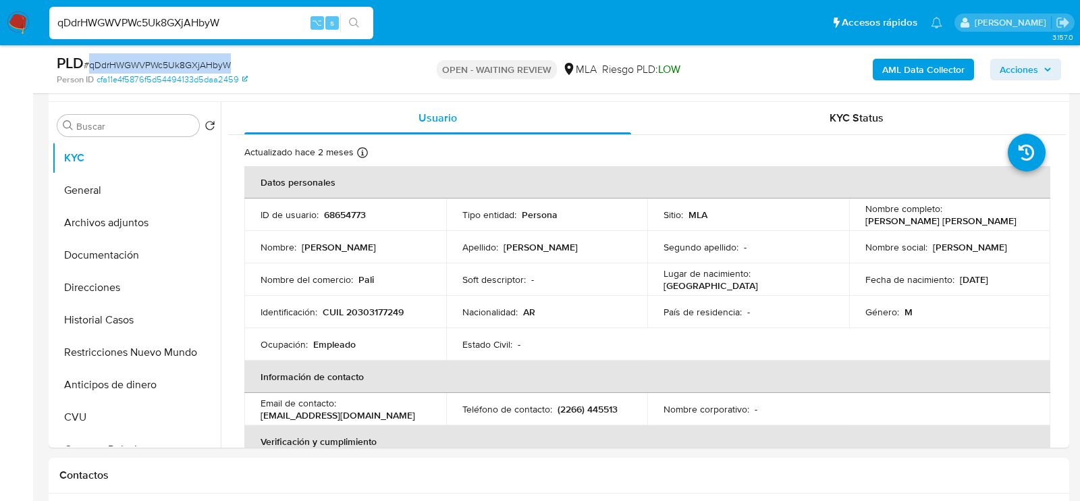
click at [193, 62] on span "# qDdrHWGWVPWc5Uk8GXjAHbyW" at bounding box center [157, 65] width 147 height 14
copy span "qDdrHWGWVPWc5Uk8GXjAHbyW"
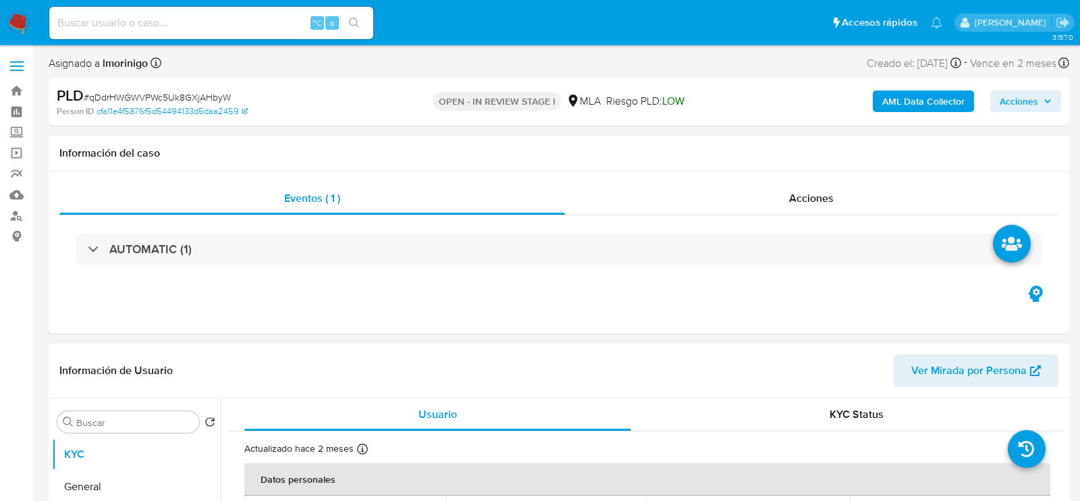
select select "10"
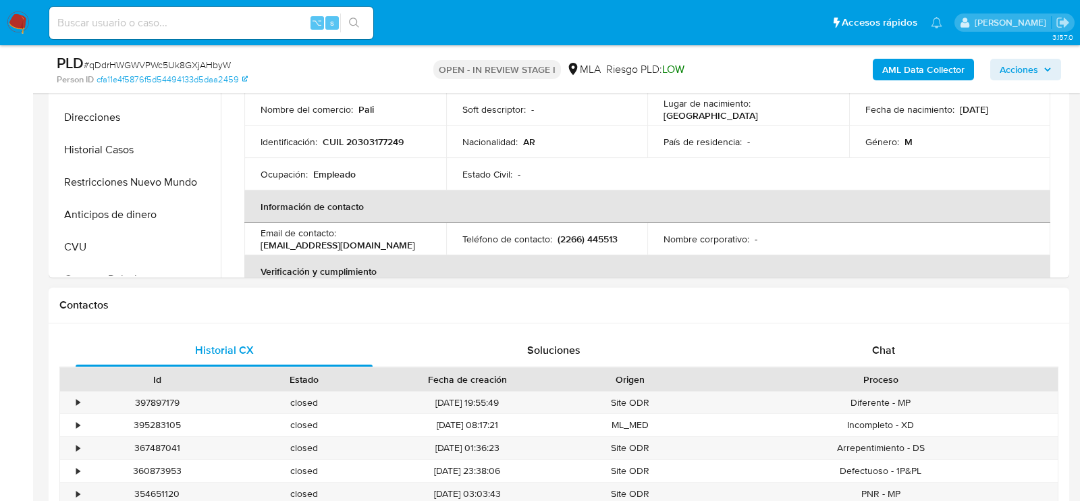
scroll to position [500, 0]
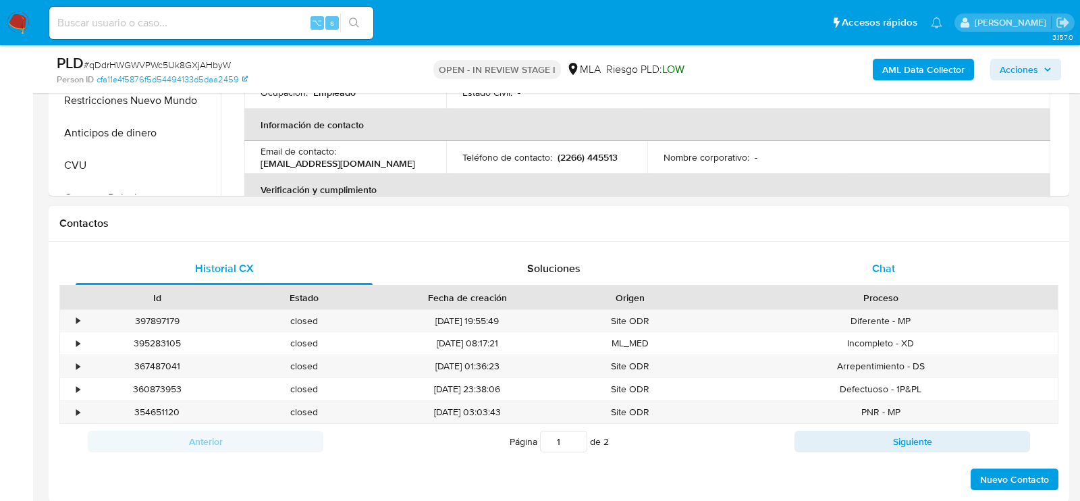
click at [837, 271] on div "Chat" at bounding box center [883, 268] width 297 height 32
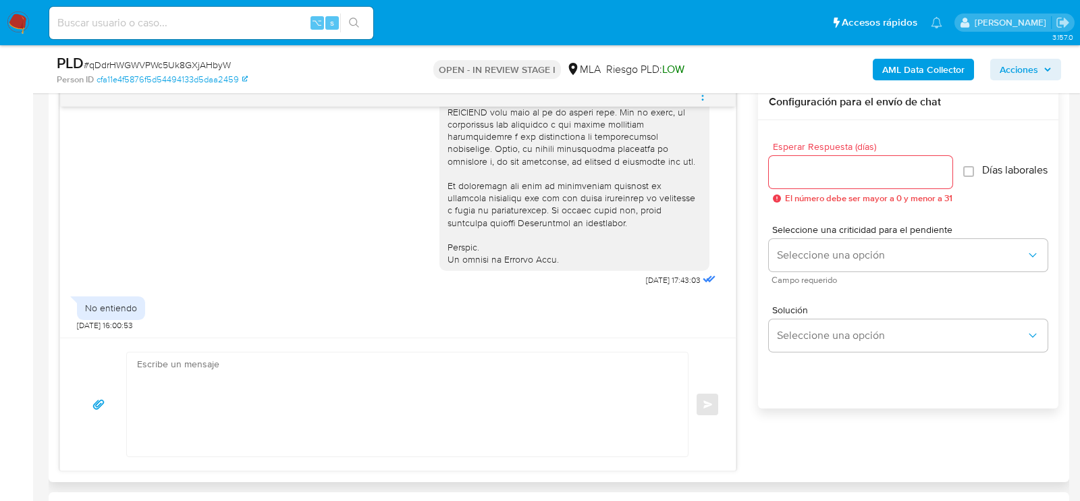
scroll to position [714, 0]
click at [483, 385] on textarea at bounding box center [404, 403] width 534 height 104
paste textarea "Hola , En función de las operaciones registradas en tu cuenta de Mercado Pago, …"
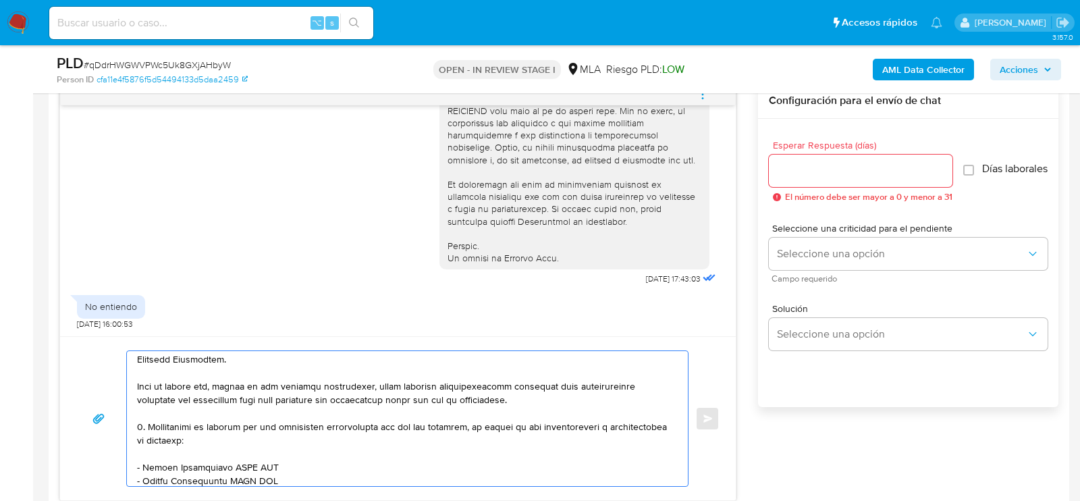
scroll to position [248, 0]
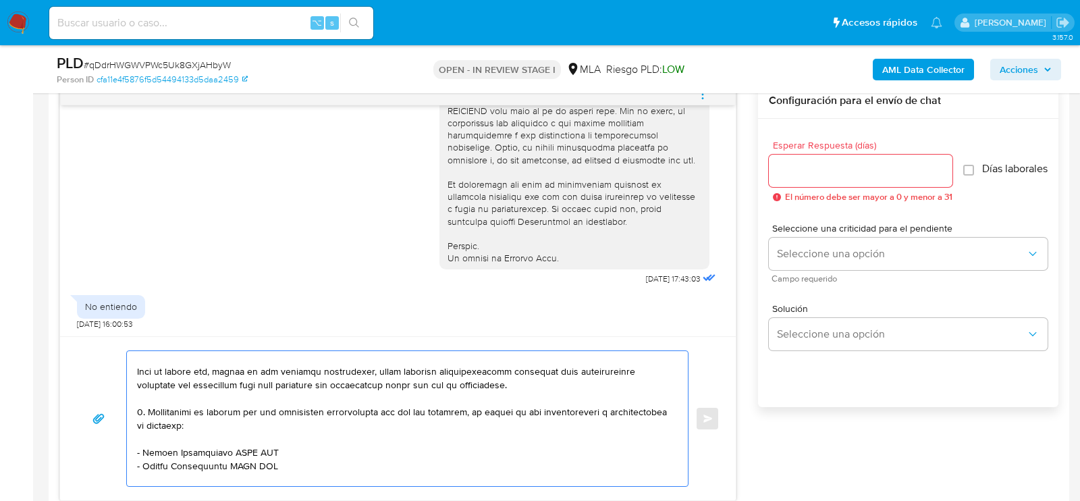
drag, startPoint x: 138, startPoint y: 410, endPoint x: 319, endPoint y: 469, distance: 189.6
click at [319, 469] on textarea at bounding box center [404, 418] width 534 height 135
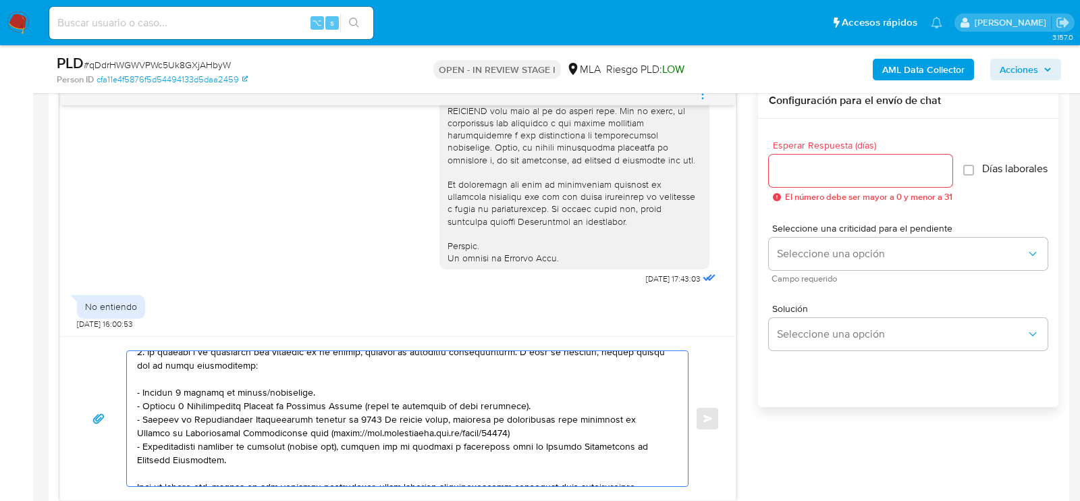
scroll to position [144, 0]
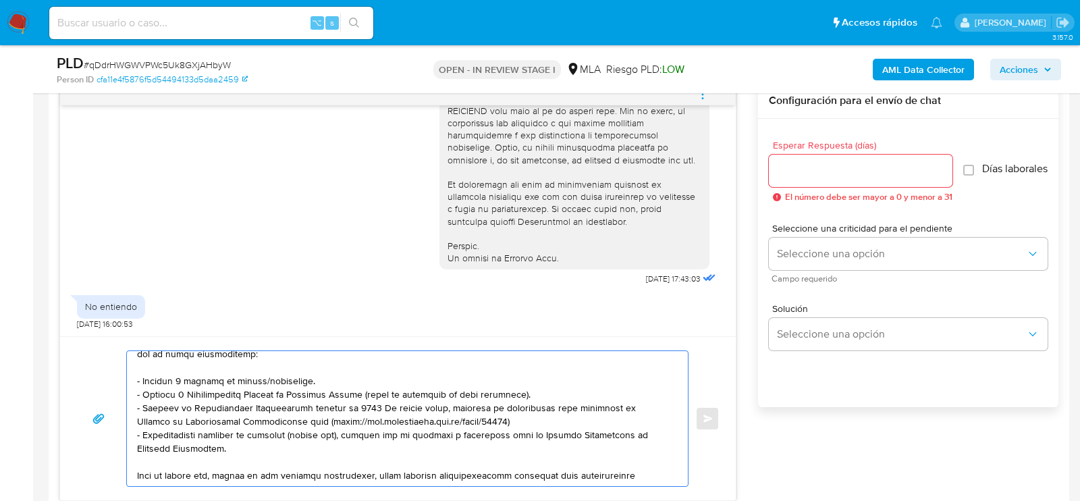
drag, startPoint x: 213, startPoint y: 442, endPoint x: 123, endPoint y: 396, distance: 101.4
click at [123, 396] on div "Enviar" at bounding box center [397, 418] width 643 height 136
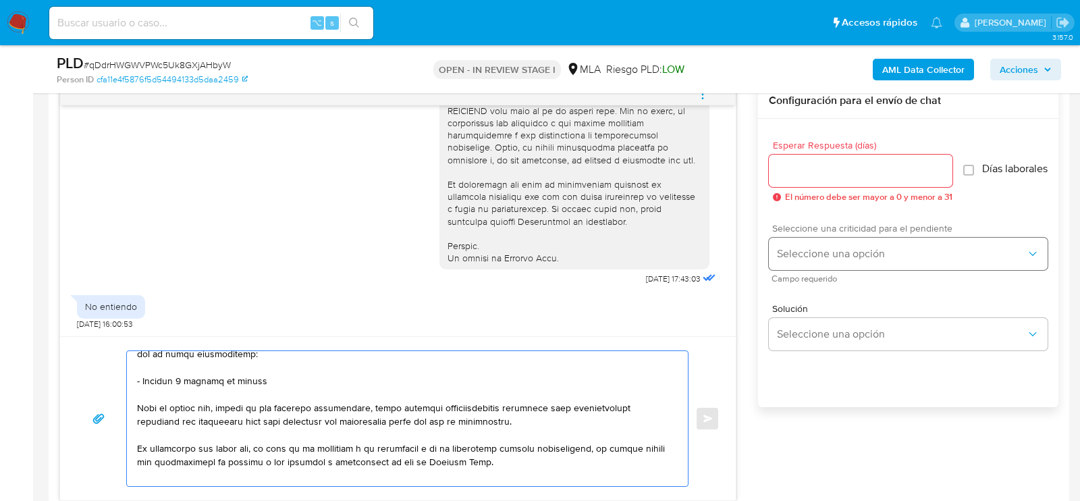
type textarea "Hola , En función de las operaciones registradas en tu cuenta de Mercado Pago, …"
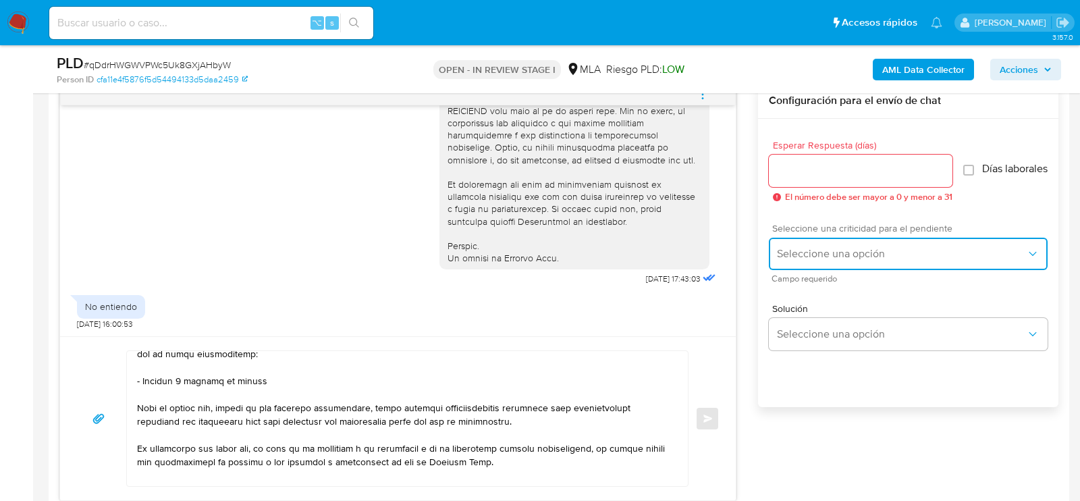
click at [878, 261] on span "Seleccione una opción" at bounding box center [901, 254] width 249 height 14
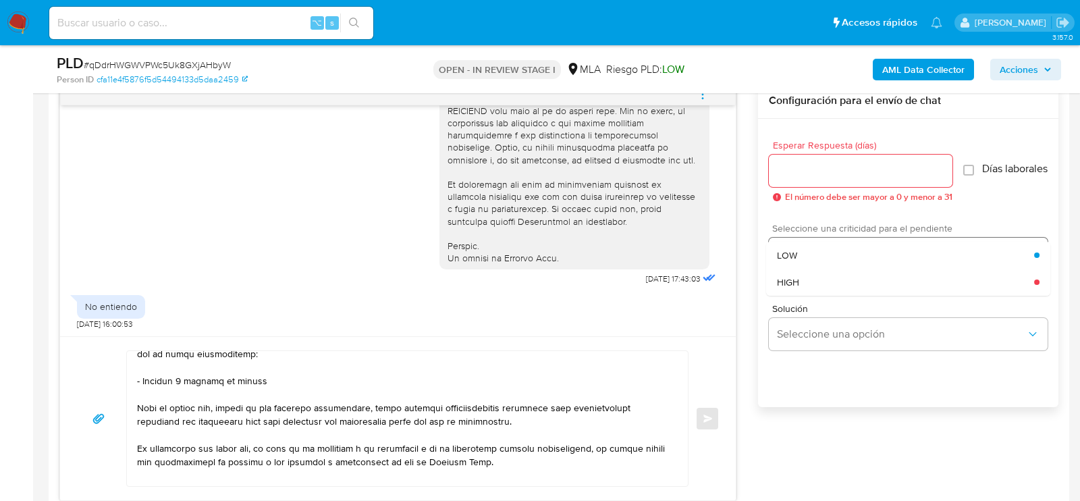
click at [834, 283] on div "HIGH" at bounding box center [905, 282] width 257 height 27
click at [834, 162] on input "Esperar Respuesta (días)" at bounding box center [861, 171] width 184 height 18
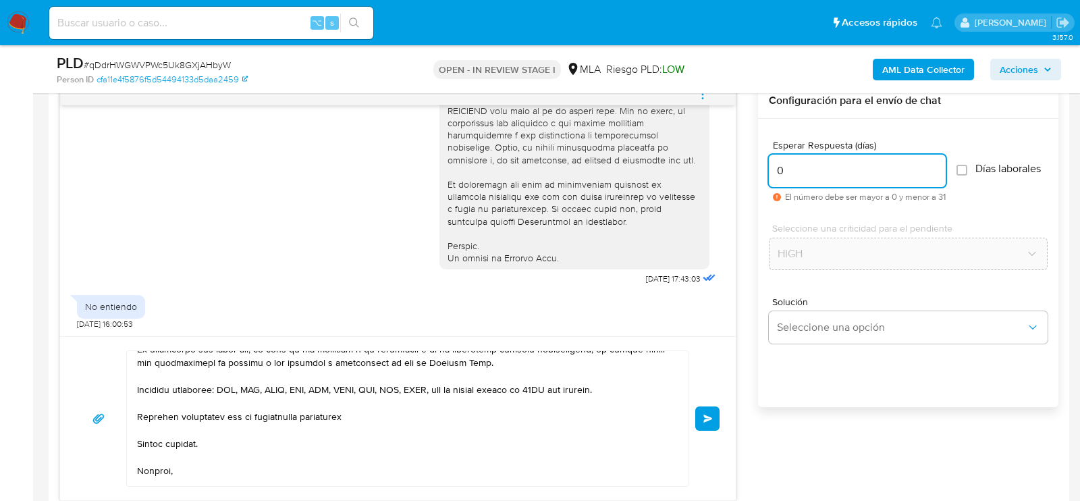
scroll to position [279, 0]
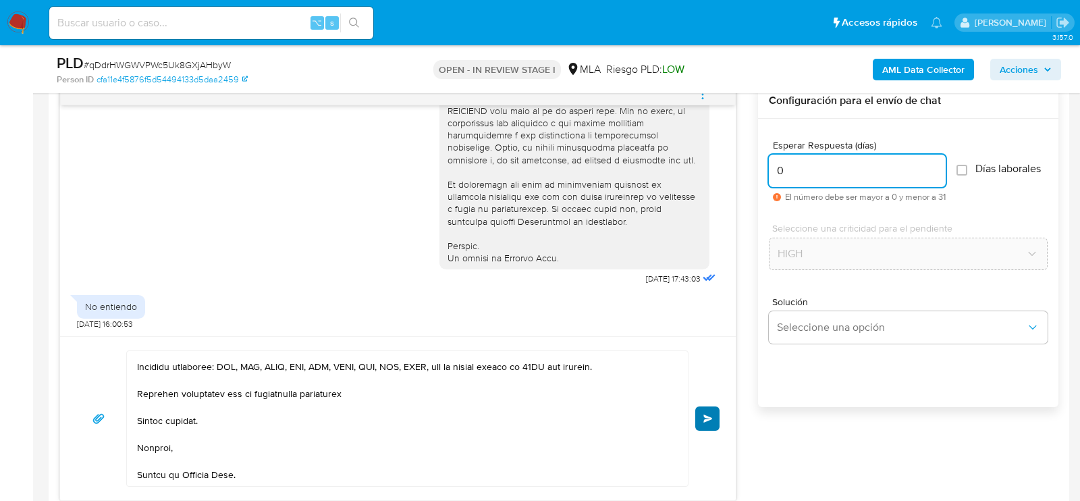
type input "0"
click at [703, 417] on span "Enviar" at bounding box center [707, 419] width 9 height 8
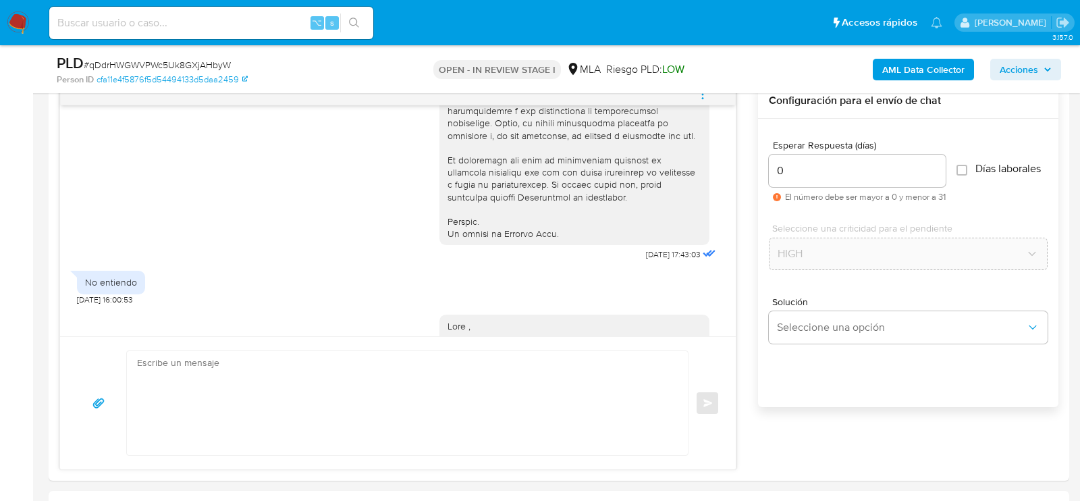
scroll to position [1080, 0]
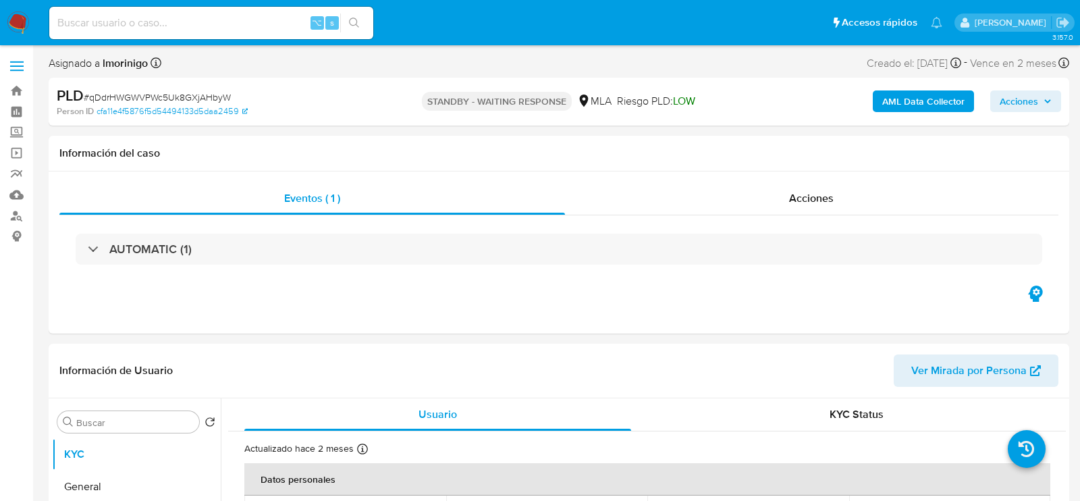
click at [236, 26] on input at bounding box center [211, 23] width 324 height 18
select select "10"
paste input "O1PGcYW7OJYH7yb4CJ2jrUJm"
type input "O1PGcYW7OJYH7yb4CJ2jrUJm"
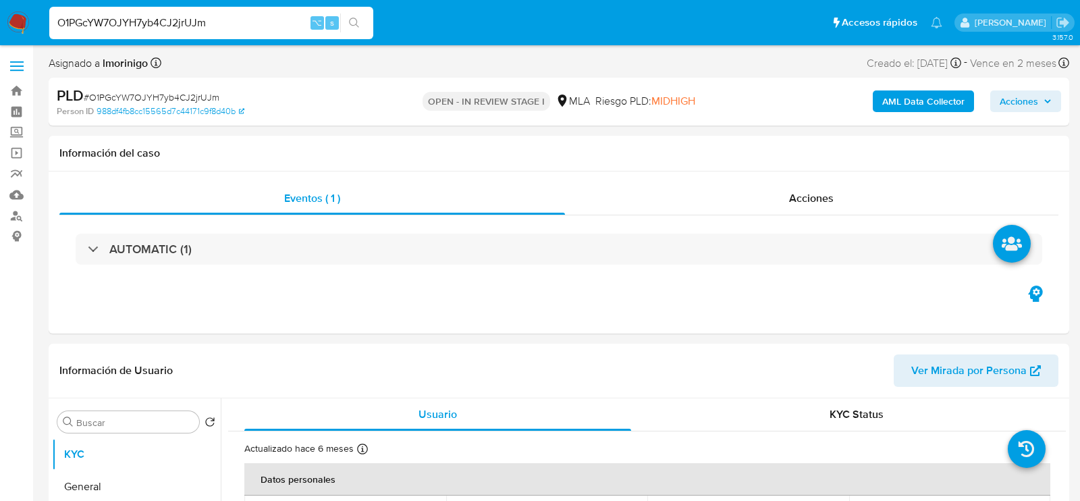
select select "10"
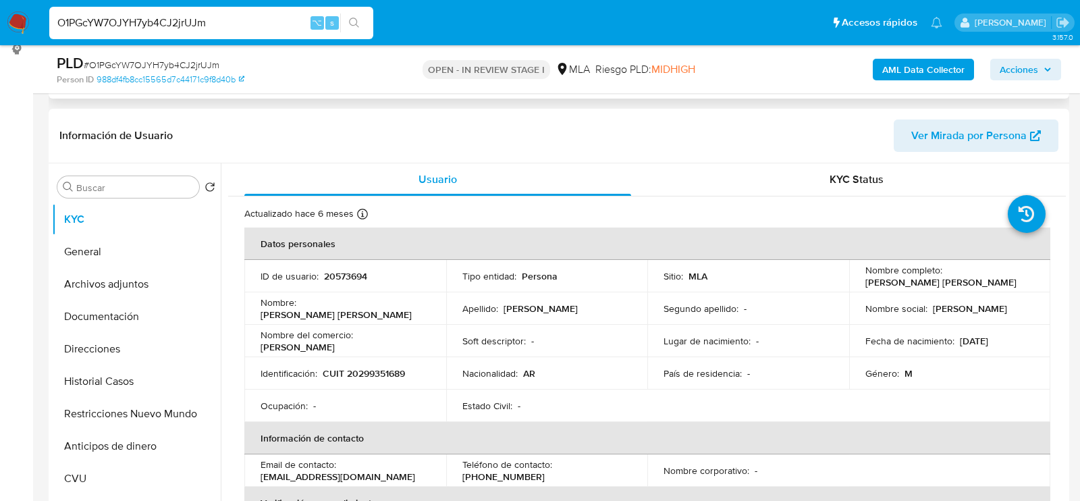
scroll to position [194, 0]
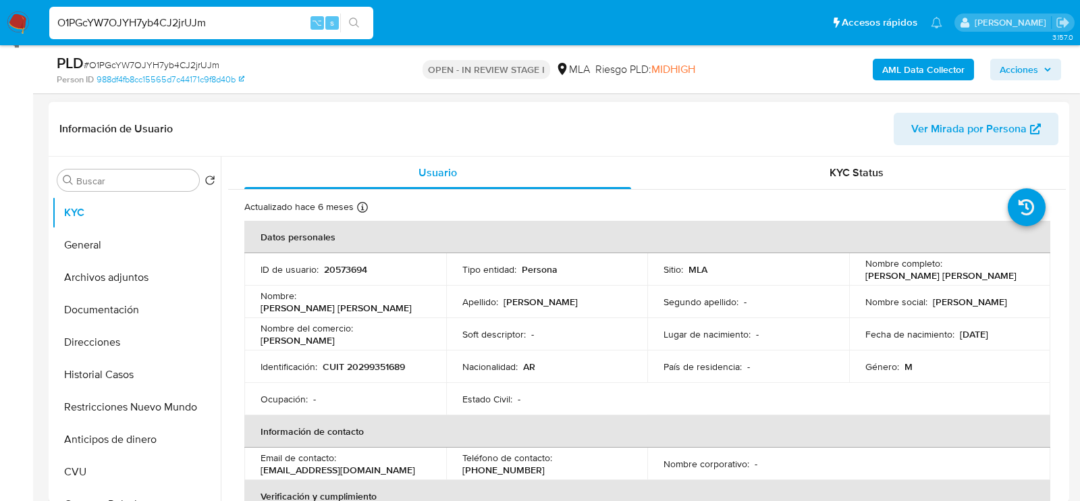
click at [331, 269] on p "20573694" at bounding box center [345, 269] width 43 height 12
copy p "20573694"
click at [358, 368] on p "CUIT 20299351689" at bounding box center [364, 367] width 82 height 12
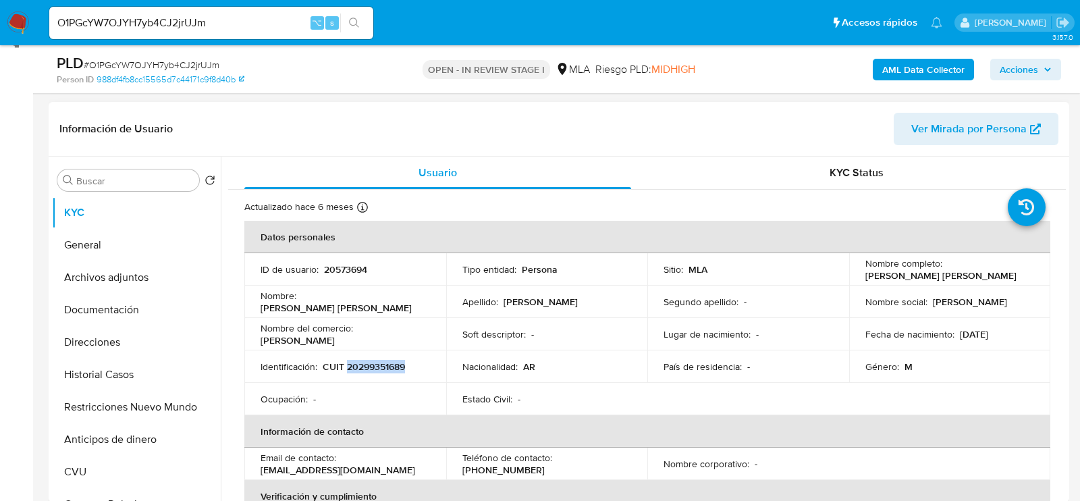
copy p "20299351689"
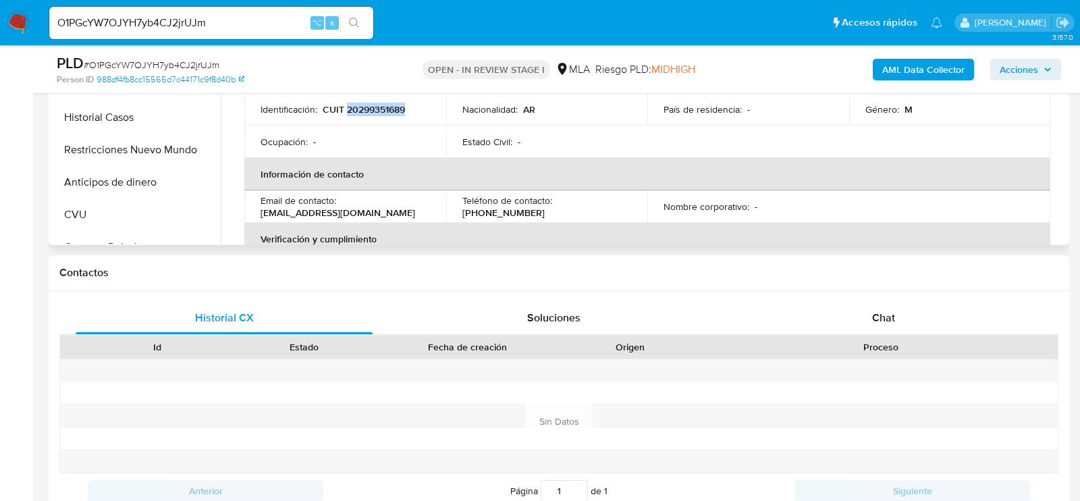
scroll to position [521, 0]
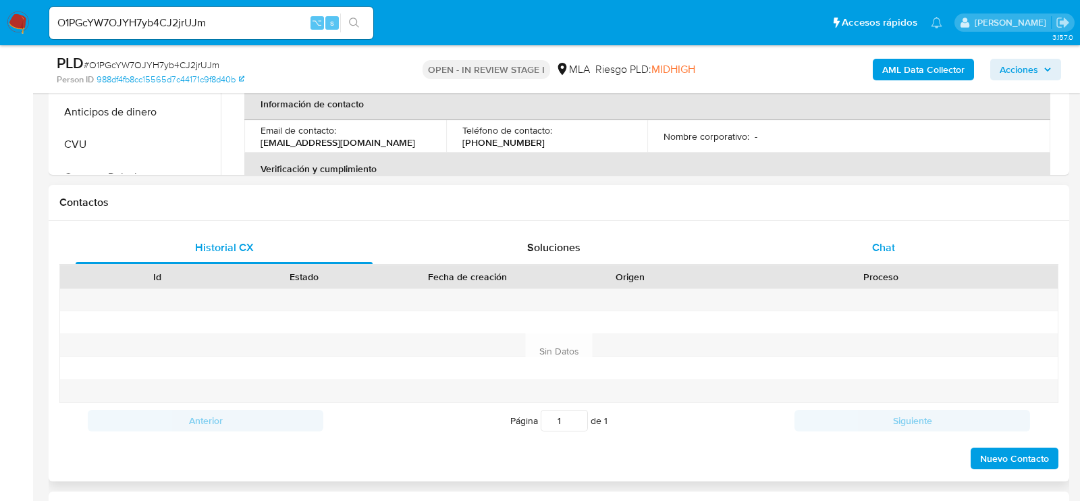
click at [784, 262] on div "Chat" at bounding box center [883, 248] width 297 height 32
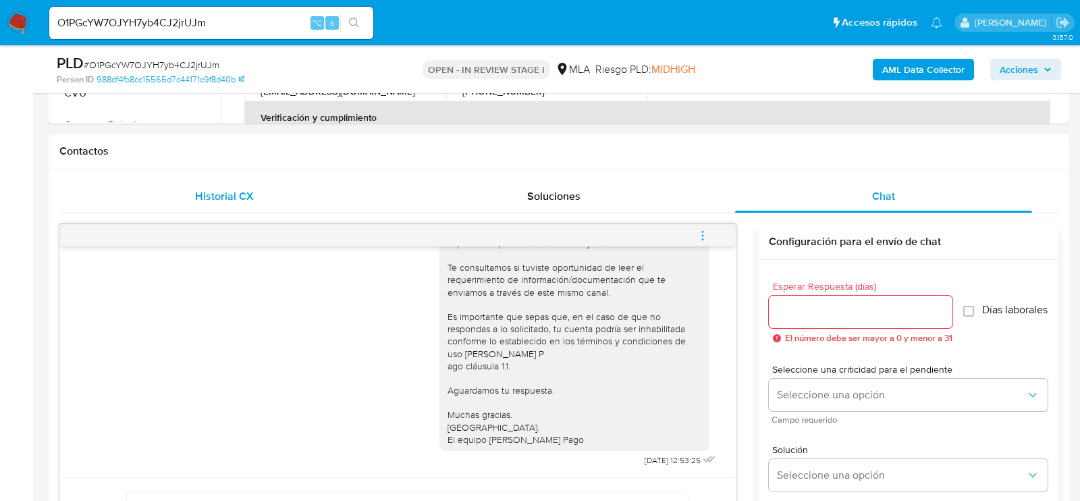
scroll to position [625, 0]
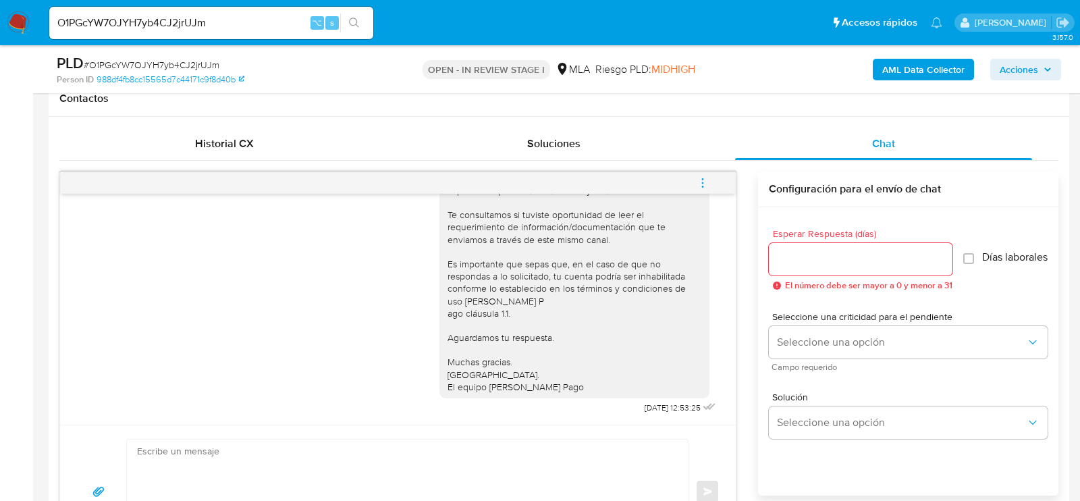
click at [265, 35] on div "O1PGcYW7OJYH7yb4CJ2jrUJm ⌥ s" at bounding box center [211, 23] width 324 height 32
click at [265, 24] on input "O1PGcYW7OJYH7yb4CJ2jrUJm" at bounding box center [211, 23] width 324 height 18
paste input "55HbZwOwucUeYXWNj3vRsV6r"
type input "55HbZwOwucUeYXWNj3vRsV6r"
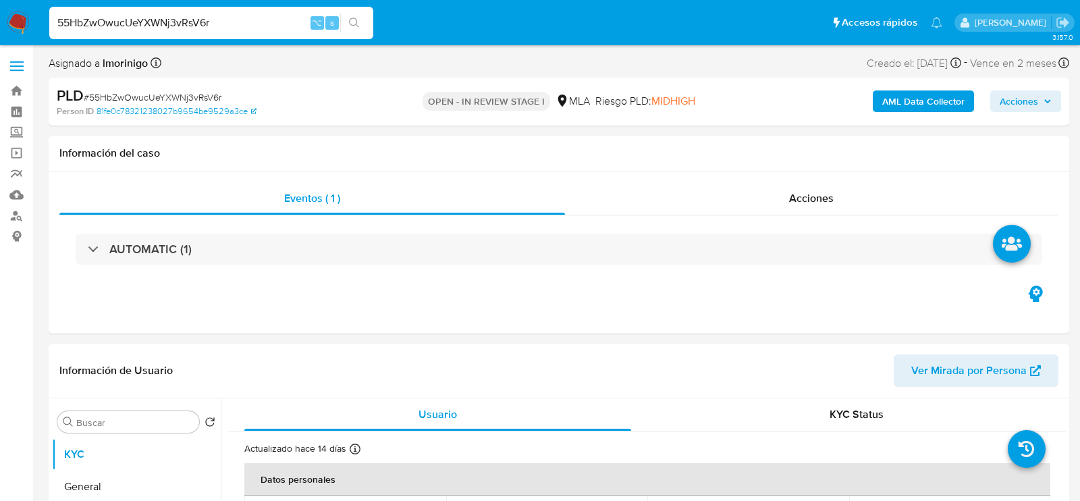
select select "10"
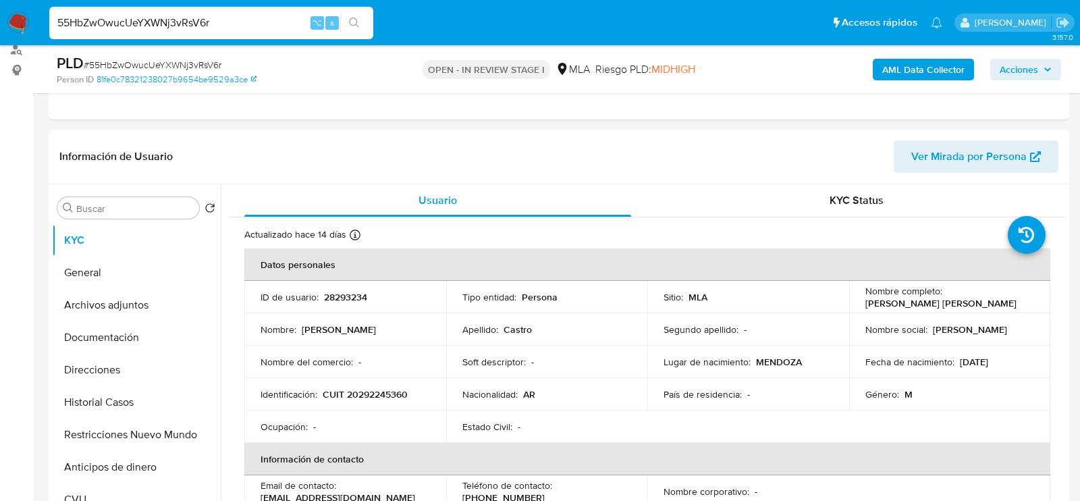
scroll to position [213, 0]
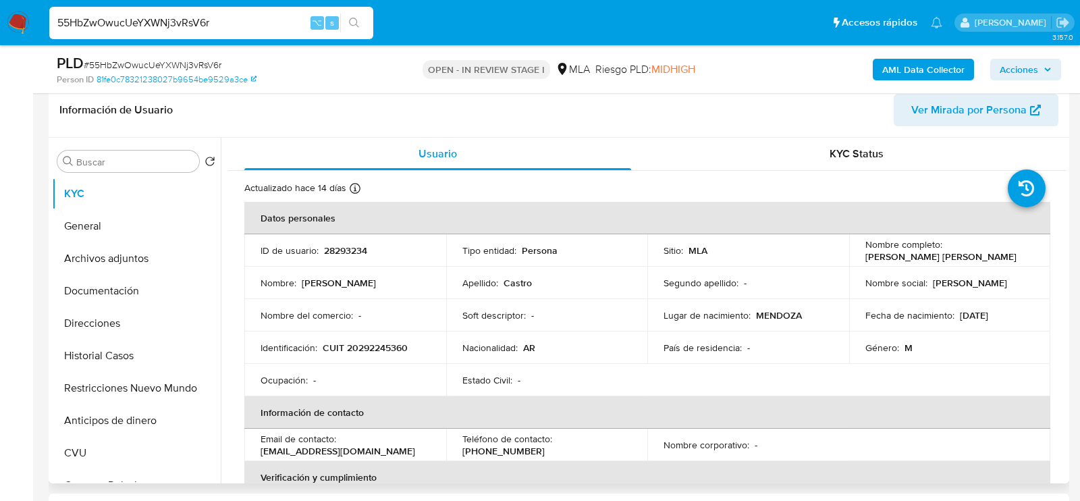
click at [350, 250] on p "28293234" at bounding box center [345, 250] width 43 height 12
copy p "28293234"
click at [372, 363] on td "Identificación : CUIT 20292245360" at bounding box center [345, 347] width 202 height 32
click at [372, 350] on p "CUIT 20292245360" at bounding box center [365, 348] width 85 height 12
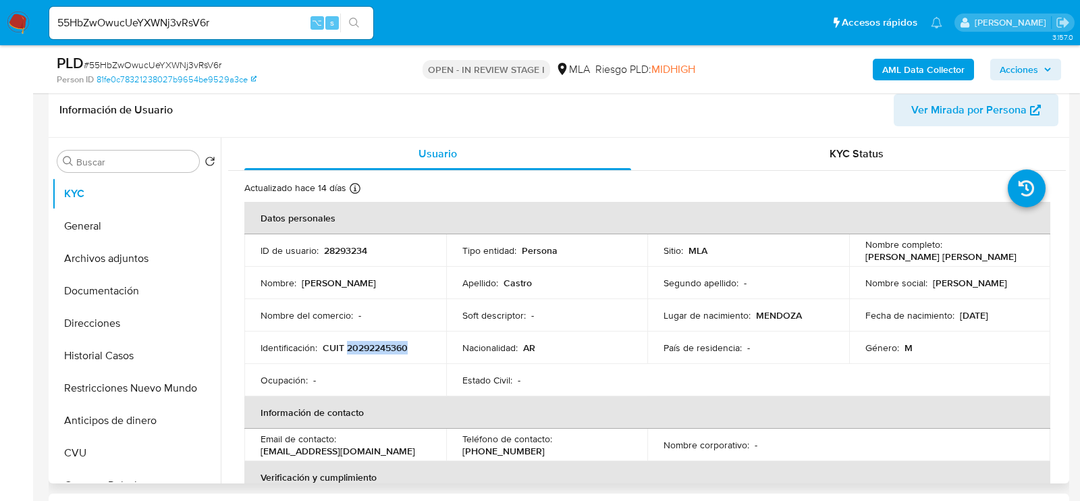
click at [372, 350] on p "CUIT 20292245360" at bounding box center [365, 348] width 85 height 12
copy p "20292245360"
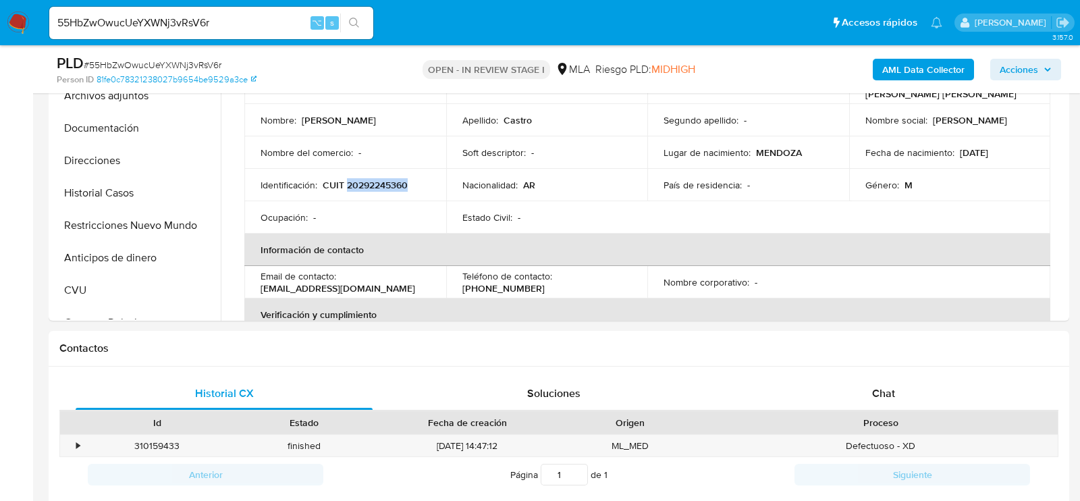
scroll to position [477, 0]
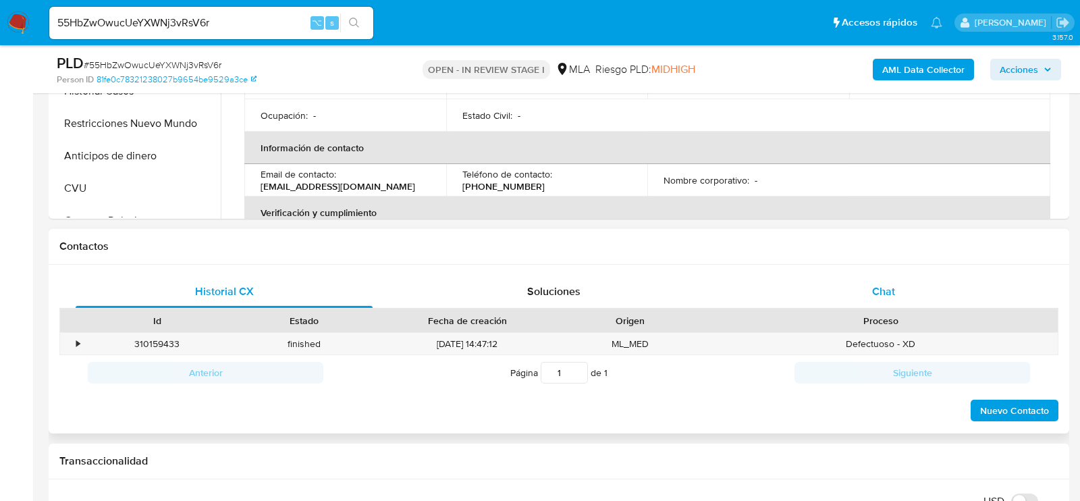
click at [904, 296] on div "Chat" at bounding box center [883, 291] width 297 height 32
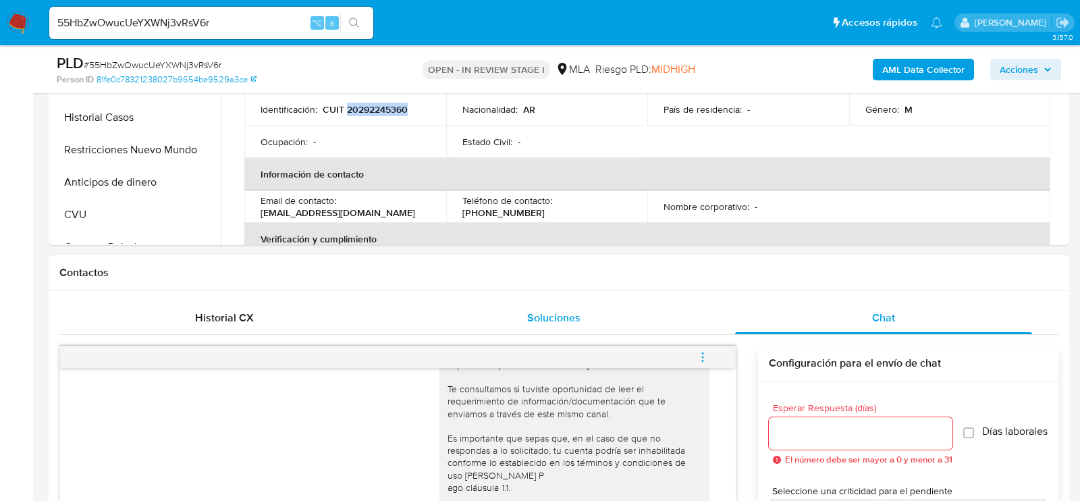
scroll to position [423, 0]
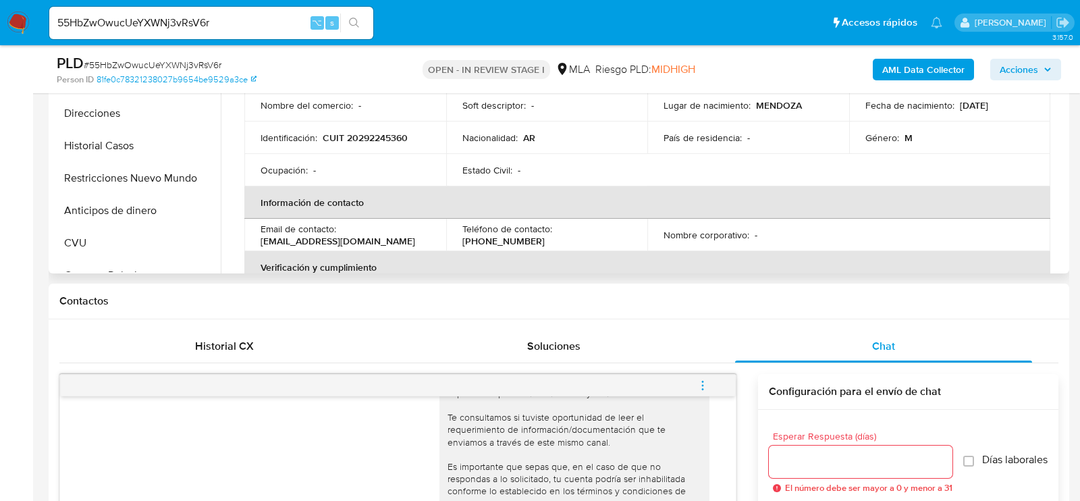
click at [400, 137] on p "CUIT 20292245360" at bounding box center [365, 138] width 85 height 12
copy p "20292245360"
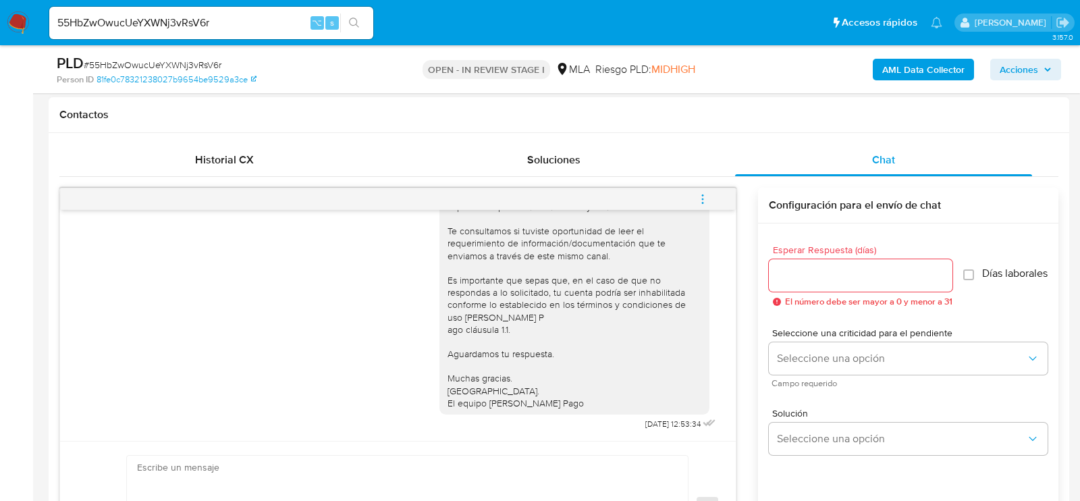
scroll to position [610, 0]
click at [205, 25] on input "55HbZwOwucUeYXWNj3vRsV6r" at bounding box center [211, 23] width 324 height 18
paste input "XqOlgpKFNYlF78IZR4EuSE38"
type input "XqOlgpKFNYlF78IZR4EuSE38"
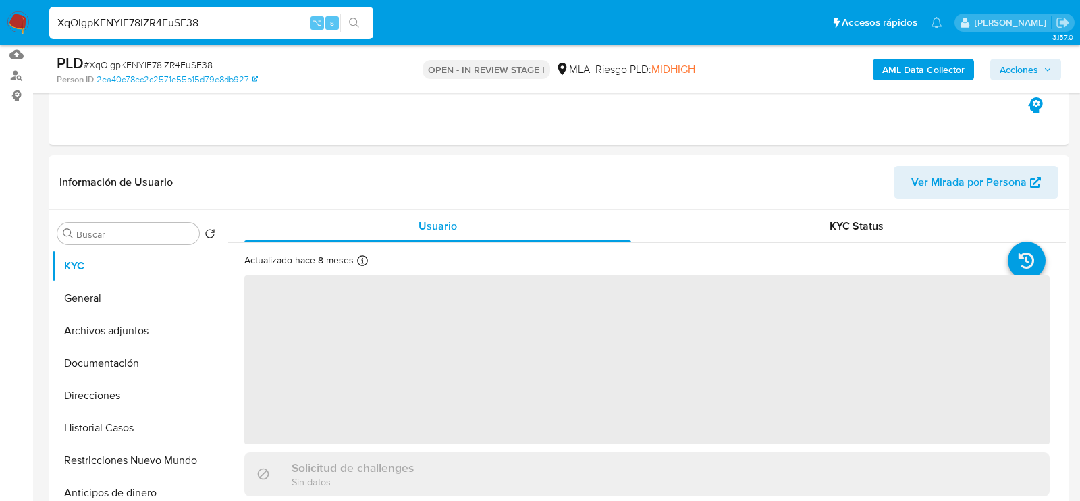
scroll to position [153, 0]
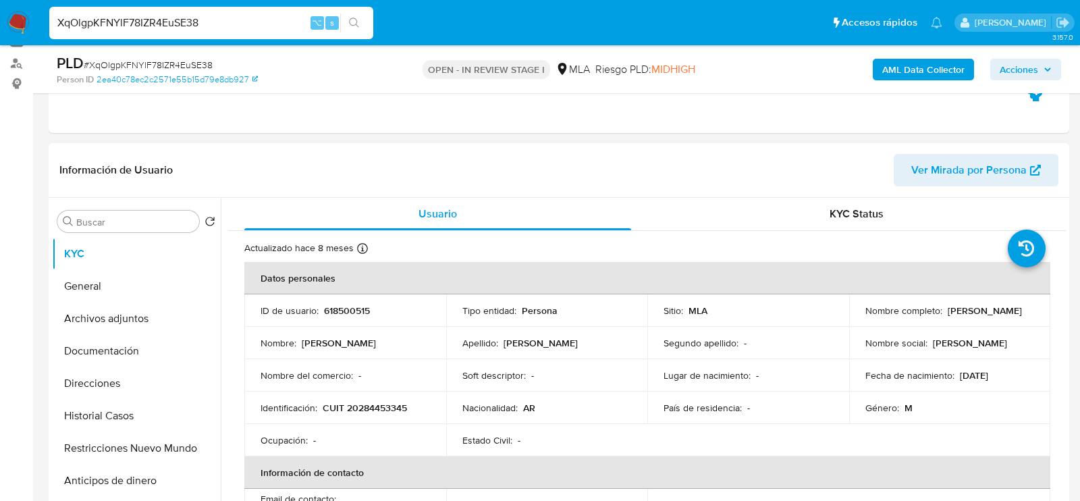
select select "10"
click at [368, 304] on p "618500515" at bounding box center [347, 310] width 46 height 12
click at [356, 308] on p "618500515" at bounding box center [347, 310] width 46 height 12
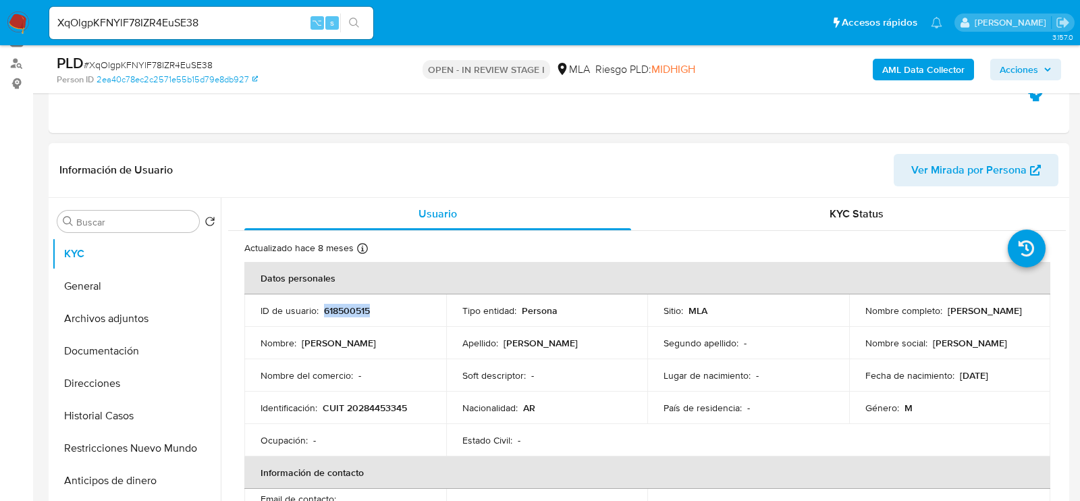
copy p "618500515"
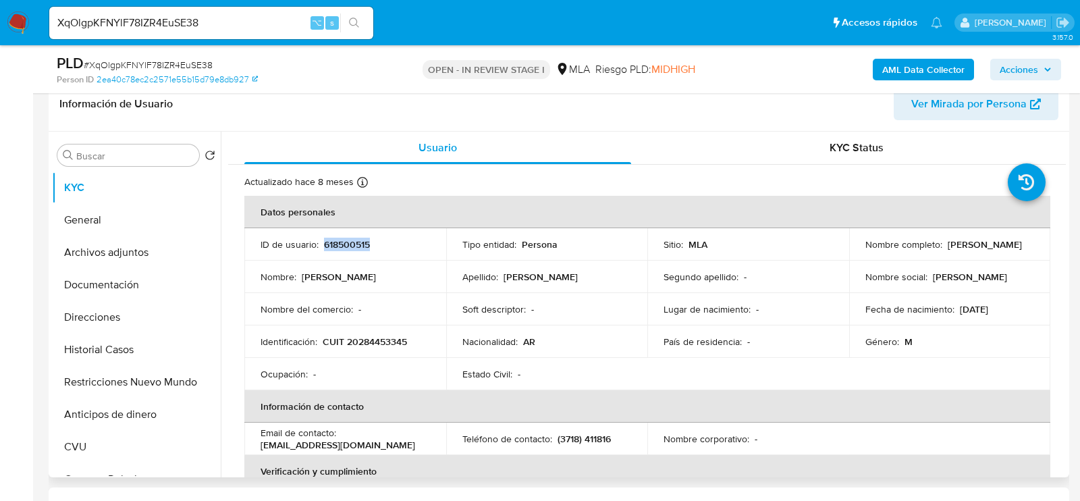
scroll to position [230, 0]
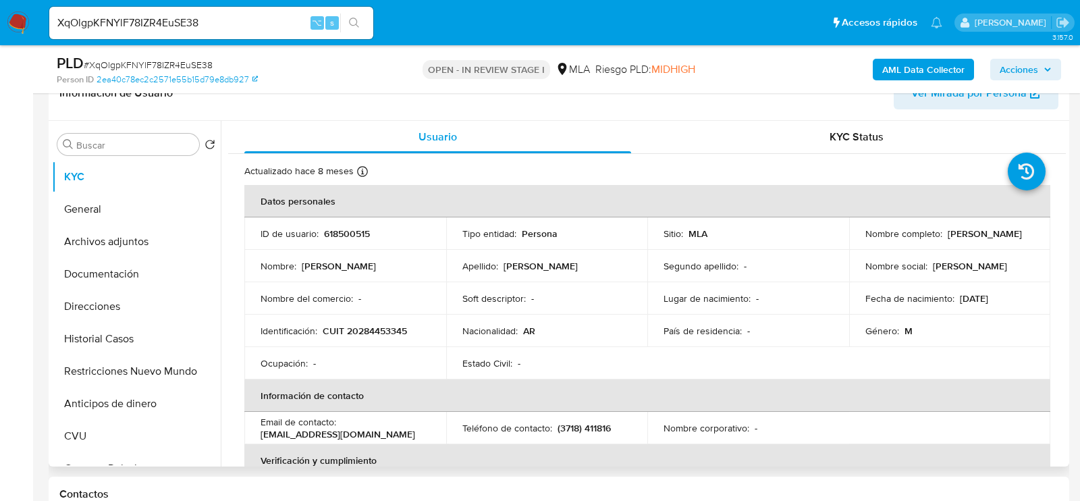
click at [386, 328] on p "CUIT 20284453345" at bounding box center [365, 331] width 84 height 12
copy p "20284453345"
click at [228, 21] on input "XqOlgpKFNYlF78IZR4EuSE38" at bounding box center [211, 23] width 324 height 18
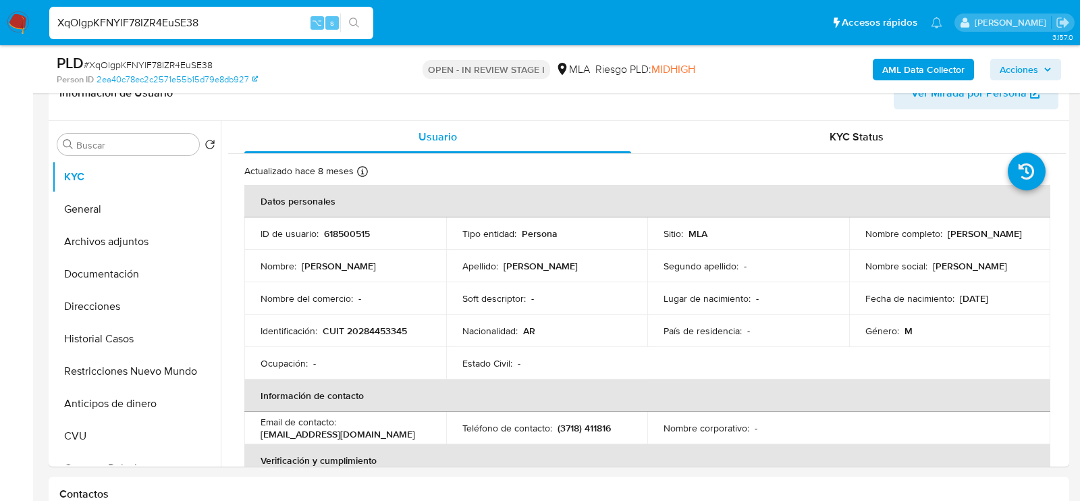
paste input "HQJY1OqwobBDa4A3HB2DDhxP"
type input "HQJY1OqwobBDa4A3HB2DDhxP"
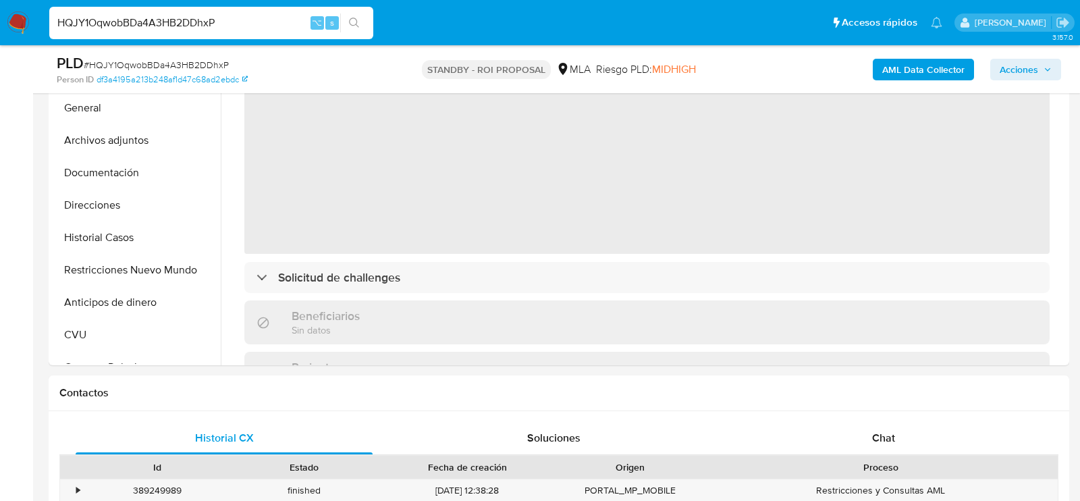
scroll to position [359, 0]
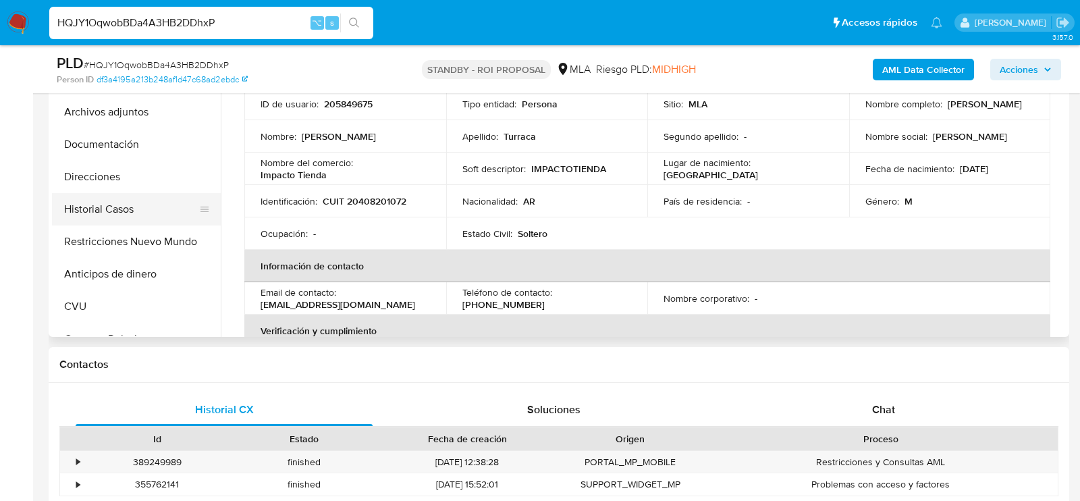
click at [95, 213] on button "Historial Casos" at bounding box center [131, 209] width 158 height 32
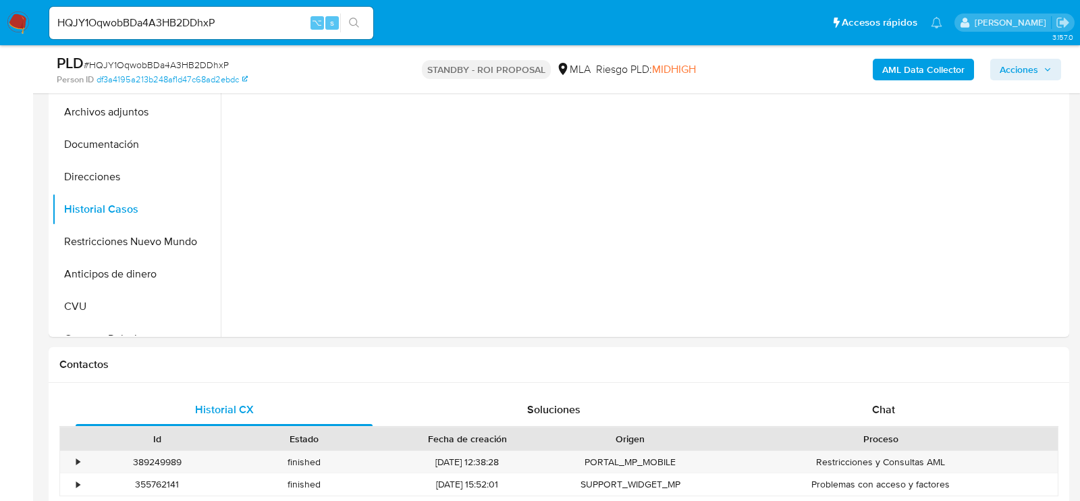
select select "10"
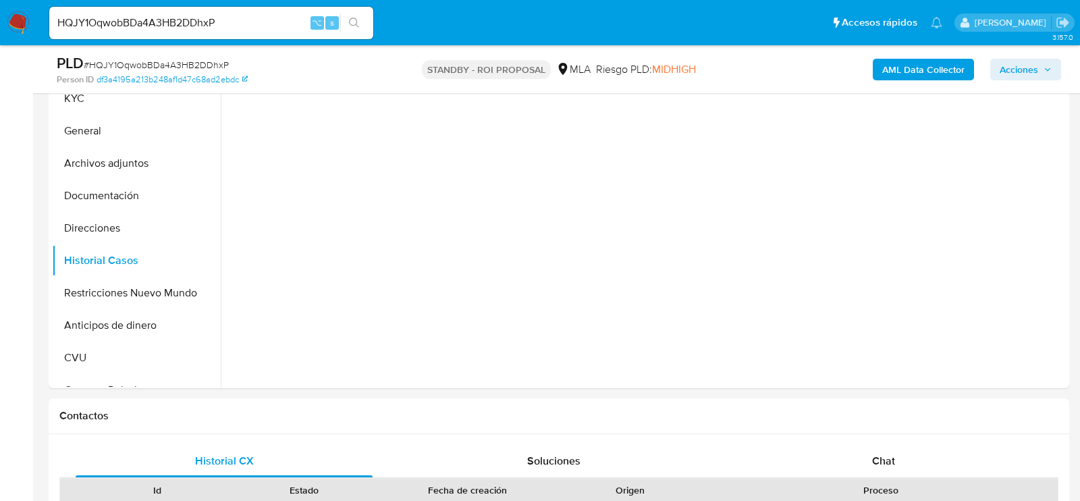
scroll to position [238, 0]
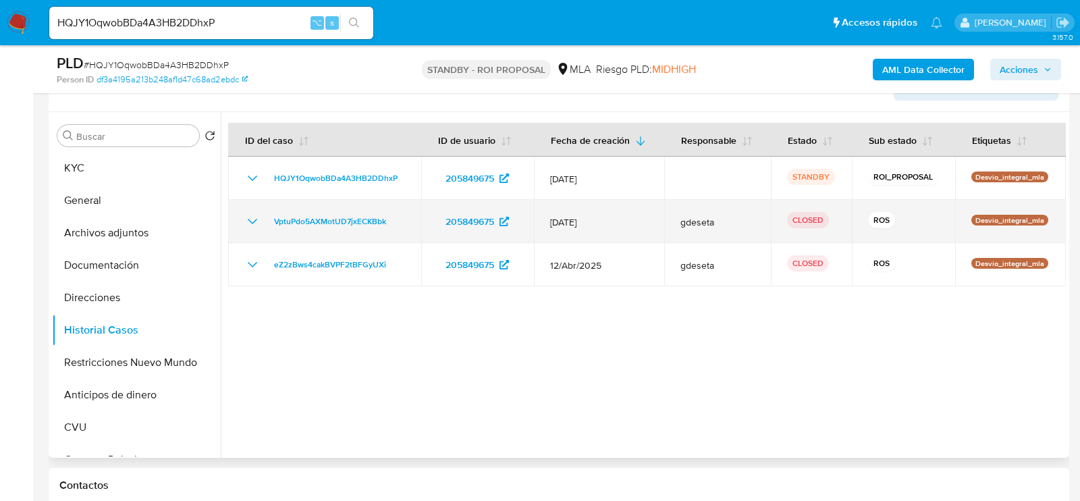
click at [252, 220] on icon "Mostrar/Ocultar" at bounding box center [252, 221] width 16 height 16
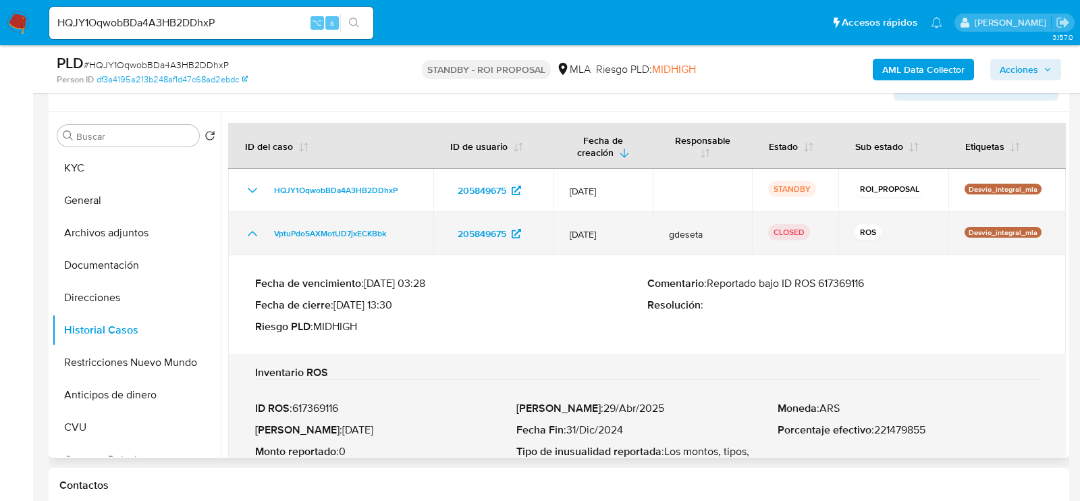
click at [252, 220] on td "VptuPdo5AXMotUD7jxECKBbk" at bounding box center [330, 233] width 205 height 43
click at [254, 225] on icon "Mostrar/Ocultar" at bounding box center [252, 233] width 16 height 16
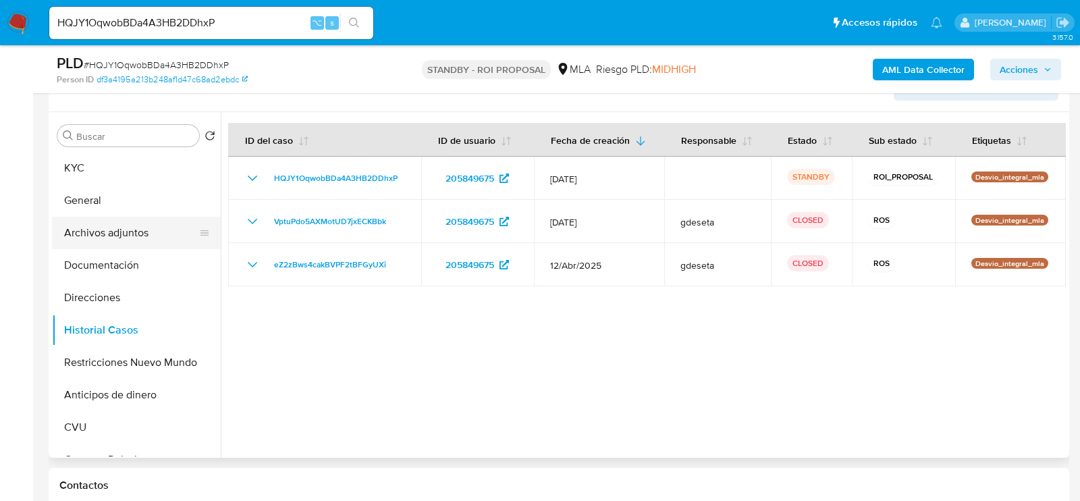
click at [110, 237] on button "Archivos adjuntos" at bounding box center [131, 233] width 158 height 32
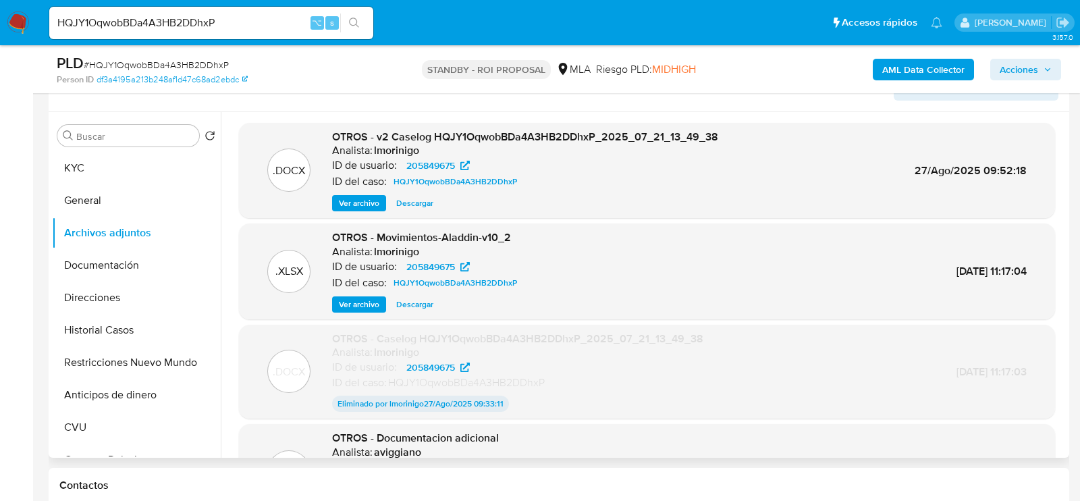
click at [358, 203] on span "Ver archivo" at bounding box center [359, 203] width 41 height 14
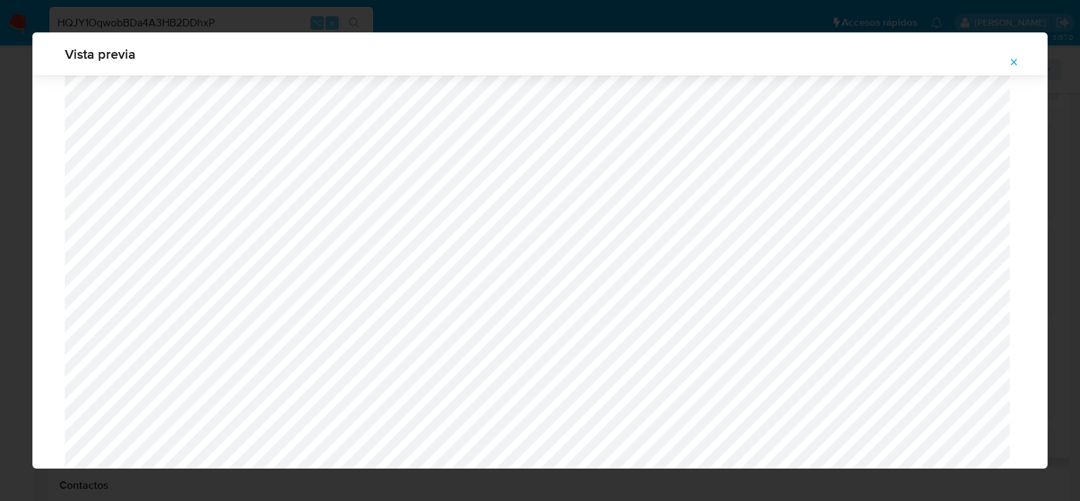
scroll to position [0, 0]
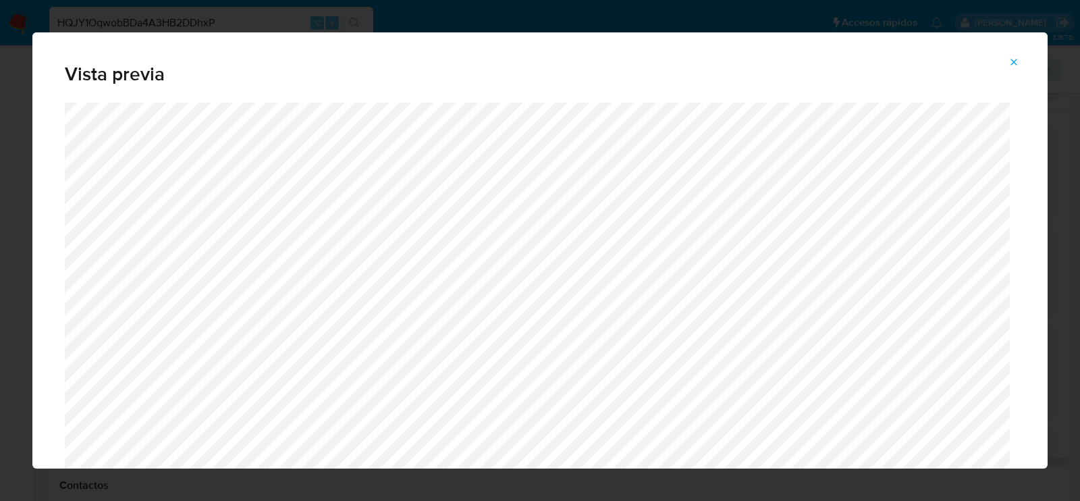
click at [1017, 48] on div "Vista previa" at bounding box center [539, 67] width 1015 height 70
click at [1017, 54] on span "Attachment preview" at bounding box center [1014, 62] width 11 height 19
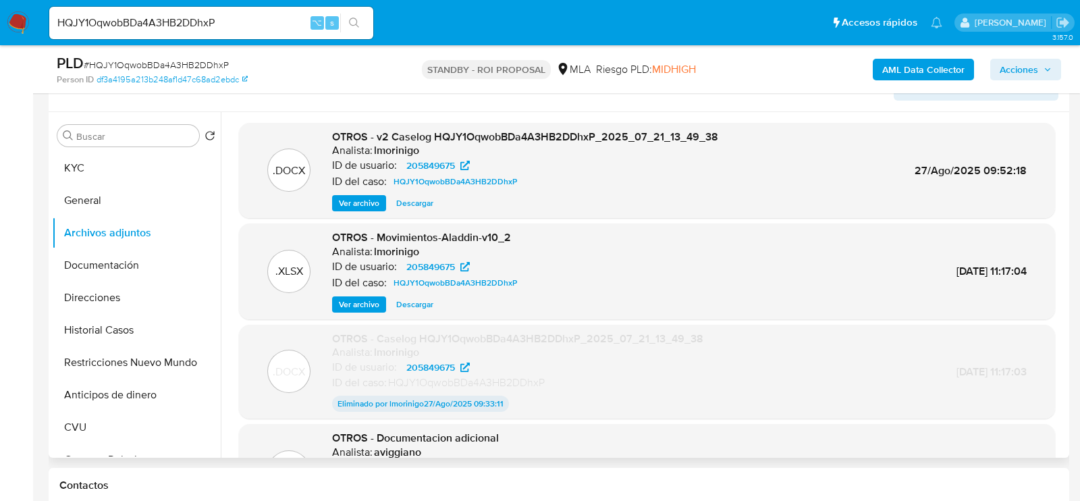
click at [404, 203] on span "Descargar" at bounding box center [414, 203] width 37 height 14
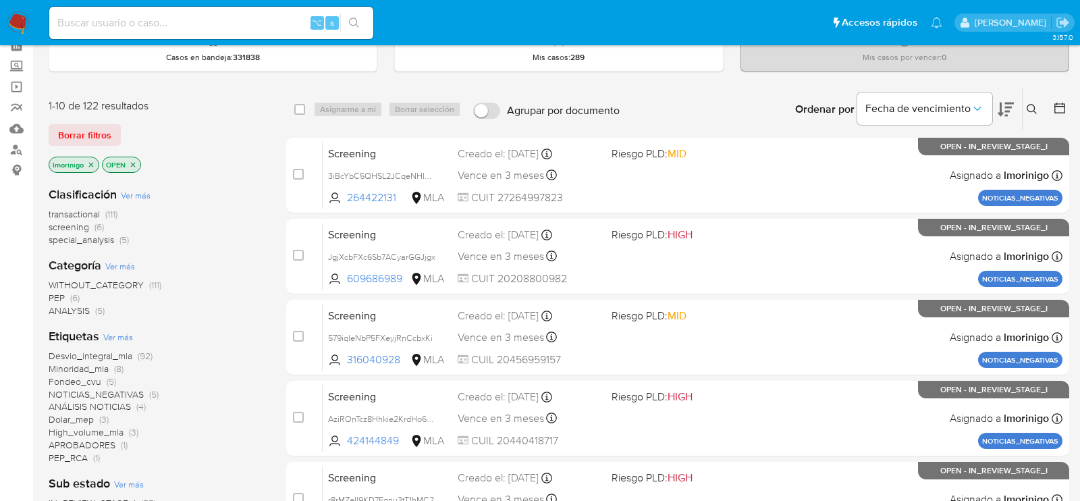
scroll to position [57, 0]
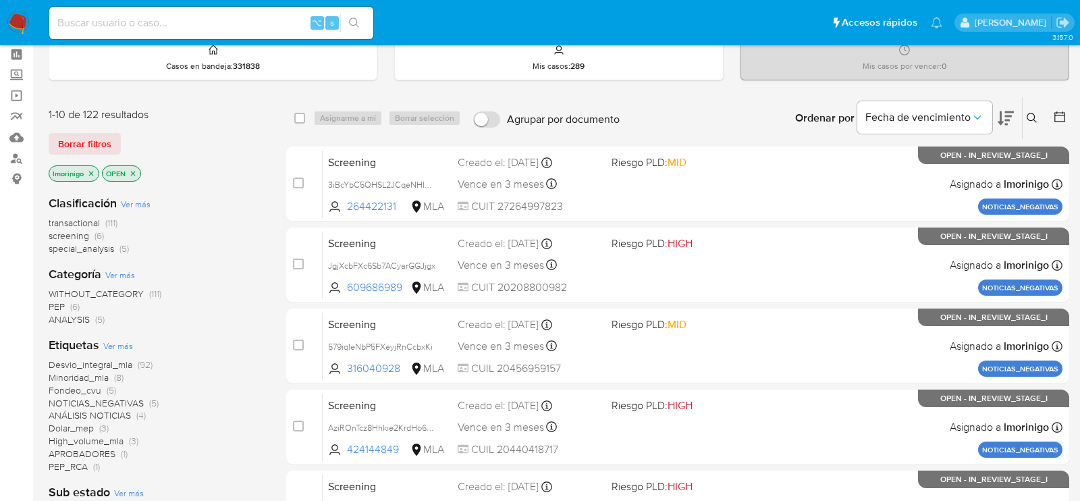
click at [92, 169] on icon "close-filter" at bounding box center [91, 173] width 8 height 8
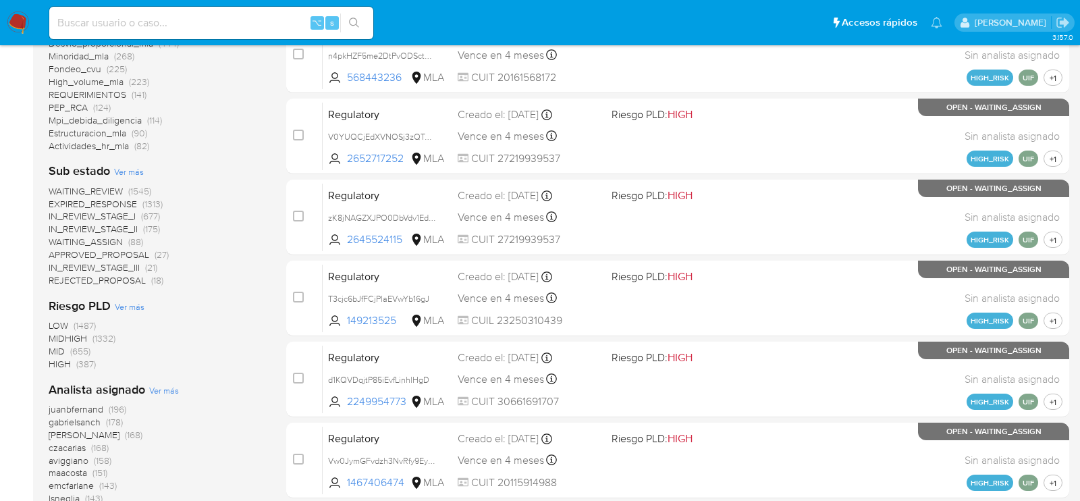
scroll to position [576, 0]
